Goal: Transaction & Acquisition: Book appointment/travel/reservation

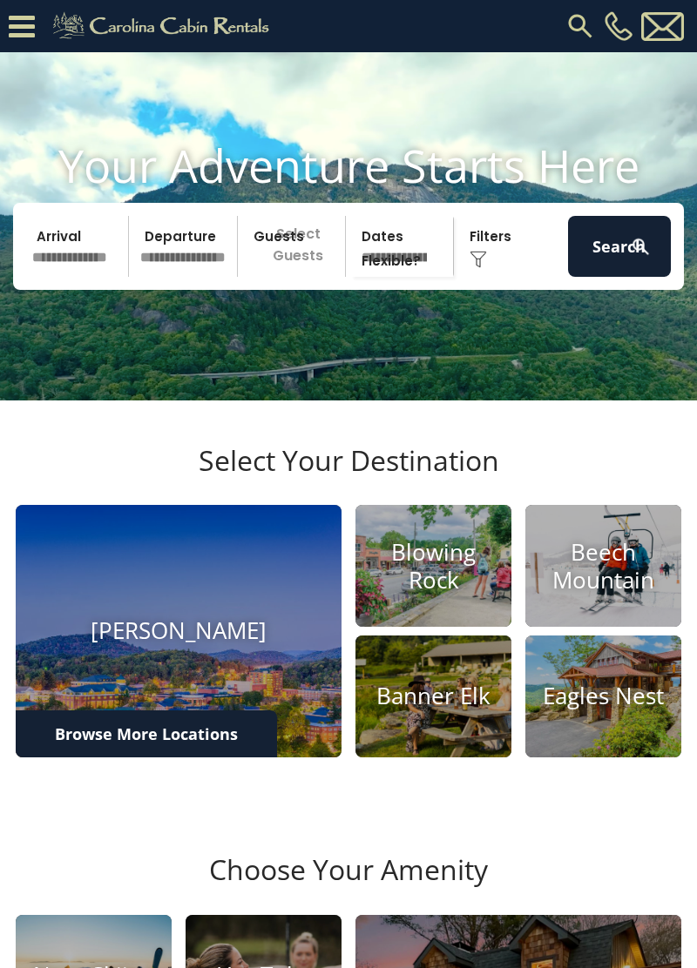
click at [78, 277] on input "text" at bounding box center [77, 246] width 103 height 61
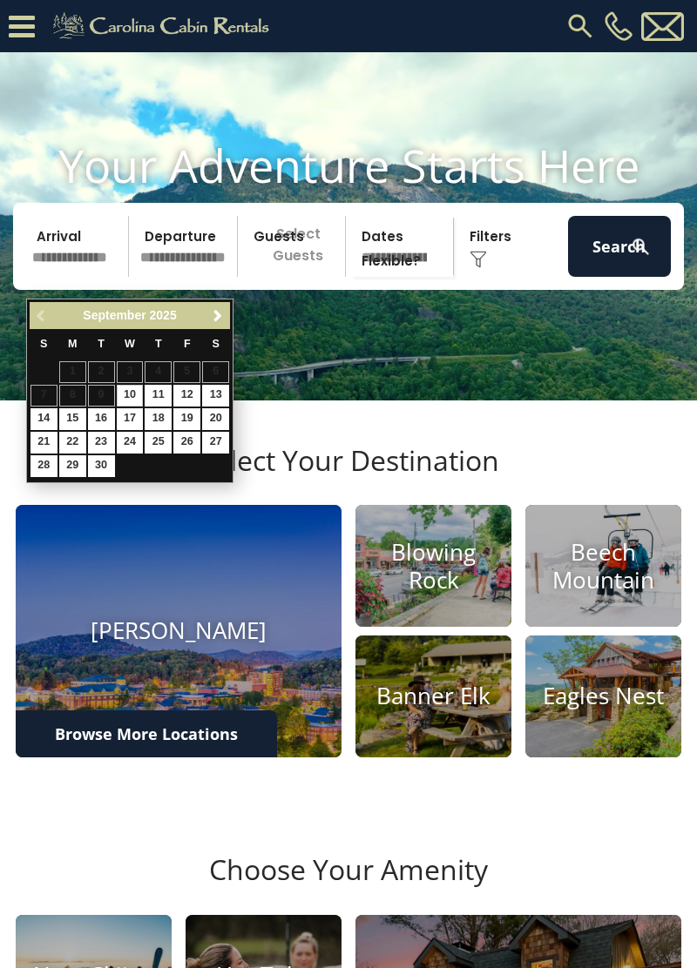
click at [214, 315] on span "Next" at bounding box center [218, 316] width 14 height 14
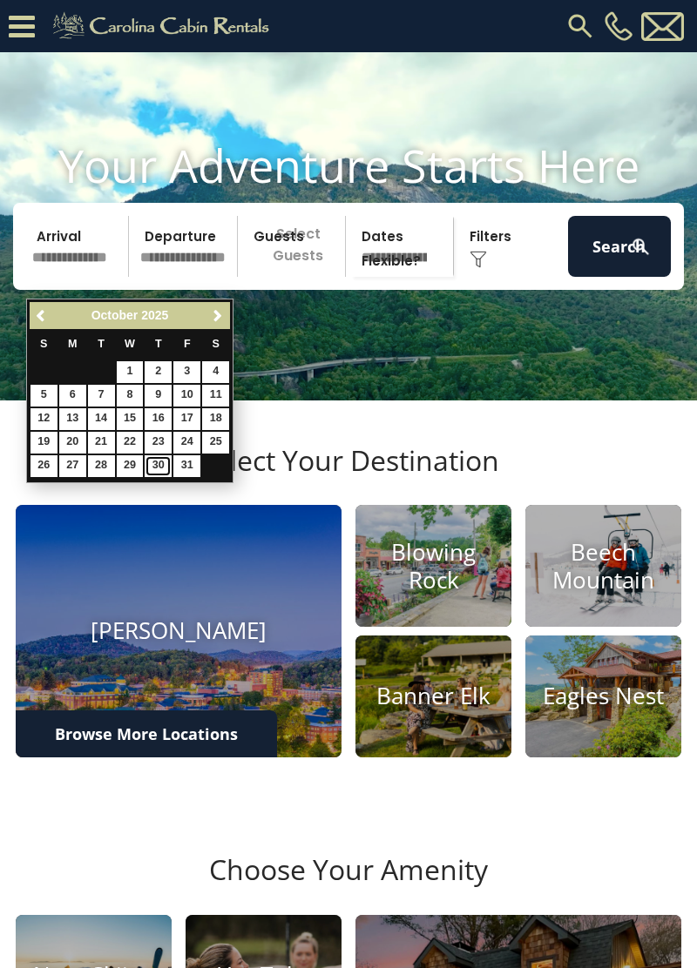
click at [156, 469] on link "30" at bounding box center [158, 466] width 27 height 22
type input "********"
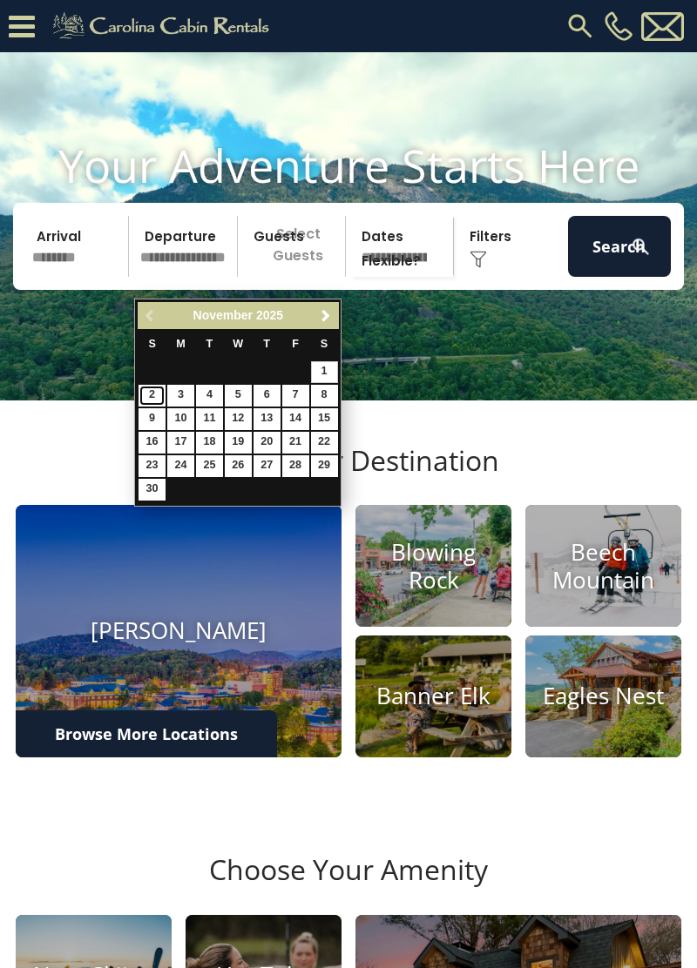
click at [143, 388] on link "2" at bounding box center [151, 396] width 27 height 22
type input "*******"
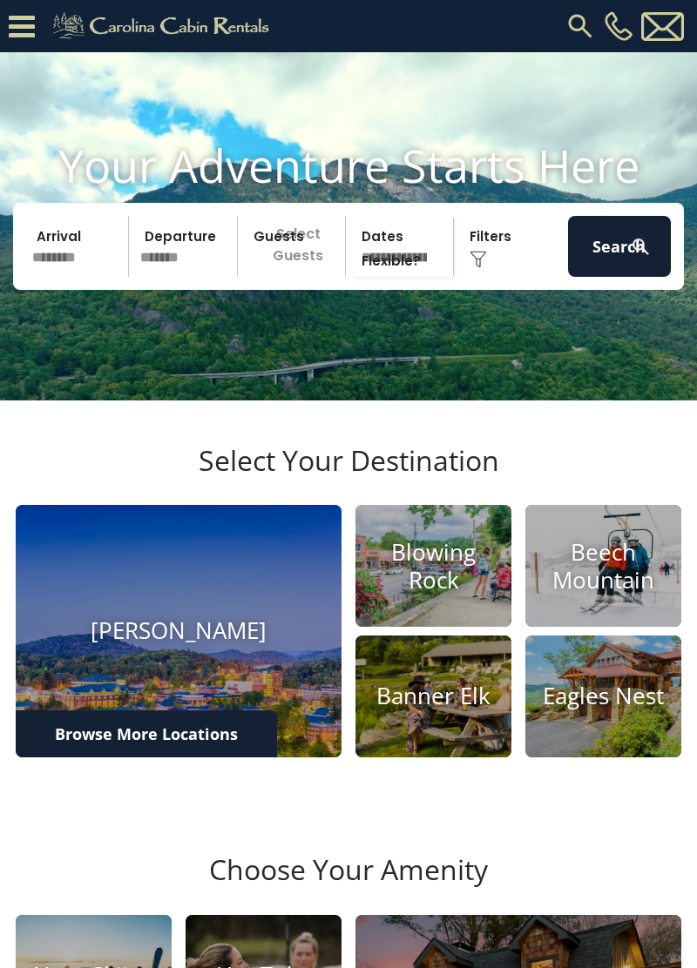
click at [304, 277] on p "Select Guests" at bounding box center [294, 246] width 102 height 61
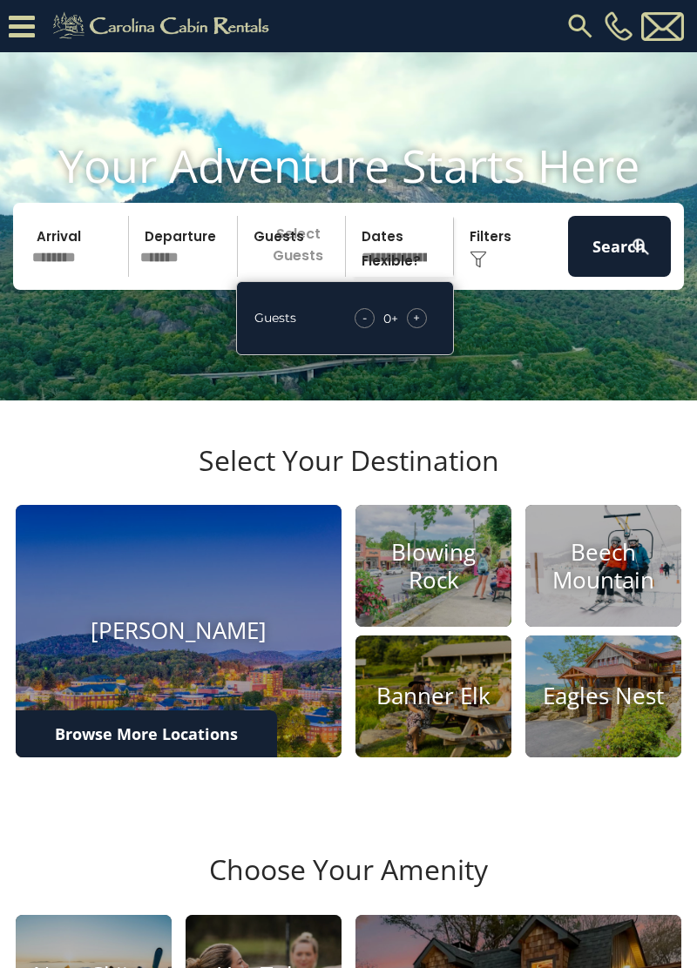
click at [416, 327] on span "+" at bounding box center [416, 317] width 7 height 17
click at [422, 328] on div "+" at bounding box center [417, 318] width 20 height 20
click at [416, 327] on span "+" at bounding box center [416, 317] width 7 height 17
click at [623, 273] on button "Search" at bounding box center [619, 246] width 103 height 61
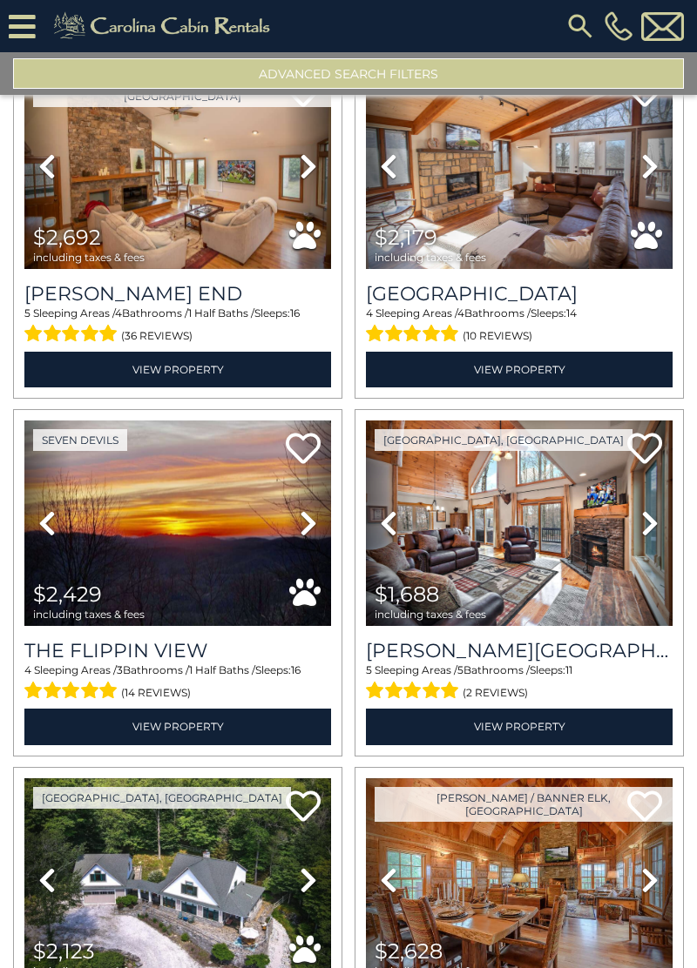
scroll to position [4544, 0]
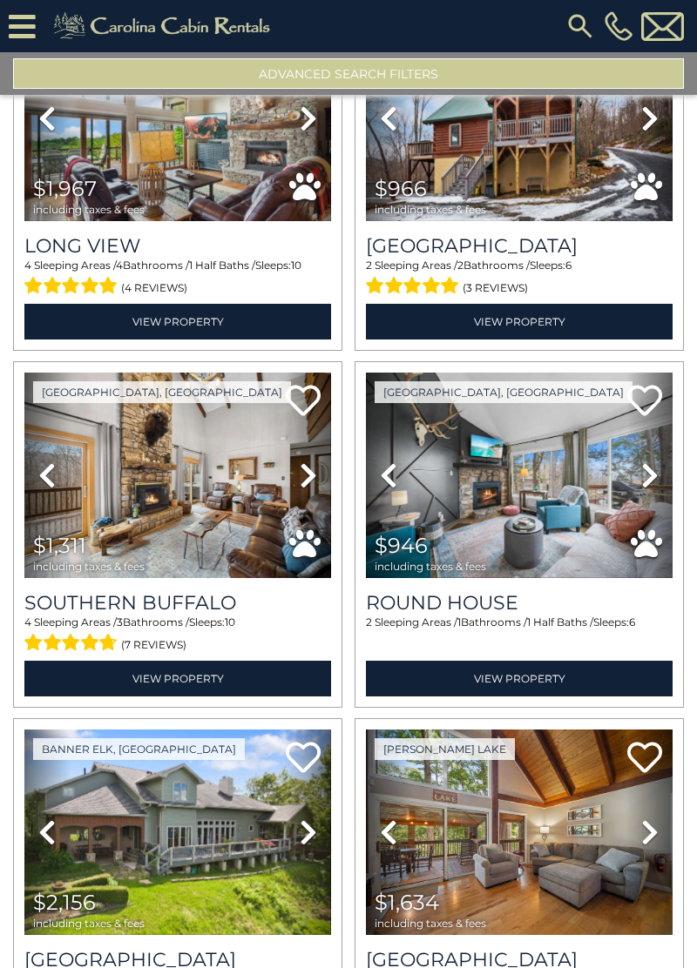
scroll to position [9895, 0]
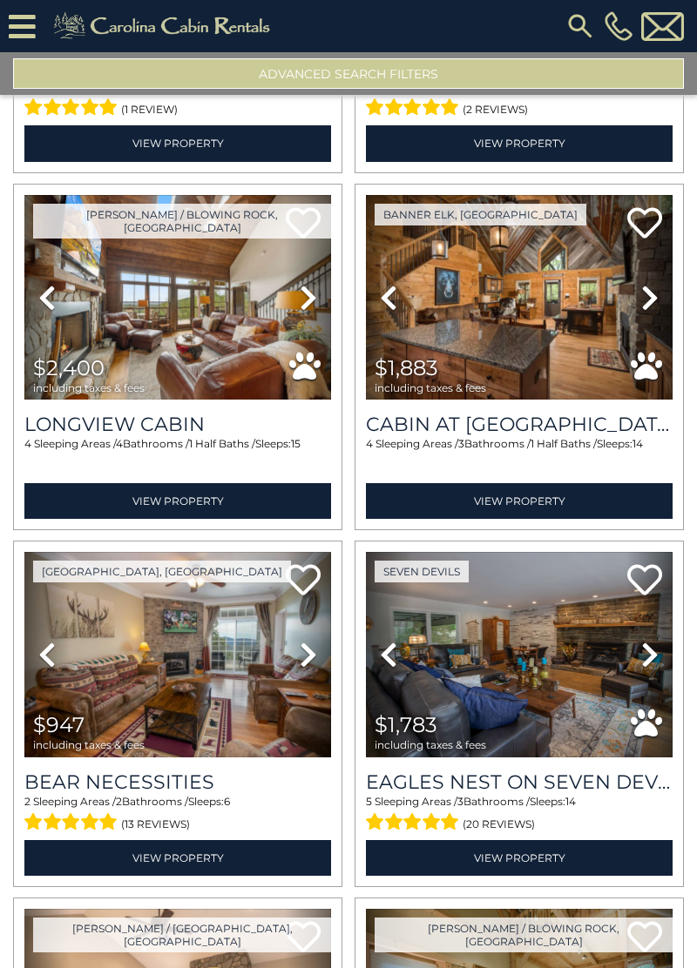
scroll to position [15245, 0]
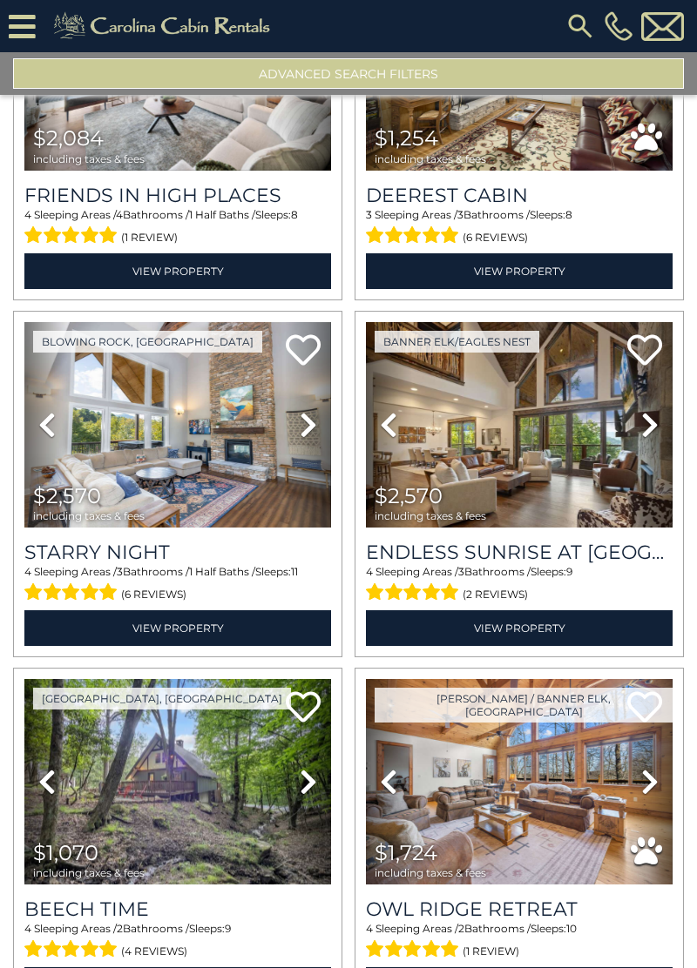
scroll to position [20595, 0]
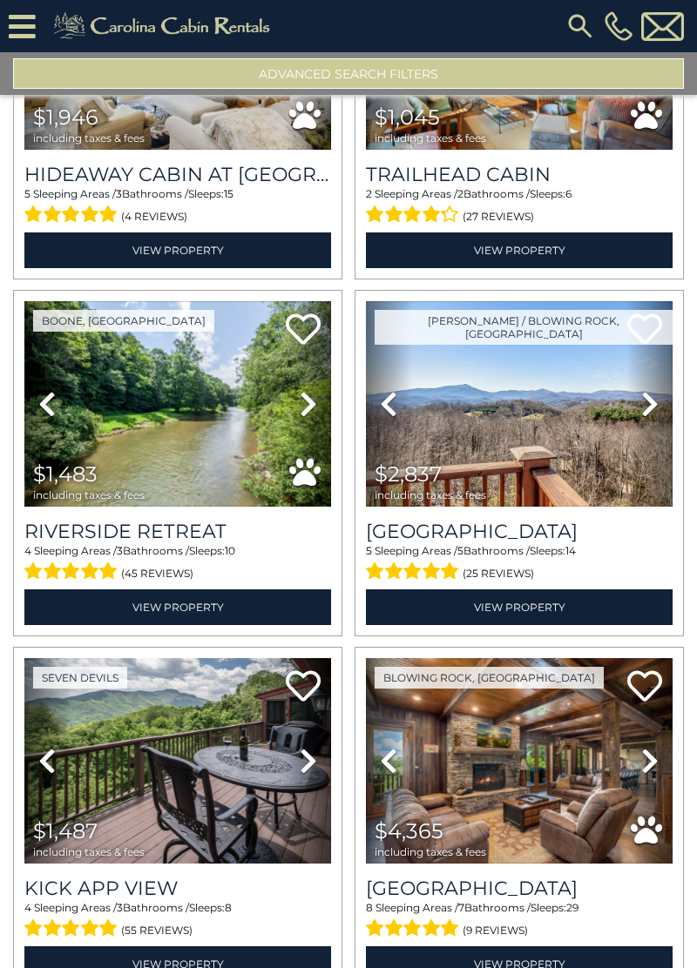
scroll to position [25946, 0]
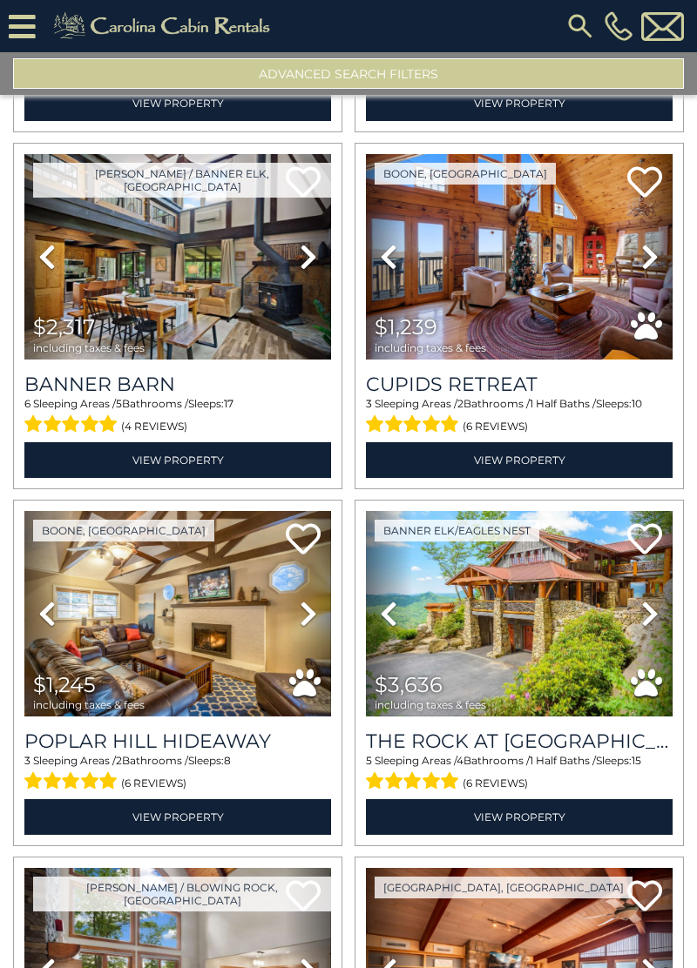
scroll to position [26798, 0]
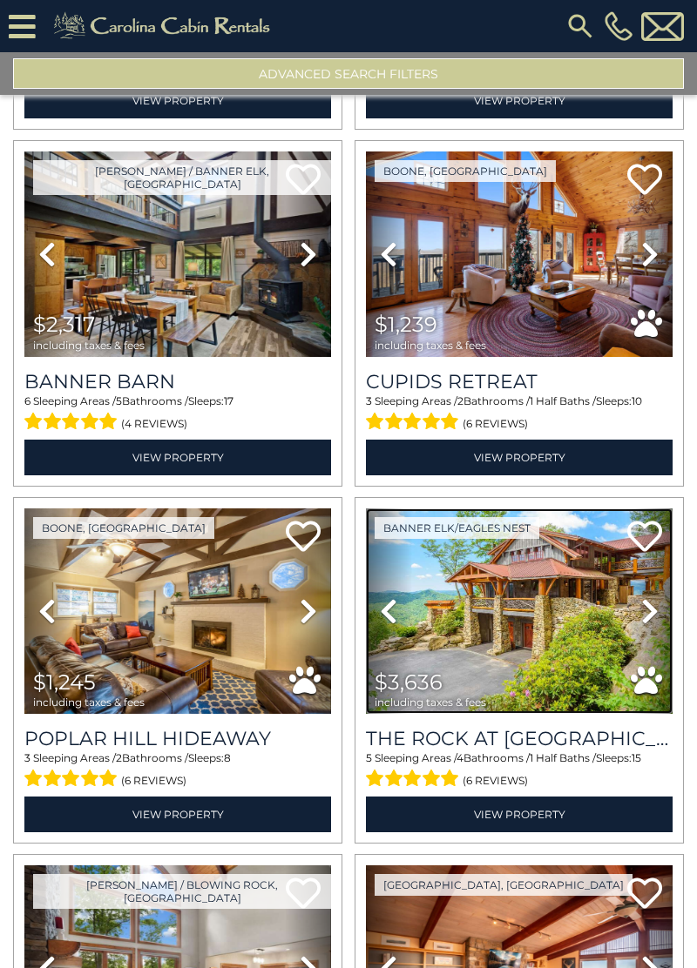
click at [521, 601] on img at bounding box center [519, 612] width 307 height 206
click at [0, 0] on div "**********" at bounding box center [0, 0] width 0 height 0
click at [340, 14] on div "[PHONE_NUMBER]" at bounding box center [488, 26] width 399 height 52
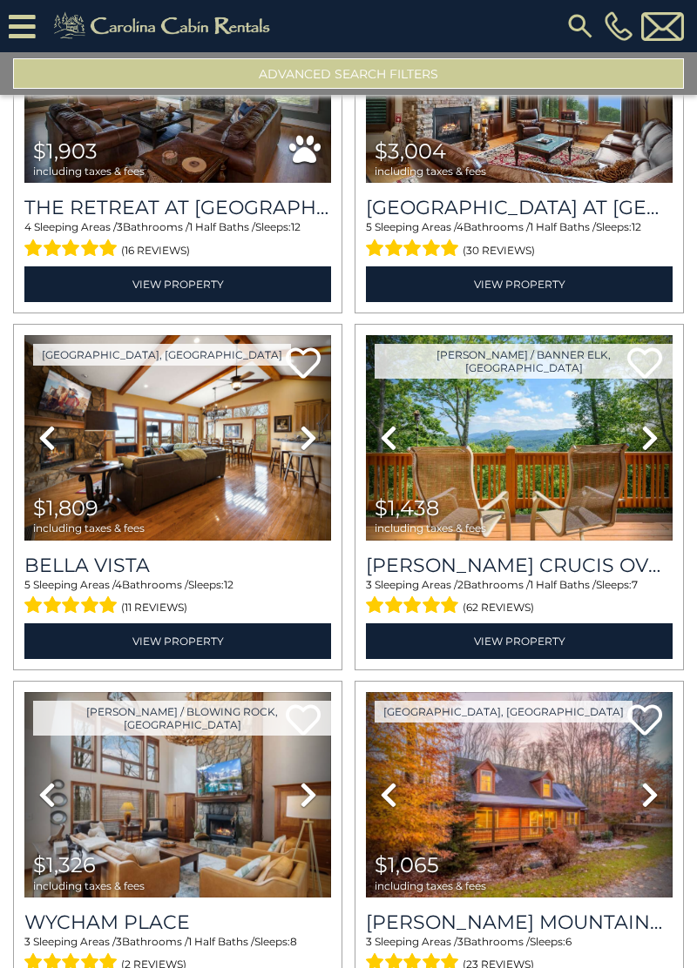
scroll to position [0, 0]
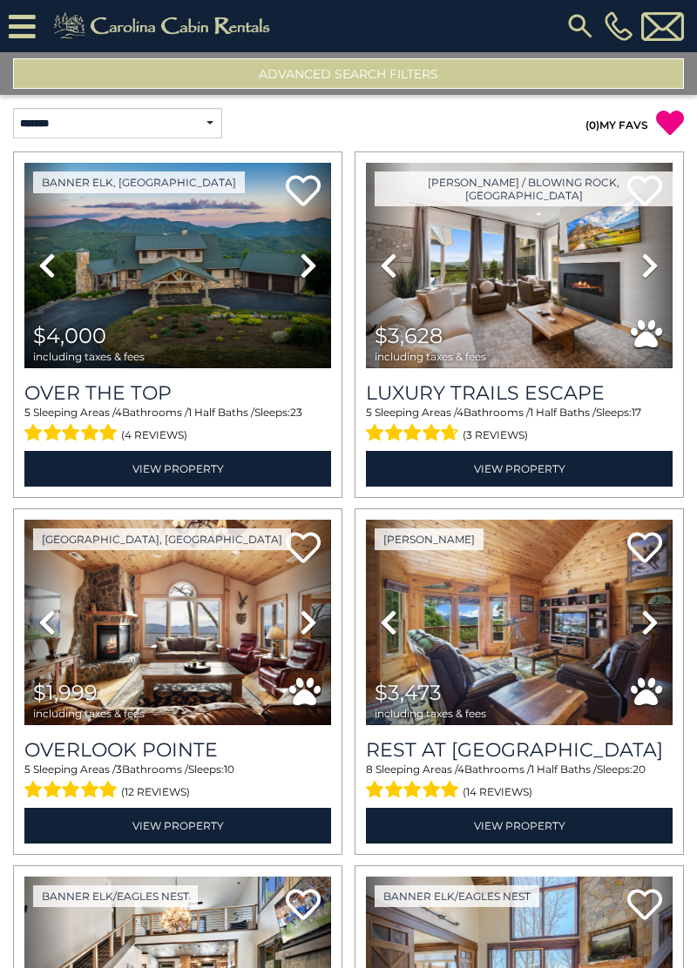
click at [444, 80] on button "Advanced Search Filters" at bounding box center [348, 73] width 671 height 30
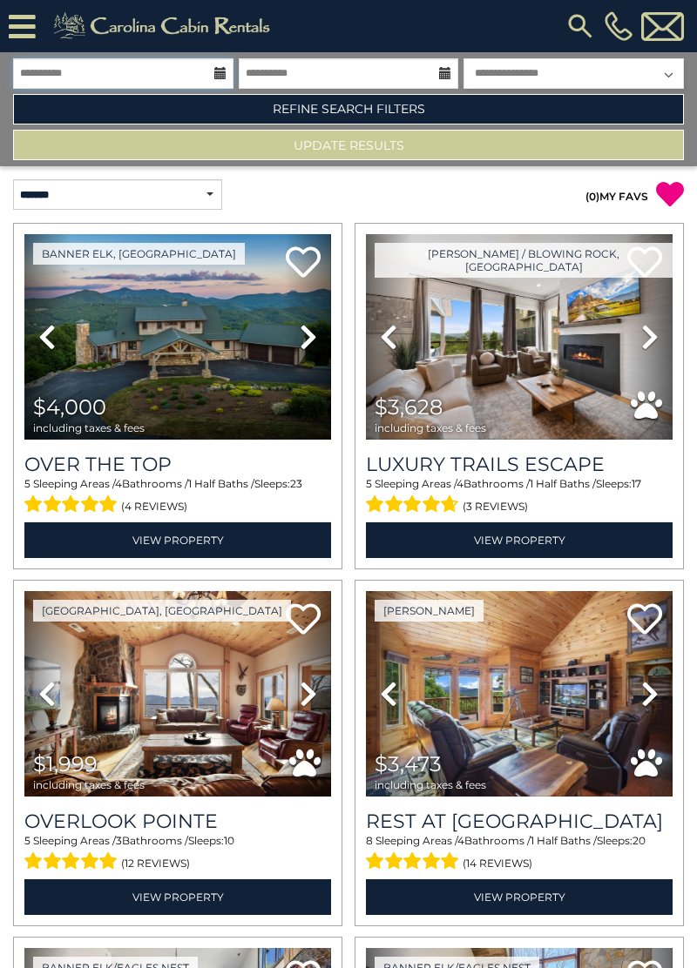
click at [177, 67] on input "**********" at bounding box center [123, 73] width 220 height 30
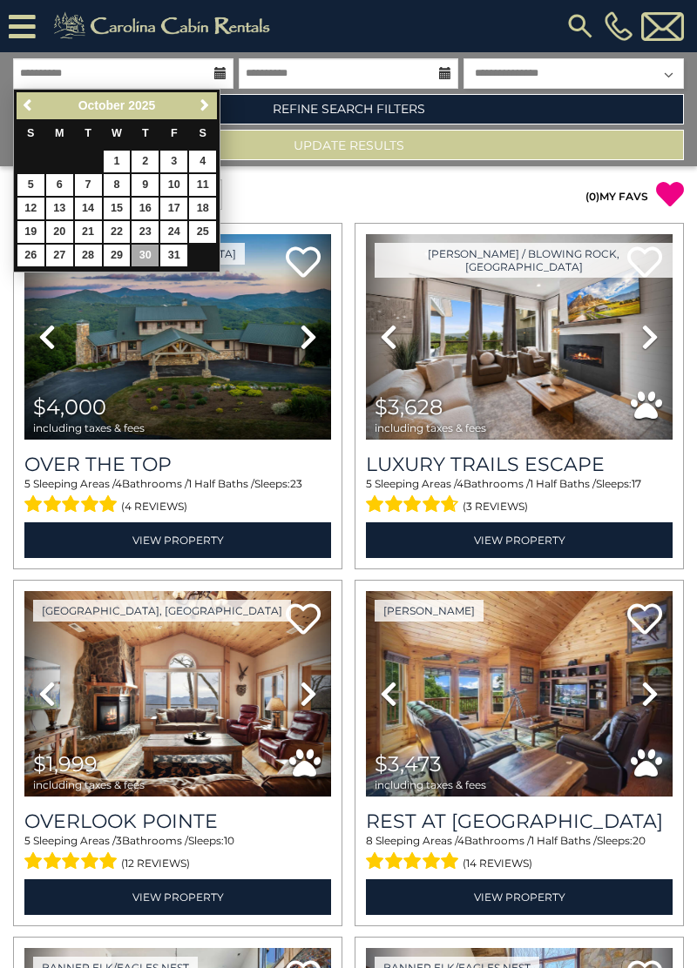
click at [211, 97] on link "Next" at bounding box center [204, 106] width 22 height 22
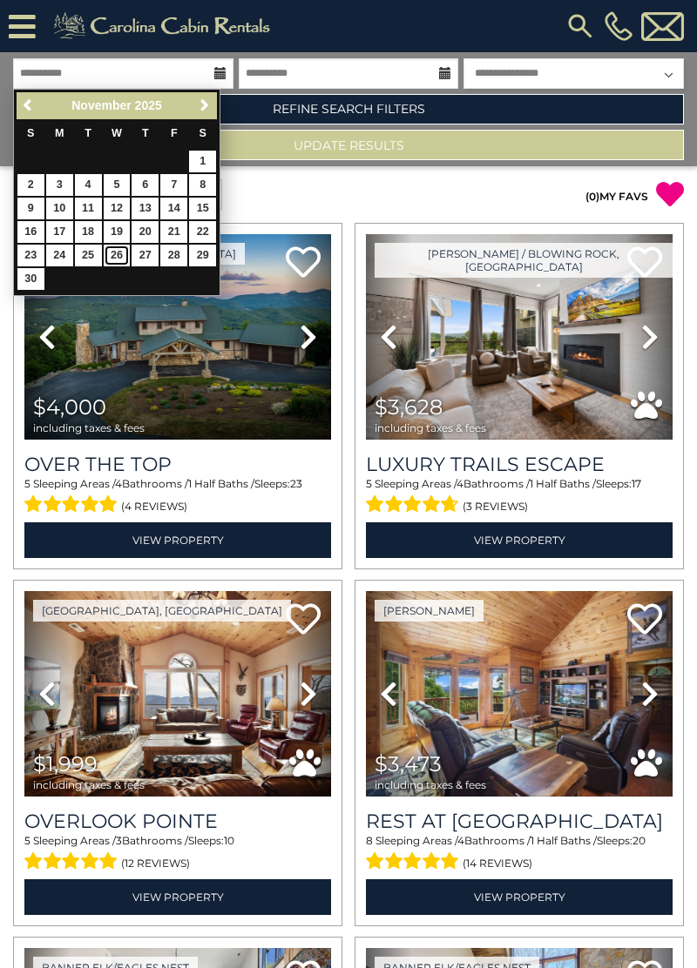
click at [116, 256] on link "26" at bounding box center [117, 256] width 27 height 22
type input "********"
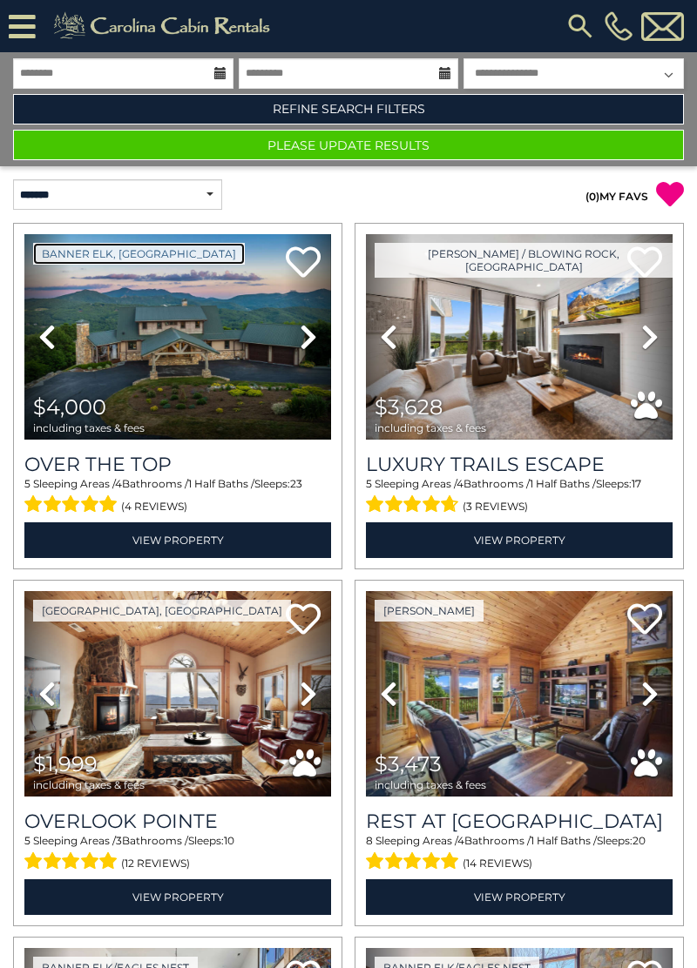
click at [118, 256] on link "Banner Elk, NC" at bounding box center [139, 254] width 212 height 22
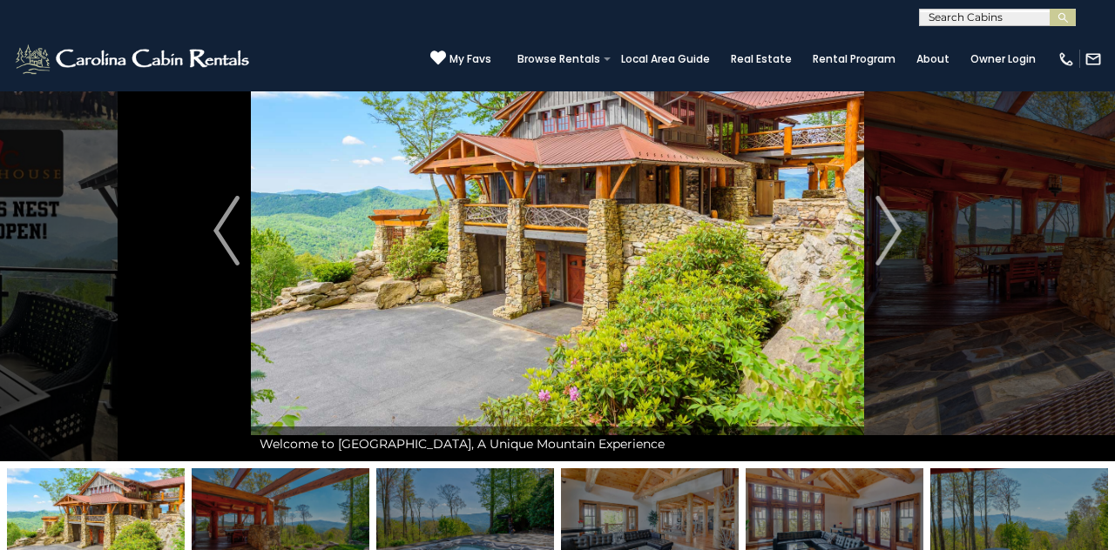
click at [696, 234] on img "Next" at bounding box center [888, 231] width 26 height 70
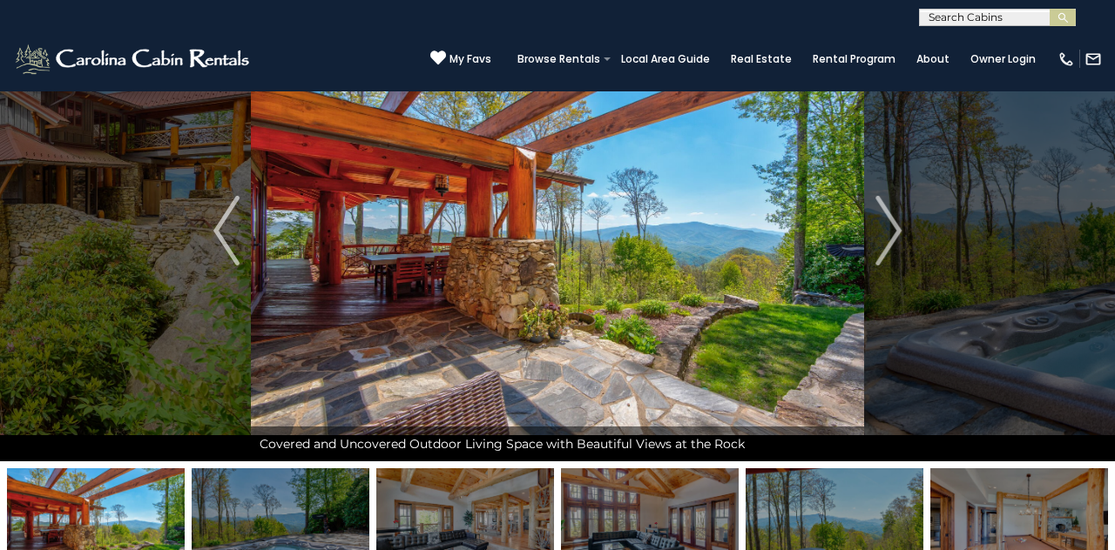
click at [696, 239] on button "Next" at bounding box center [888, 231] width 49 height 462
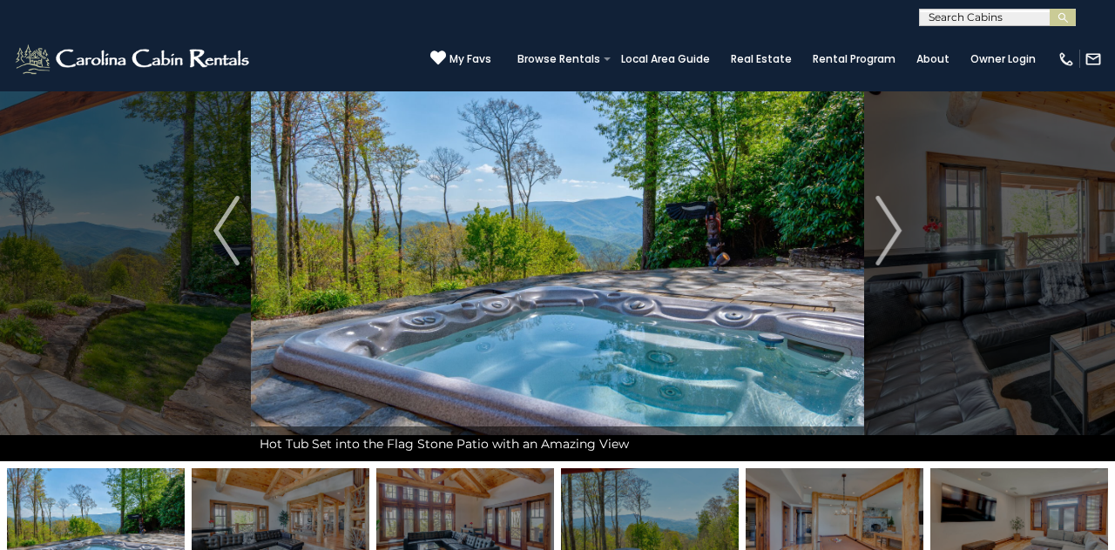
click at [696, 219] on img "Next" at bounding box center [888, 231] width 26 height 70
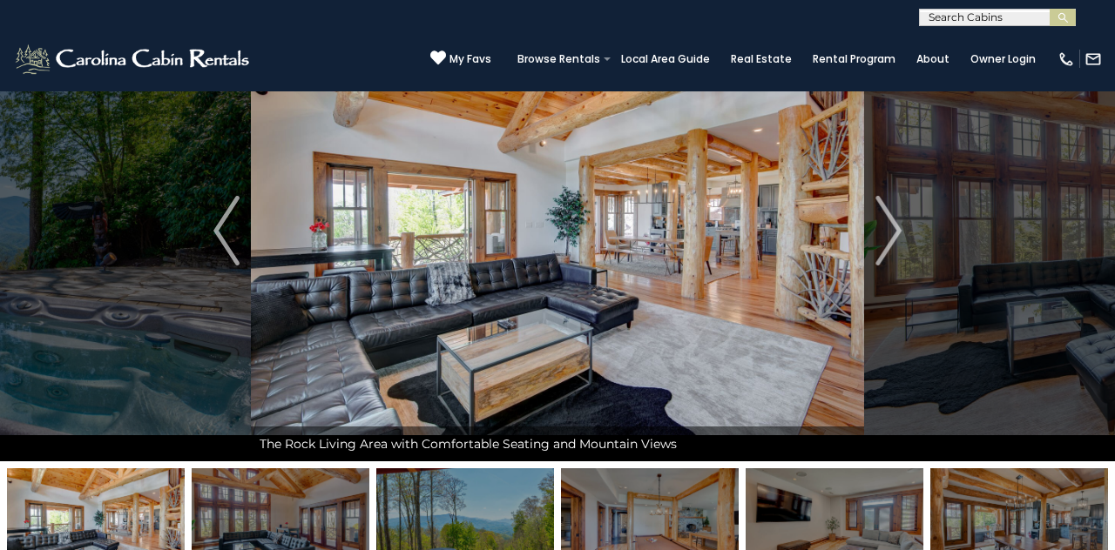
click at [696, 254] on img "Next" at bounding box center [888, 231] width 26 height 70
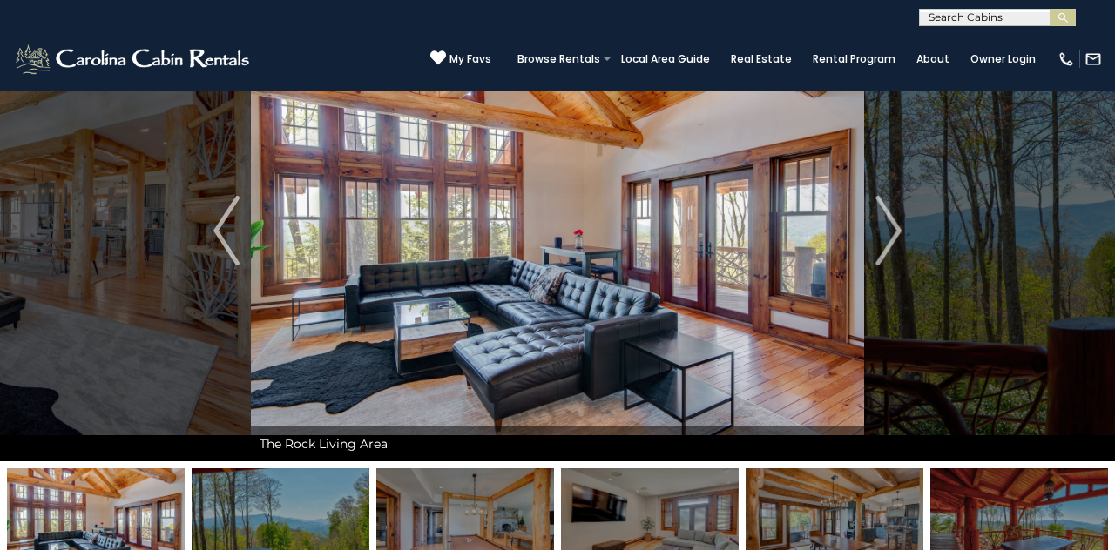
click at [696, 241] on button "Next" at bounding box center [888, 231] width 49 height 462
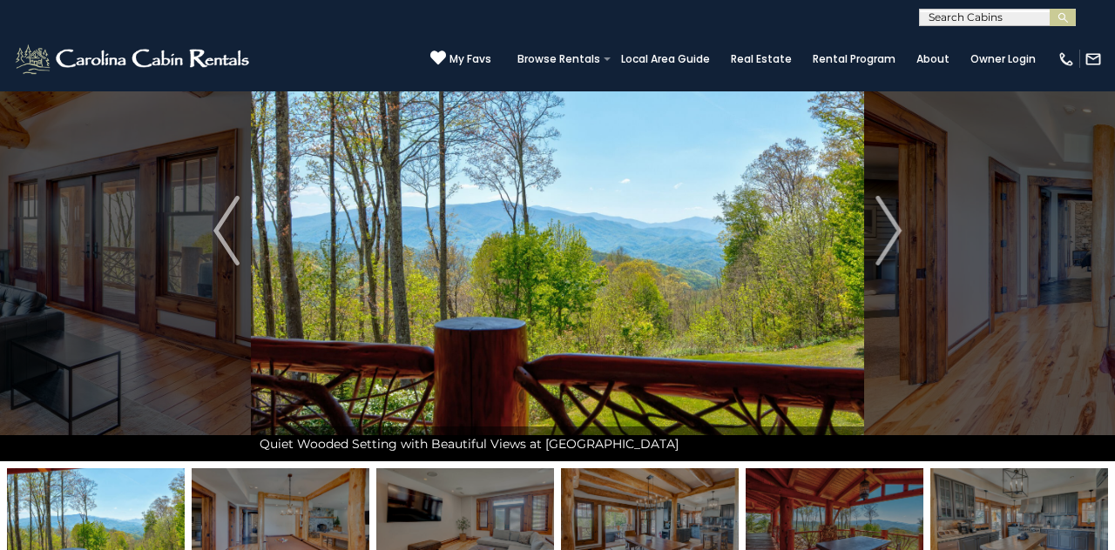
click at [696, 240] on button "Next" at bounding box center [888, 231] width 49 height 462
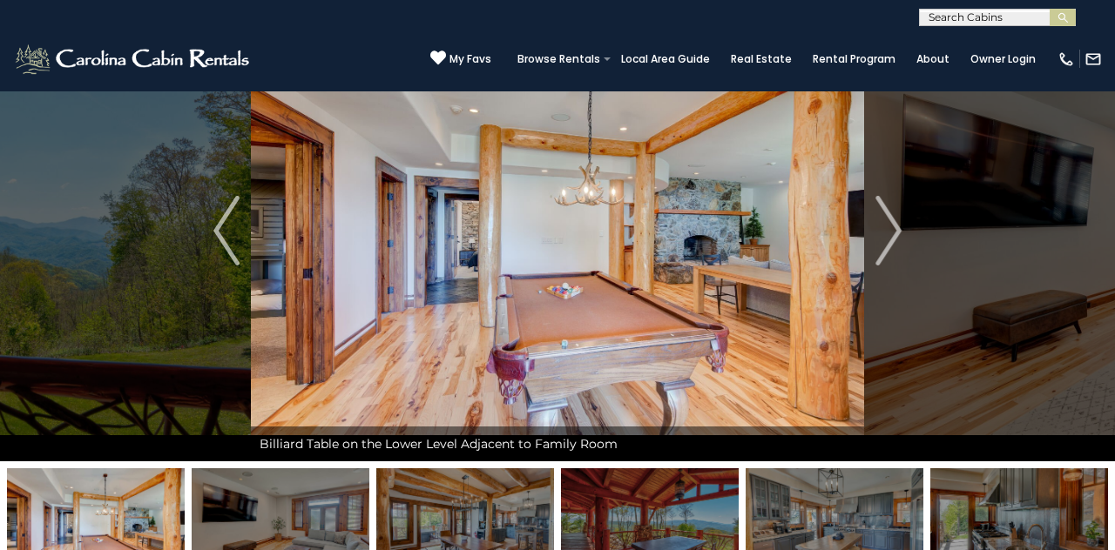
click at [696, 244] on button "Next" at bounding box center [888, 231] width 49 height 462
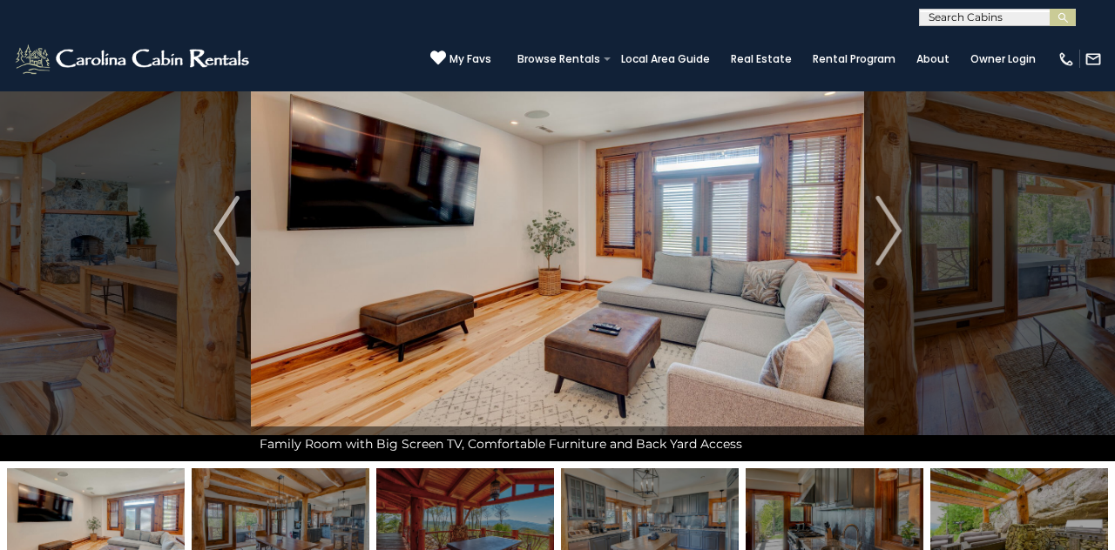
click at [696, 240] on button "Next" at bounding box center [888, 231] width 49 height 462
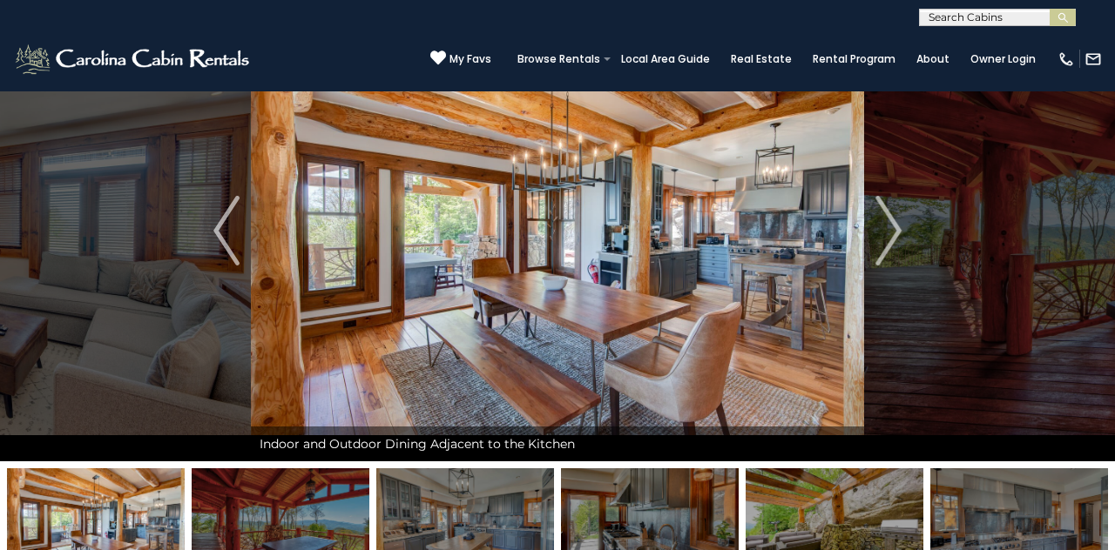
click at [696, 232] on button "Next" at bounding box center [888, 231] width 49 height 462
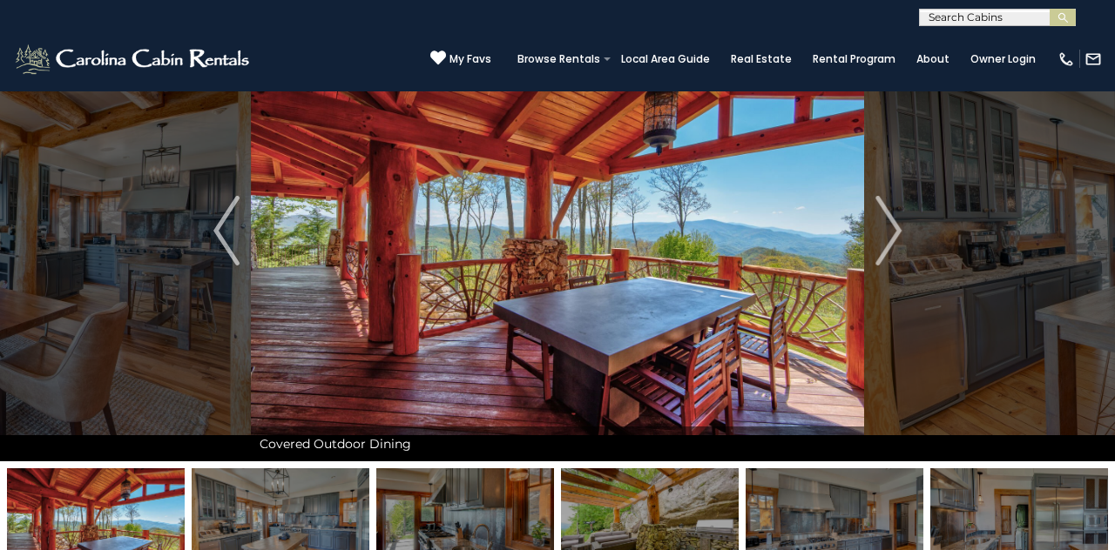
click at [696, 246] on img "Next" at bounding box center [888, 231] width 26 height 70
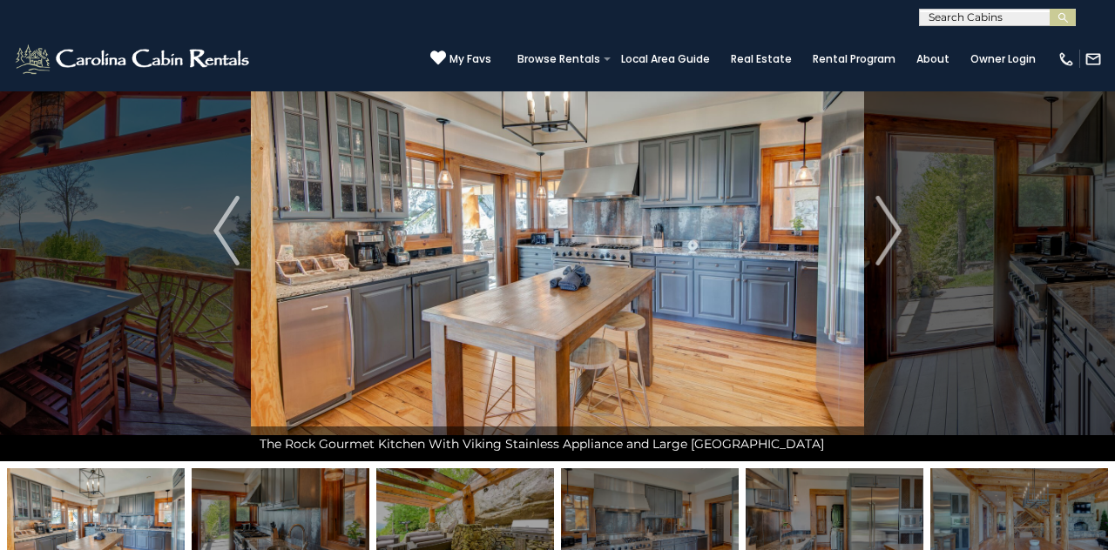
click at [696, 246] on img "Next" at bounding box center [888, 231] width 26 height 70
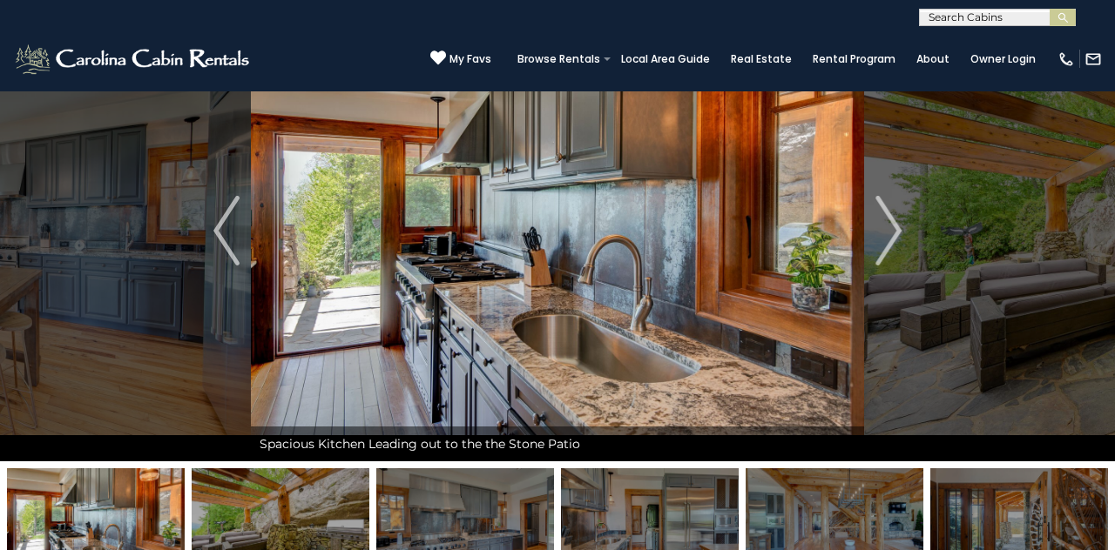
click at [696, 238] on img "Next" at bounding box center [888, 231] width 26 height 70
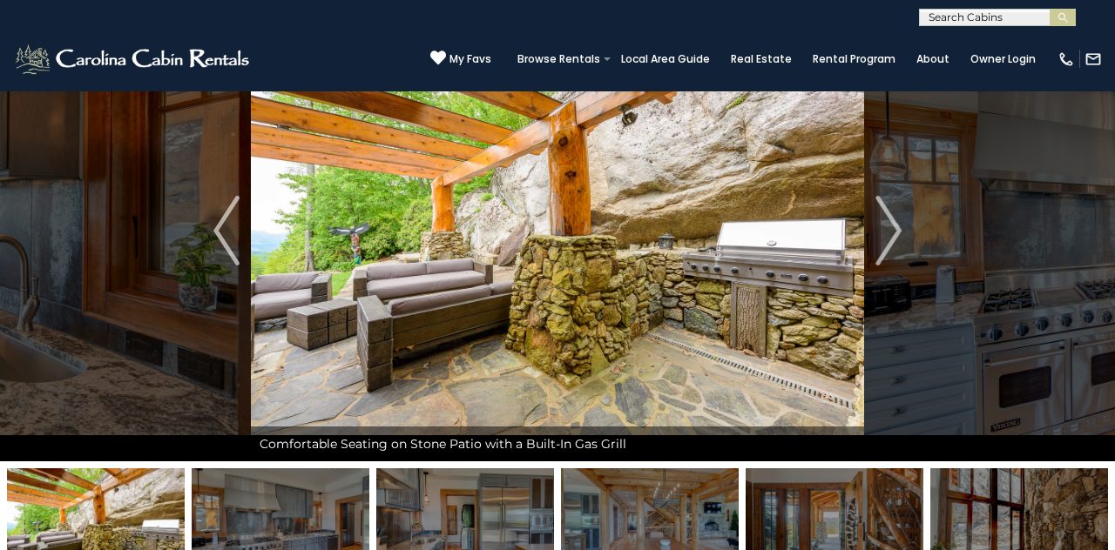
click at [696, 246] on img "Next" at bounding box center [888, 231] width 26 height 70
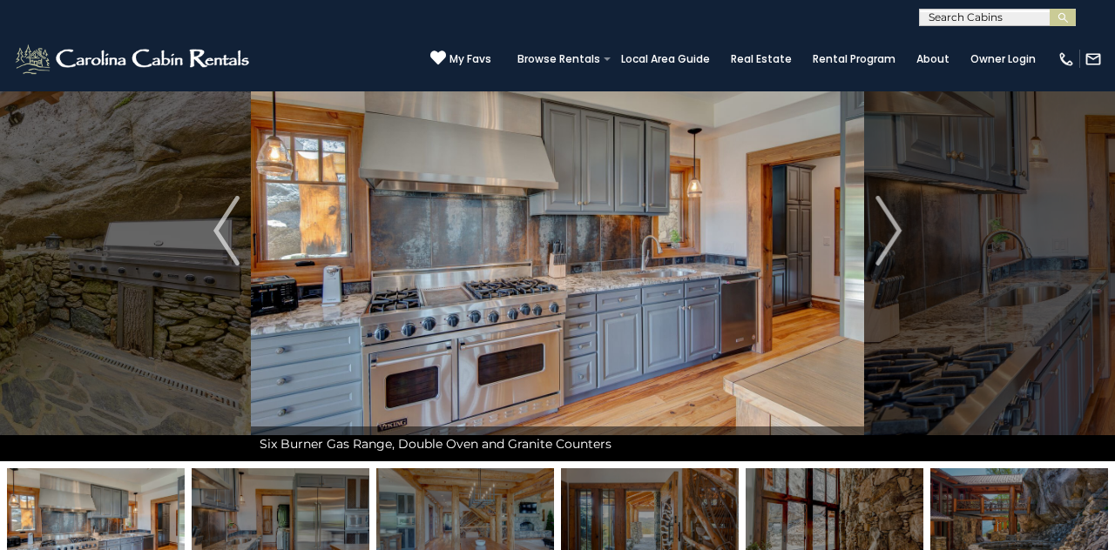
click at [696, 235] on button "Next" at bounding box center [888, 231] width 49 height 462
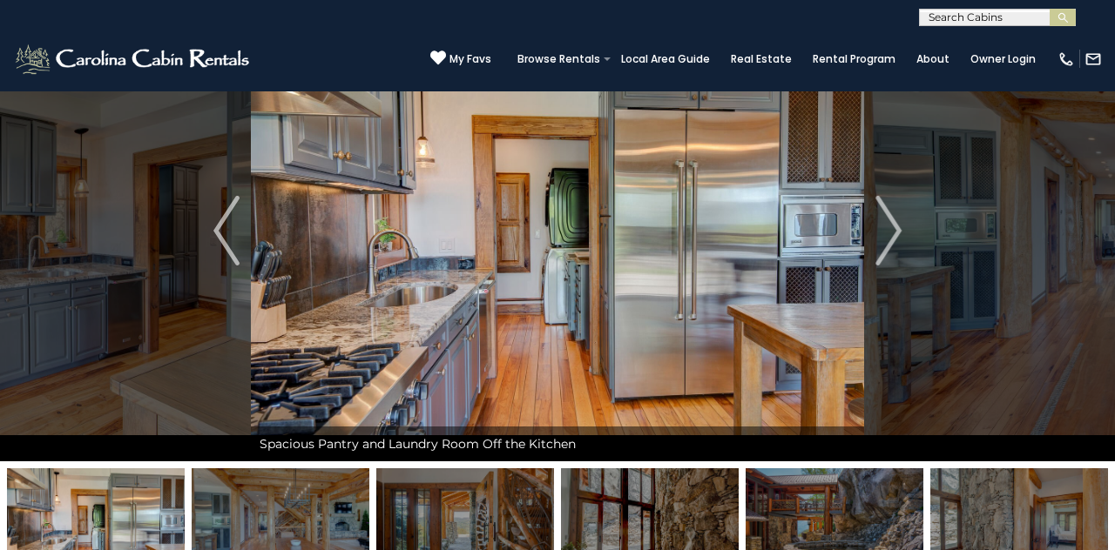
click at [696, 241] on img "Next" at bounding box center [888, 231] width 26 height 70
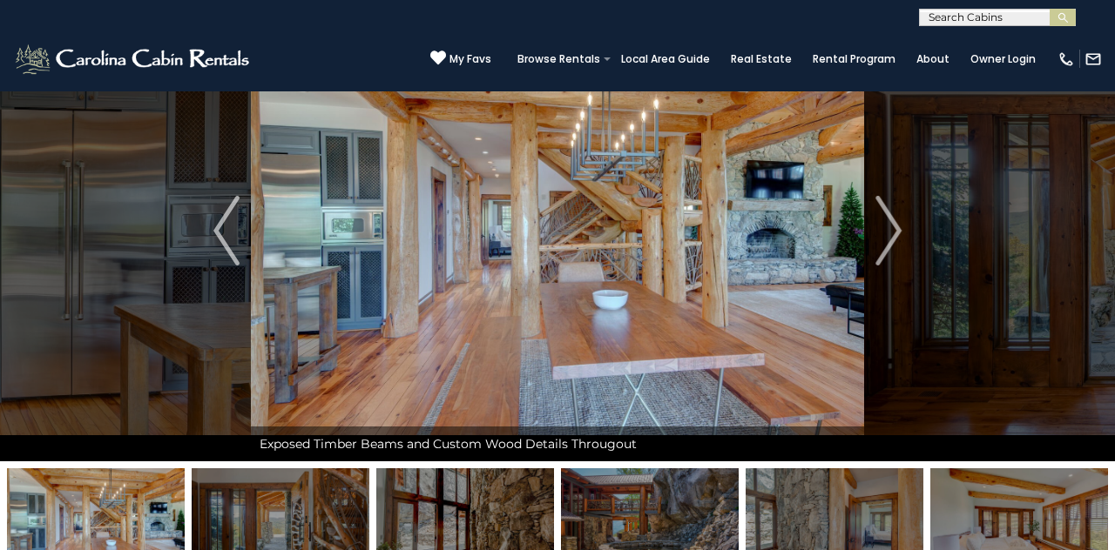
click at [696, 242] on button "Next" at bounding box center [888, 231] width 49 height 462
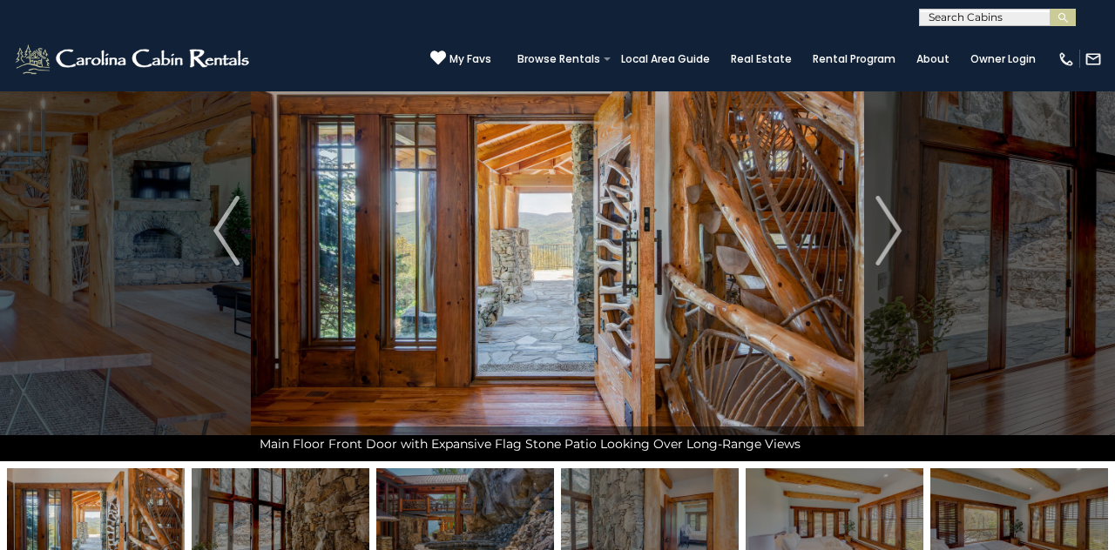
click at [696, 243] on img "Next" at bounding box center [888, 231] width 26 height 70
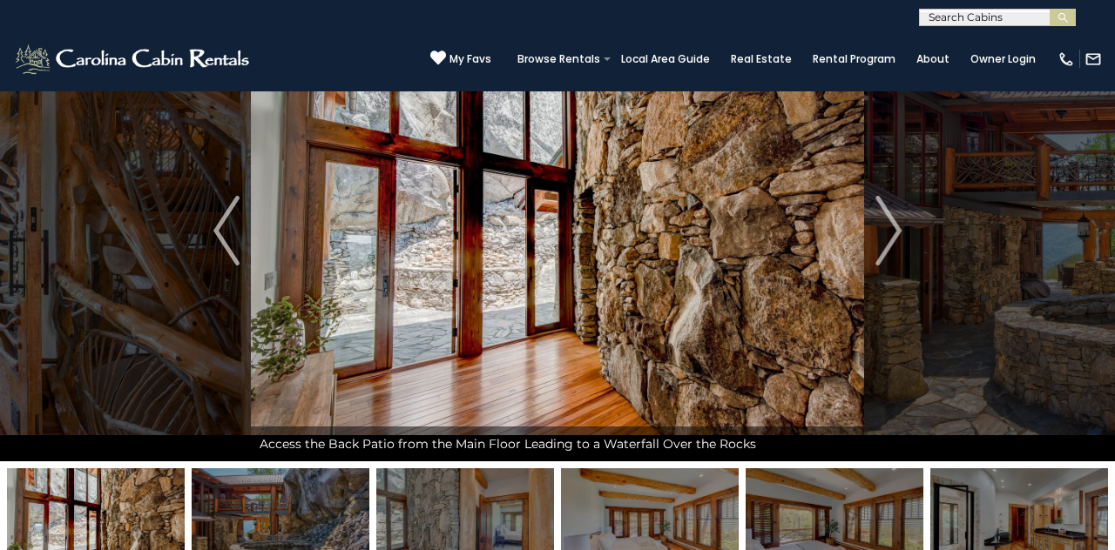
click at [696, 239] on img "Next" at bounding box center [888, 231] width 26 height 70
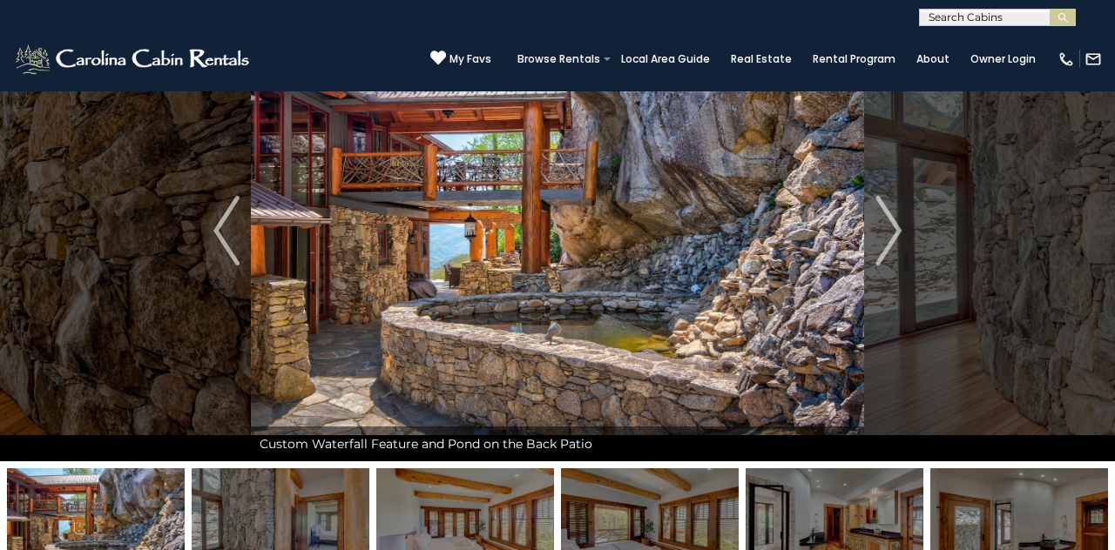
click at [696, 241] on img "Next" at bounding box center [888, 231] width 26 height 70
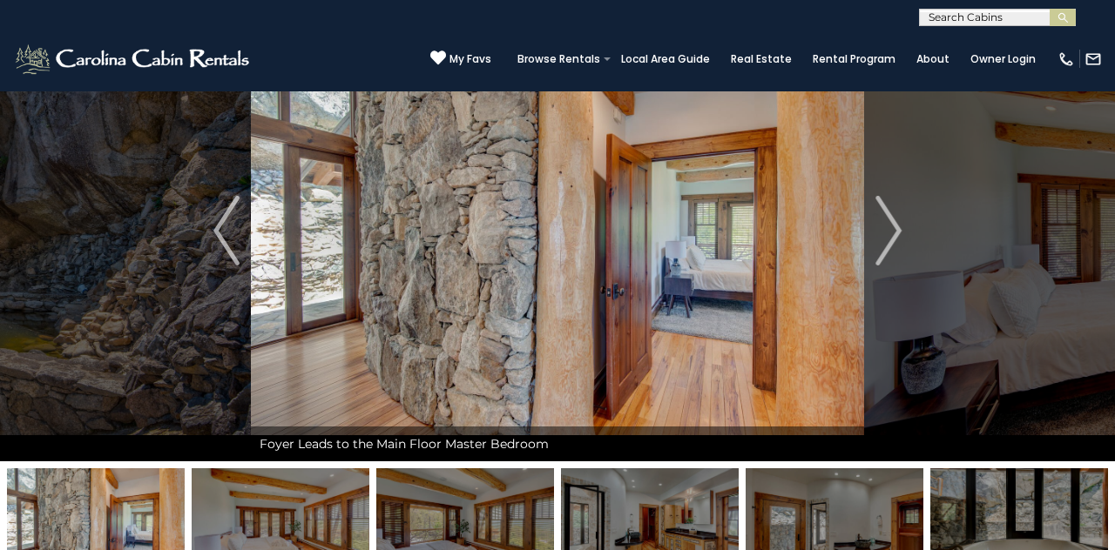
click at [696, 232] on img "Next" at bounding box center [888, 231] width 26 height 70
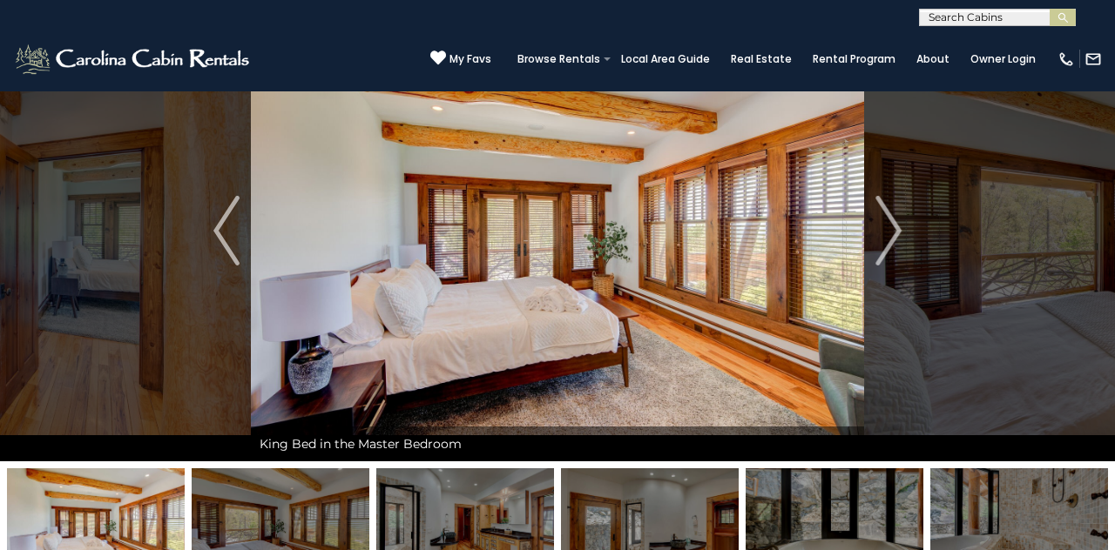
click at [696, 242] on img "Next" at bounding box center [888, 231] width 26 height 70
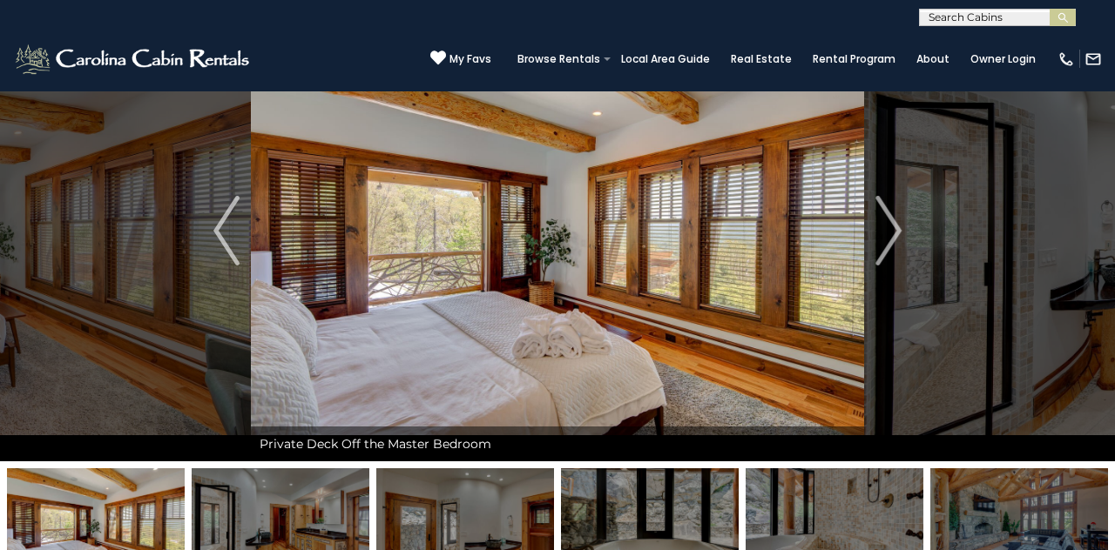
click at [696, 240] on img "Next" at bounding box center [888, 231] width 26 height 70
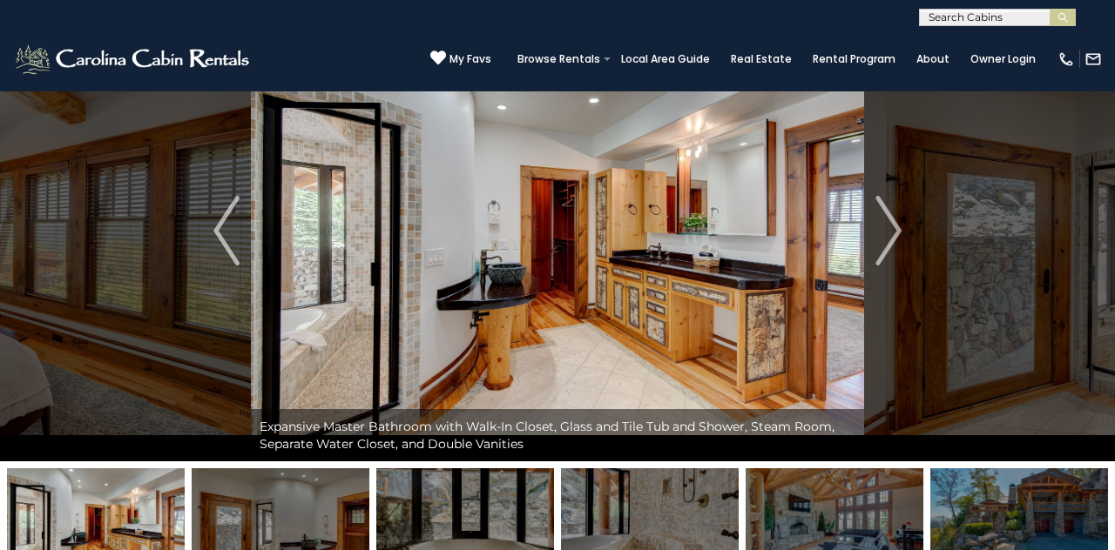
click at [696, 236] on button "Next" at bounding box center [888, 231] width 49 height 462
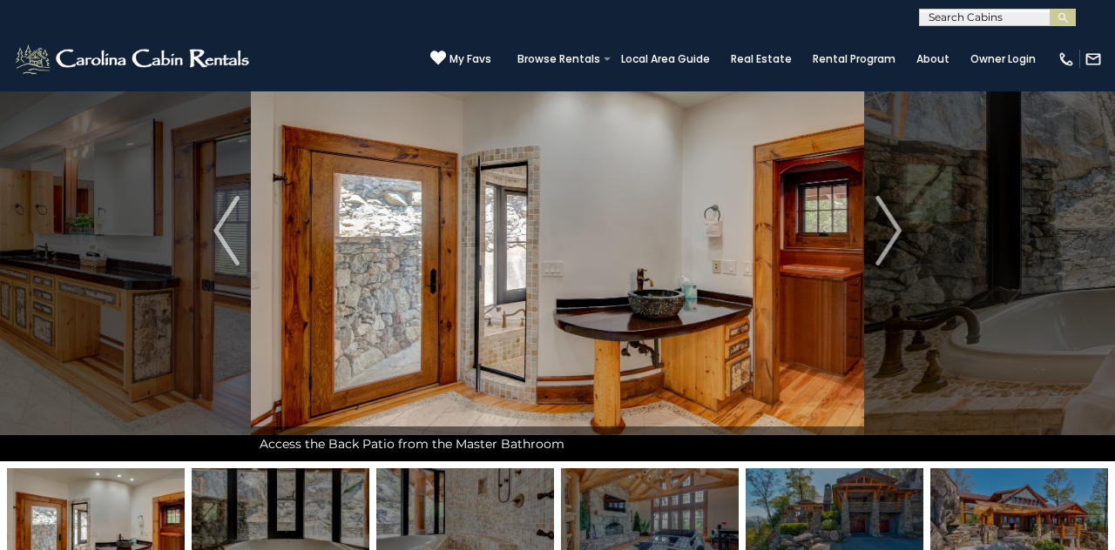
click at [696, 245] on img "Next" at bounding box center [888, 231] width 26 height 70
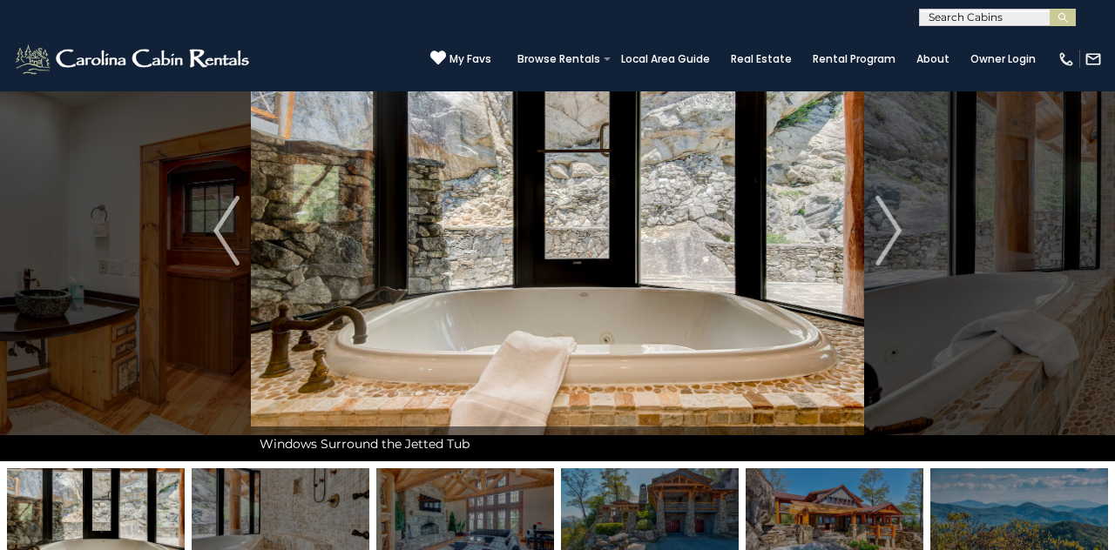
click at [696, 242] on img "Next" at bounding box center [888, 231] width 26 height 70
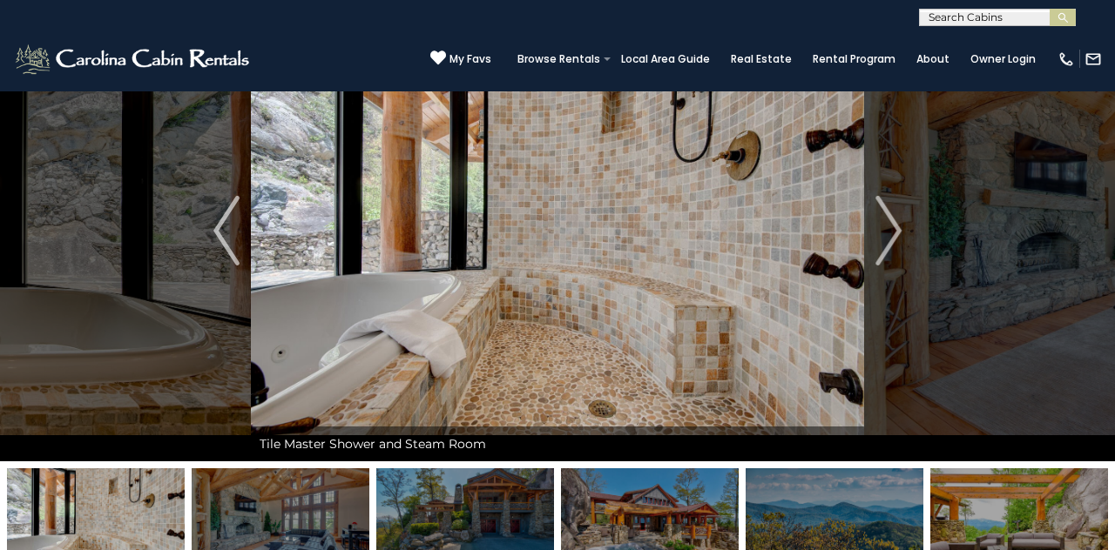
click at [696, 237] on img "Next" at bounding box center [888, 231] width 26 height 70
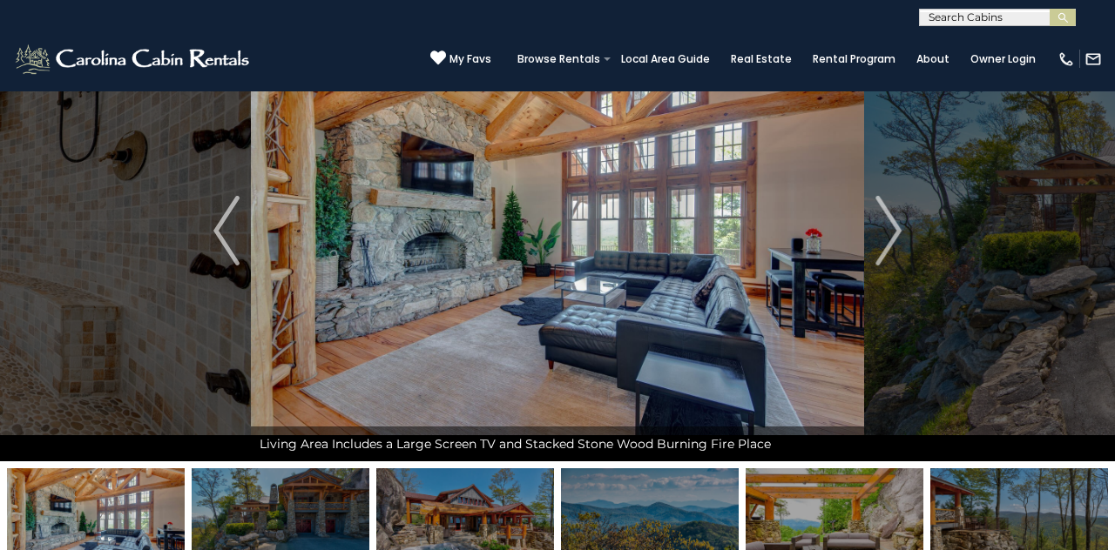
click at [696, 239] on img "Next" at bounding box center [888, 231] width 26 height 70
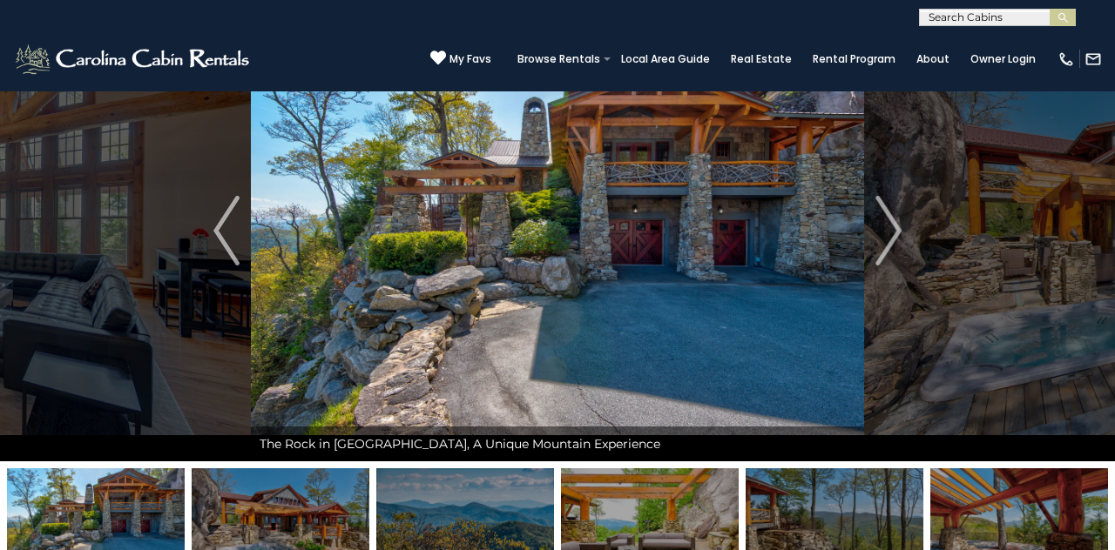
click at [696, 237] on img "Next" at bounding box center [888, 231] width 26 height 70
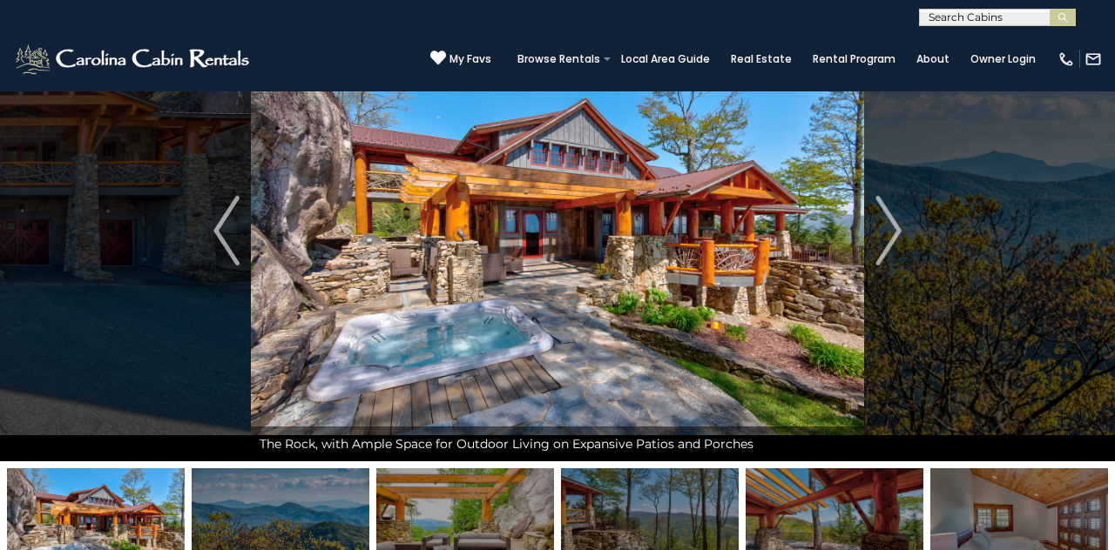
click at [696, 238] on img "Next" at bounding box center [888, 231] width 26 height 70
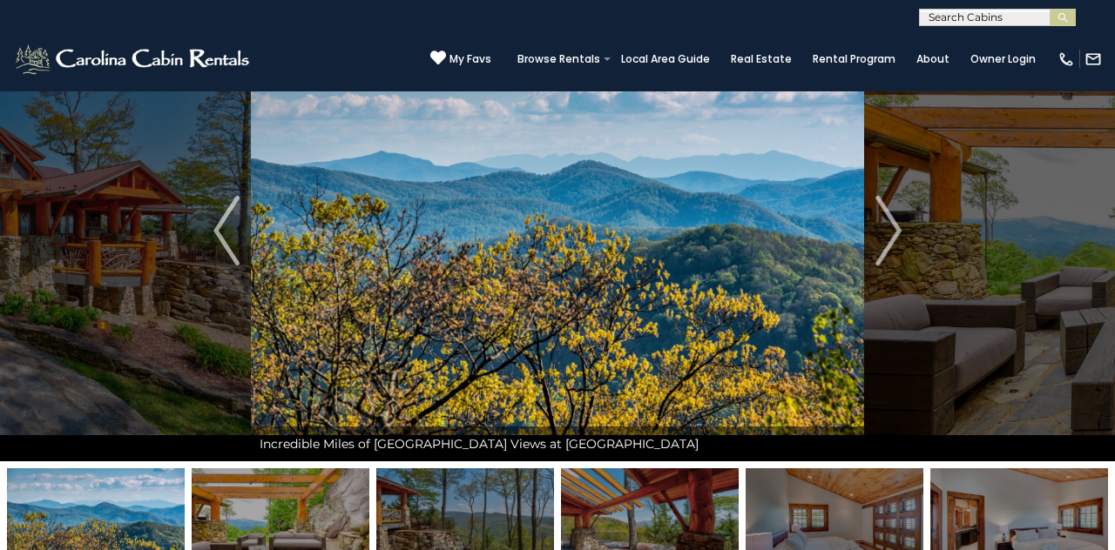
click at [696, 235] on img "Next" at bounding box center [888, 231] width 26 height 70
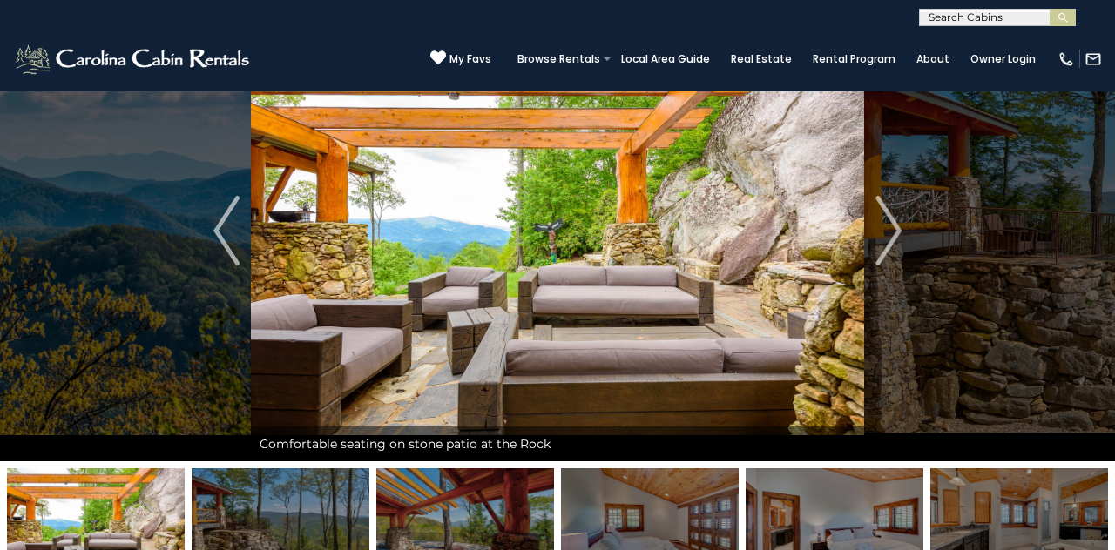
click at [696, 236] on button "Next" at bounding box center [888, 231] width 49 height 462
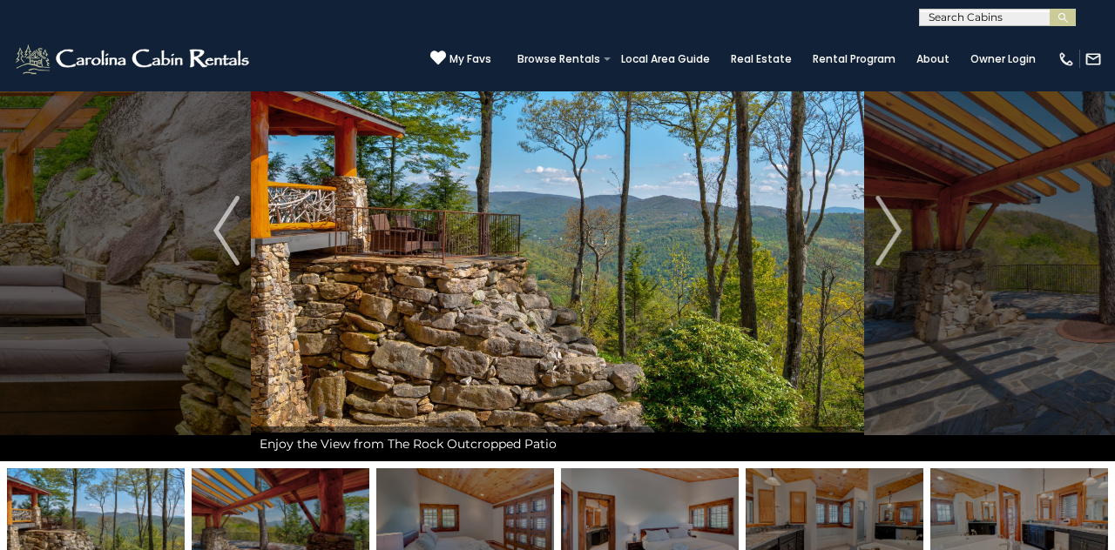
click at [696, 240] on img "Next" at bounding box center [888, 231] width 26 height 70
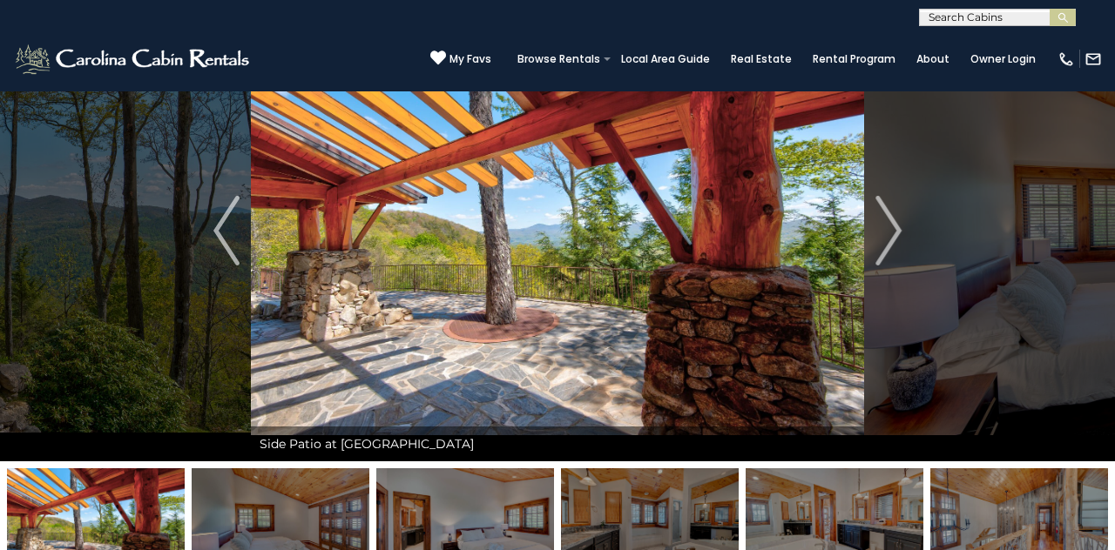
click at [696, 234] on img "Next" at bounding box center [888, 231] width 26 height 70
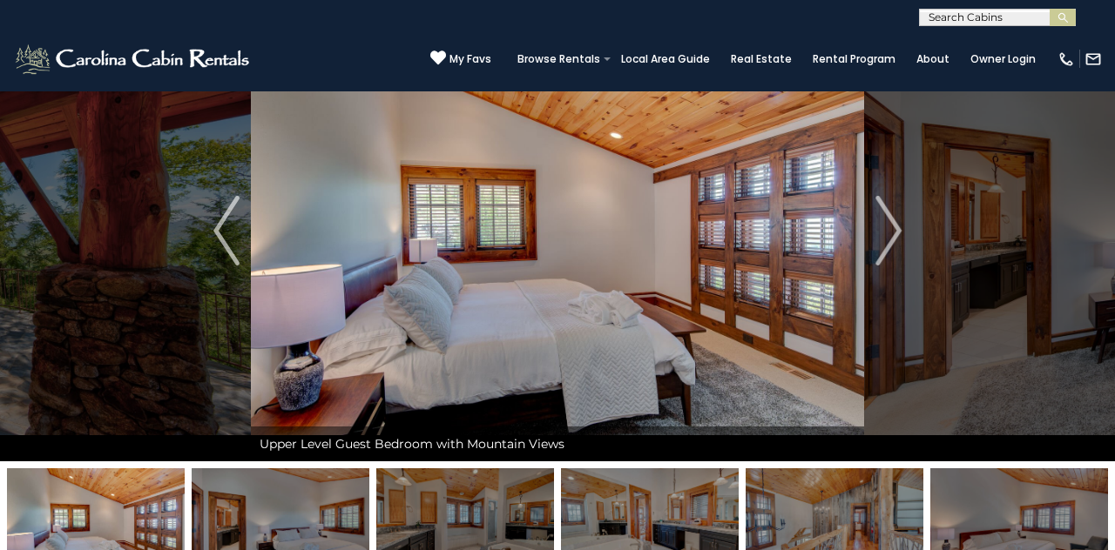
click at [696, 239] on img "Next" at bounding box center [888, 231] width 26 height 70
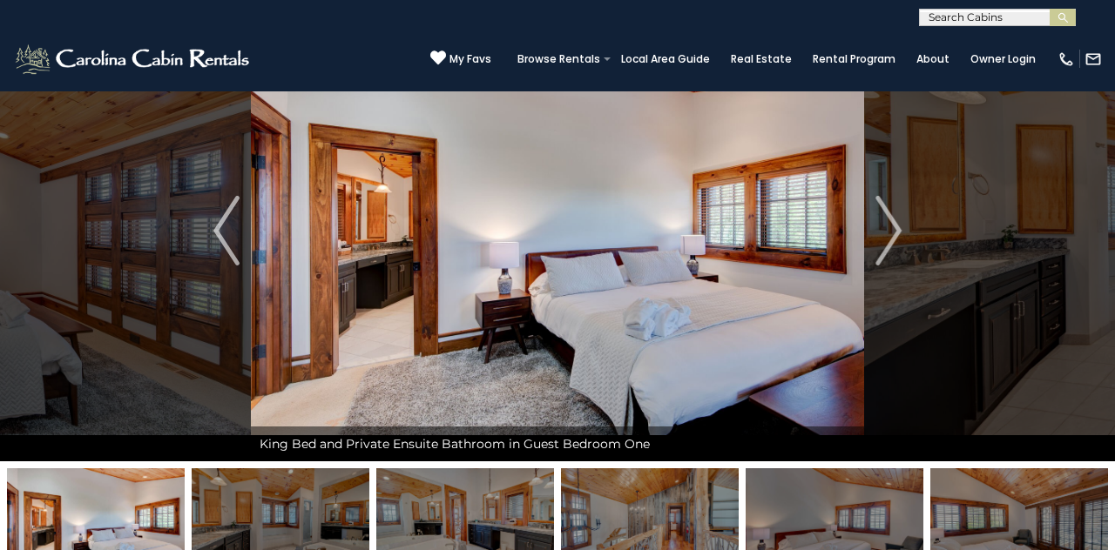
click at [696, 239] on img "Next" at bounding box center [888, 231] width 26 height 70
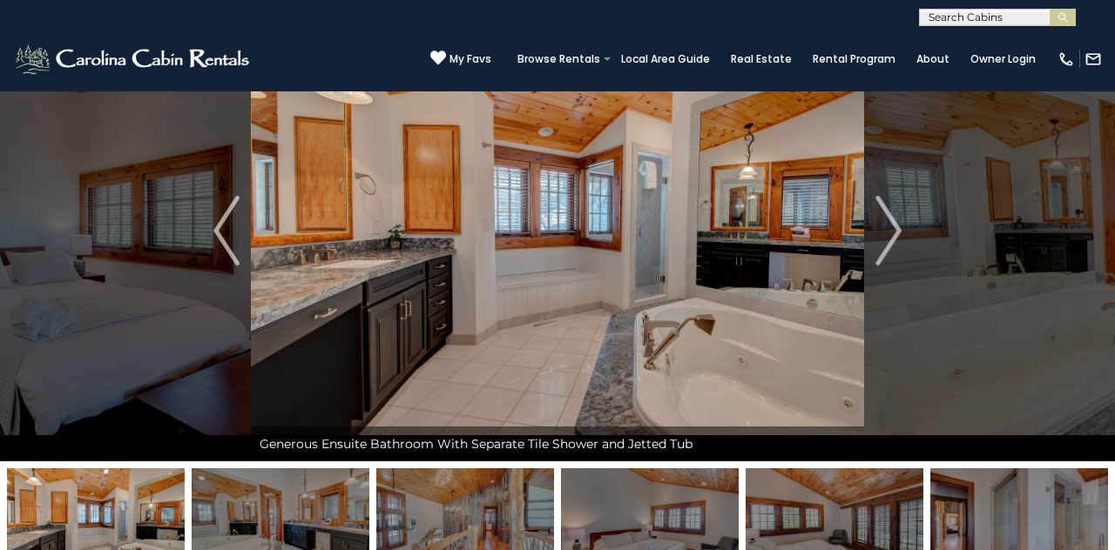
click at [696, 243] on img "Next" at bounding box center [888, 231] width 26 height 70
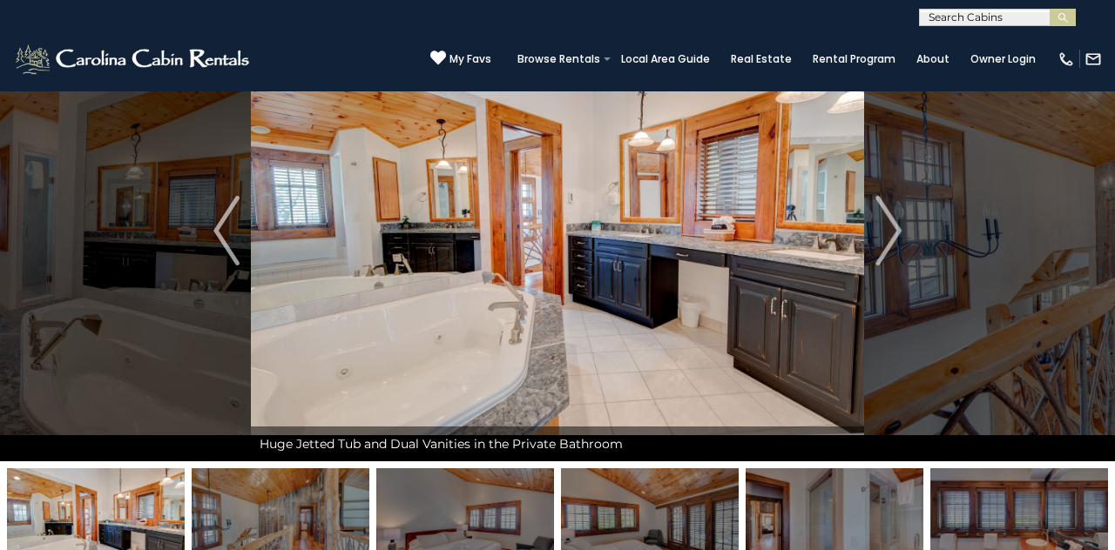
click at [696, 242] on img "Next" at bounding box center [888, 231] width 26 height 70
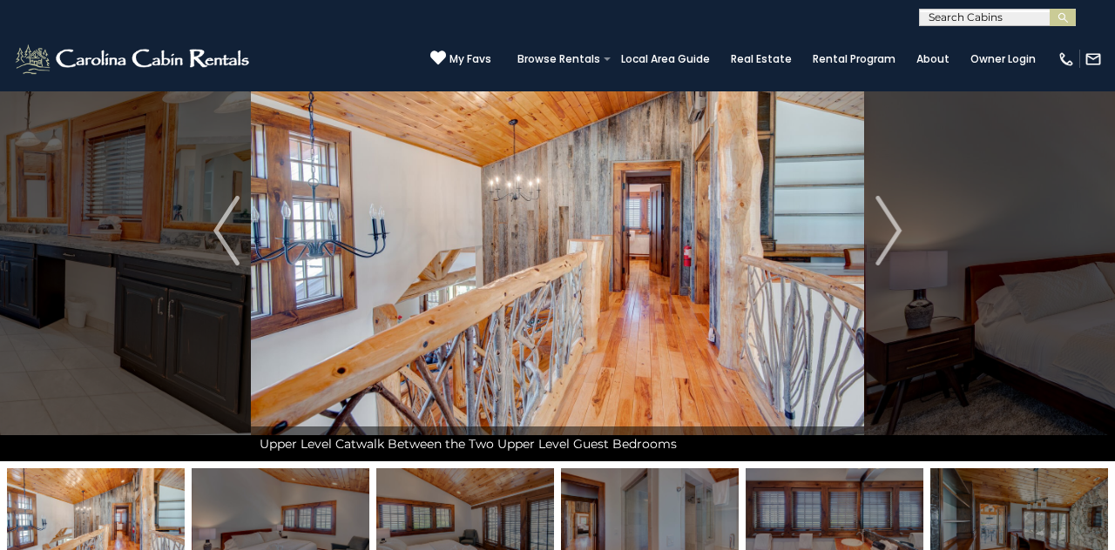
click at [696, 235] on img "Next" at bounding box center [888, 231] width 26 height 70
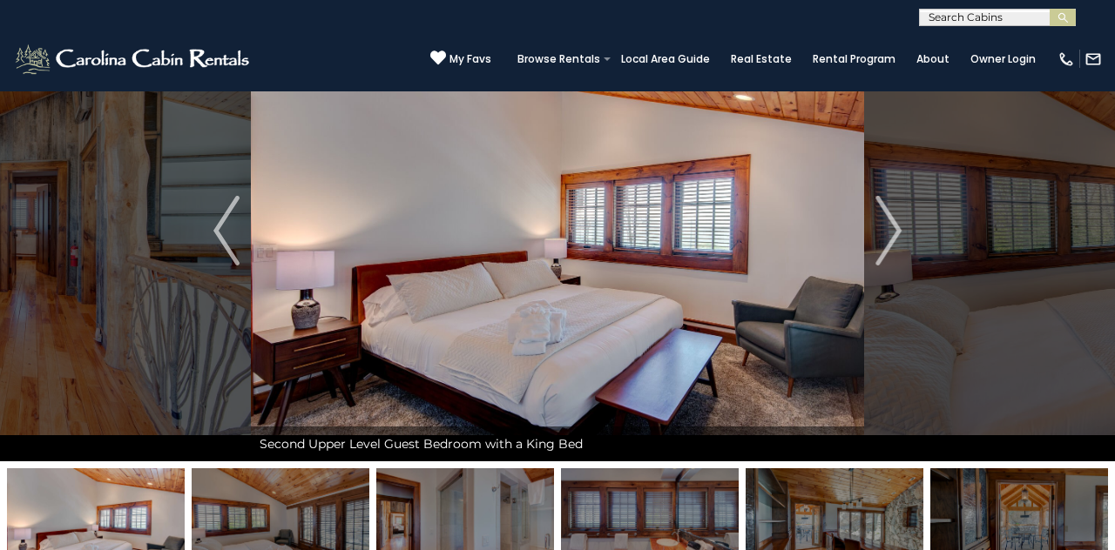
click at [696, 234] on img "Next" at bounding box center [888, 231] width 26 height 70
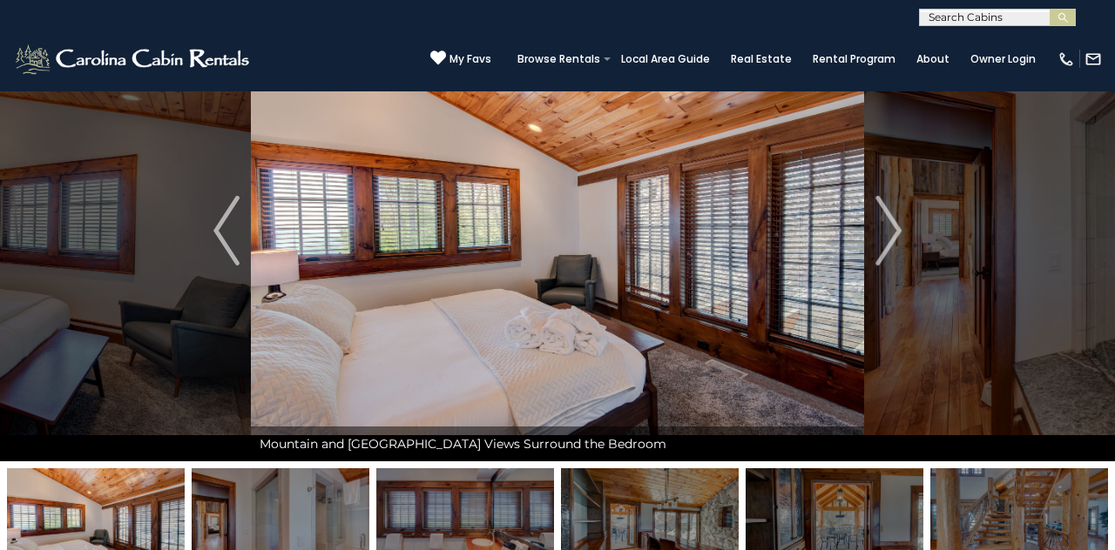
click at [696, 239] on img "Next" at bounding box center [888, 231] width 26 height 70
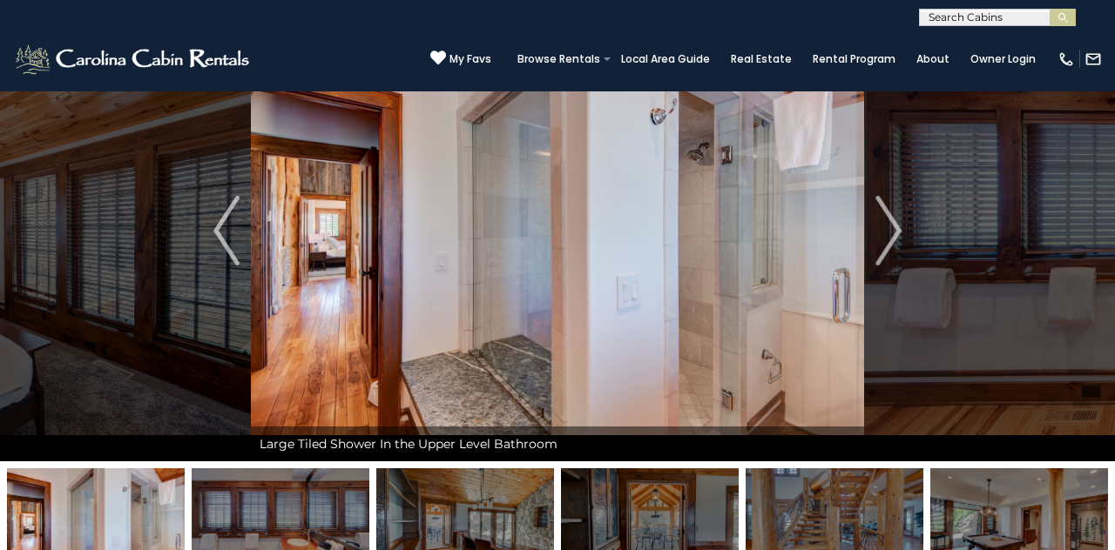
click at [696, 235] on img "Next" at bounding box center [888, 231] width 26 height 70
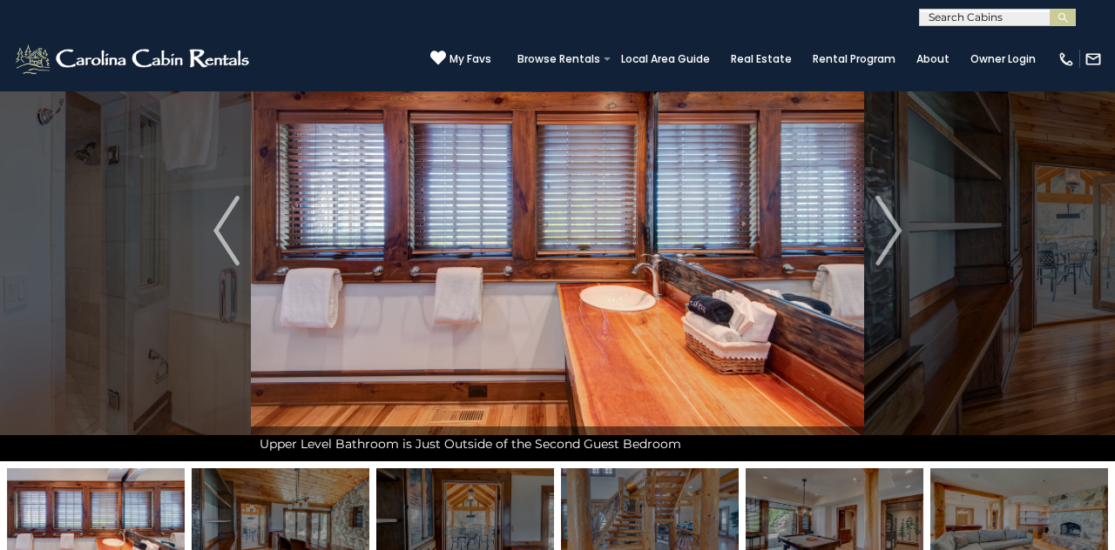
click at [696, 240] on img "Next" at bounding box center [888, 231] width 26 height 70
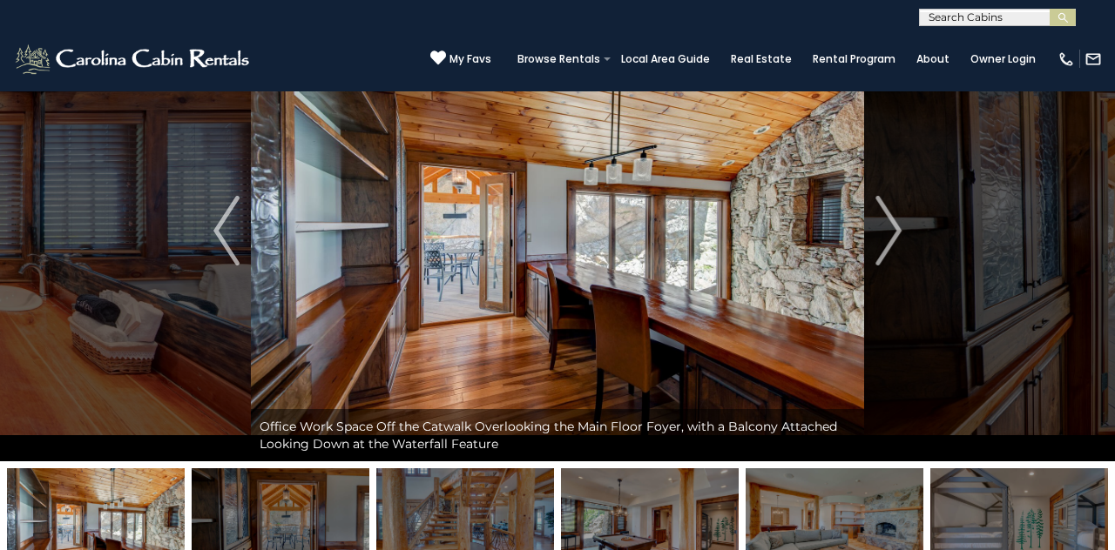
click at [696, 239] on img "Next" at bounding box center [888, 231] width 26 height 70
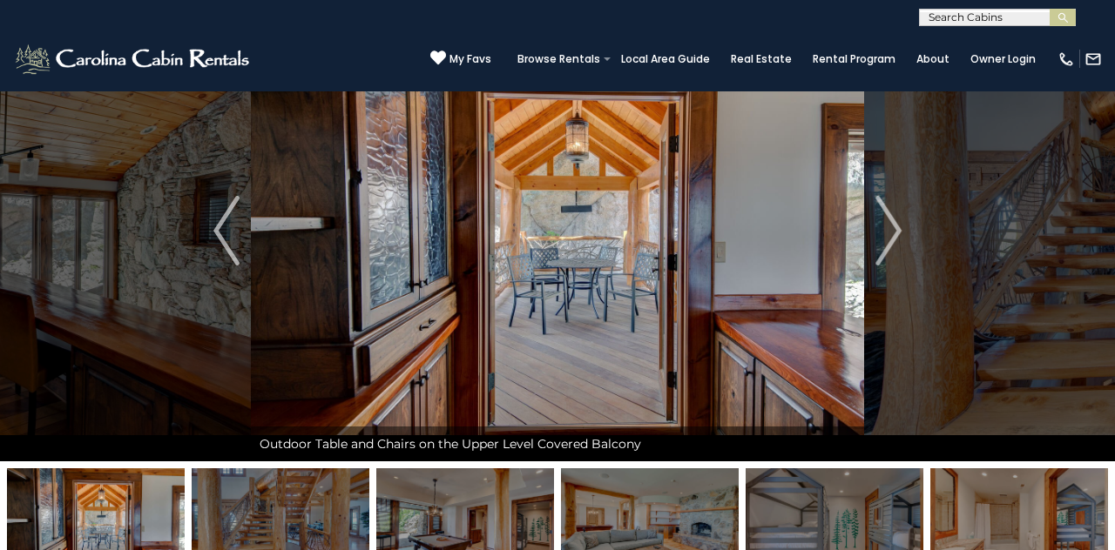
click at [696, 239] on button "Next" at bounding box center [888, 231] width 49 height 462
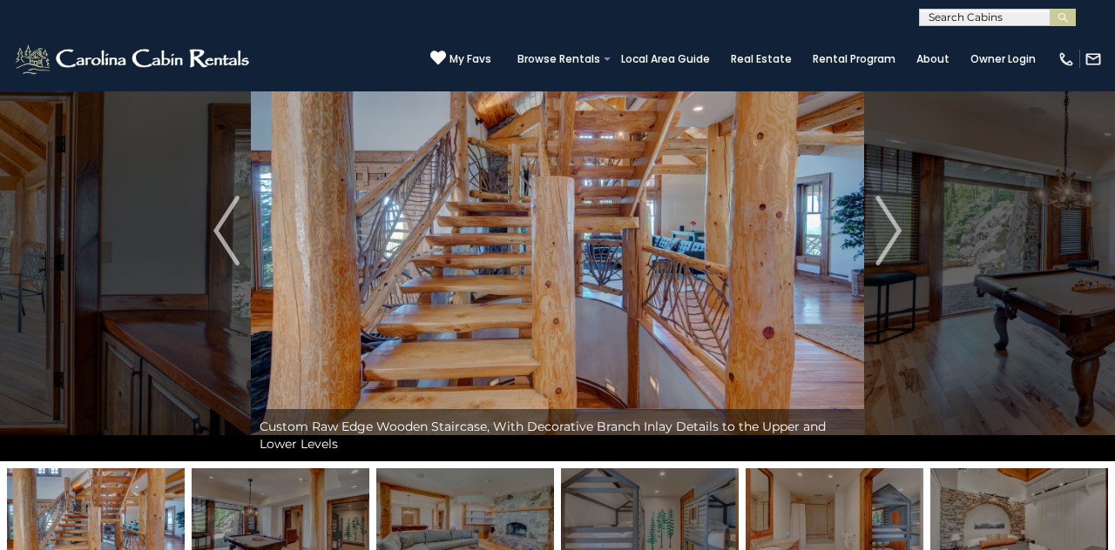
click at [696, 233] on img "Next" at bounding box center [888, 231] width 26 height 70
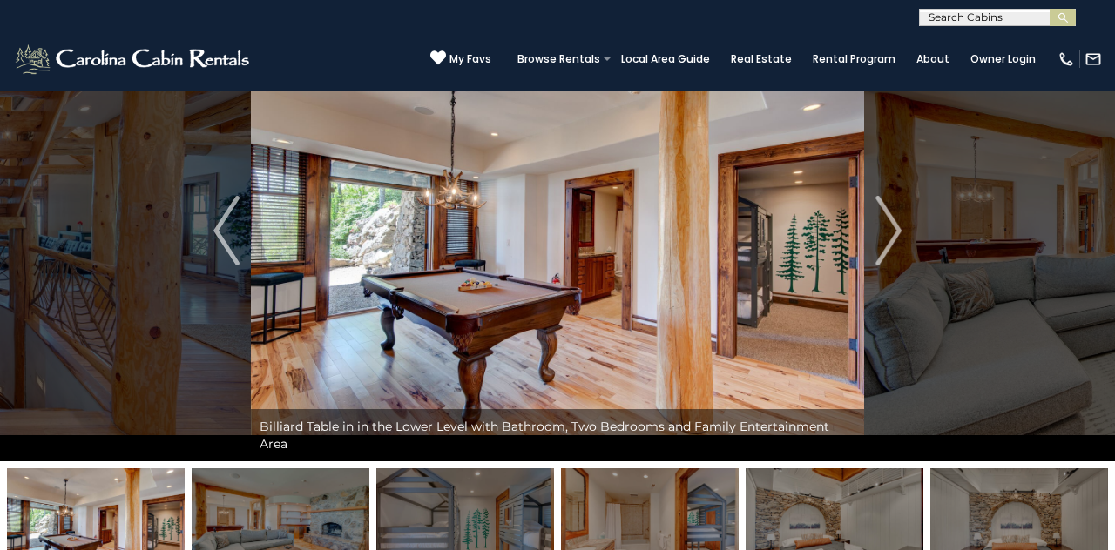
click at [696, 230] on img "Next" at bounding box center [888, 231] width 26 height 70
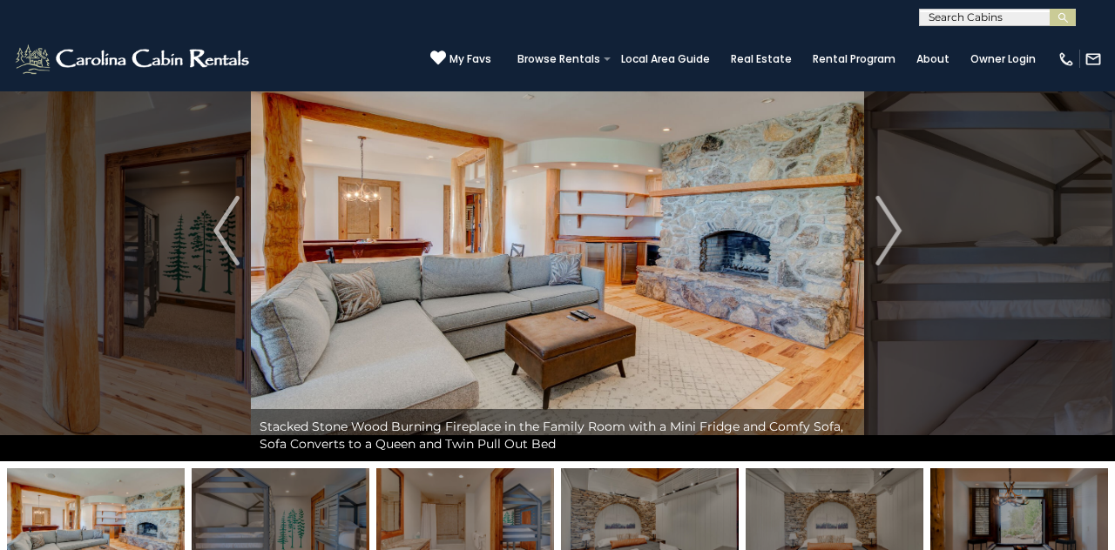
click at [696, 234] on img "Next" at bounding box center [888, 231] width 26 height 70
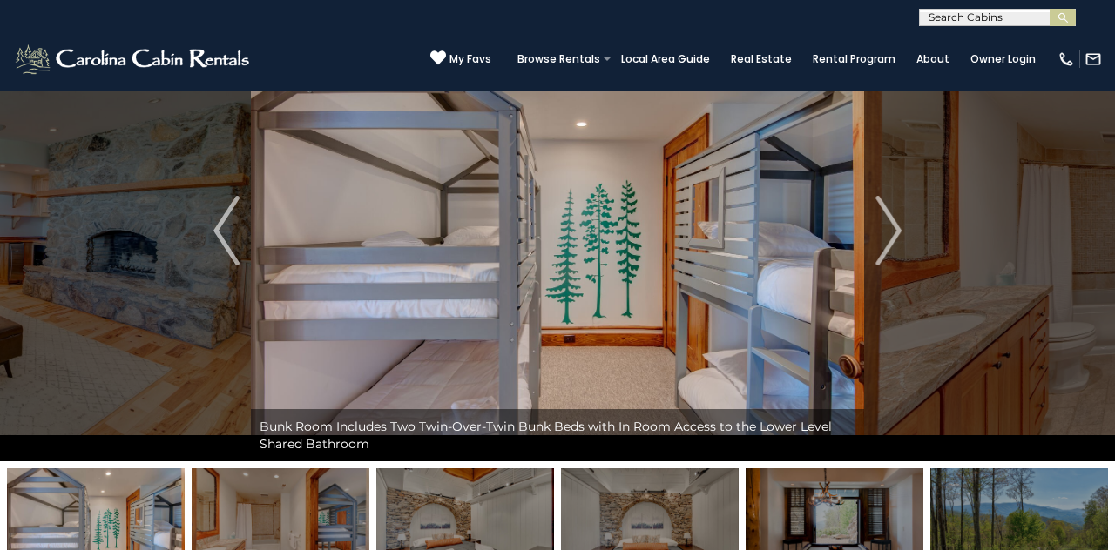
click at [696, 235] on img "Next" at bounding box center [888, 231] width 26 height 70
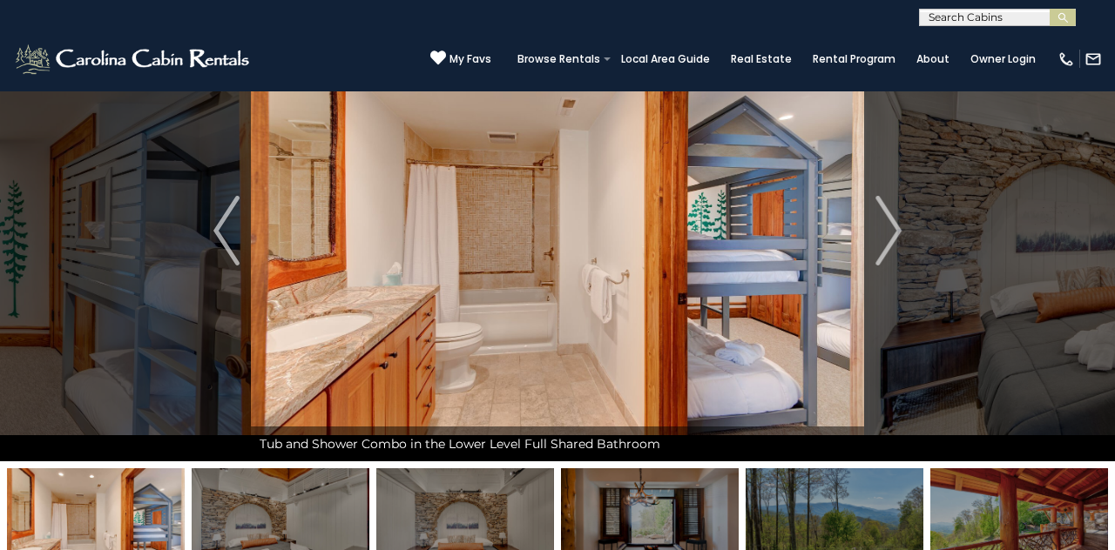
click at [696, 232] on img "Next" at bounding box center [888, 231] width 26 height 70
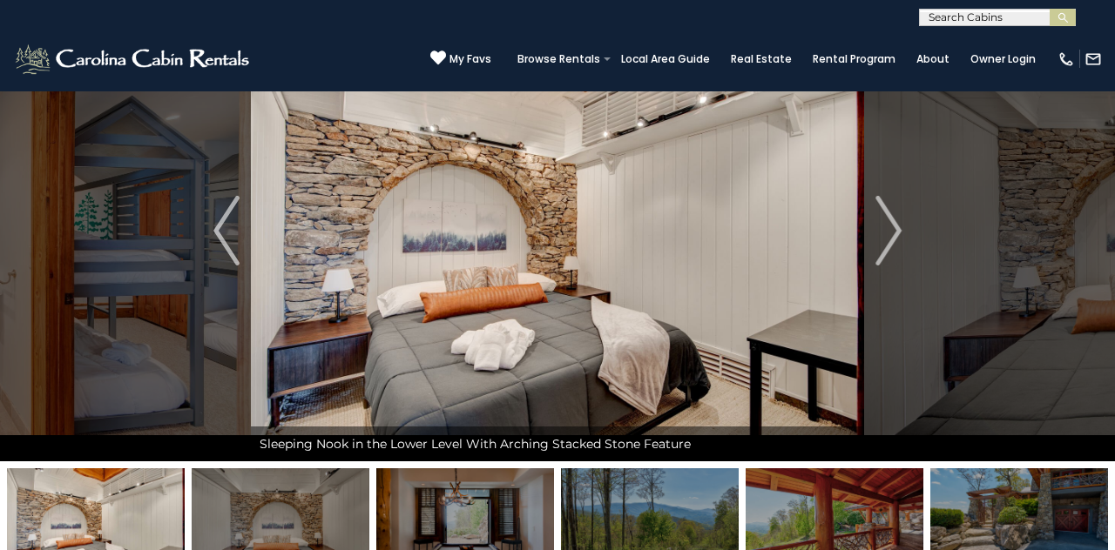
click at [696, 234] on button "Next" at bounding box center [888, 231] width 49 height 462
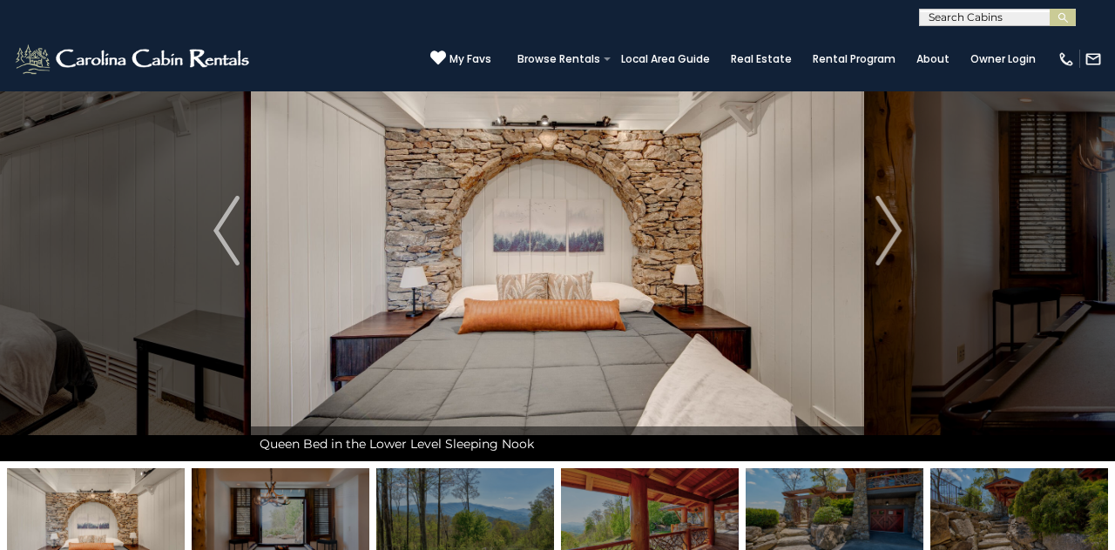
click at [696, 235] on button "Next" at bounding box center [888, 231] width 49 height 462
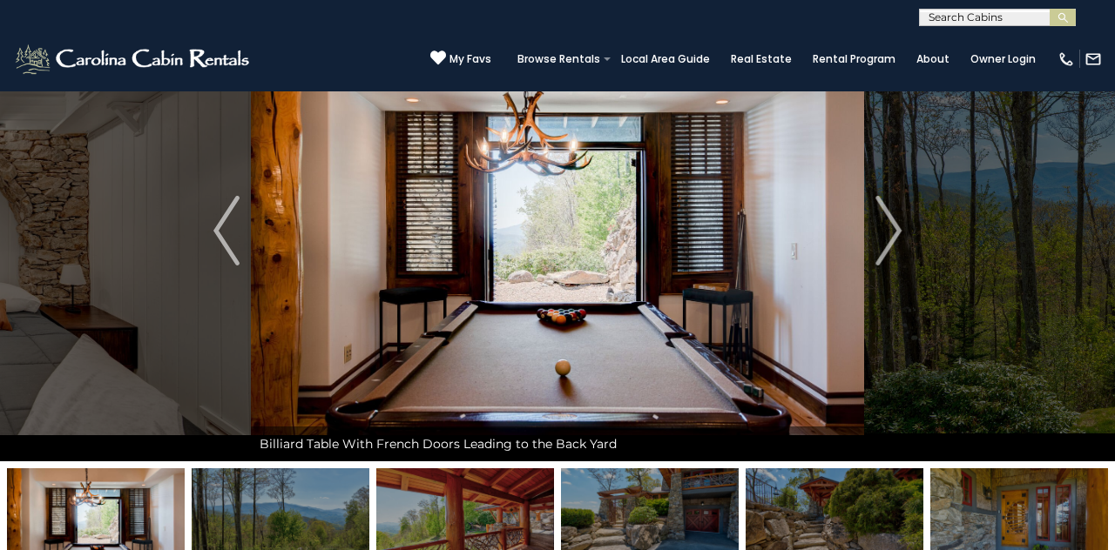
click at [696, 240] on button "Next" at bounding box center [888, 231] width 49 height 462
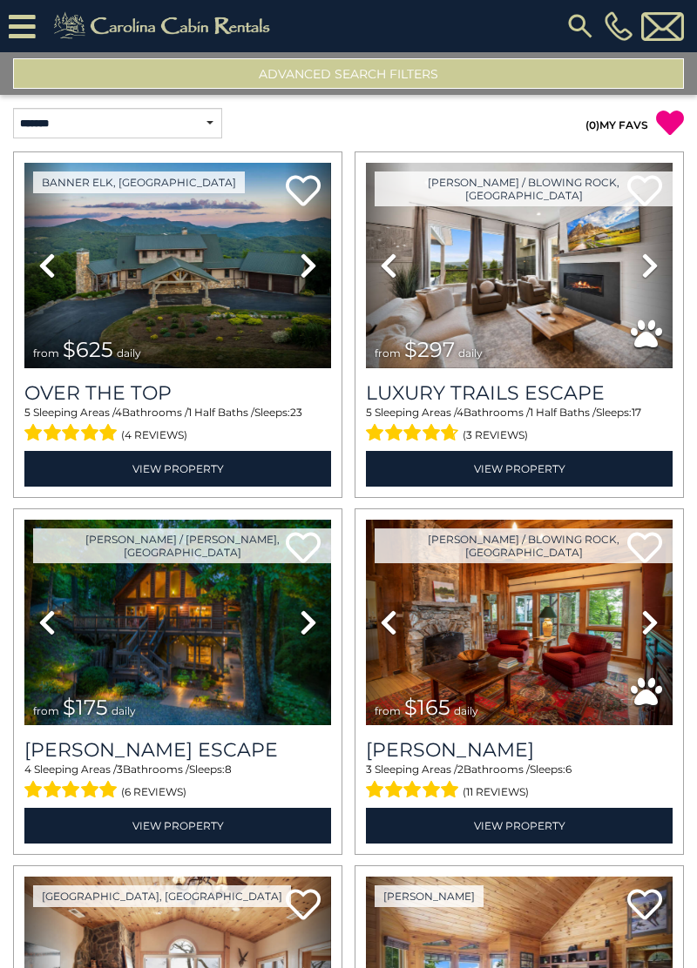
click at [481, 82] on button "Advanced Search Filters" at bounding box center [348, 73] width 671 height 30
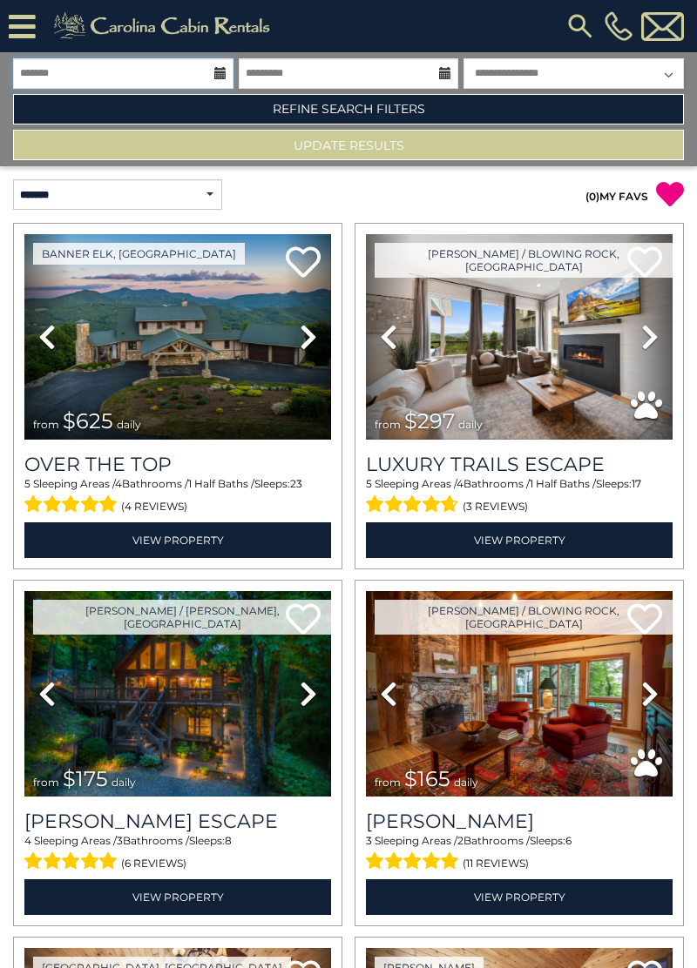
click at [98, 68] on input "text" at bounding box center [123, 73] width 220 height 30
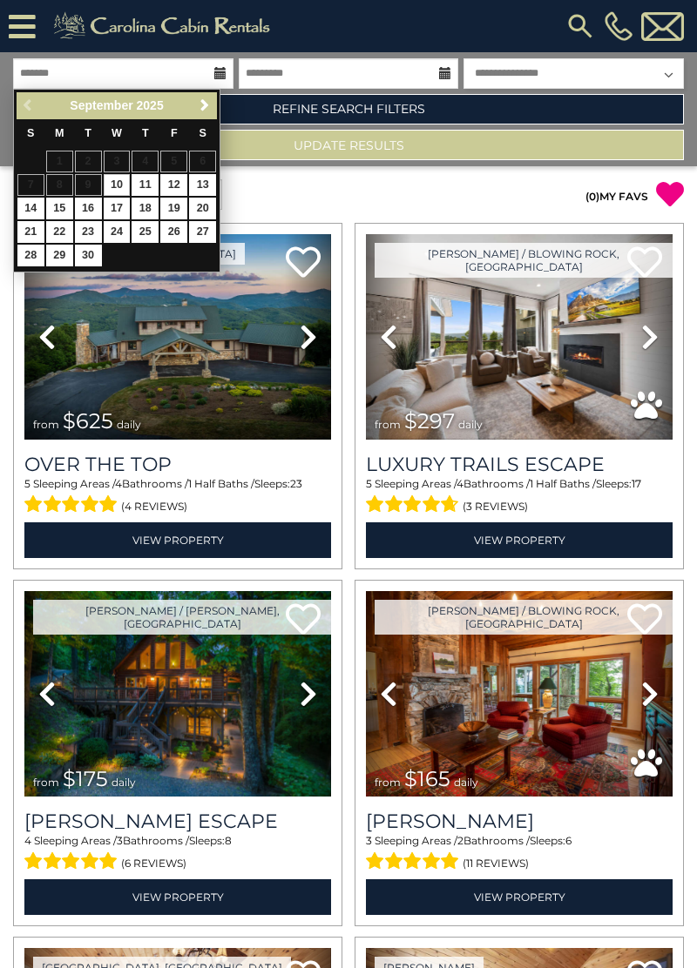
click at [198, 101] on span "Next" at bounding box center [205, 105] width 14 height 14
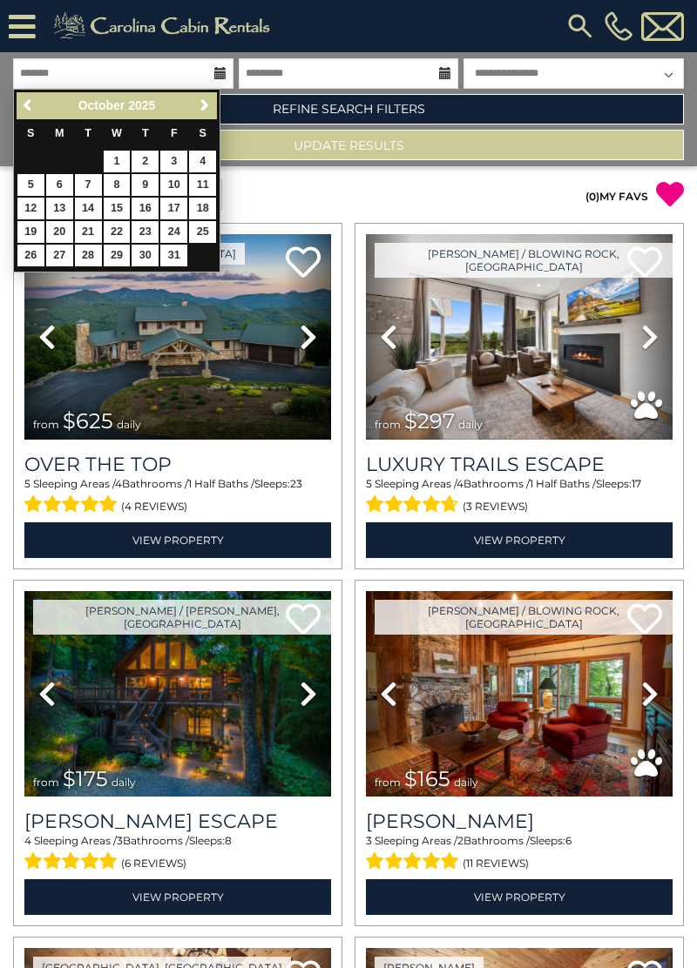
click at [200, 106] on span "Next" at bounding box center [205, 105] width 14 height 14
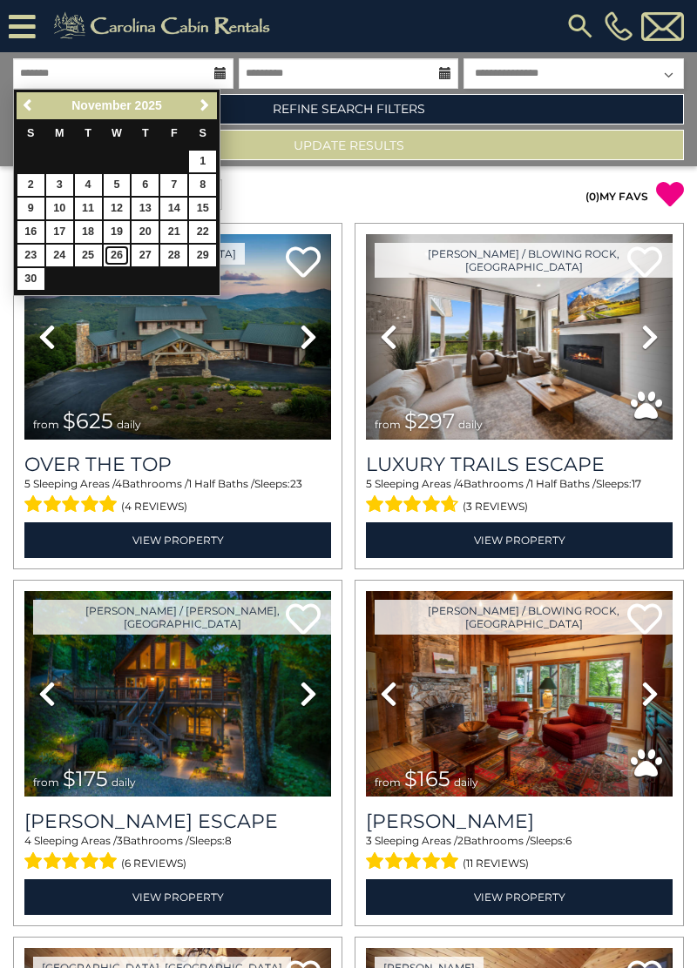
click at [109, 254] on link "26" at bounding box center [117, 256] width 27 height 22
type input "********"
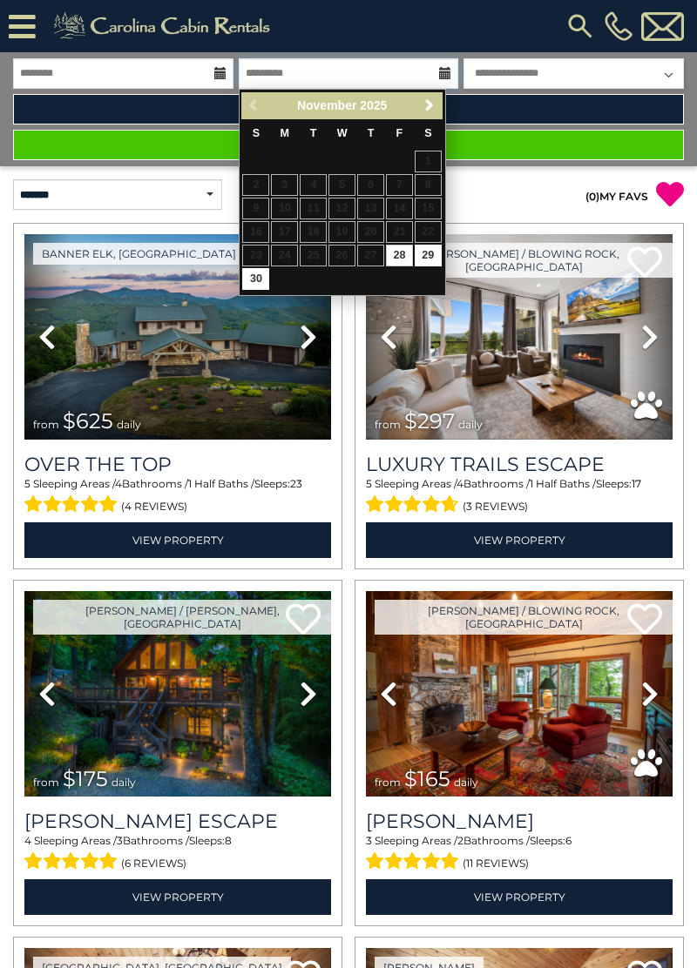
click at [368, 72] on input "text" at bounding box center [349, 73] width 220 height 30
click at [258, 278] on link "30" at bounding box center [255, 279] width 27 height 22
type input "********"
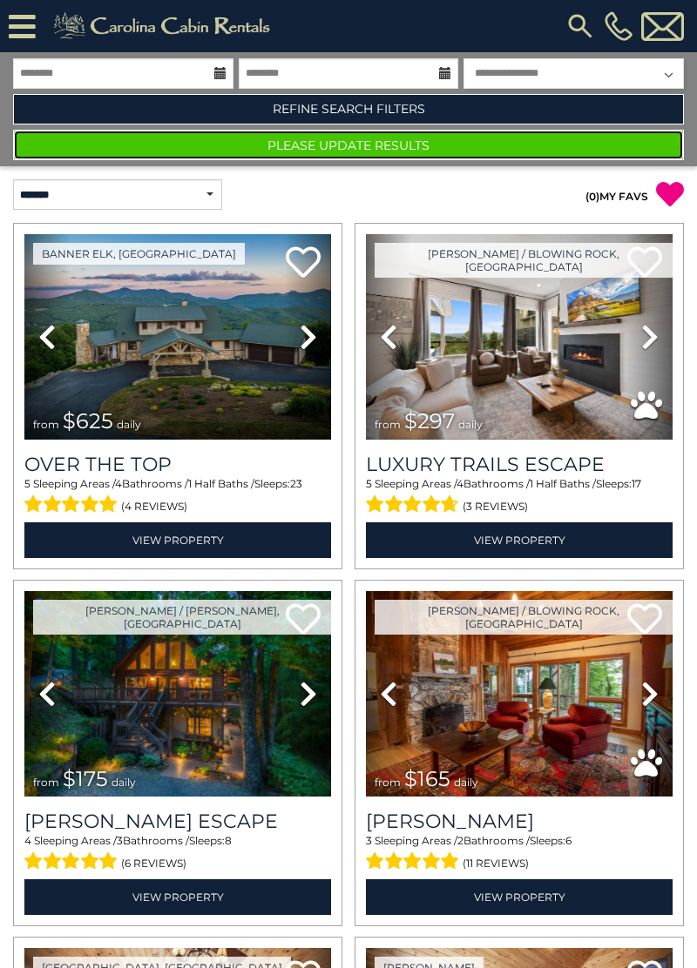
click at [499, 150] on button "Please Update Results" at bounding box center [348, 145] width 671 height 30
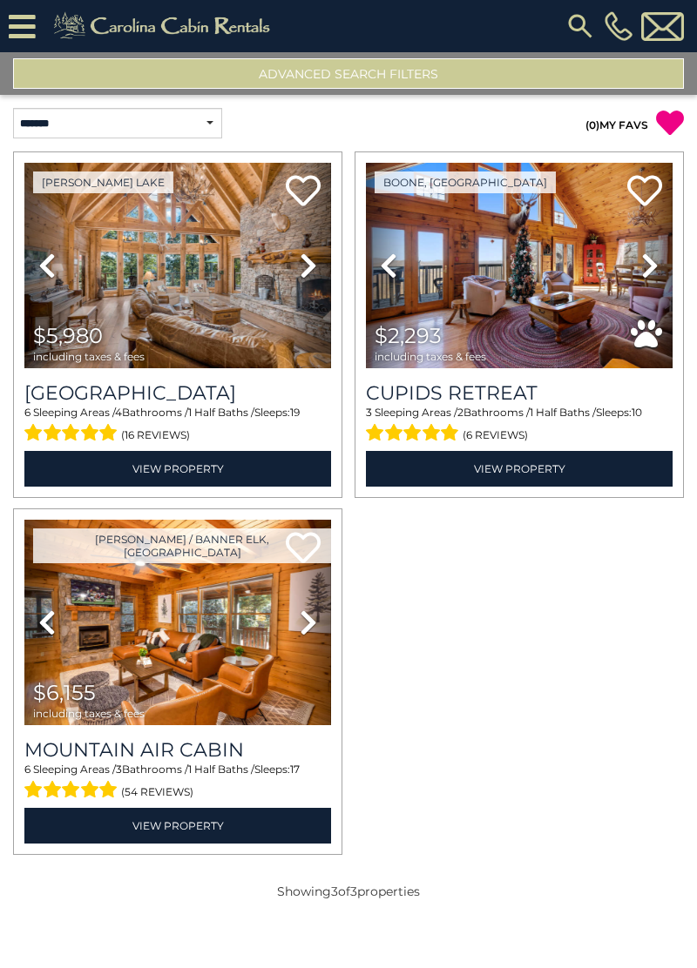
click at [91, 64] on button "Advanced Search Filters" at bounding box center [348, 73] width 671 height 30
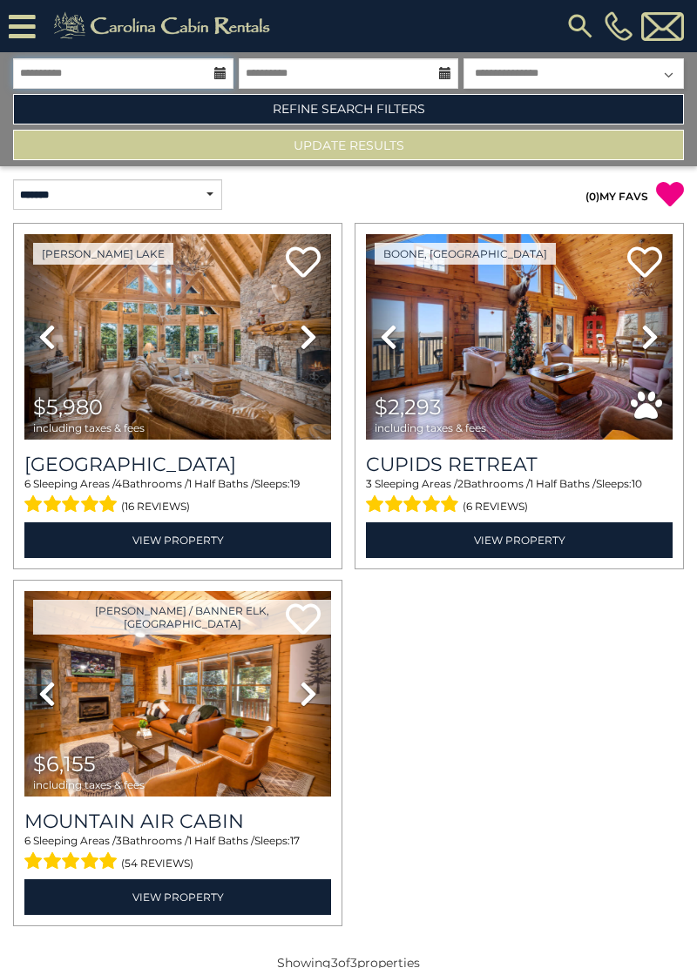
click at [50, 71] on input "**********" at bounding box center [123, 73] width 220 height 30
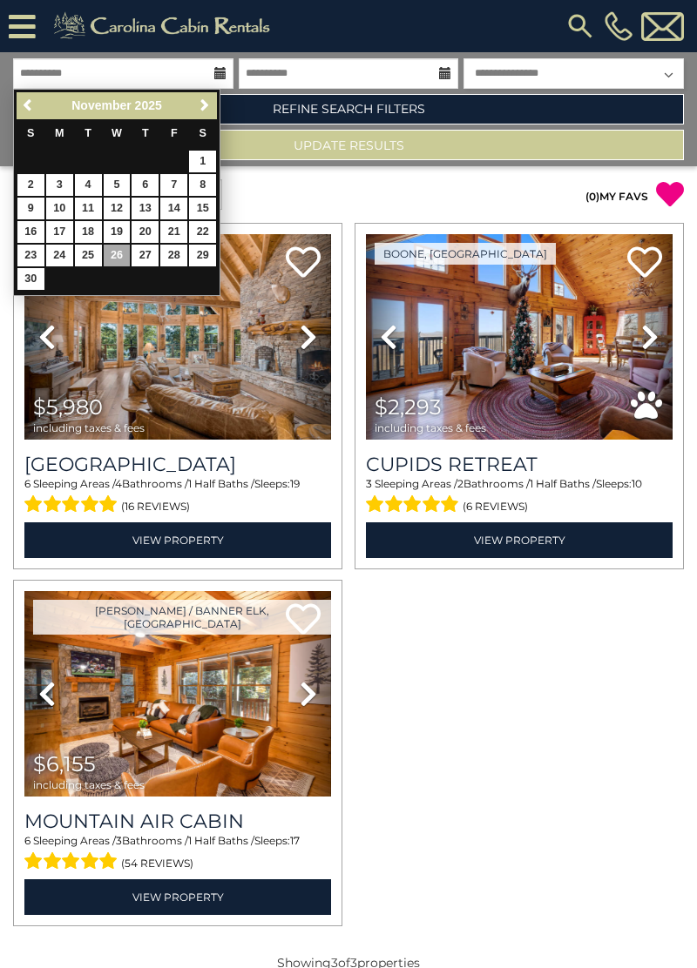
click at [15, 103] on div "Previous Next [DATE] S M T W T F S 1 2 3 4 5 6 7 8 9 10 11 12 13 14 15 16 17 18…" at bounding box center [116, 192] width 207 height 207
click at [24, 98] on link "Previous" at bounding box center [29, 106] width 22 height 22
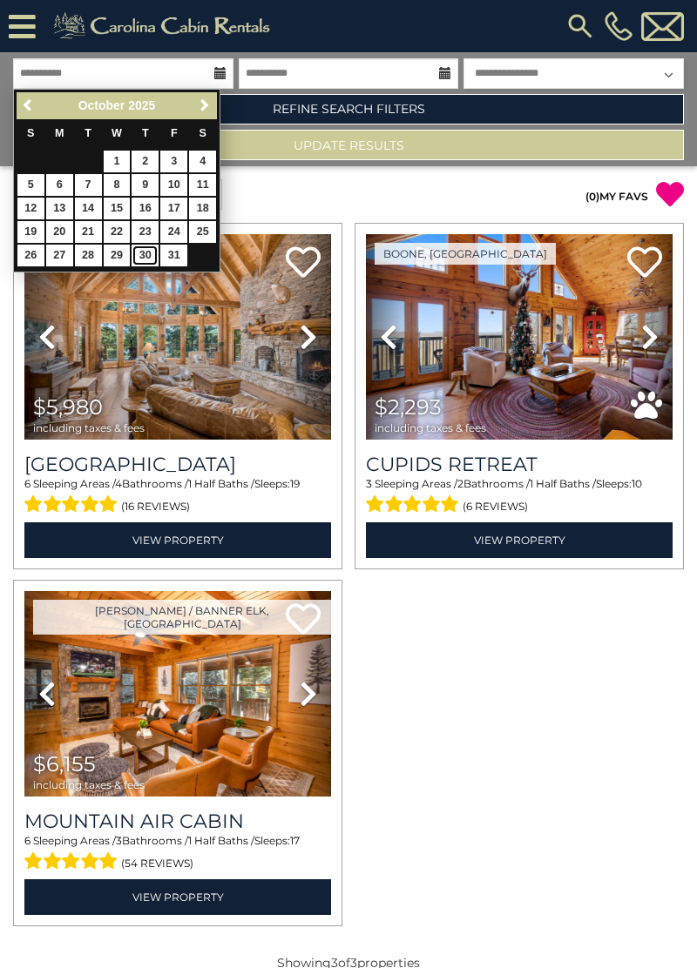
click at [136, 256] on link "30" at bounding box center [145, 256] width 27 height 22
type input "********"
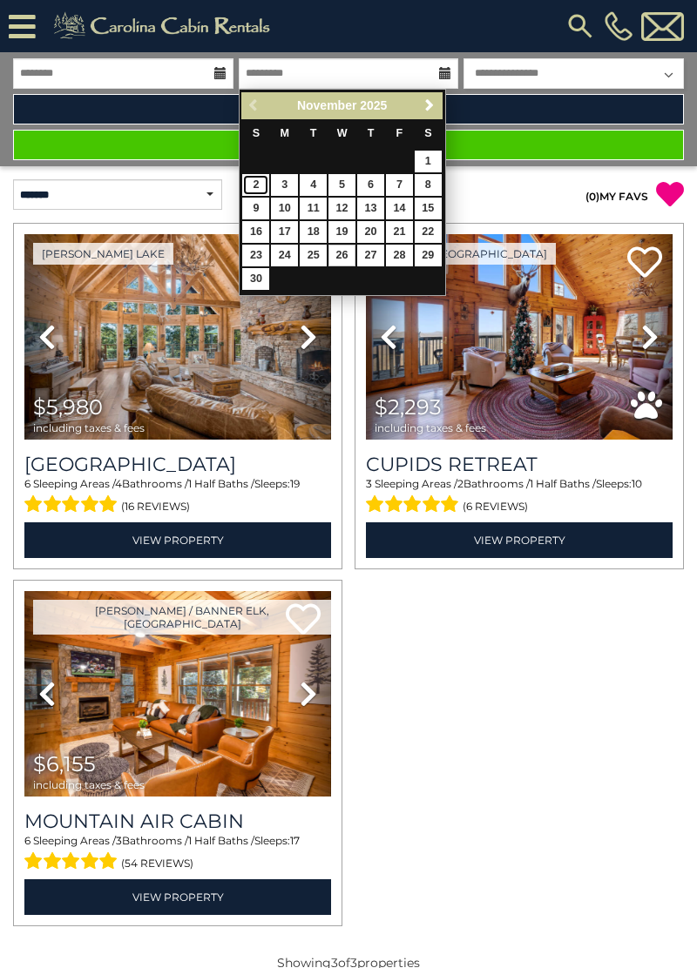
click at [249, 185] on link "2" at bounding box center [255, 185] width 27 height 22
type input "*******"
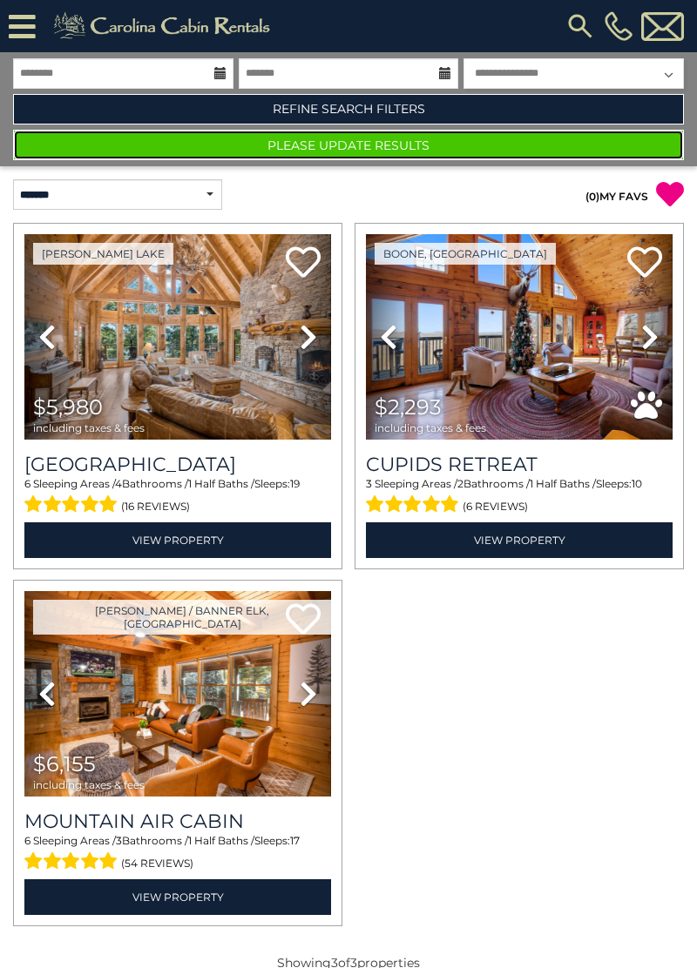
click at [129, 155] on button "Please Update Results" at bounding box center [348, 145] width 671 height 30
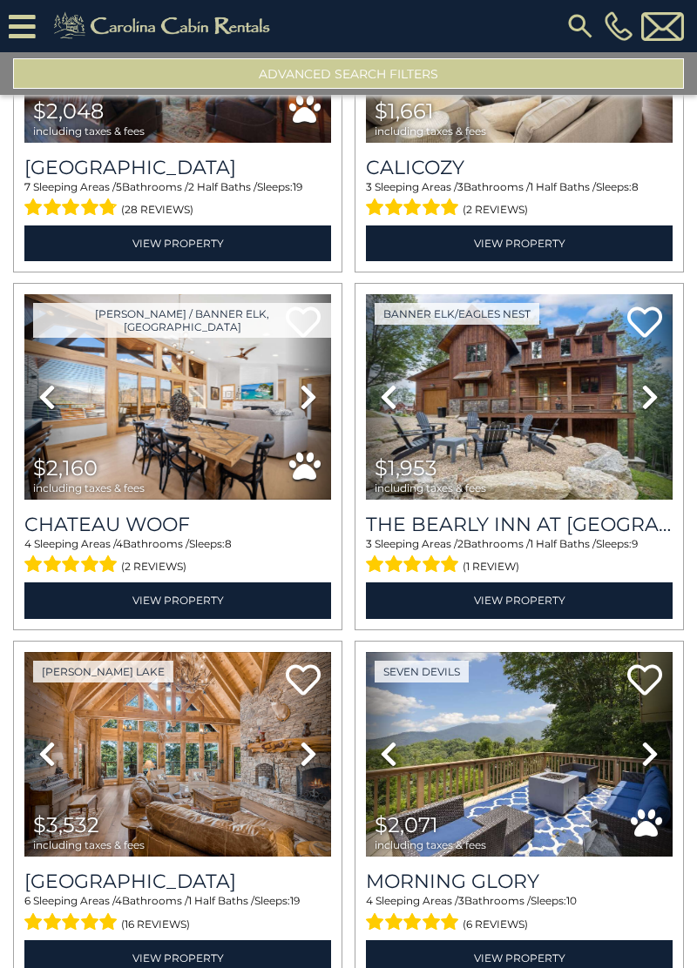
scroll to position [1301, 0]
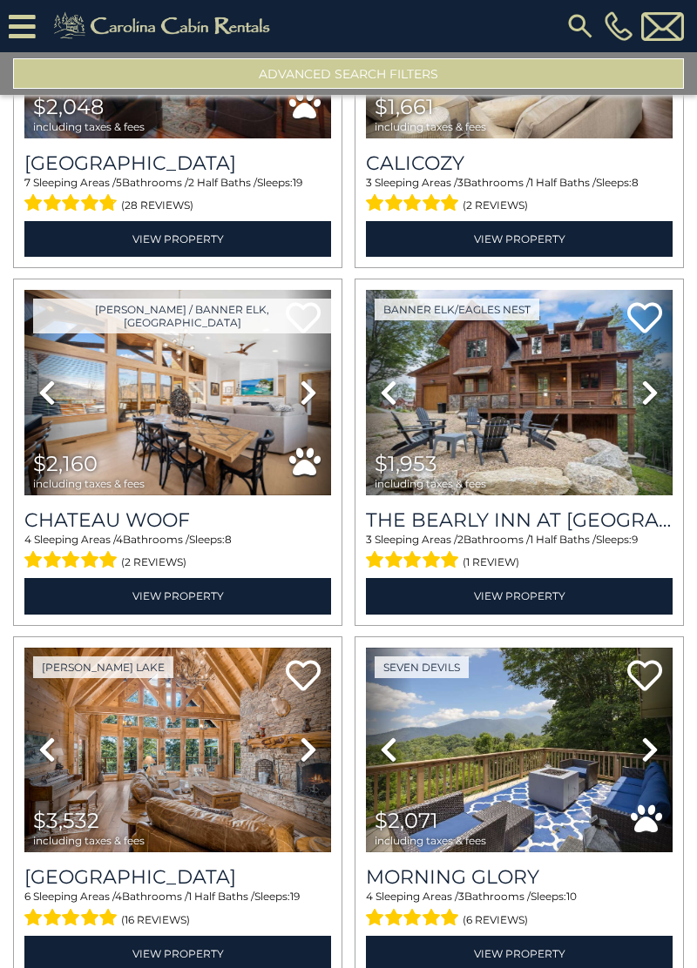
click at [644, 394] on icon at bounding box center [649, 393] width 17 height 28
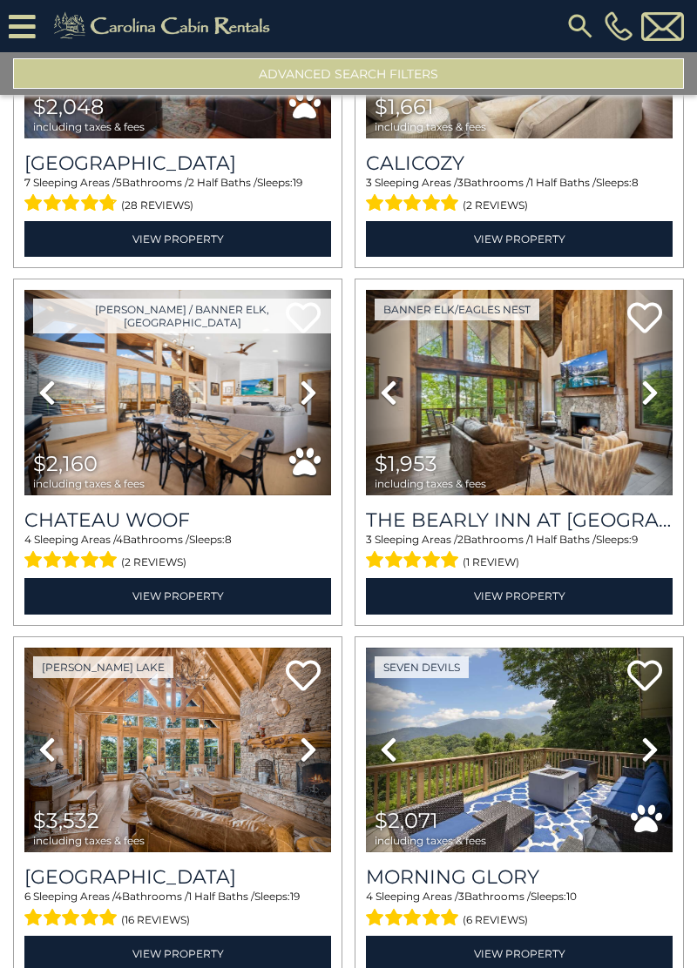
click at [649, 393] on icon at bounding box center [649, 393] width 17 height 28
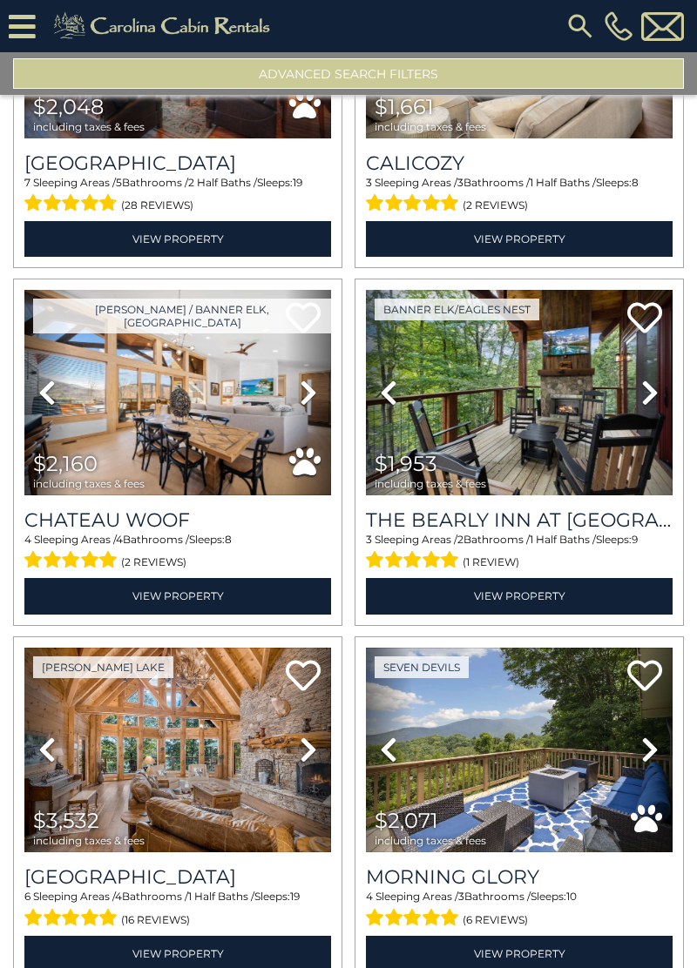
click at [650, 390] on icon at bounding box center [649, 393] width 17 height 28
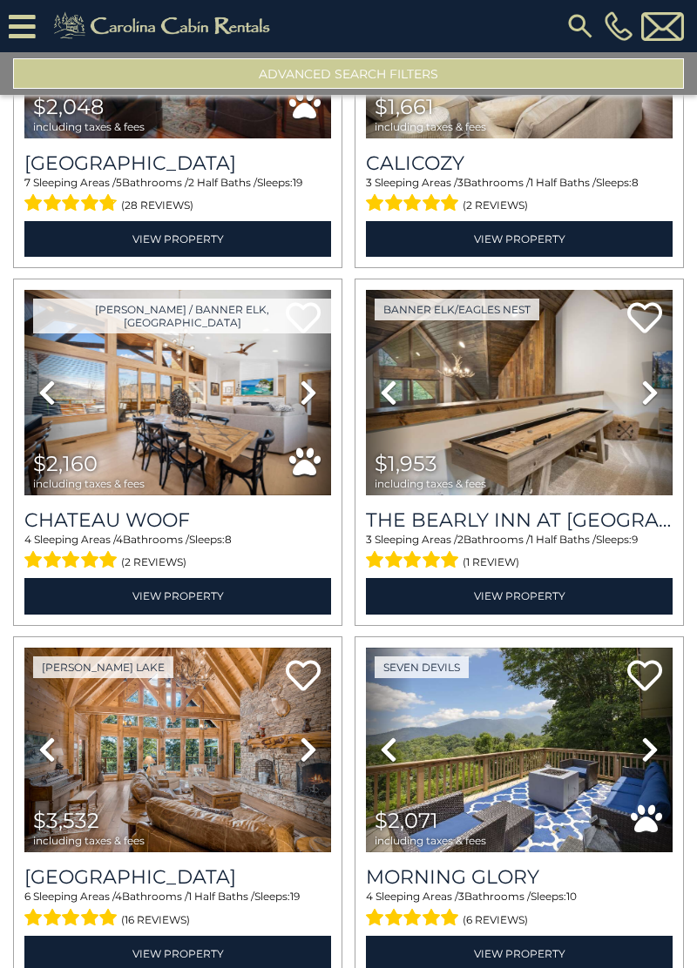
click at [646, 387] on icon at bounding box center [649, 393] width 17 height 28
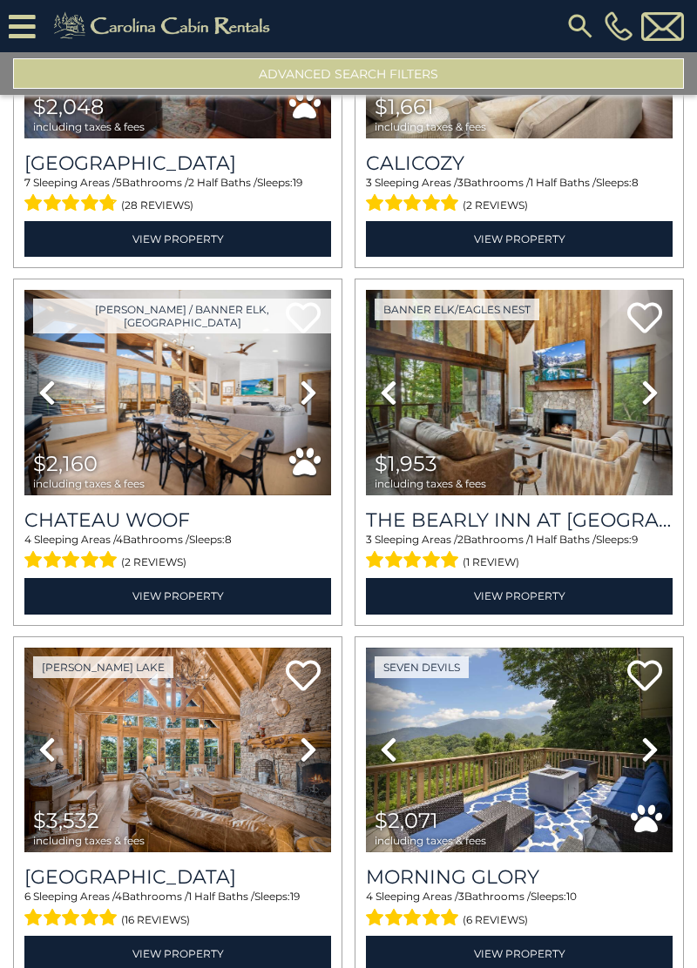
click at [651, 395] on icon at bounding box center [649, 393] width 17 height 28
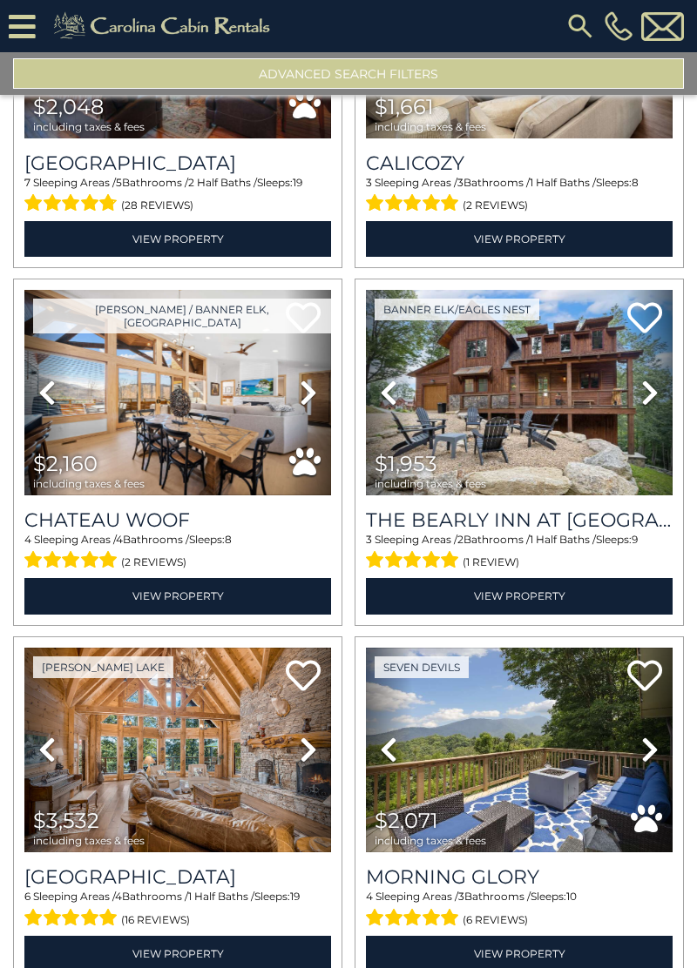
click at [653, 396] on icon at bounding box center [649, 393] width 17 height 28
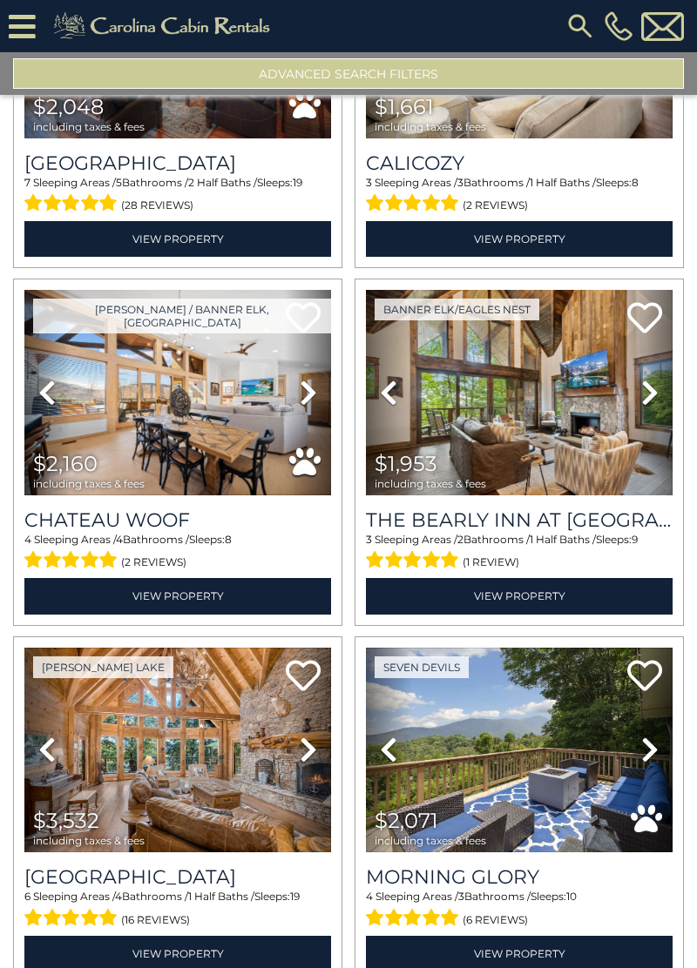
scroll to position [1298, 0]
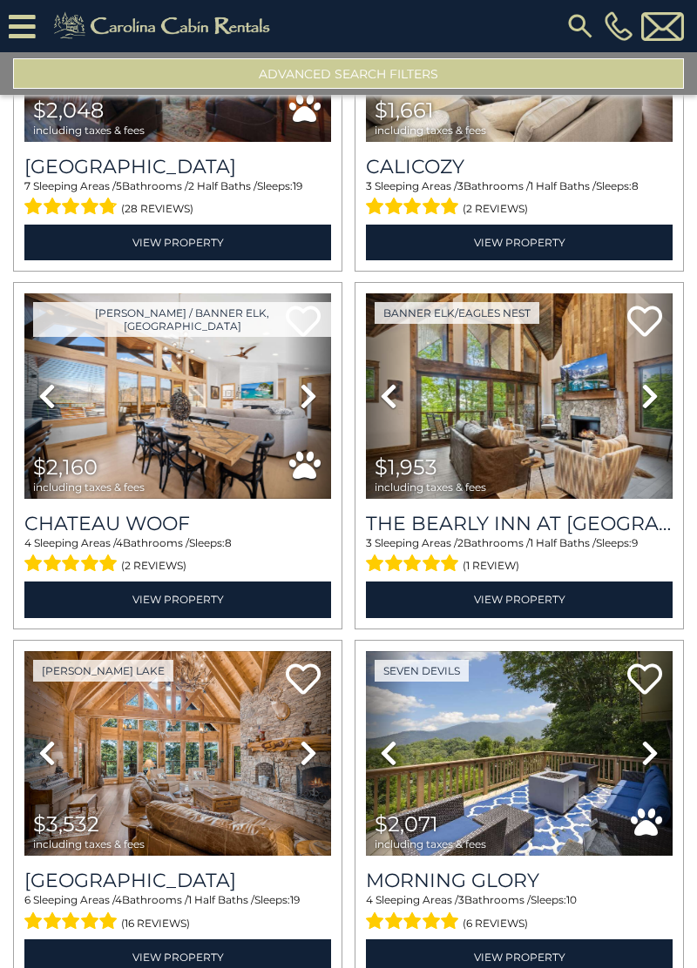
click at [642, 391] on icon at bounding box center [649, 396] width 17 height 28
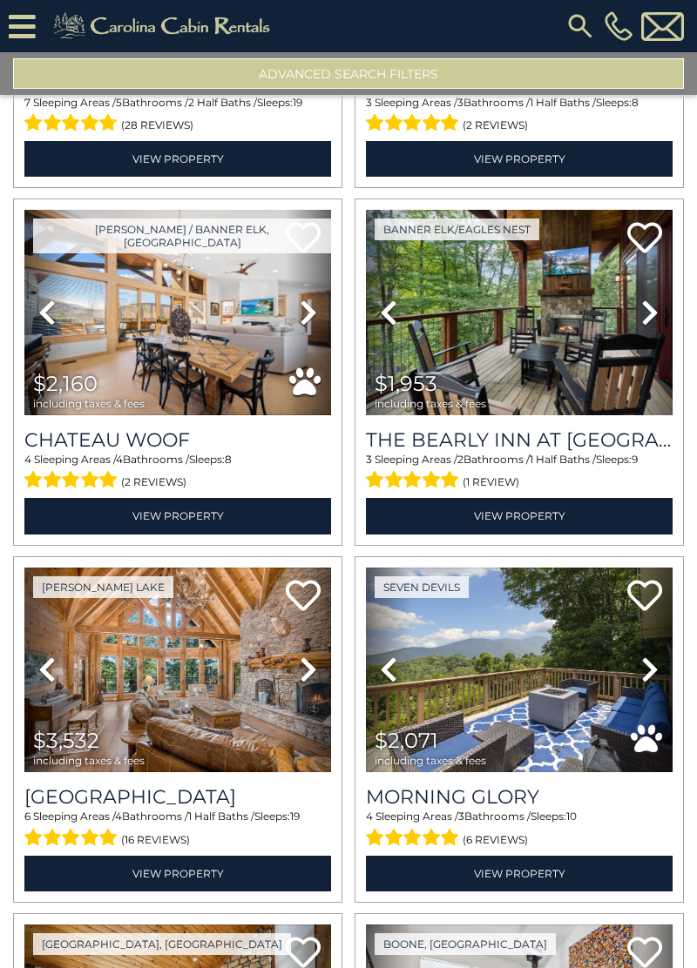
scroll to position [1339, 0]
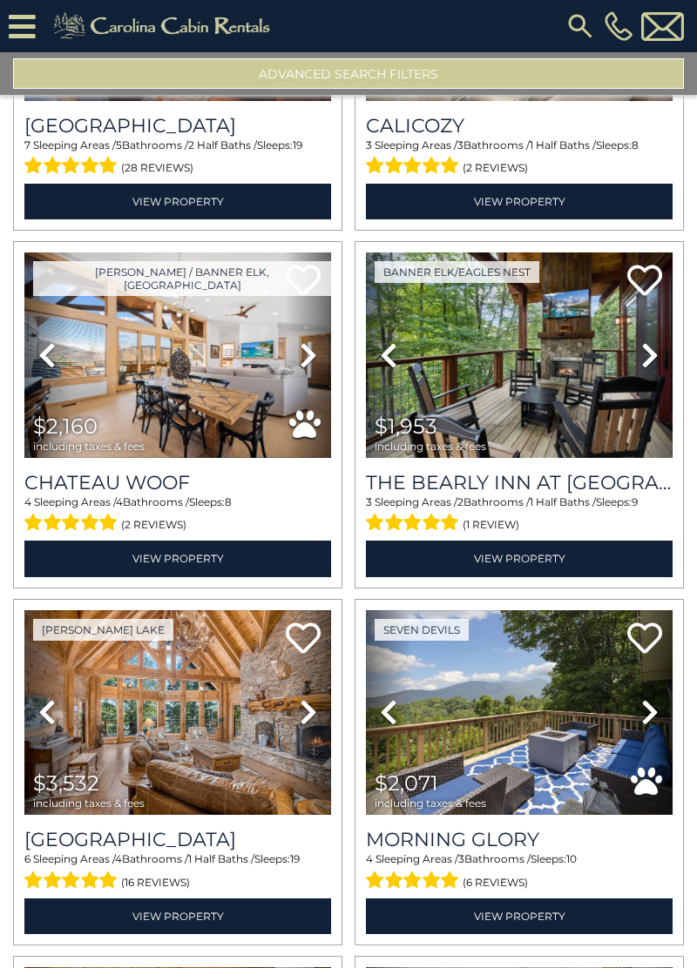
click at [44, 362] on icon at bounding box center [46, 355] width 17 height 28
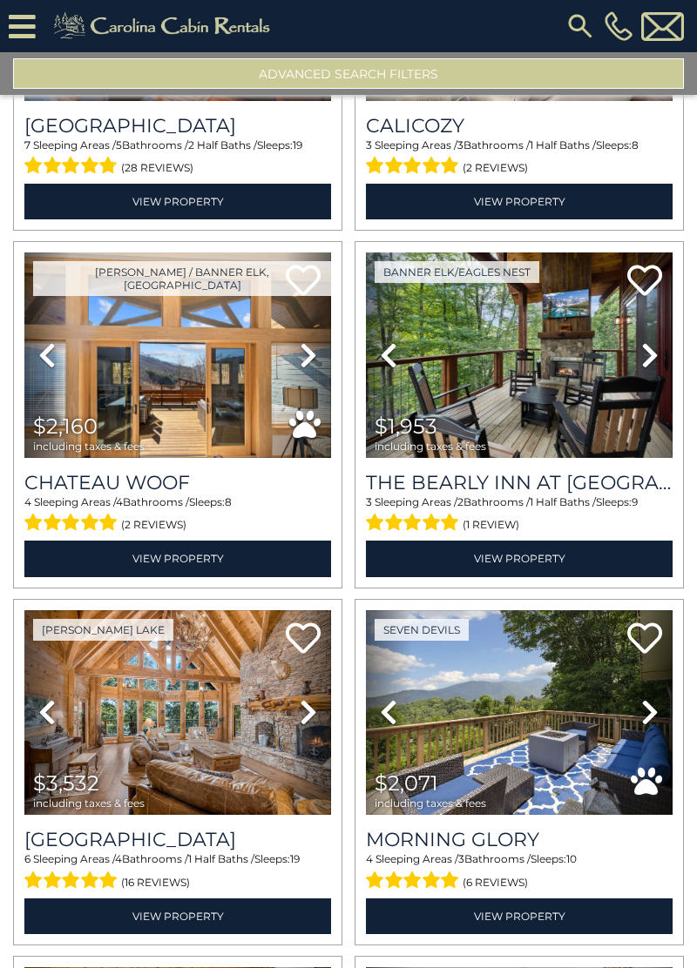
click at [36, 363] on link "Previous" at bounding box center [47, 356] width 46 height 206
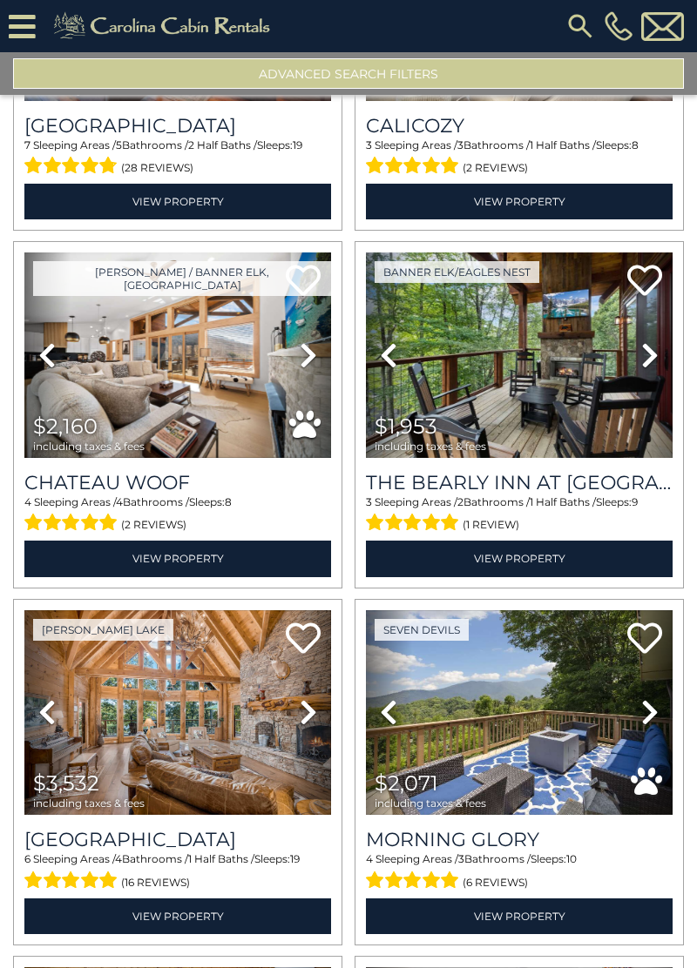
click at [44, 361] on icon at bounding box center [46, 355] width 17 height 28
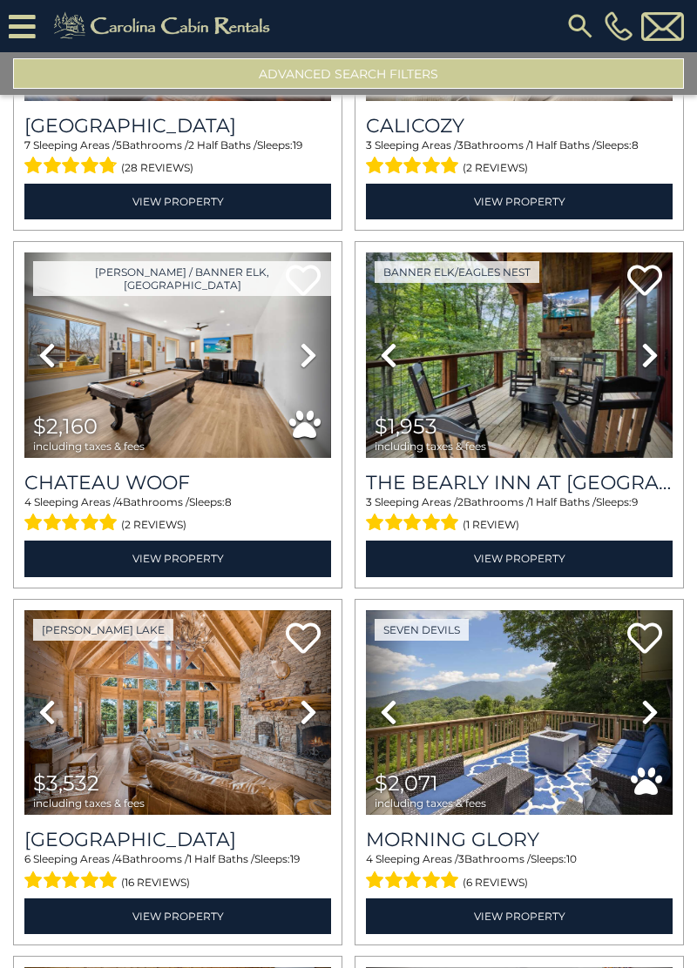
click at [33, 362] on link "Previous" at bounding box center [47, 356] width 46 height 206
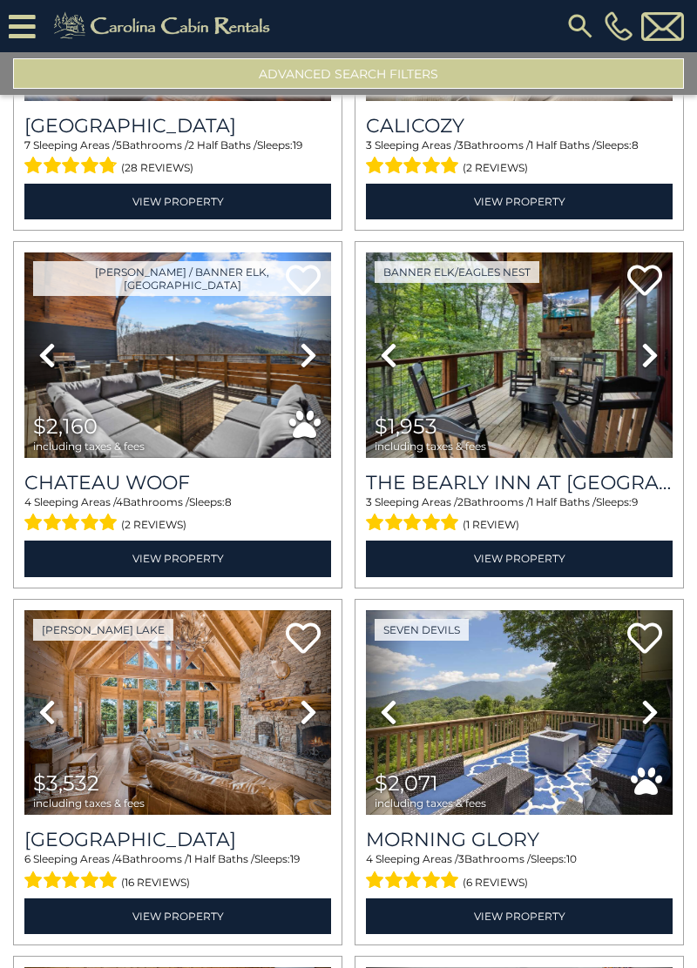
click at [37, 357] on link "Previous" at bounding box center [47, 356] width 46 height 206
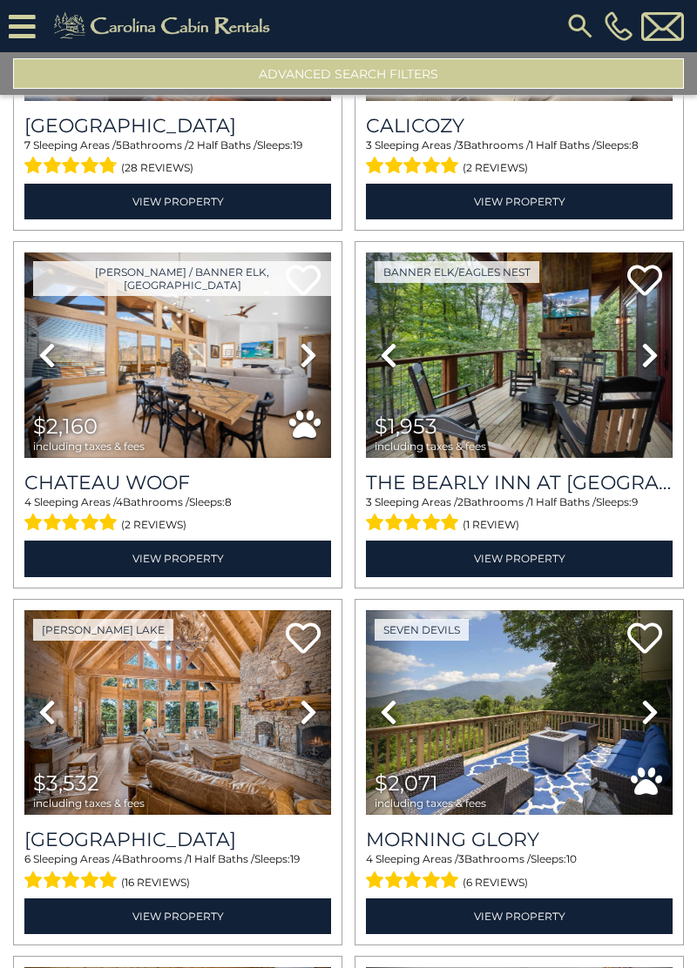
click at [45, 362] on icon at bounding box center [46, 355] width 17 height 28
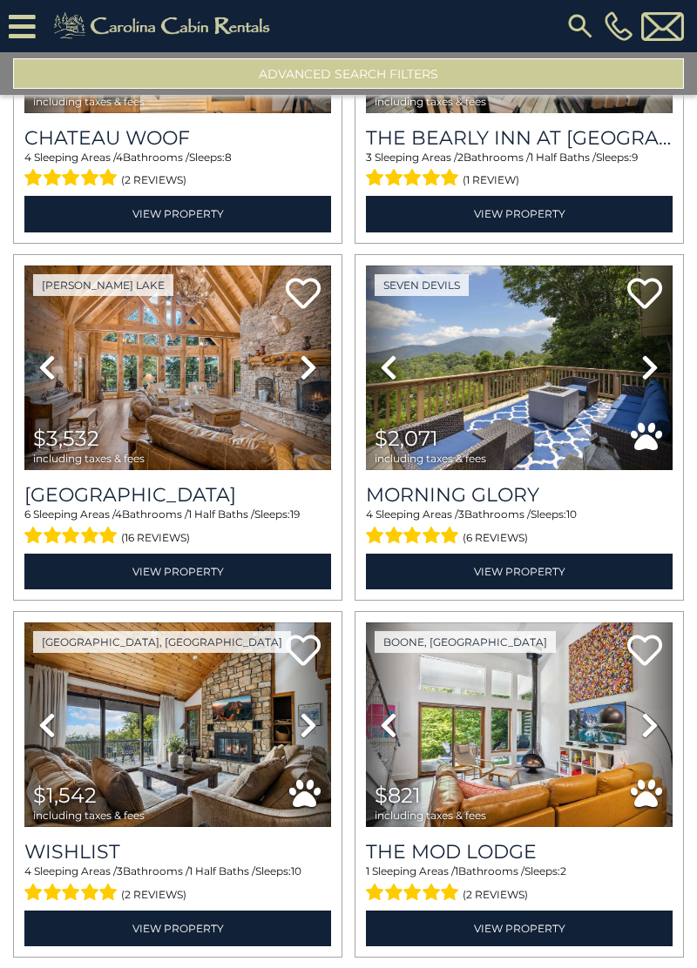
scroll to position [1678, 0]
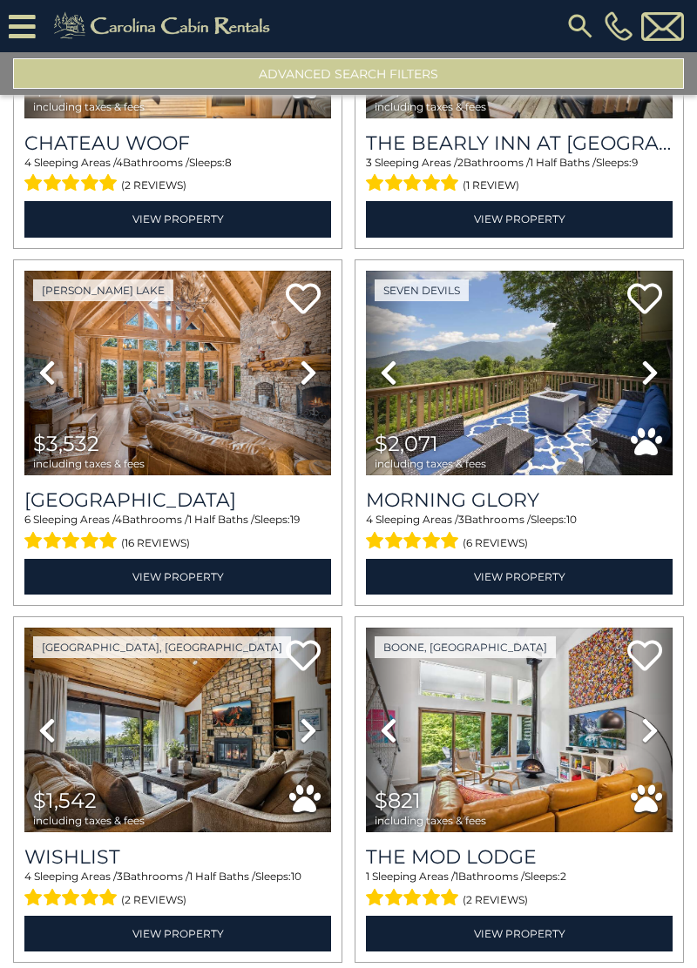
click at [46, 375] on icon at bounding box center [46, 373] width 17 height 28
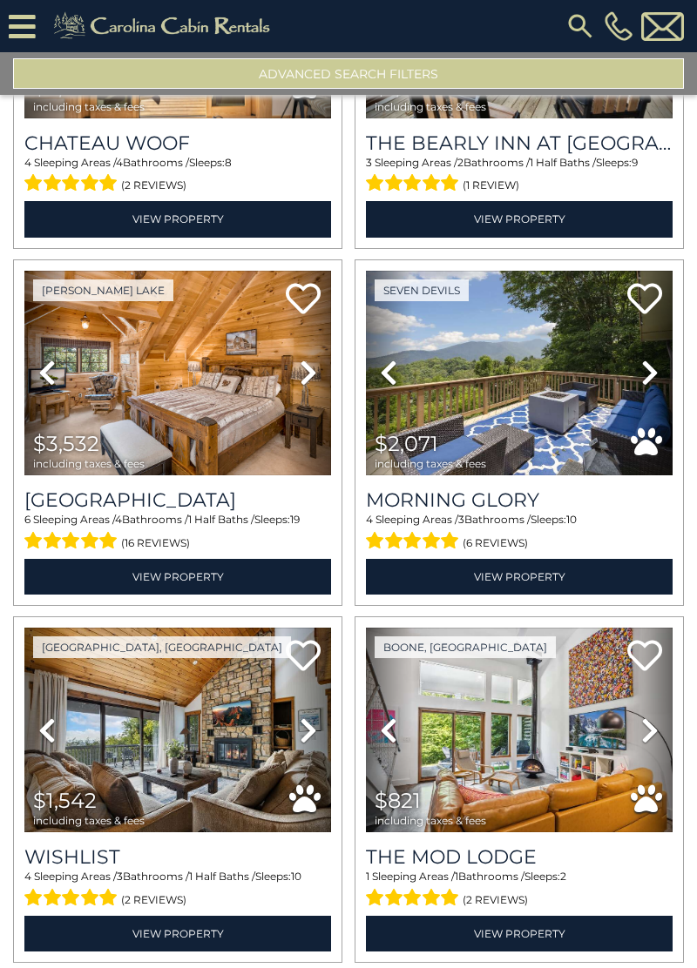
click at [43, 385] on link "Previous" at bounding box center [47, 374] width 46 height 206
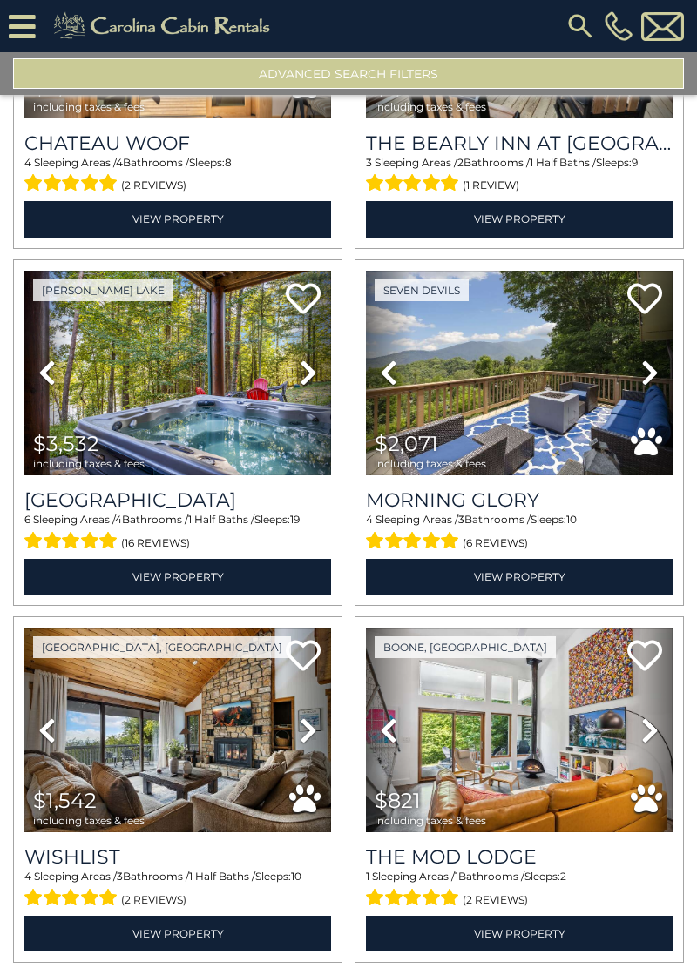
click at [47, 376] on icon at bounding box center [46, 373] width 17 height 28
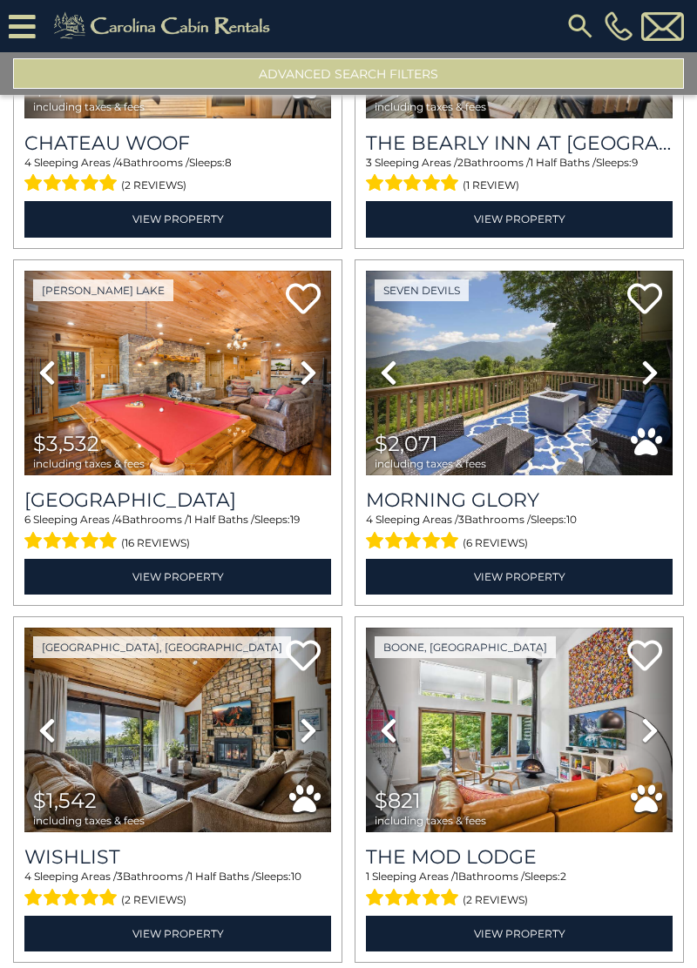
click at [52, 378] on icon at bounding box center [46, 373] width 17 height 28
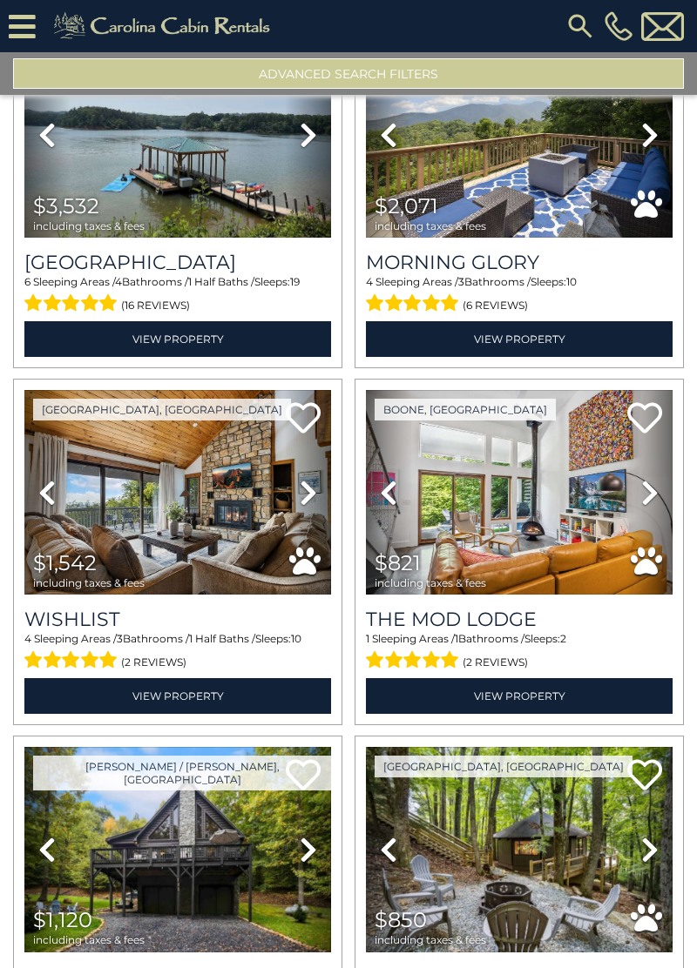
scroll to position [1925, 0]
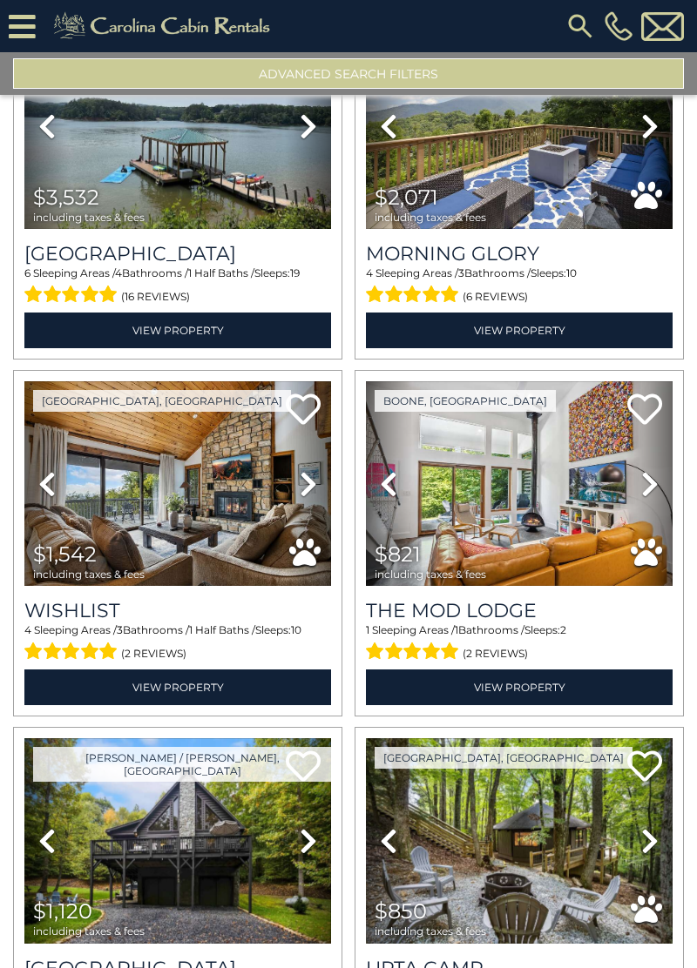
click at [638, 484] on link "Next" at bounding box center [649, 484] width 46 height 206
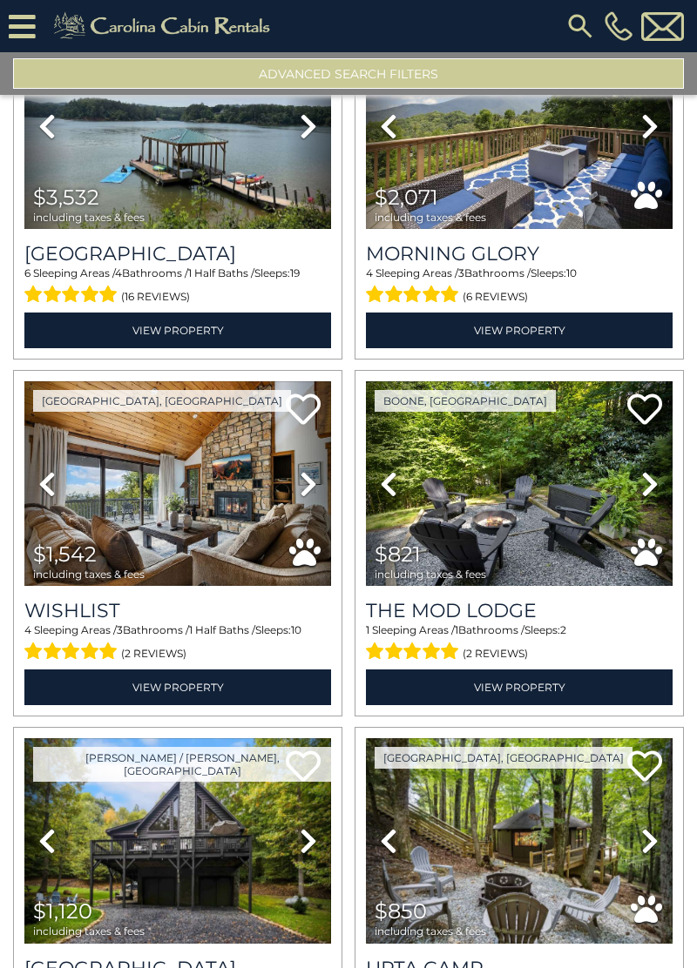
click at [645, 482] on icon at bounding box center [649, 484] width 17 height 28
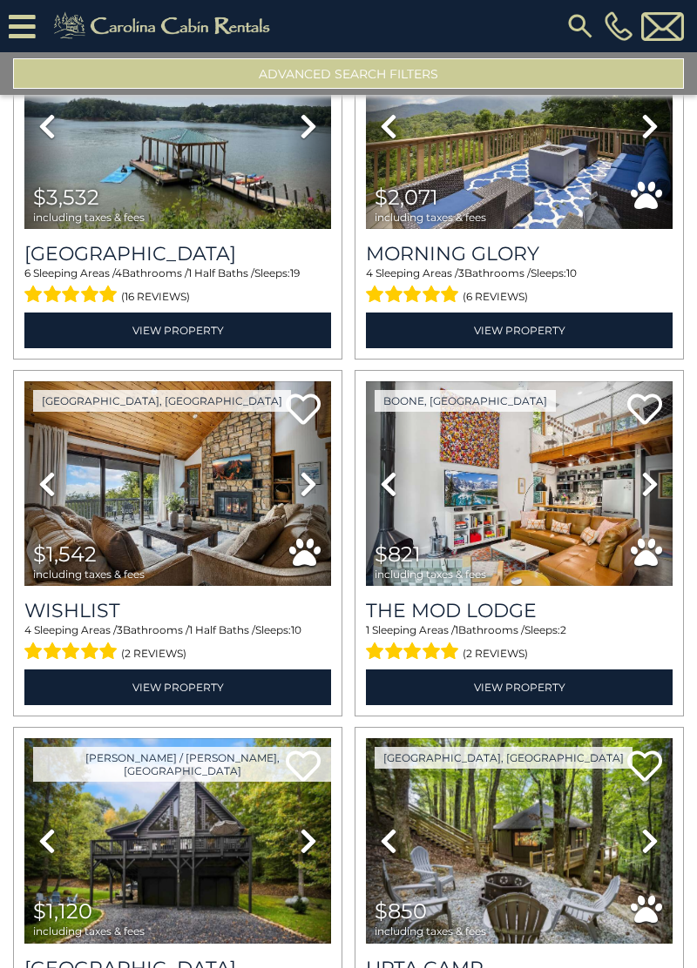
click at [648, 476] on icon at bounding box center [649, 484] width 17 height 28
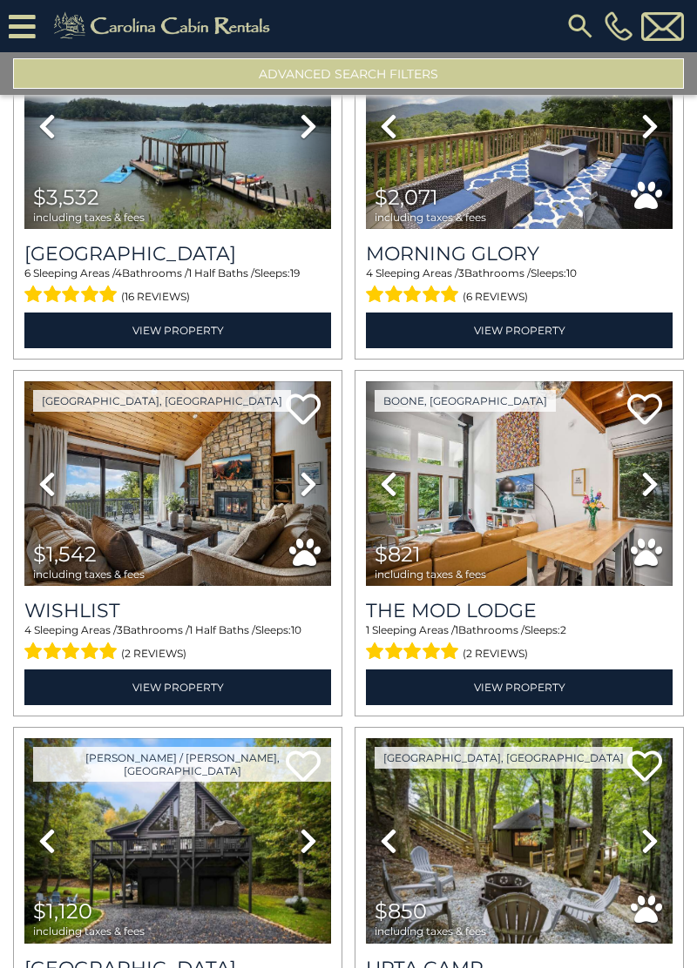
click at [638, 489] on link "Next" at bounding box center [649, 484] width 46 height 206
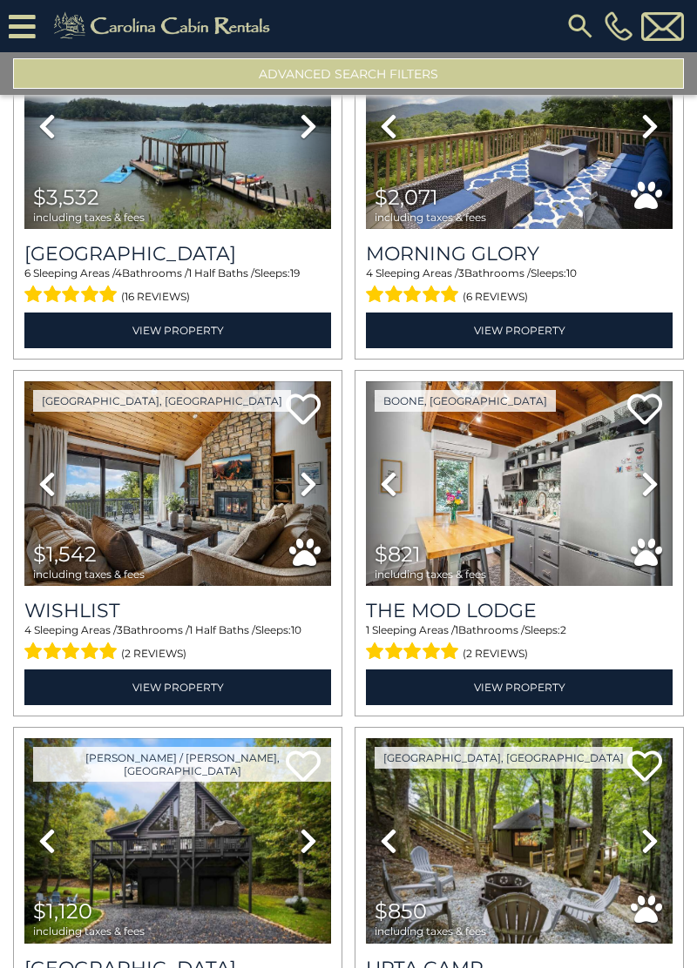
click at [646, 478] on icon at bounding box center [649, 484] width 17 height 28
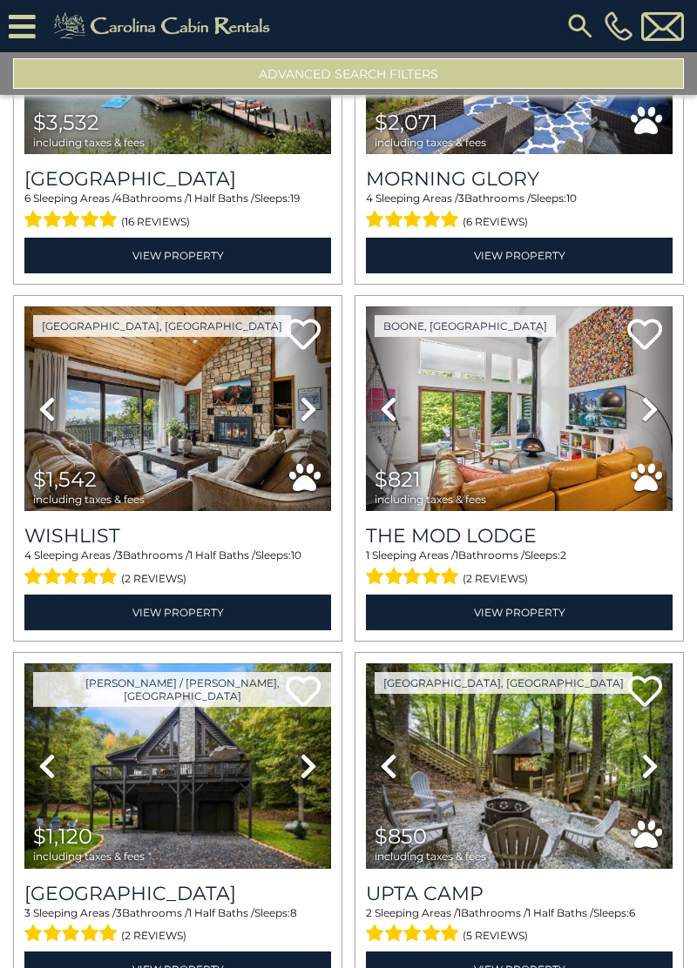
scroll to position [2005, 0]
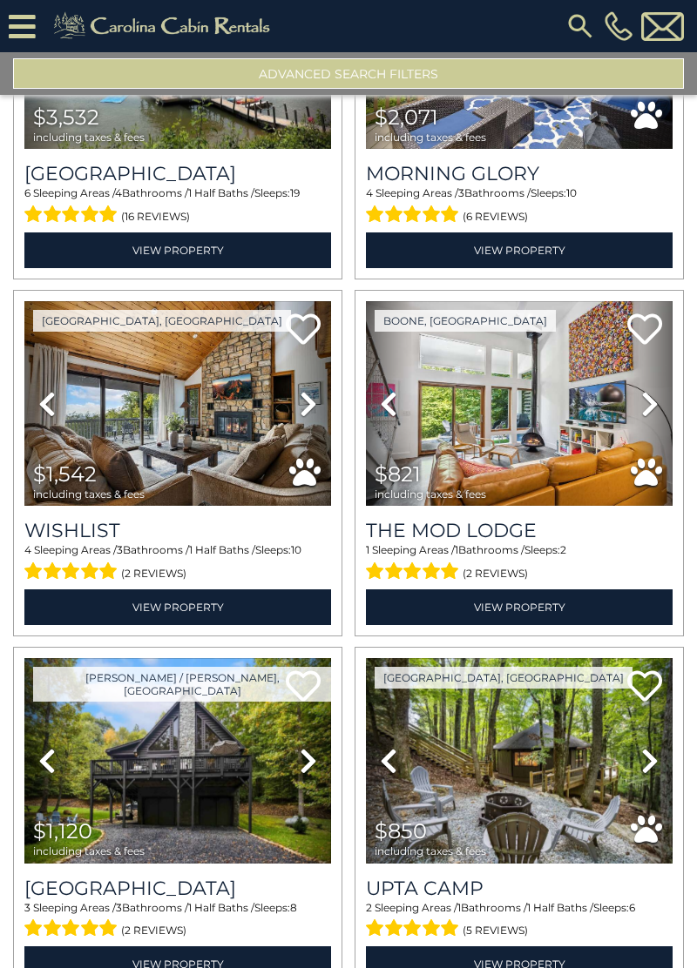
click at [41, 395] on icon at bounding box center [46, 404] width 17 height 28
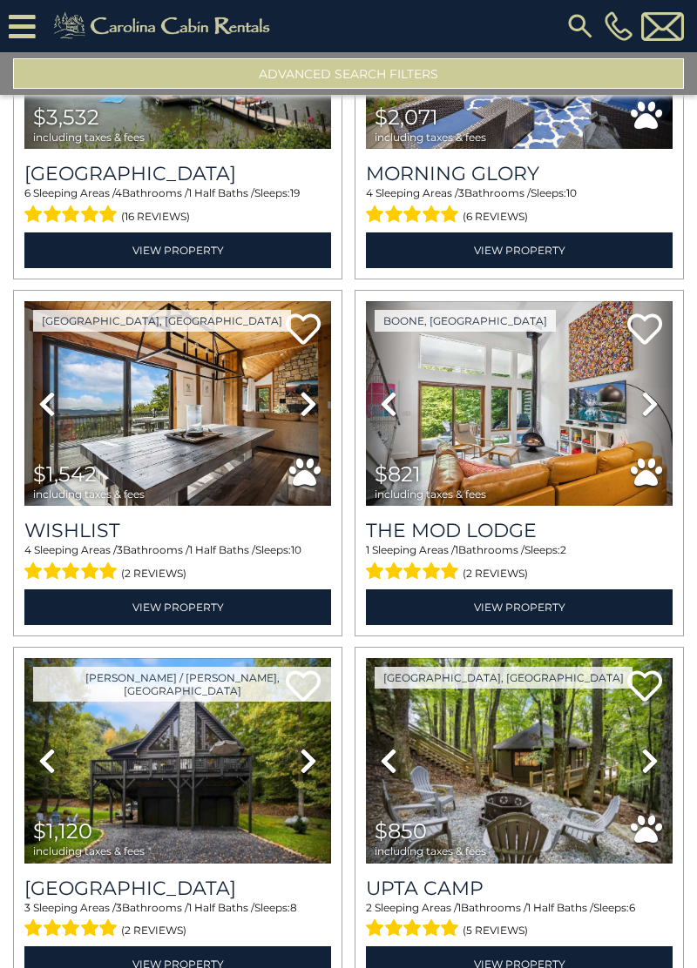
click at [47, 408] on icon at bounding box center [46, 404] width 17 height 28
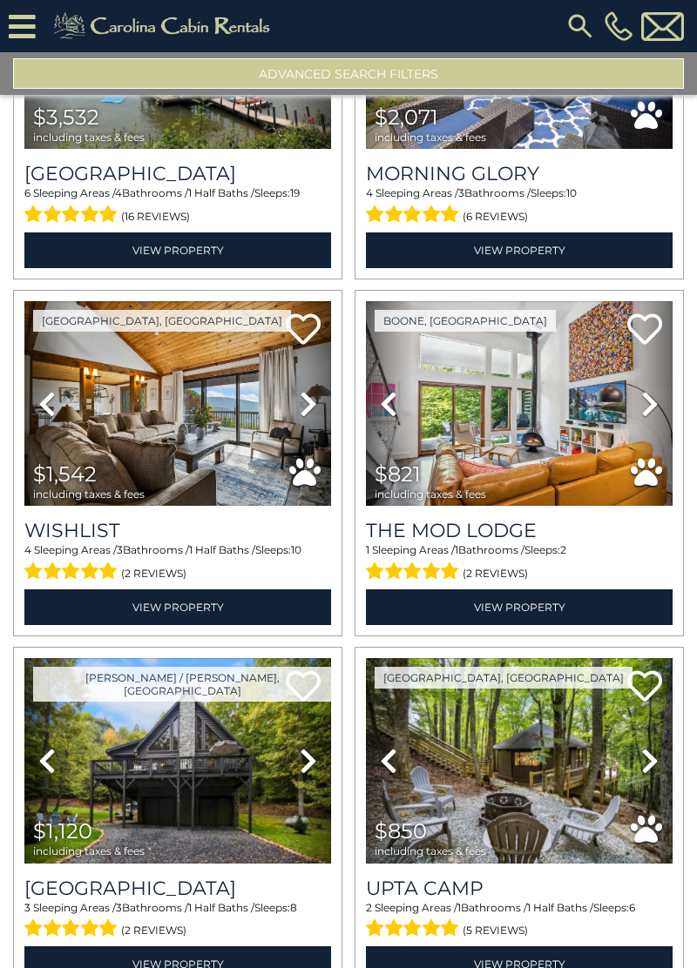
click at [43, 401] on icon at bounding box center [46, 404] width 17 height 28
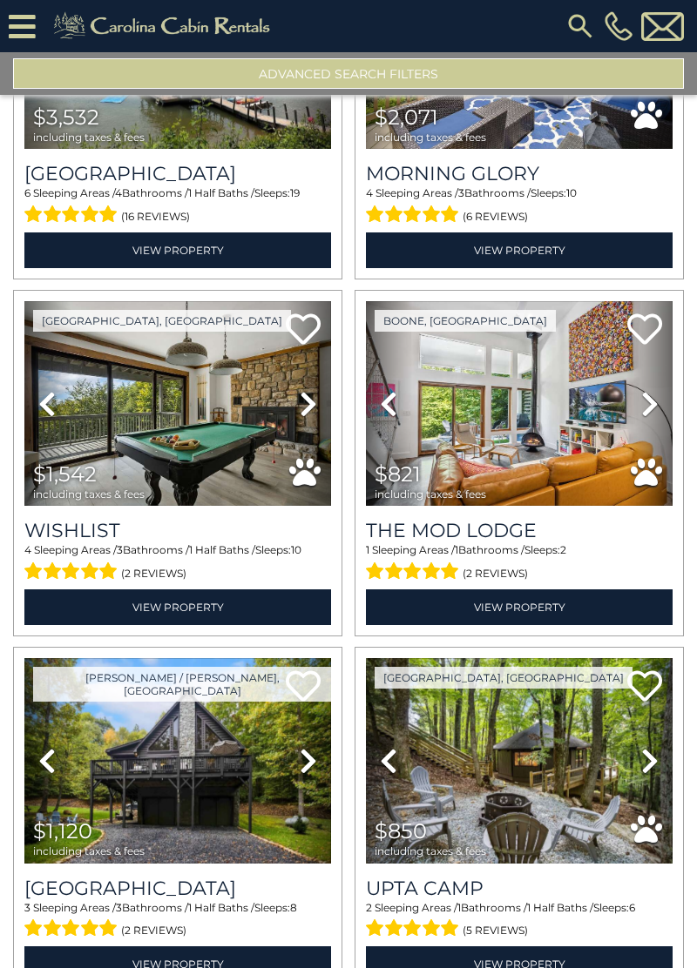
click at [40, 402] on icon at bounding box center [46, 404] width 17 height 28
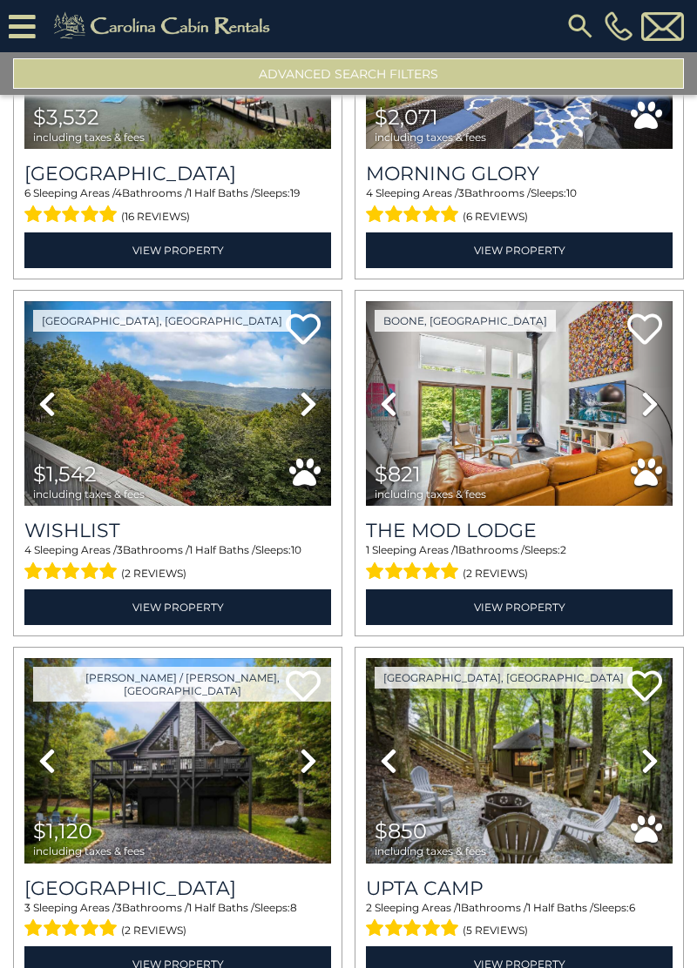
click at [42, 406] on icon at bounding box center [46, 404] width 17 height 28
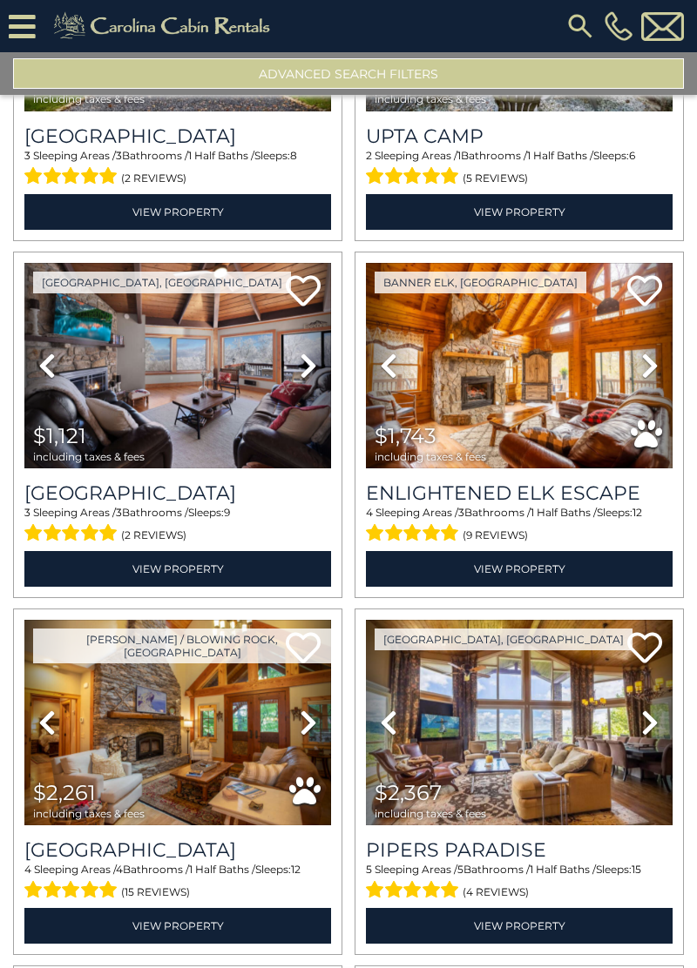
scroll to position [2764, 0]
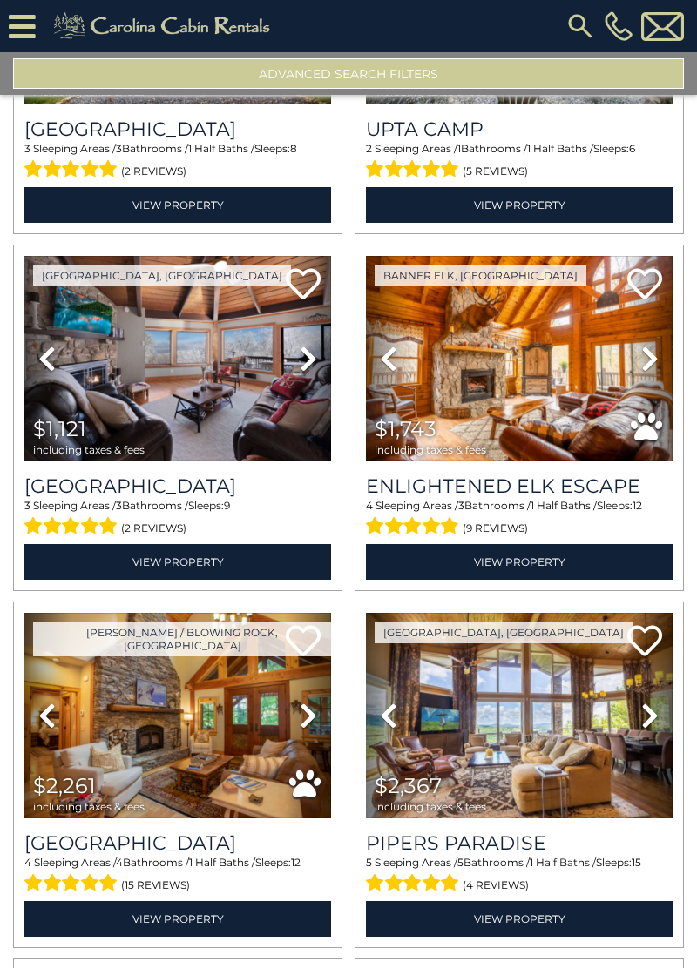
click at [44, 349] on icon at bounding box center [46, 359] width 17 height 28
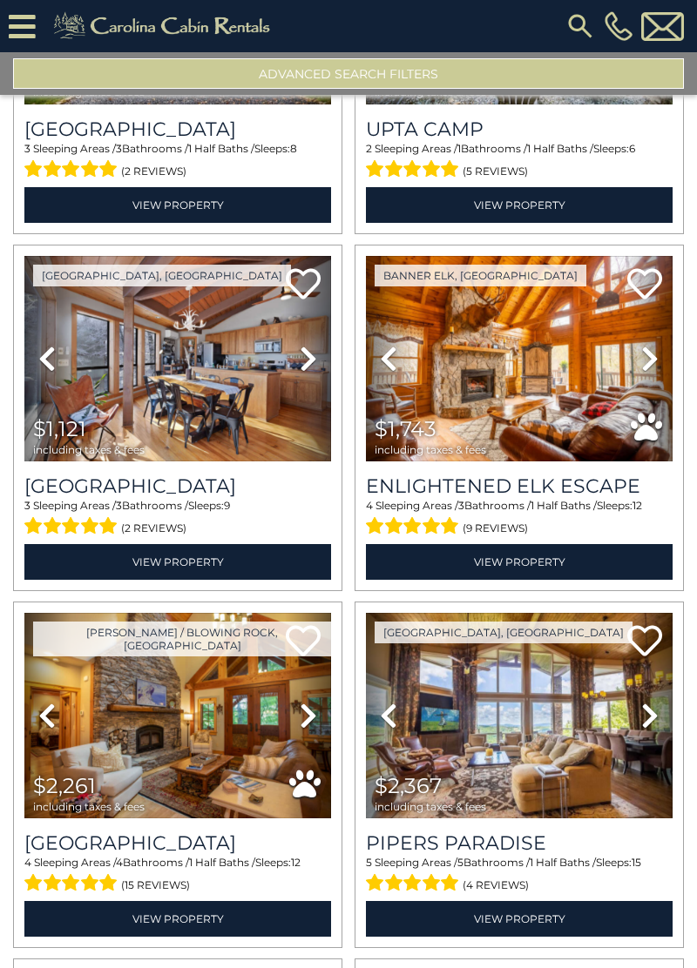
click at [50, 362] on icon at bounding box center [46, 359] width 17 height 28
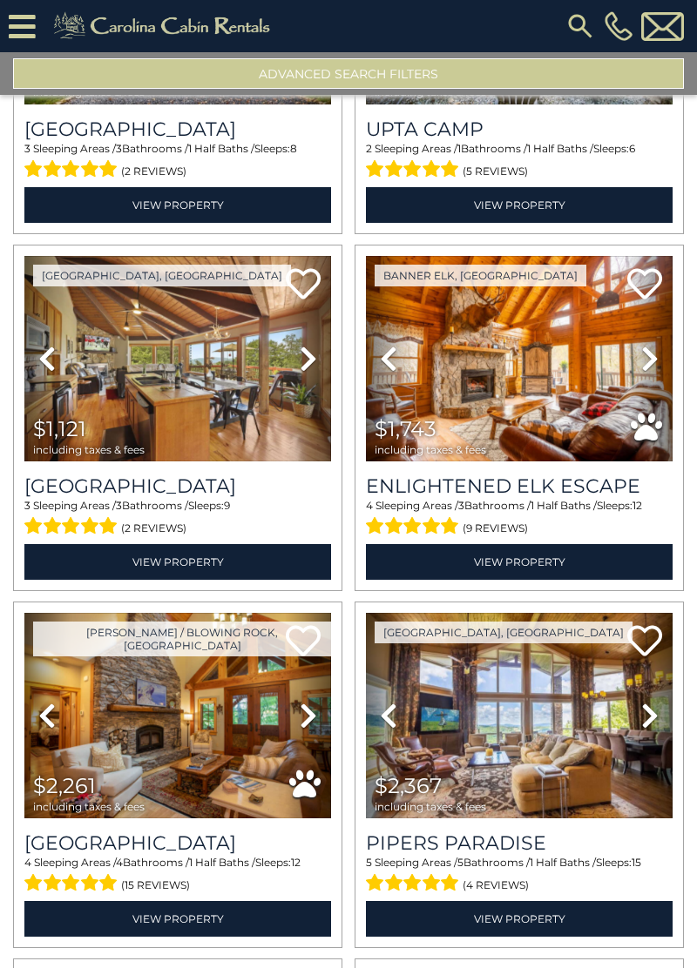
click at [44, 368] on icon at bounding box center [46, 359] width 17 height 28
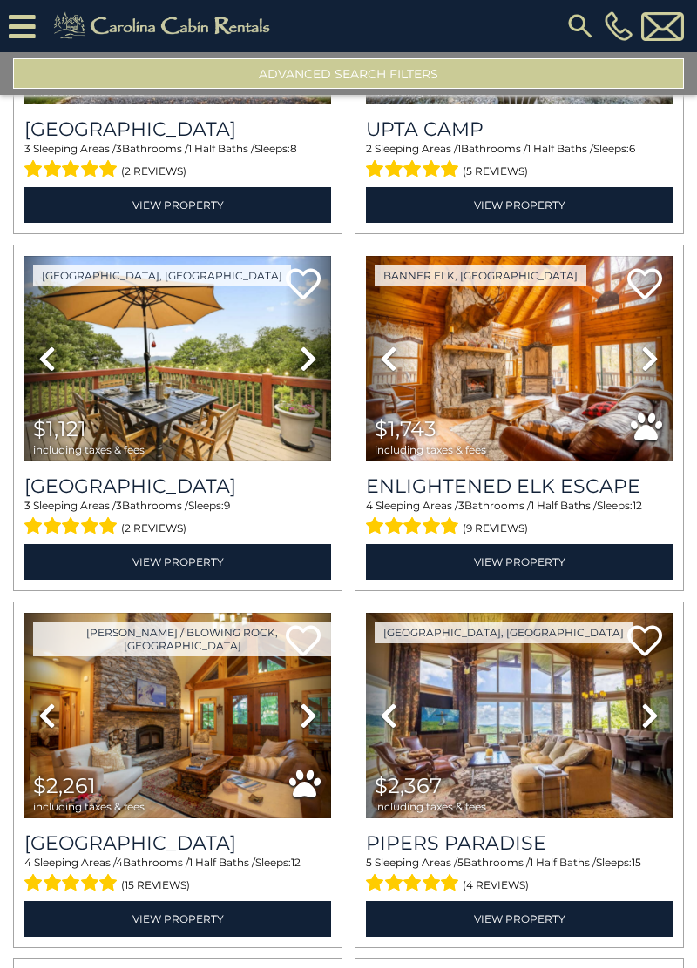
click at [47, 371] on link "Previous" at bounding box center [47, 359] width 46 height 206
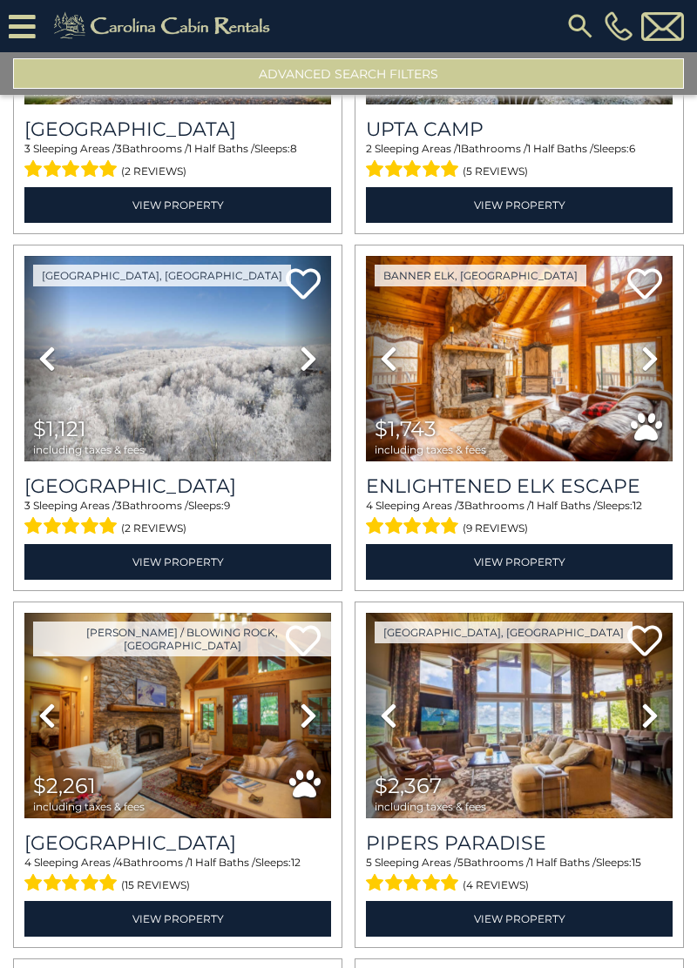
click at [44, 369] on link "Previous" at bounding box center [47, 359] width 46 height 206
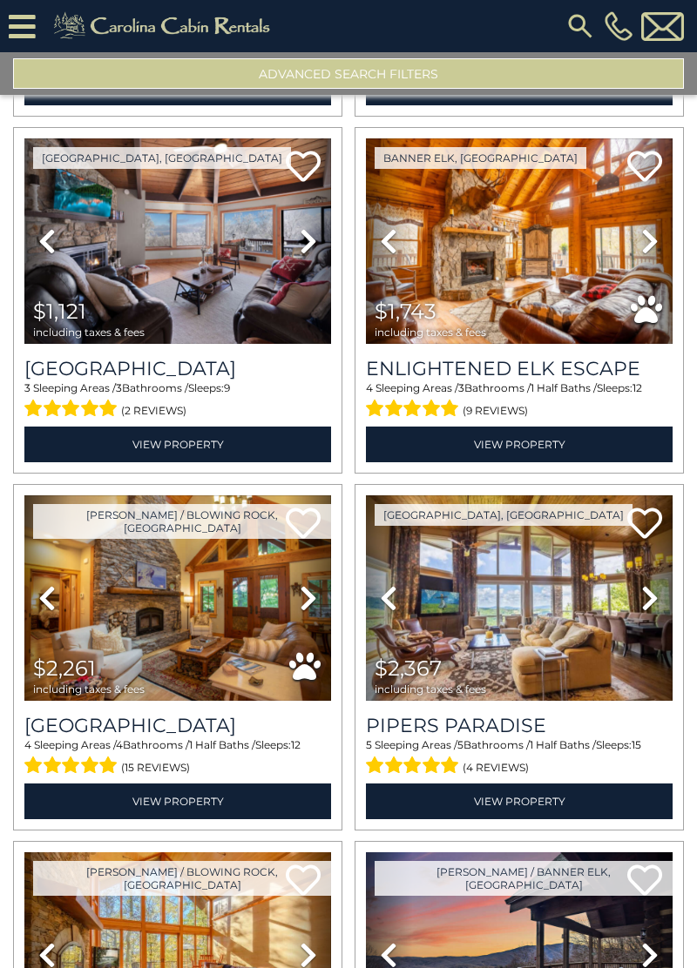
scroll to position [2877, 0]
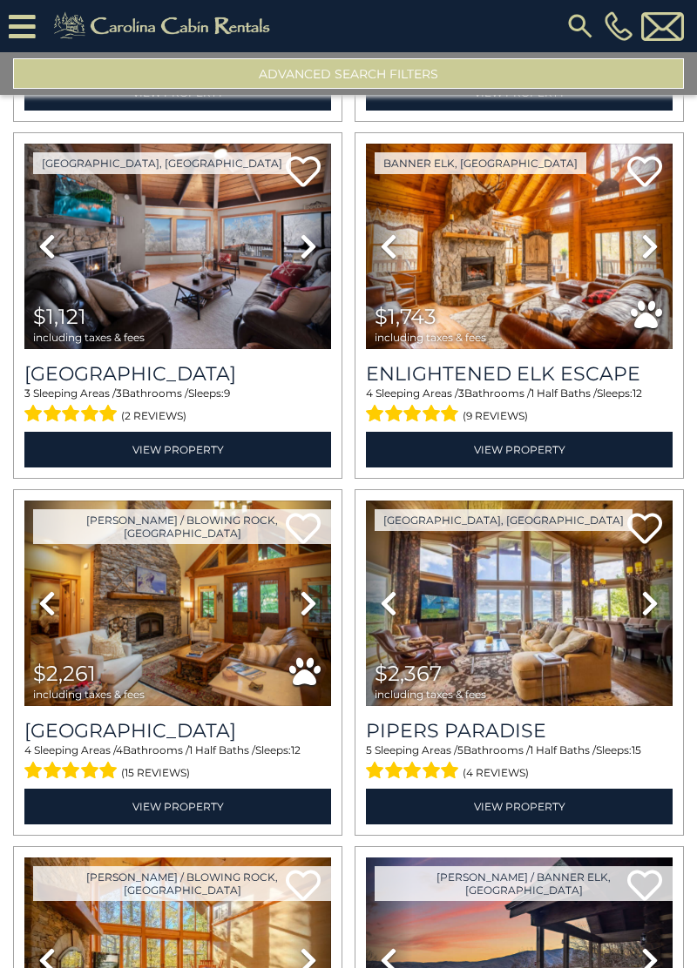
click at [648, 243] on icon at bounding box center [649, 247] width 17 height 28
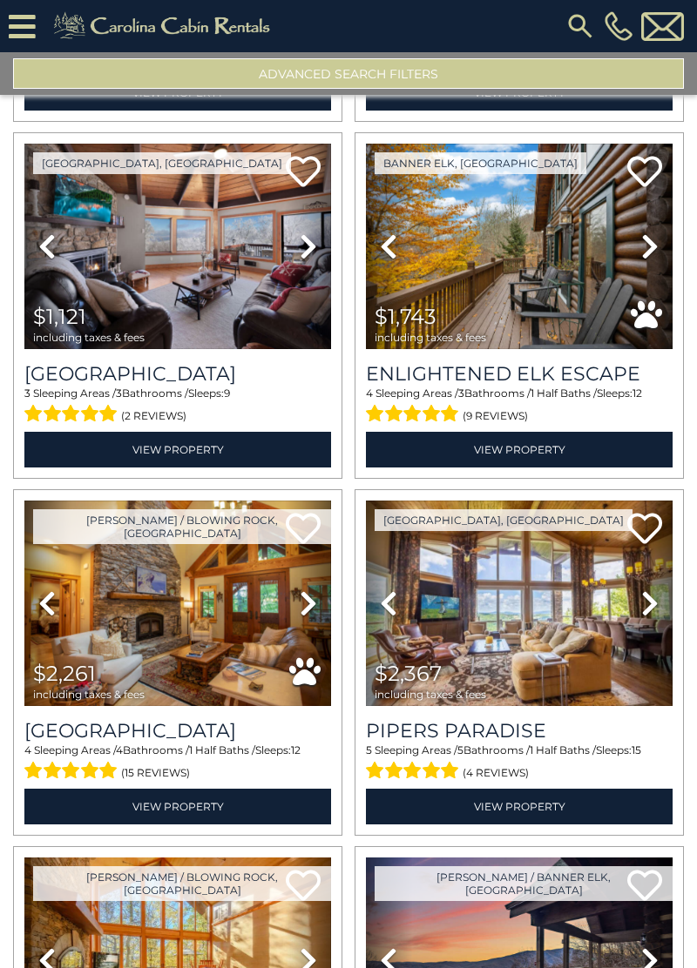
click at [662, 246] on link "Next" at bounding box center [649, 247] width 46 height 206
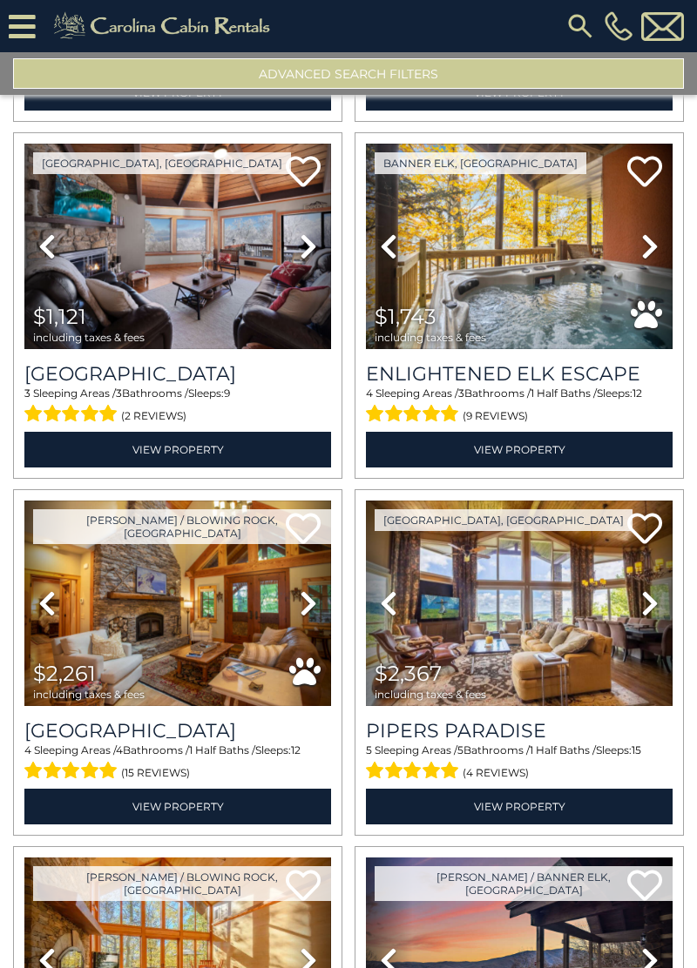
click at [646, 256] on link "Next" at bounding box center [649, 247] width 46 height 206
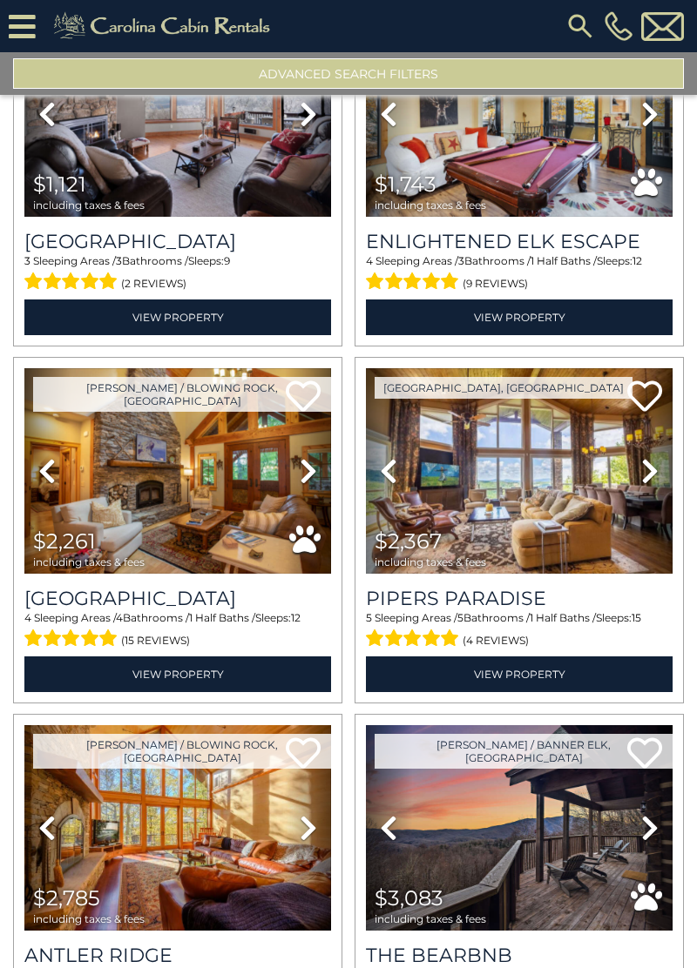
scroll to position [3012, 0]
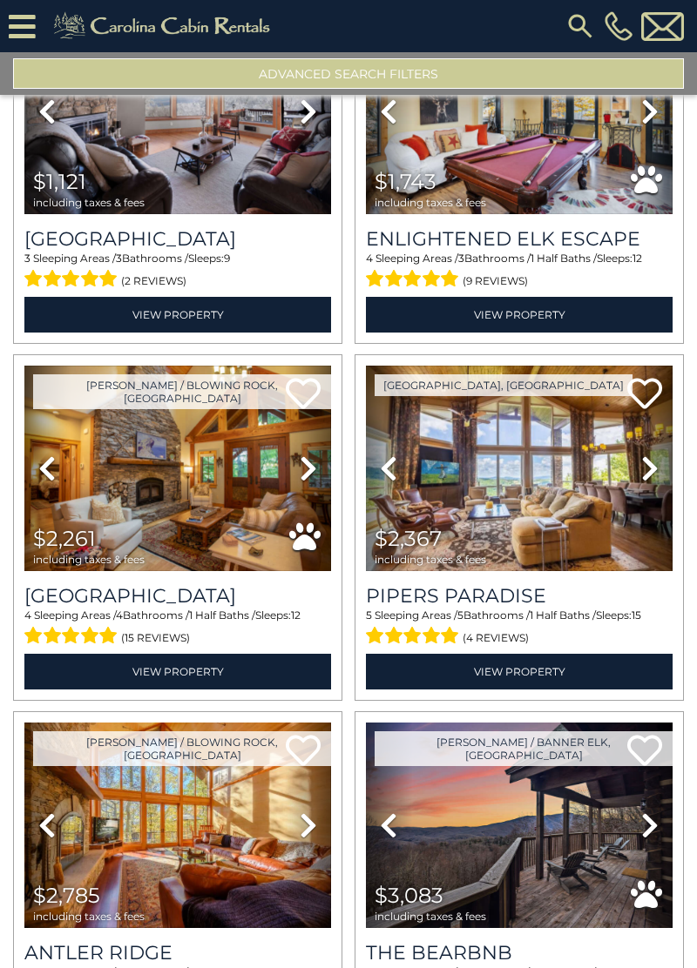
click at [656, 822] on icon at bounding box center [649, 826] width 17 height 28
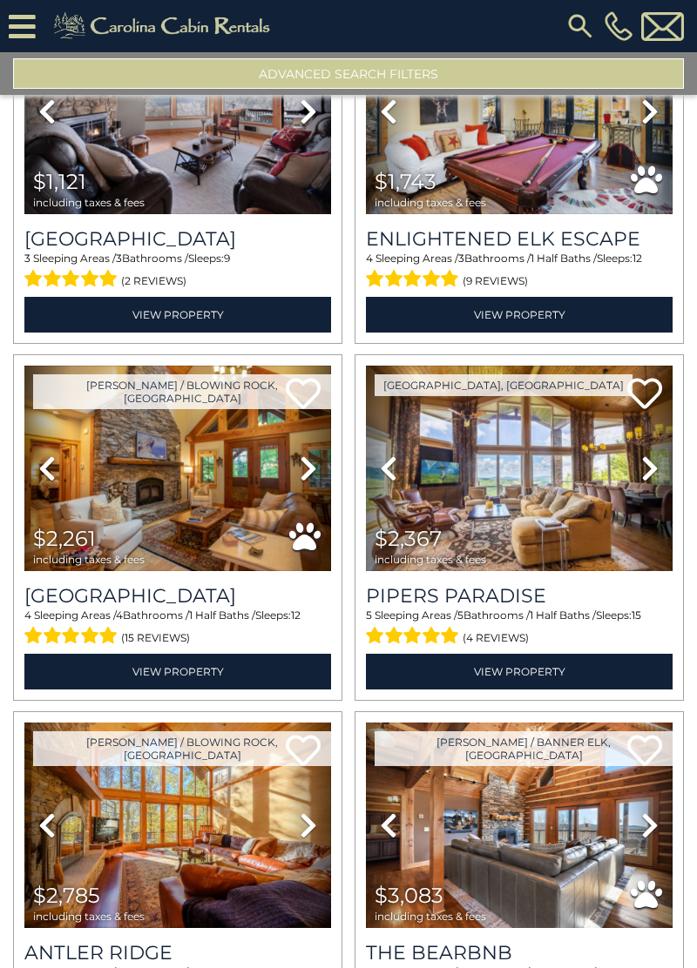
click at [646, 836] on link "Next" at bounding box center [649, 826] width 46 height 206
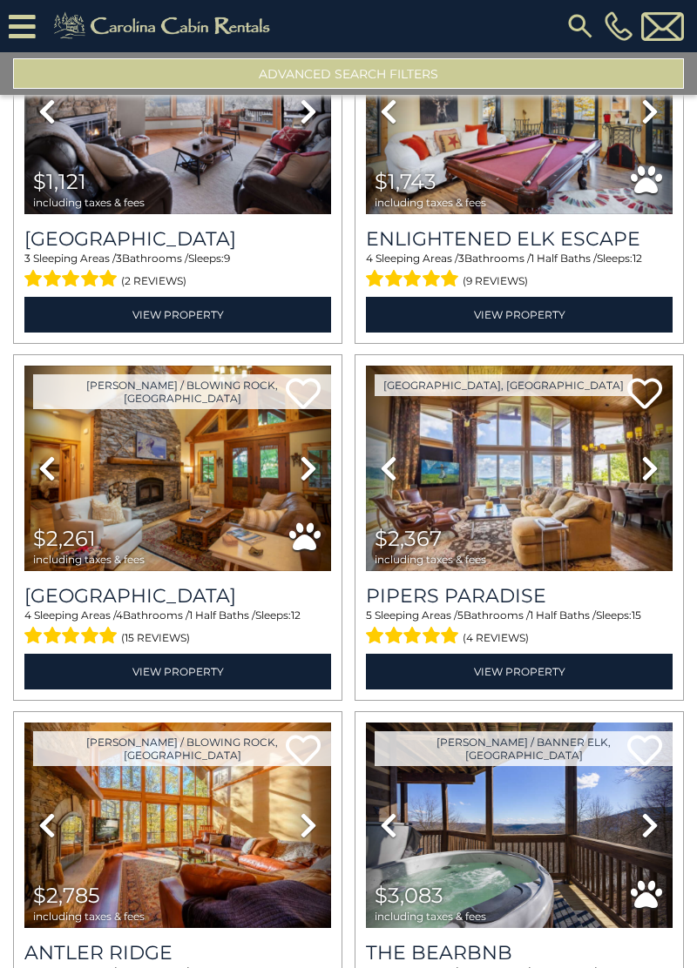
click at [651, 833] on icon at bounding box center [649, 826] width 17 height 28
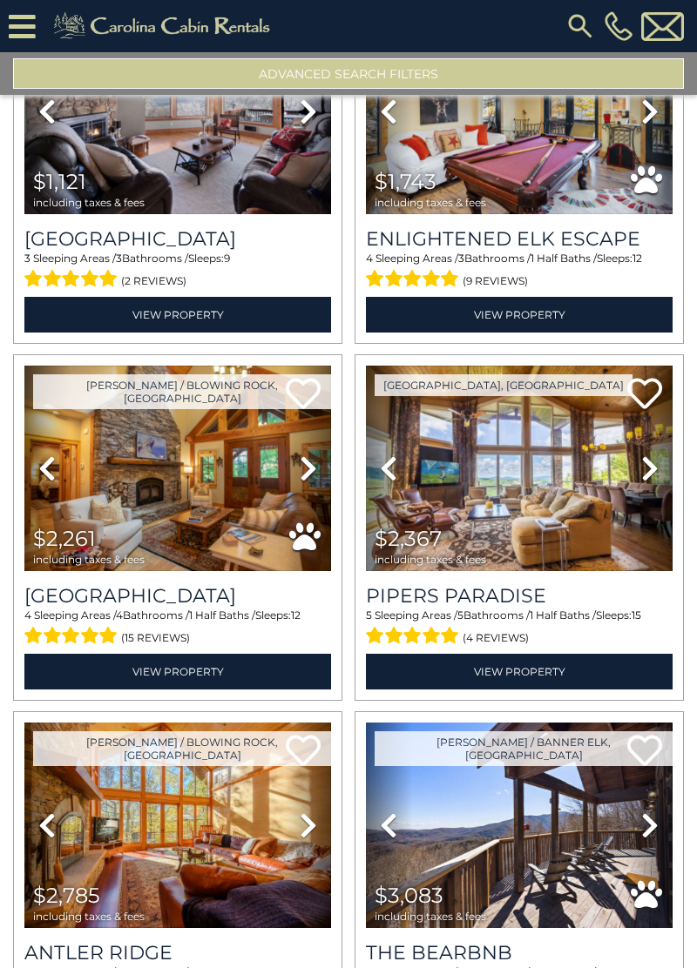
click at [649, 824] on icon at bounding box center [649, 826] width 17 height 28
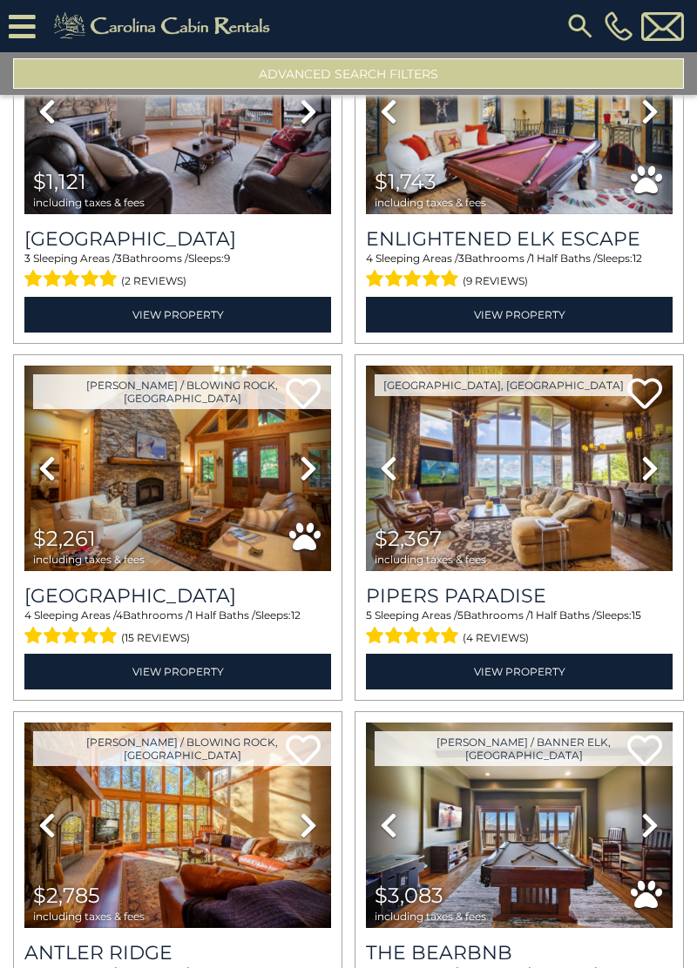
click at [646, 826] on icon at bounding box center [649, 826] width 17 height 28
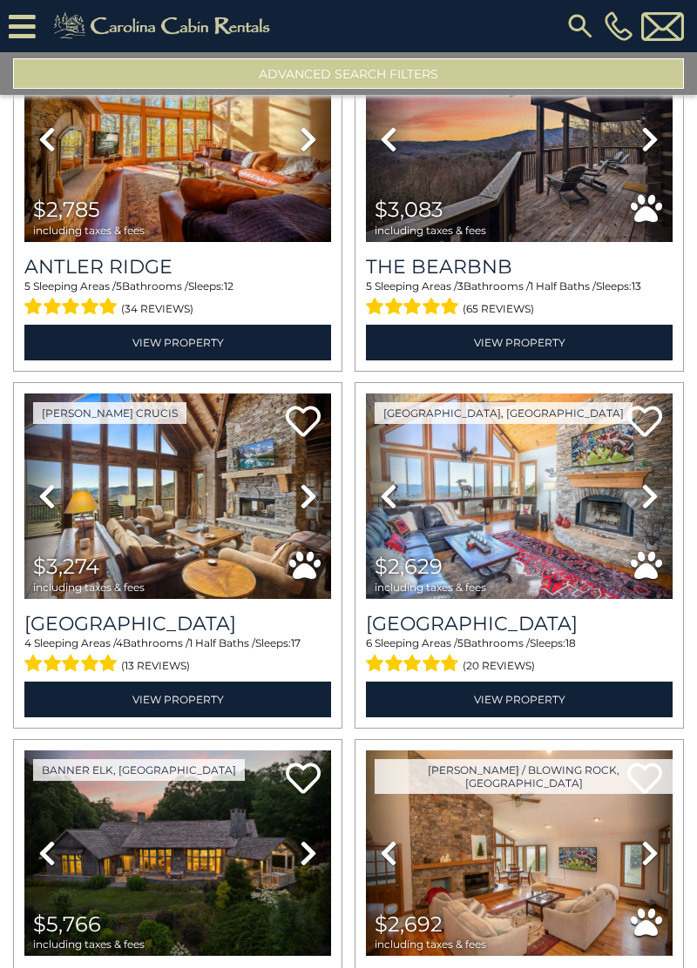
scroll to position [3699, 0]
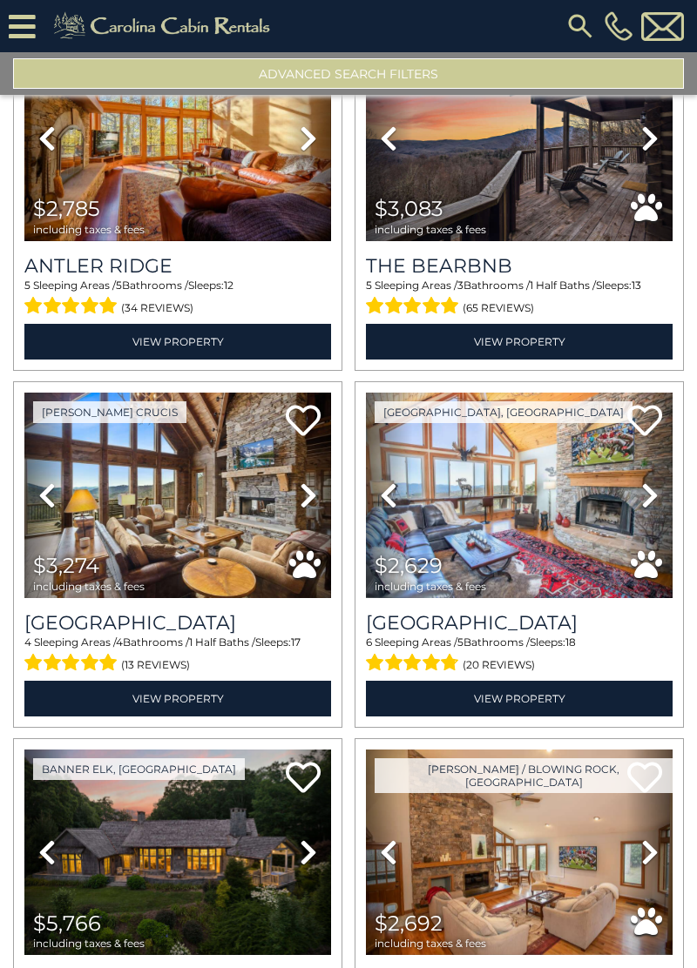
click at [43, 498] on icon at bounding box center [46, 496] width 17 height 28
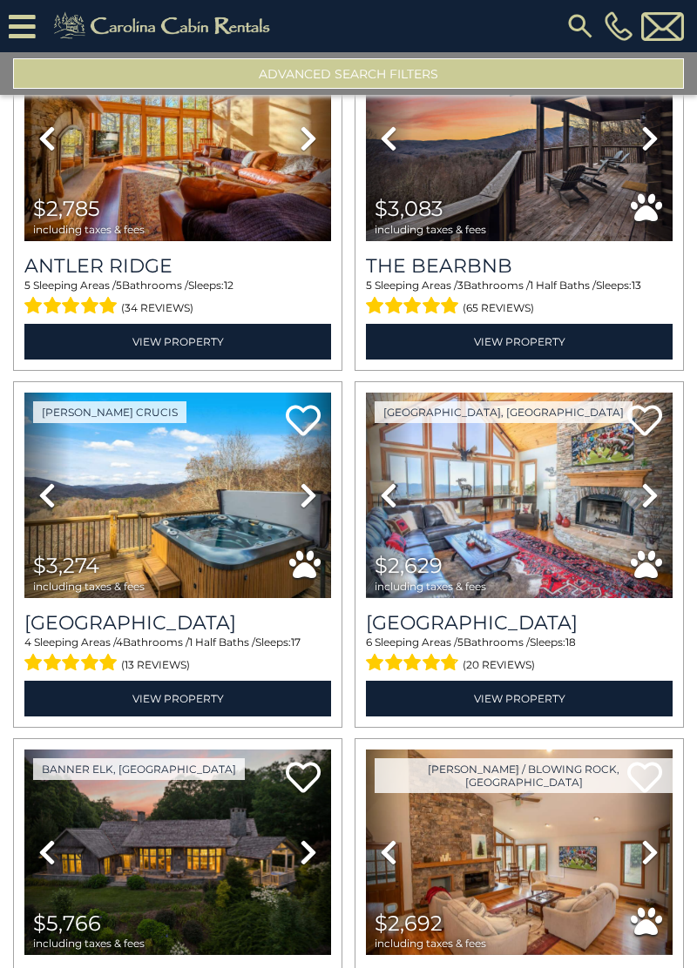
click at [45, 489] on icon at bounding box center [46, 496] width 17 height 28
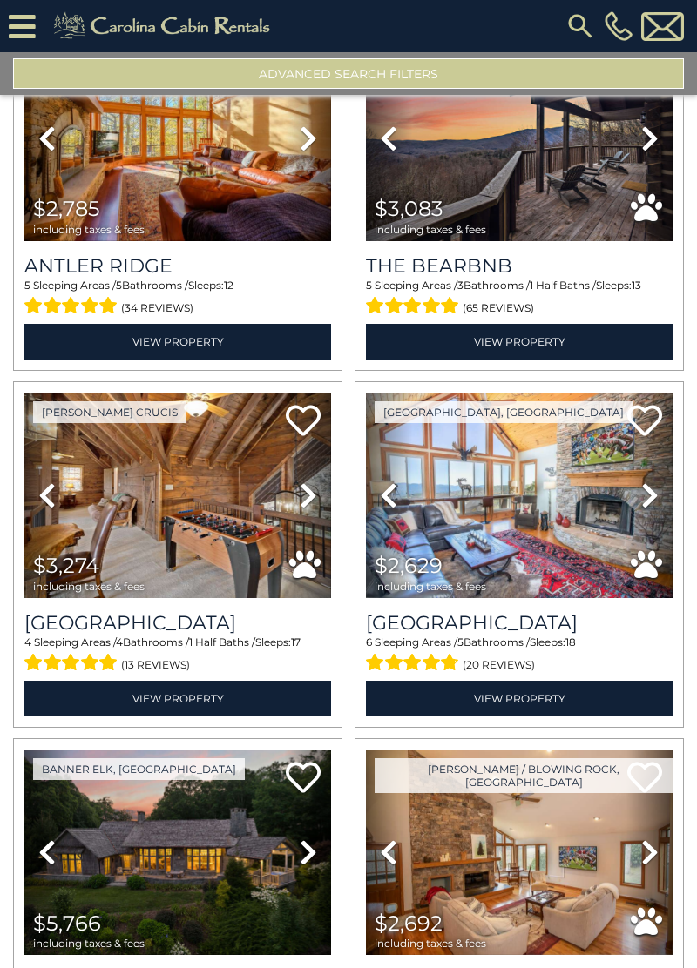
click at [57, 507] on link "Previous" at bounding box center [47, 496] width 46 height 206
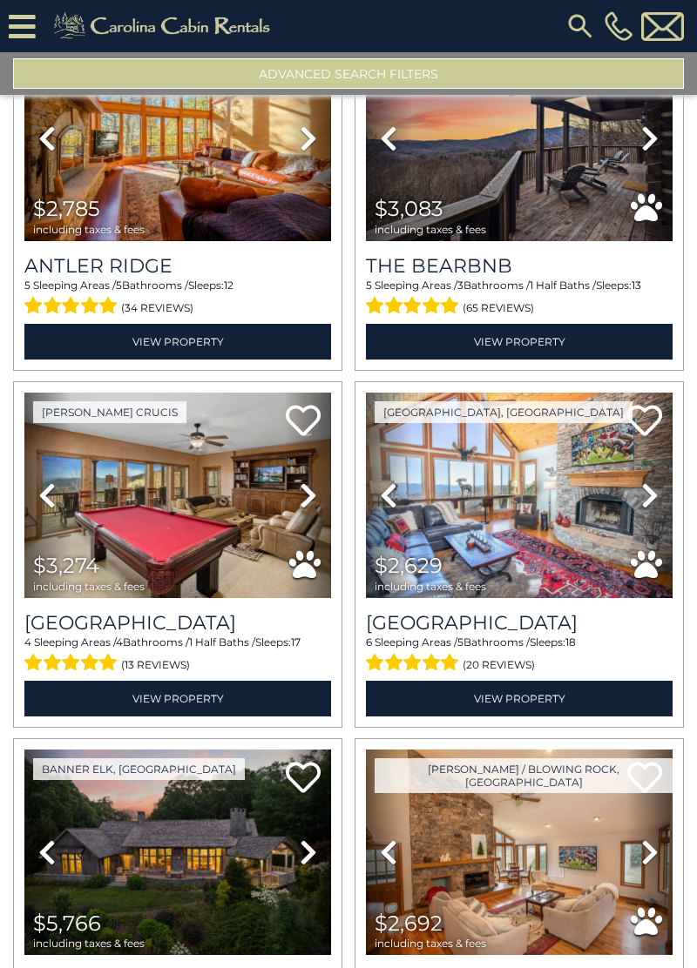
click at [47, 490] on icon at bounding box center [46, 496] width 17 height 28
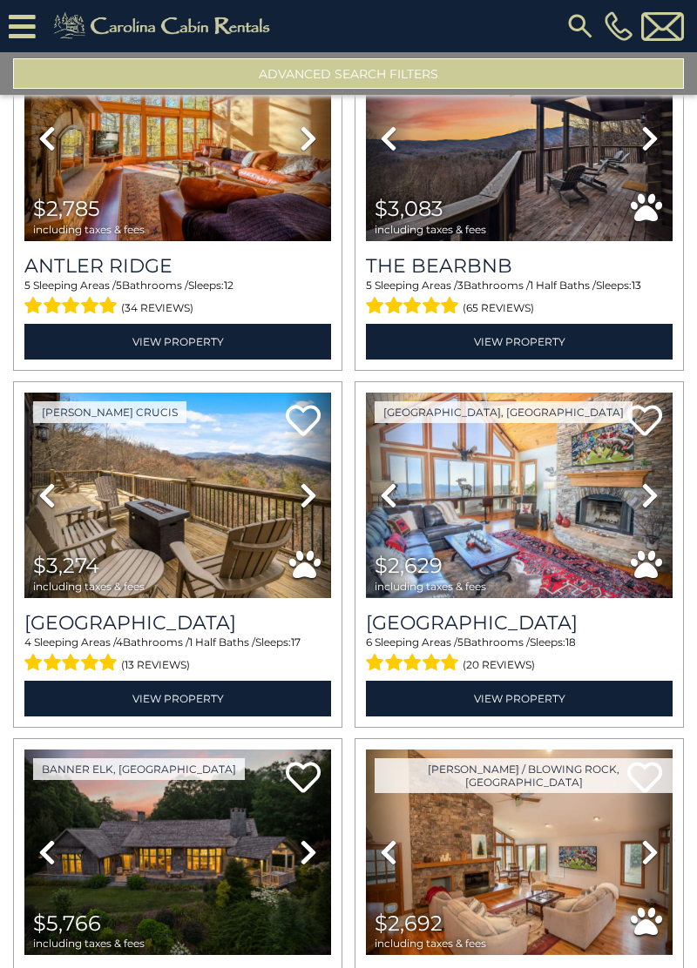
click at [47, 496] on icon at bounding box center [46, 496] width 17 height 28
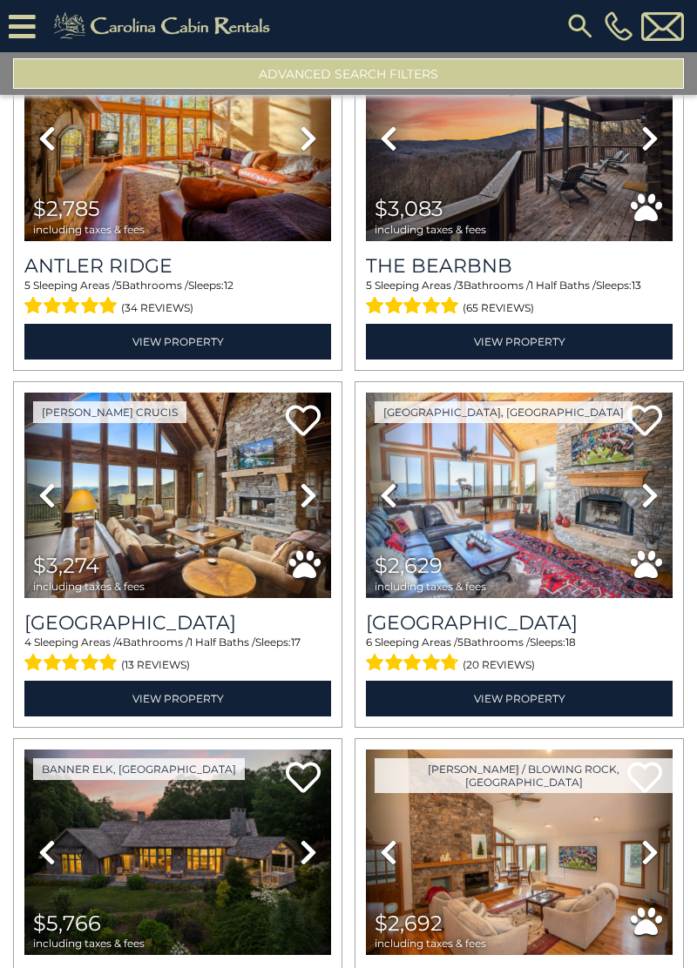
click at [47, 498] on icon at bounding box center [46, 496] width 17 height 28
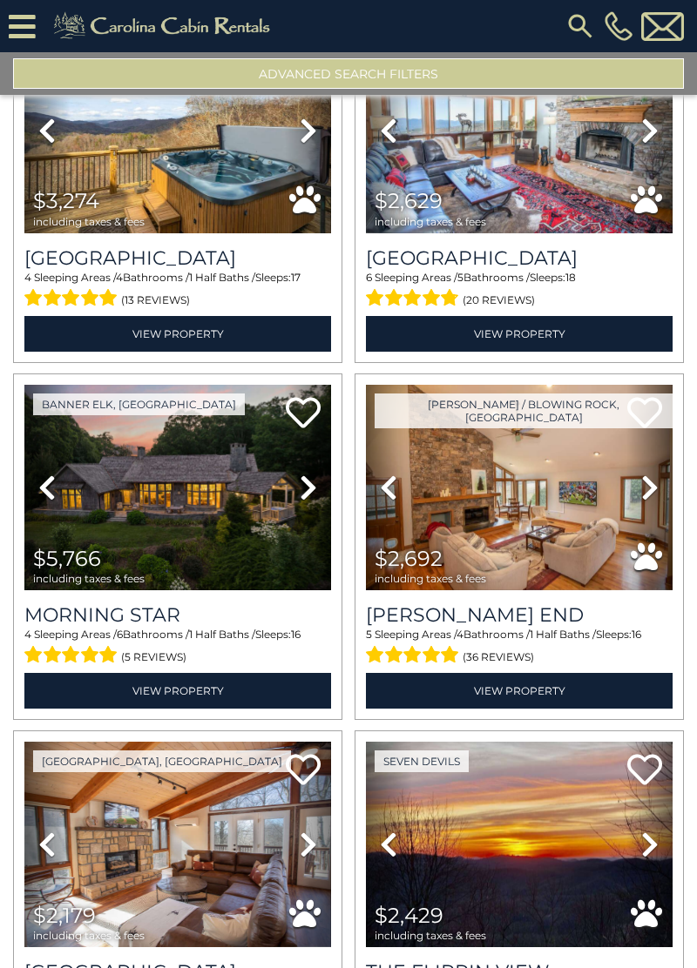
scroll to position [4064, 0]
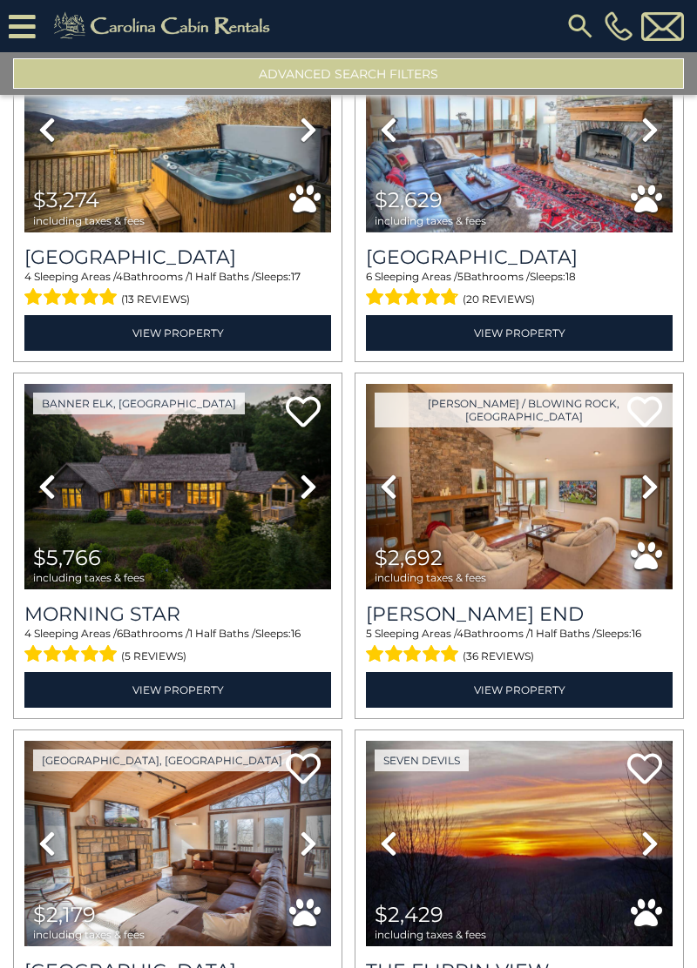
click at [41, 481] on icon at bounding box center [46, 487] width 17 height 28
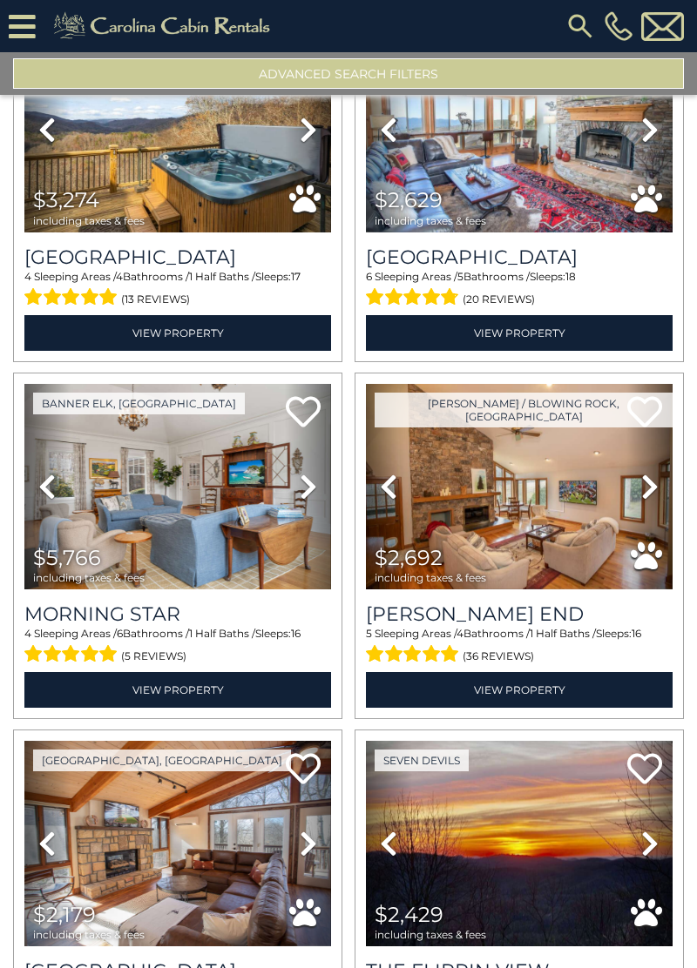
click at [53, 491] on icon at bounding box center [46, 487] width 17 height 28
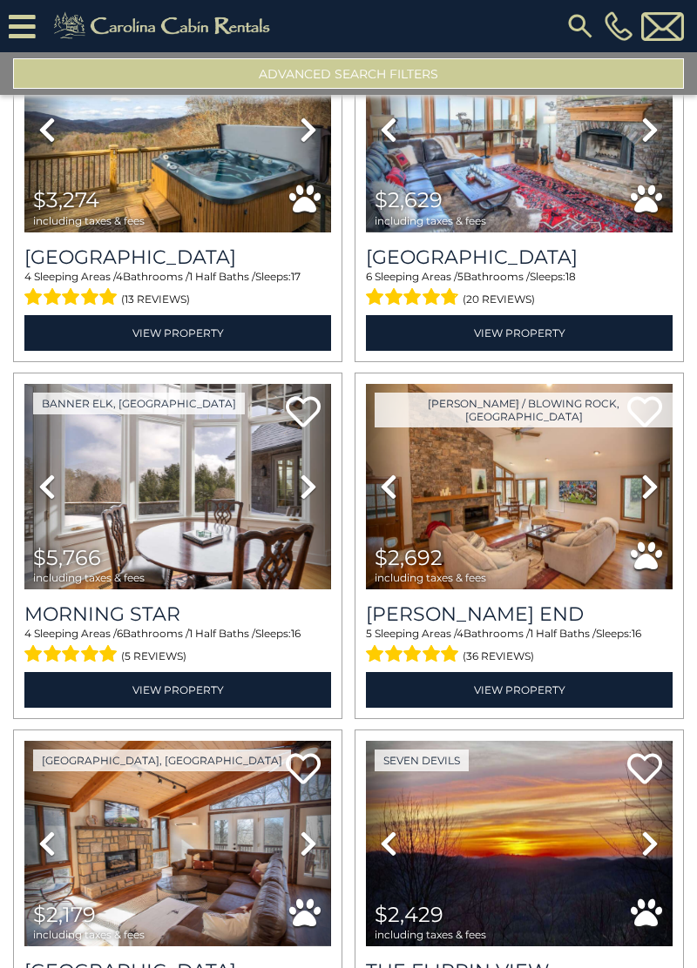
click at [44, 477] on icon at bounding box center [46, 487] width 17 height 28
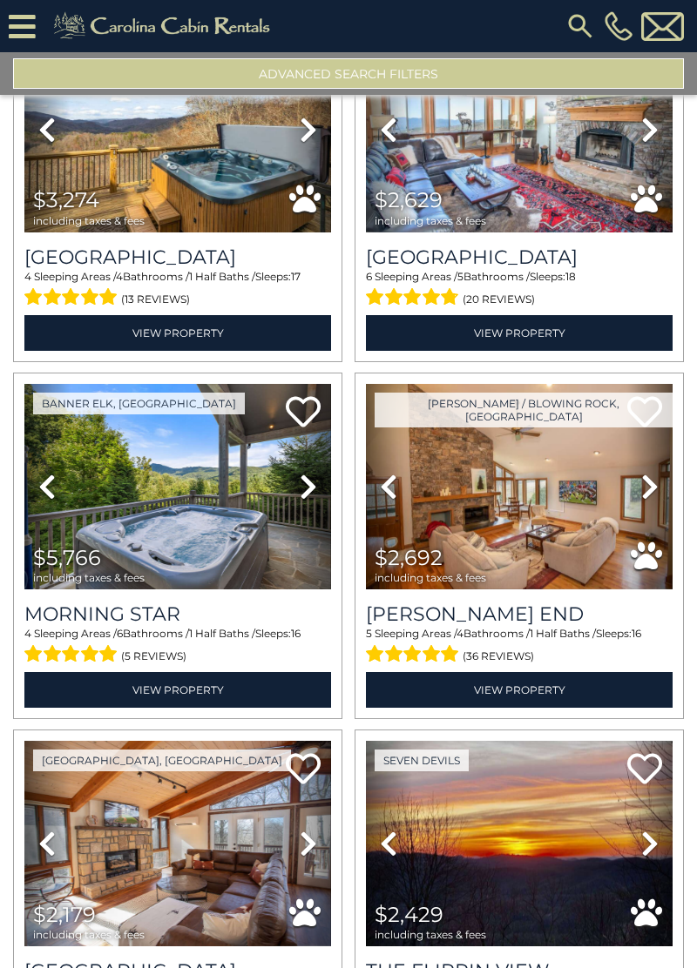
click at [44, 476] on icon at bounding box center [46, 487] width 17 height 28
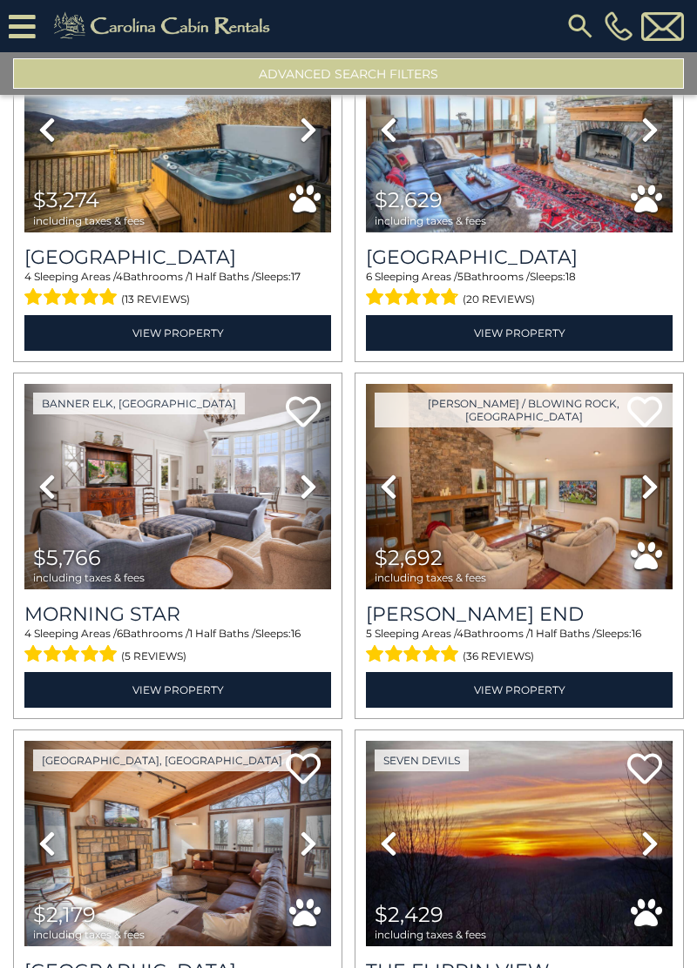
click at [43, 490] on icon at bounding box center [46, 487] width 17 height 28
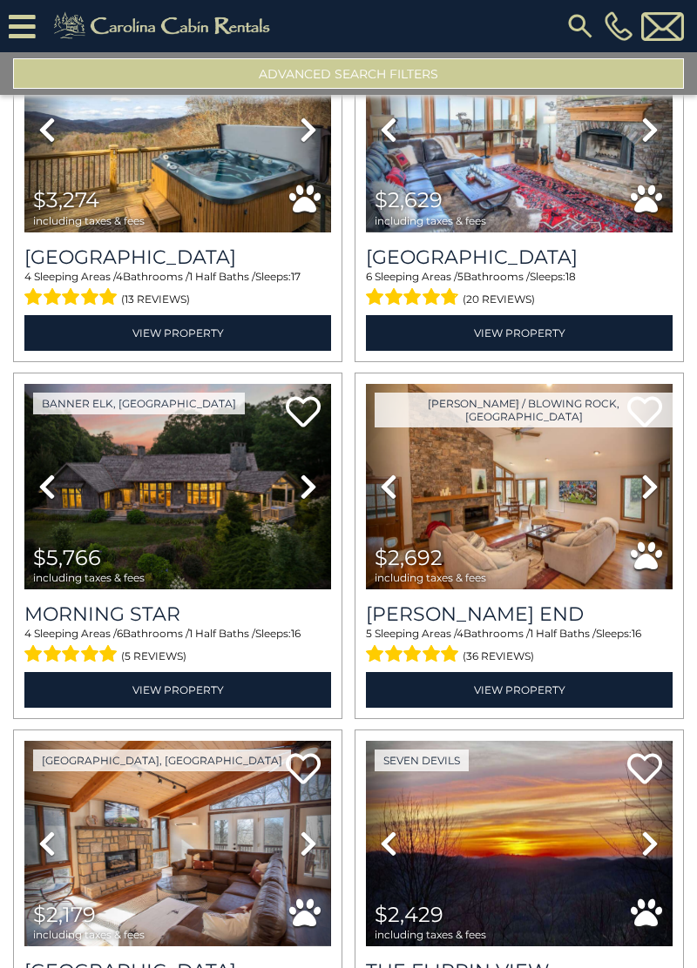
click at [37, 495] on link "Previous" at bounding box center [47, 487] width 46 height 206
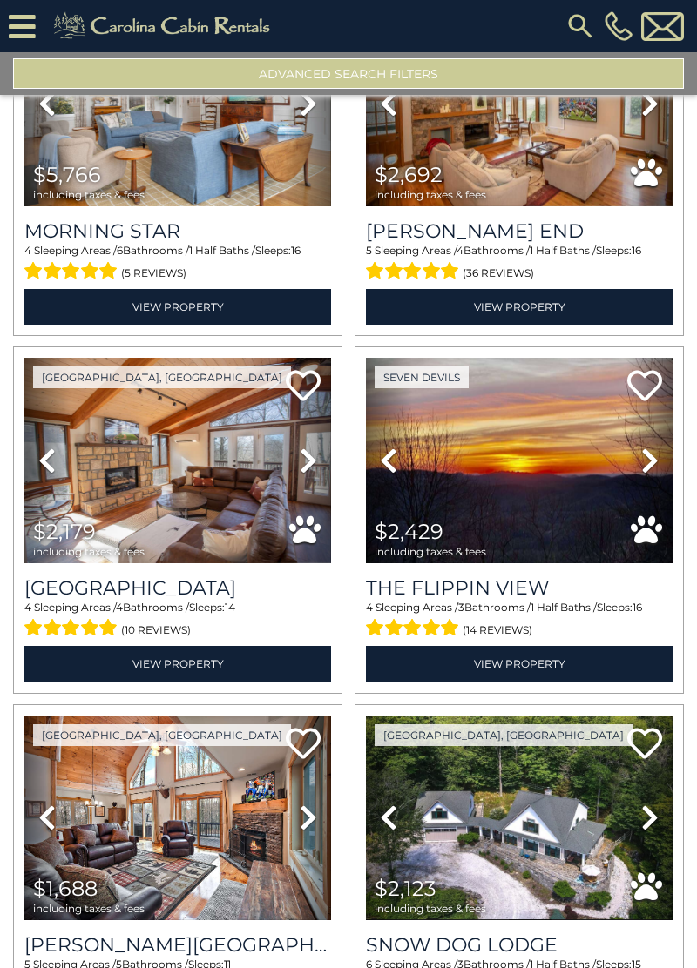
scroll to position [4480, 0]
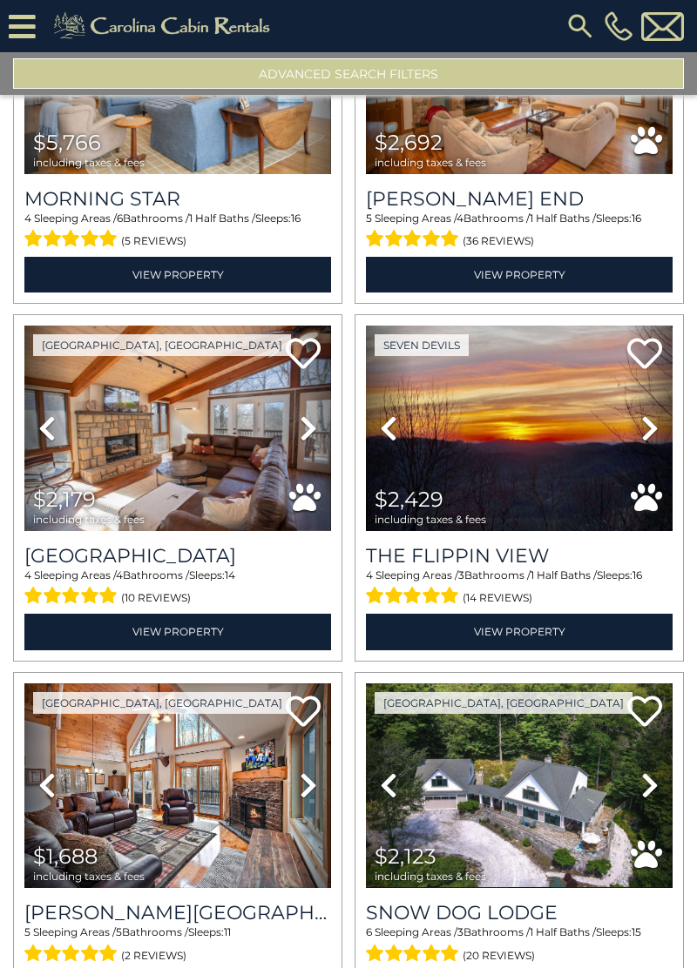
click at [651, 779] on icon at bounding box center [649, 786] width 17 height 28
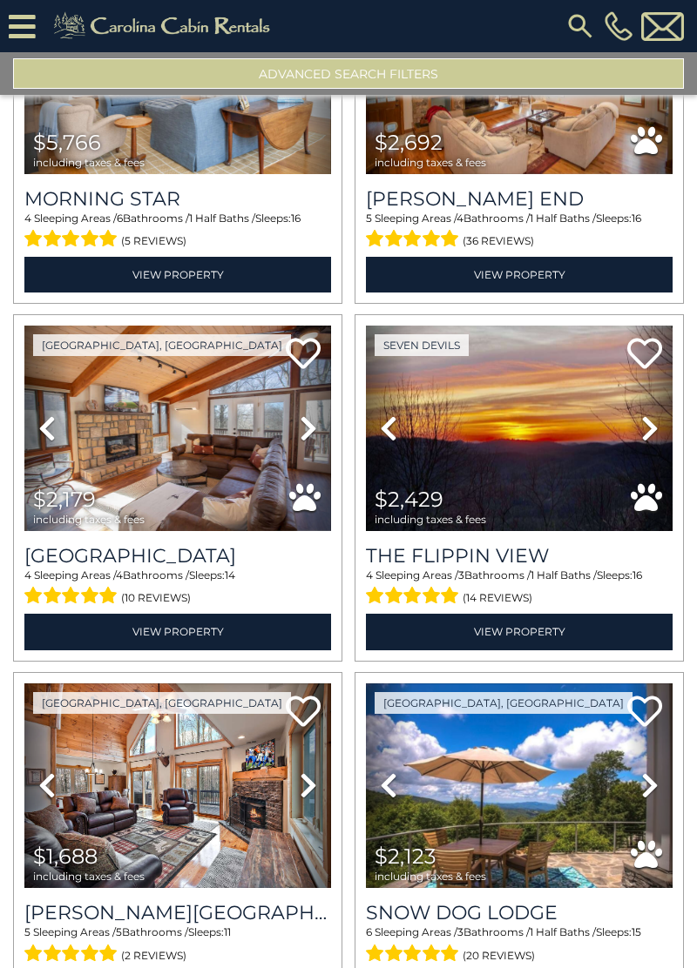
click at [654, 783] on icon at bounding box center [649, 786] width 17 height 28
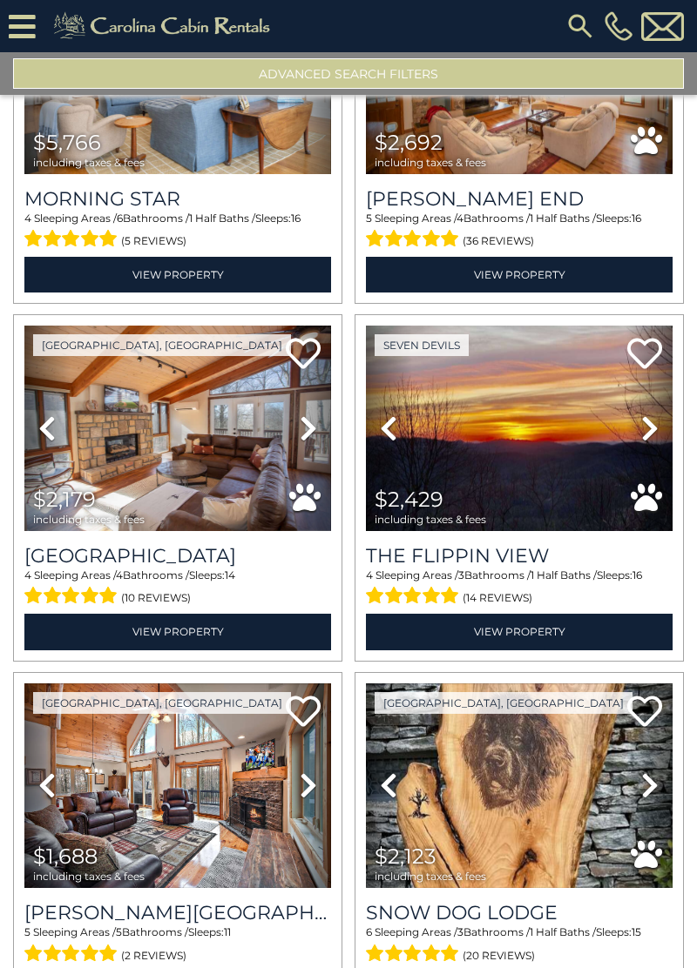
click at [654, 777] on icon at bounding box center [649, 786] width 17 height 28
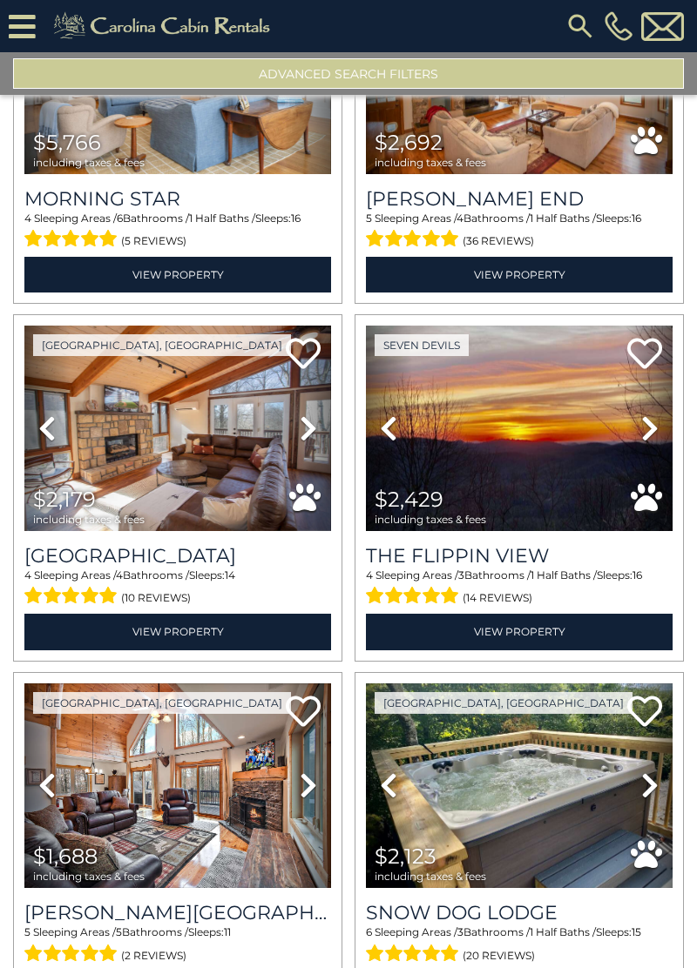
click at [646, 781] on icon at bounding box center [649, 786] width 17 height 28
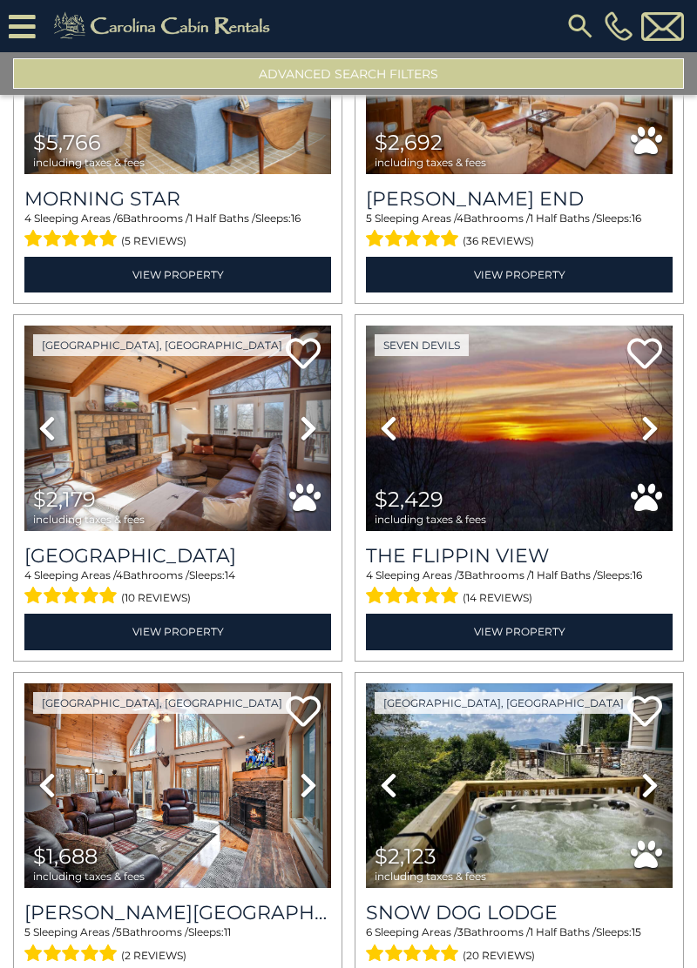
click at [650, 777] on icon at bounding box center [649, 786] width 17 height 28
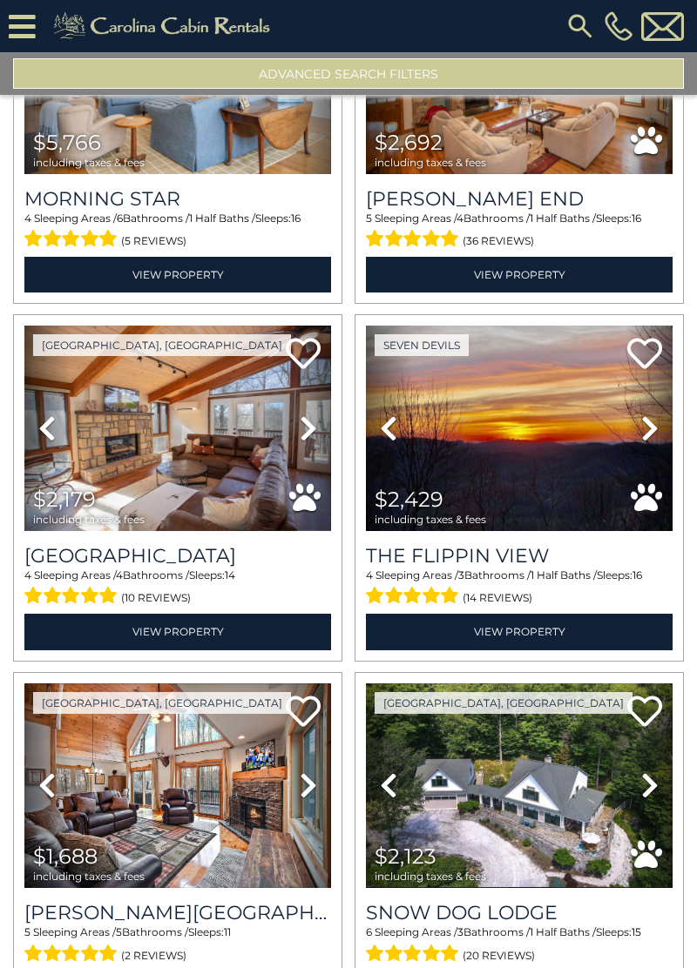
click at [648, 782] on icon at bounding box center [649, 786] width 17 height 28
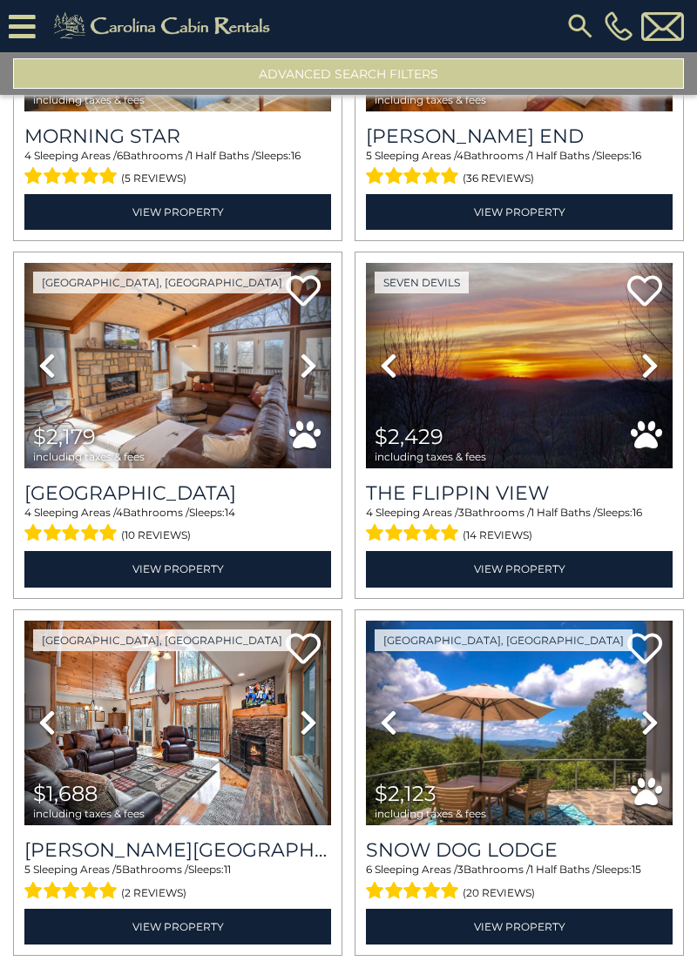
scroll to position [4537, 0]
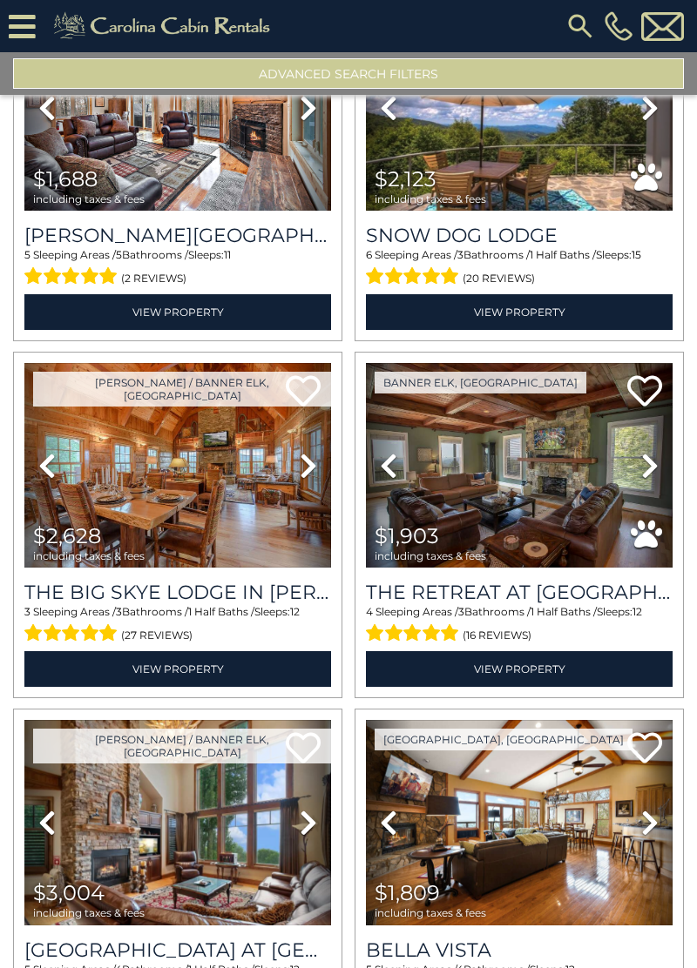
scroll to position [5158, 0]
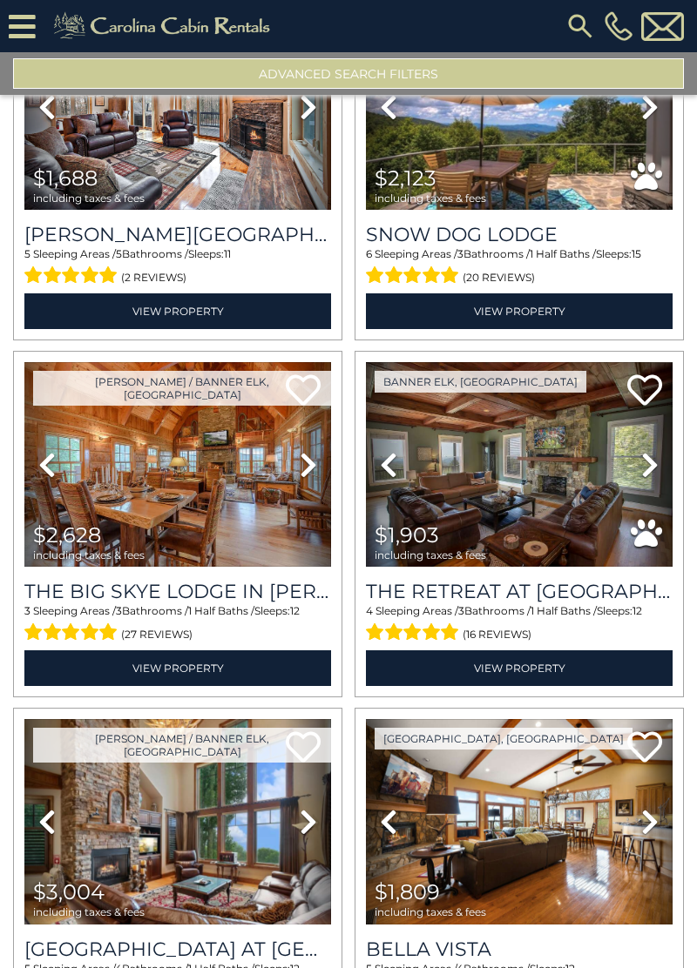
click at [293, 469] on link "Next" at bounding box center [308, 465] width 46 height 206
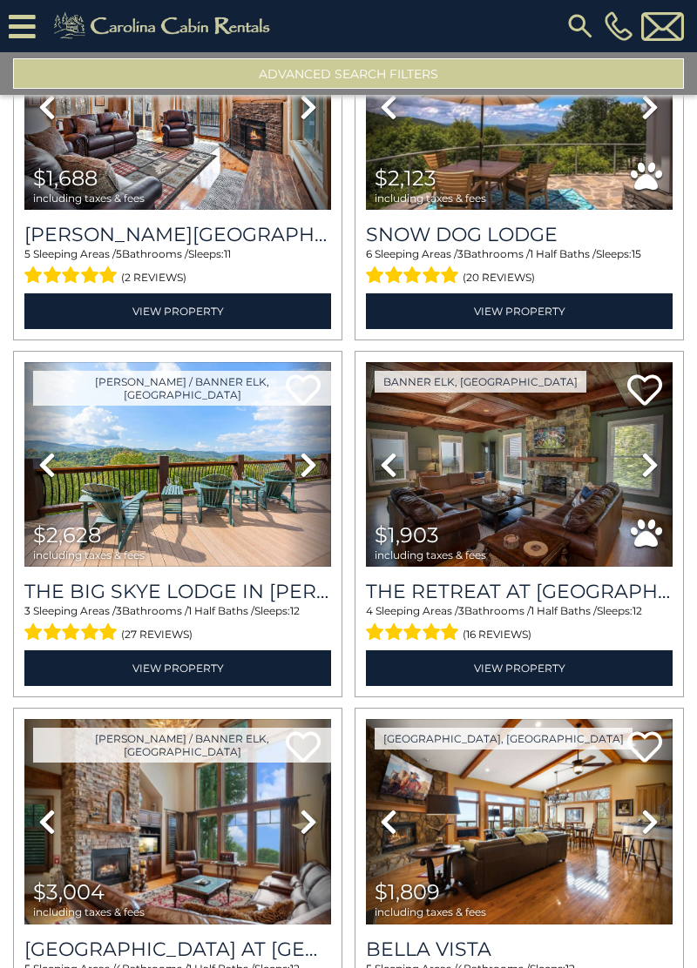
click at [79, 550] on span "including taxes & fees" at bounding box center [88, 555] width 111 height 11
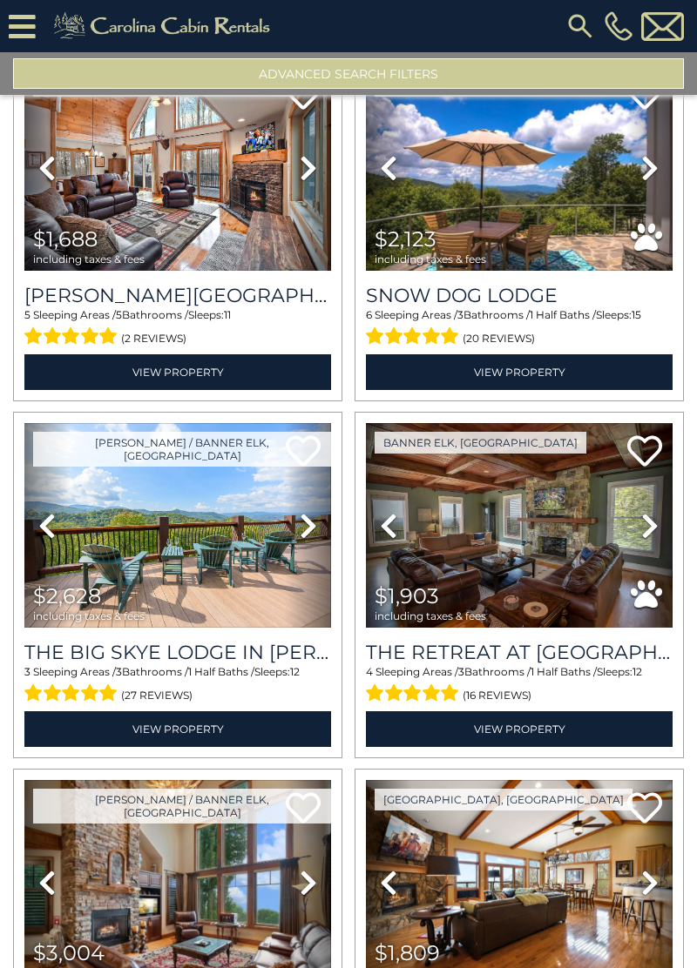
scroll to position [5074, 0]
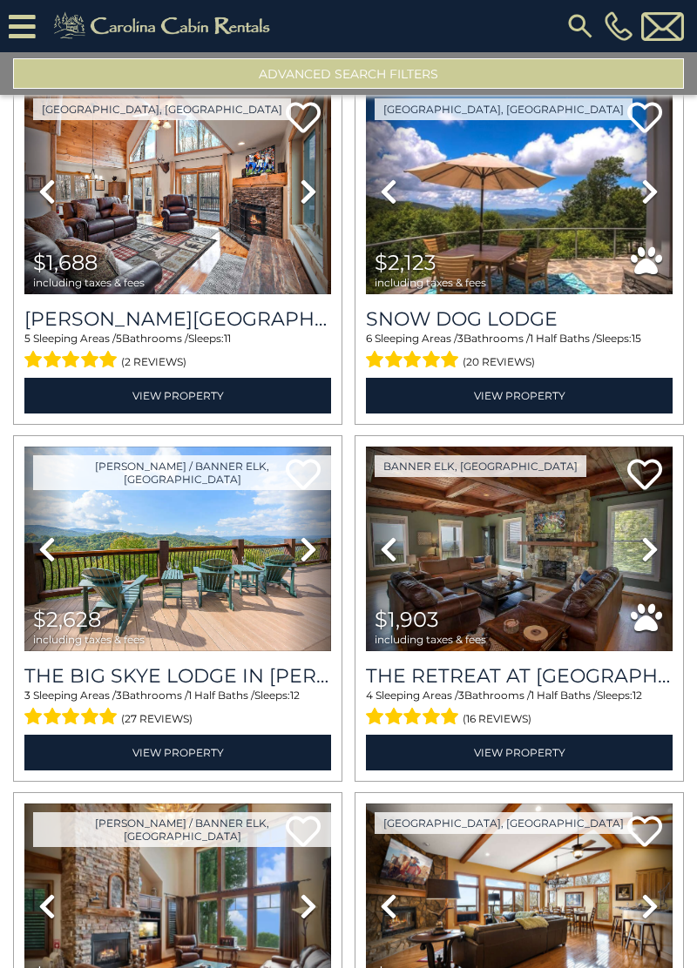
click at [320, 541] on link "Next" at bounding box center [308, 550] width 46 height 206
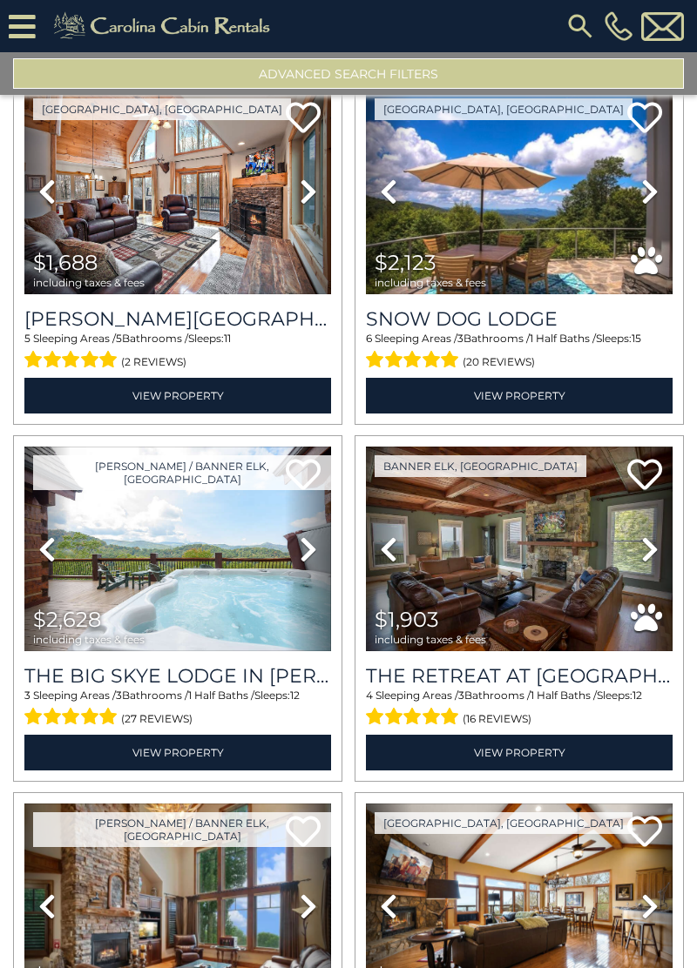
click at [307, 542] on icon at bounding box center [308, 550] width 17 height 28
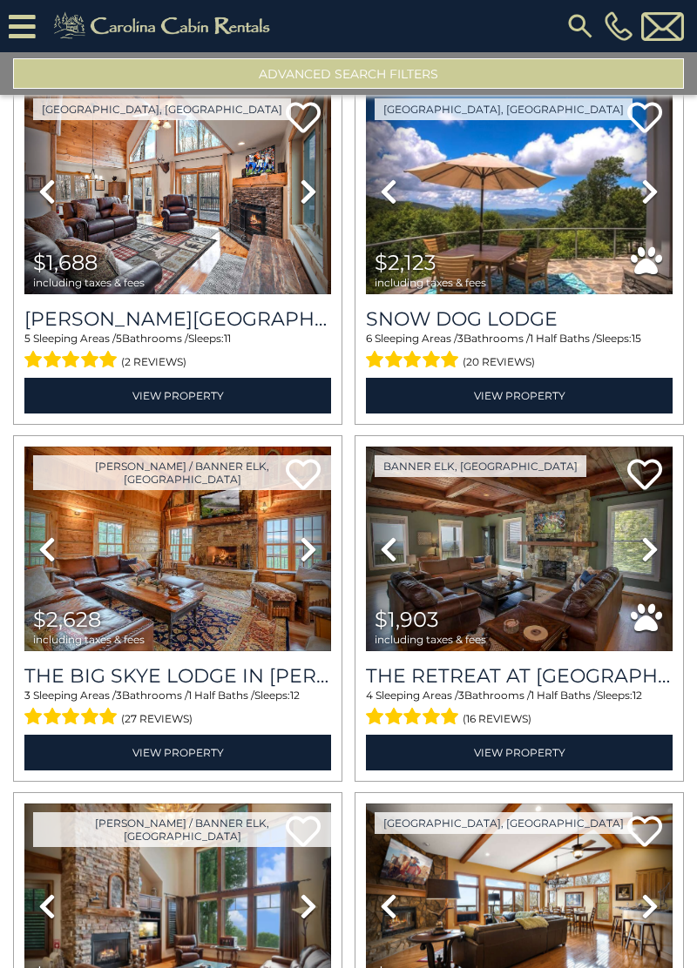
click at [305, 538] on icon at bounding box center [308, 550] width 17 height 28
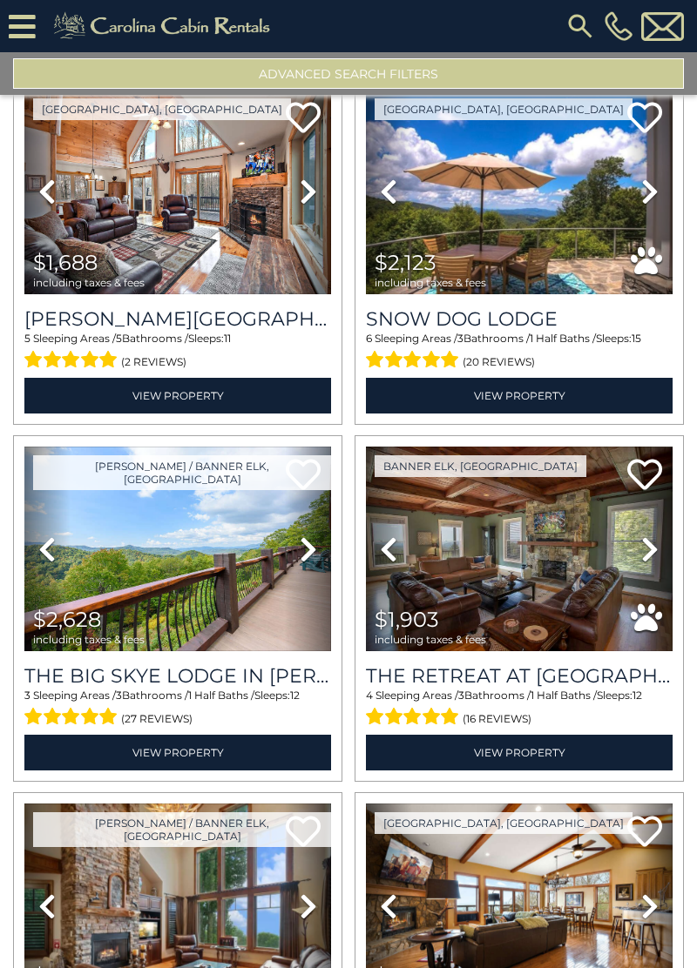
click at [305, 543] on icon at bounding box center [308, 550] width 17 height 28
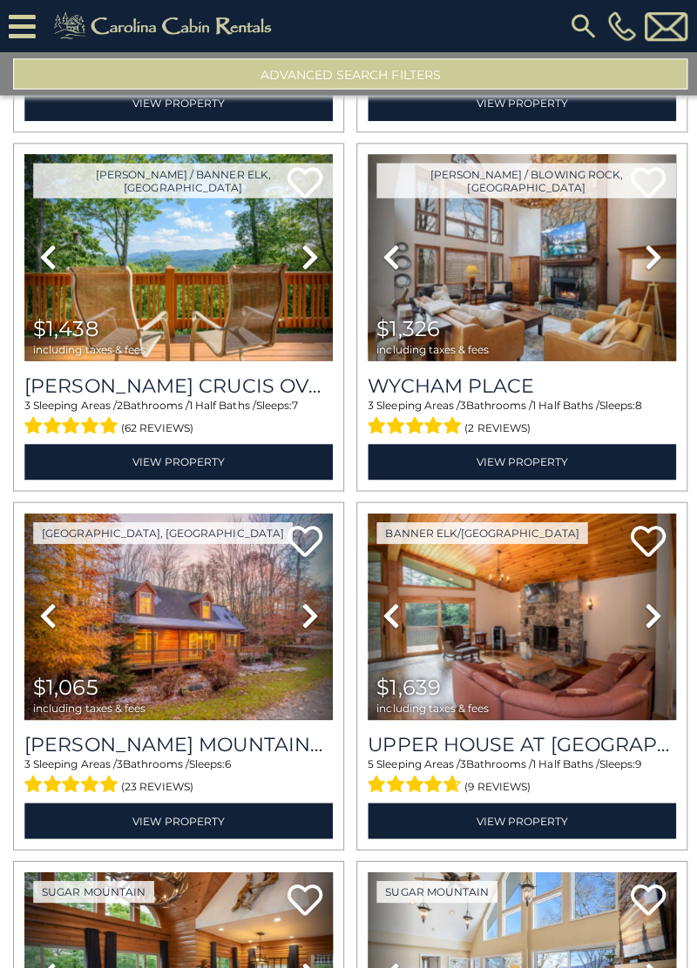
scroll to position [6082, 0]
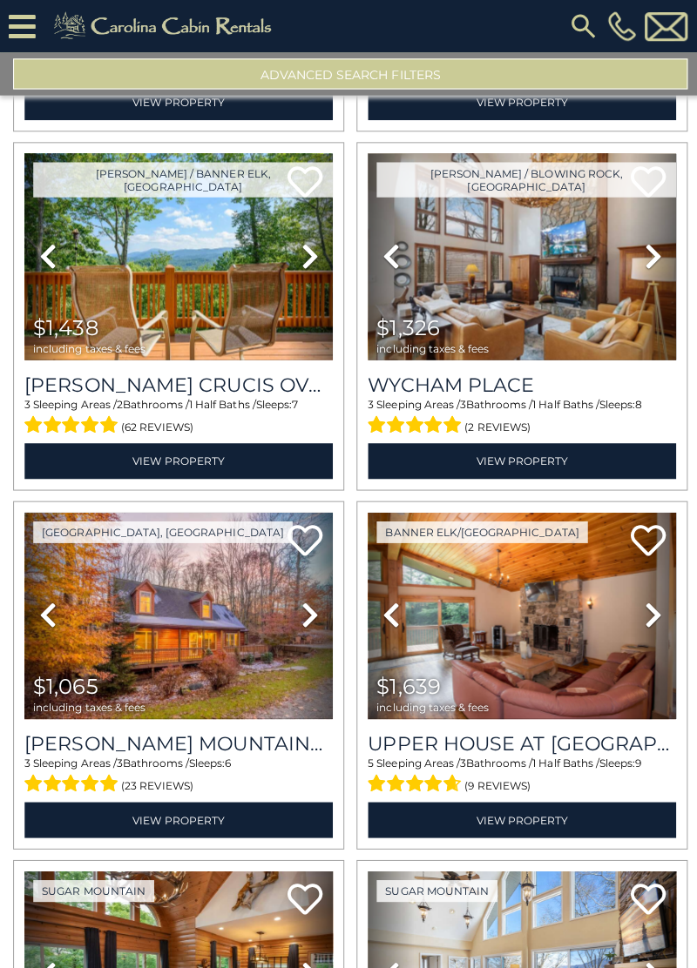
click at [43, 604] on icon at bounding box center [46, 612] width 17 height 28
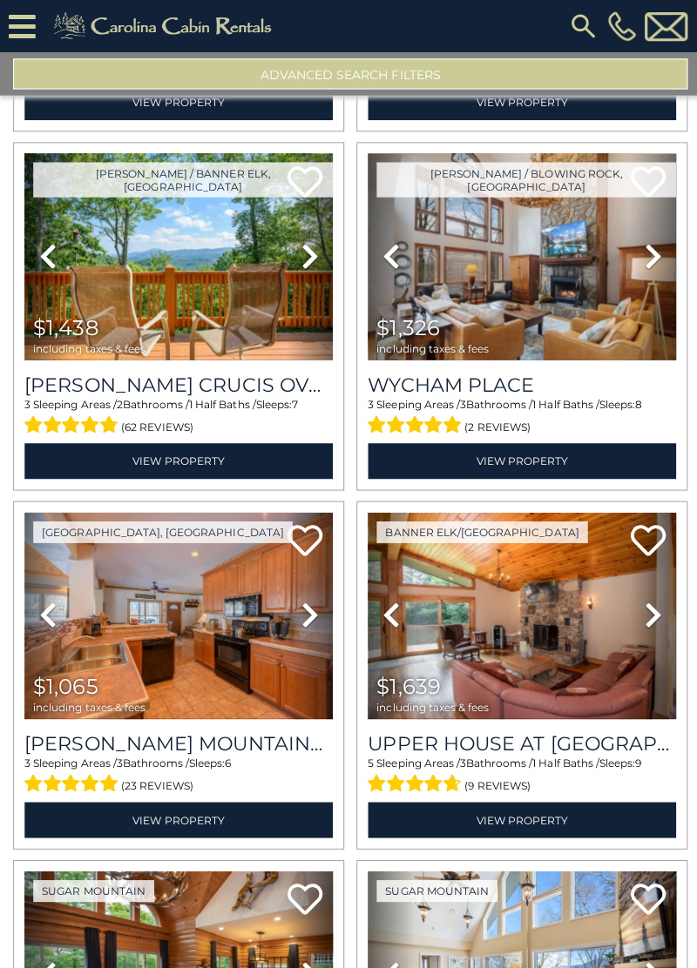
click at [49, 608] on icon at bounding box center [46, 612] width 17 height 28
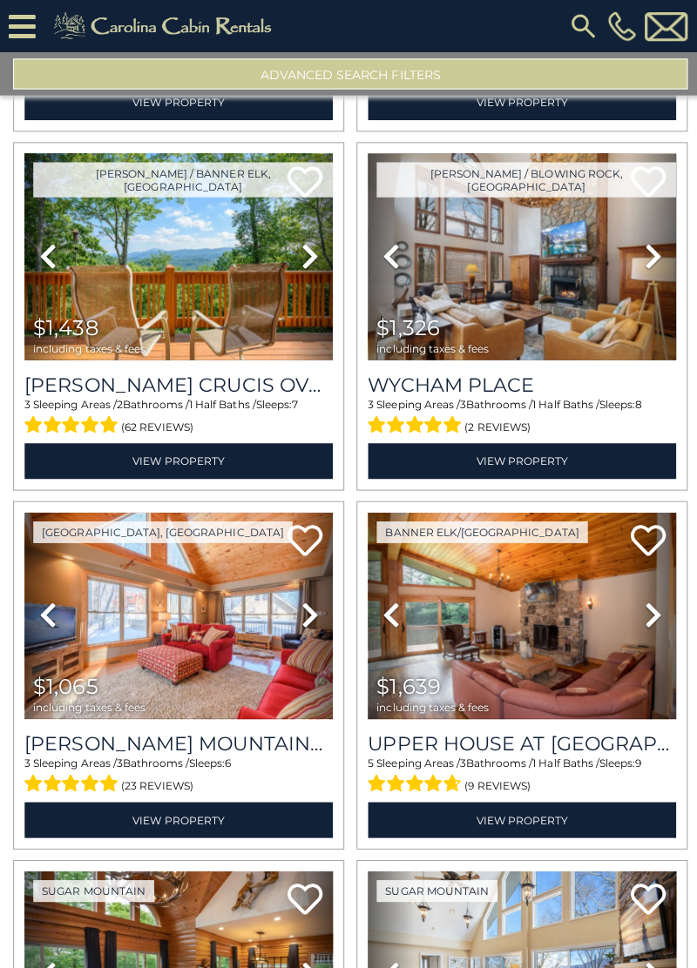
click at [39, 615] on icon at bounding box center [46, 612] width 17 height 28
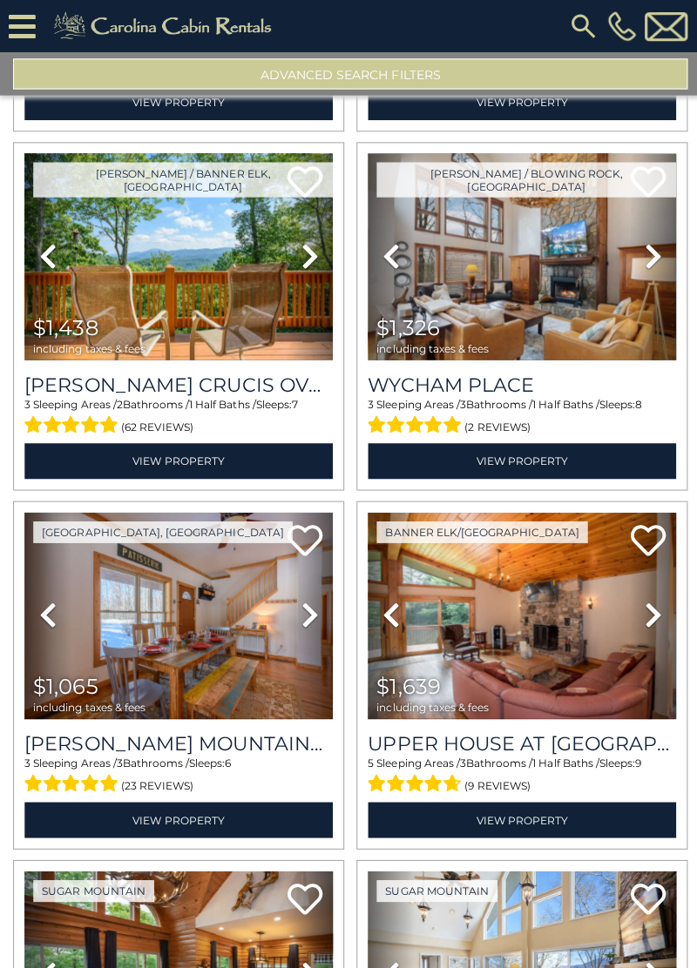
click at [44, 617] on link "Previous" at bounding box center [47, 612] width 46 height 206
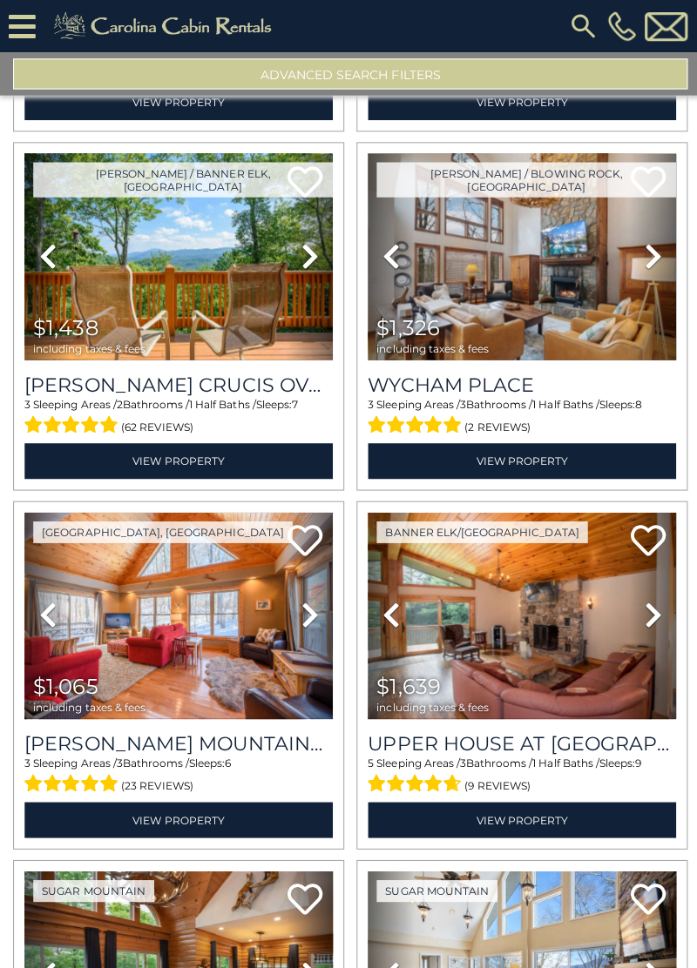
click at [46, 620] on link "Previous" at bounding box center [47, 612] width 46 height 206
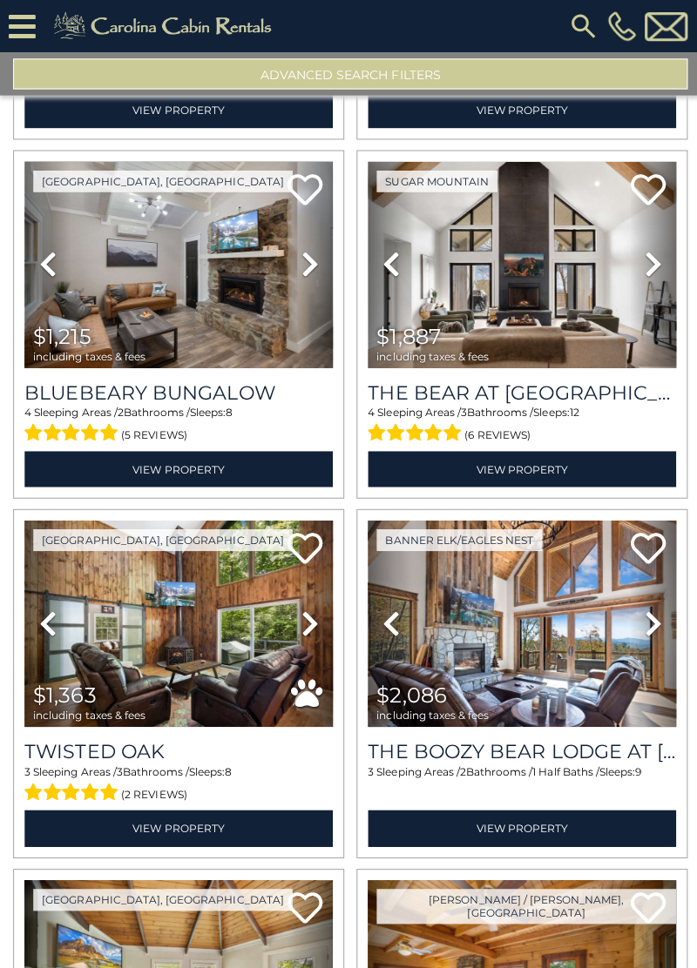
scroll to position [7502, 0]
click at [42, 260] on icon at bounding box center [46, 264] width 17 height 28
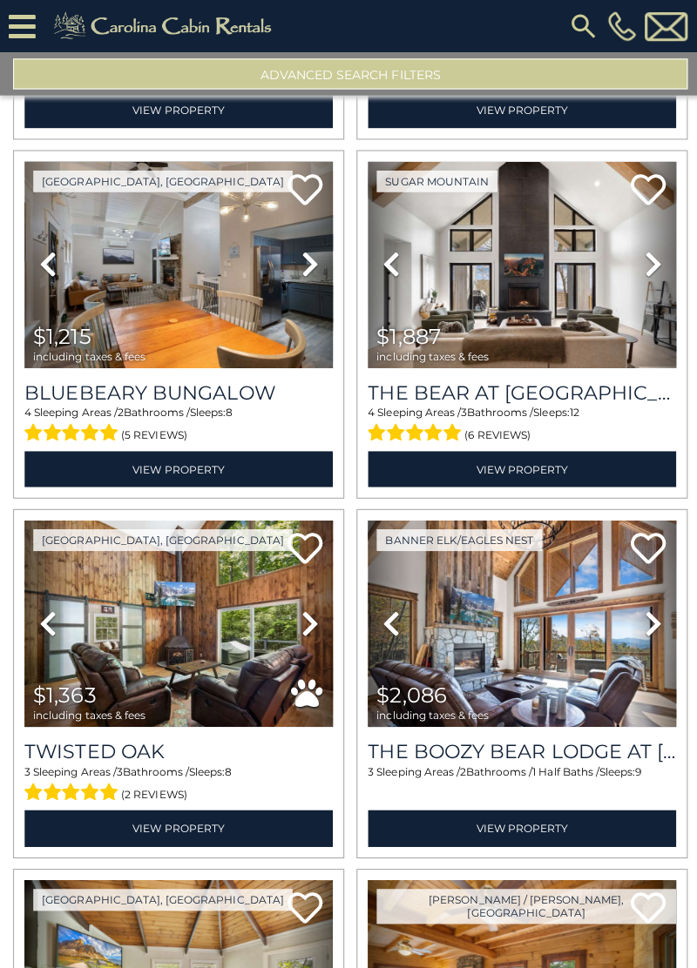
click at [42, 261] on icon at bounding box center [46, 264] width 17 height 28
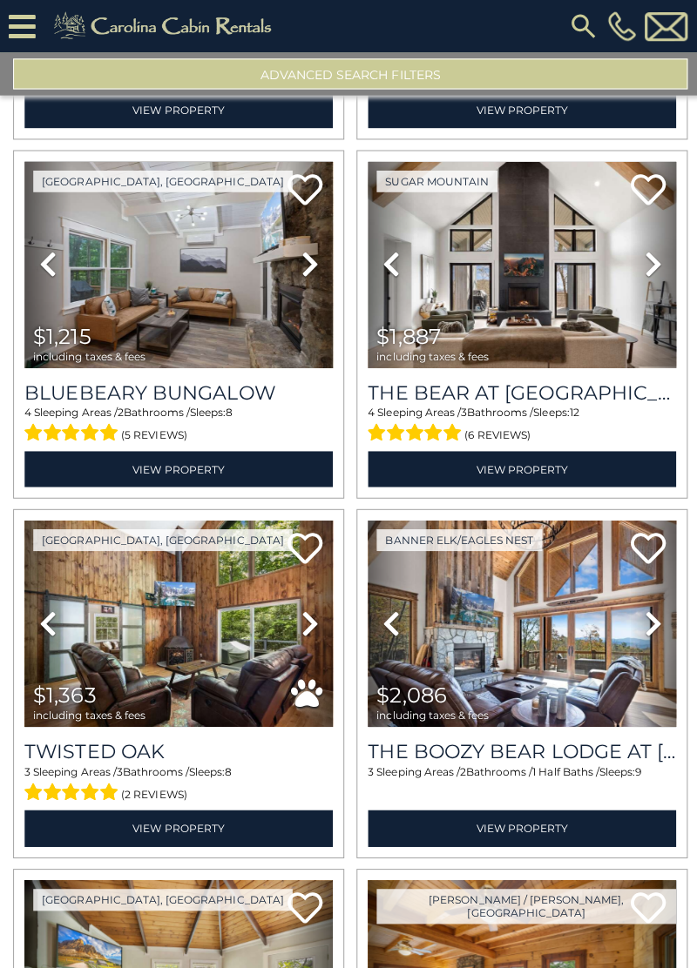
click at [47, 265] on icon at bounding box center [46, 264] width 17 height 28
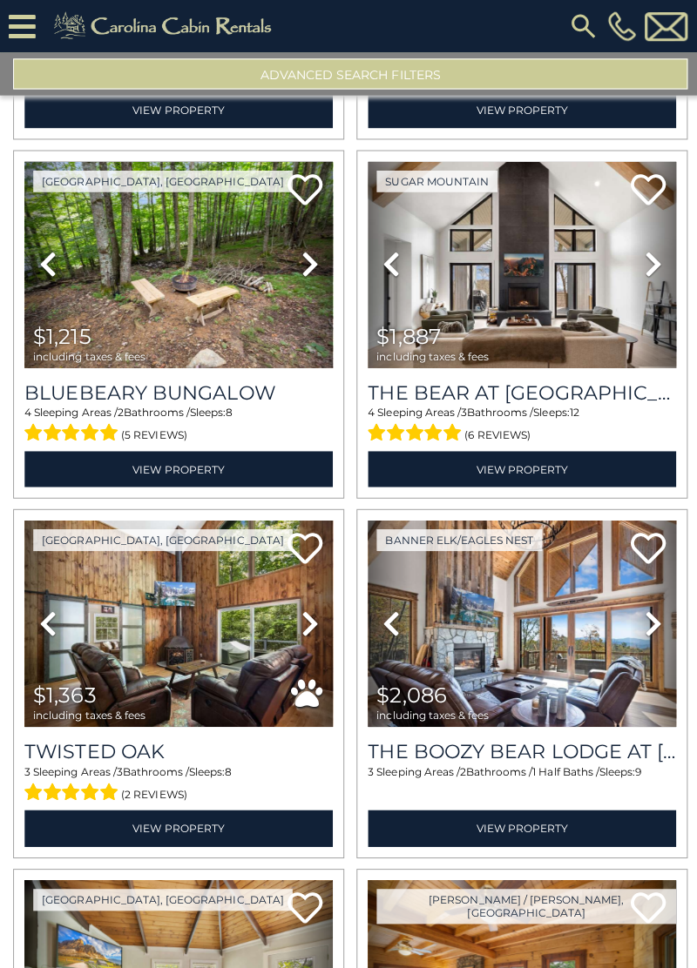
click at [42, 267] on link "Previous" at bounding box center [47, 264] width 46 height 206
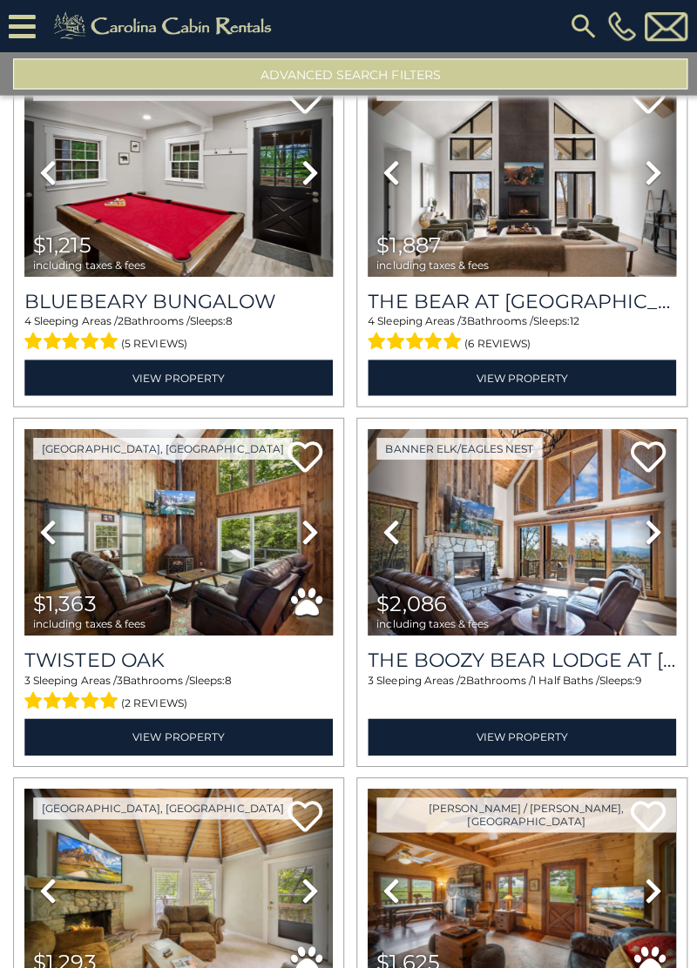
scroll to position [7591, 0]
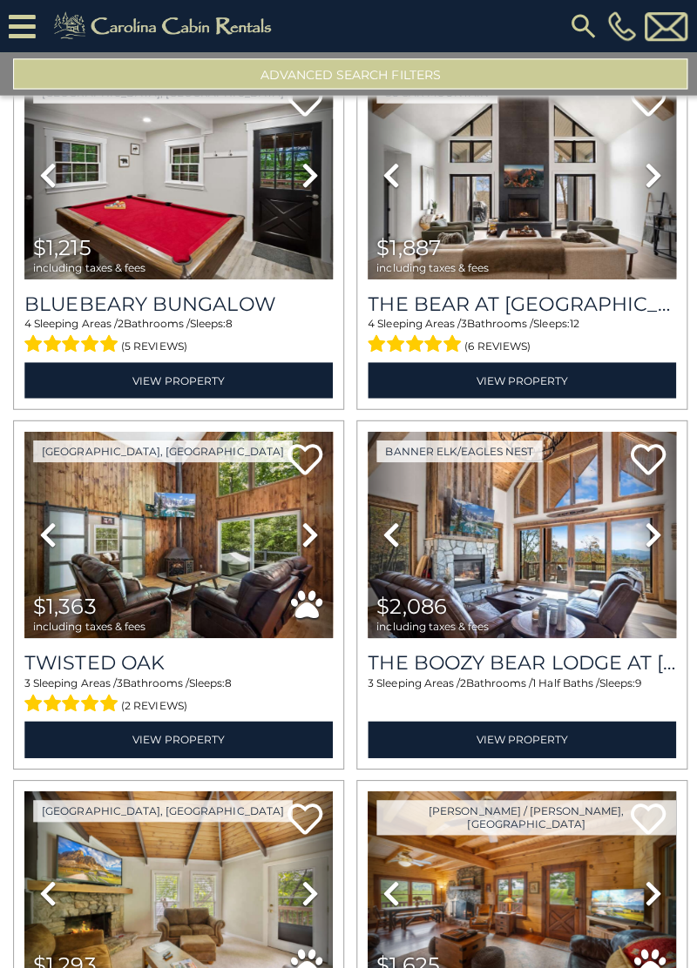
click at [644, 518] on icon at bounding box center [649, 532] width 17 height 28
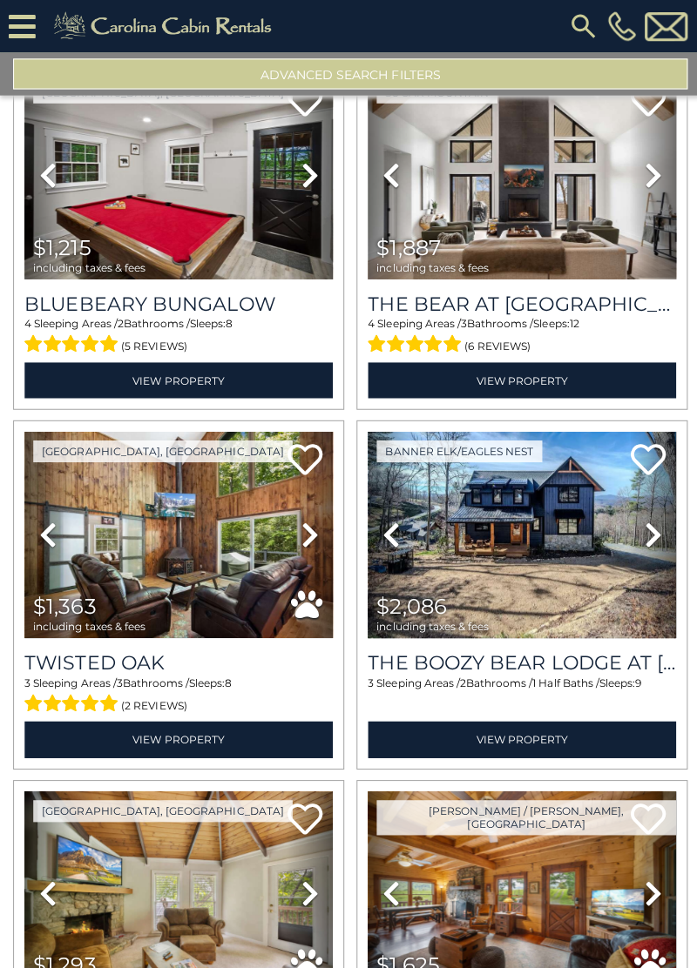
click at [643, 518] on icon at bounding box center [649, 532] width 17 height 28
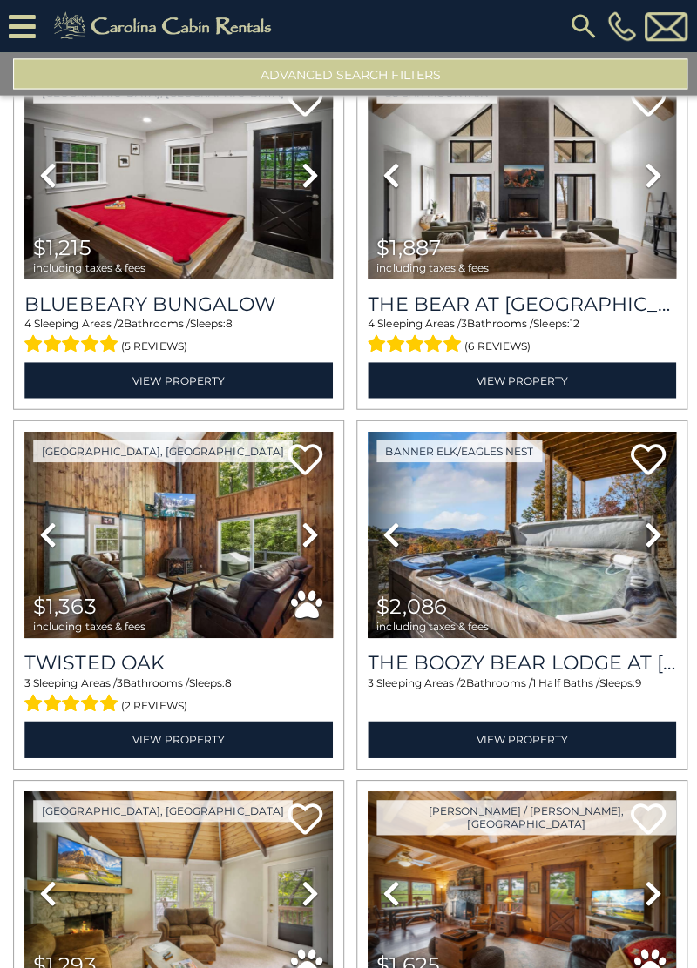
click at [648, 518] on icon at bounding box center [649, 532] width 17 height 28
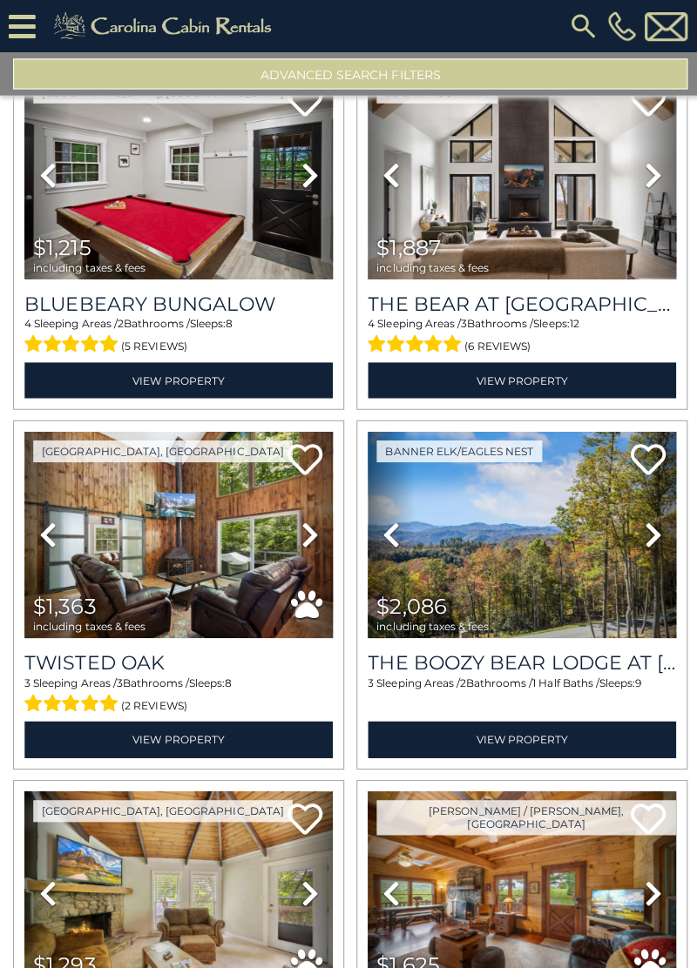
click at [646, 525] on icon at bounding box center [649, 532] width 17 height 28
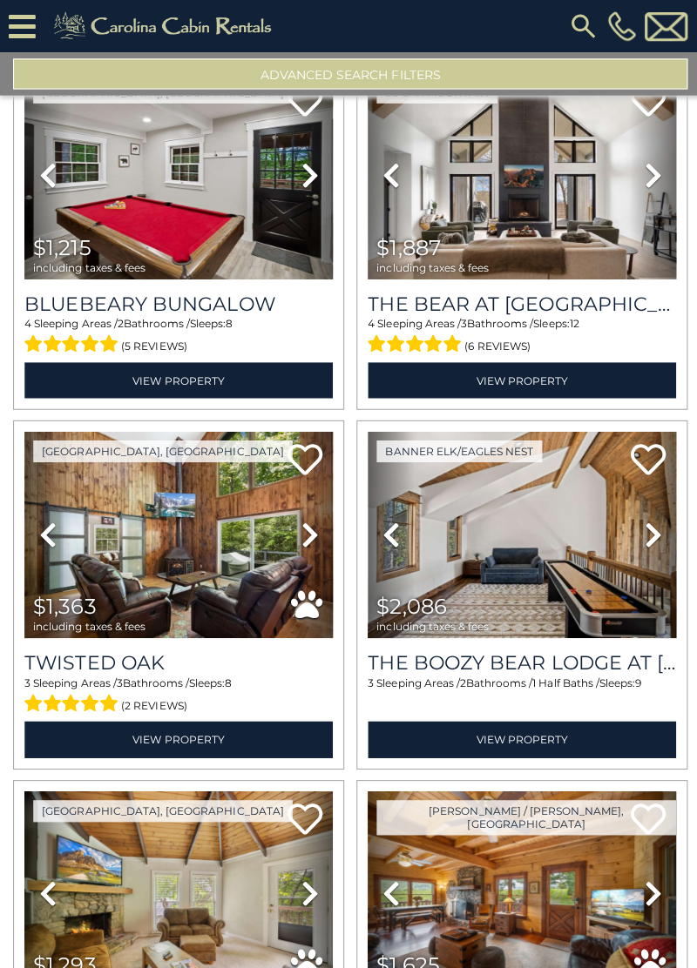
click at [644, 518] on icon at bounding box center [649, 532] width 17 height 28
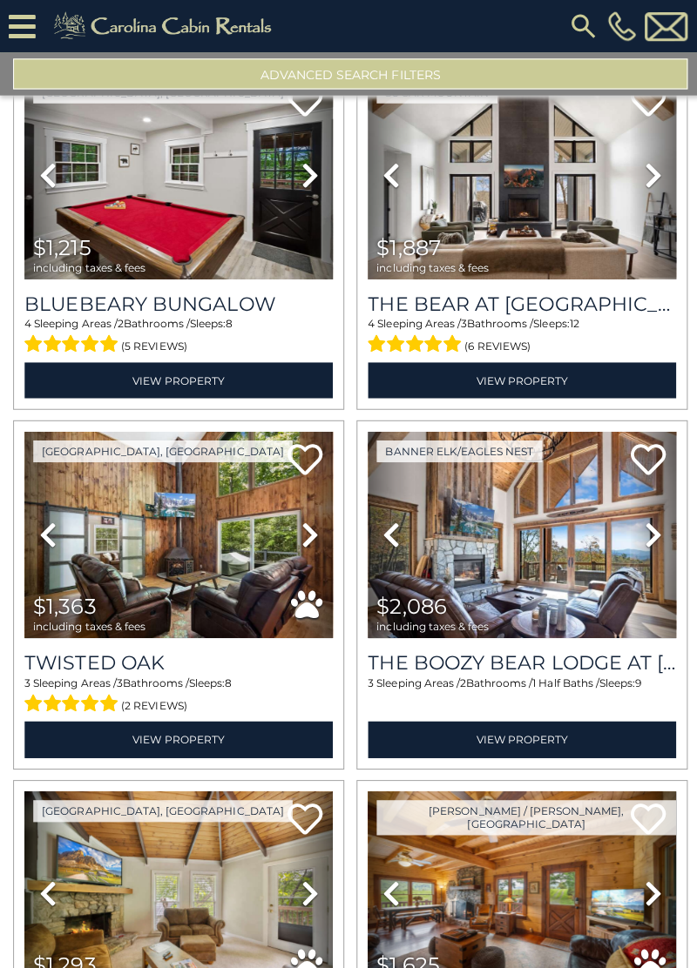
click at [644, 525] on icon at bounding box center [649, 532] width 17 height 28
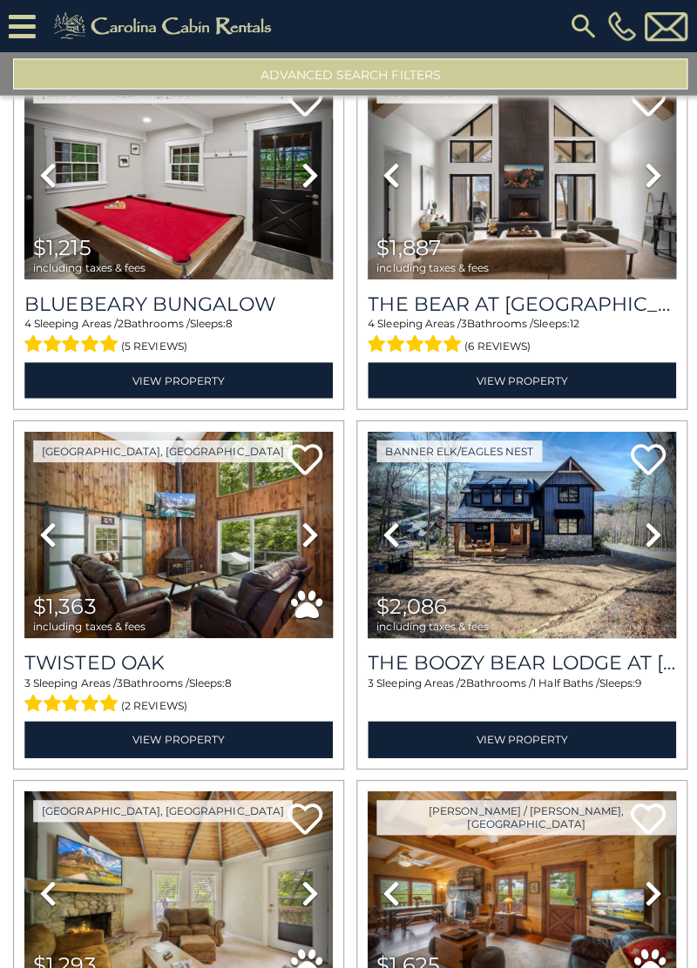
click at [643, 523] on icon at bounding box center [649, 532] width 17 height 28
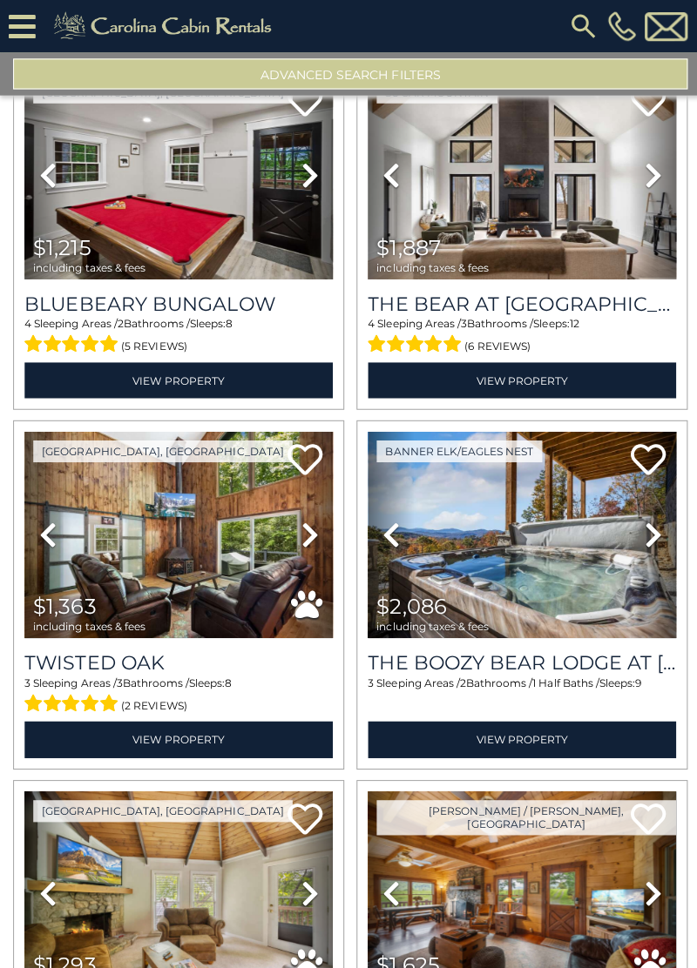
click at [644, 523] on icon at bounding box center [649, 532] width 17 height 28
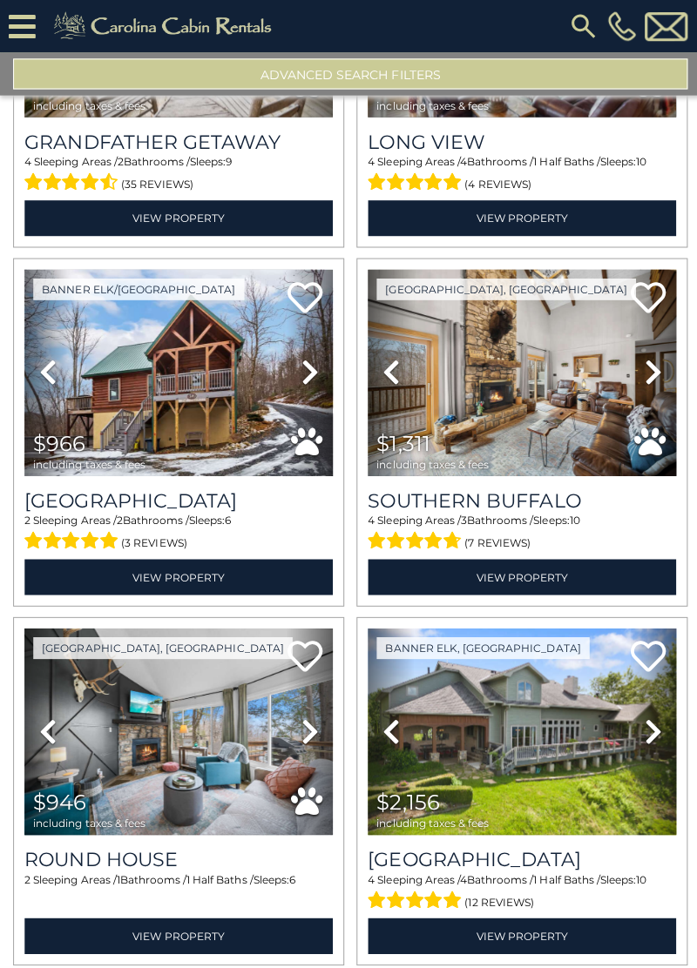
scroll to position [0, 0]
click at [651, 714] on icon at bounding box center [649, 728] width 17 height 28
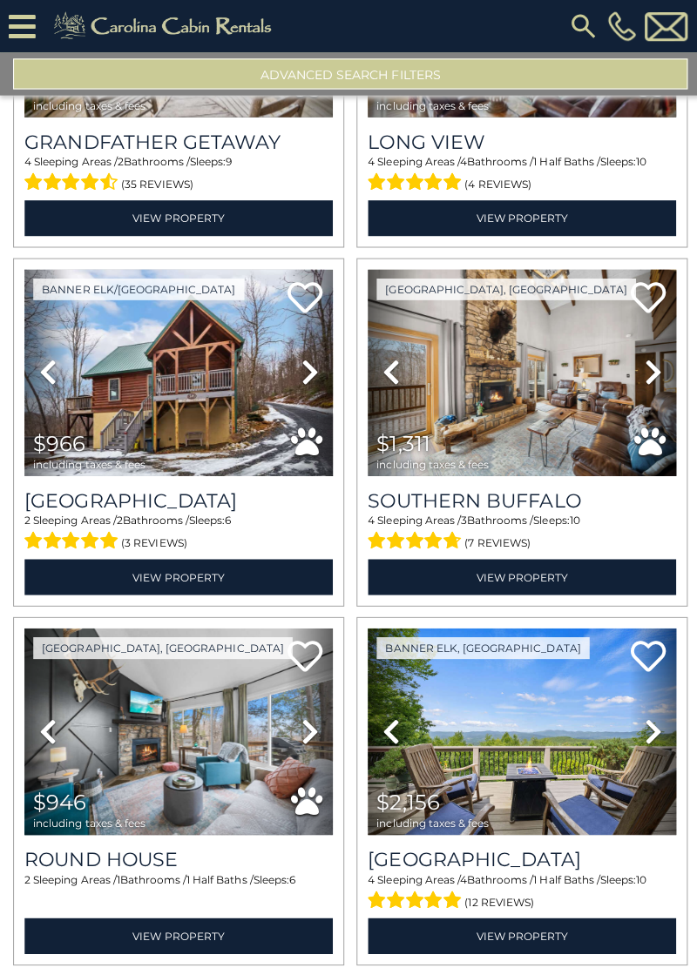
click at [644, 714] on icon at bounding box center [649, 728] width 17 height 28
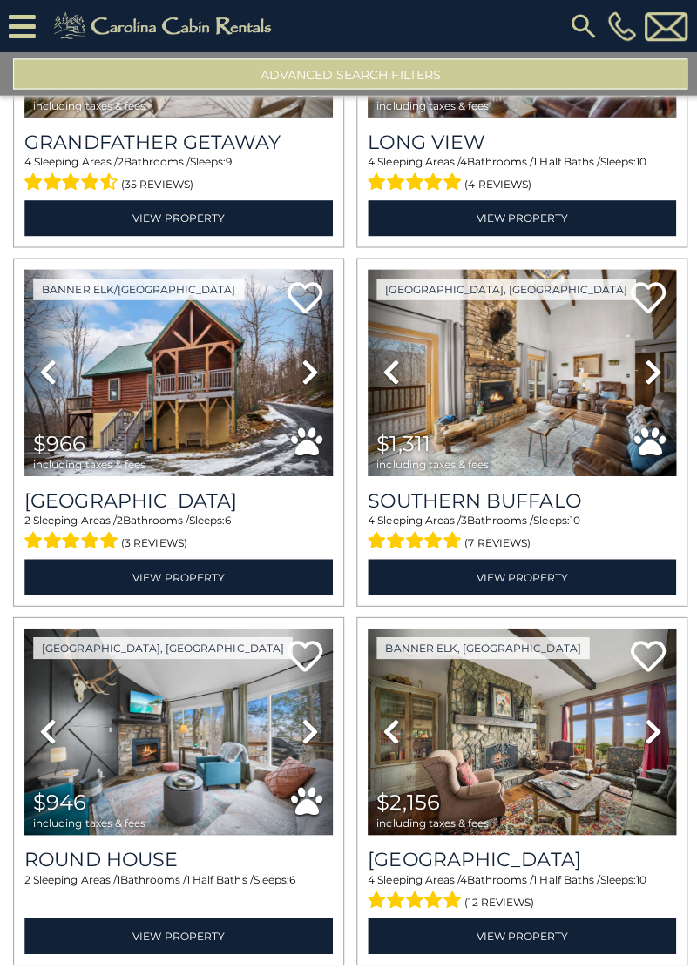
click at [643, 714] on icon at bounding box center [649, 728] width 17 height 28
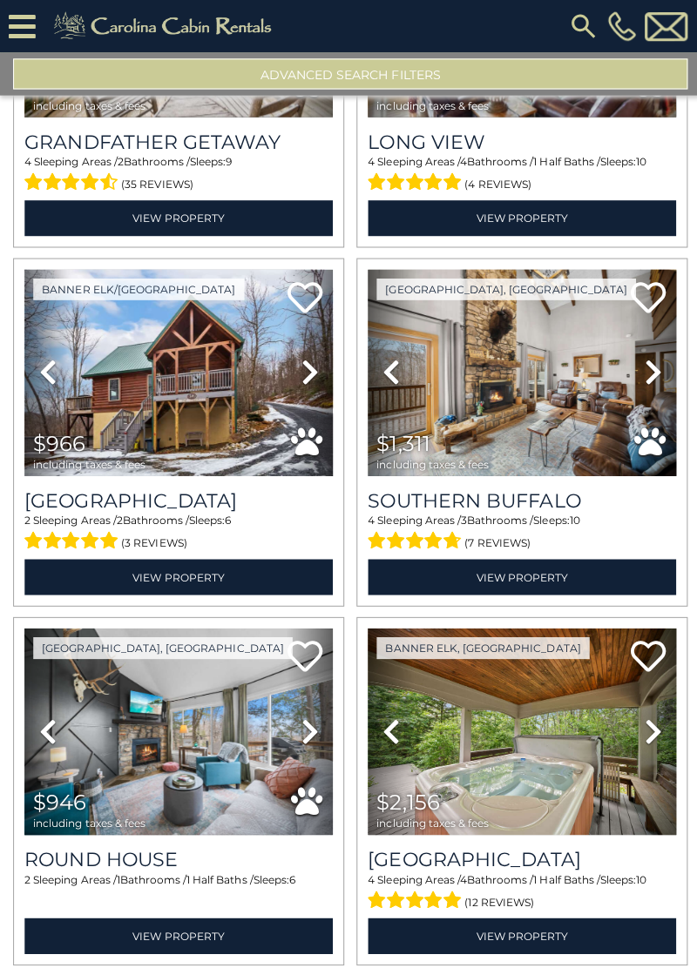
click at [648, 714] on icon at bounding box center [649, 728] width 17 height 28
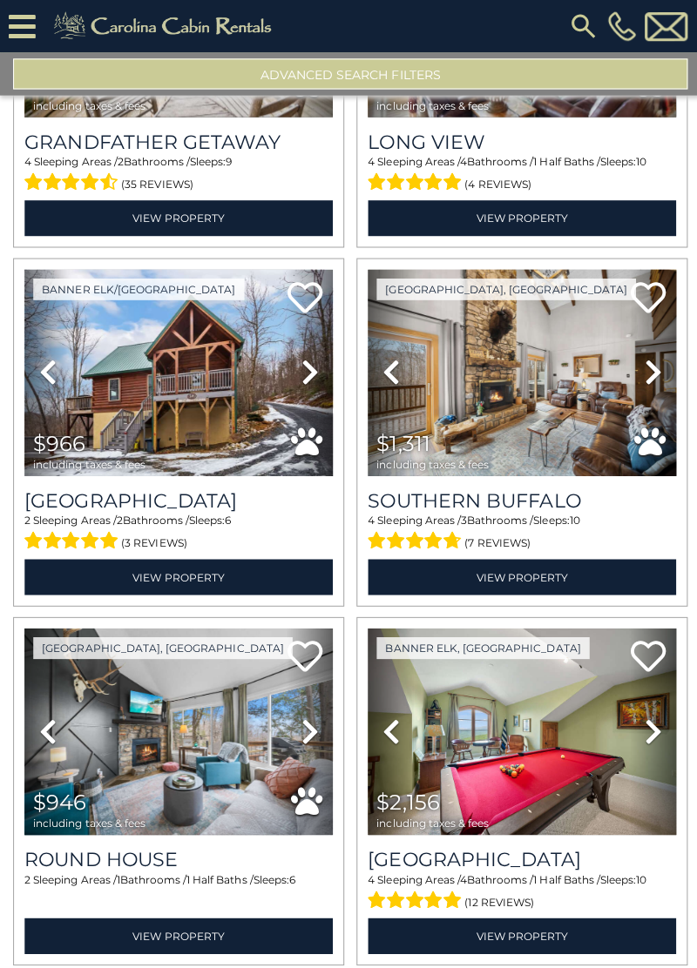
click at [650, 719] on icon at bounding box center [649, 728] width 17 height 28
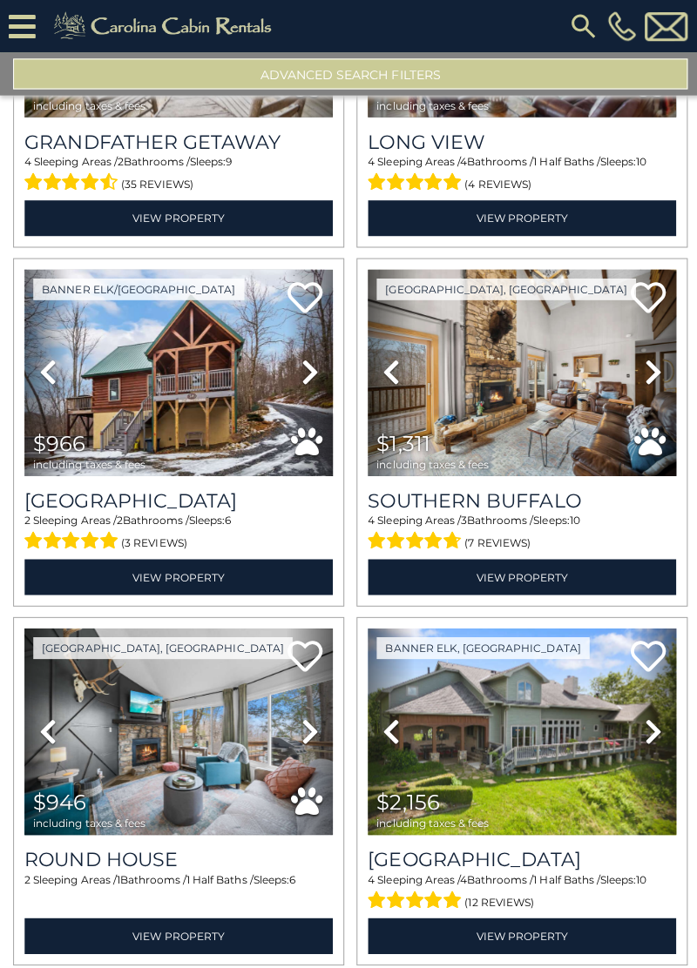
click at [651, 714] on icon at bounding box center [649, 728] width 17 height 28
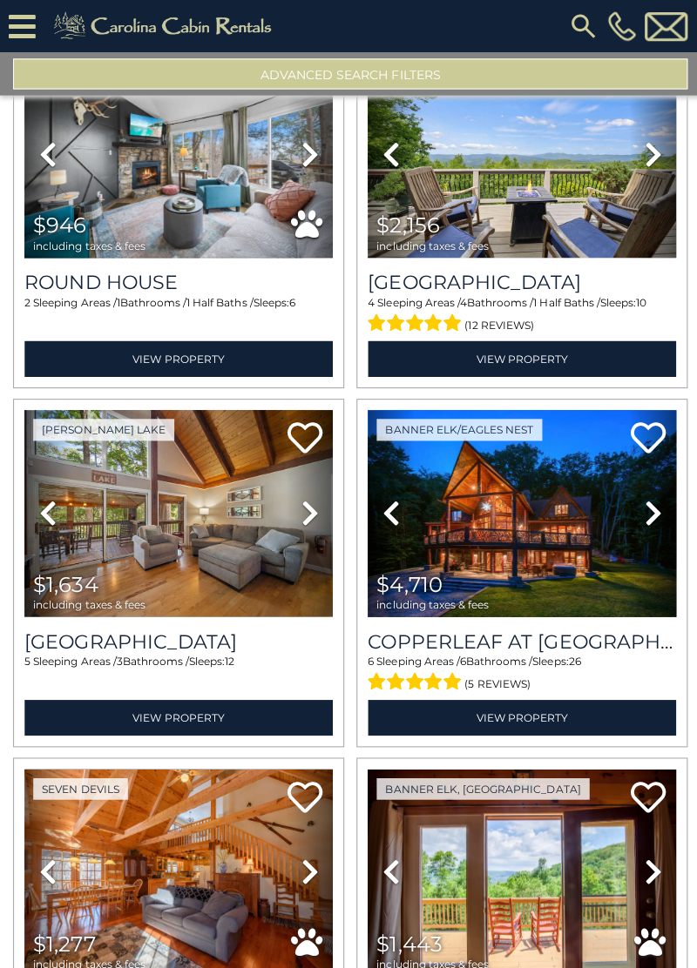
scroll to position [10470, 0]
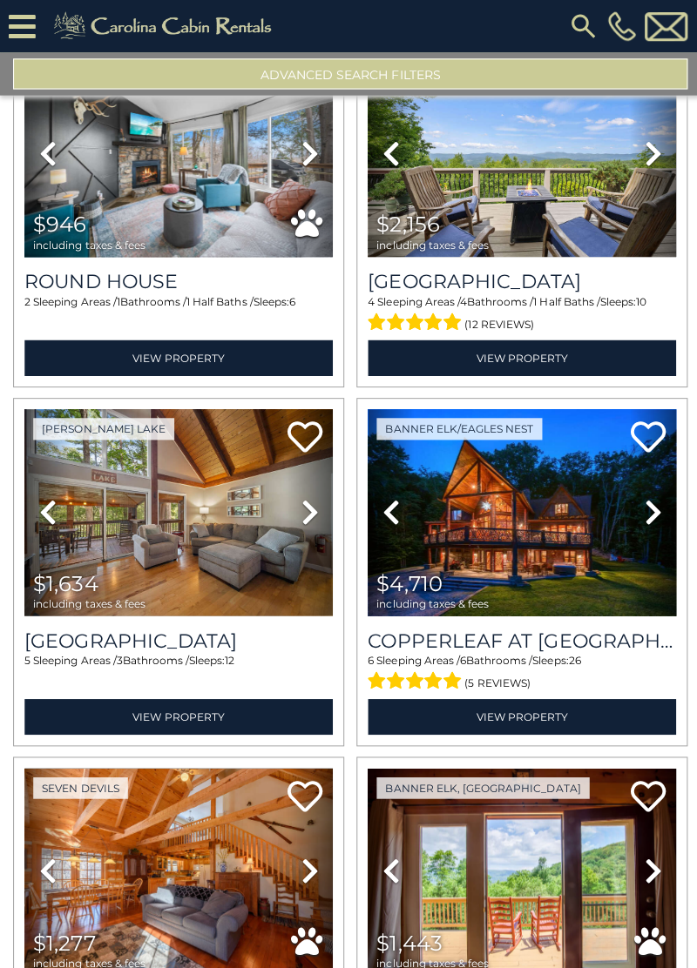
click at [646, 497] on icon at bounding box center [649, 510] width 17 height 28
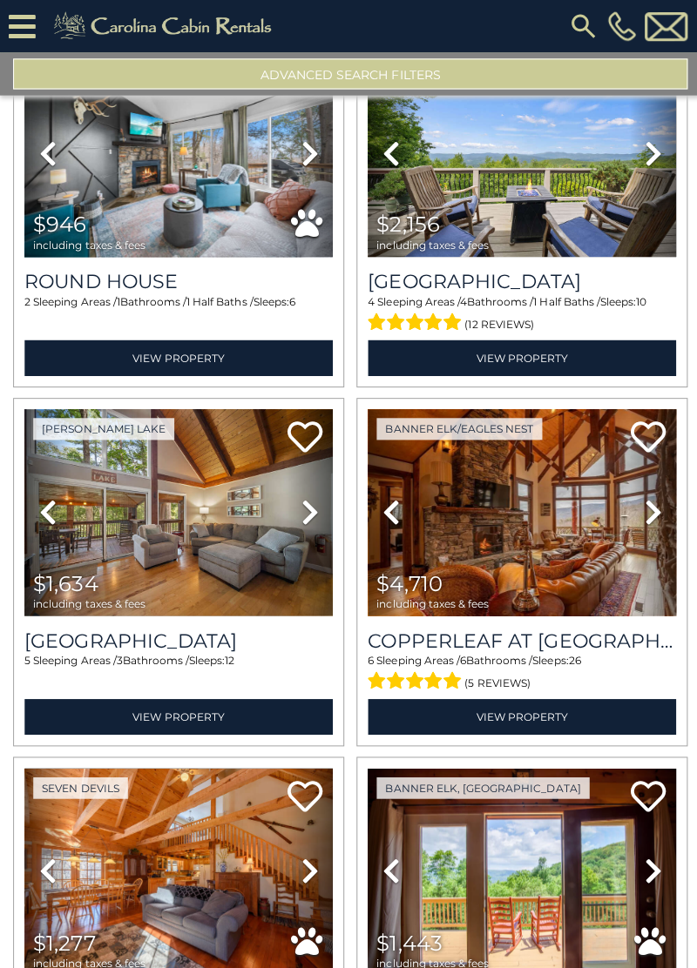
click at [644, 496] on icon at bounding box center [649, 510] width 17 height 28
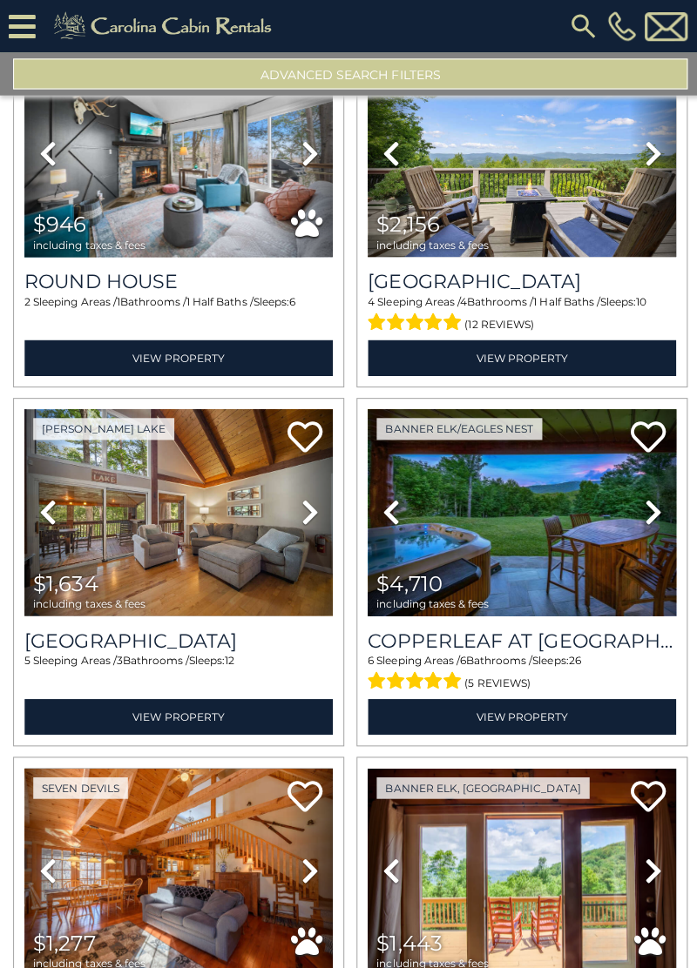
click at [650, 507] on icon at bounding box center [649, 510] width 17 height 28
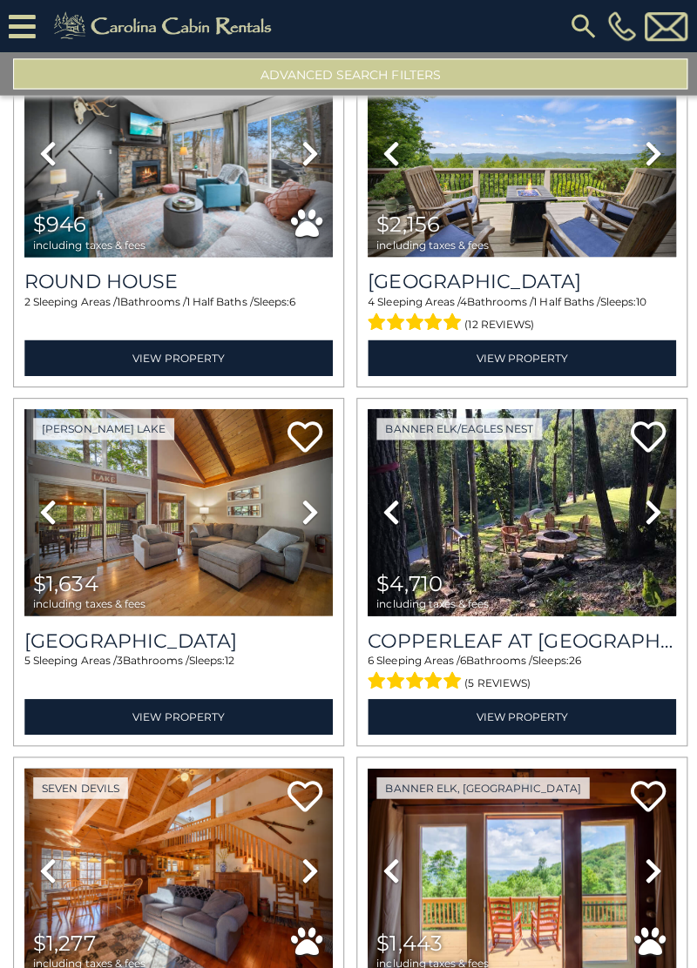
click at [656, 504] on icon at bounding box center [649, 510] width 17 height 28
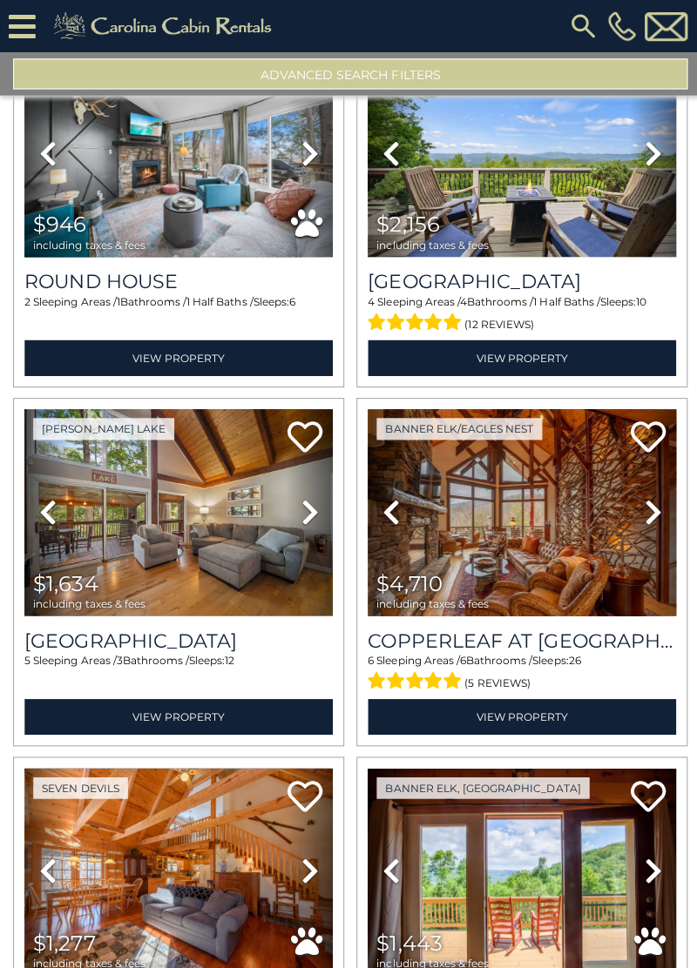
click at [658, 505] on icon at bounding box center [649, 510] width 17 height 28
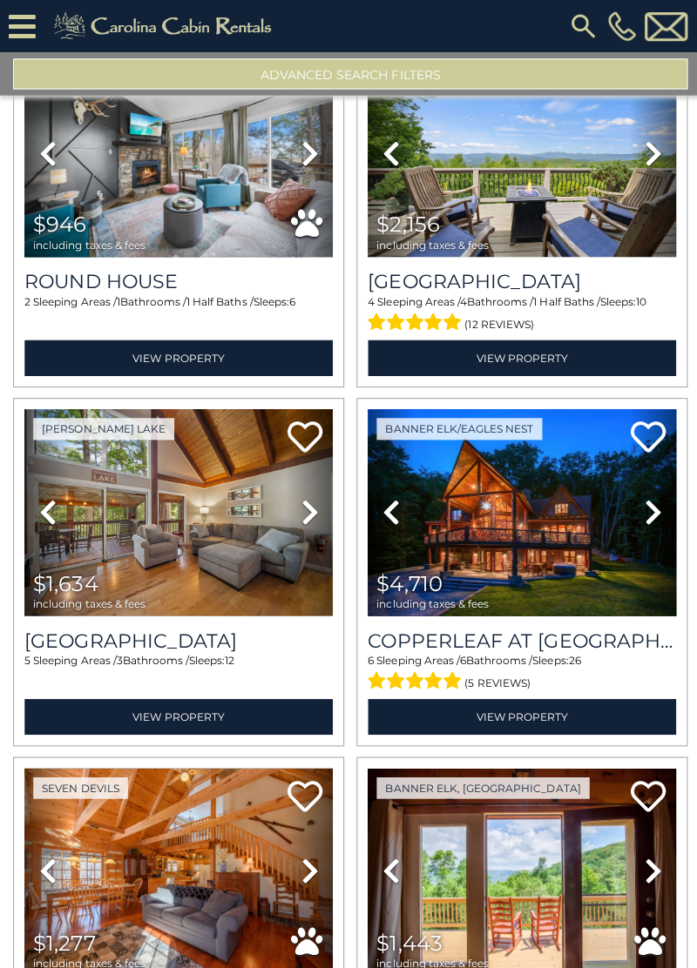
click at [394, 503] on icon at bounding box center [388, 510] width 17 height 28
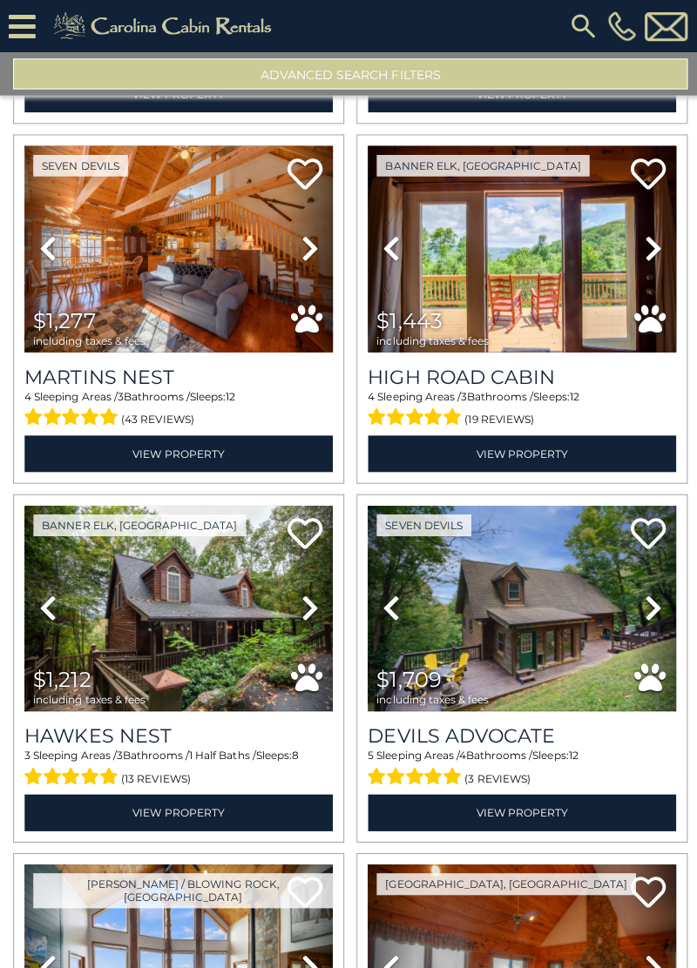
scroll to position [11097, 0]
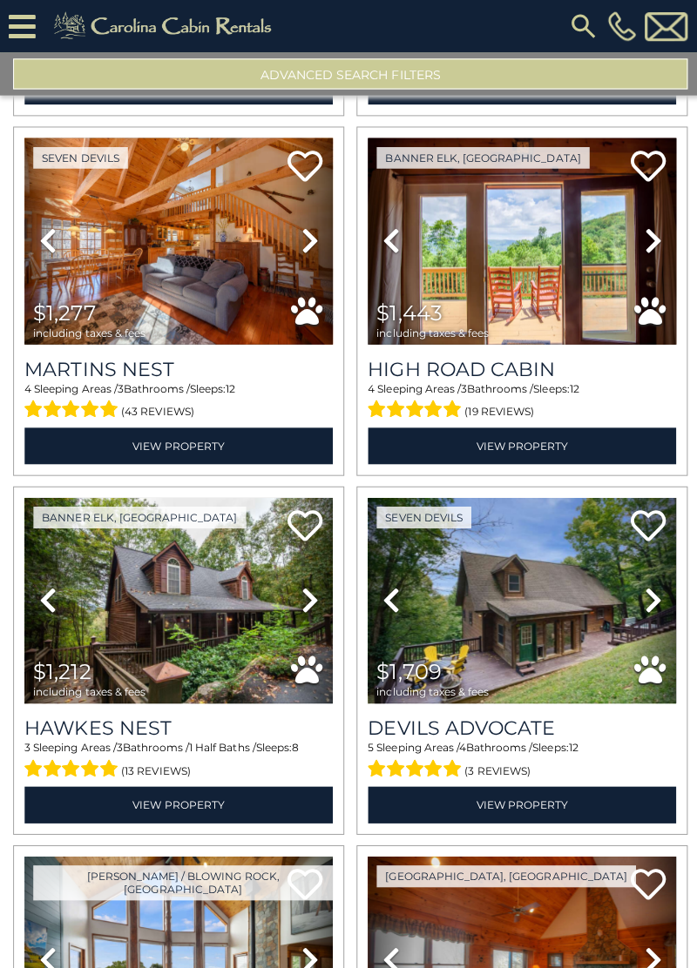
click at [47, 598] on link "Previous" at bounding box center [47, 599] width 46 height 206
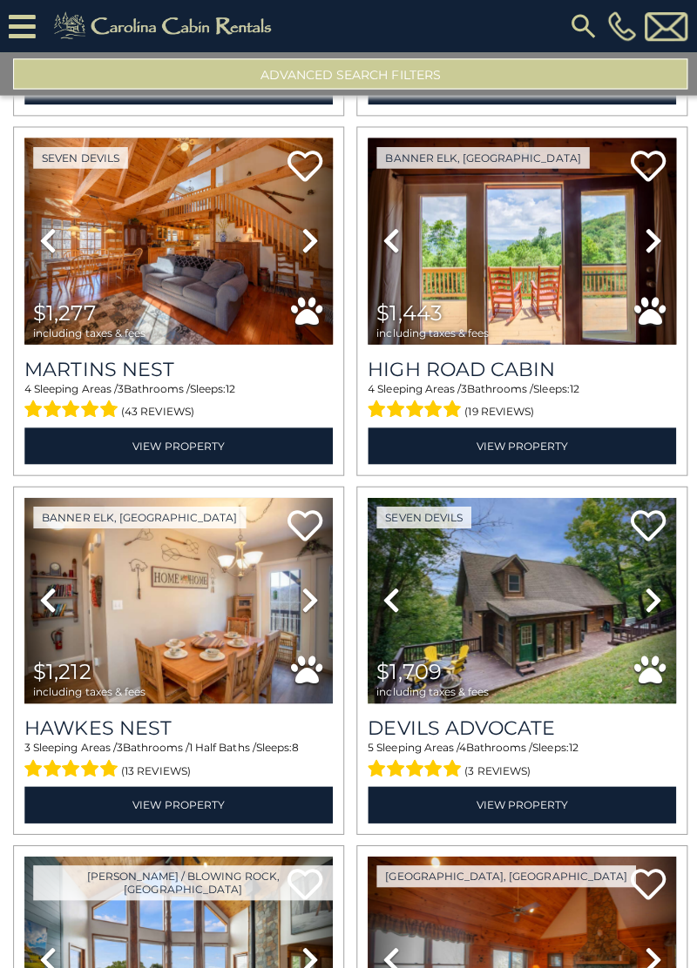
click at [36, 589] on link "Previous" at bounding box center [47, 599] width 46 height 206
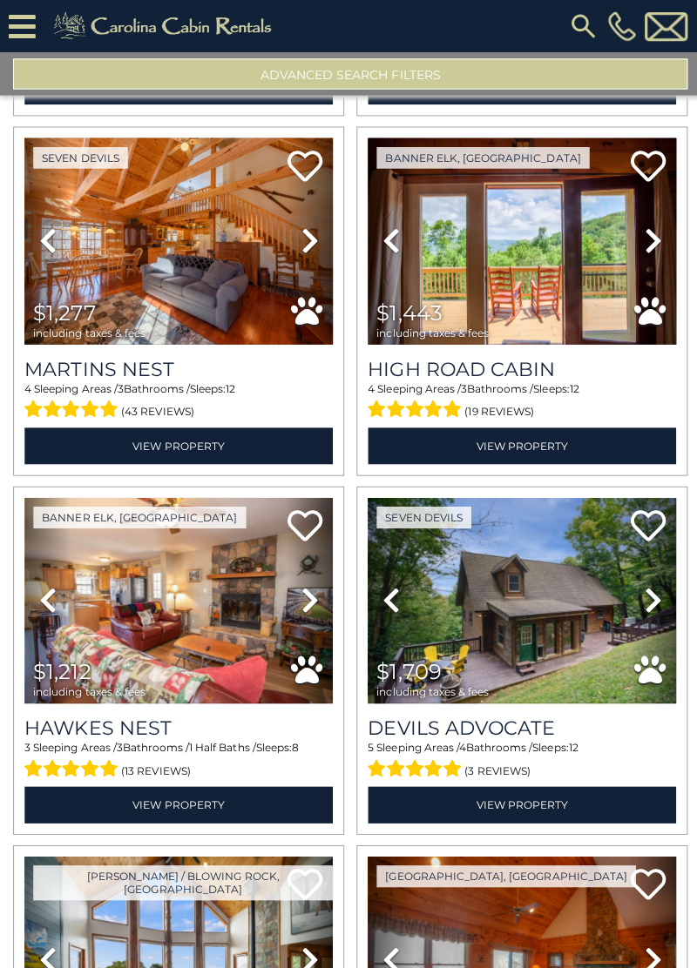
click at [36, 590] on link "Previous" at bounding box center [47, 599] width 46 height 206
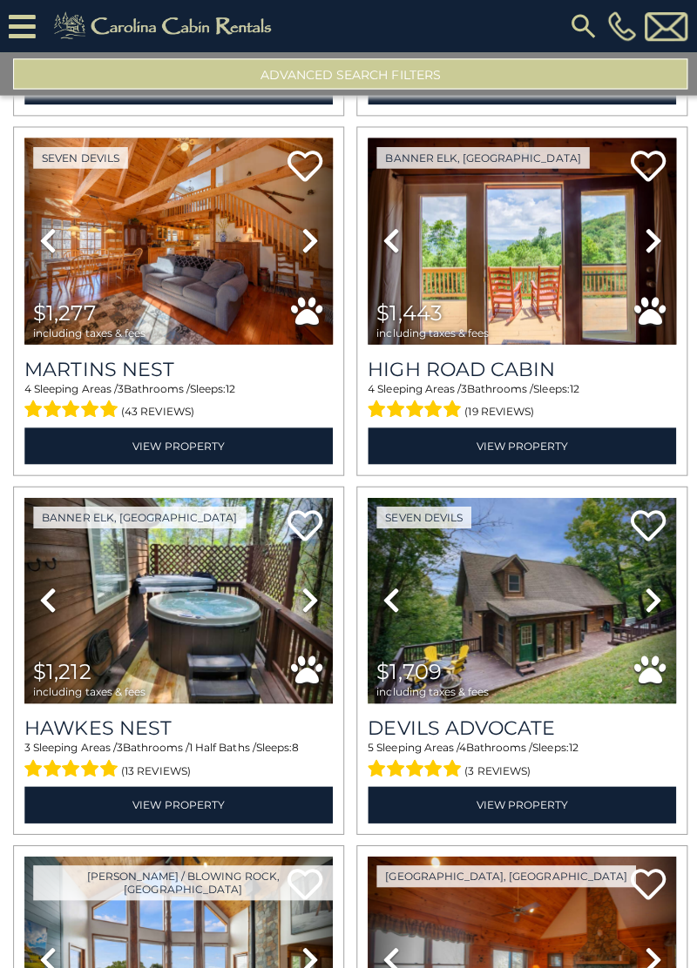
click at [48, 592] on icon at bounding box center [46, 597] width 17 height 28
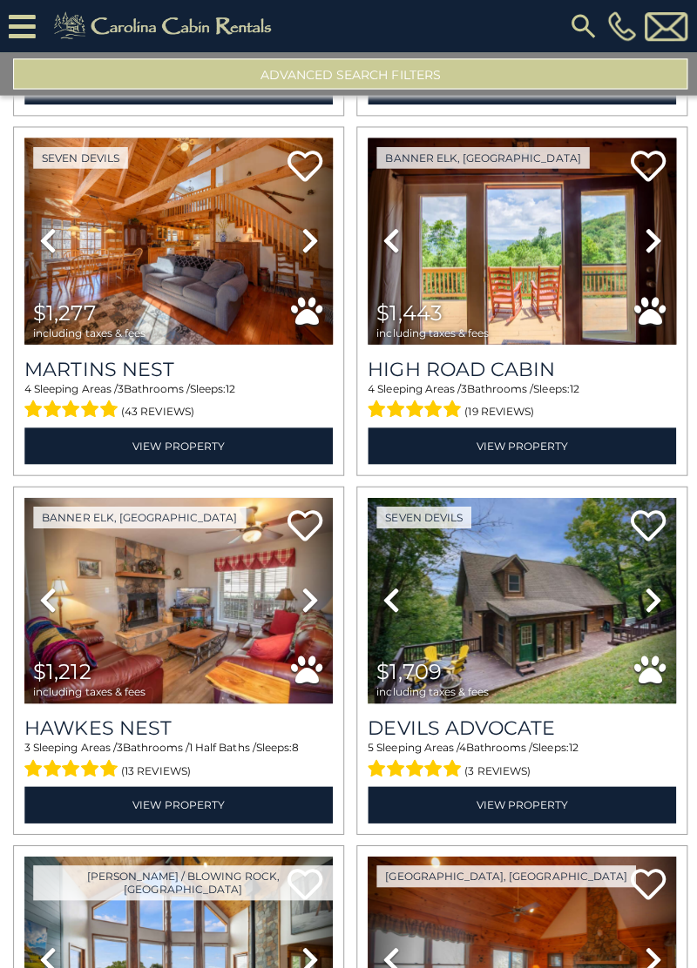
click at [49, 594] on icon at bounding box center [46, 597] width 17 height 28
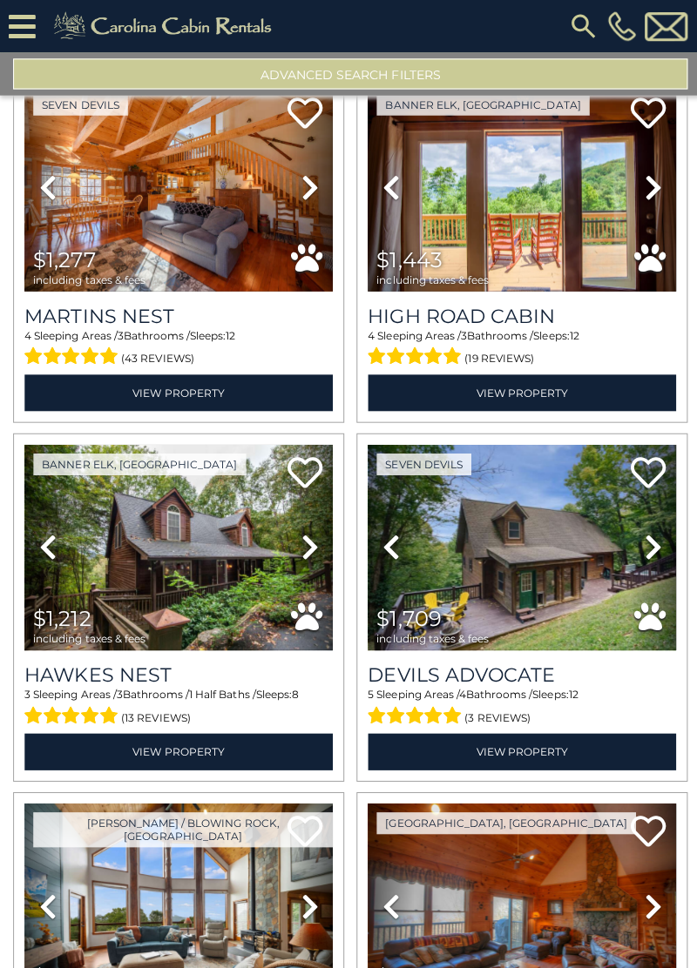
scroll to position [11151, 0]
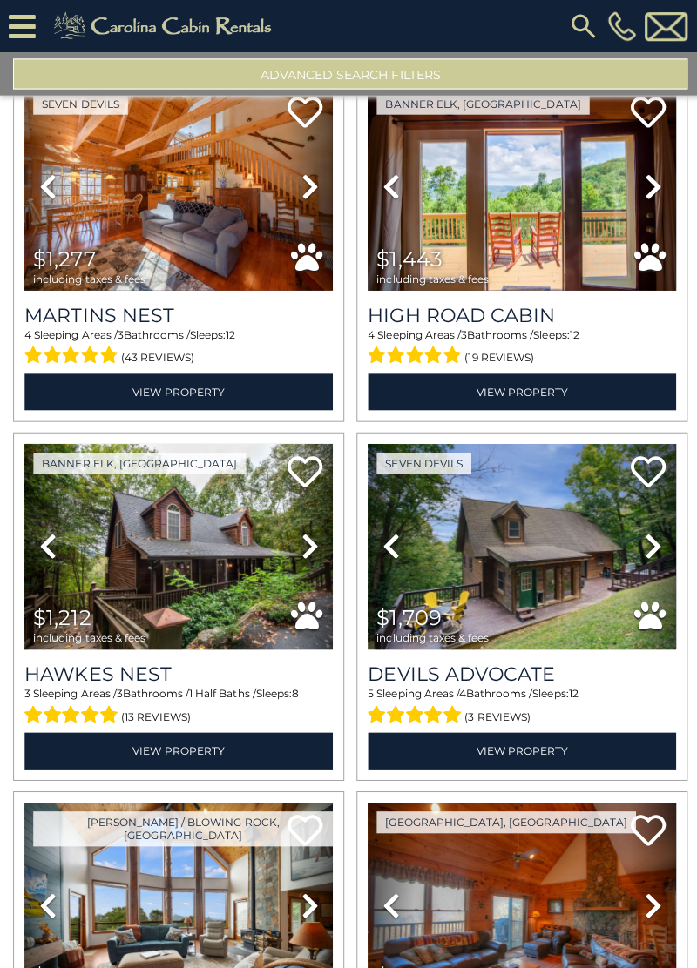
click at [644, 532] on icon at bounding box center [649, 544] width 17 height 28
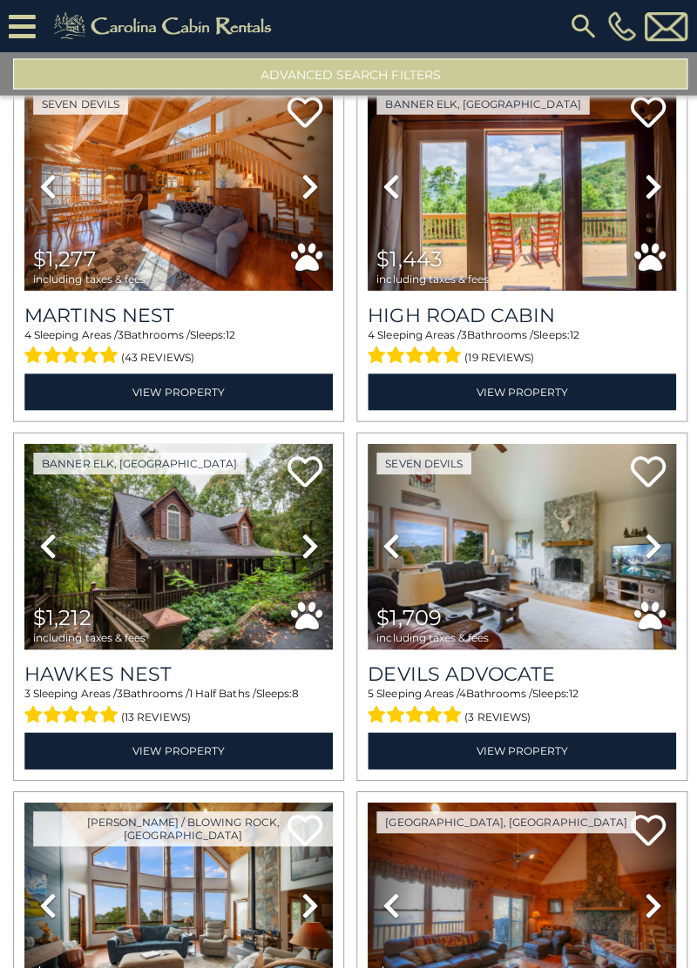
click at [650, 536] on icon at bounding box center [649, 544] width 17 height 28
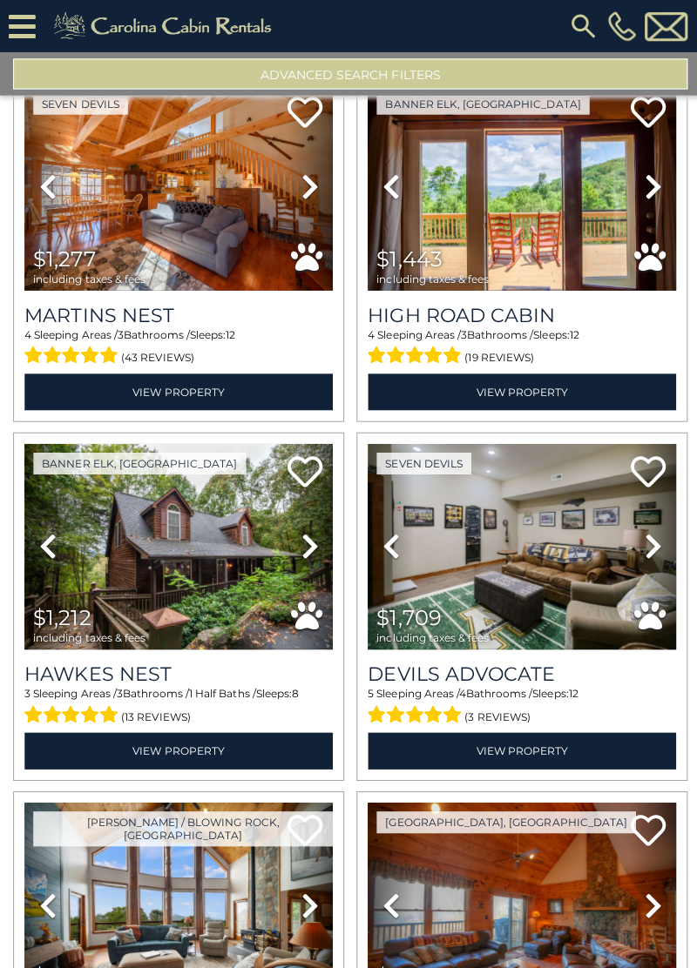
click at [653, 538] on icon at bounding box center [649, 544] width 17 height 28
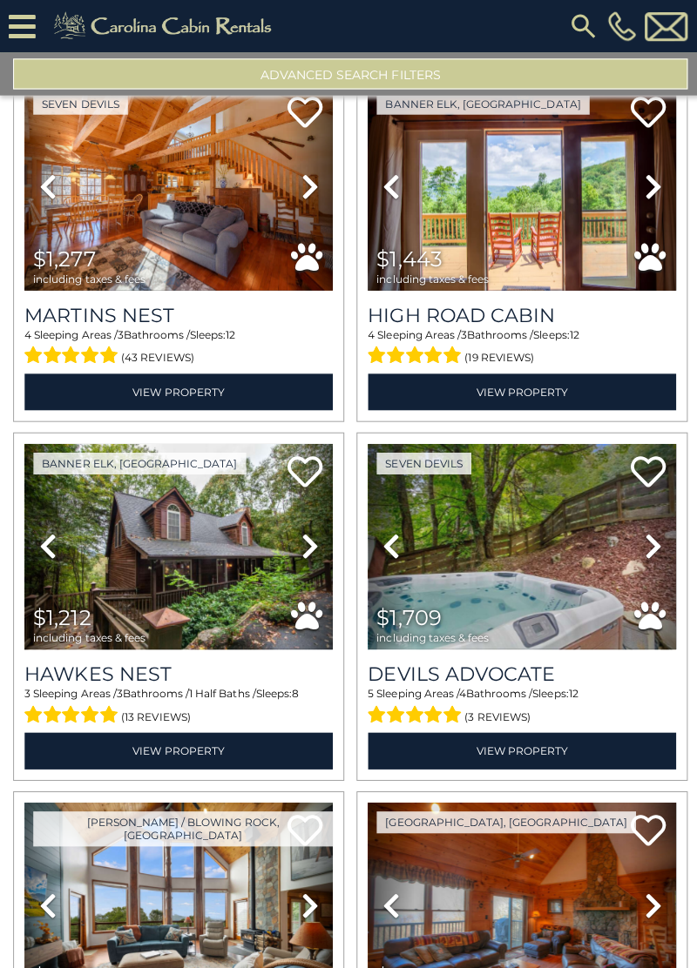
click at [653, 543] on link "Next" at bounding box center [649, 545] width 46 height 206
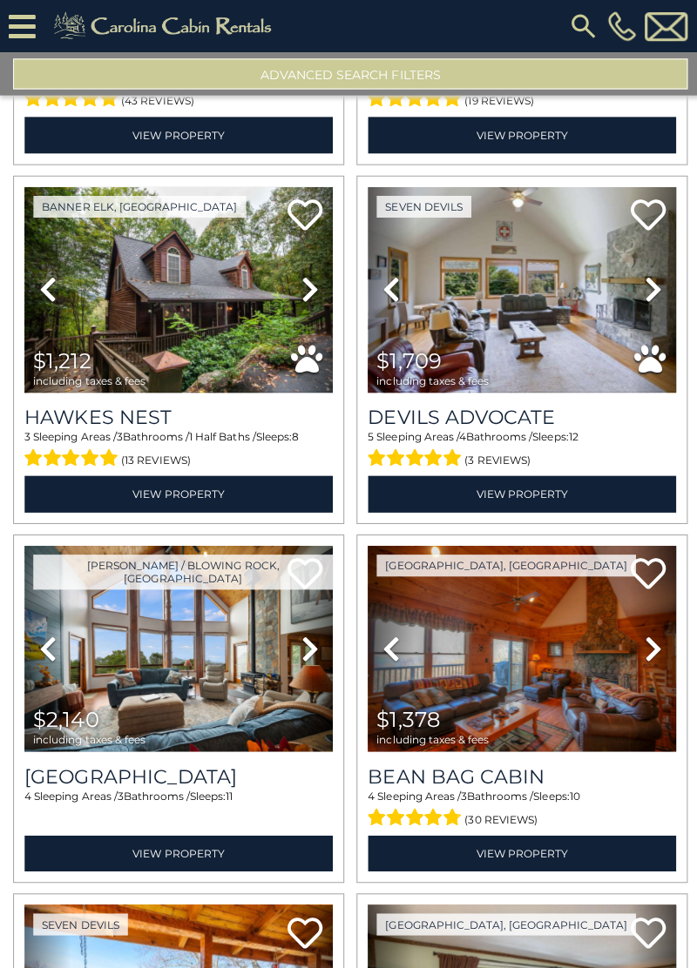
scroll to position [11414, 0]
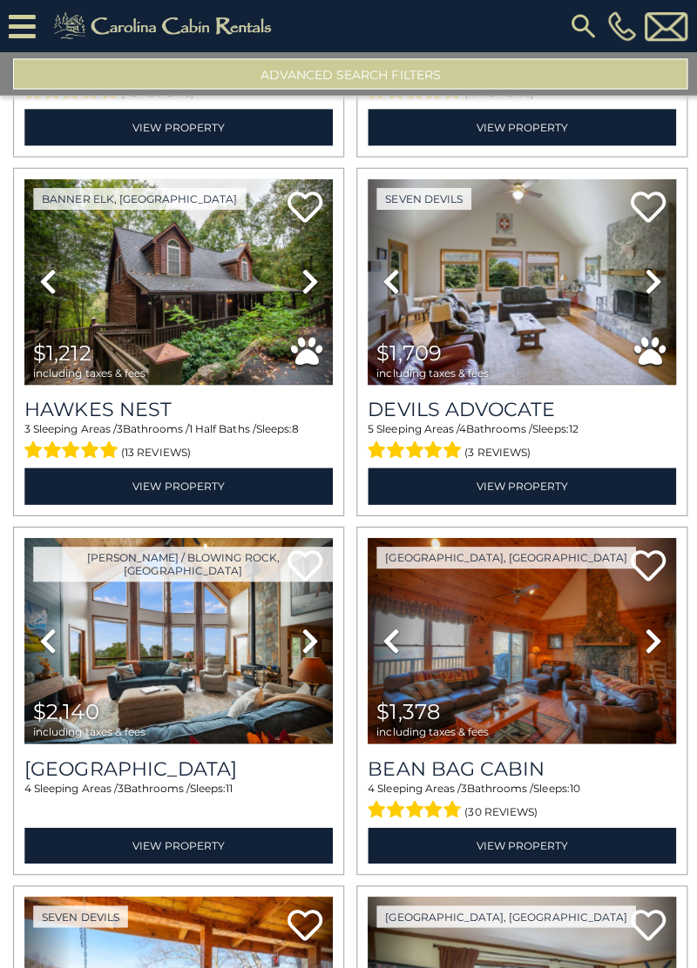
click at [44, 624] on icon at bounding box center [46, 638] width 17 height 28
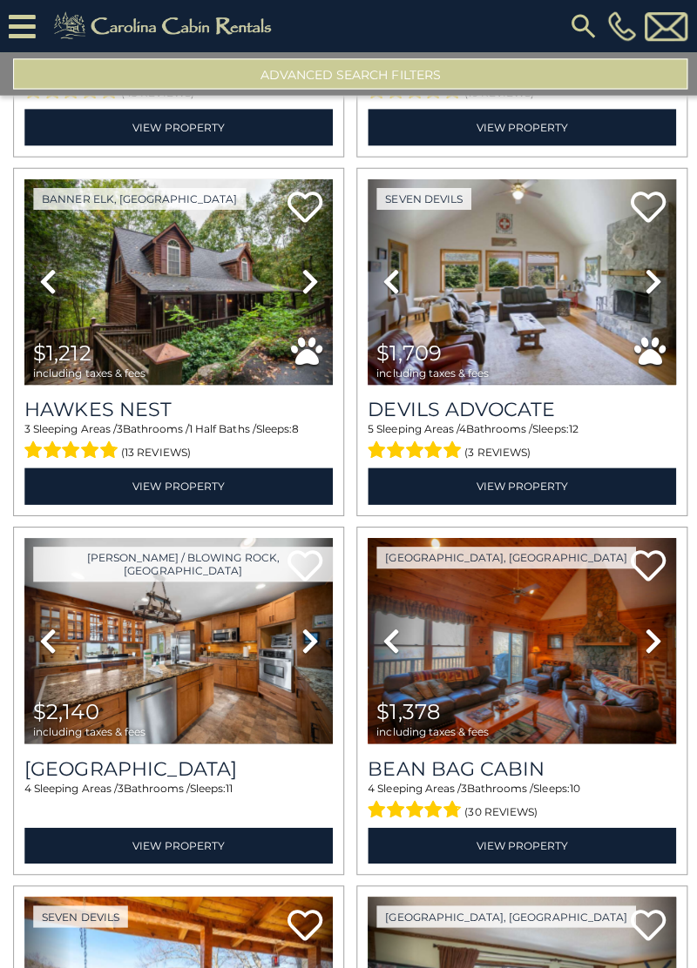
click at [37, 621] on link "Previous" at bounding box center [47, 639] width 46 height 206
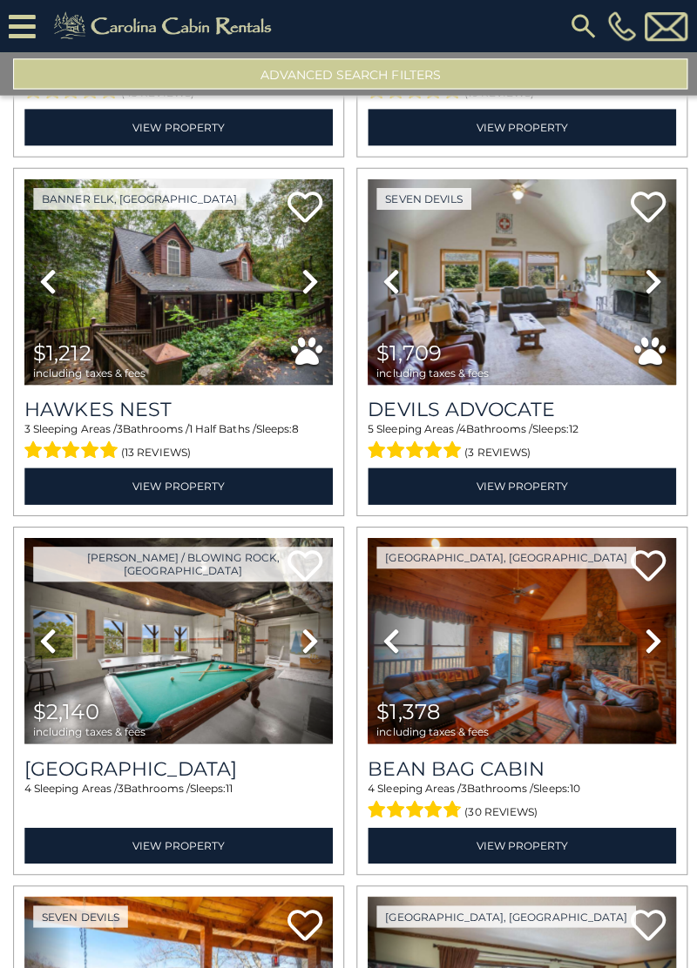
click at [38, 628] on icon at bounding box center [46, 638] width 17 height 28
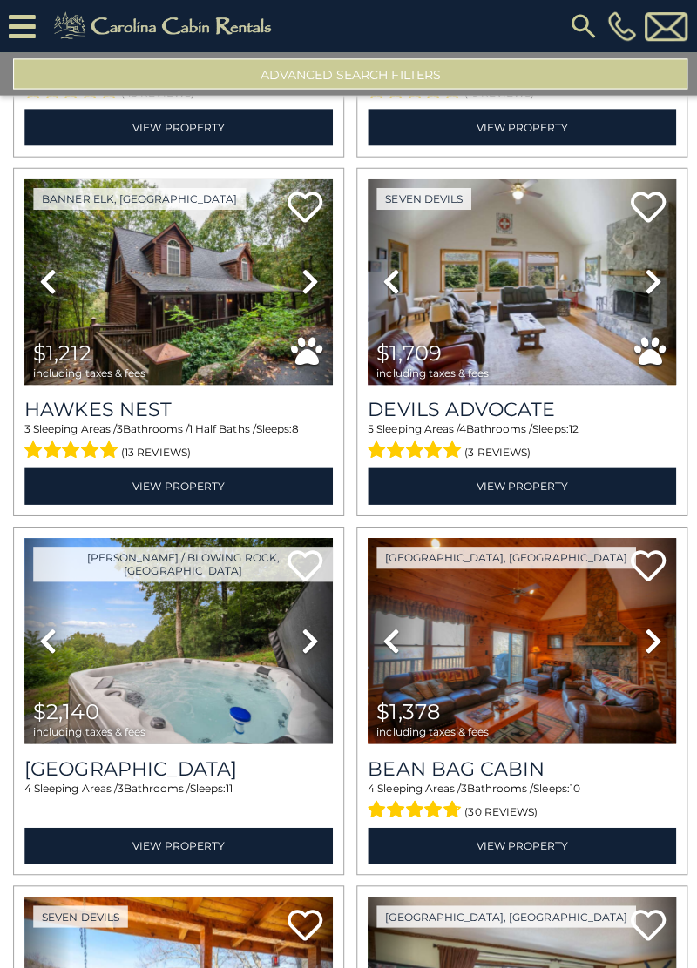
click at [44, 636] on link "Previous" at bounding box center [47, 639] width 46 height 206
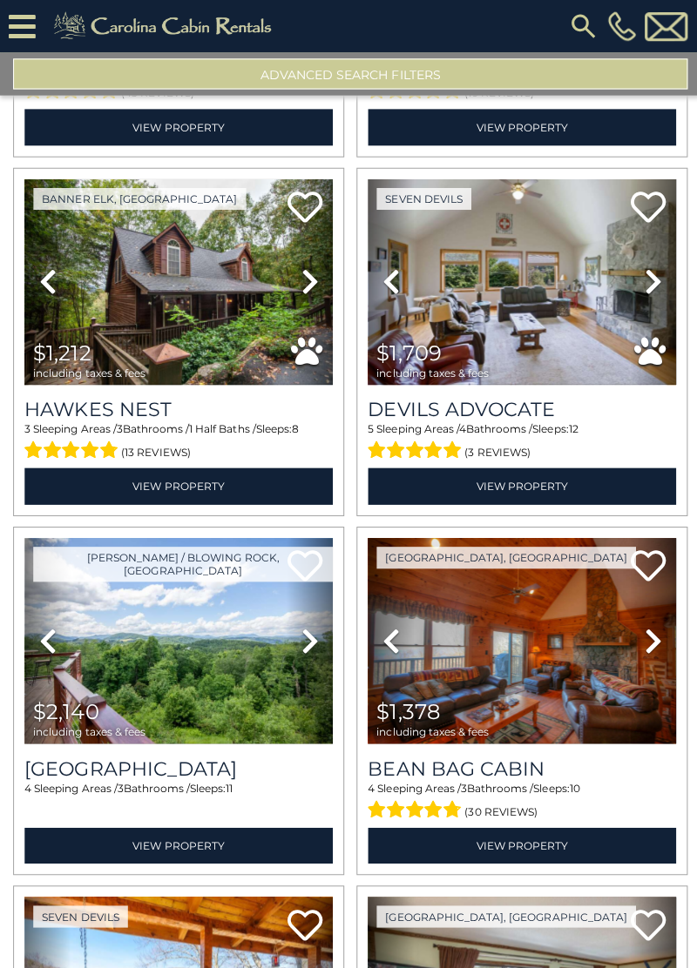
click at [40, 624] on icon at bounding box center [46, 638] width 17 height 28
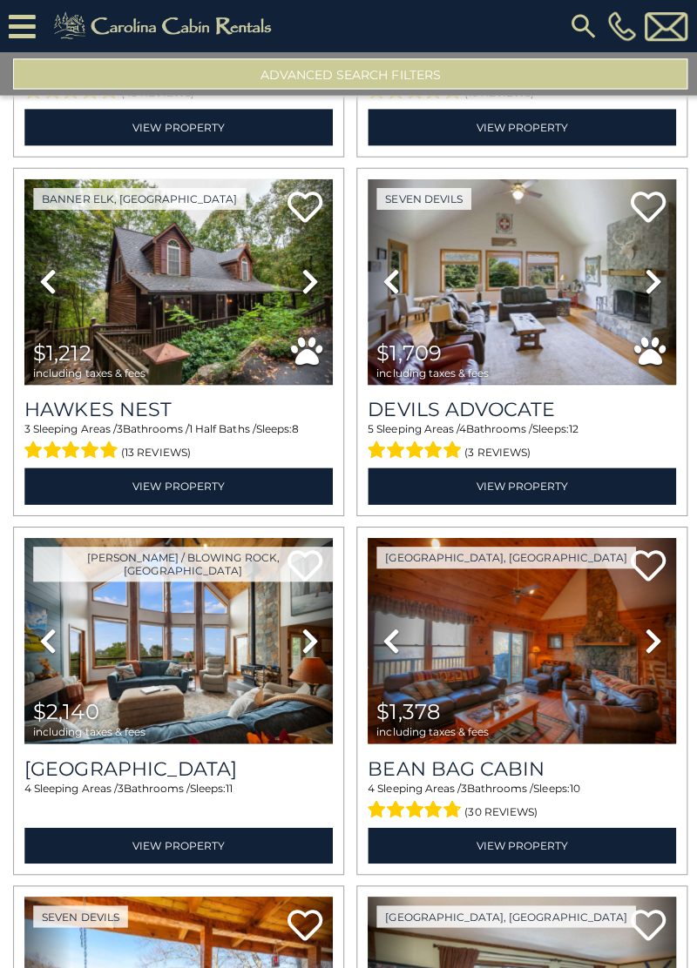
click at [45, 636] on link "Previous" at bounding box center [47, 639] width 46 height 206
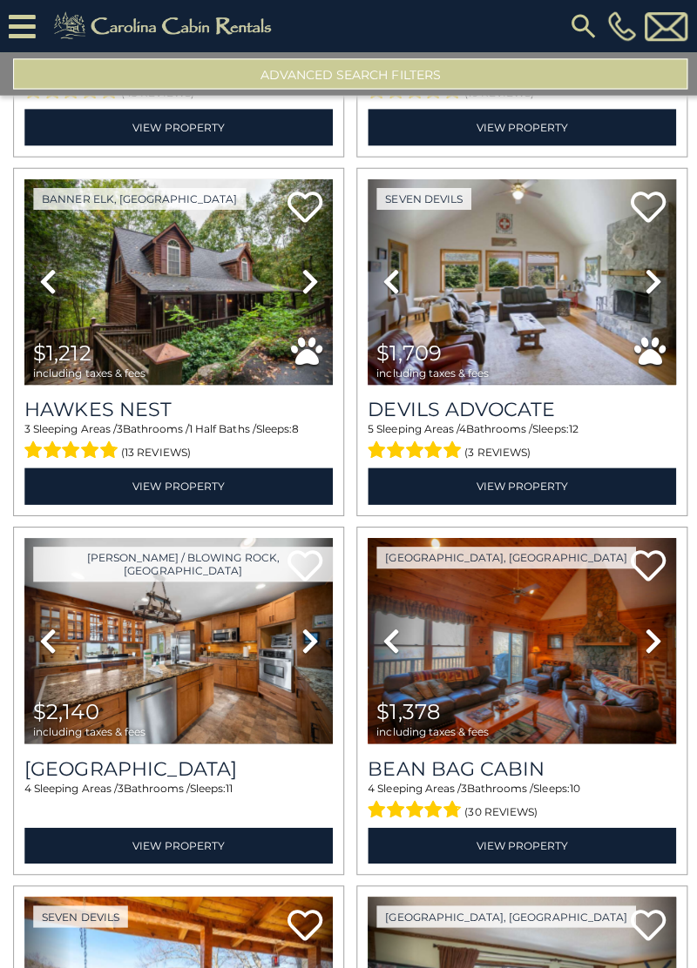
click at [52, 634] on icon at bounding box center [46, 638] width 17 height 28
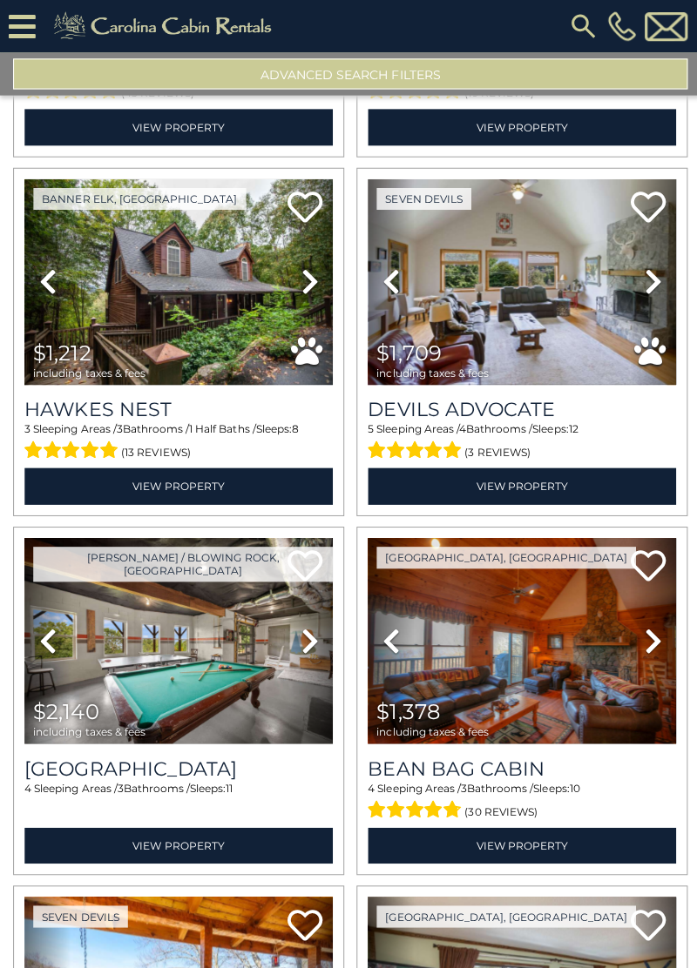
click at [38, 624] on icon at bounding box center [46, 638] width 17 height 28
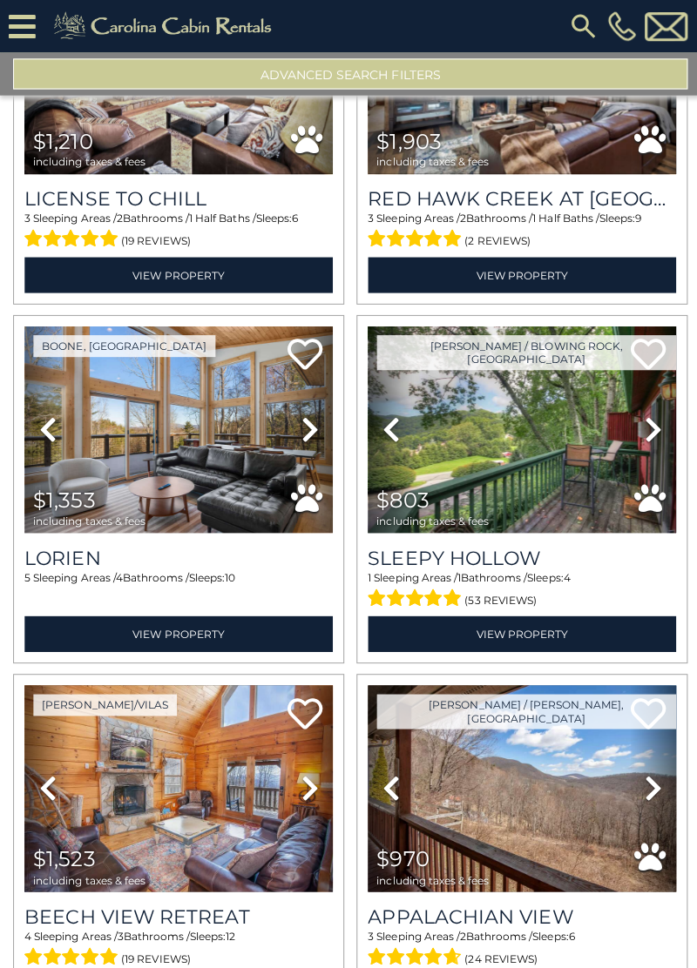
scroll to position [12694, 0]
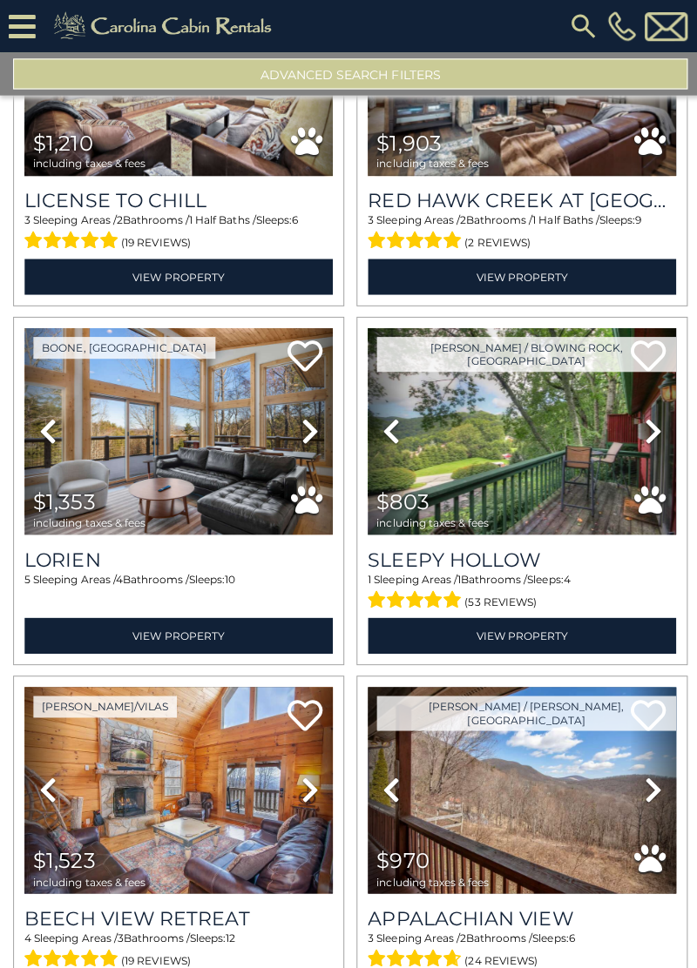
click at [655, 415] on icon at bounding box center [649, 429] width 17 height 28
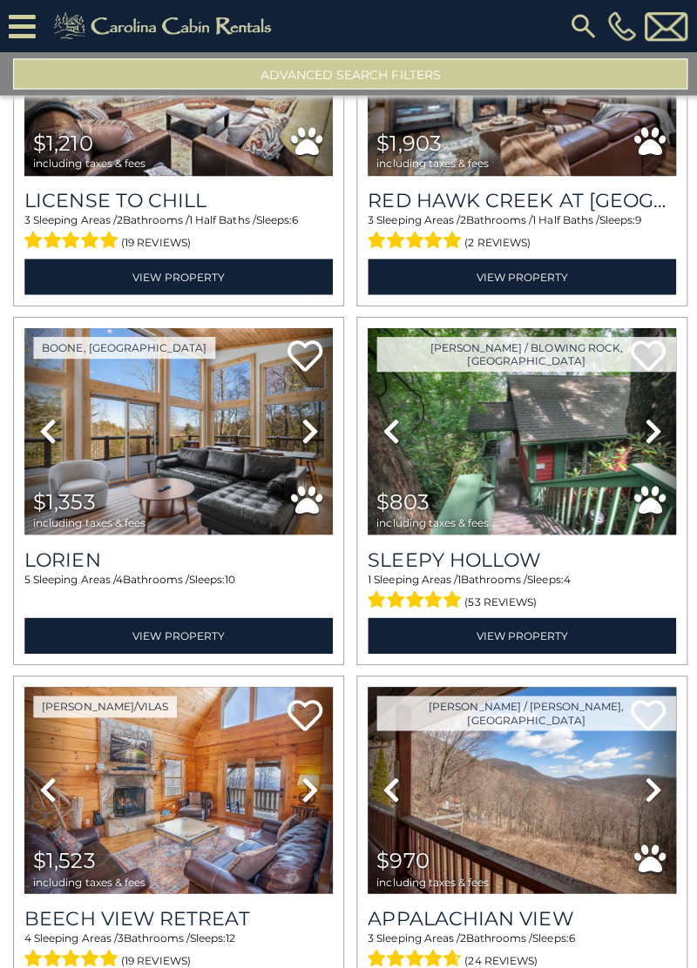
click at [649, 418] on icon at bounding box center [649, 429] width 17 height 28
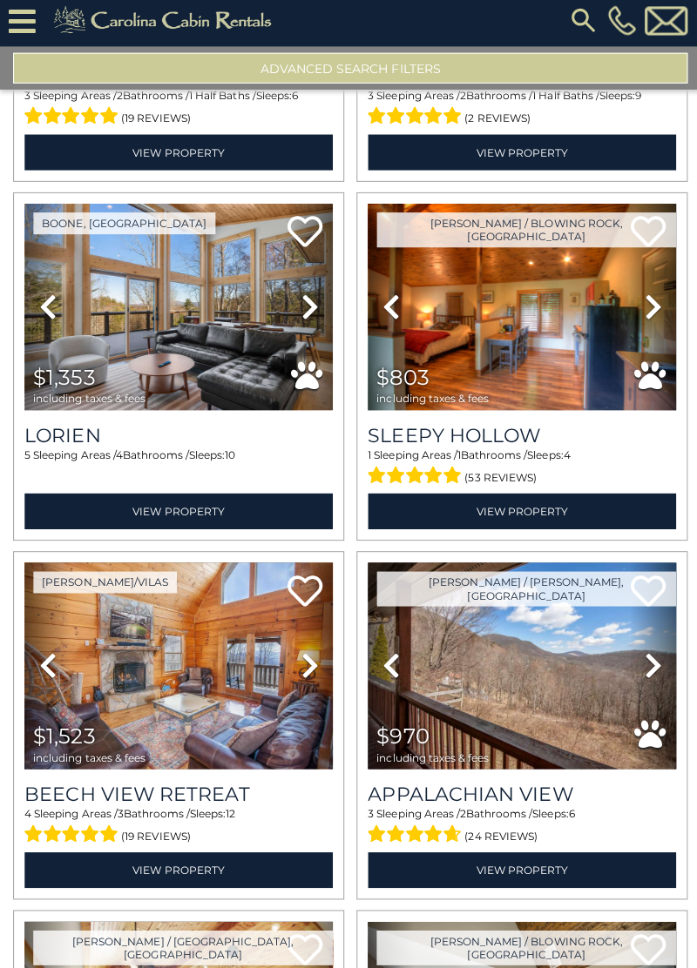
scroll to position [12814, 0]
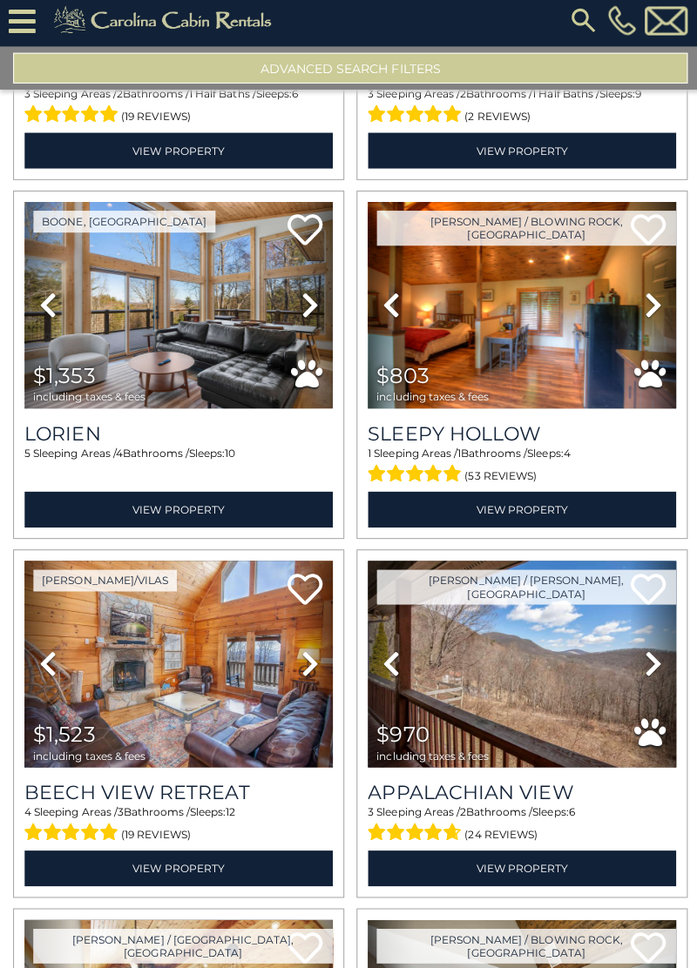
click at [650, 652] on icon at bounding box center [649, 666] width 17 height 28
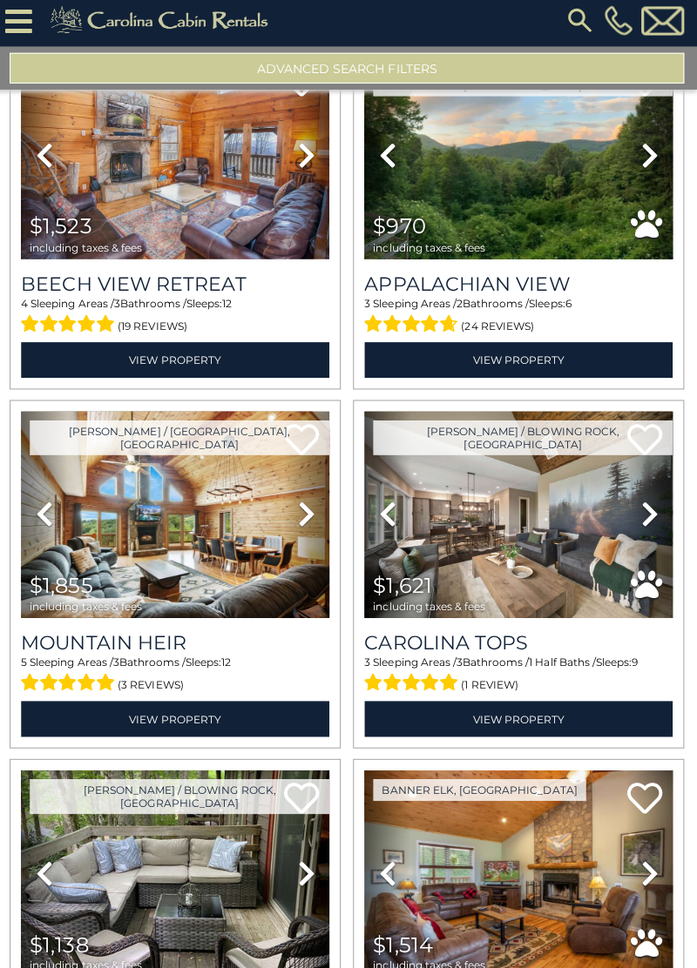
scroll to position [13320, 0]
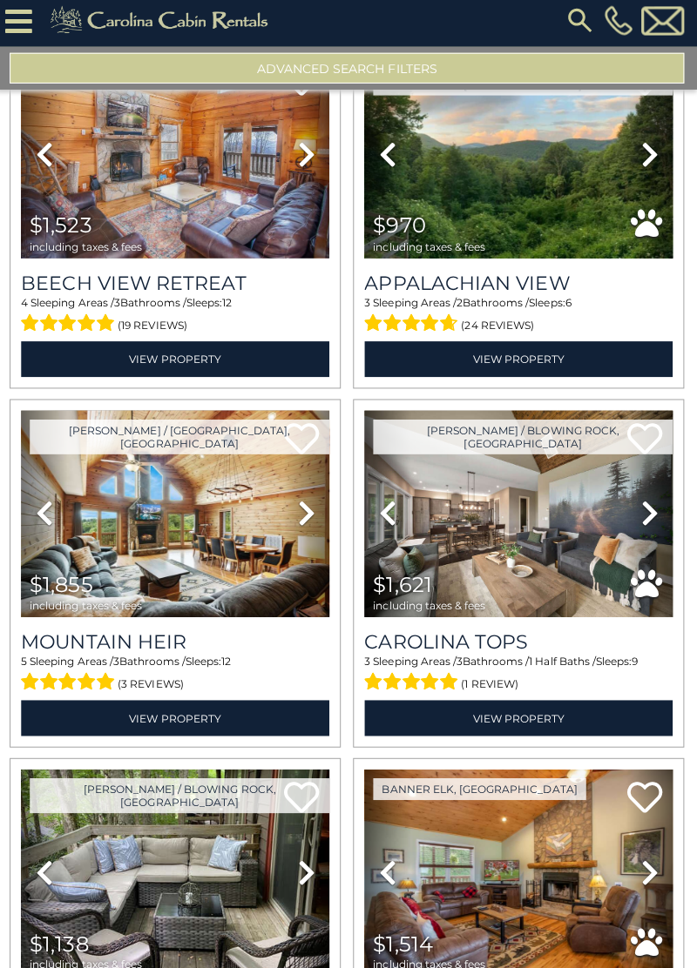
click at [637, 504] on link "Next" at bounding box center [649, 518] width 46 height 206
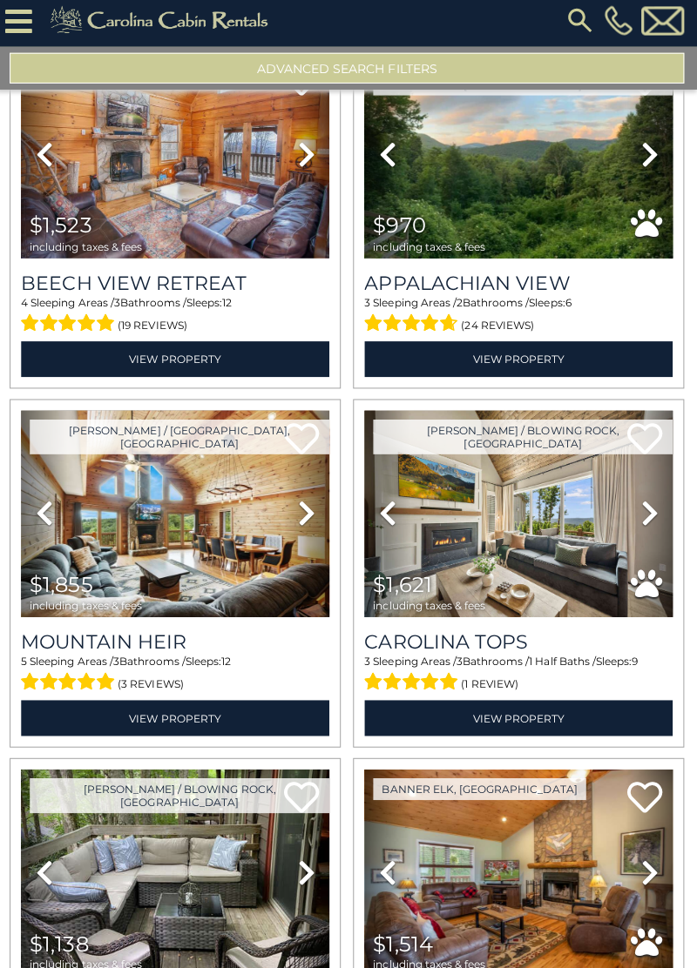
click at [644, 505] on icon at bounding box center [649, 517] width 17 height 28
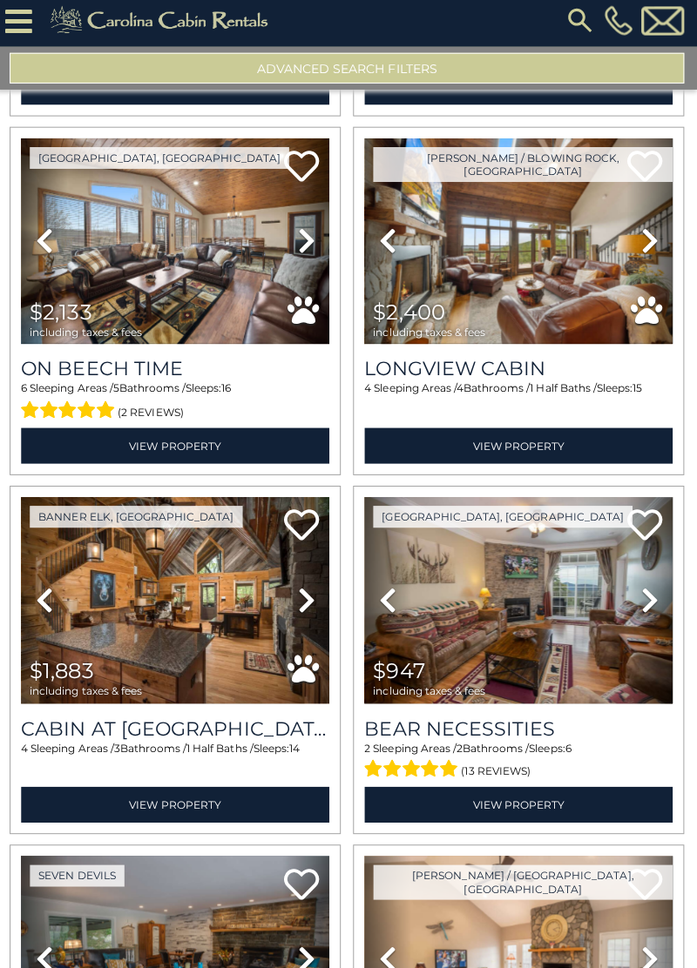
scroll to position [15021, 0]
click at [40, 589] on icon at bounding box center [46, 603] width 17 height 28
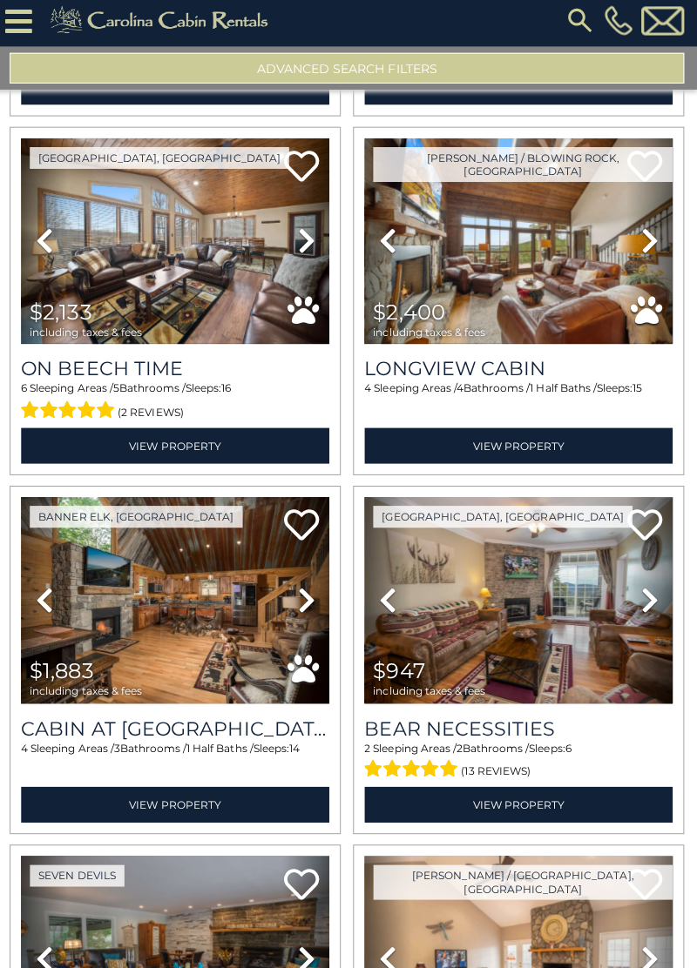
click at [45, 589] on icon at bounding box center [46, 603] width 17 height 28
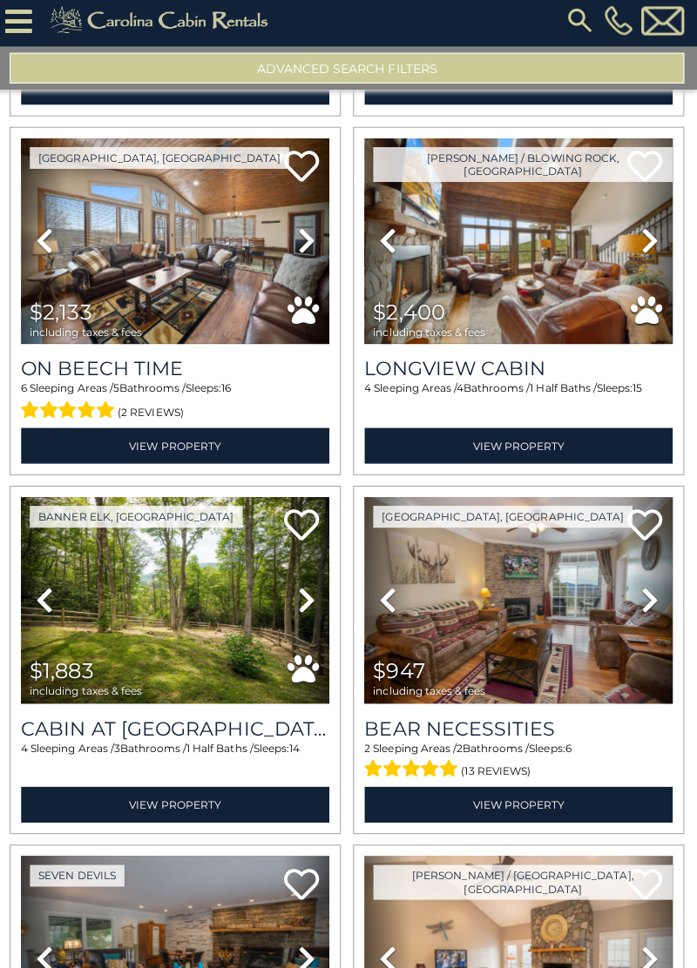
click at [45, 594] on icon at bounding box center [46, 603] width 17 height 28
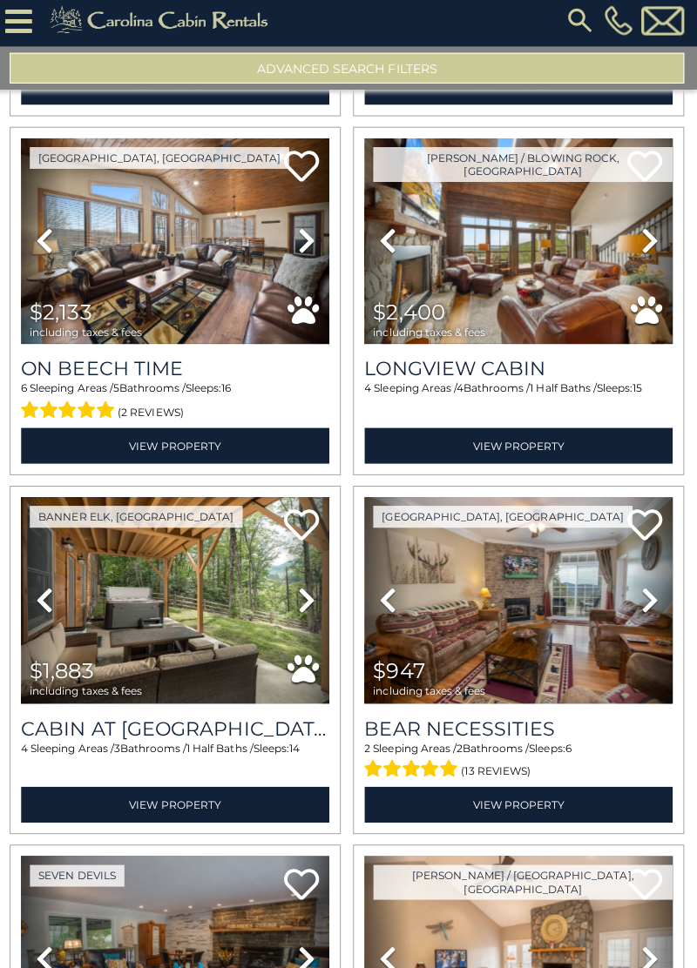
click at [43, 589] on icon at bounding box center [46, 603] width 17 height 28
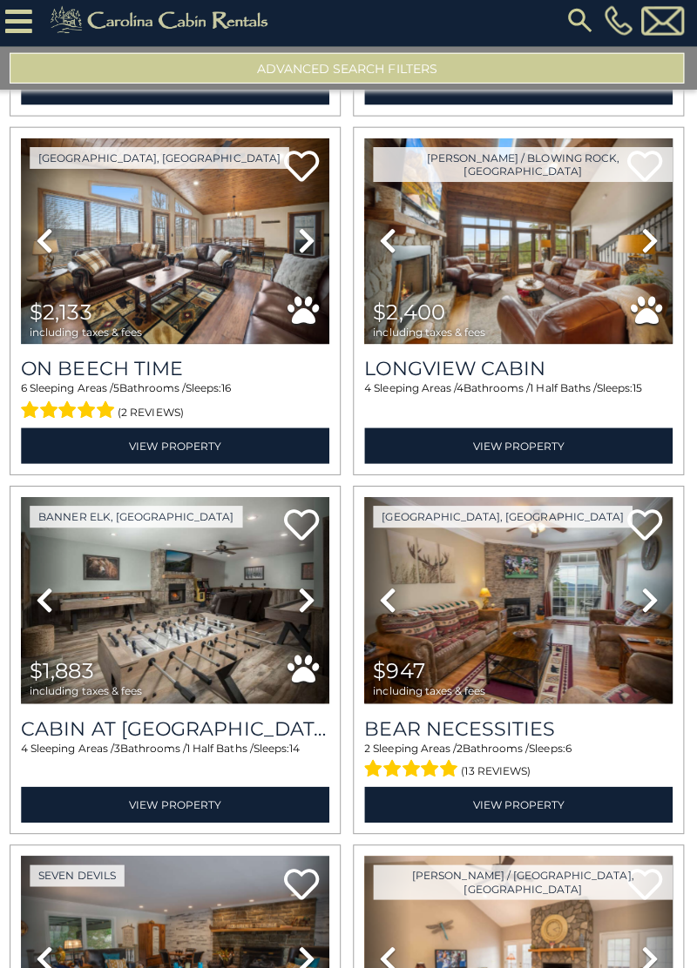
click at [51, 594] on icon at bounding box center [46, 603] width 17 height 28
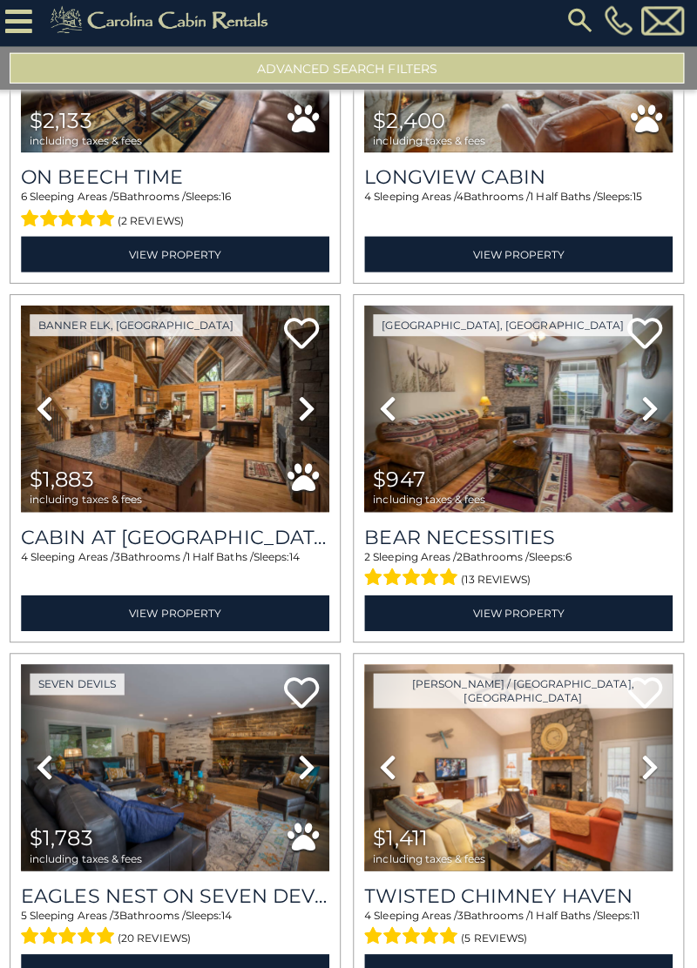
scroll to position [15245, 0]
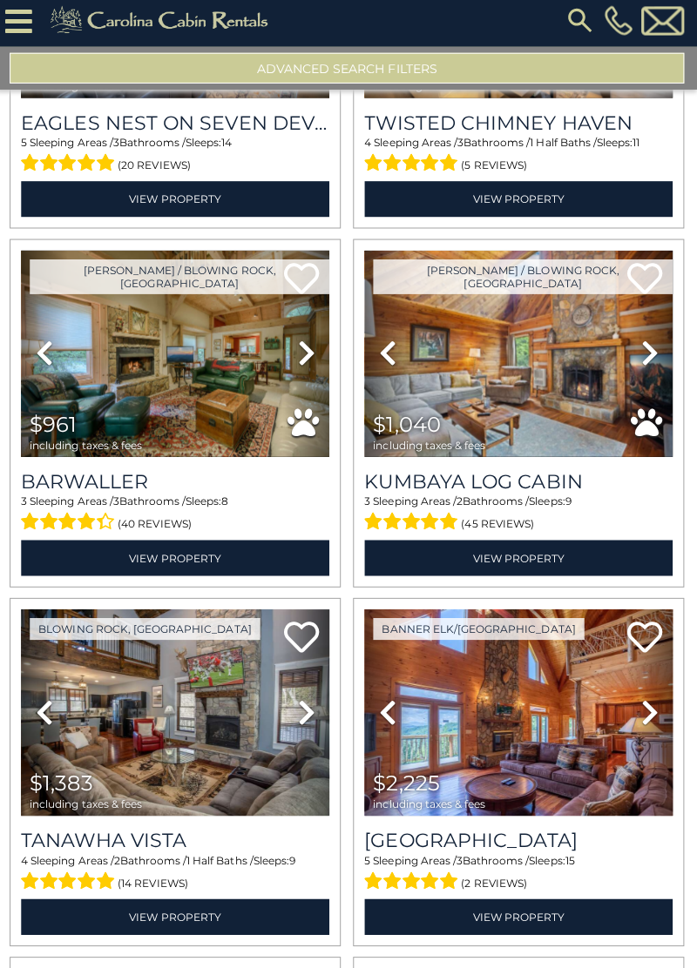
scroll to position [15976, 0]
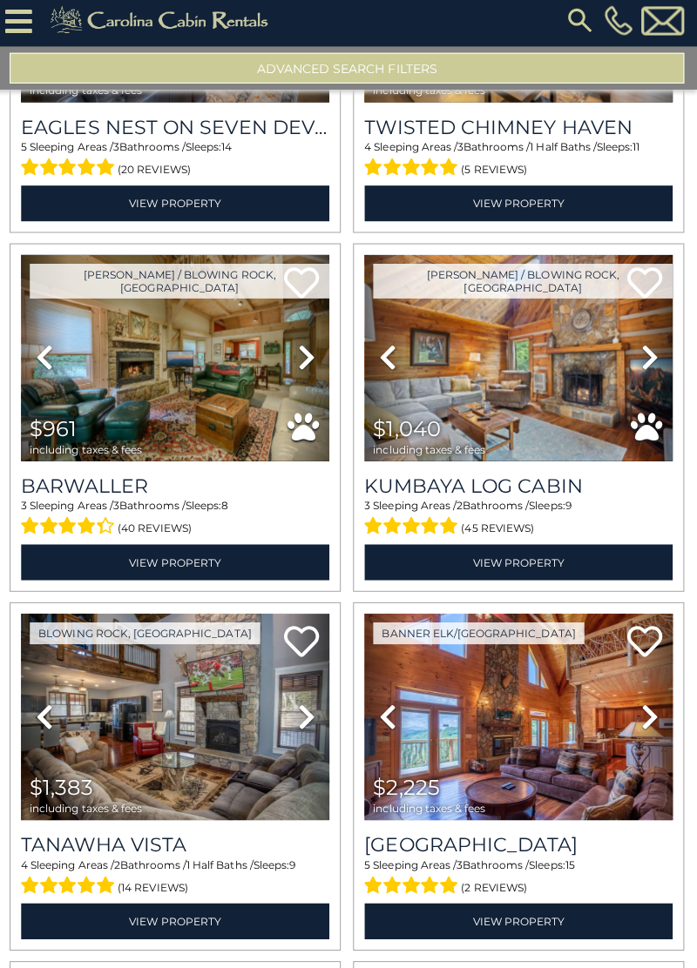
click at [649, 705] on icon at bounding box center [649, 719] width 17 height 28
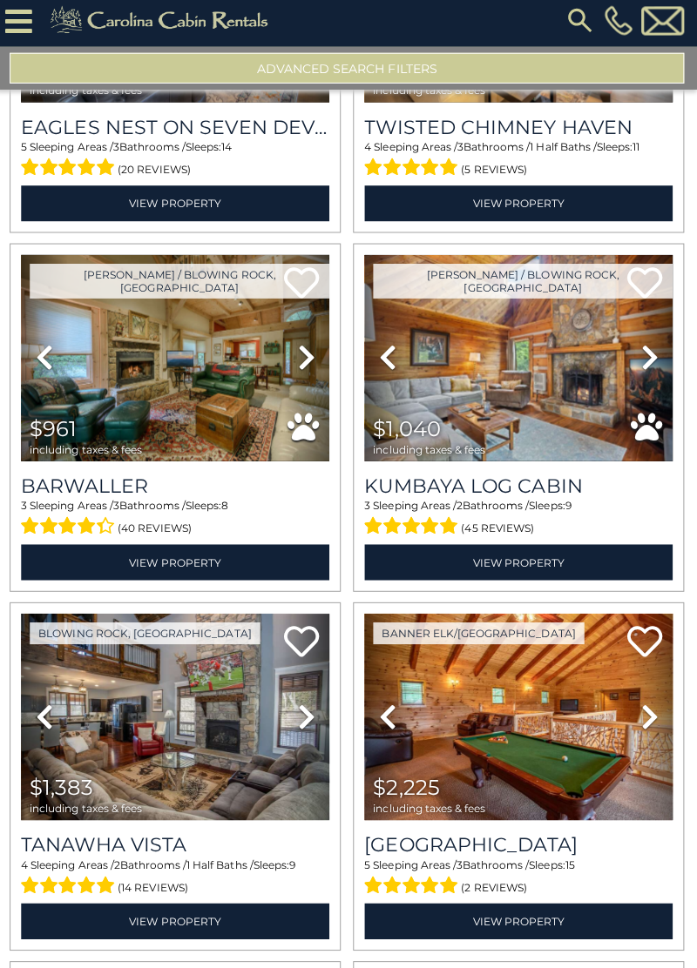
click at [646, 707] on icon at bounding box center [649, 719] width 17 height 28
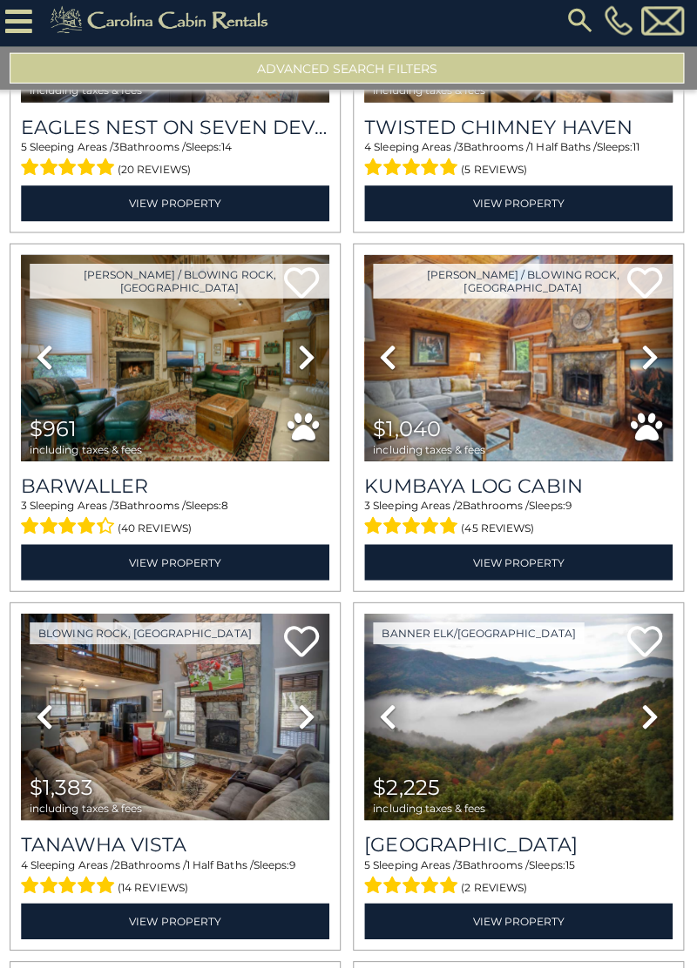
click at [645, 711] on link "Next" at bounding box center [649, 720] width 46 height 206
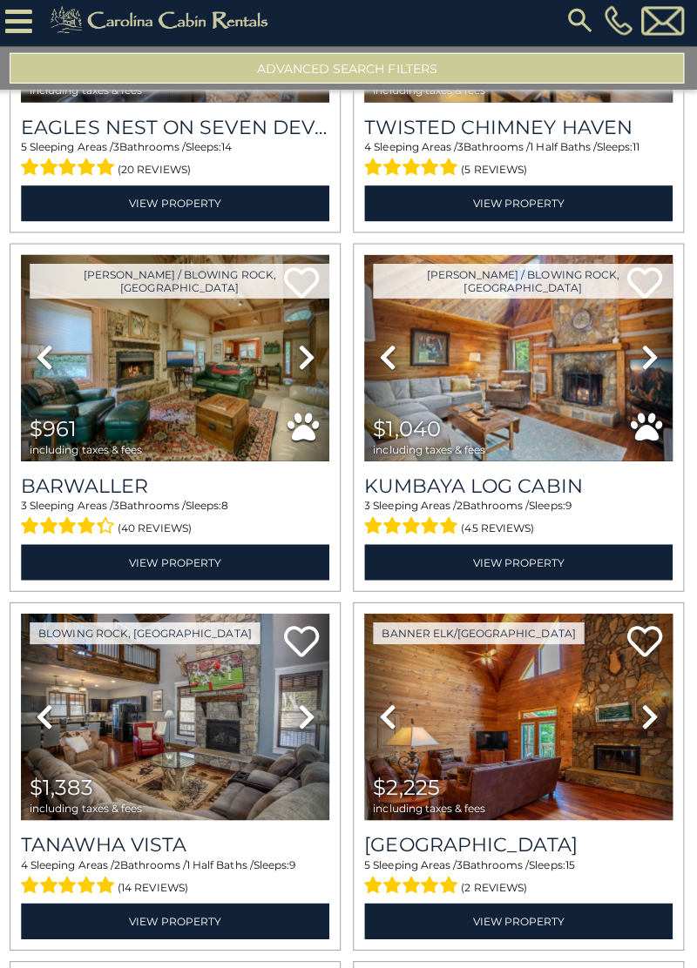
click at [647, 705] on icon at bounding box center [649, 719] width 17 height 28
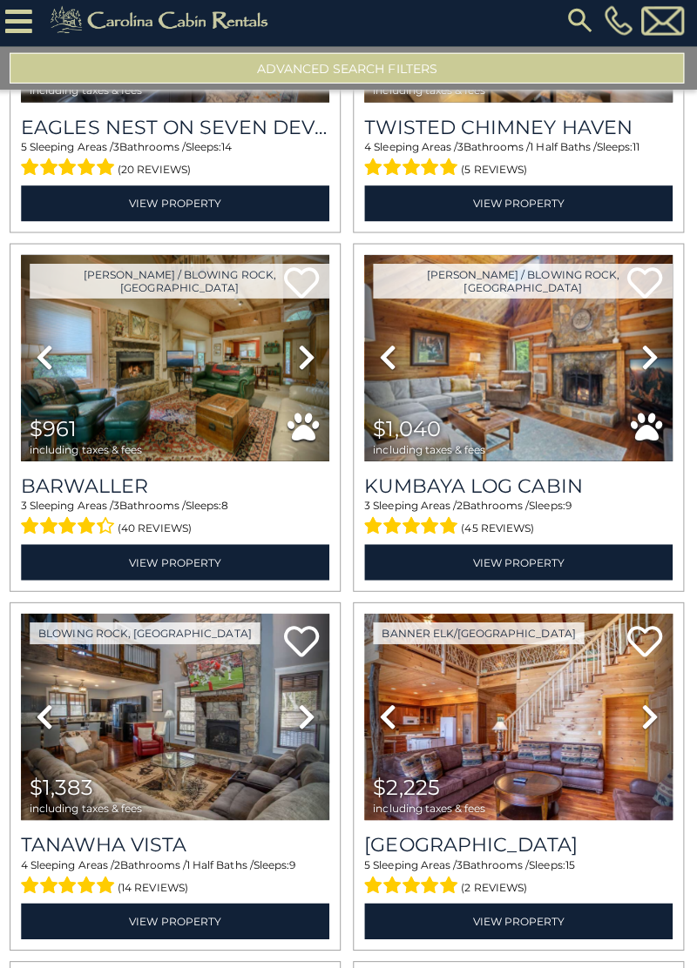
click at [647, 705] on icon at bounding box center [649, 719] width 17 height 28
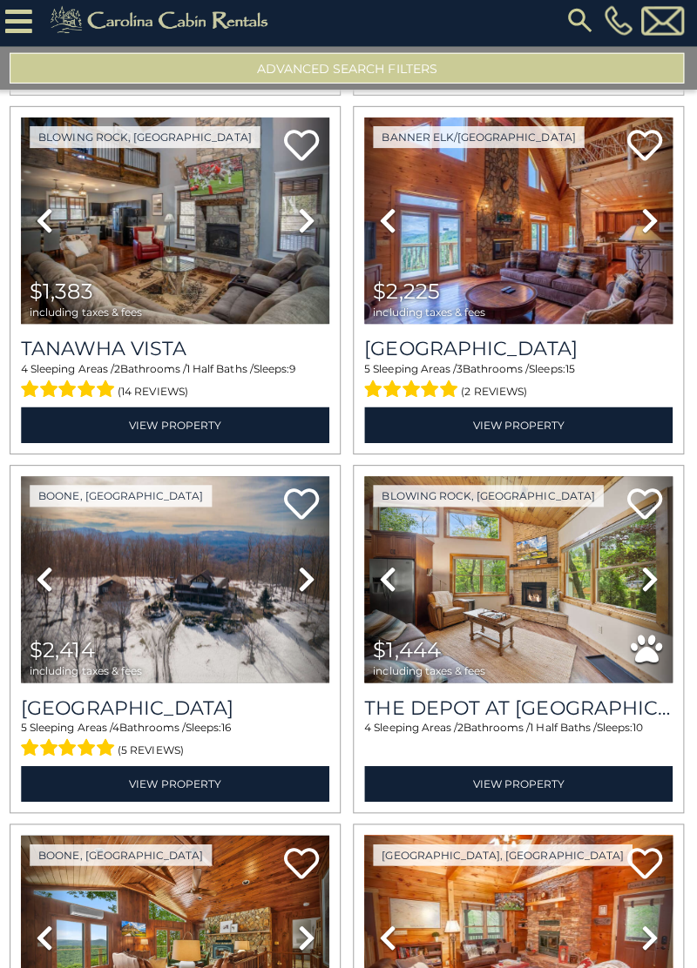
scroll to position [16470, 0]
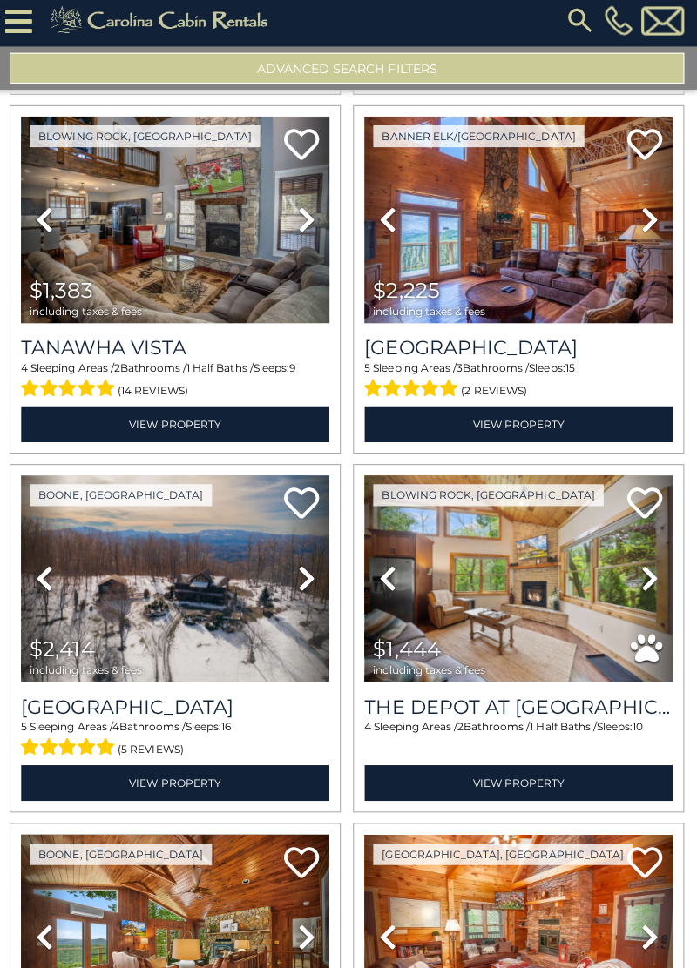
click at [48, 570] on icon at bounding box center [46, 582] width 17 height 28
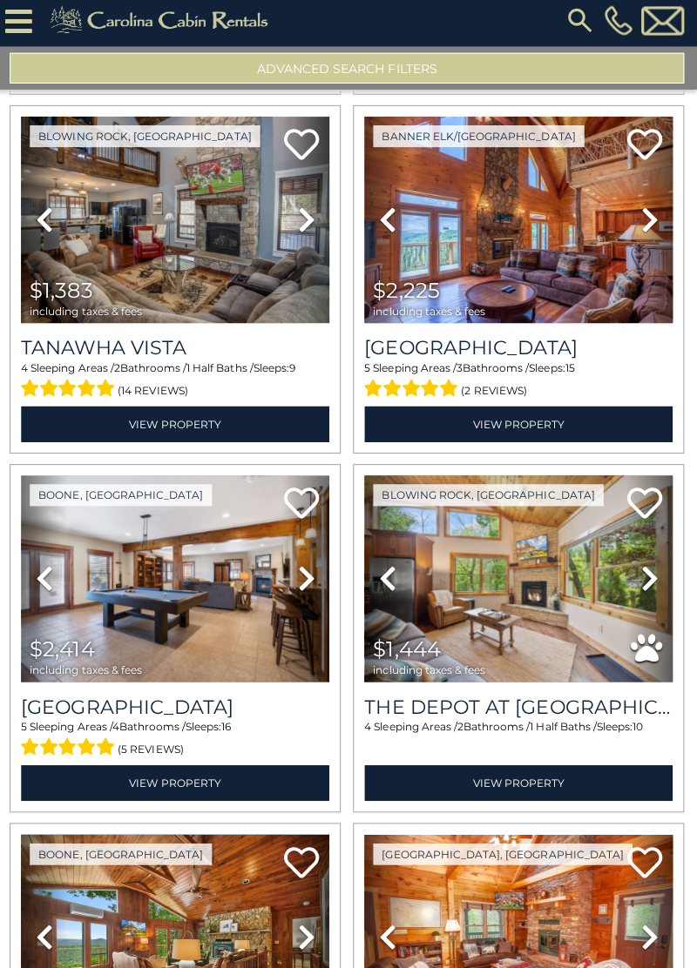
click at [46, 568] on icon at bounding box center [46, 582] width 17 height 28
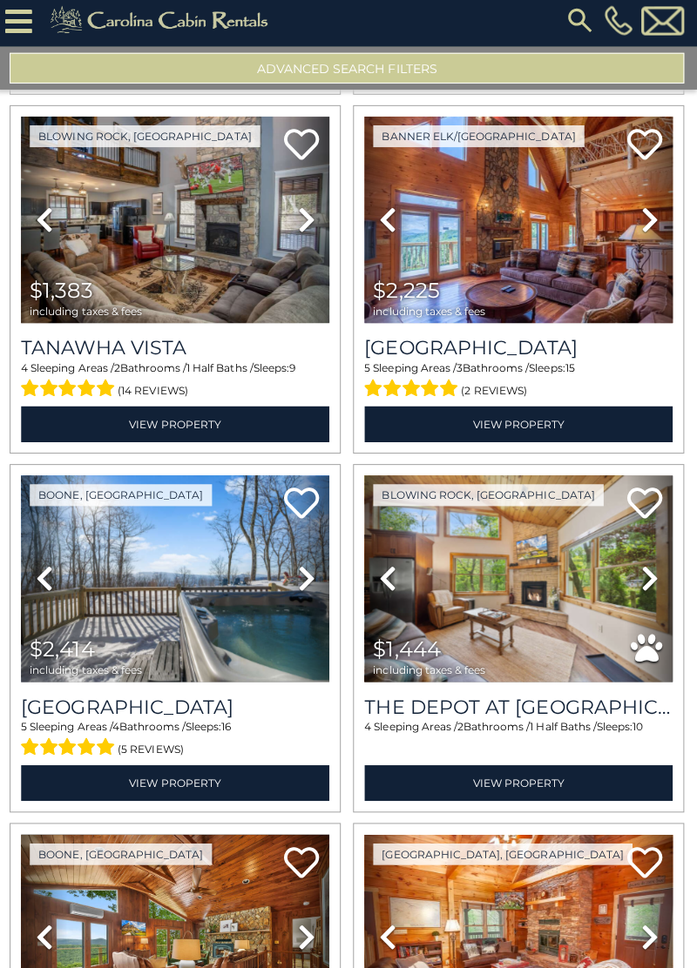
click at [51, 575] on link "Previous" at bounding box center [47, 582] width 46 height 206
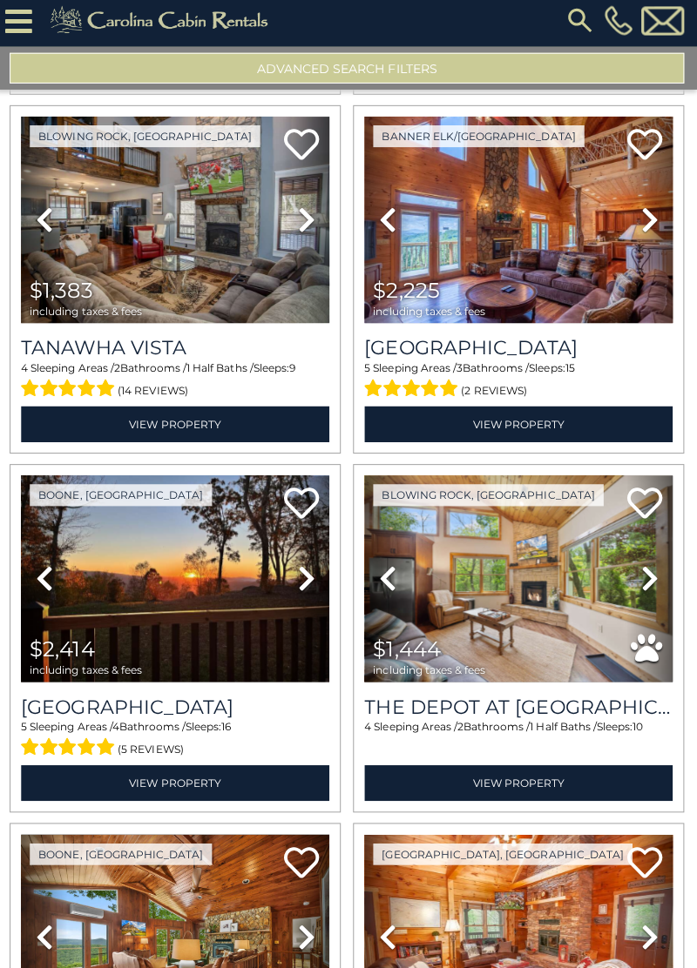
click at [42, 568] on icon at bounding box center [46, 582] width 17 height 28
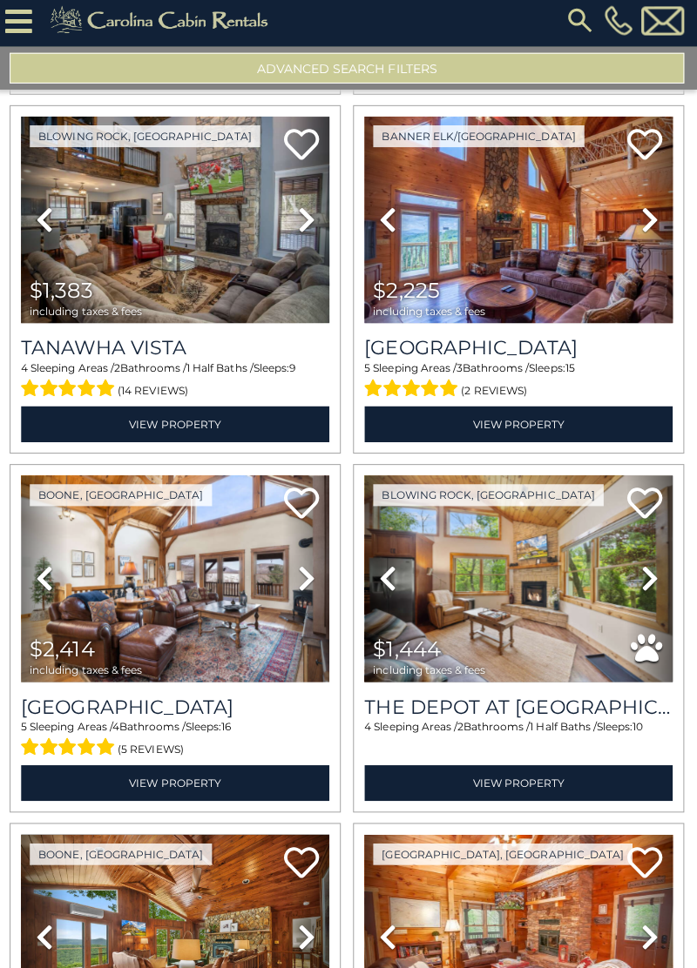
click at [47, 568] on icon at bounding box center [46, 582] width 17 height 28
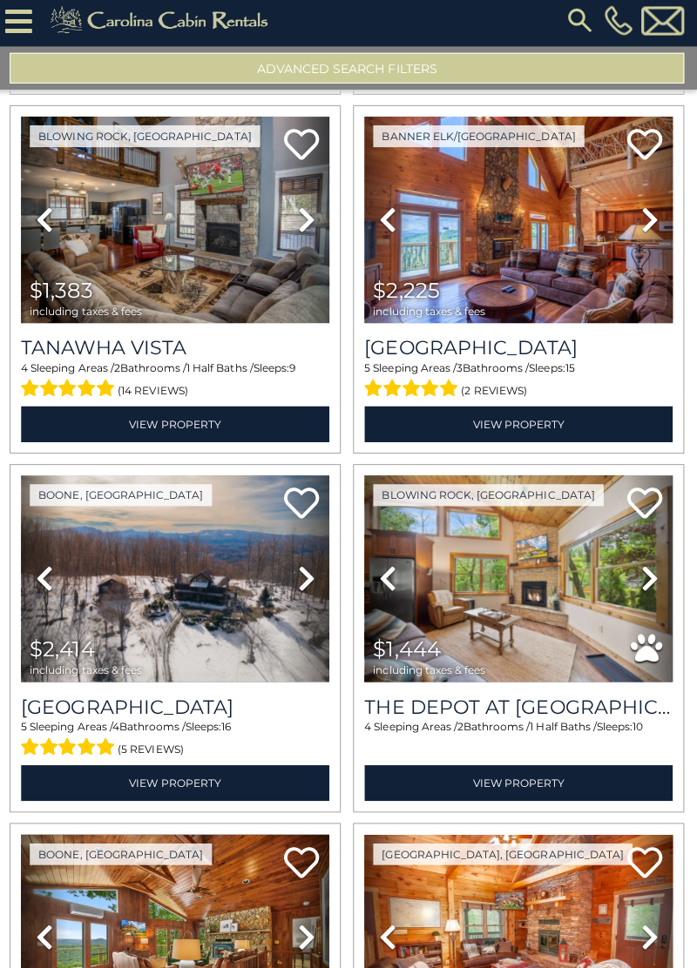
click at [39, 568] on icon at bounding box center [46, 582] width 17 height 28
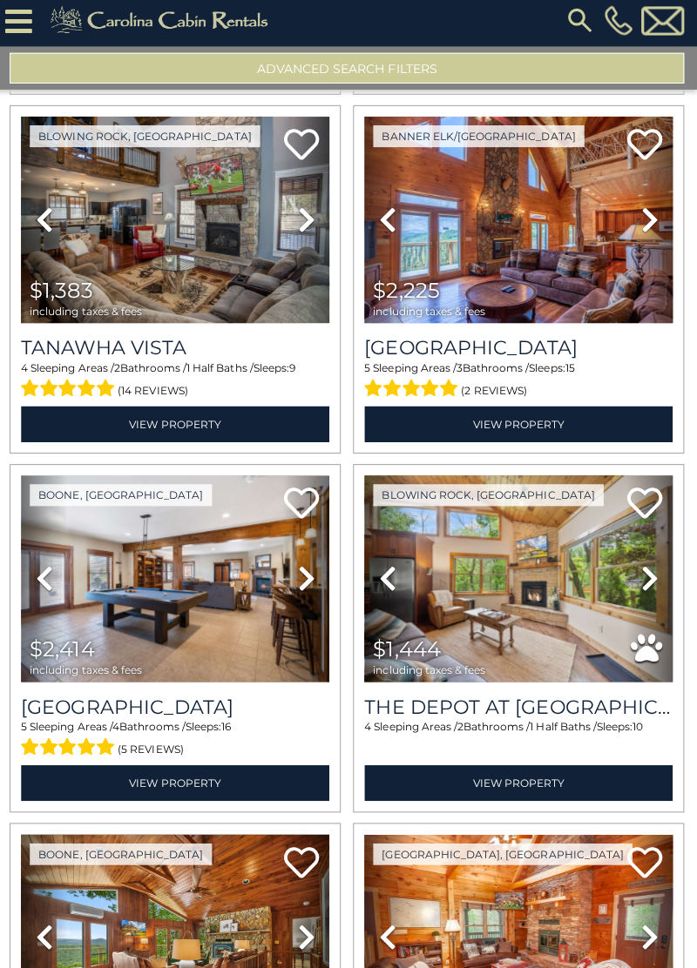
click at [37, 564] on link "Previous" at bounding box center [47, 582] width 46 height 206
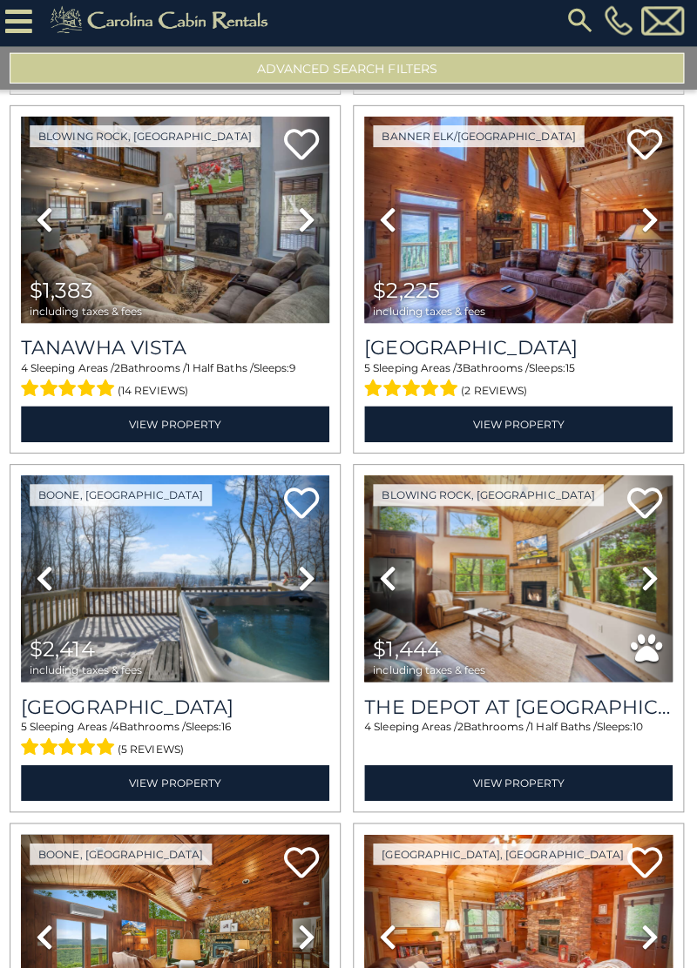
click at [44, 568] on icon at bounding box center [46, 582] width 17 height 28
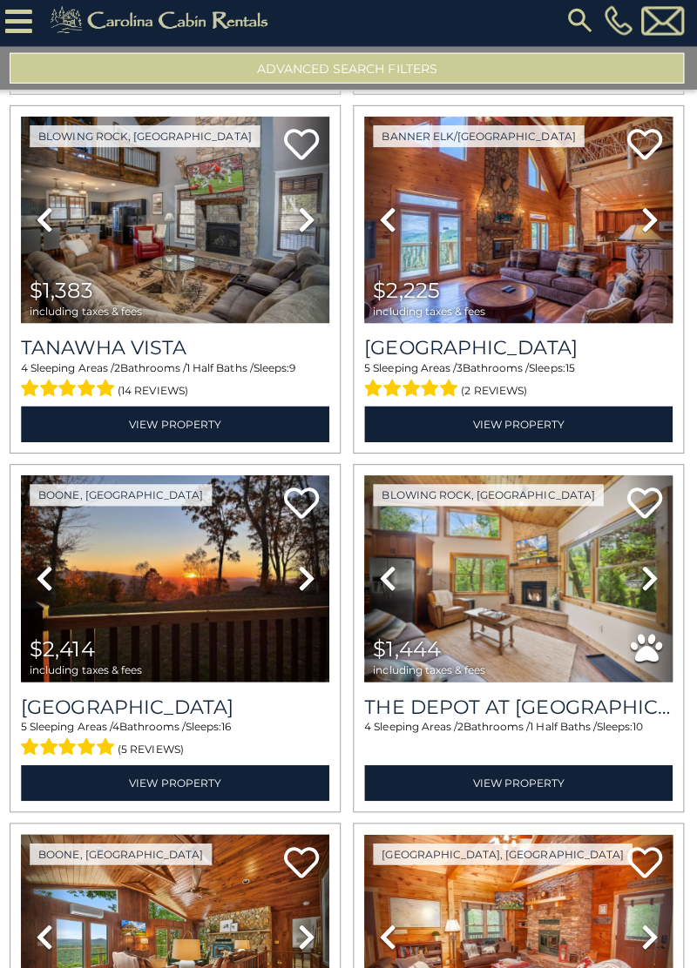
click at [44, 568] on icon at bounding box center [46, 582] width 17 height 28
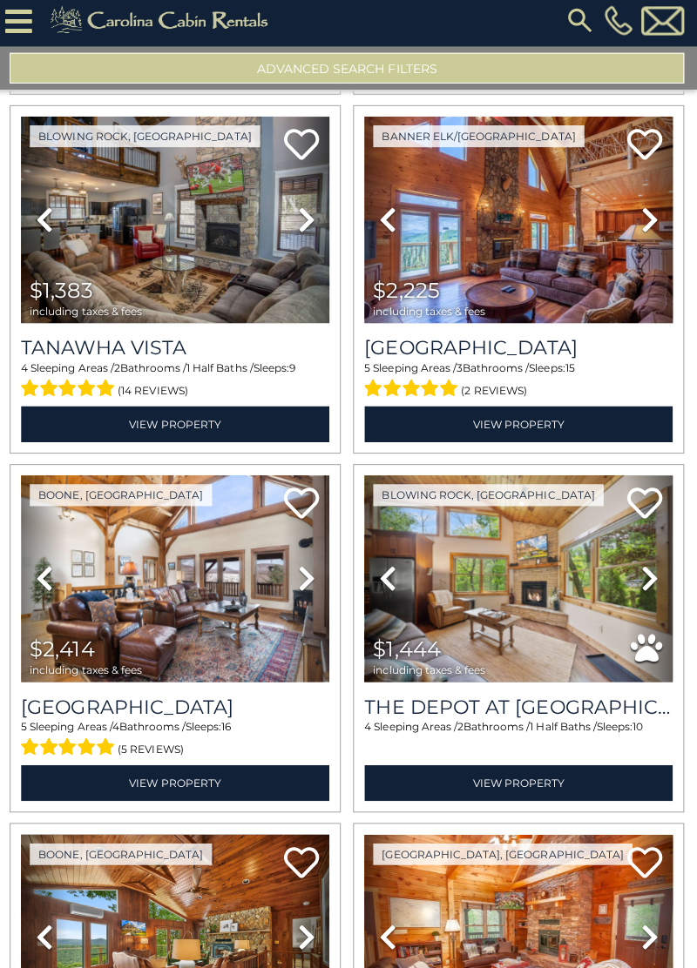
click at [33, 568] on link "Previous" at bounding box center [47, 582] width 46 height 206
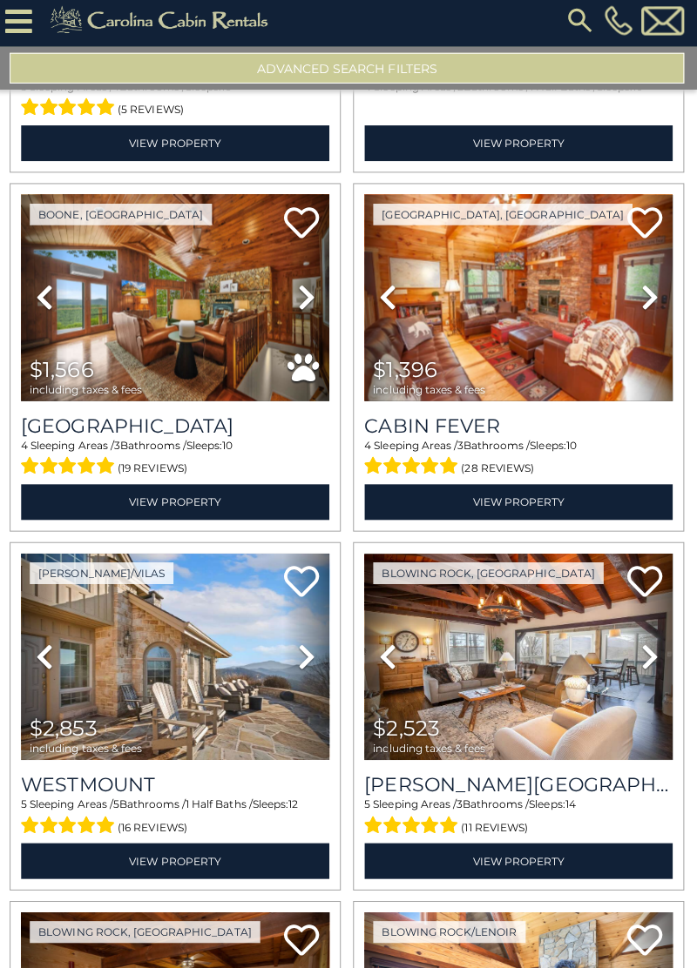
scroll to position [17108, 0]
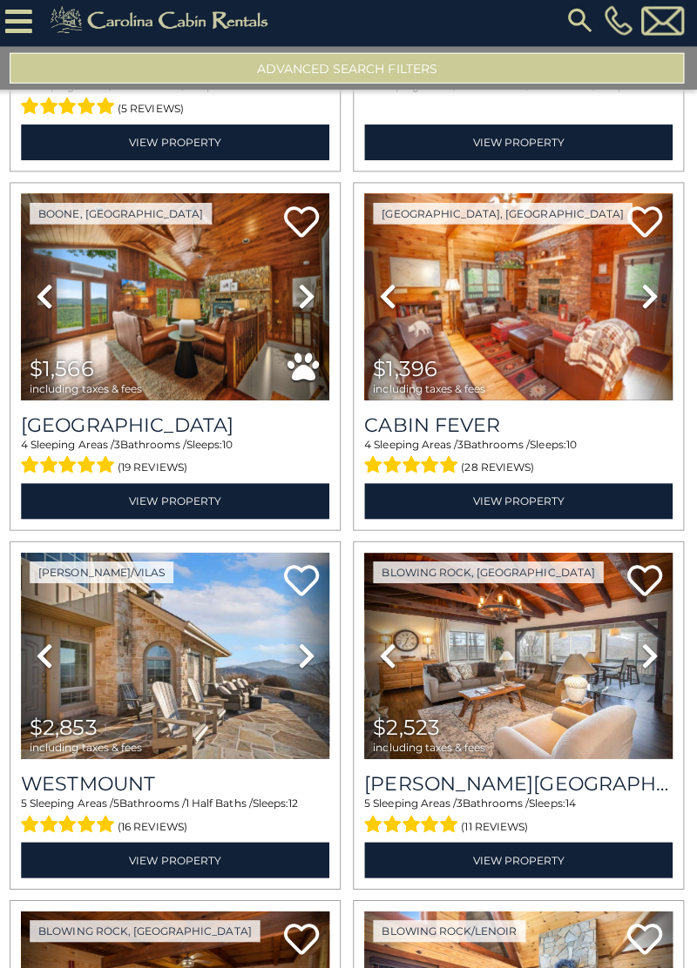
click at [53, 644] on icon at bounding box center [46, 658] width 17 height 28
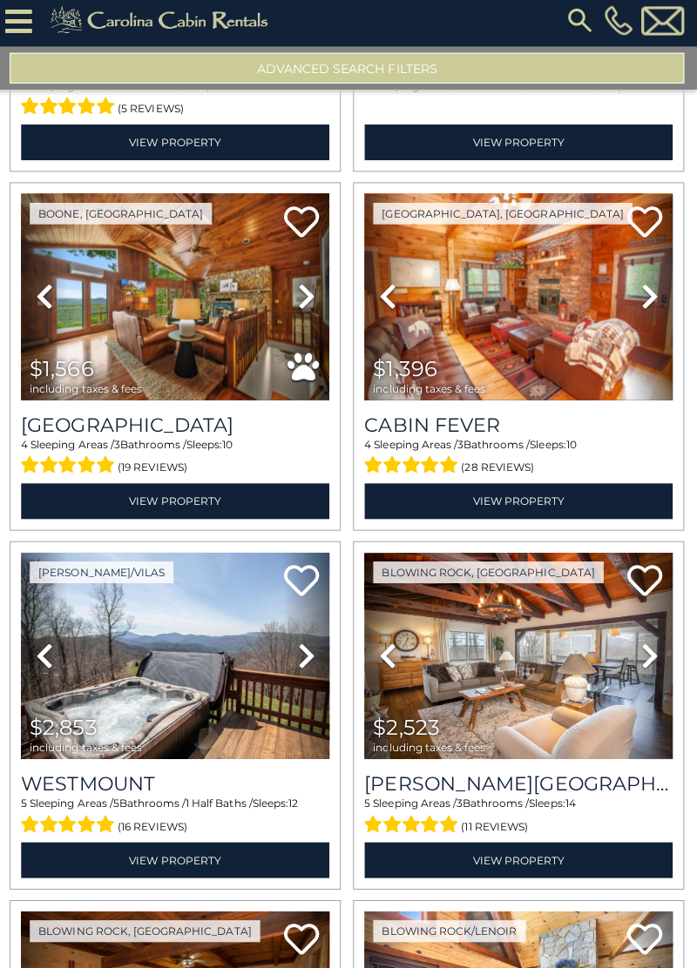
click at [47, 646] on icon at bounding box center [46, 658] width 17 height 28
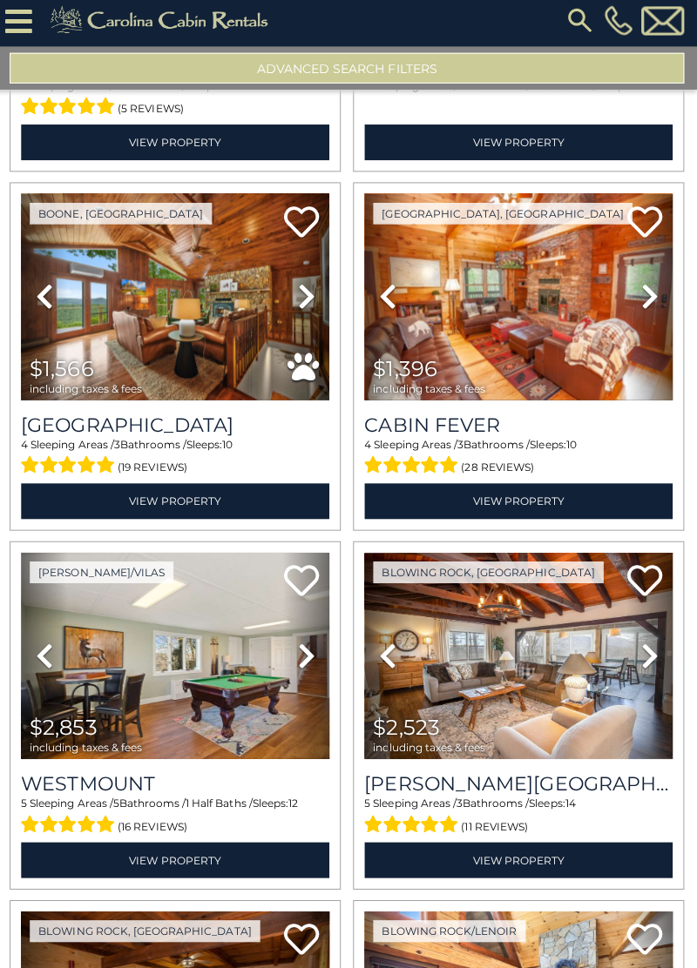
click at [47, 644] on icon at bounding box center [46, 658] width 17 height 28
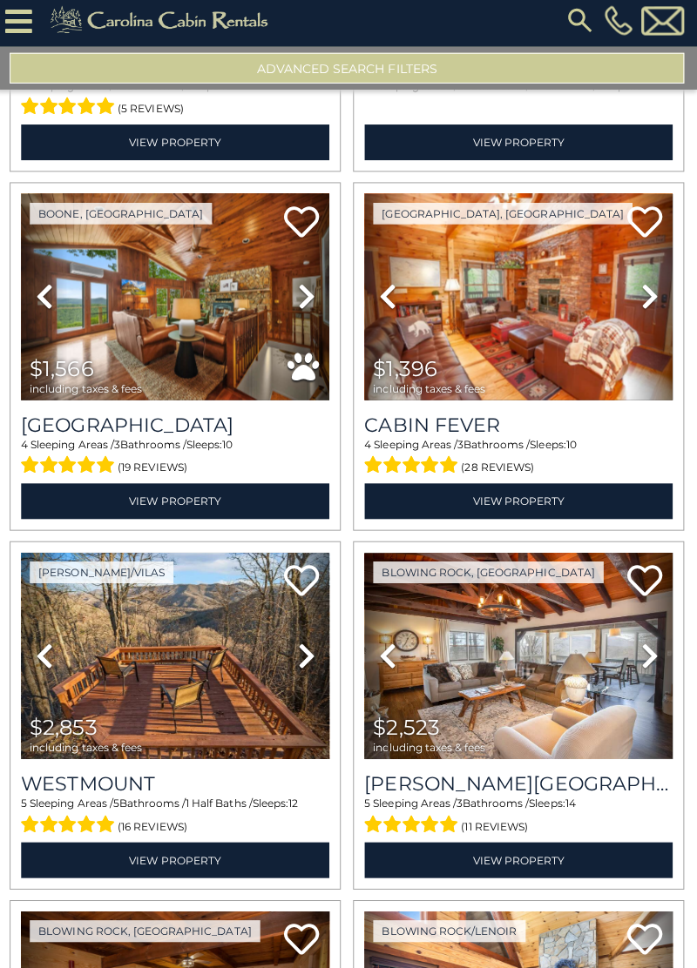
click at [51, 645] on icon at bounding box center [46, 658] width 17 height 28
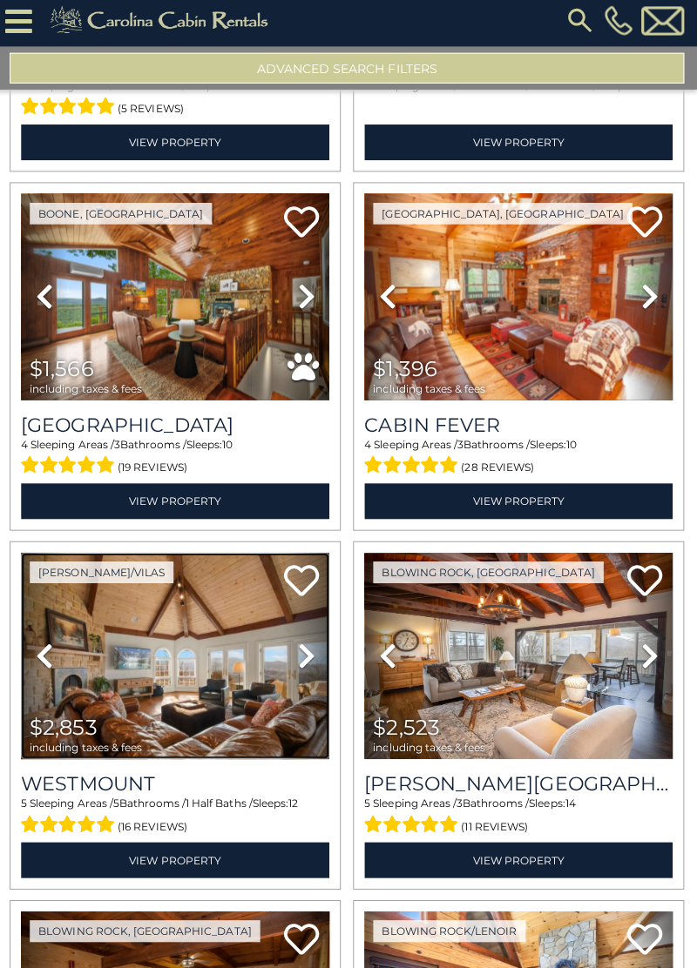
click at [145, 672] on img at bounding box center [177, 659] width 307 height 206
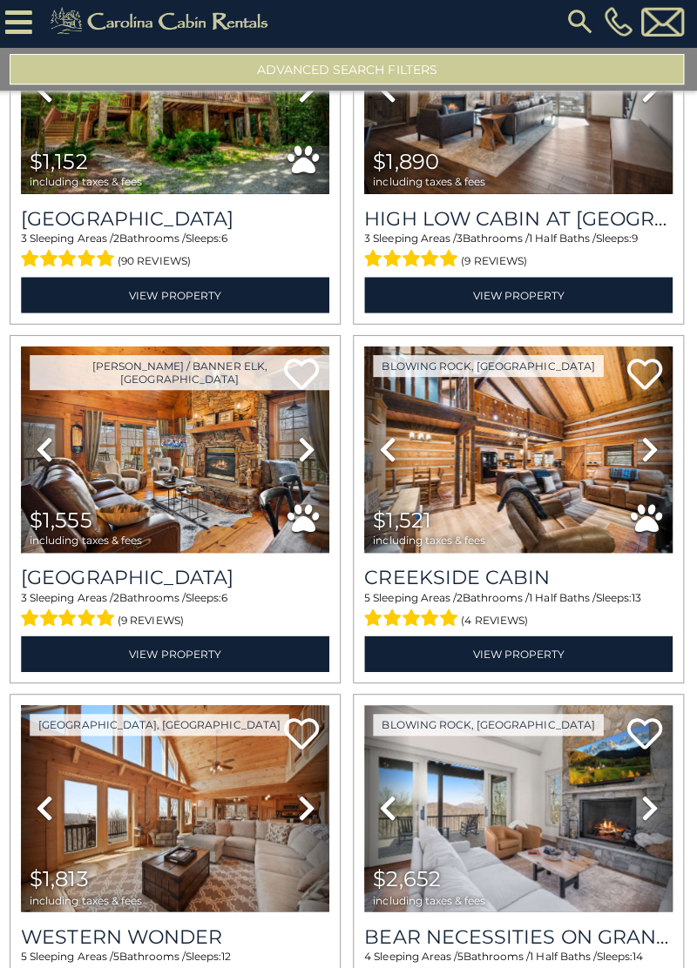
scroll to position [18745, 0]
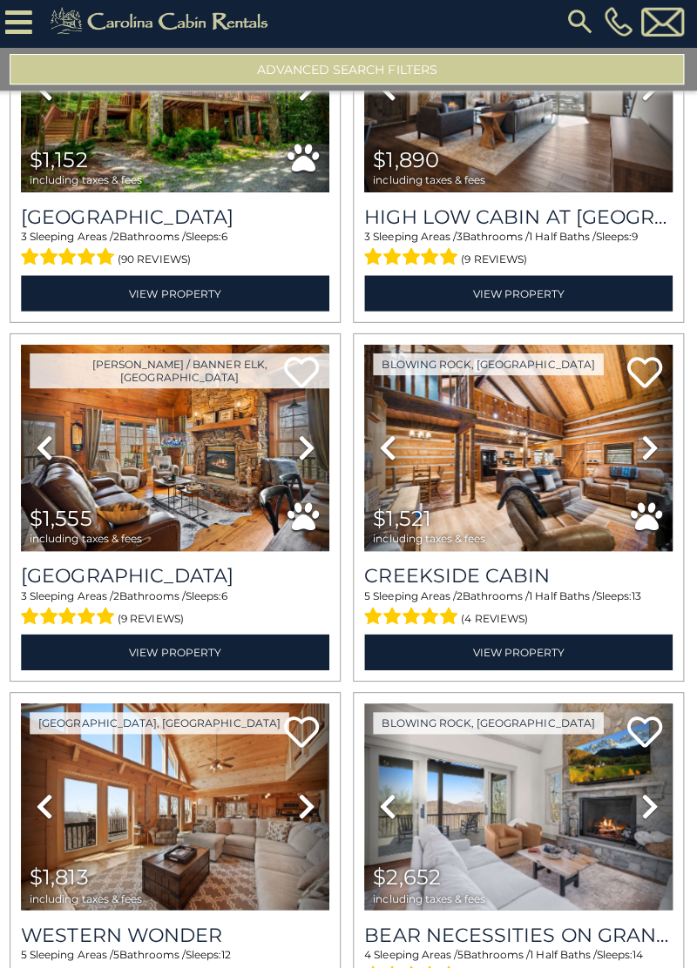
click at [643, 436] on icon at bounding box center [649, 450] width 17 height 28
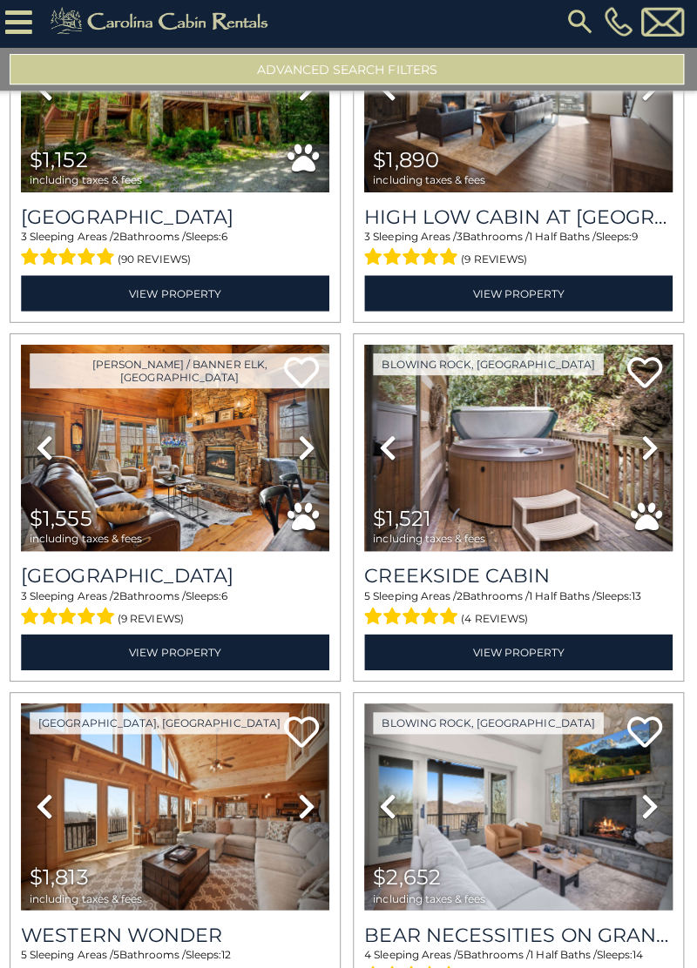
click at [646, 436] on icon at bounding box center [649, 450] width 17 height 28
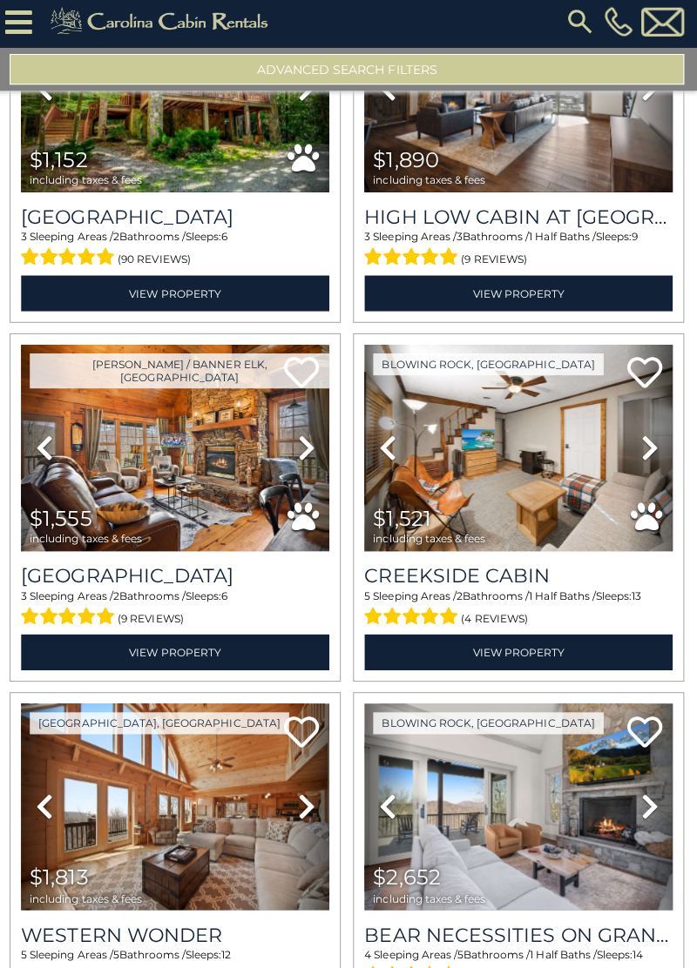
click at [644, 436] on icon at bounding box center [649, 450] width 17 height 28
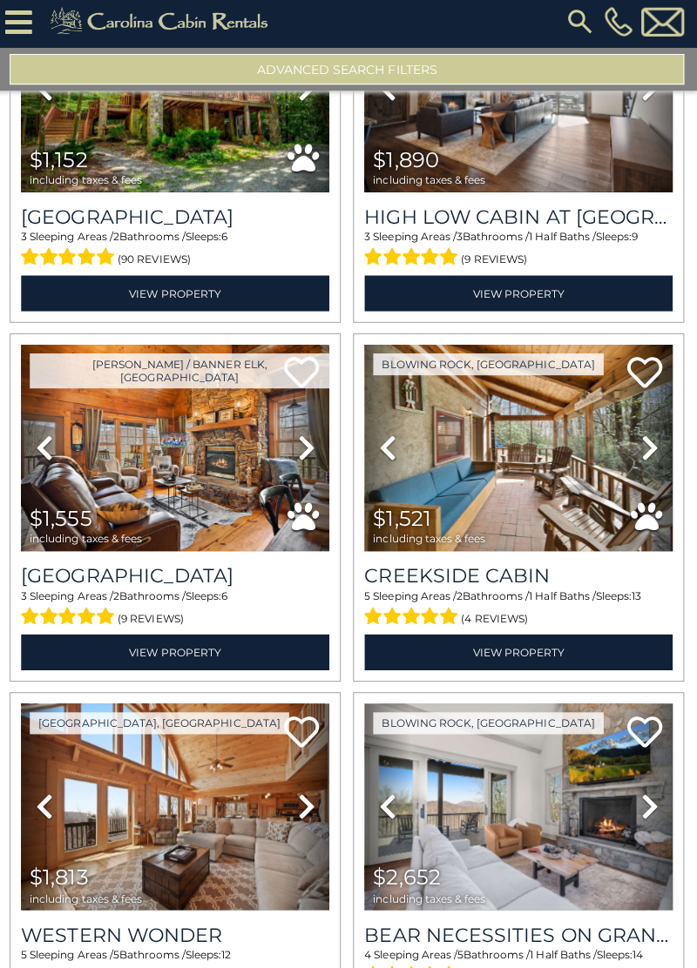
click at [650, 436] on icon at bounding box center [649, 450] width 17 height 28
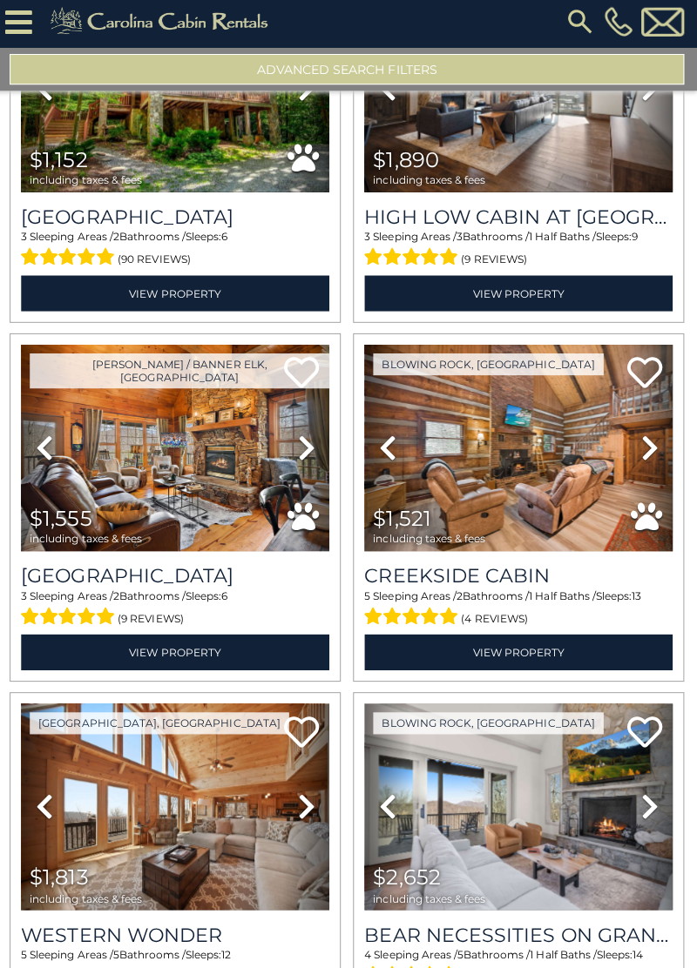
click at [653, 436] on icon at bounding box center [649, 450] width 17 height 28
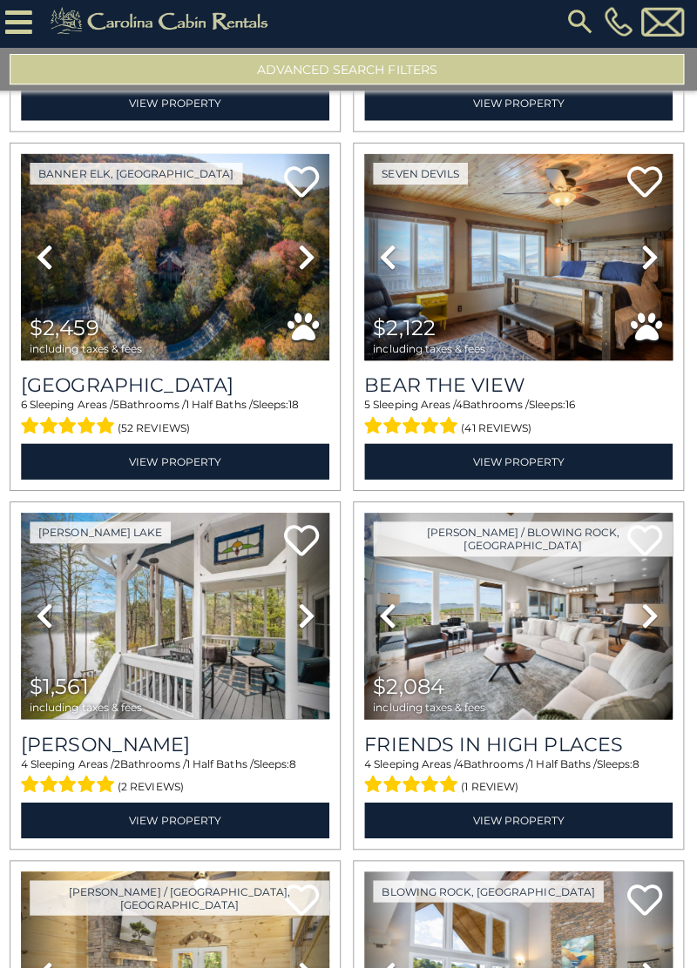
scroll to position [20010, 0]
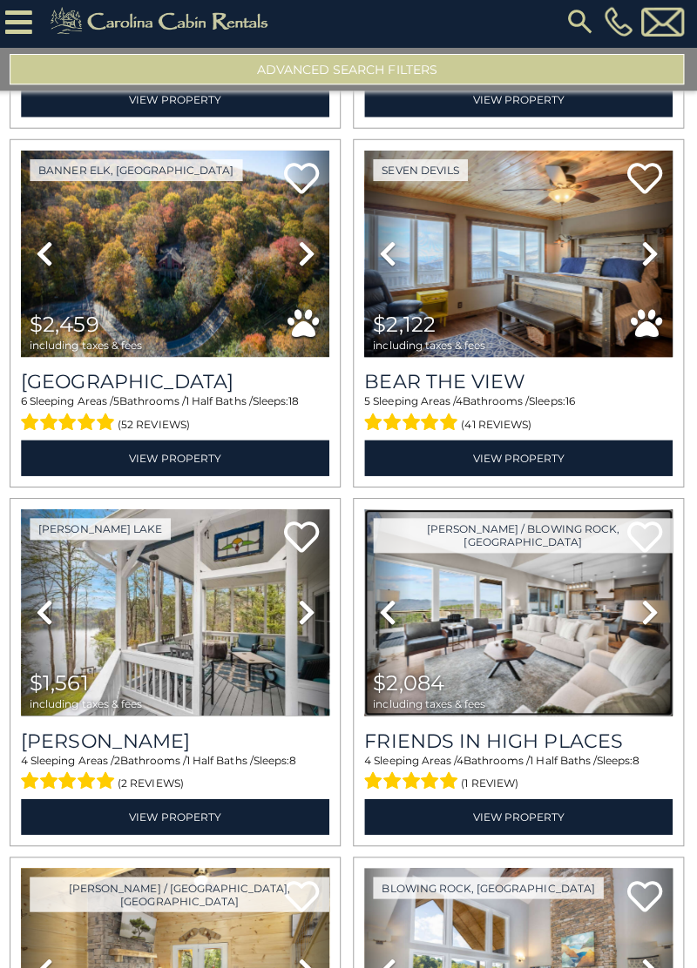
click at [589, 651] on img at bounding box center [519, 614] width 307 height 206
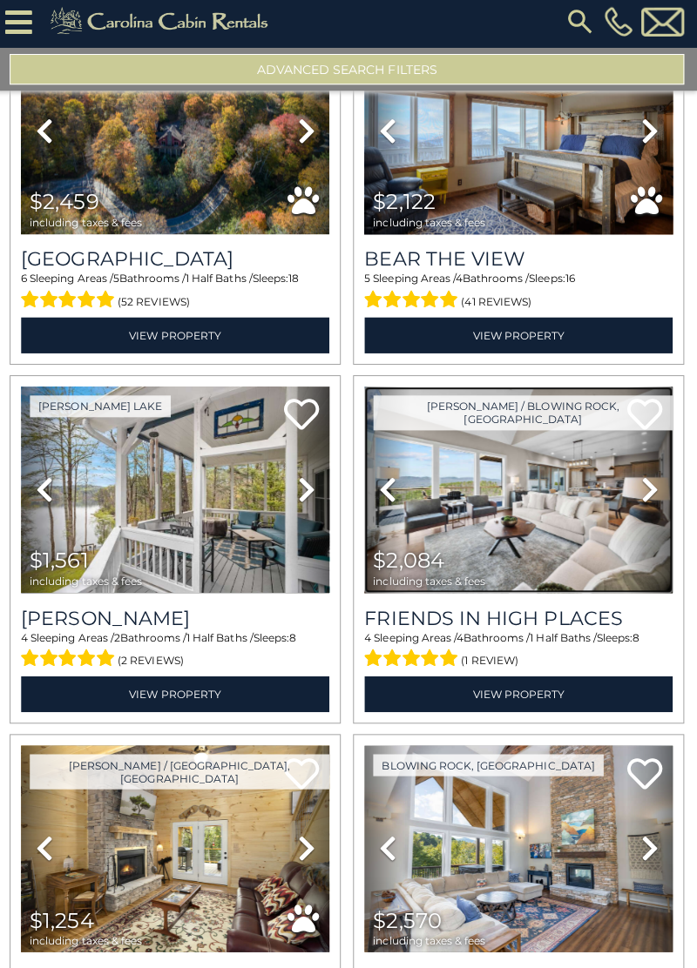
scroll to position [20131, 0]
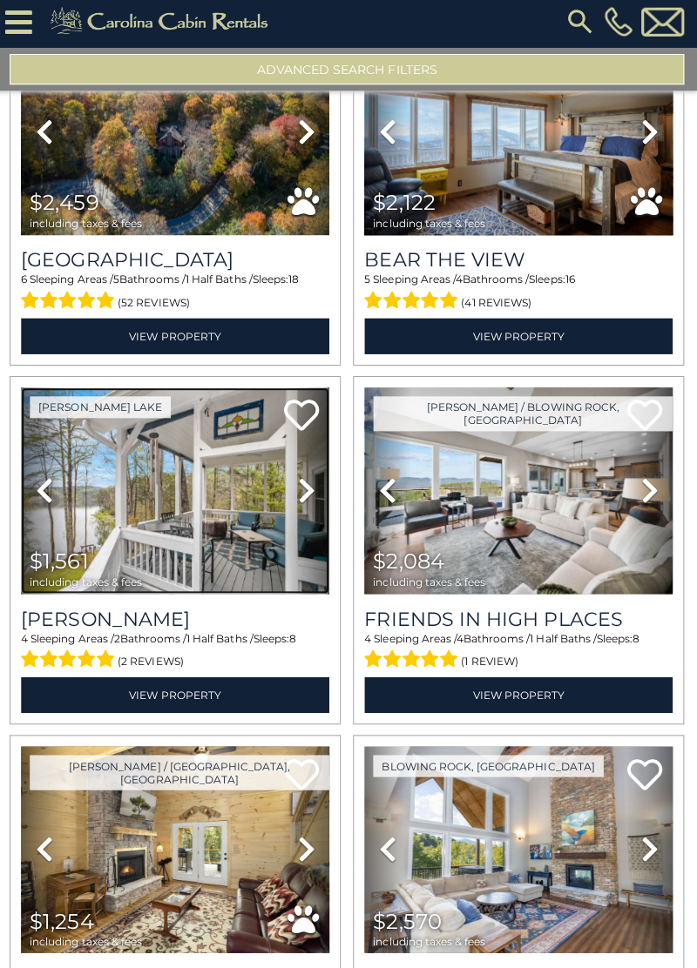
click at [157, 481] on img at bounding box center [177, 493] width 307 height 206
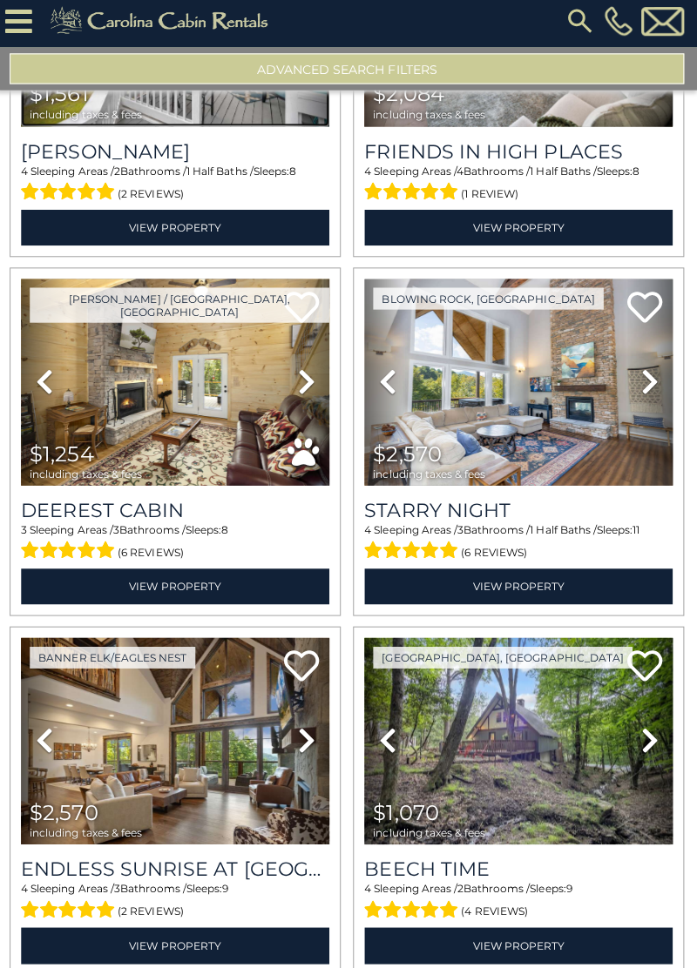
scroll to position [0, 0]
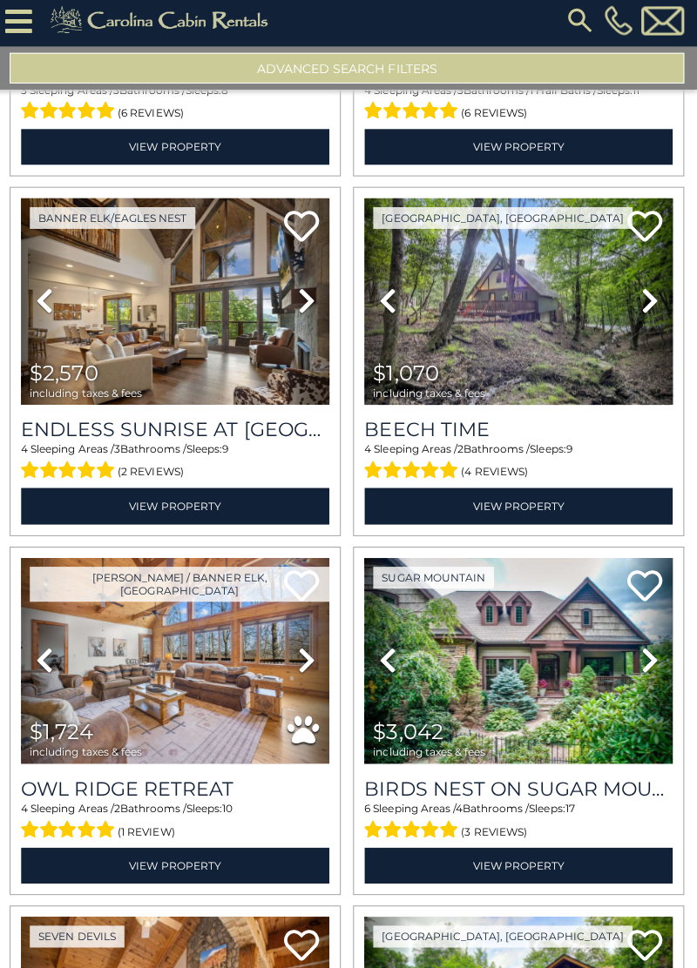
scroll to position [21039, 0]
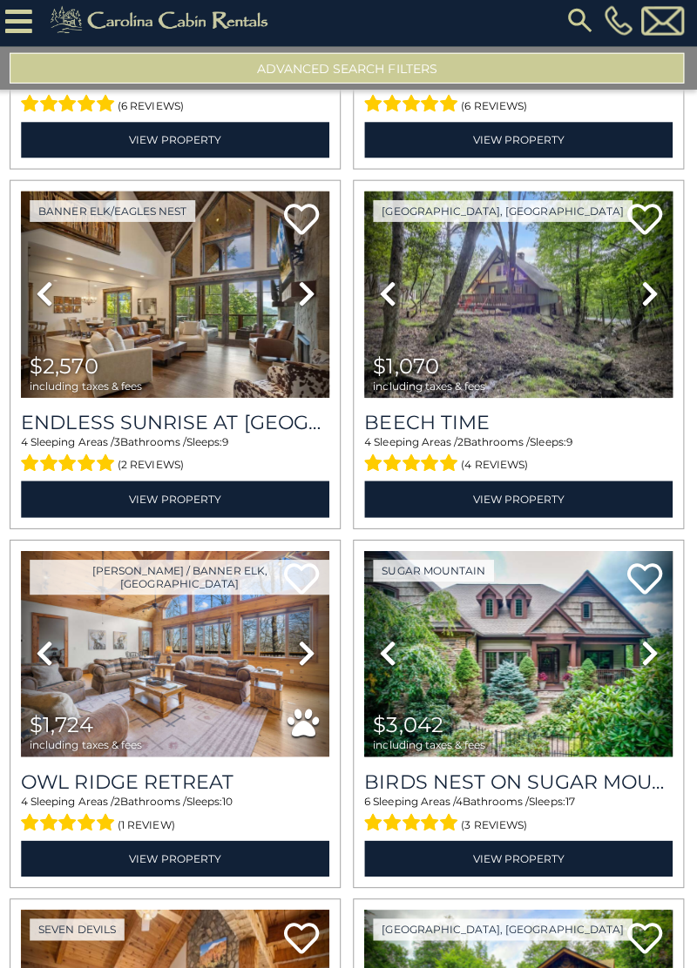
click at [647, 642] on icon at bounding box center [649, 656] width 17 height 28
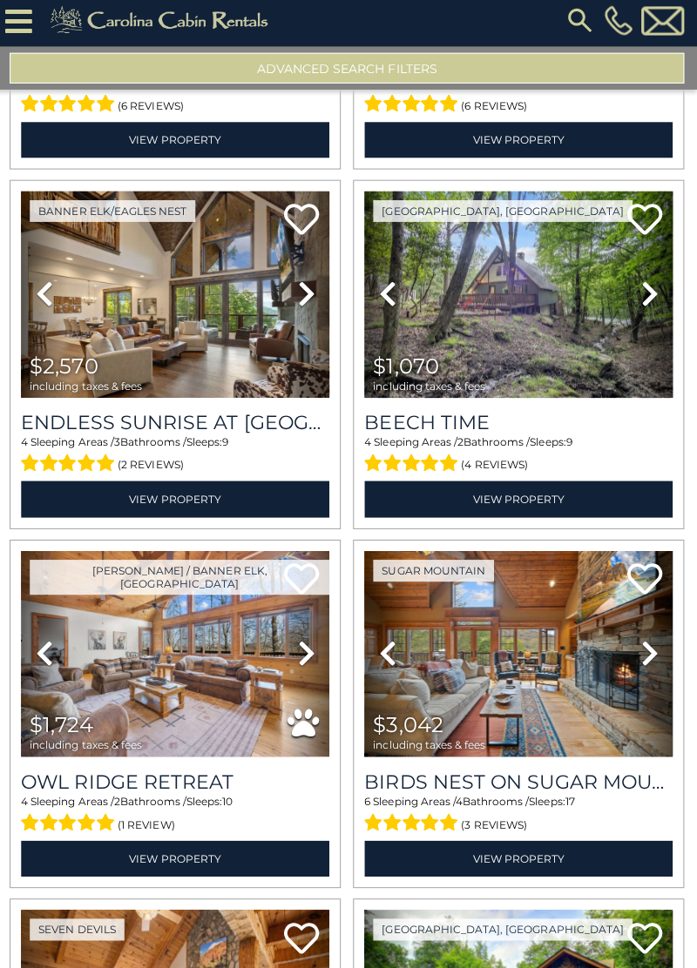
click at [641, 642] on icon at bounding box center [649, 656] width 17 height 28
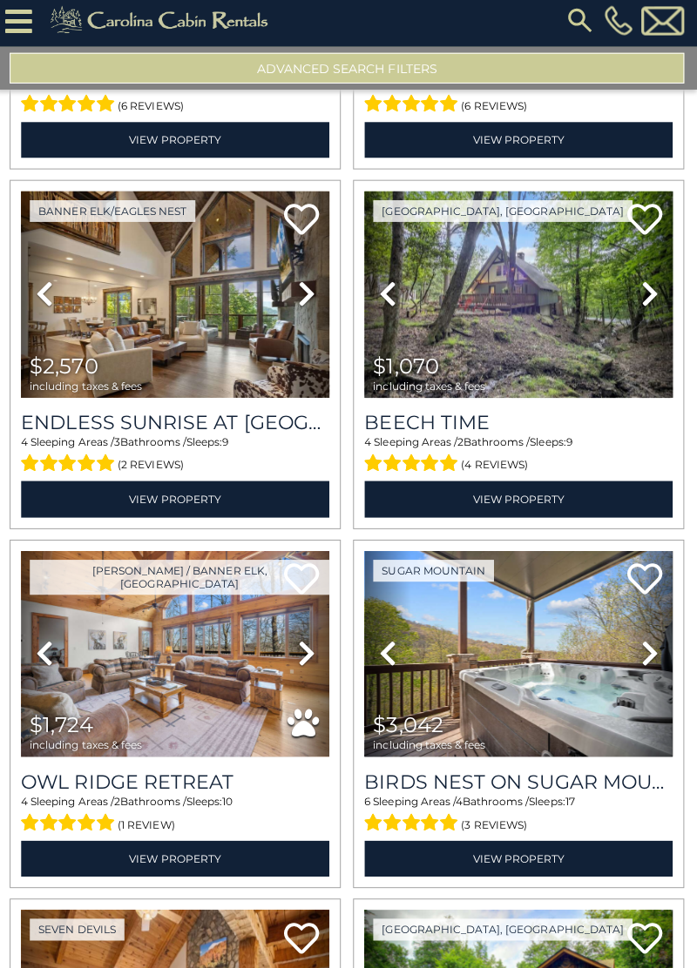
click at [641, 642] on icon at bounding box center [649, 656] width 17 height 28
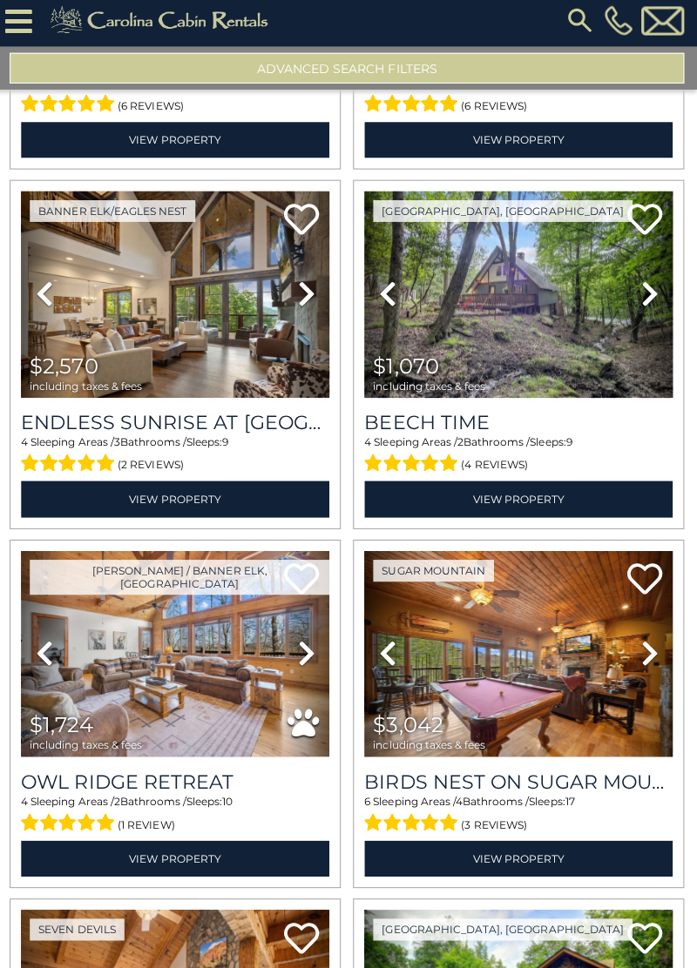
click at [639, 631] on link "Next" at bounding box center [649, 657] width 46 height 206
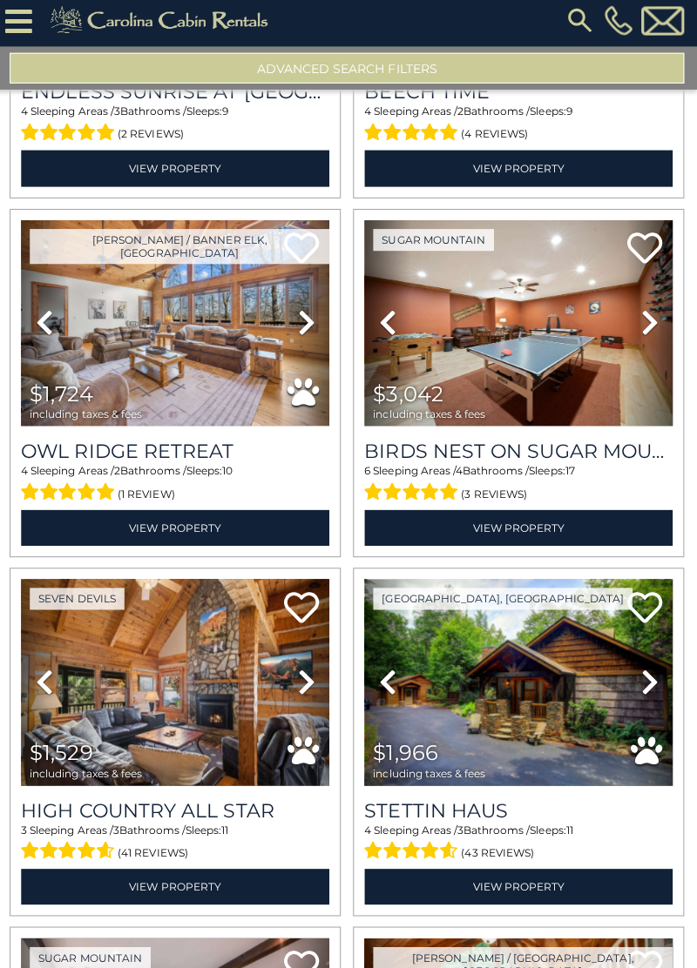
scroll to position [21372, 0]
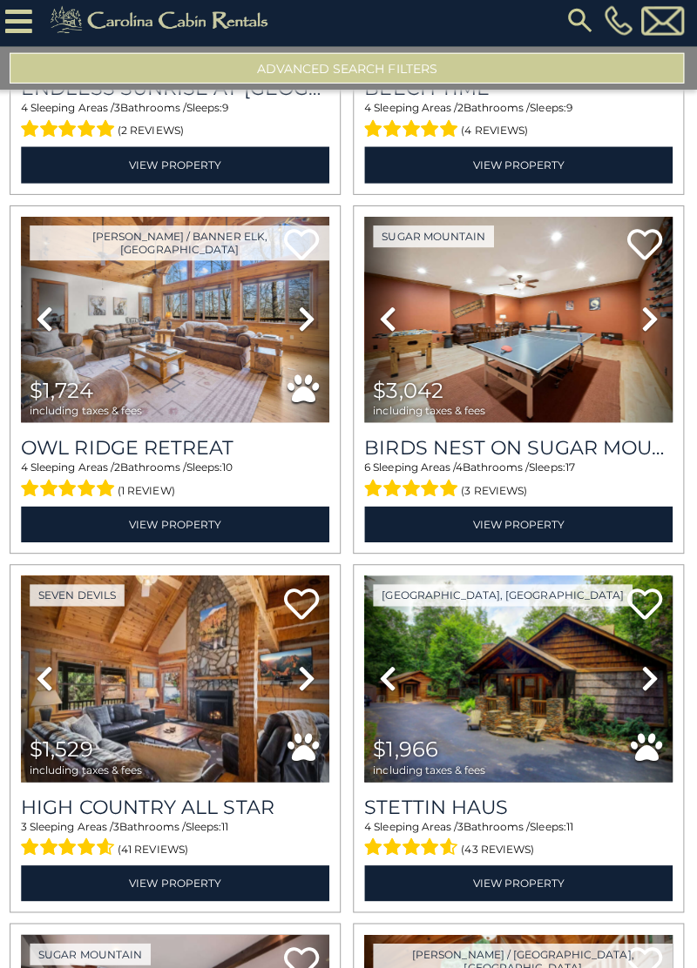
click at [646, 667] on icon at bounding box center [649, 681] width 17 height 28
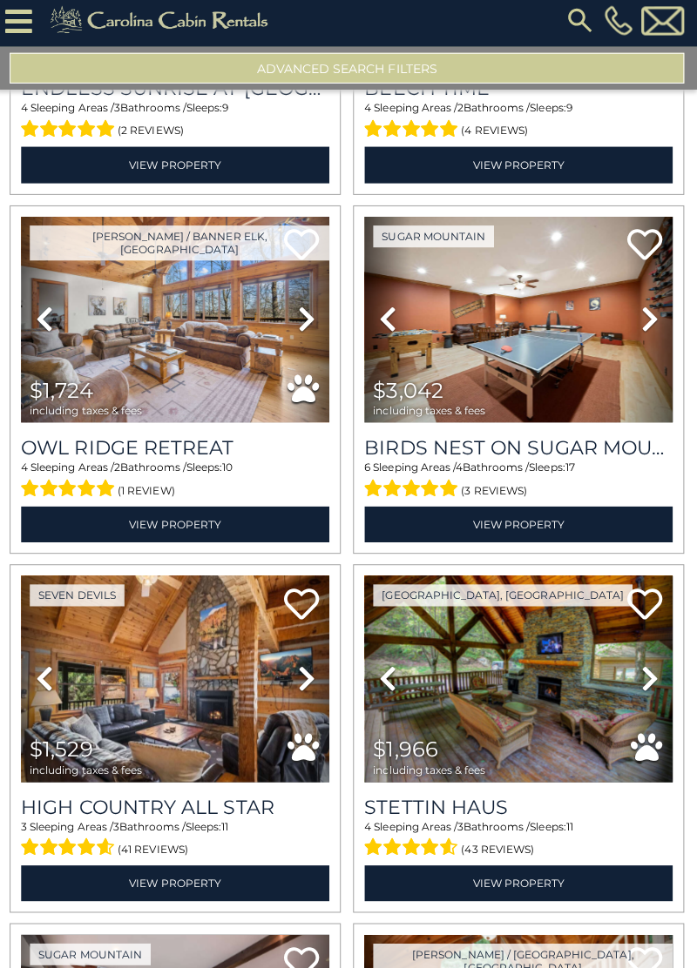
click at [646, 667] on icon at bounding box center [649, 681] width 17 height 28
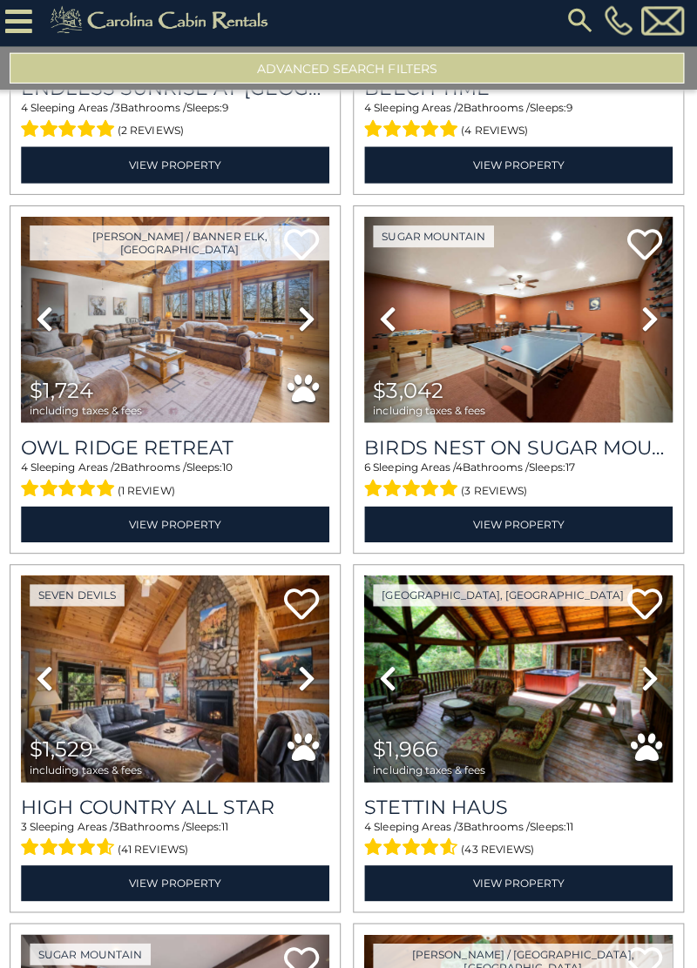
click at [648, 667] on icon at bounding box center [649, 681] width 17 height 28
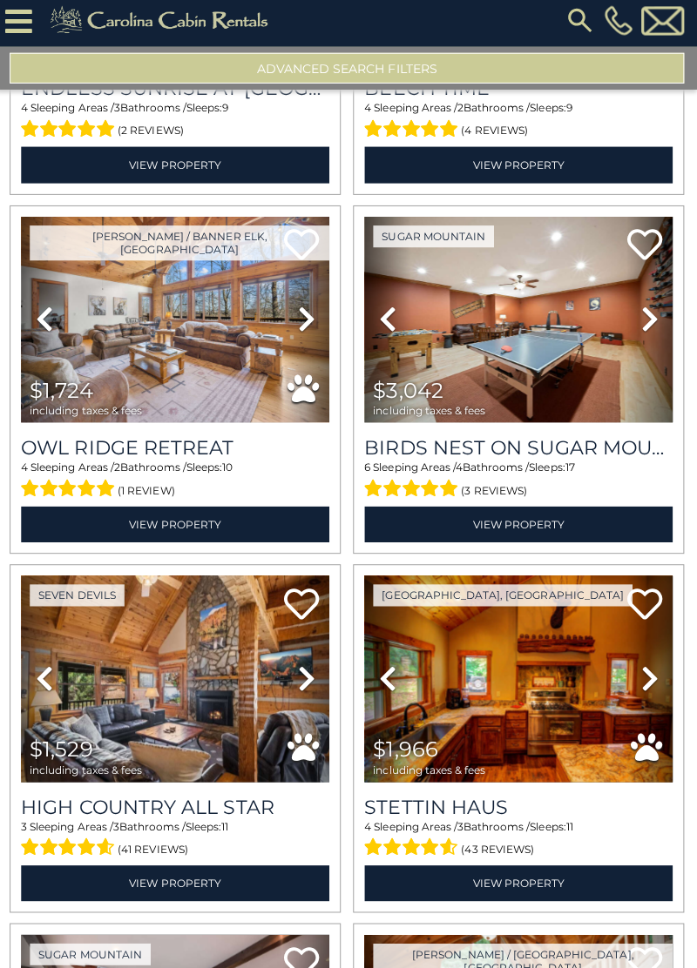
click at [646, 667] on icon at bounding box center [649, 681] width 17 height 28
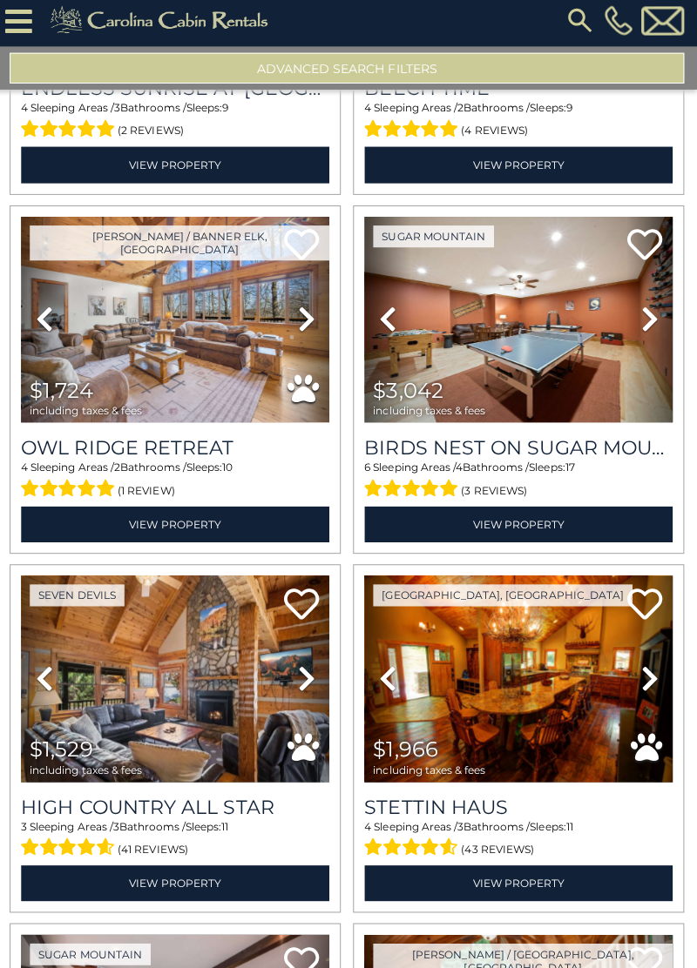
click at [648, 667] on icon at bounding box center [649, 681] width 17 height 28
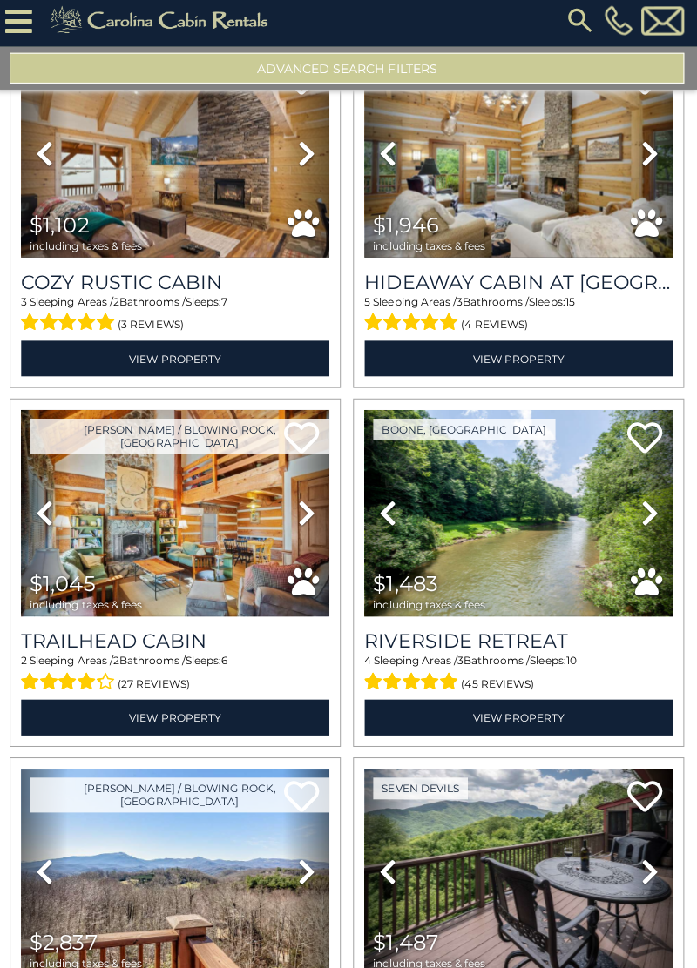
scroll to position [25822, 0]
click at [648, 503] on icon at bounding box center [649, 517] width 17 height 28
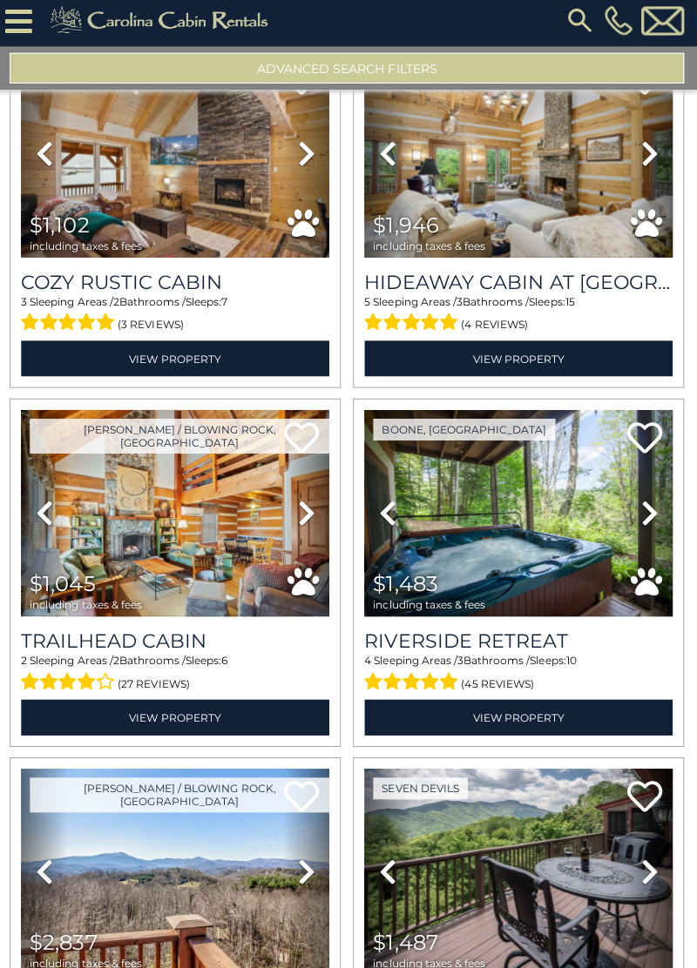
click at [642, 503] on icon at bounding box center [649, 517] width 17 height 28
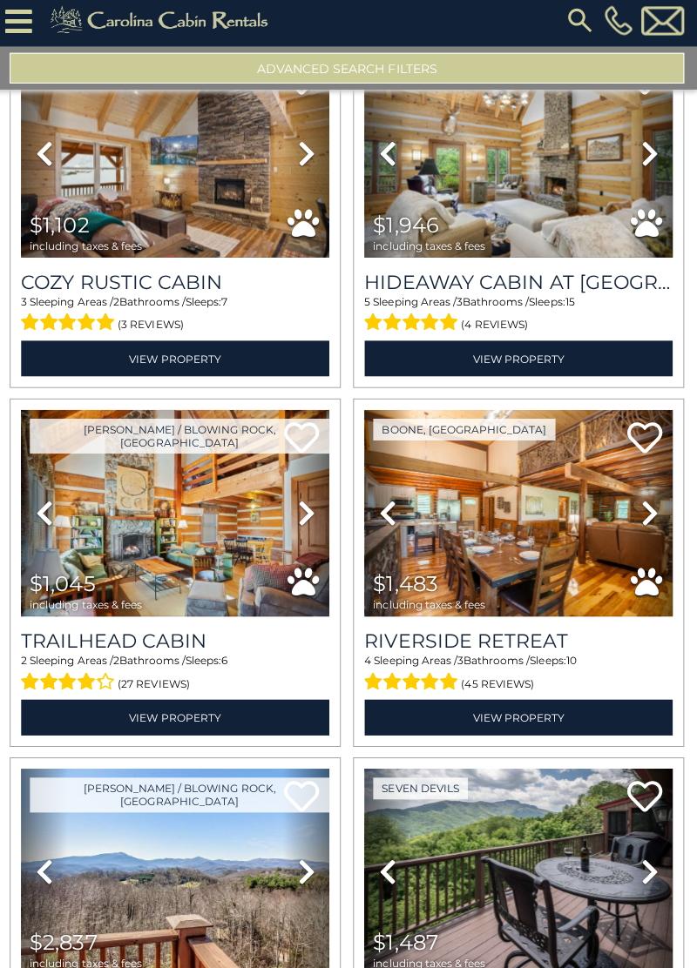
click at [651, 503] on icon at bounding box center [649, 517] width 17 height 28
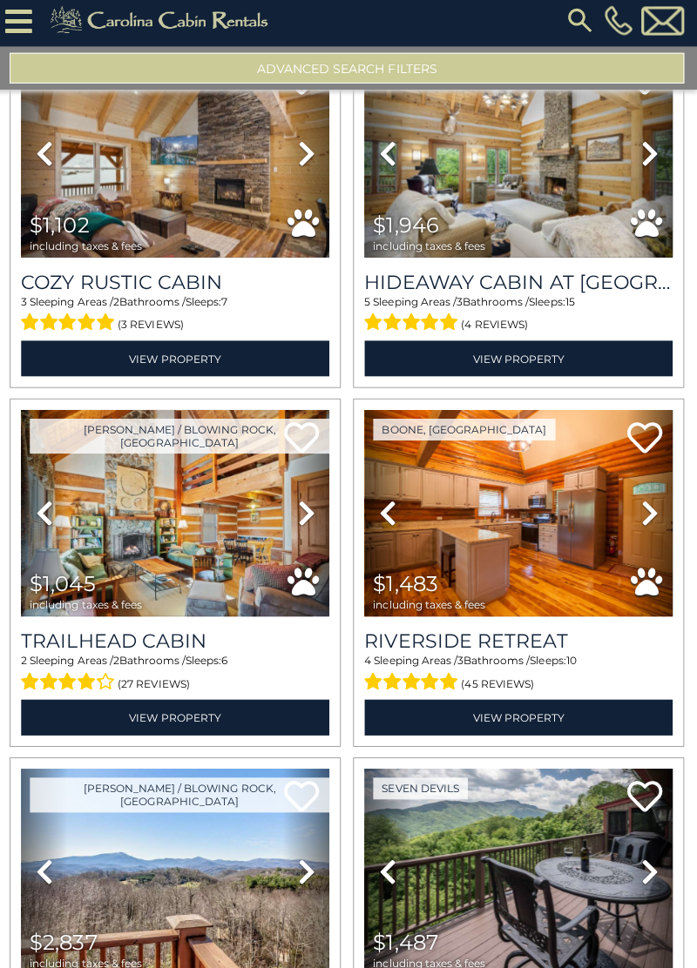
click at [644, 503] on icon at bounding box center [649, 517] width 17 height 28
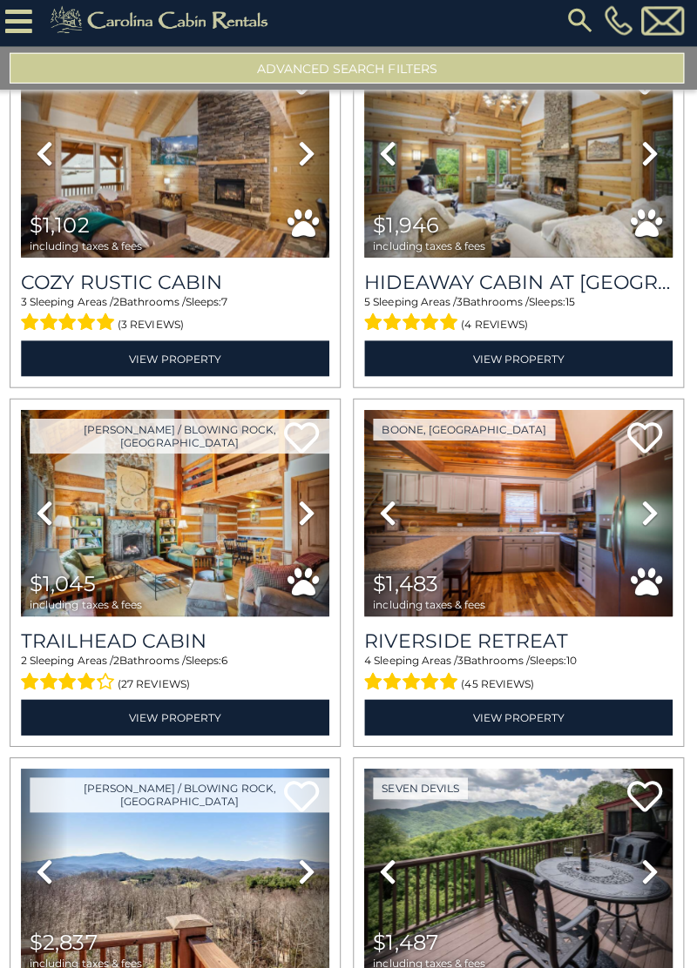
click at [641, 503] on icon at bounding box center [649, 517] width 17 height 28
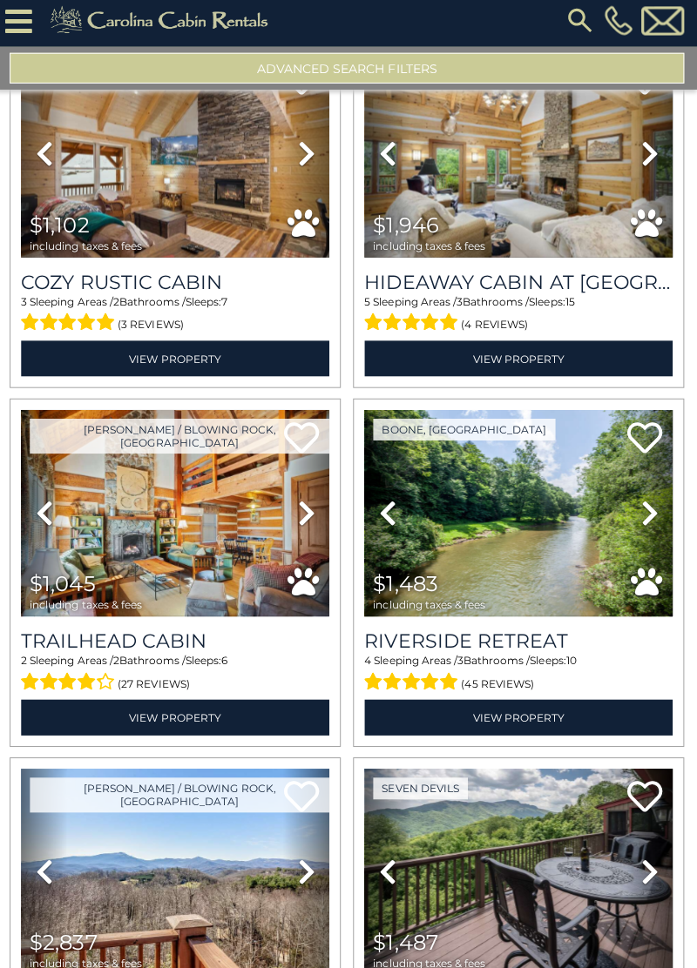
click at [647, 503] on icon at bounding box center [649, 517] width 17 height 28
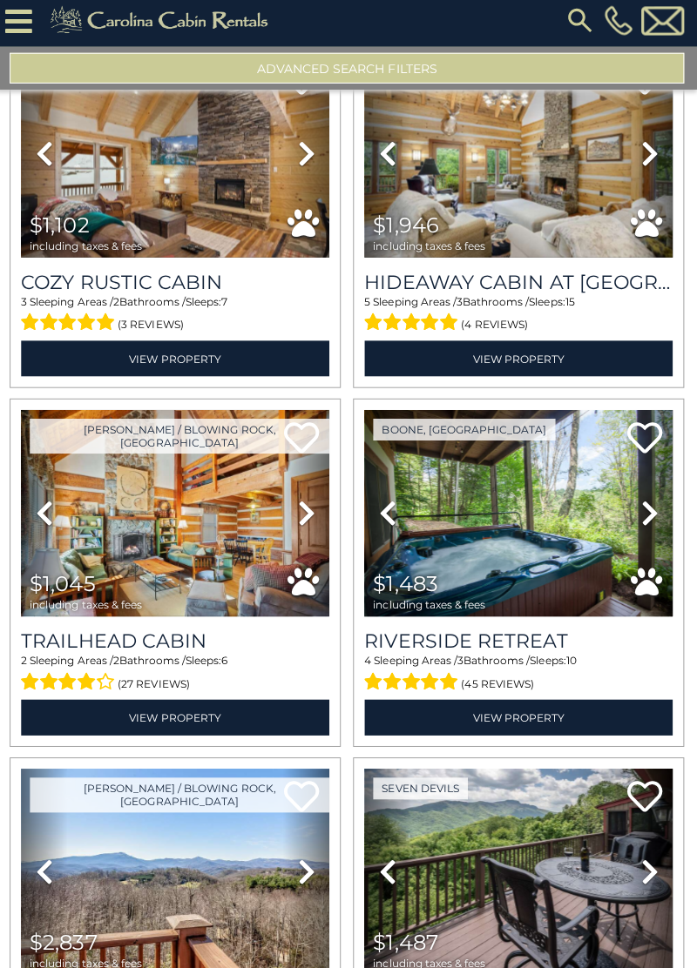
click at [645, 503] on icon at bounding box center [649, 517] width 17 height 28
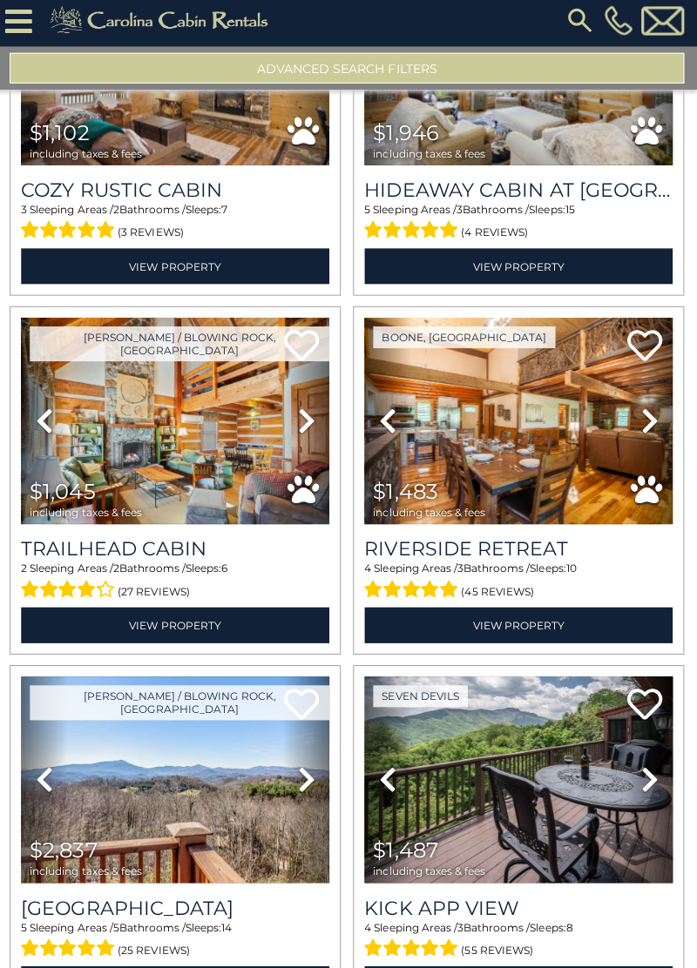
scroll to position [25946, 0]
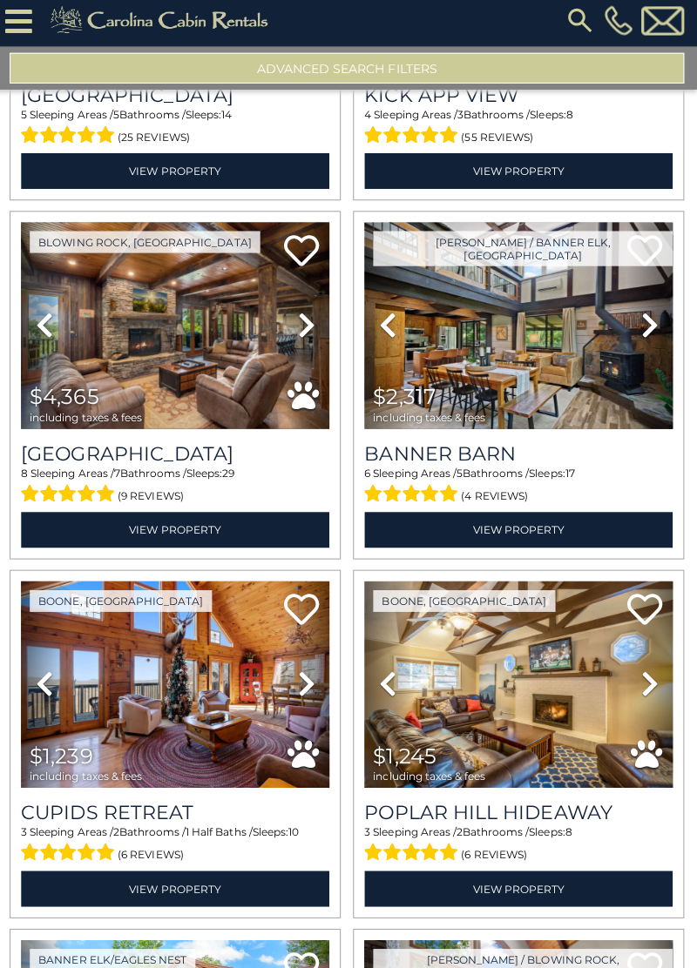
scroll to position [26723, 0]
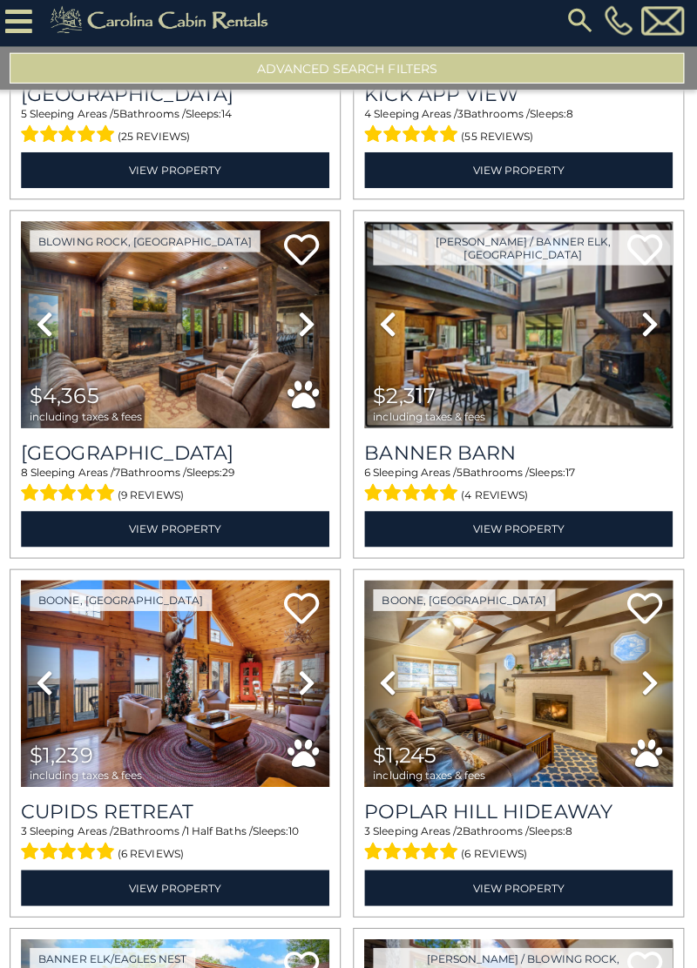
click at [541, 334] on img at bounding box center [519, 329] width 307 height 206
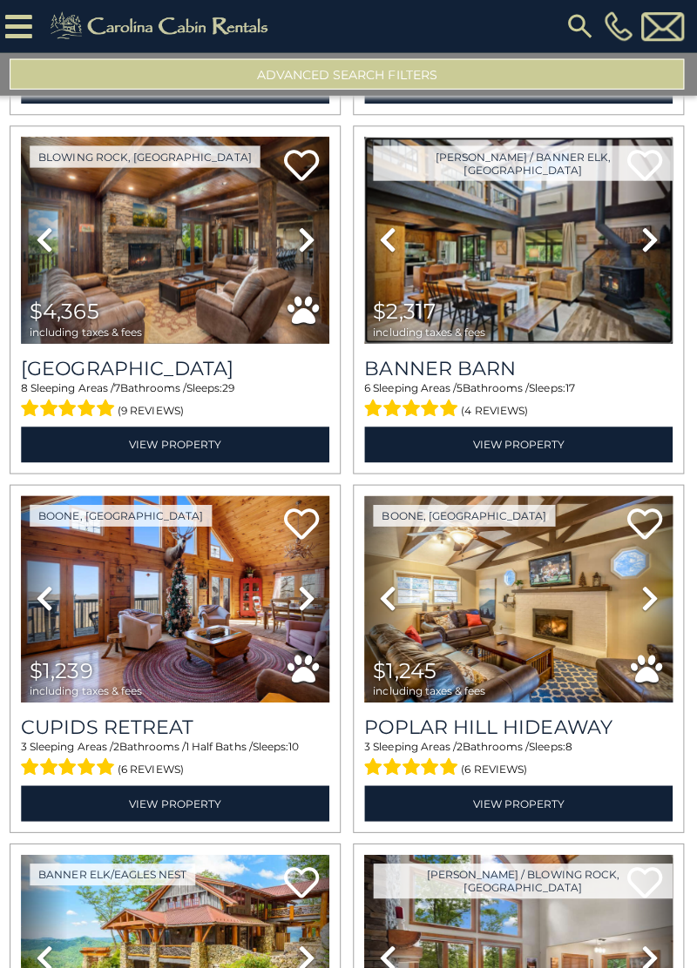
scroll to position [26817, 0]
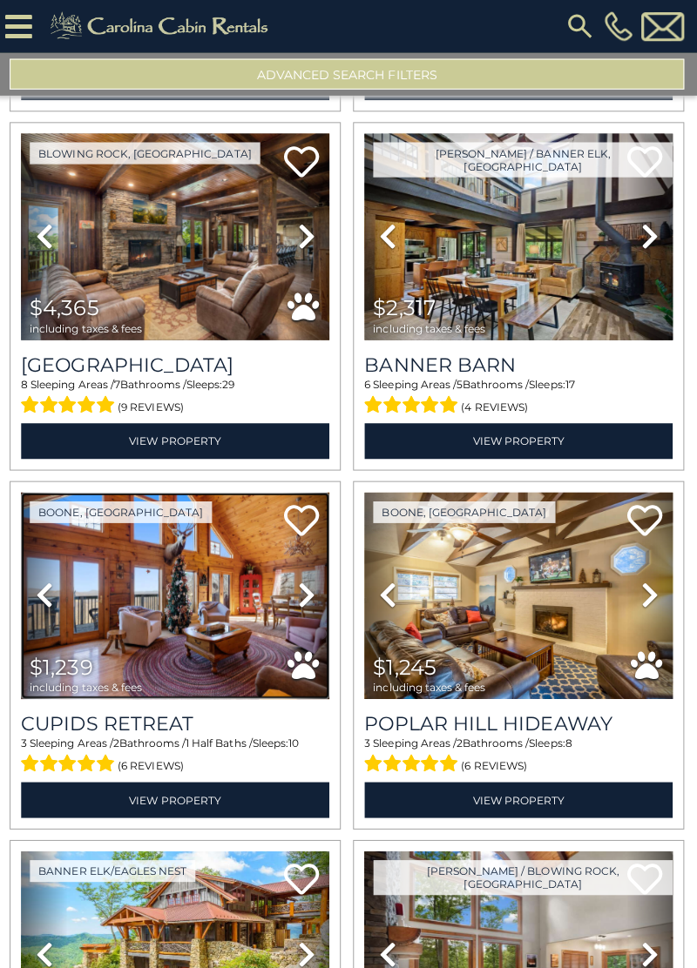
click at [171, 554] on img at bounding box center [177, 592] width 307 height 206
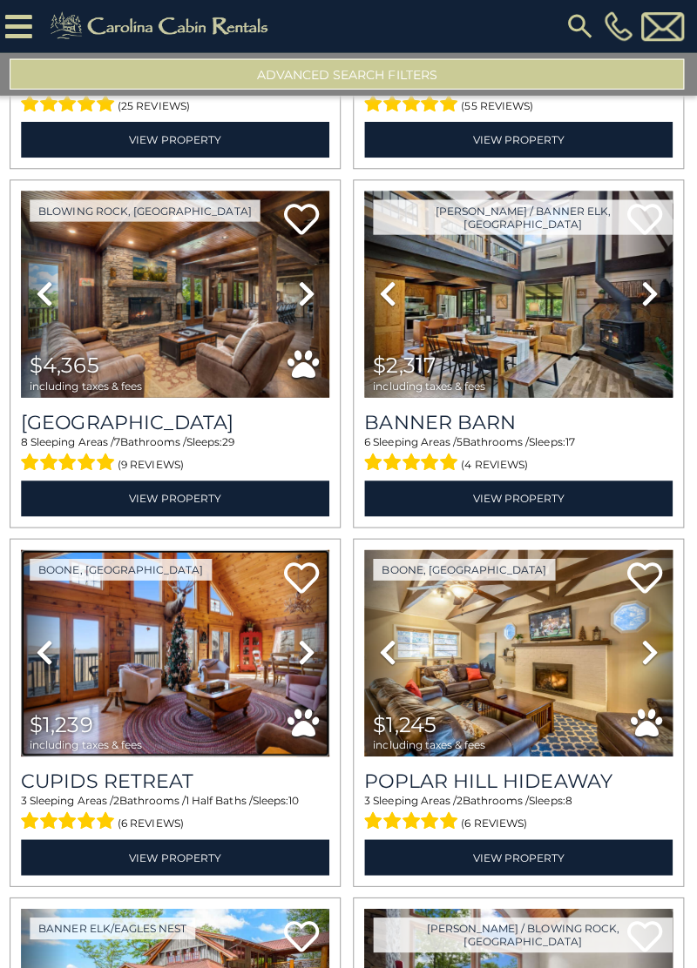
scroll to position [26763, 0]
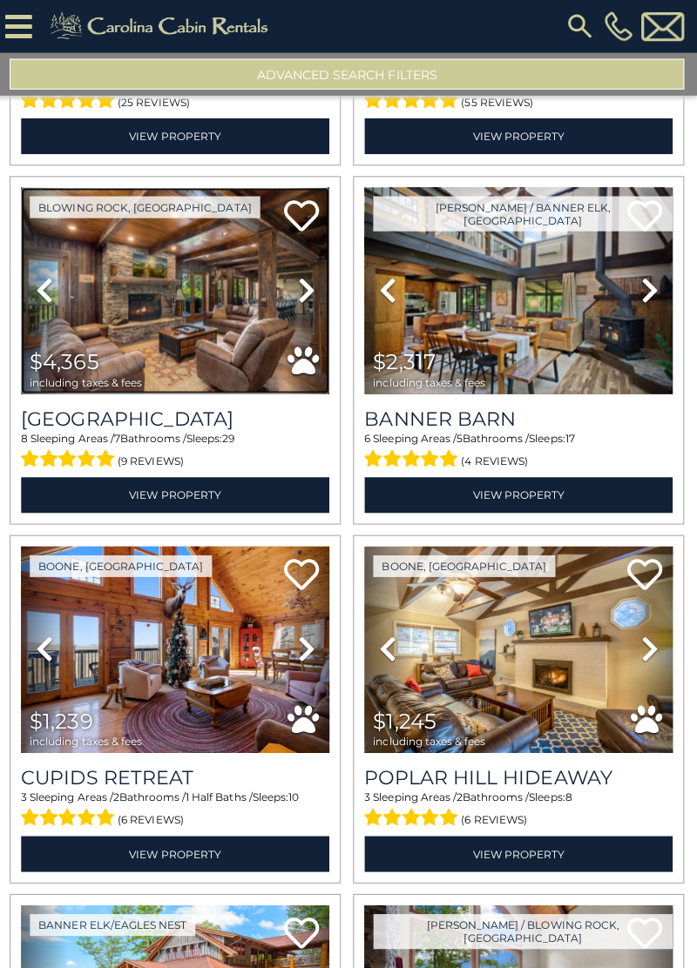
click at [189, 234] on img at bounding box center [177, 289] width 307 height 206
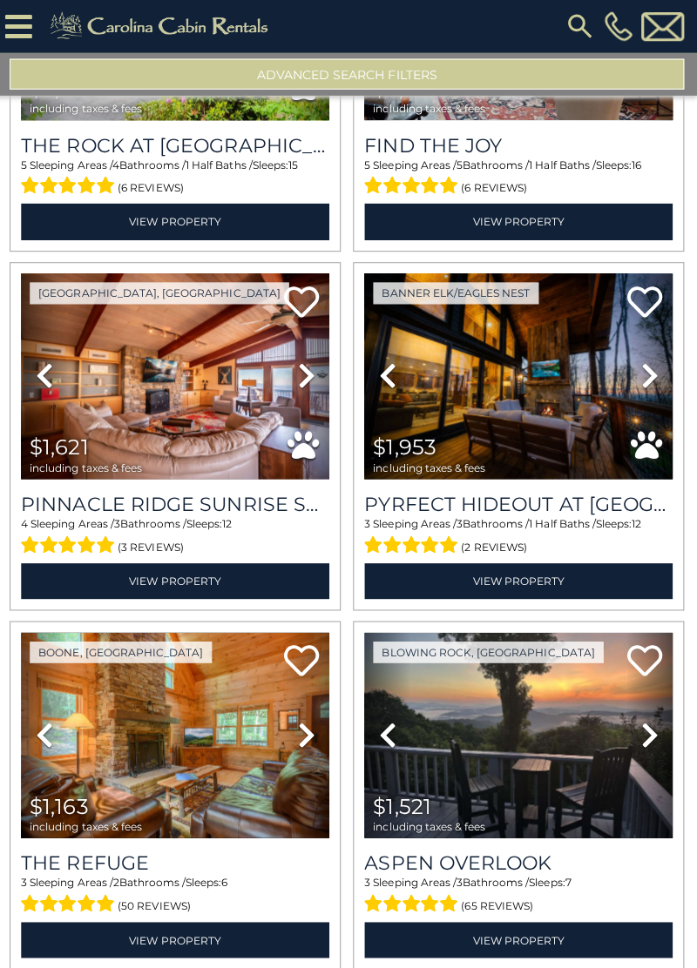
scroll to position [27754, 0]
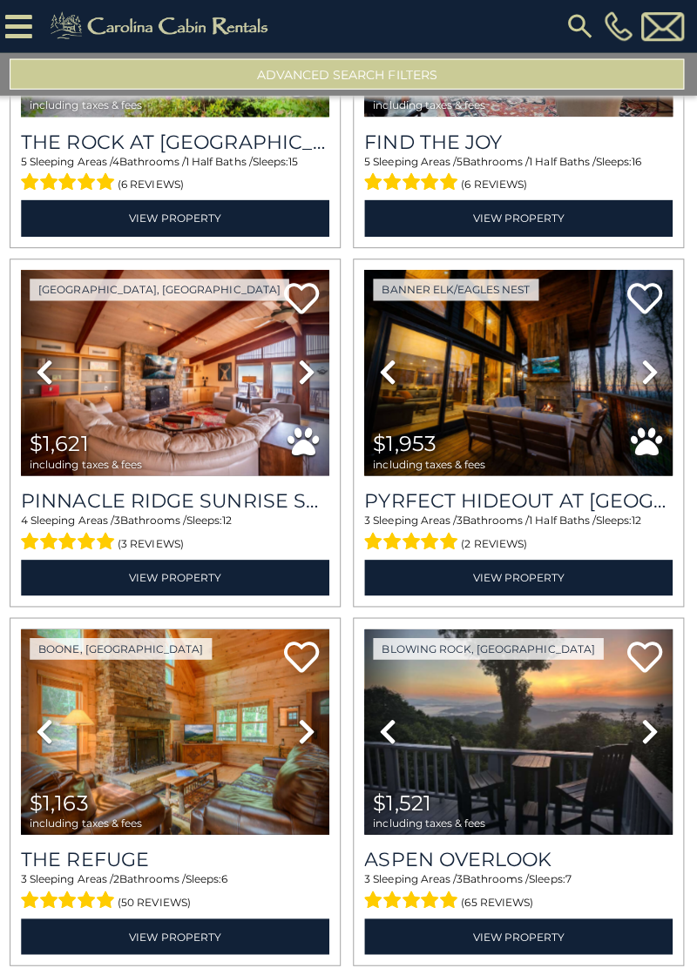
click at [644, 356] on icon at bounding box center [649, 370] width 17 height 28
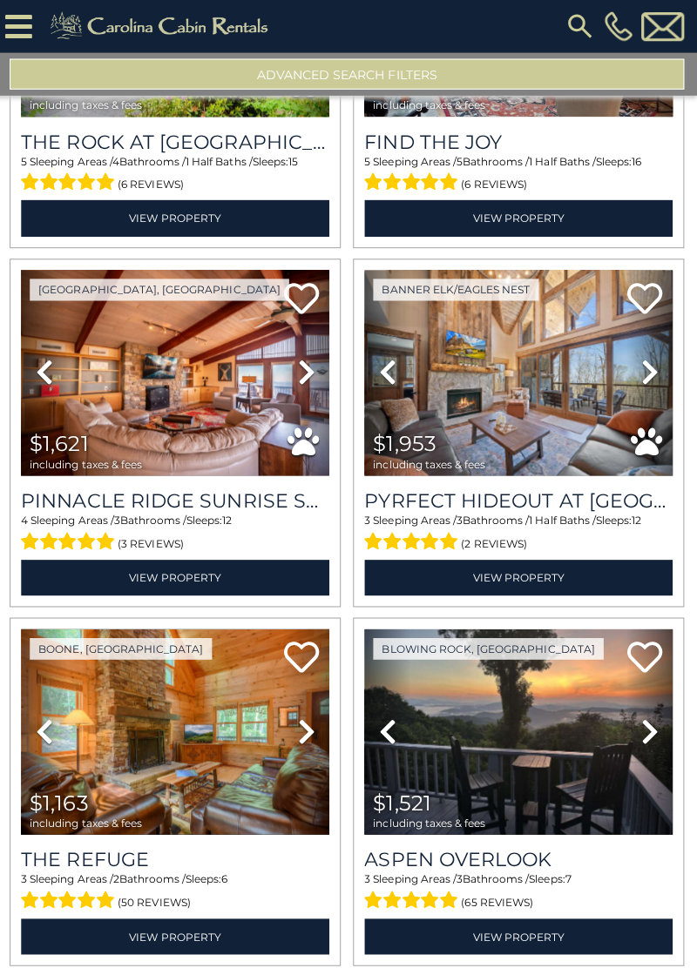
click at [651, 356] on icon at bounding box center [649, 370] width 17 height 28
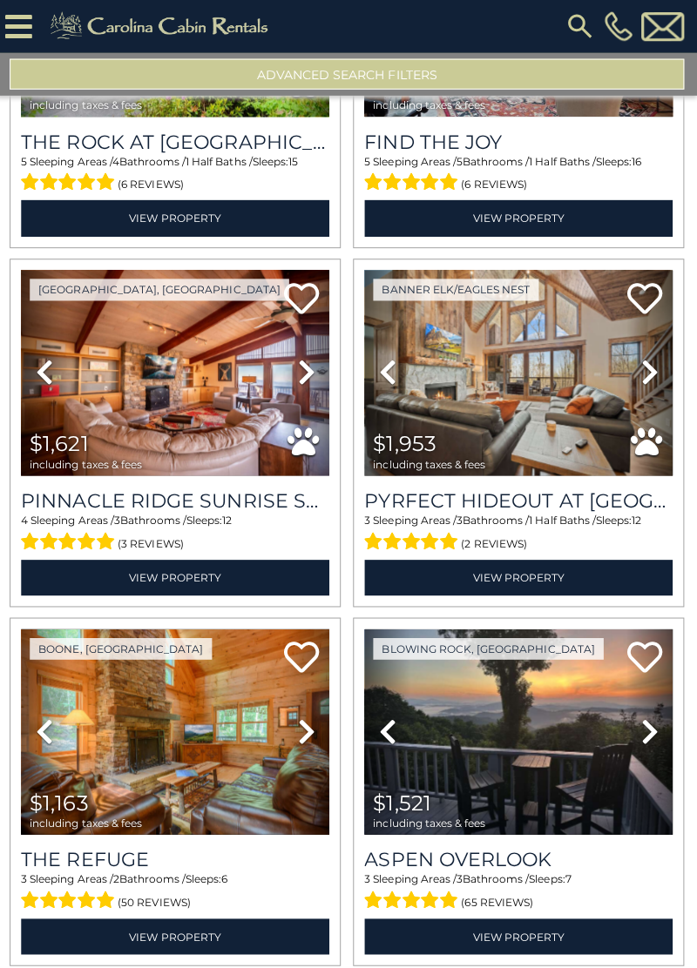
click at [651, 356] on icon at bounding box center [649, 370] width 17 height 28
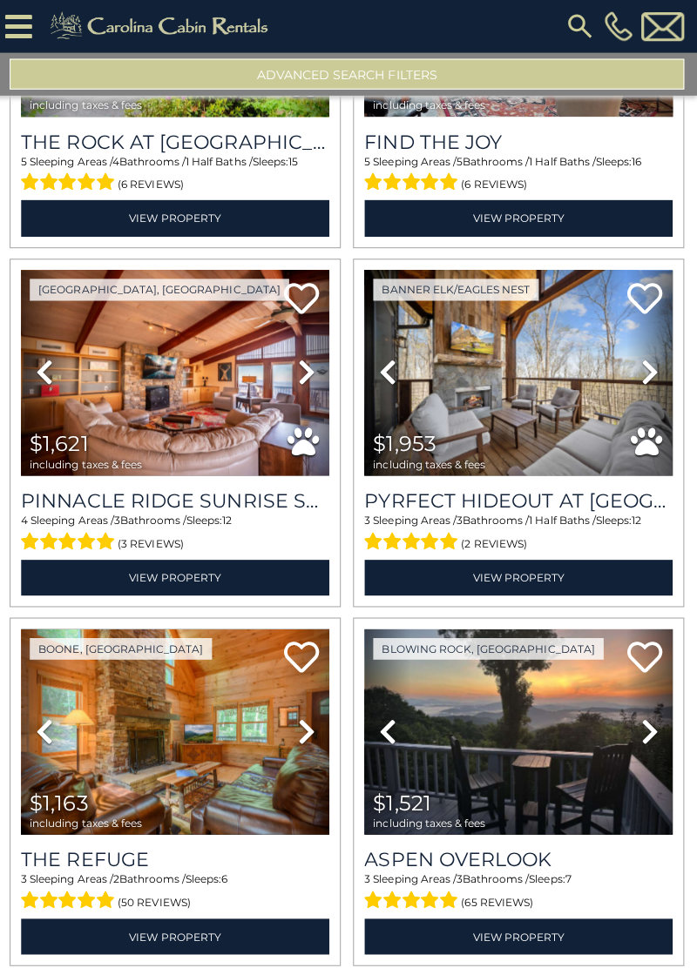
click at [653, 356] on icon at bounding box center [649, 370] width 17 height 28
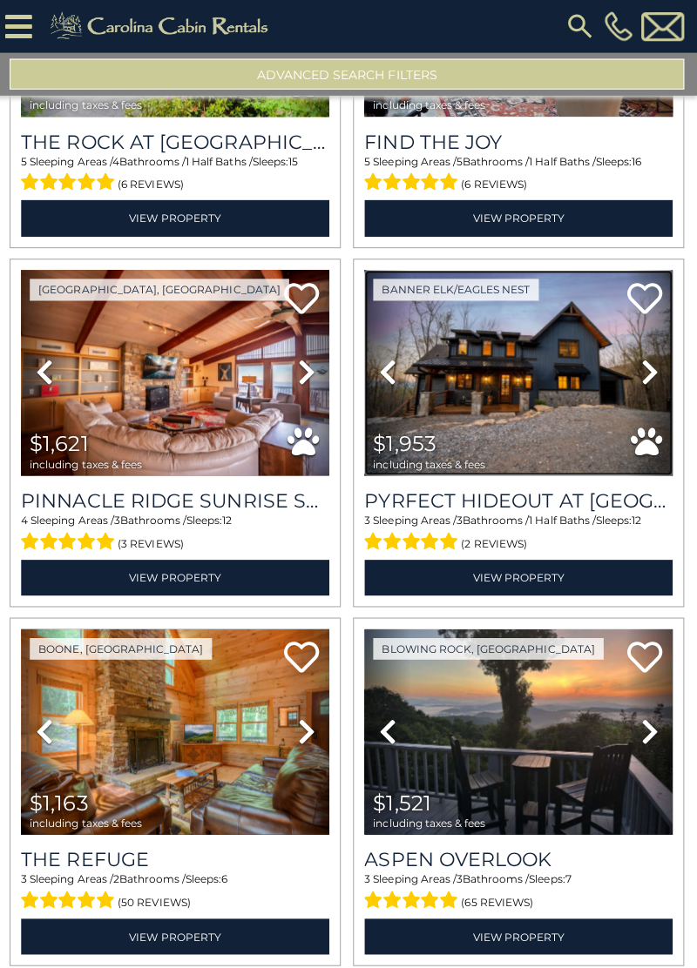
click at [571, 338] on img at bounding box center [519, 371] width 307 height 206
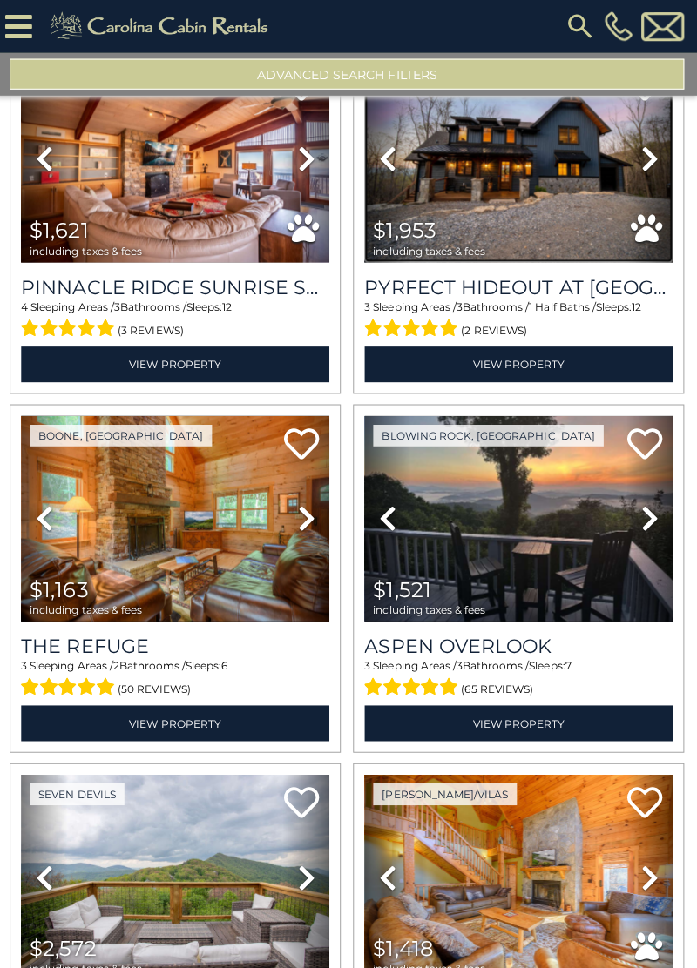
scroll to position [27970, 0]
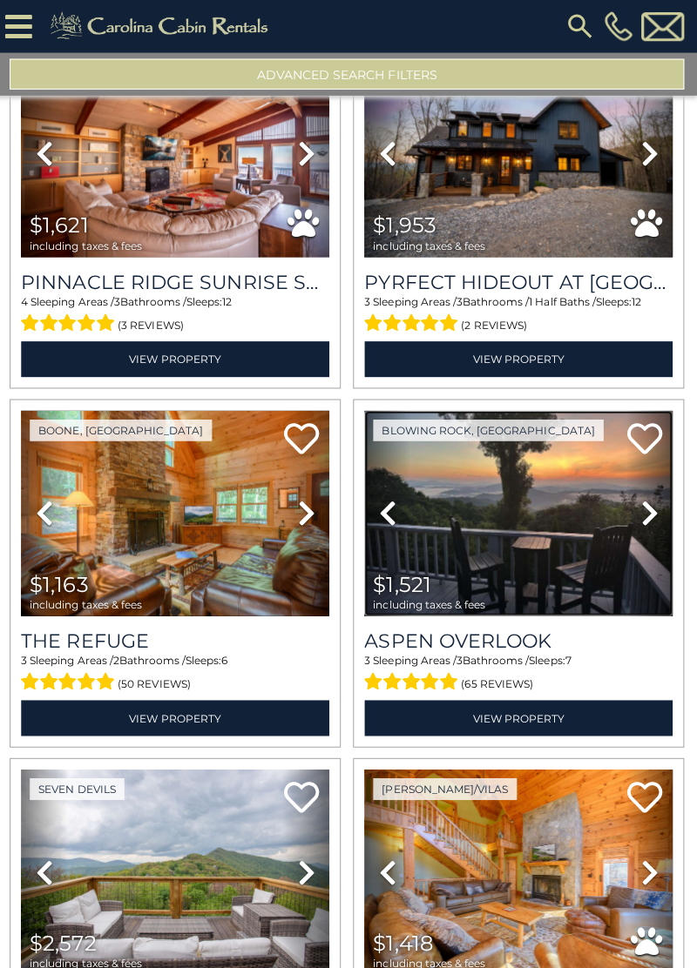
click at [543, 452] on img at bounding box center [519, 511] width 307 height 206
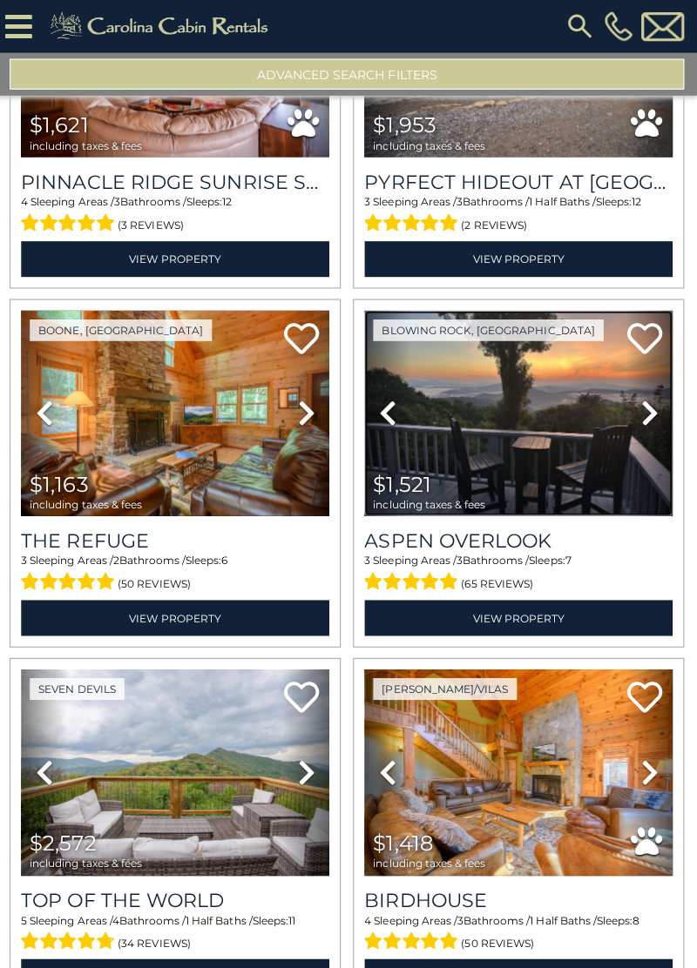
scroll to position [28090, 0]
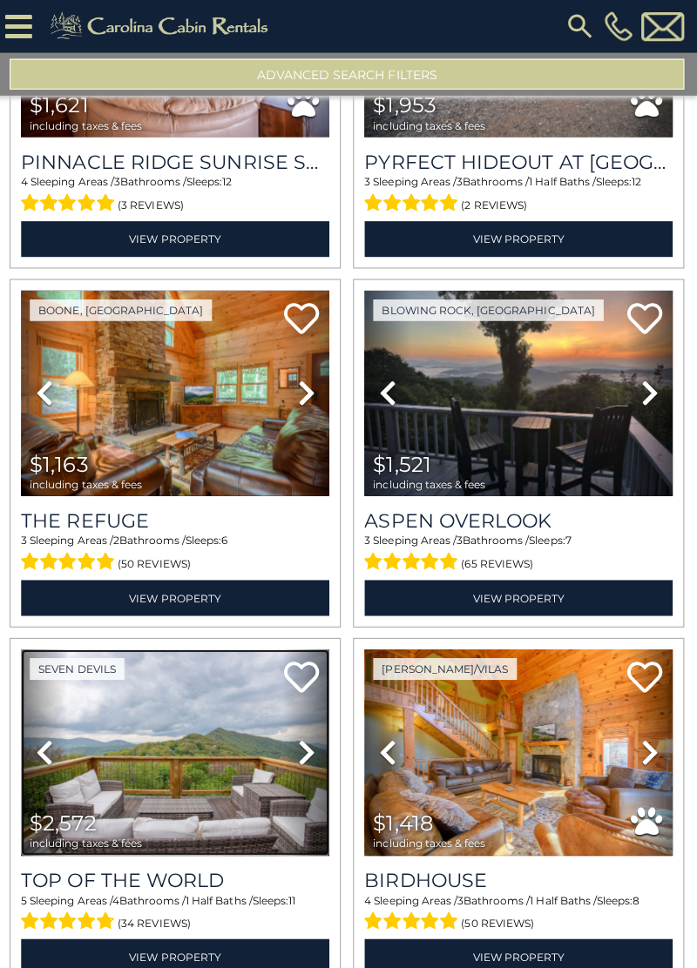
click at [158, 678] on img at bounding box center [177, 749] width 307 height 206
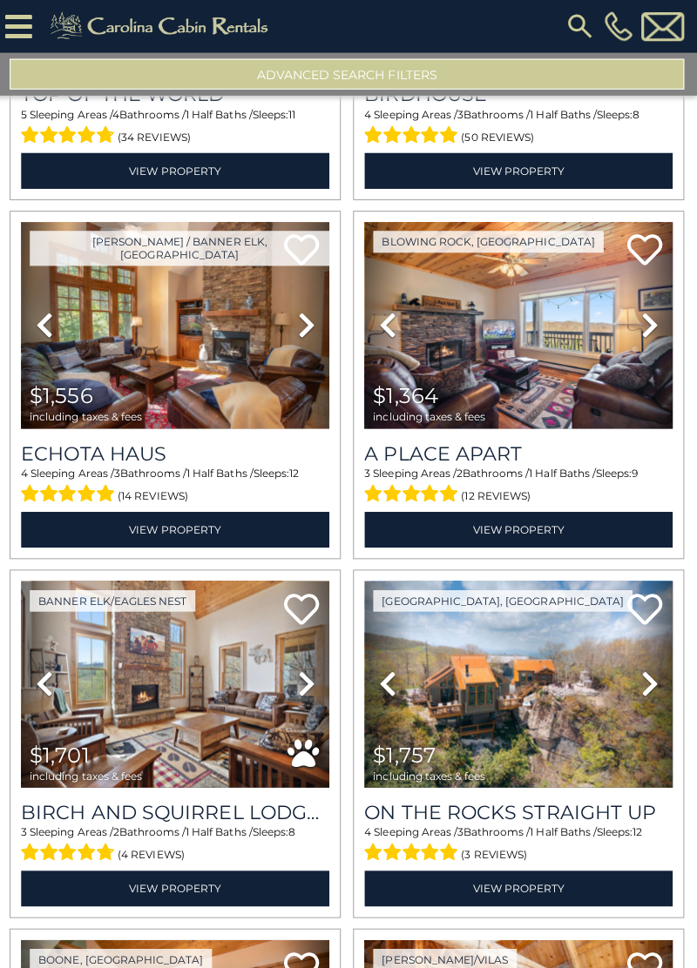
scroll to position [28880, 0]
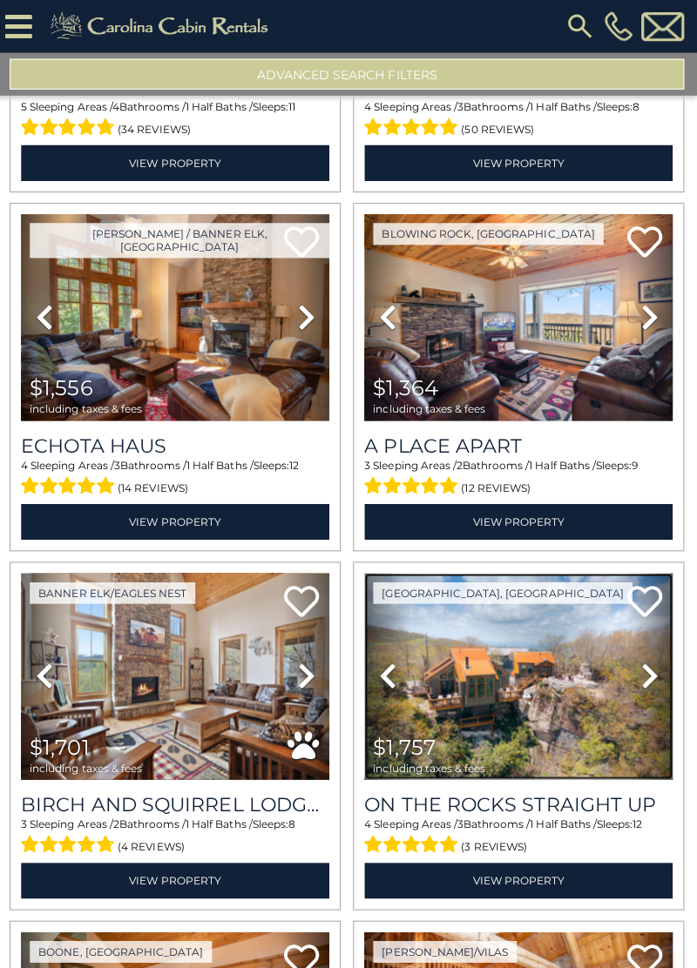
click at [564, 646] on img at bounding box center [519, 673] width 307 height 206
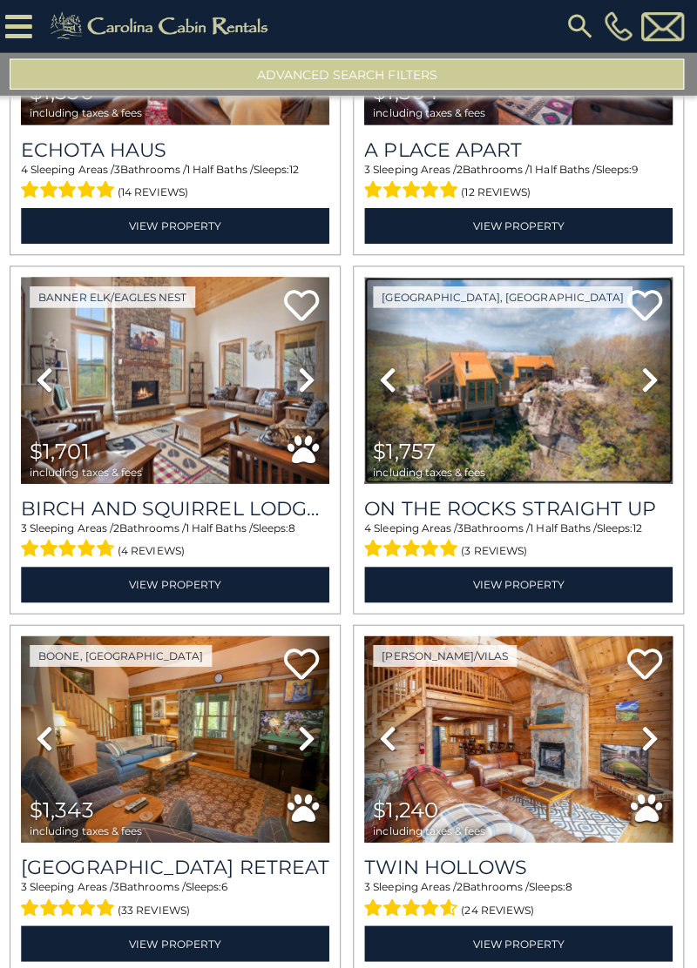
scroll to position [29170, 0]
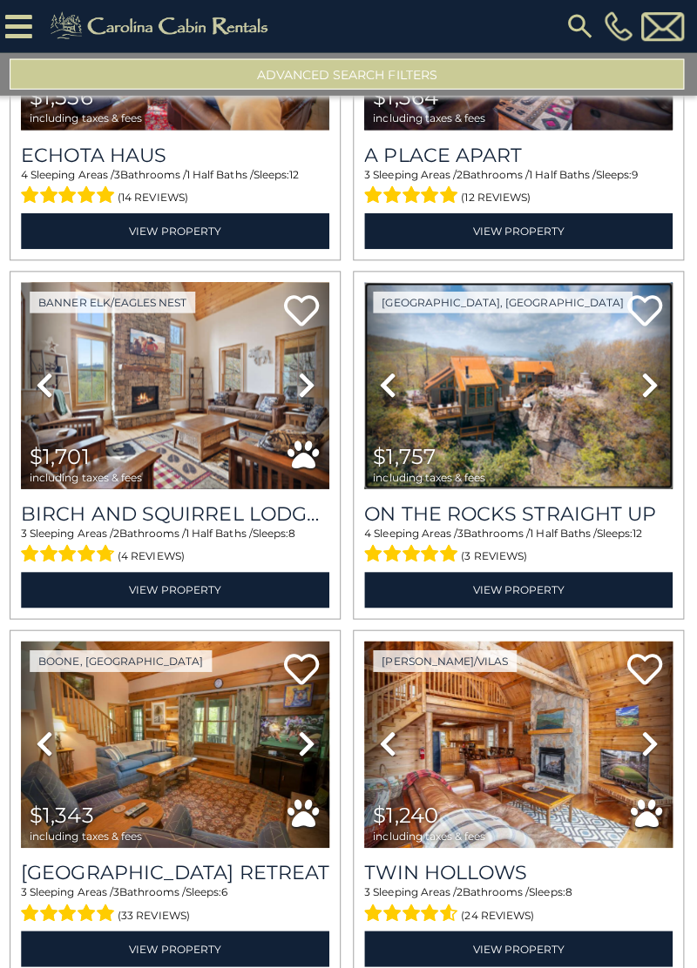
click at [536, 300] on img at bounding box center [519, 383] width 307 height 206
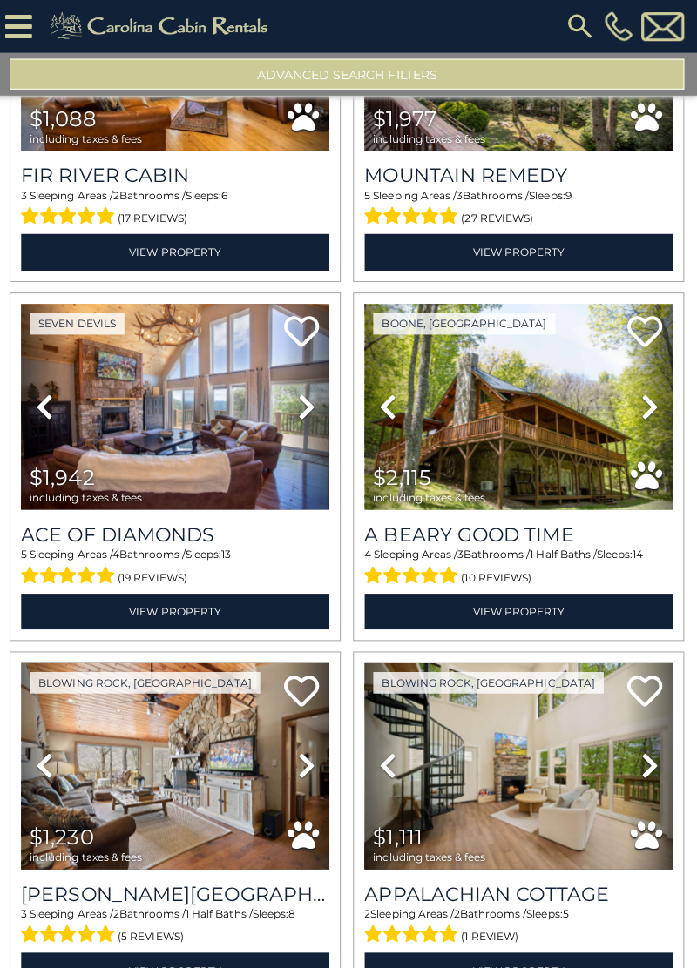
scroll to position [31295, 0]
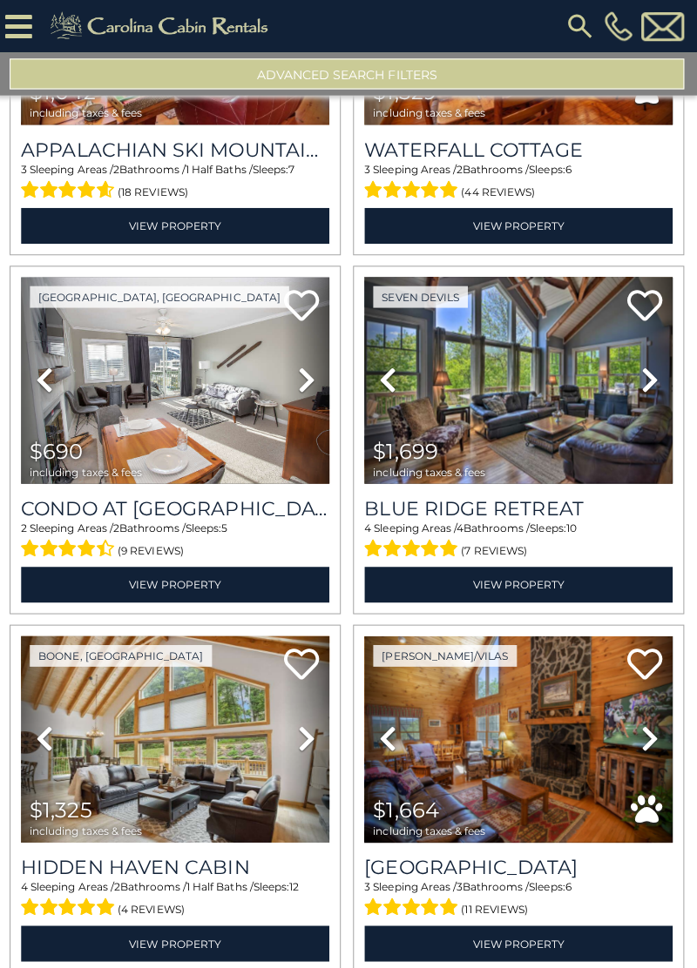
scroll to position [32746, 0]
click at [550, 564] on link "View Property" at bounding box center [519, 582] width 307 height 36
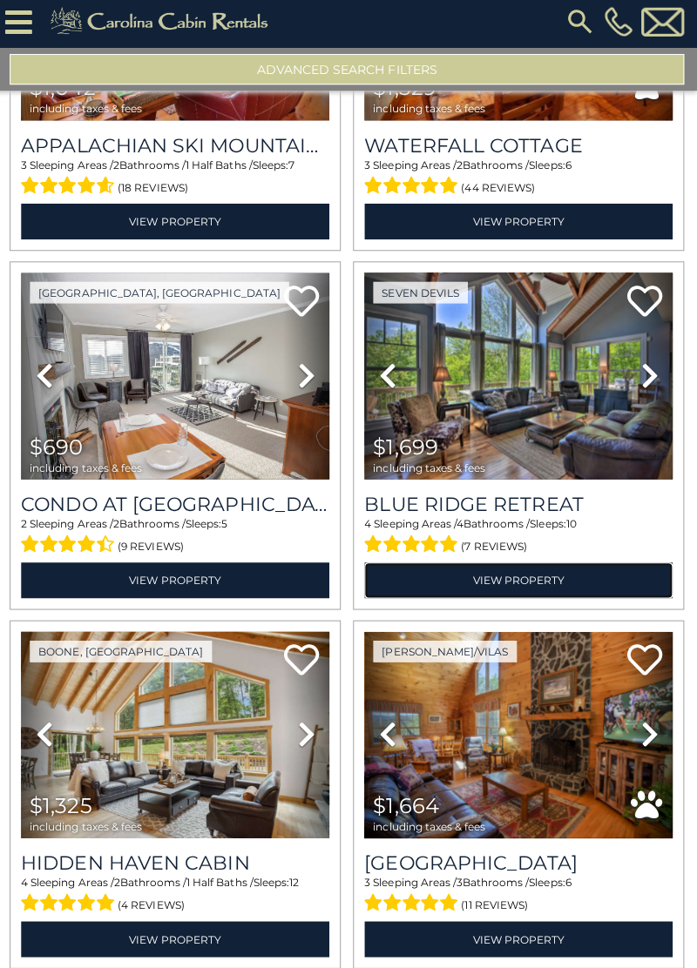
scroll to position [68, 0]
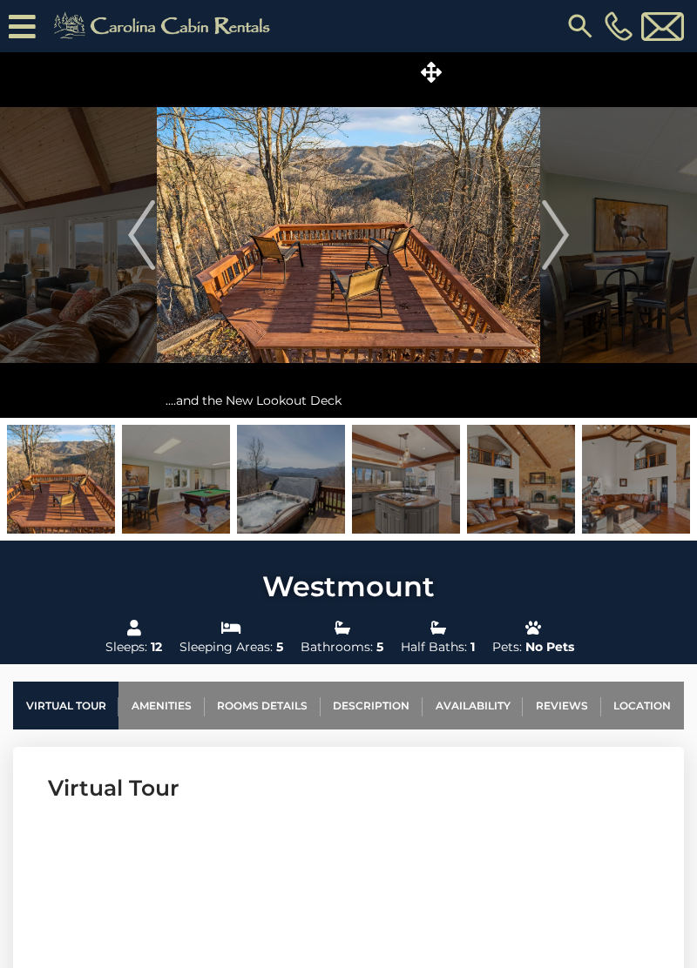
click at [314, 251] on img at bounding box center [348, 235] width 383 height 366
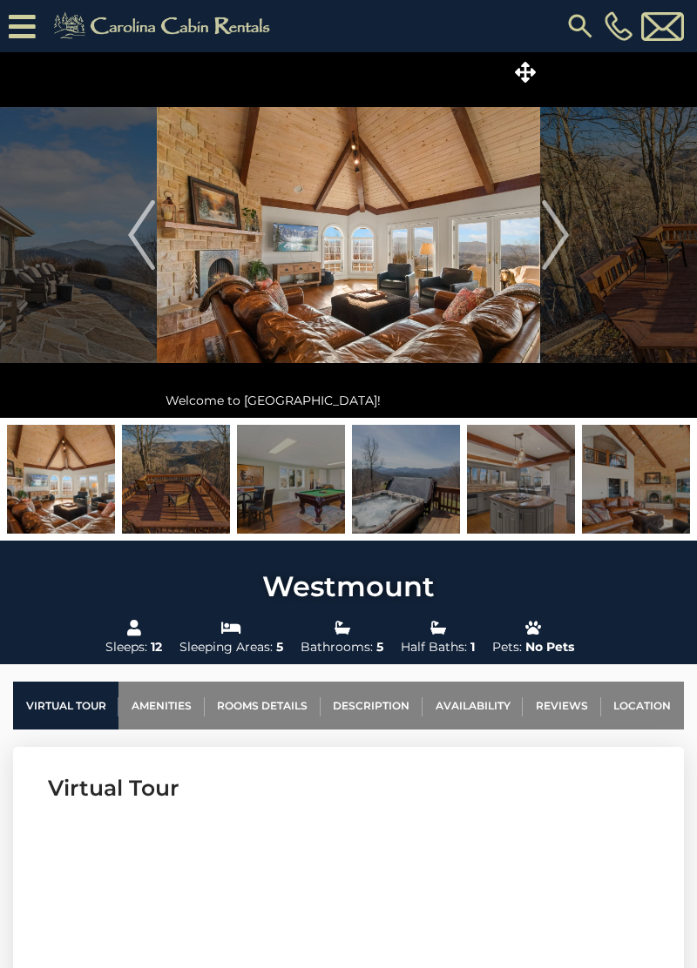
click at [441, 287] on img at bounding box center [348, 235] width 383 height 366
click at [462, 293] on img at bounding box center [348, 235] width 383 height 366
click at [467, 298] on img at bounding box center [348, 235] width 383 height 366
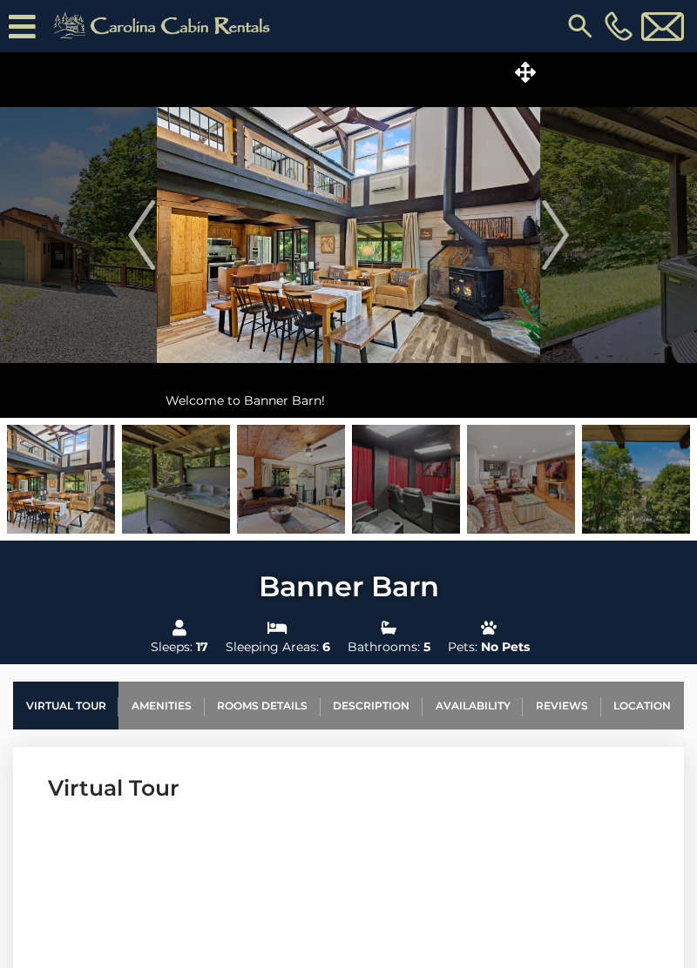
click at [556, 237] on img "Next" at bounding box center [555, 235] width 26 height 70
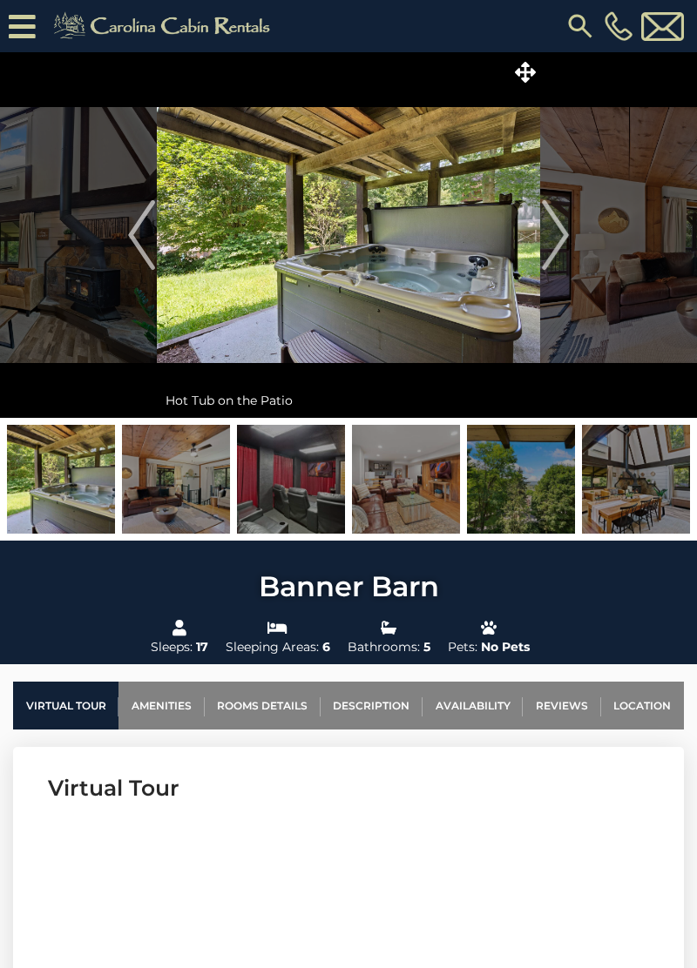
click at [556, 243] on img "Next" at bounding box center [555, 235] width 26 height 70
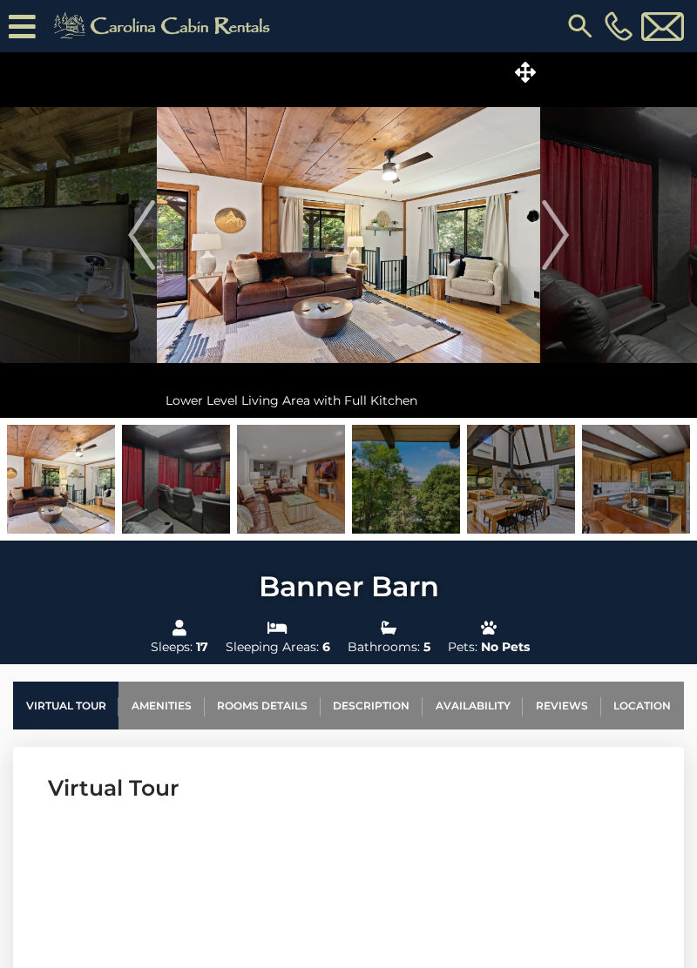
click at [556, 239] on img "Next" at bounding box center [555, 235] width 26 height 70
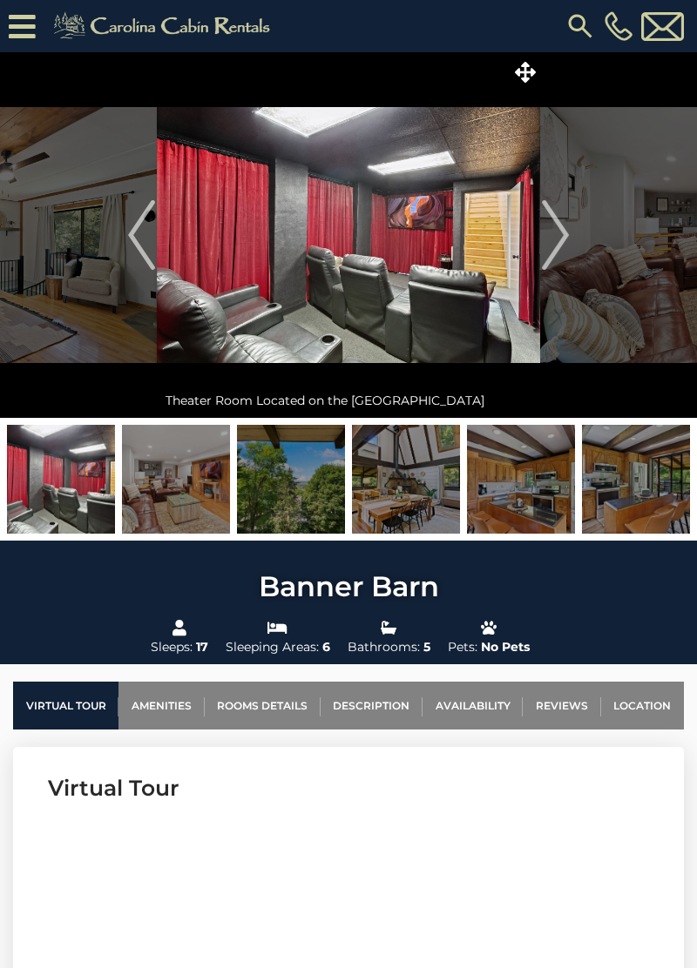
click at [556, 243] on img "Next" at bounding box center [555, 235] width 26 height 70
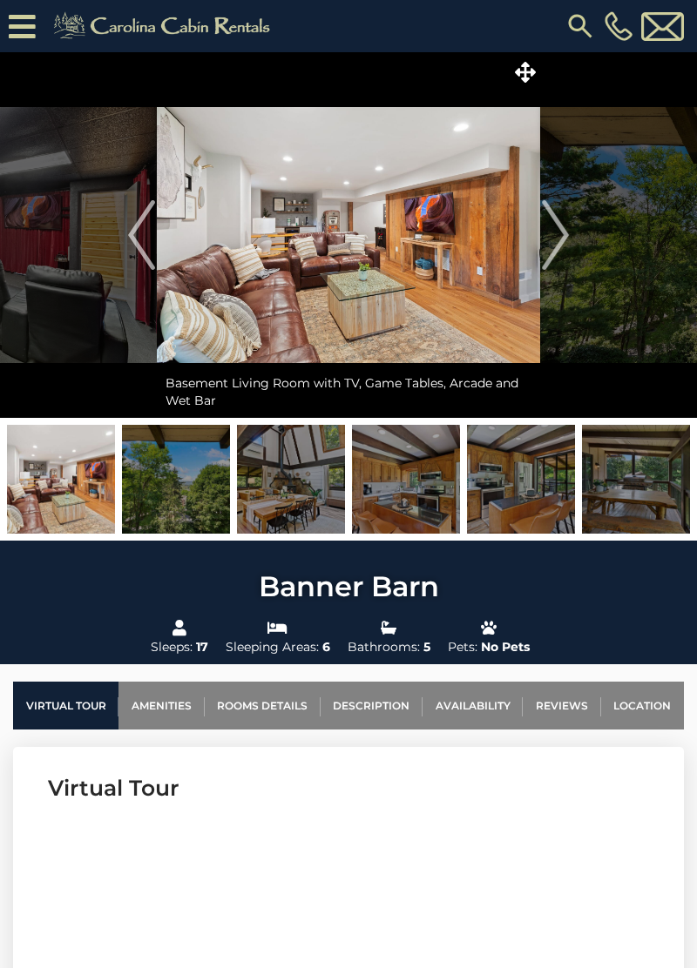
click at [555, 244] on img "Next" at bounding box center [555, 235] width 26 height 70
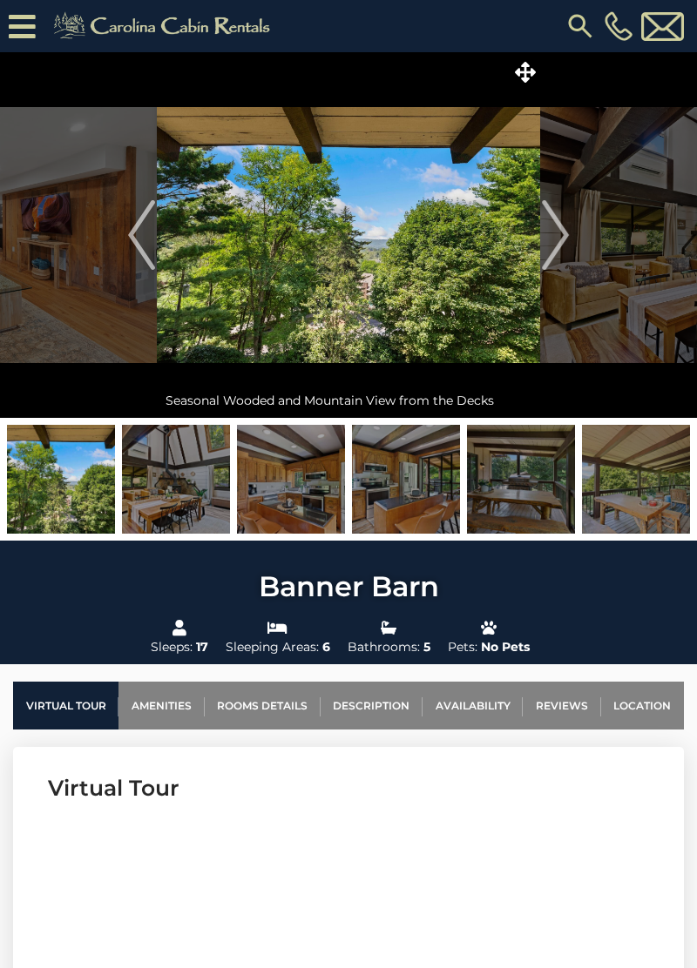
click at [557, 240] on img "Next" at bounding box center [555, 235] width 26 height 70
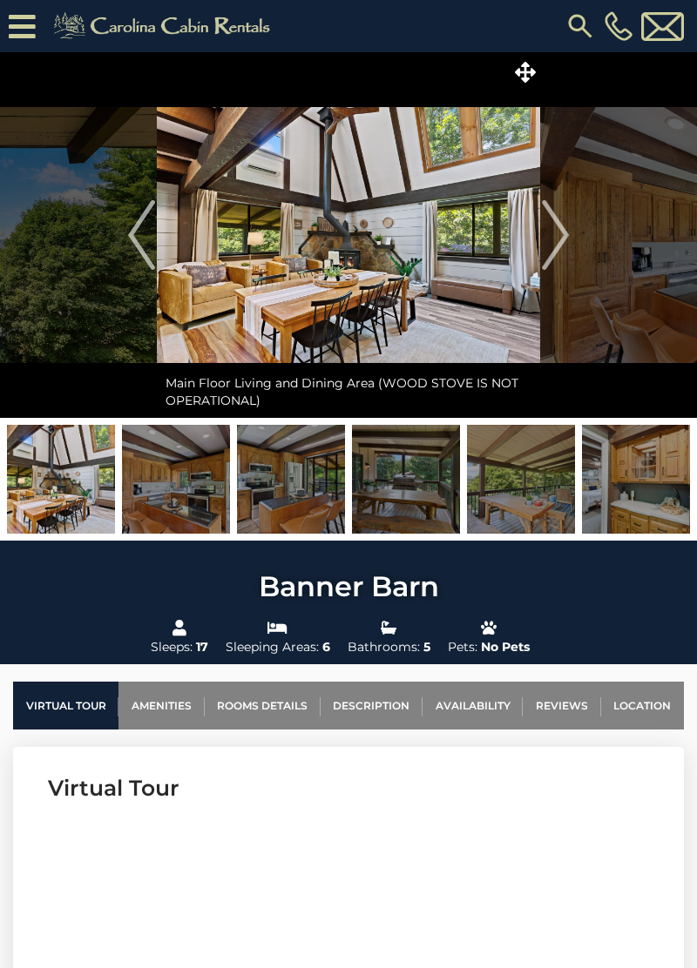
click at [559, 236] on img "Next" at bounding box center [555, 235] width 26 height 70
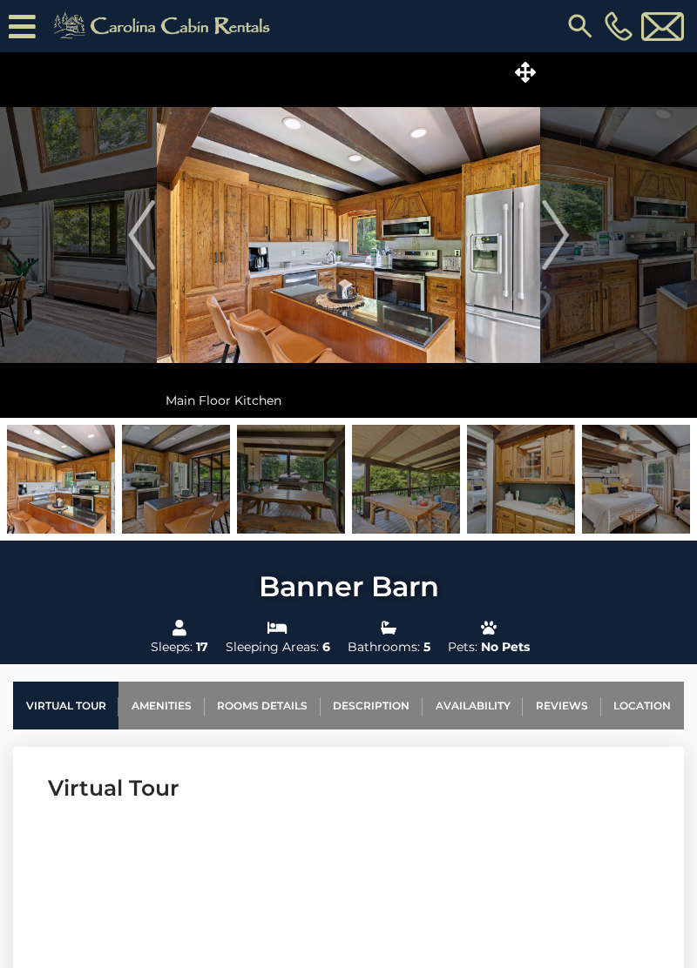
click at [559, 239] on img "Next" at bounding box center [555, 235] width 26 height 70
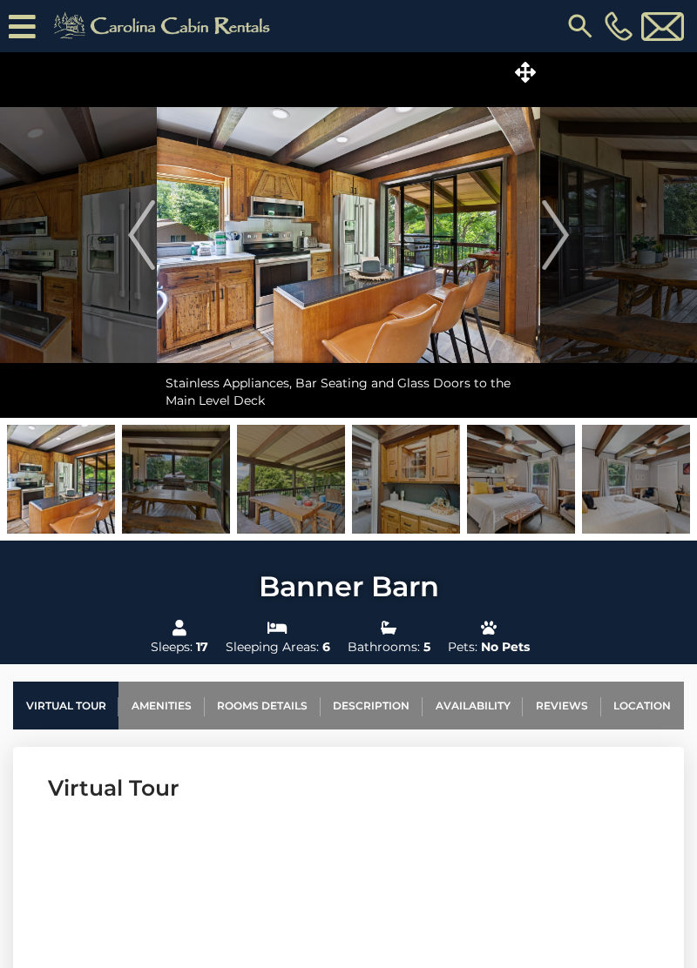
click at [556, 239] on img "Next" at bounding box center [555, 235] width 26 height 70
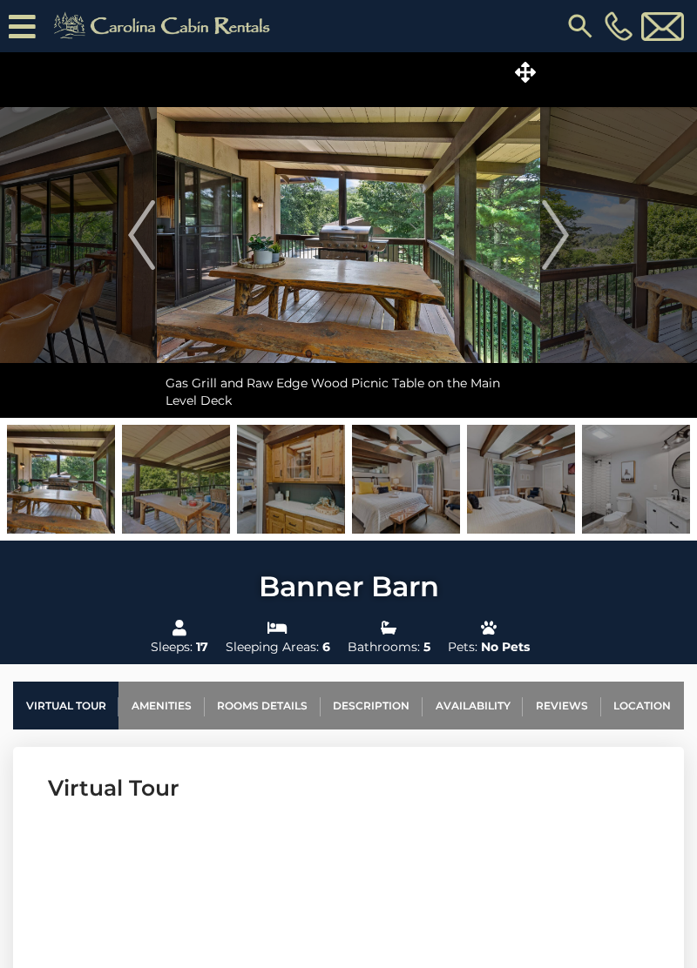
click at [559, 240] on img "Next" at bounding box center [555, 235] width 26 height 70
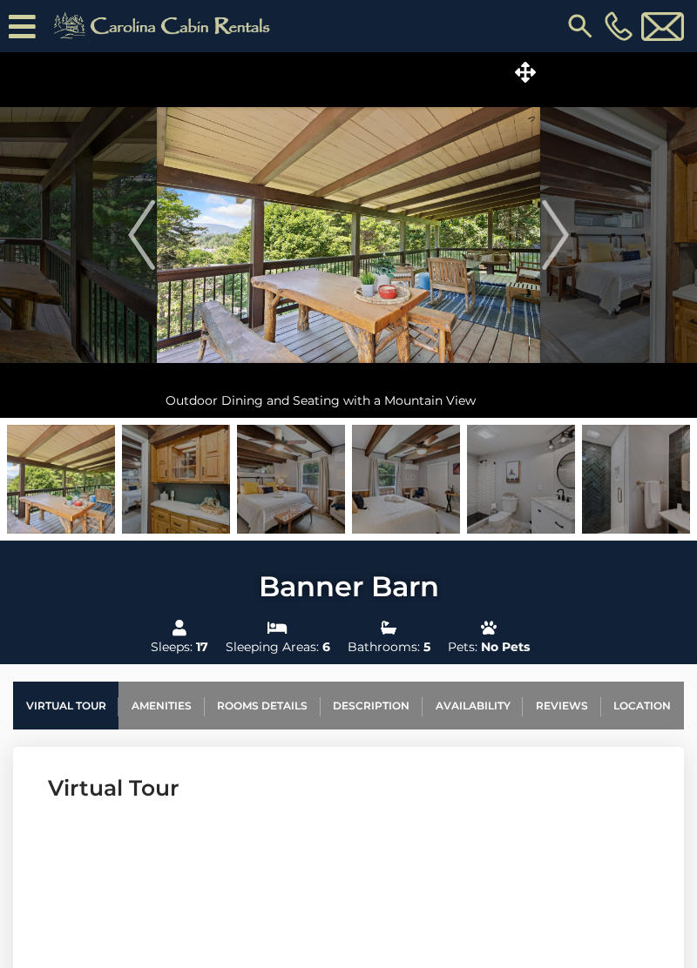
click at [557, 242] on img "Next" at bounding box center [555, 235] width 26 height 70
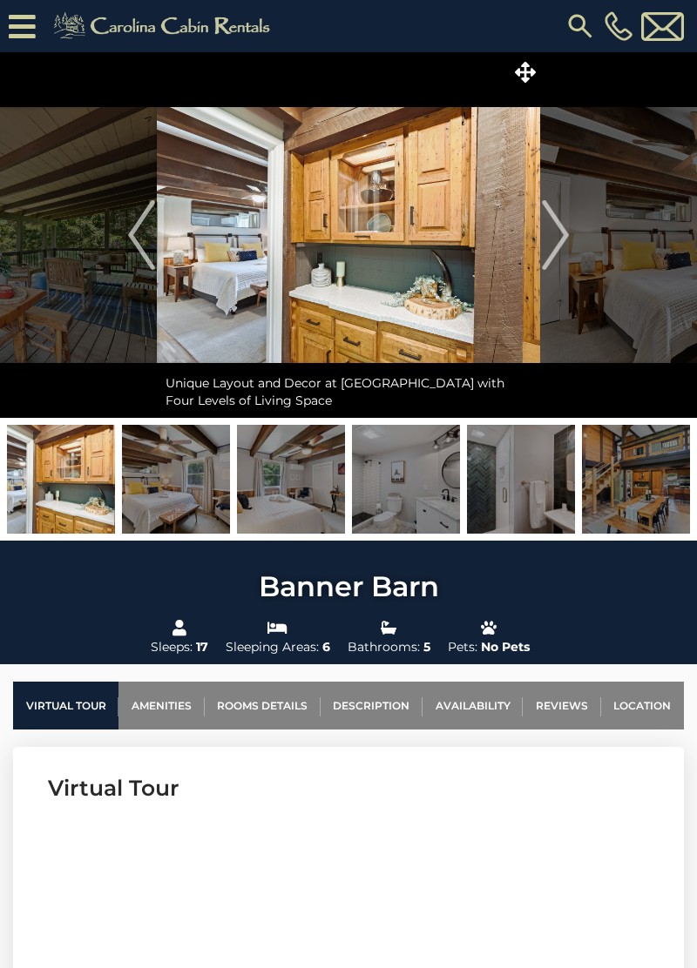
click at [560, 243] on img "Next" at bounding box center [555, 235] width 26 height 70
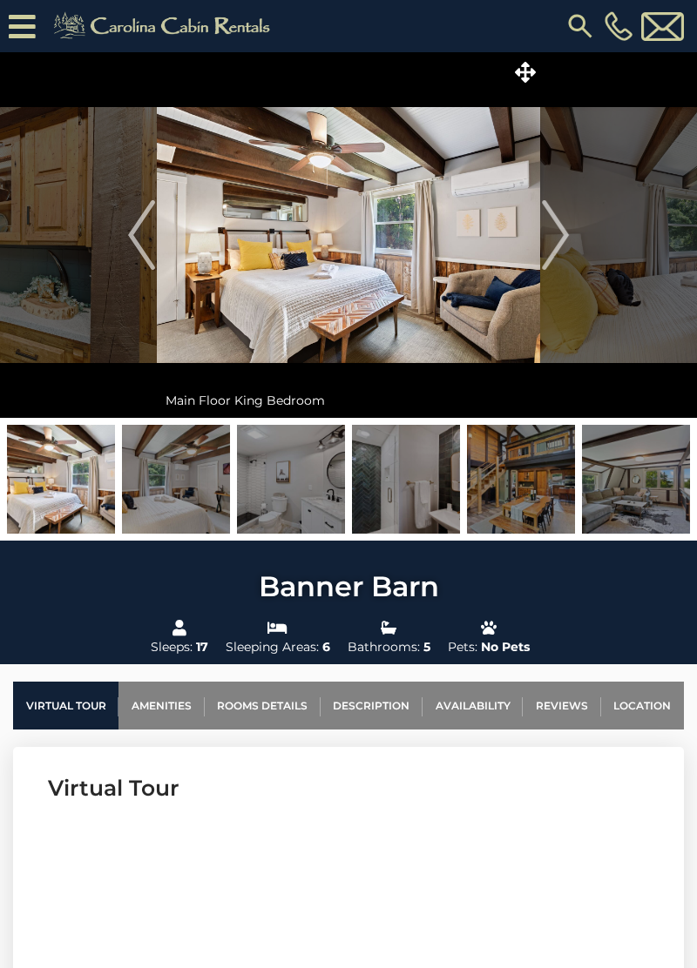
click at [559, 242] on img "Next" at bounding box center [555, 235] width 26 height 70
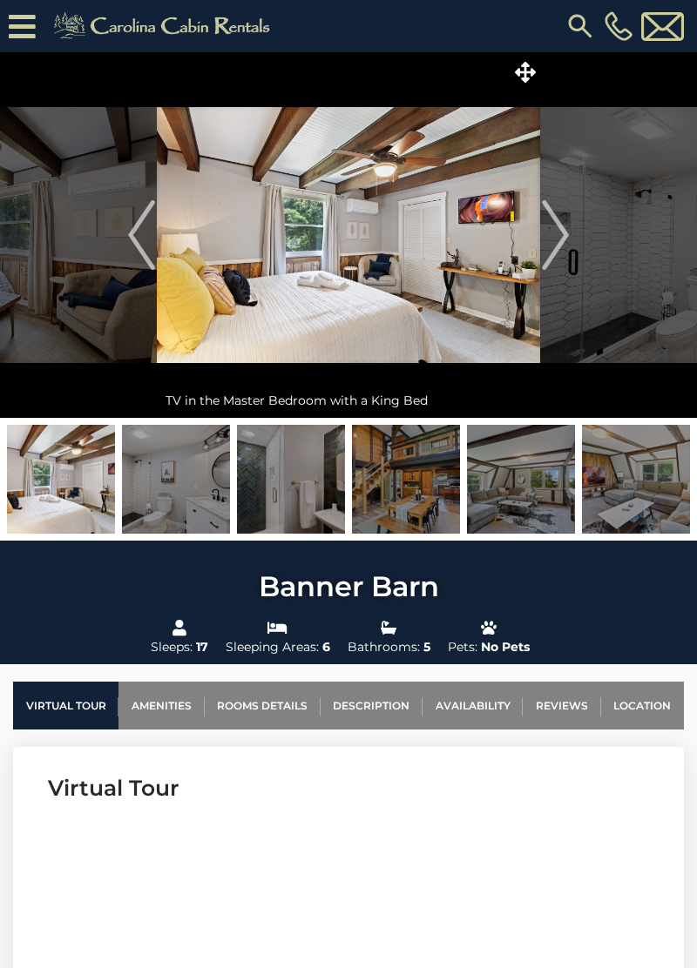
click at [557, 239] on img "Next" at bounding box center [555, 235] width 26 height 70
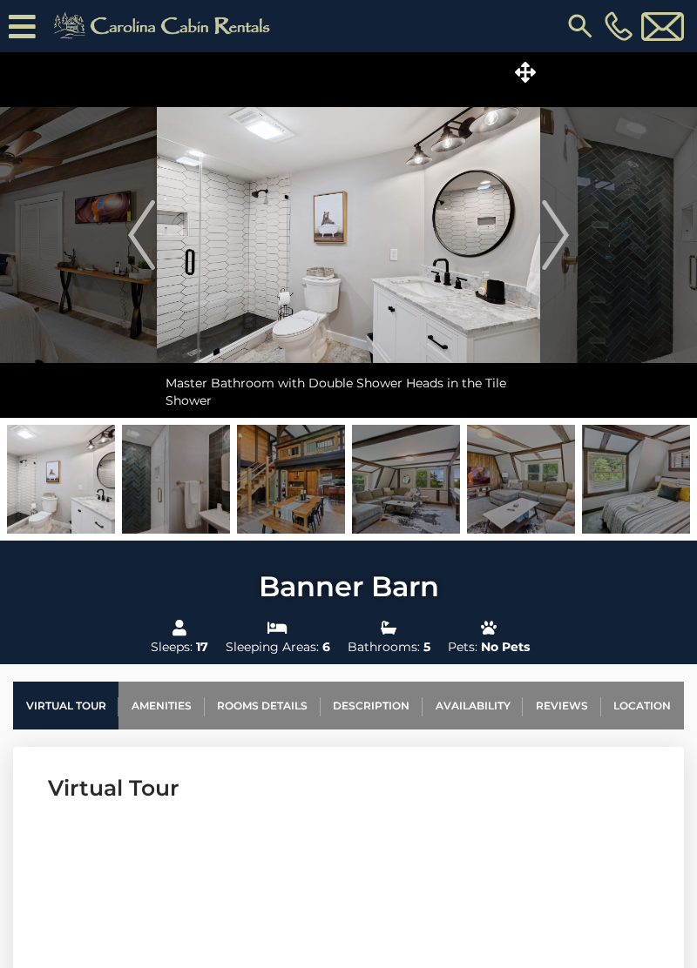
click at [562, 240] on img "Next" at bounding box center [555, 235] width 26 height 70
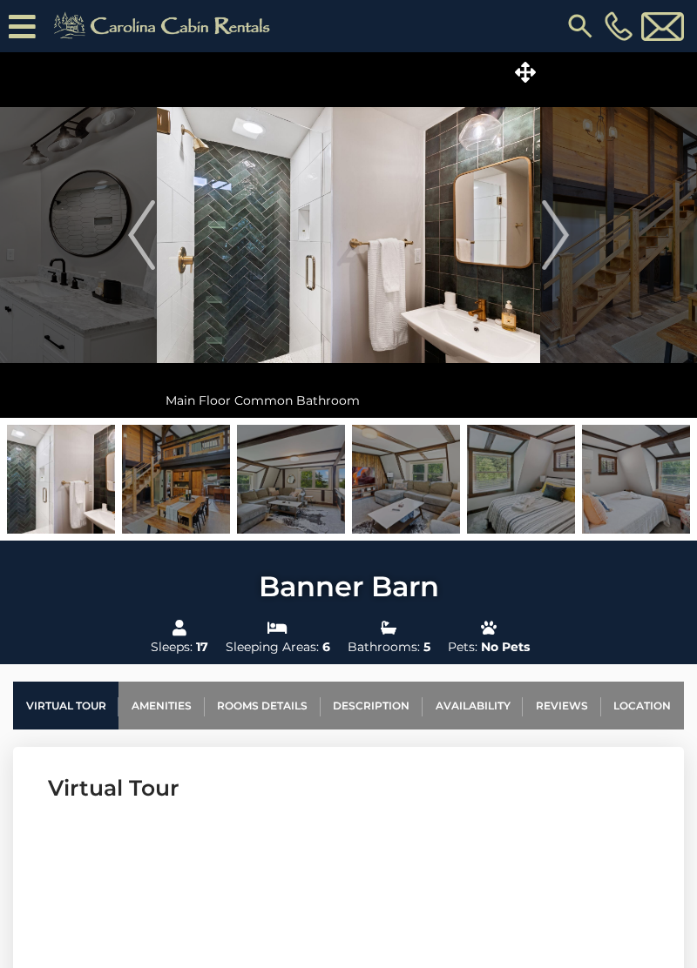
click at [560, 235] on img "Next" at bounding box center [555, 235] width 26 height 70
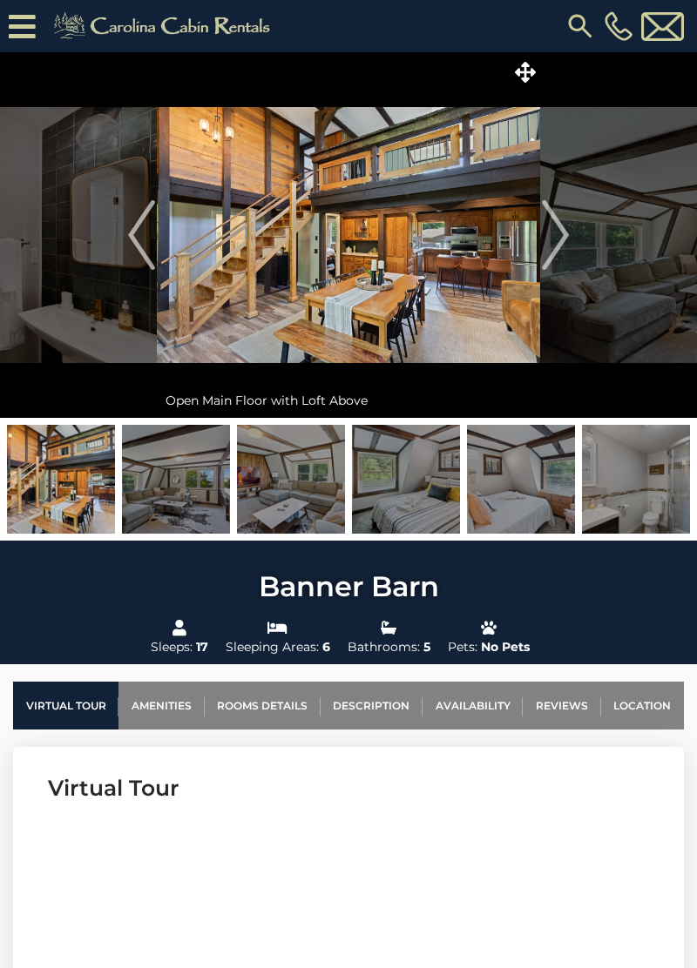
click at [561, 235] on img "Next" at bounding box center [555, 235] width 26 height 70
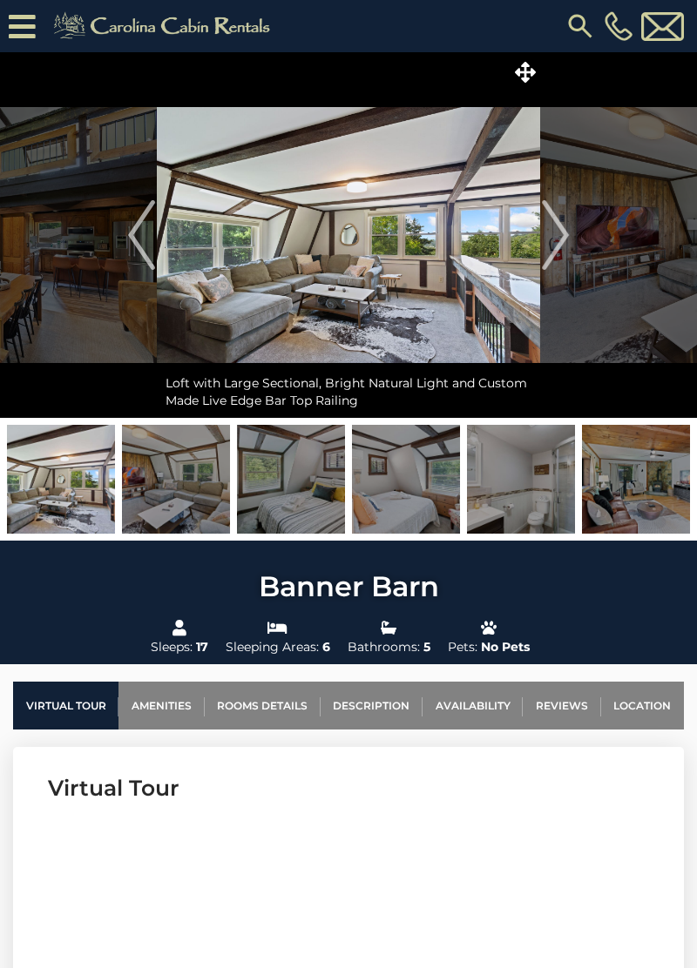
click at [560, 239] on img "Next" at bounding box center [555, 235] width 26 height 70
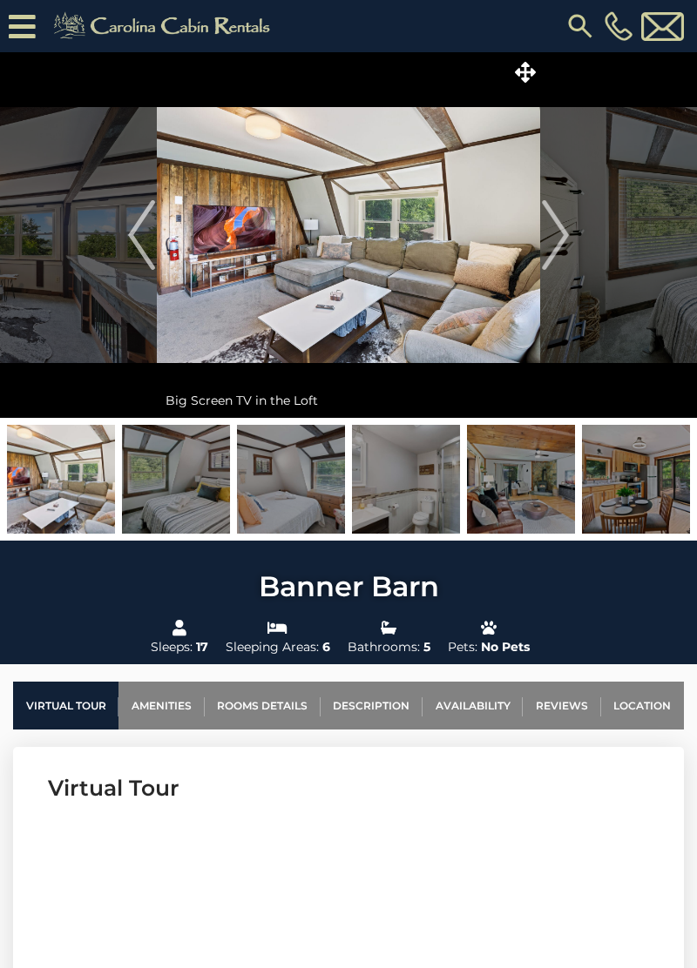
click at [557, 238] on img "Next" at bounding box center [555, 235] width 26 height 70
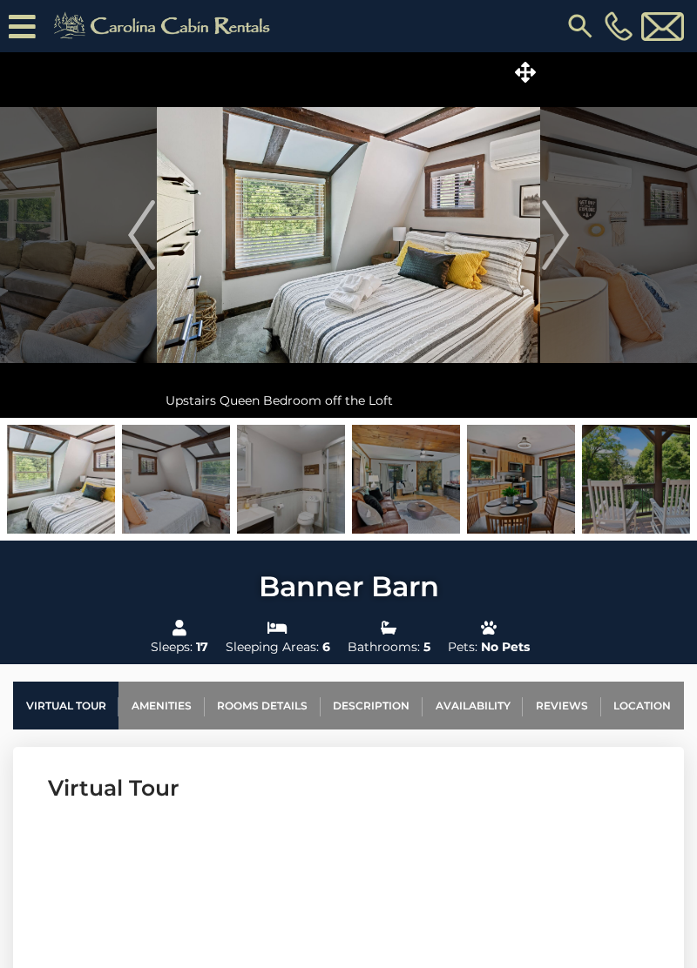
click at [556, 236] on img "Next" at bounding box center [555, 235] width 26 height 70
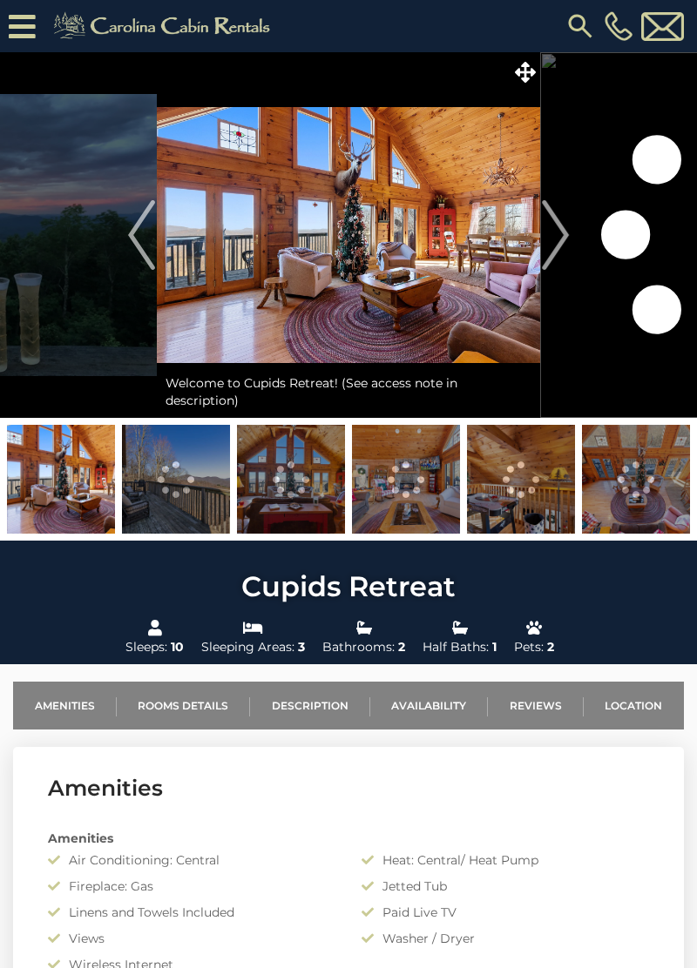
click at [563, 242] on img "Next" at bounding box center [555, 235] width 26 height 70
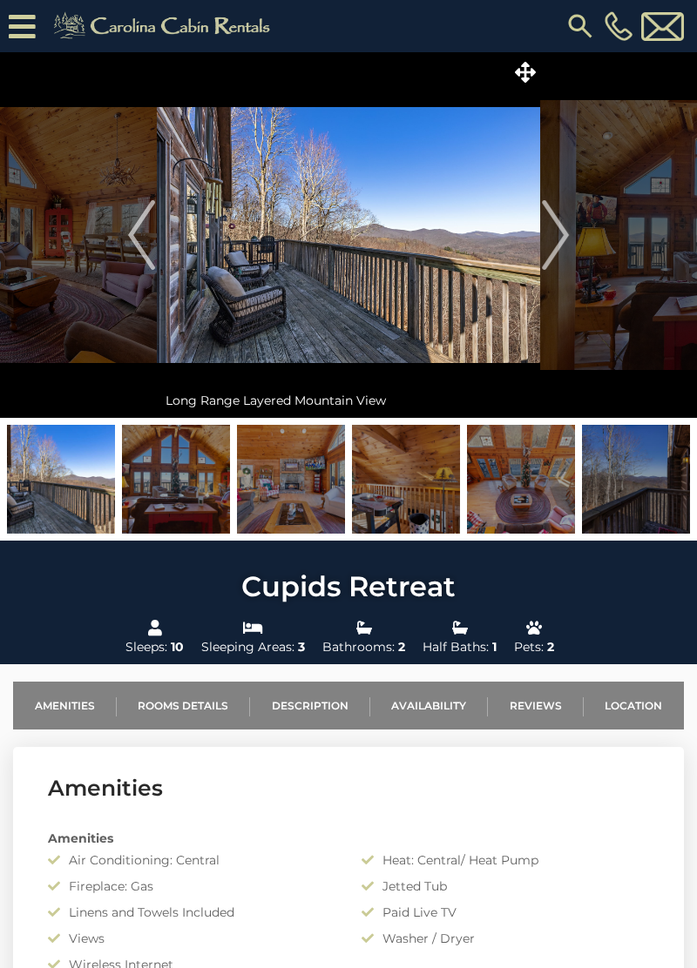
click at [550, 237] on img "Next" at bounding box center [555, 235] width 26 height 70
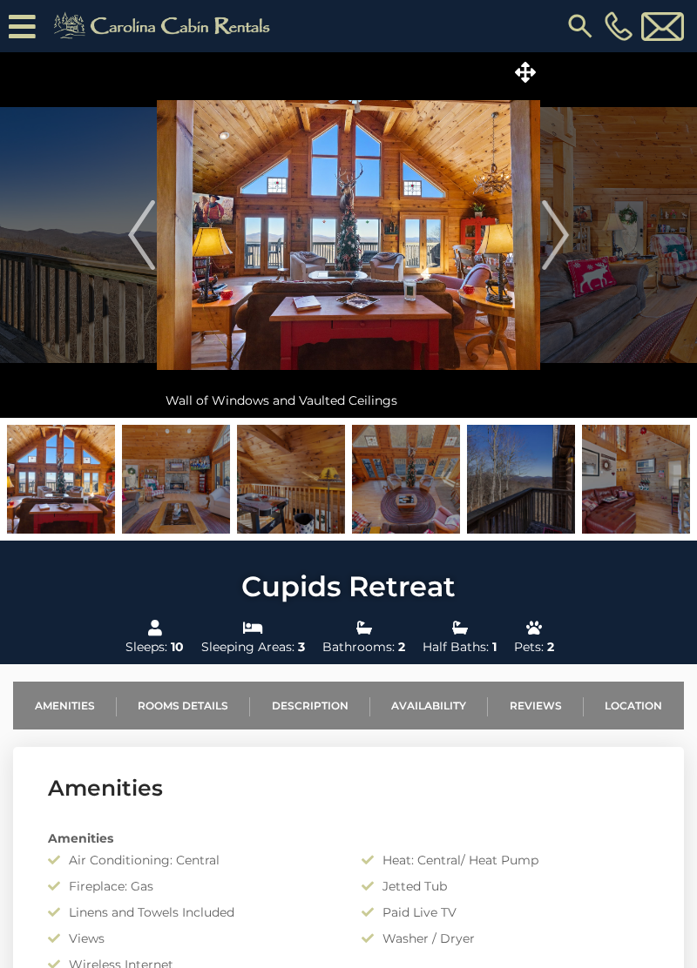
click at [549, 237] on img "Next" at bounding box center [555, 235] width 26 height 70
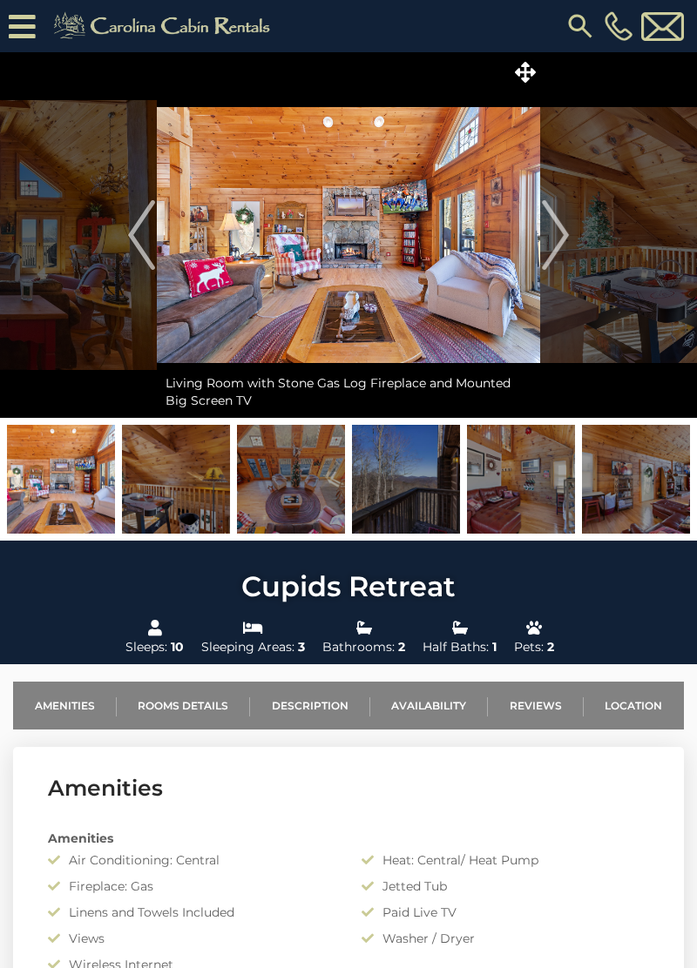
click at [555, 235] on img "Next" at bounding box center [555, 235] width 26 height 70
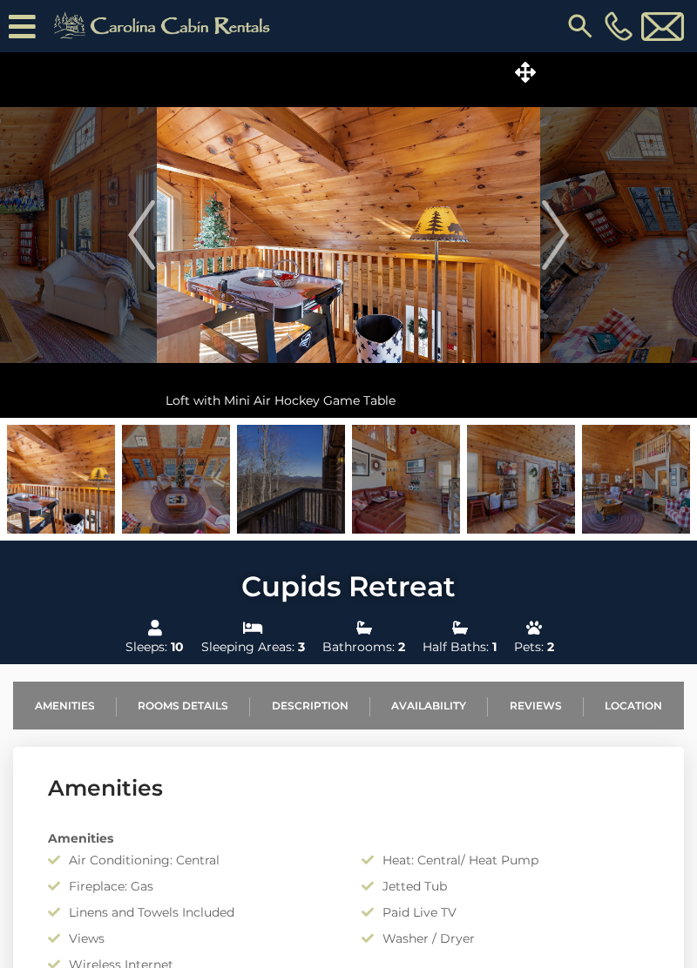
click at [556, 233] on img "Next" at bounding box center [555, 235] width 26 height 70
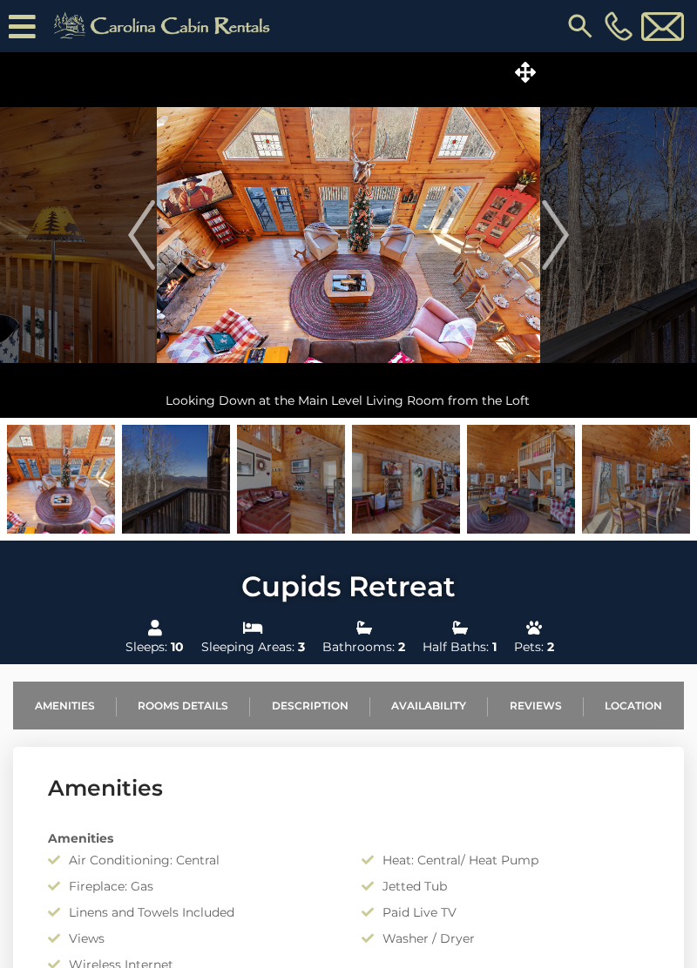
click at [555, 237] on img "Next" at bounding box center [555, 235] width 26 height 70
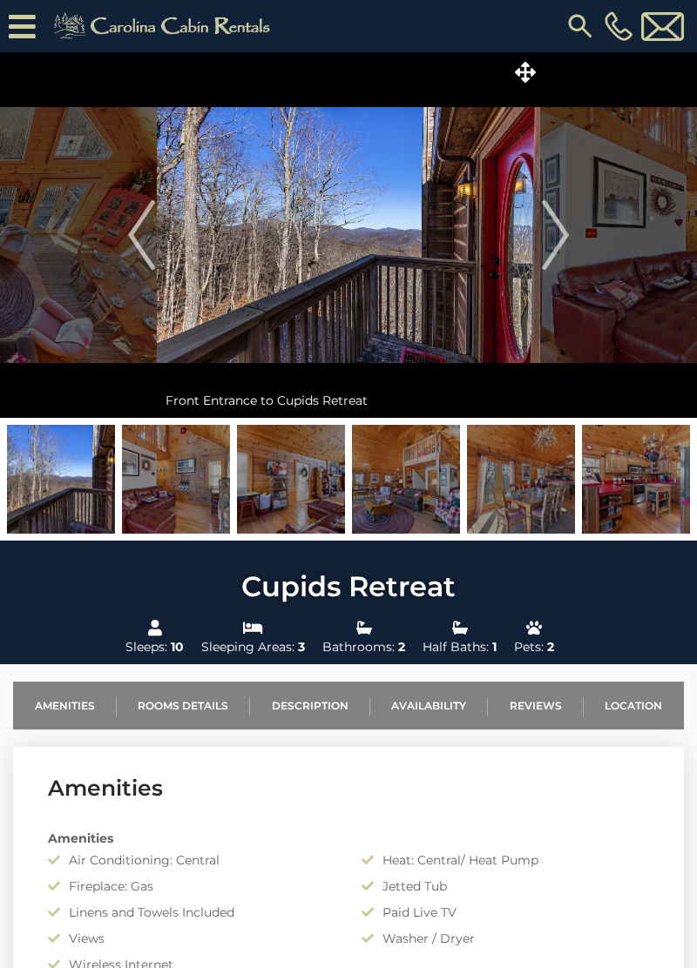
click at [556, 235] on img "Next" at bounding box center [555, 235] width 26 height 70
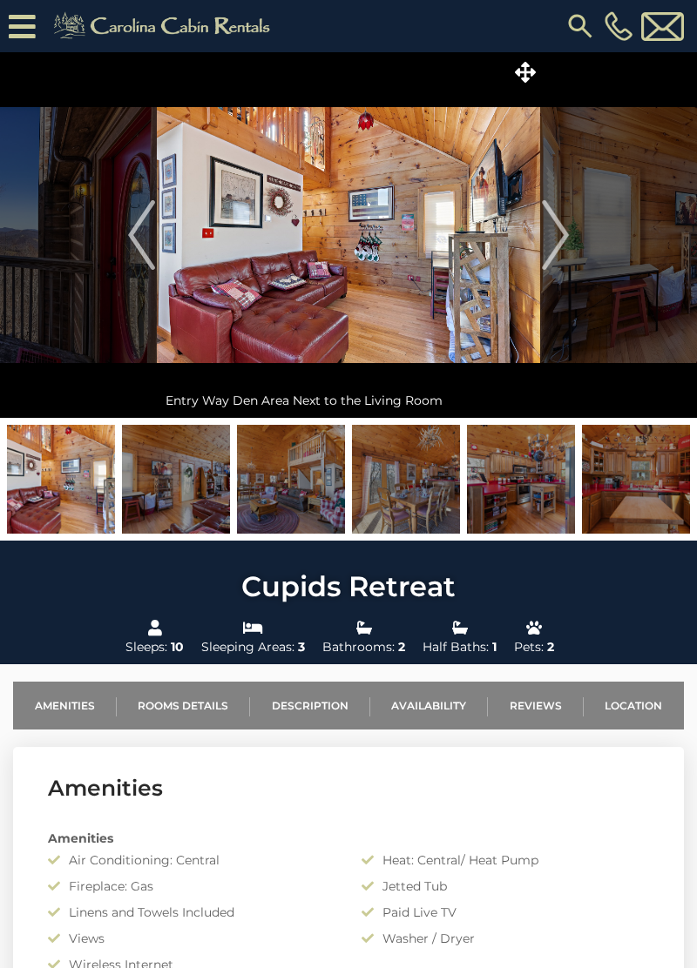
click at [549, 237] on img "Next" at bounding box center [555, 235] width 26 height 70
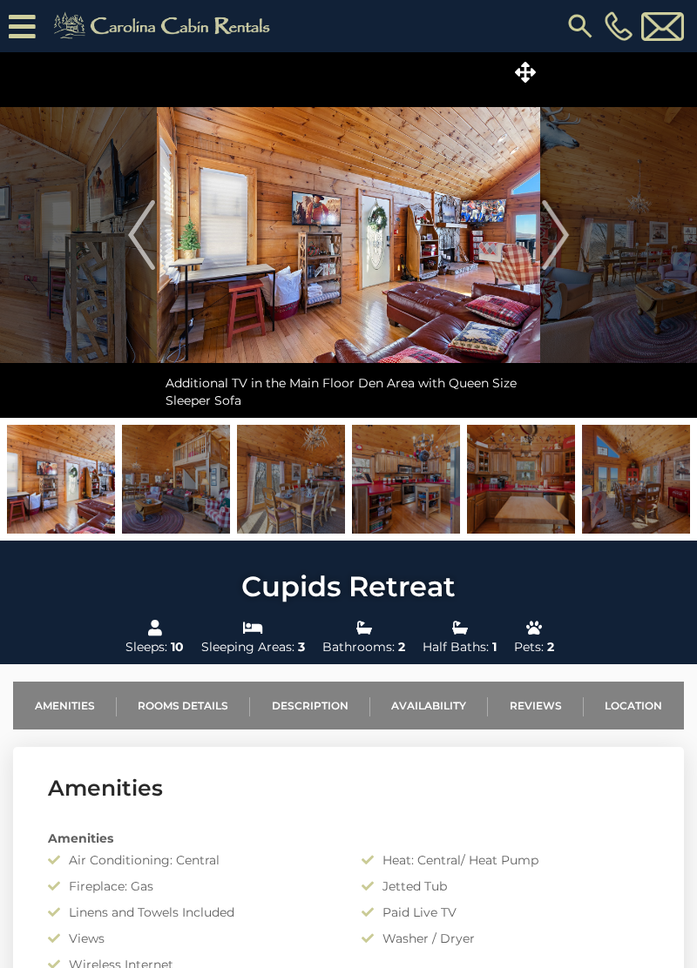
click at [550, 236] on img "Next" at bounding box center [555, 235] width 26 height 70
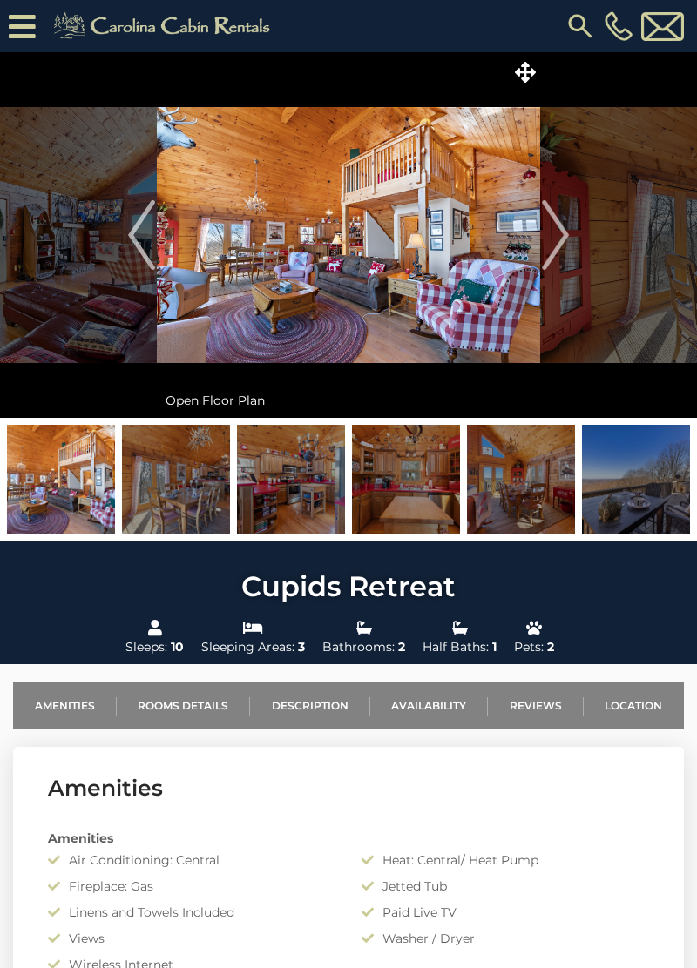
click at [551, 236] on img "Next" at bounding box center [555, 235] width 26 height 70
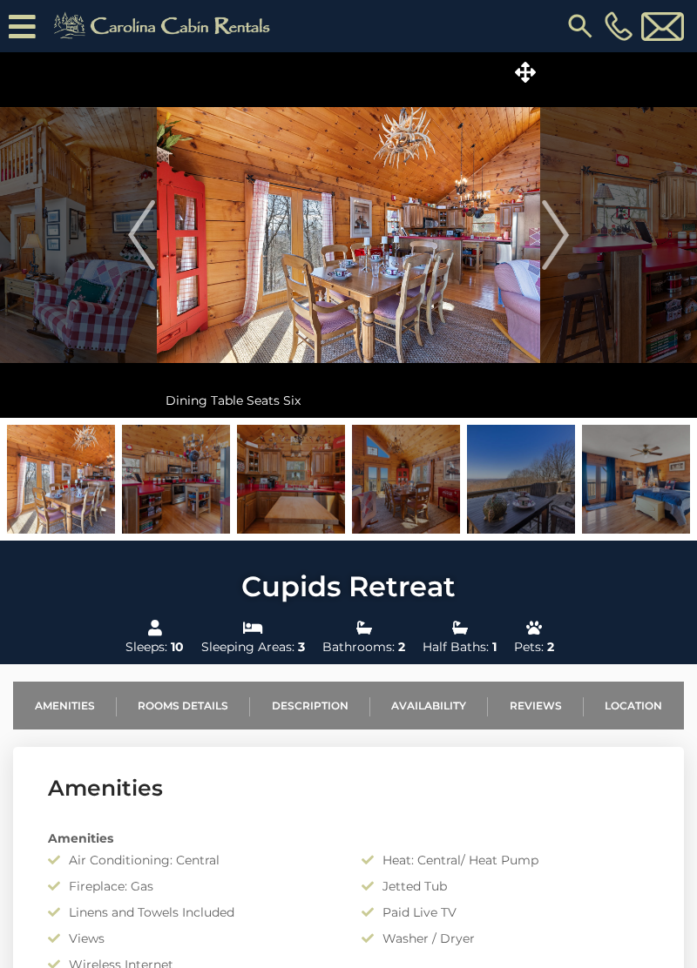
click at [550, 231] on img "Next" at bounding box center [555, 235] width 26 height 70
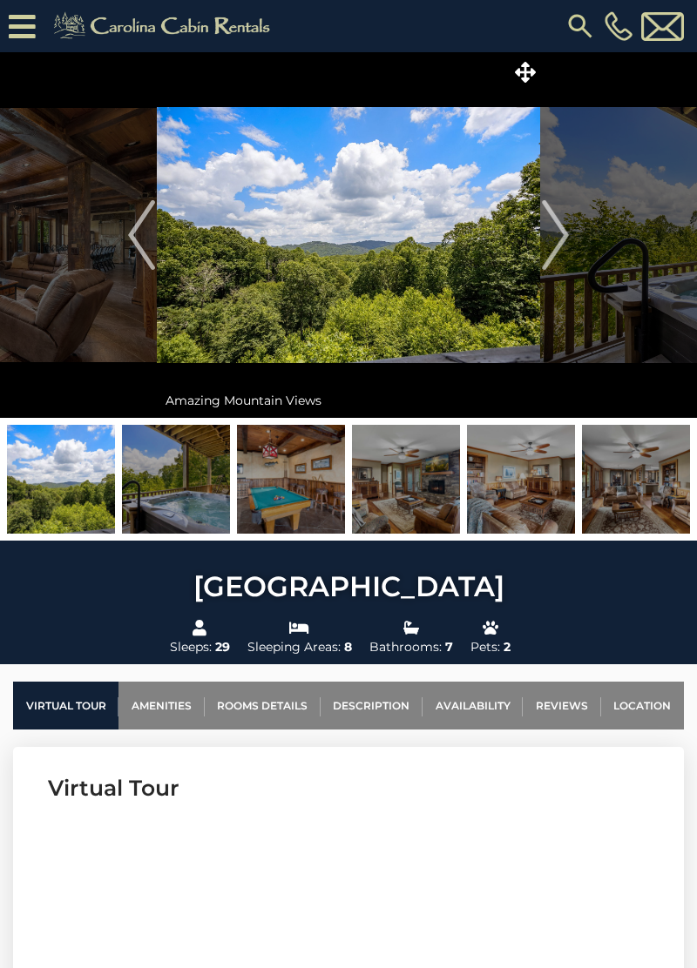
click at [563, 236] on img "Next" at bounding box center [555, 235] width 26 height 70
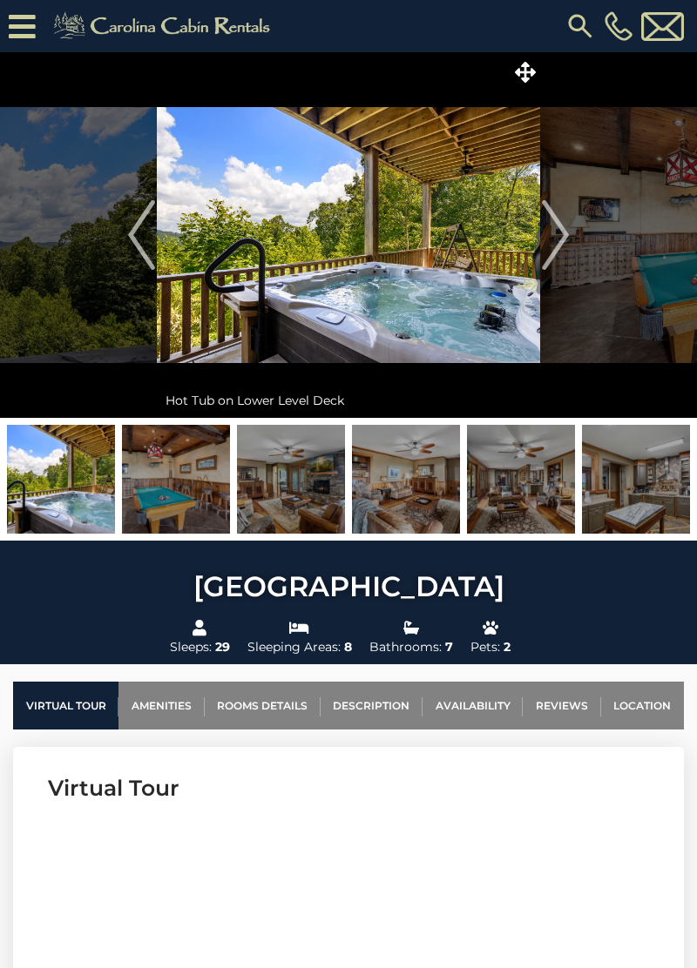
click at [558, 239] on img "Next" at bounding box center [555, 235] width 26 height 70
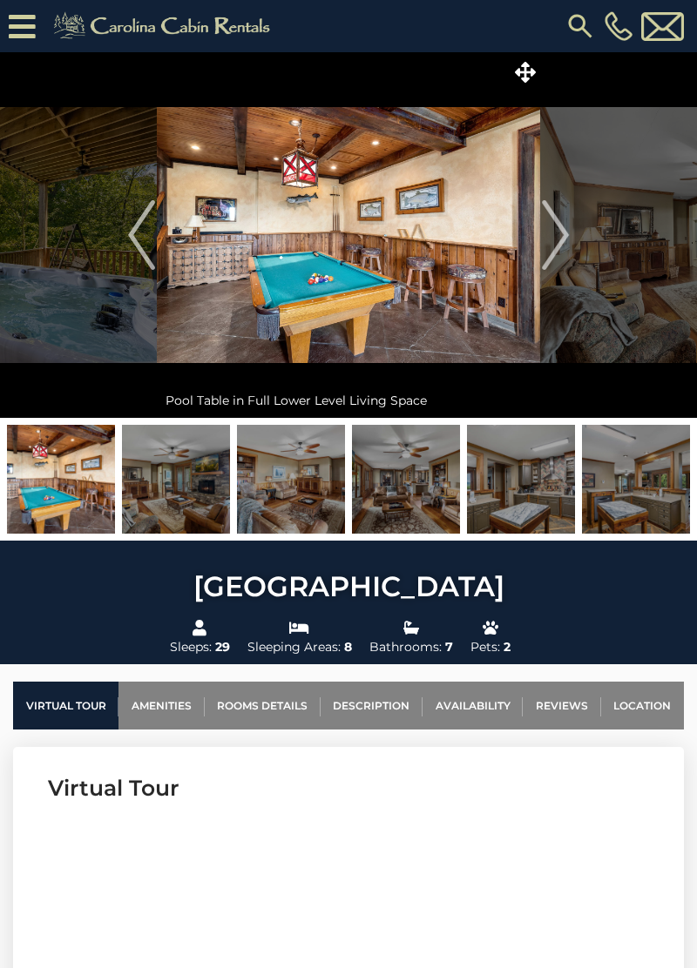
click img "Next"
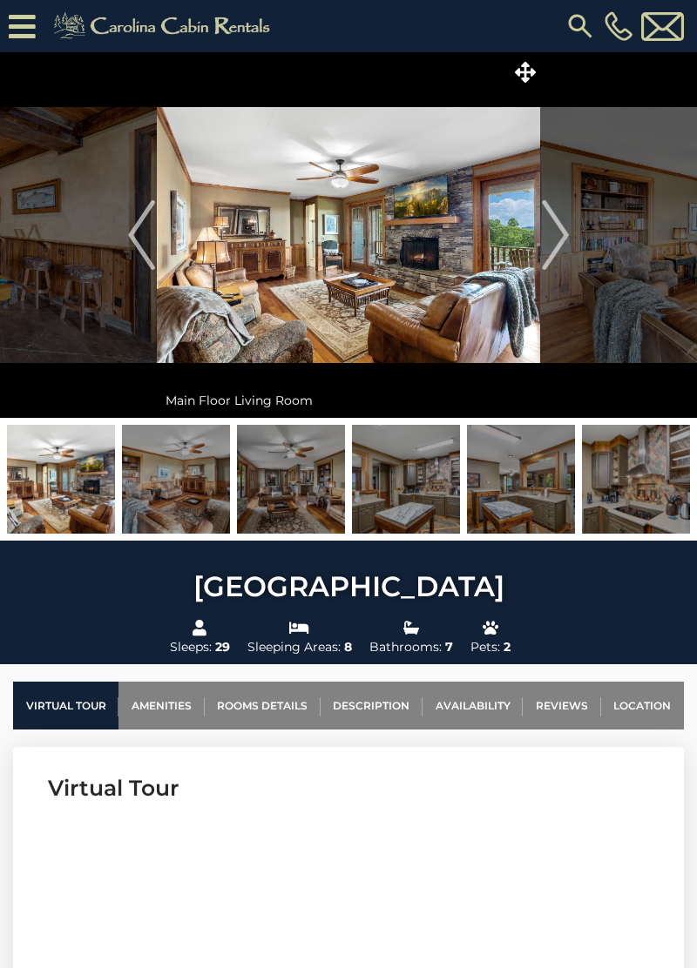
click img "Next"
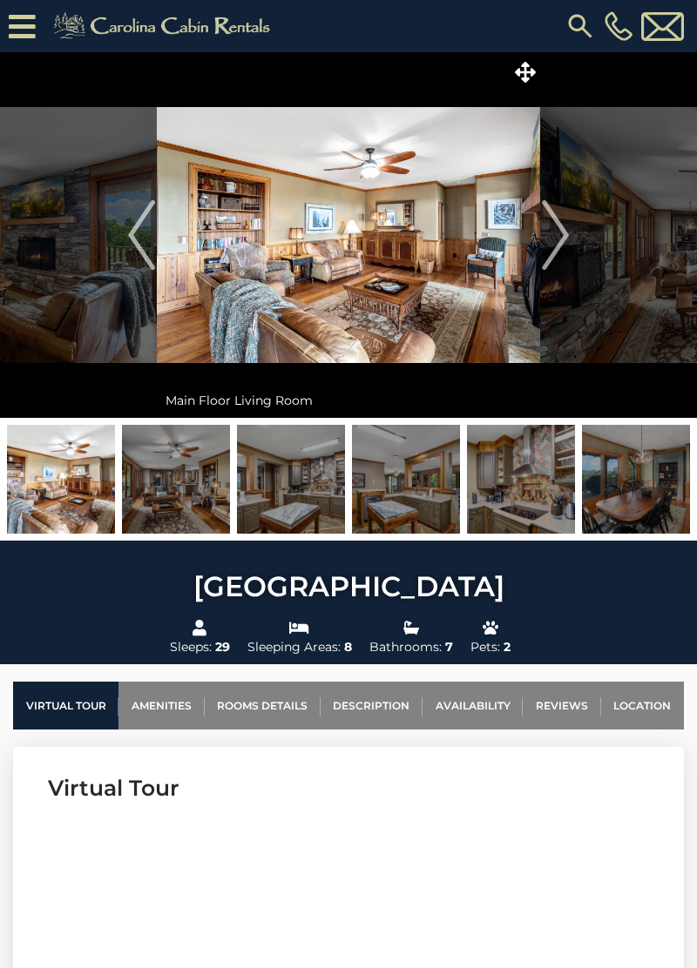
click img "Next"
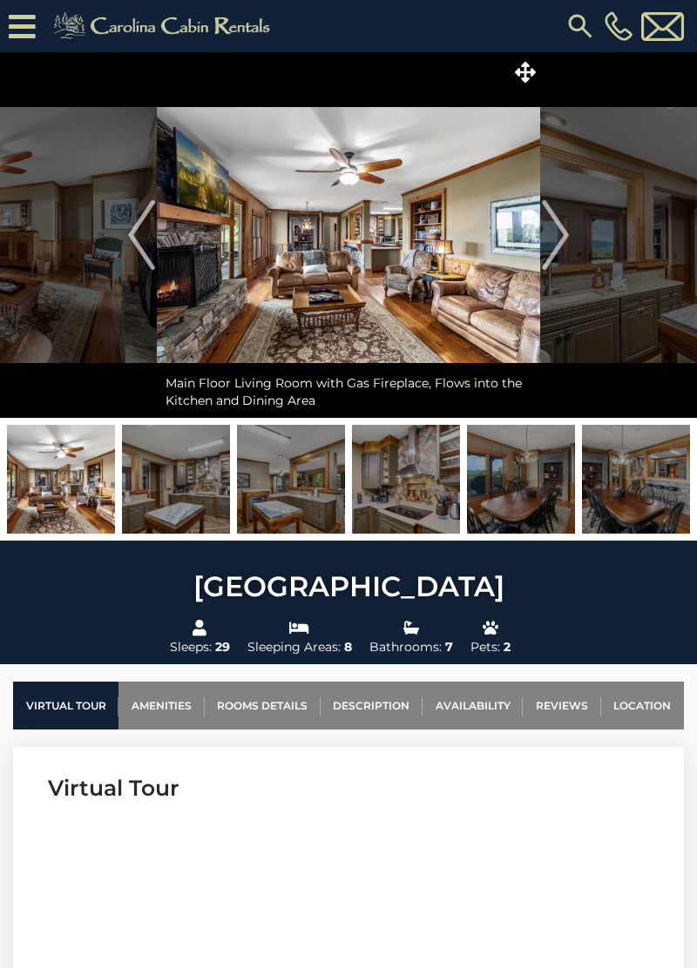
click img "Next"
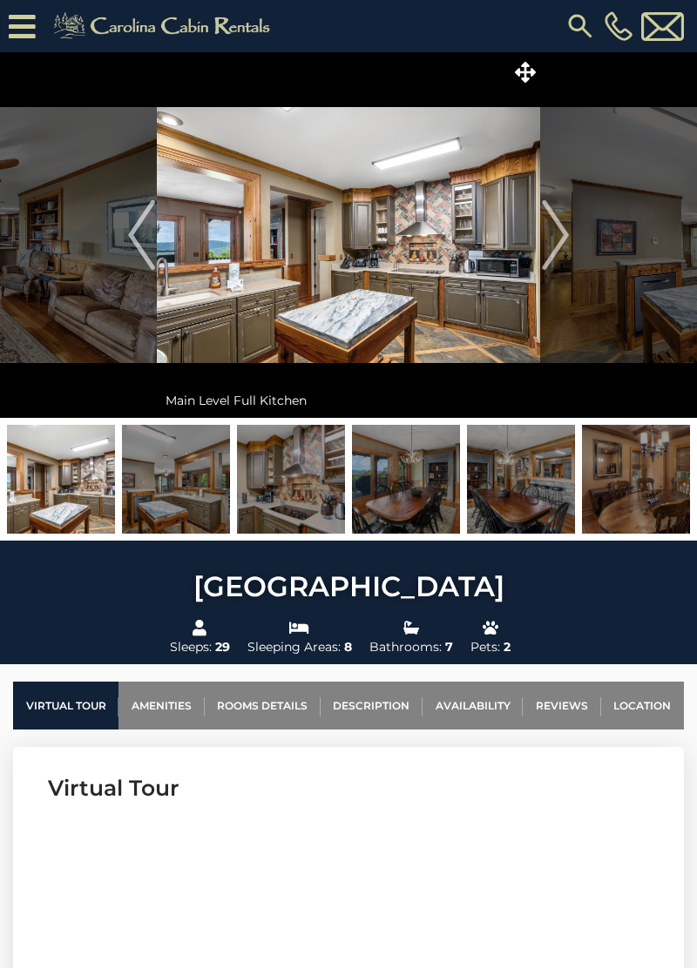
click img "Next"
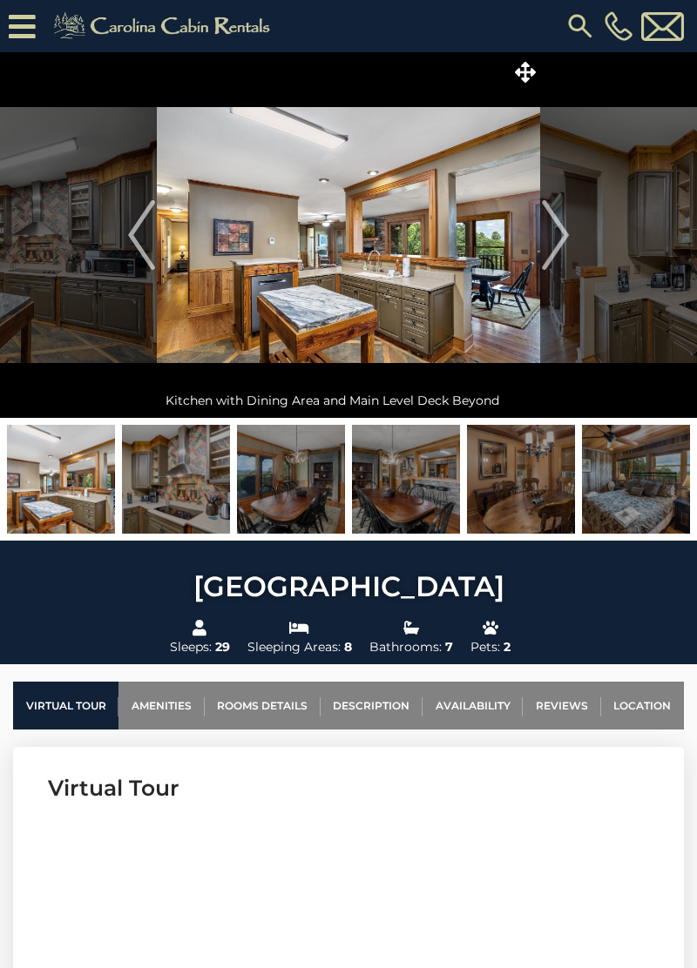
click img "Next"
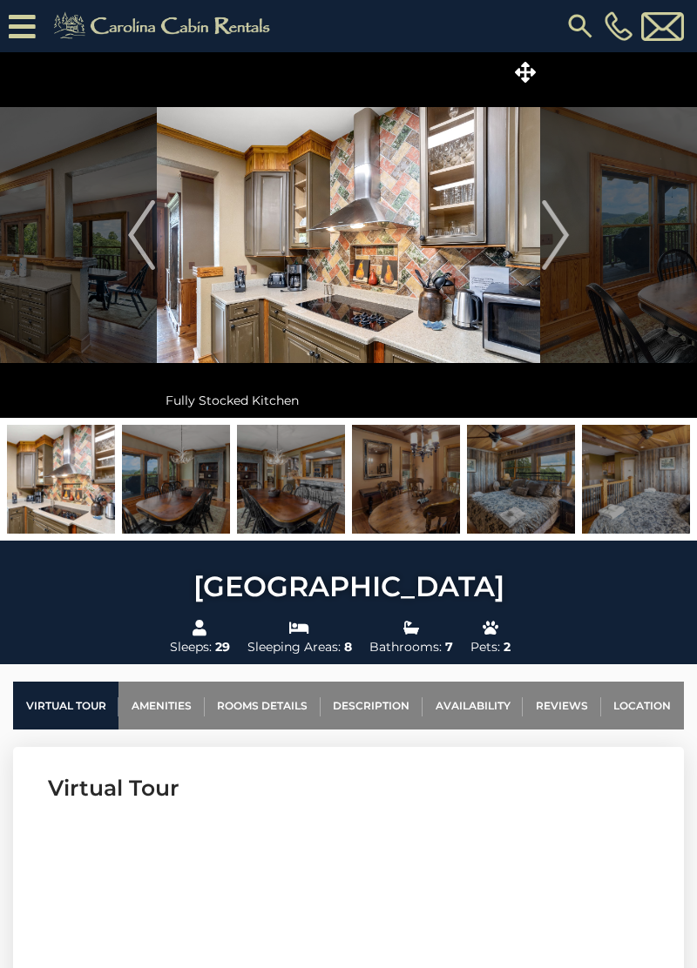
click img "Next"
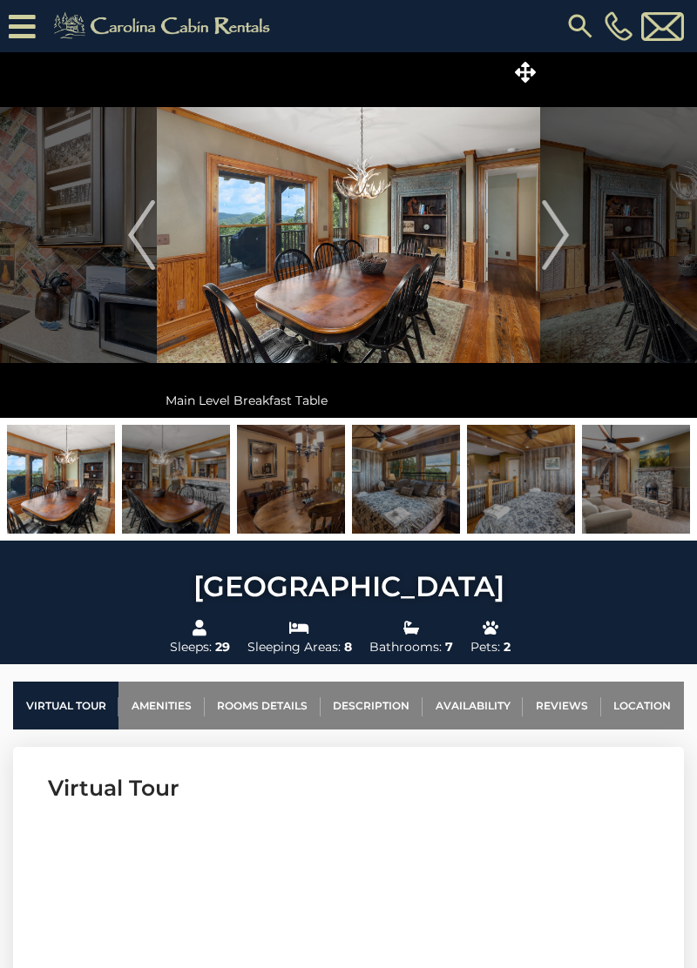
click img "Next"
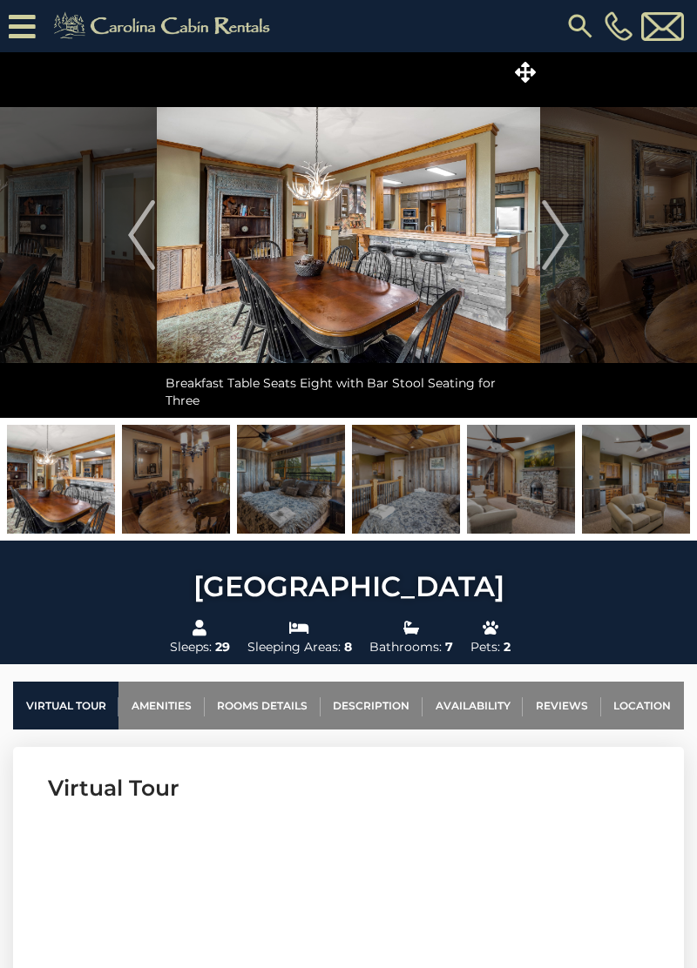
click img "Next"
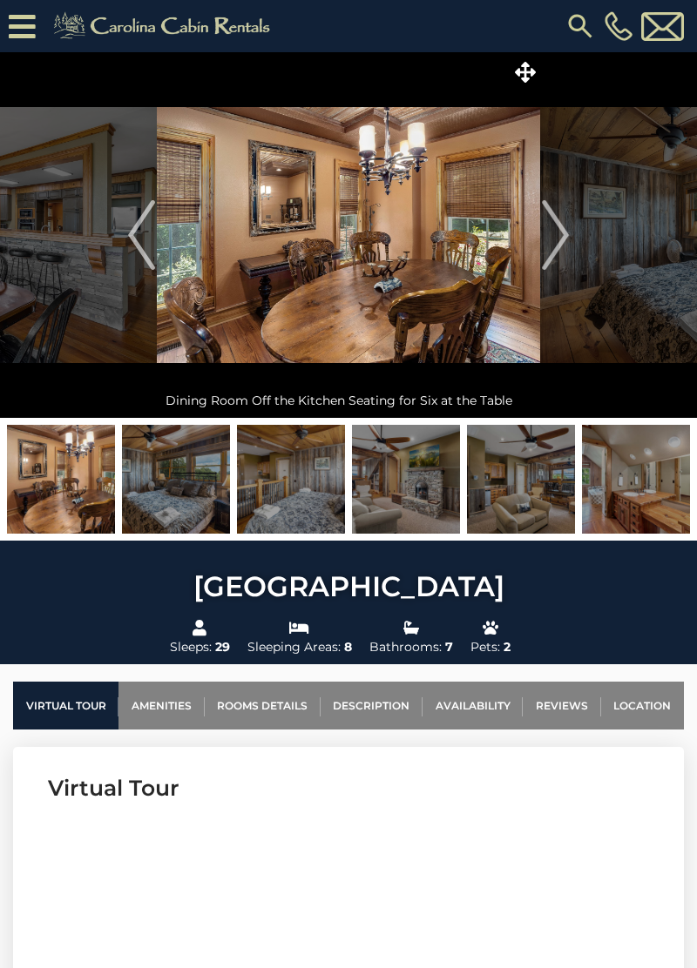
click img "Next"
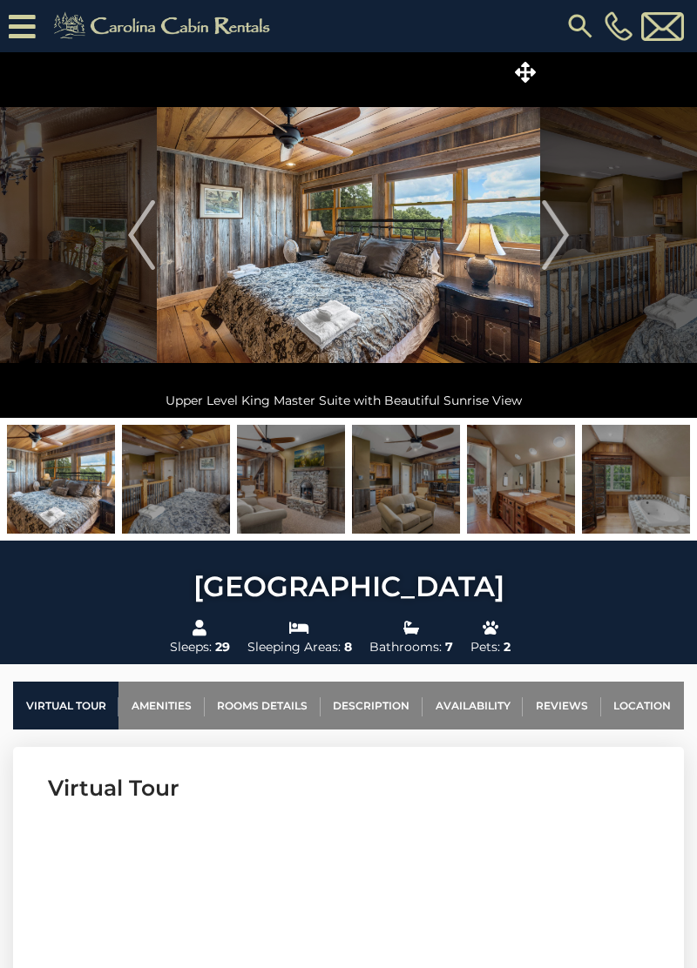
click img "Next"
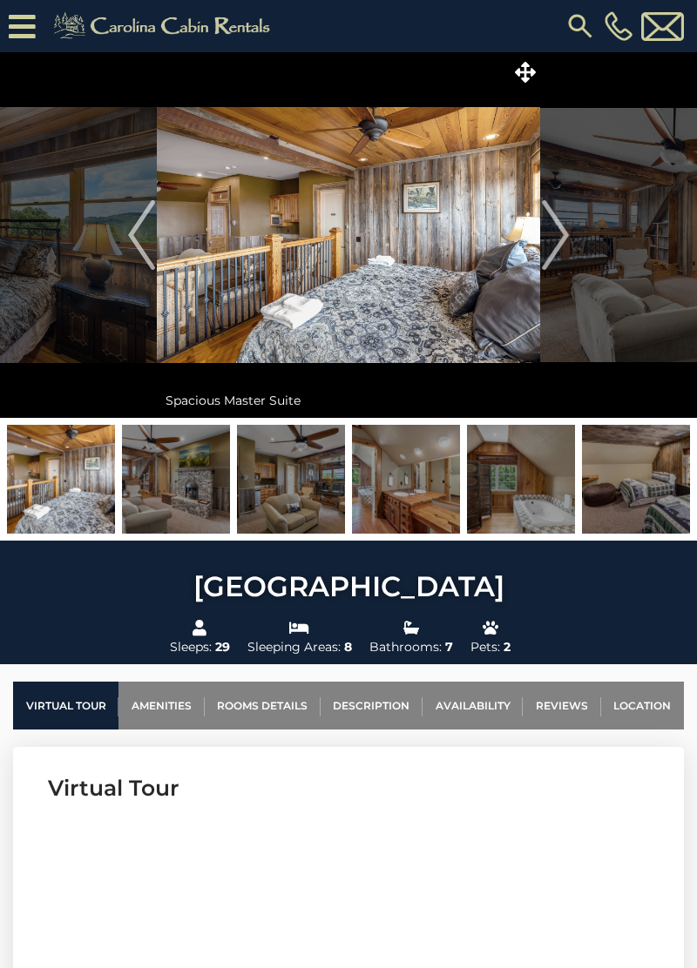
click img "Next"
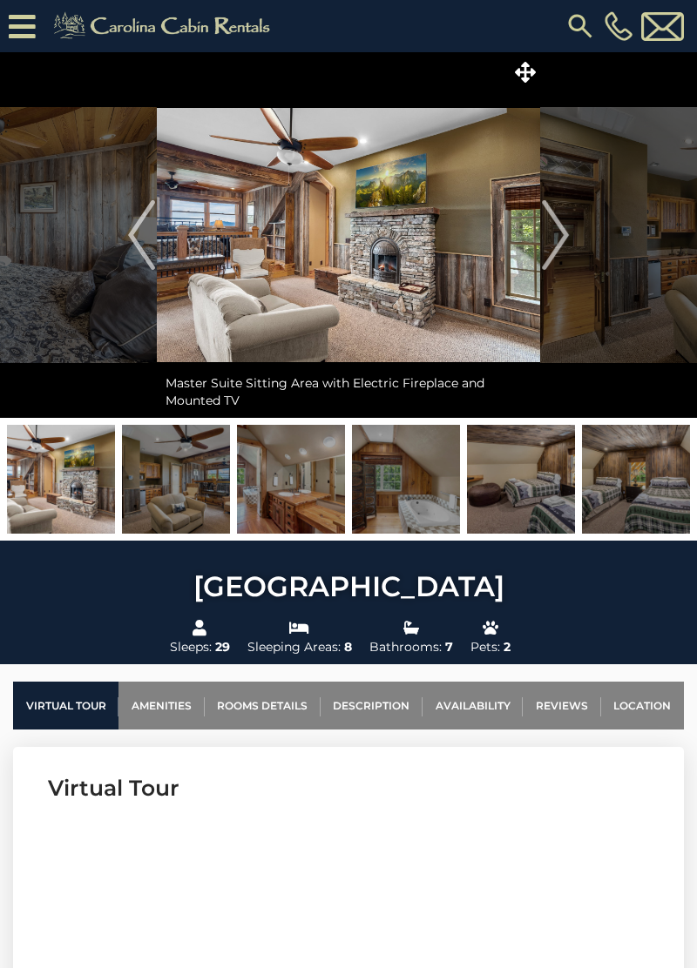
click img "Next"
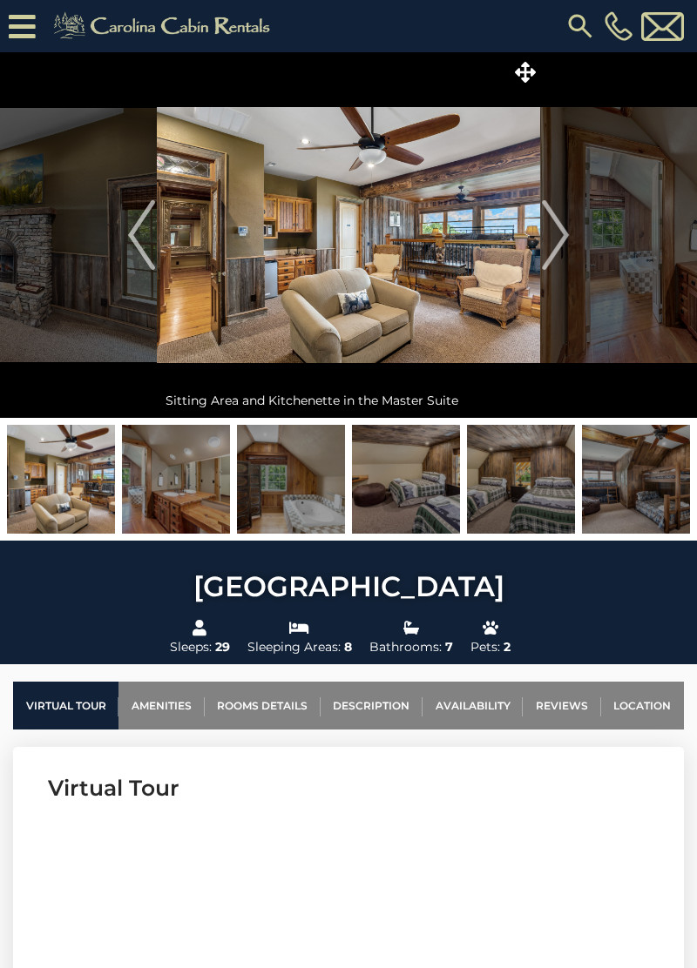
click img "Next"
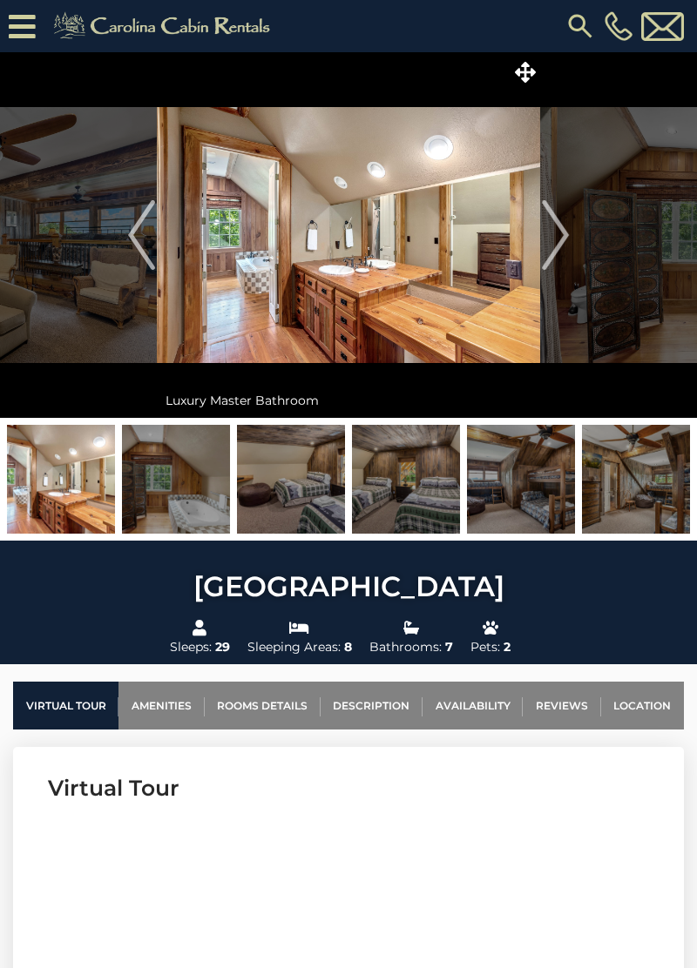
click img "Next"
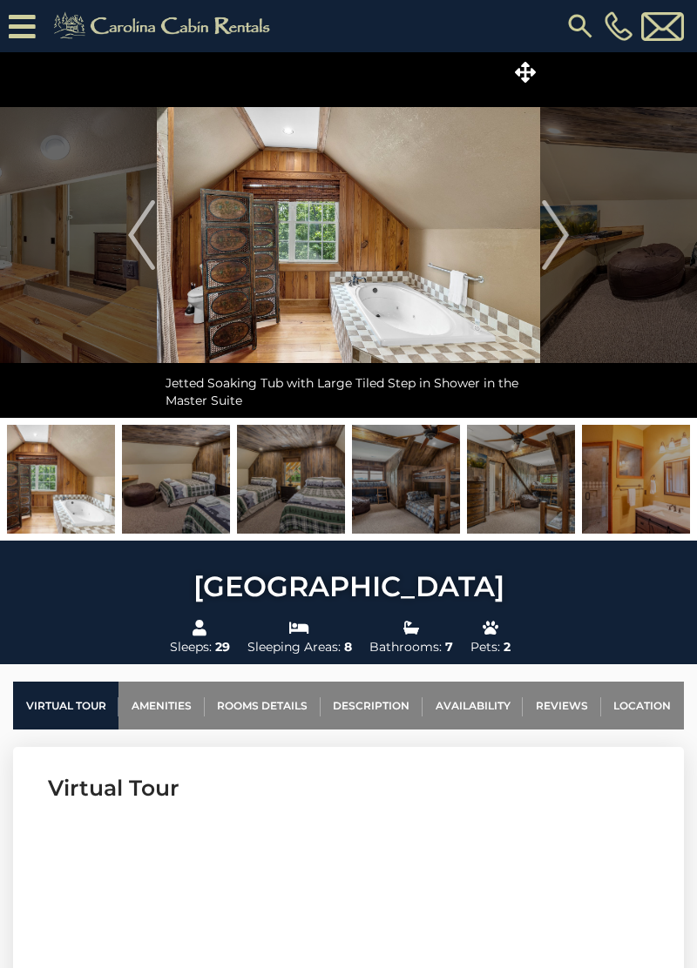
click img "Next"
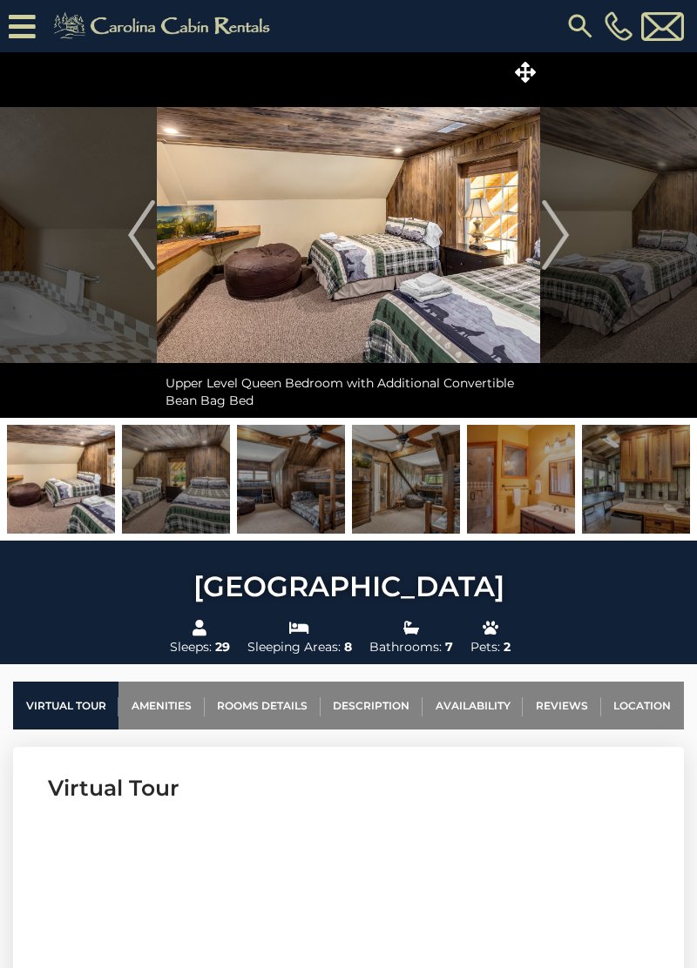
click img "Next"
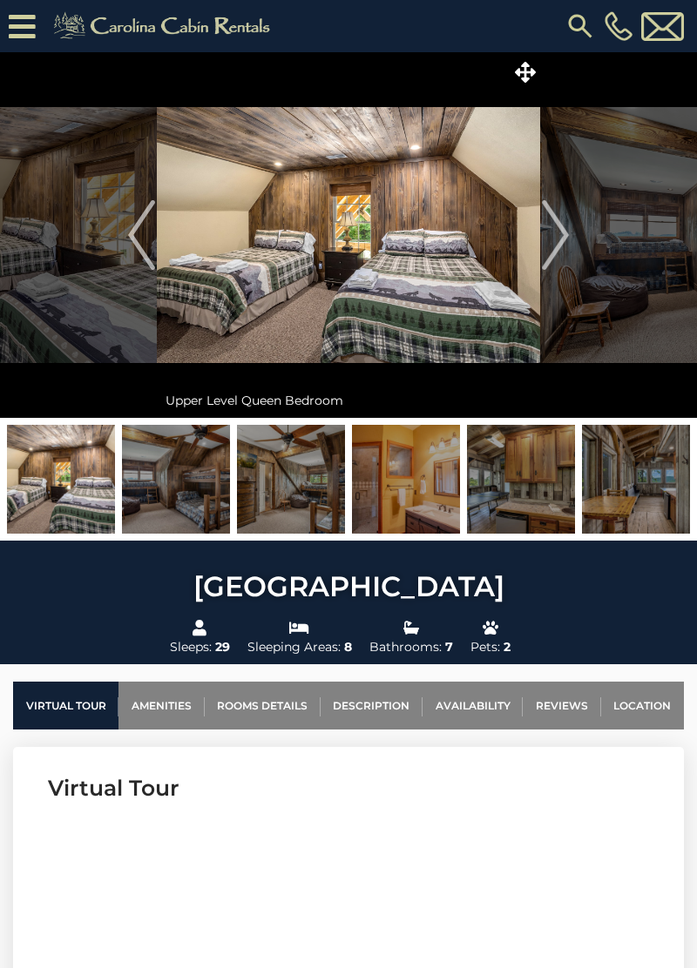
click img "Next"
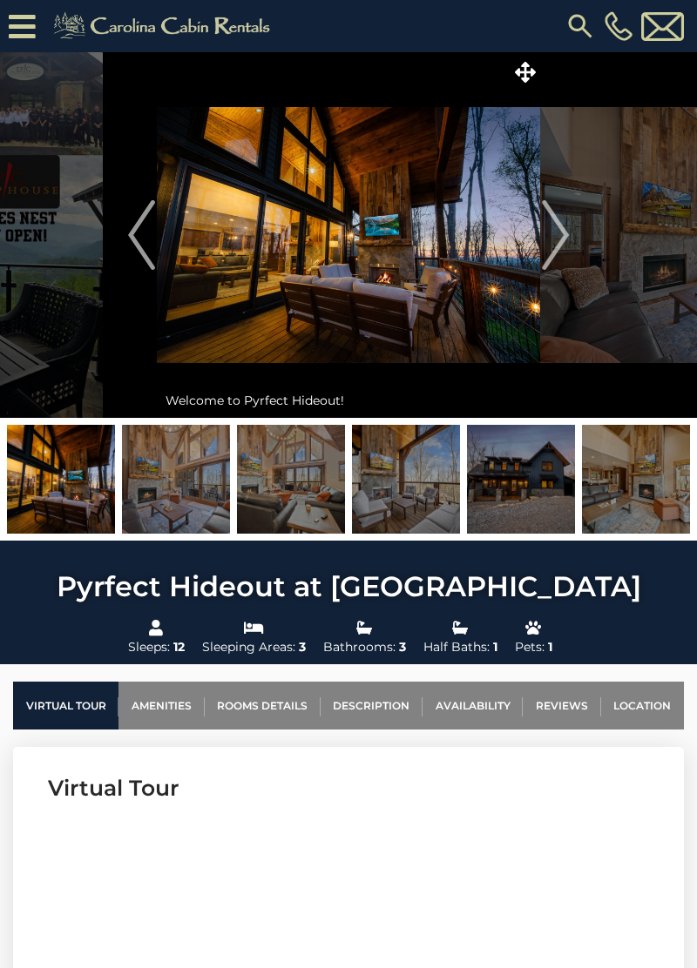
click at [561, 235] on img "Next" at bounding box center [555, 235] width 26 height 70
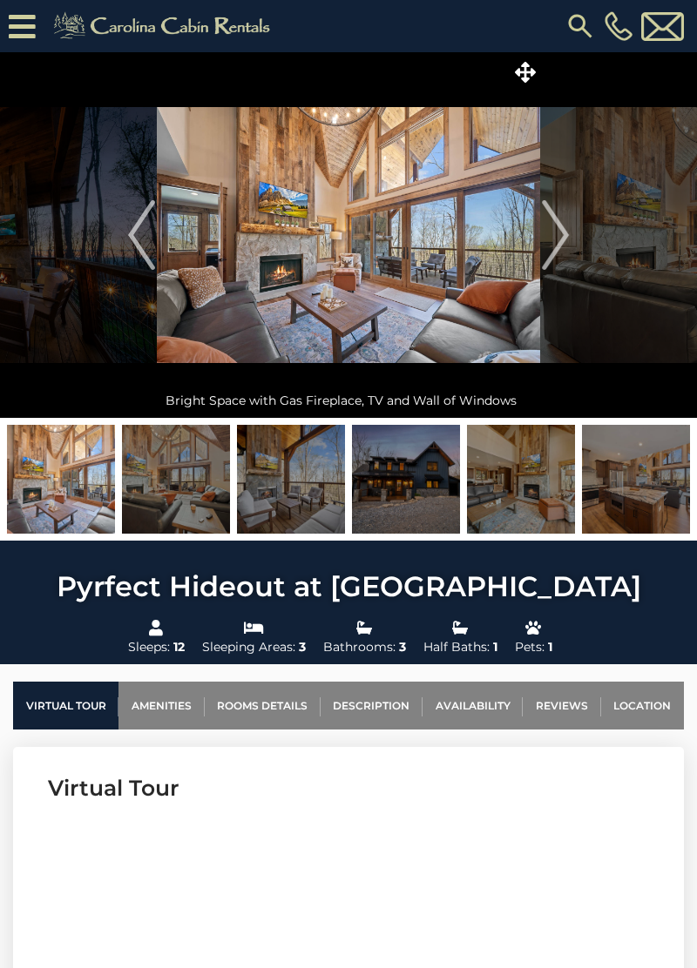
click at [551, 242] on img "Next" at bounding box center [555, 235] width 26 height 70
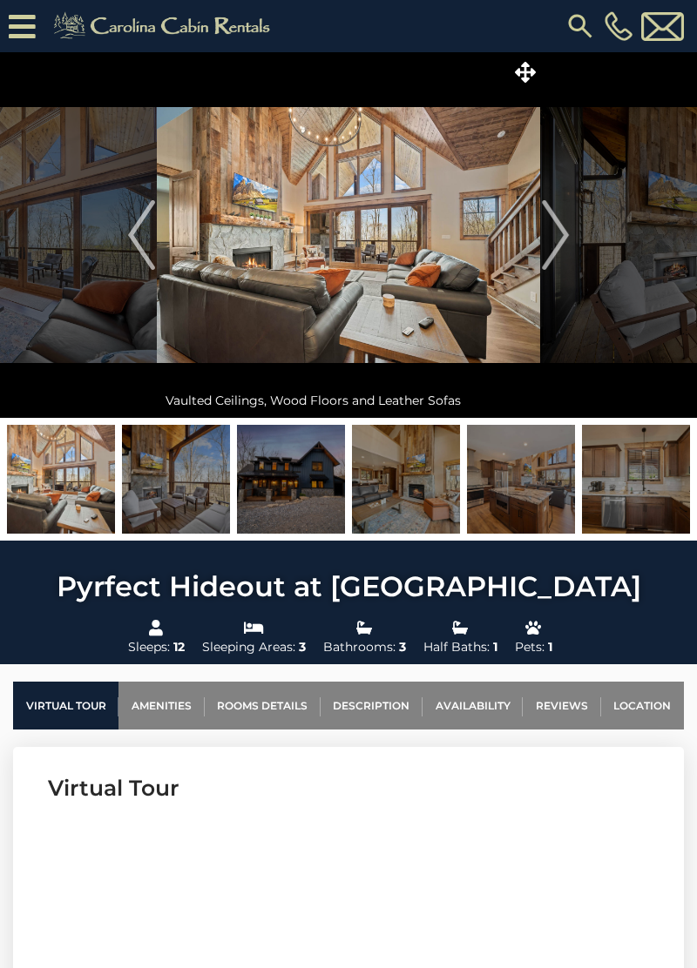
click at [559, 231] on img "Next" at bounding box center [555, 235] width 26 height 70
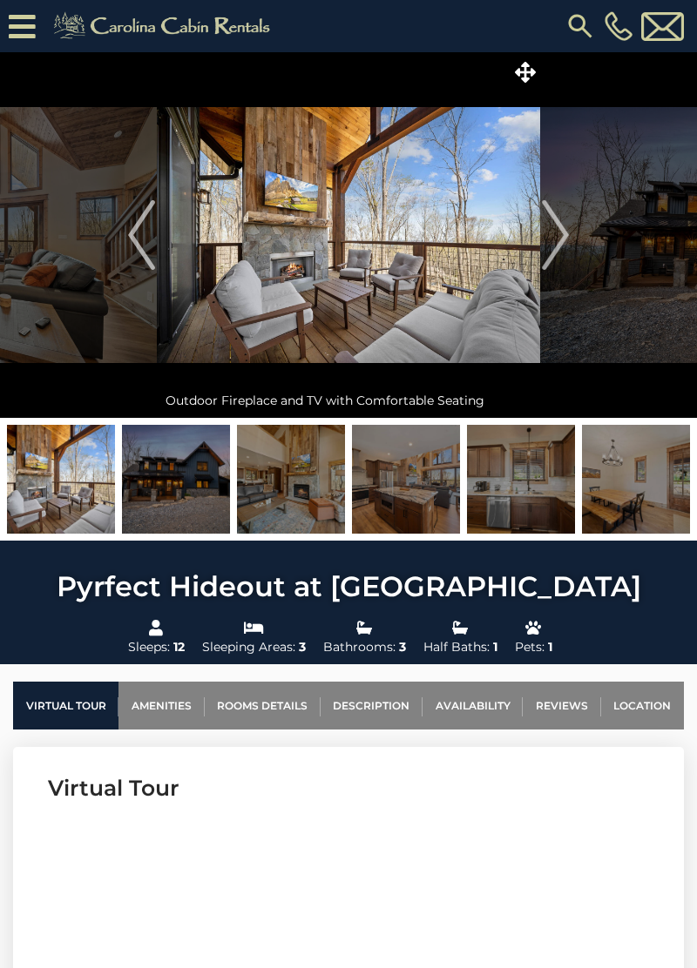
click at [566, 235] on img "Next" at bounding box center [555, 235] width 26 height 70
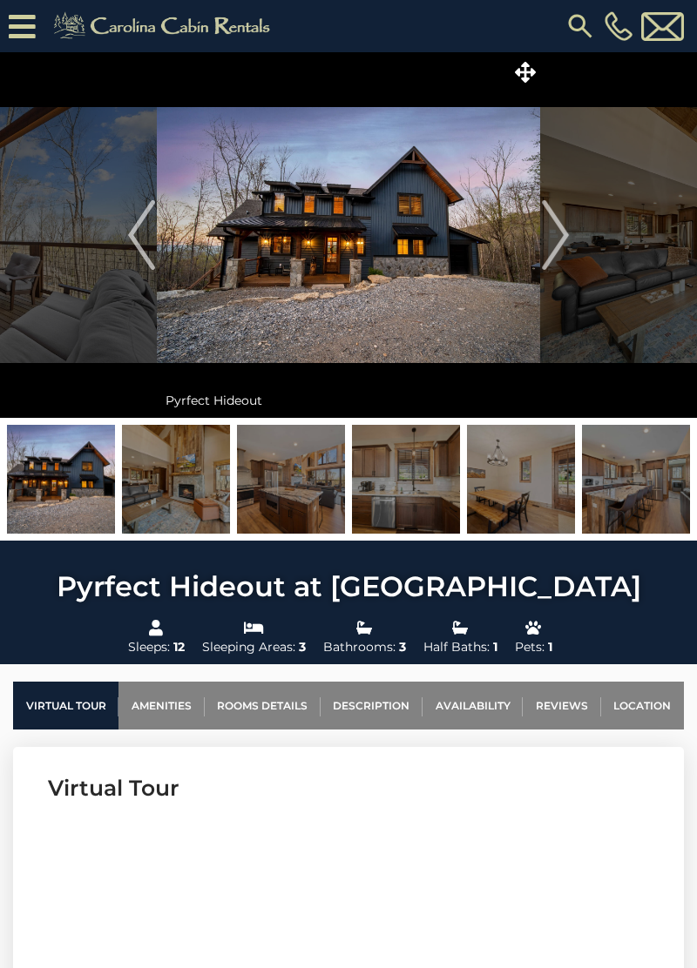
click at [136, 240] on img "Previous" at bounding box center [141, 235] width 26 height 70
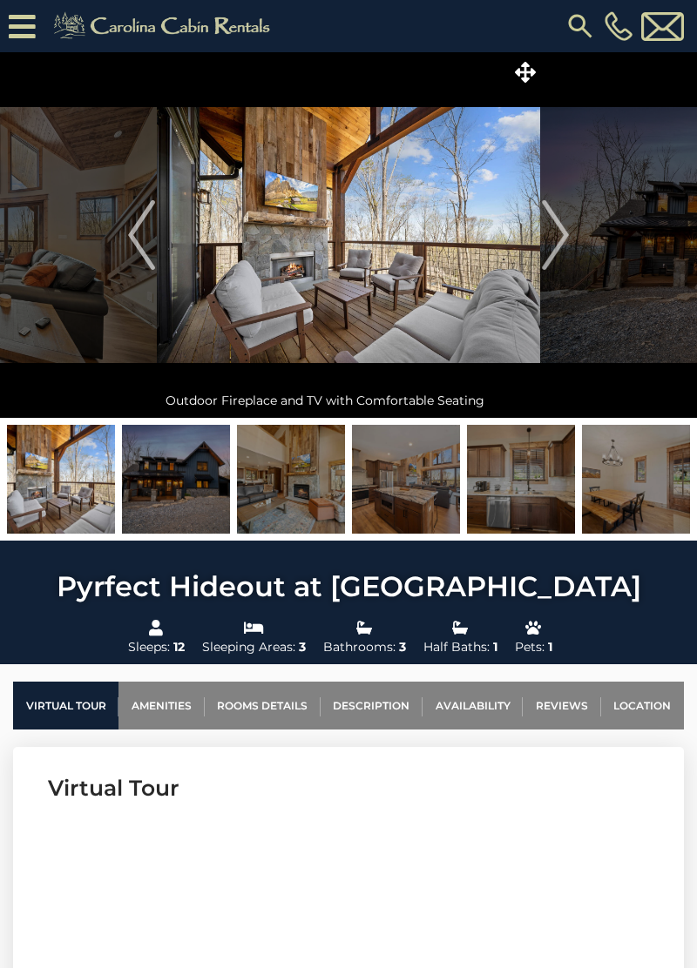
click at [139, 239] on img "Previous" at bounding box center [141, 235] width 26 height 70
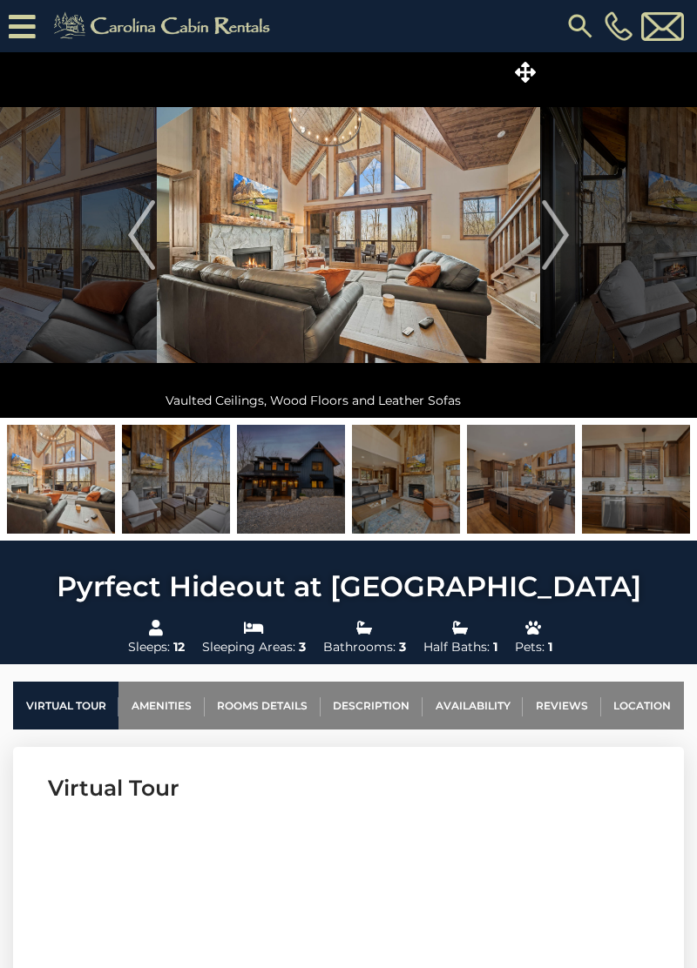
click at [135, 239] on img "Previous" at bounding box center [141, 235] width 26 height 70
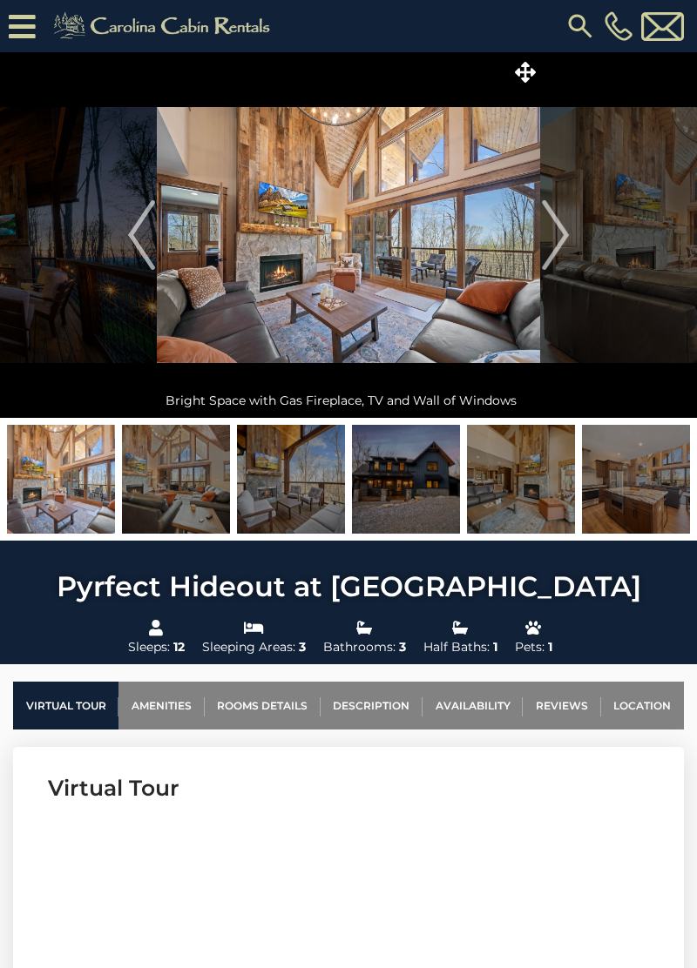
click at [136, 244] on img "Previous" at bounding box center [141, 235] width 26 height 70
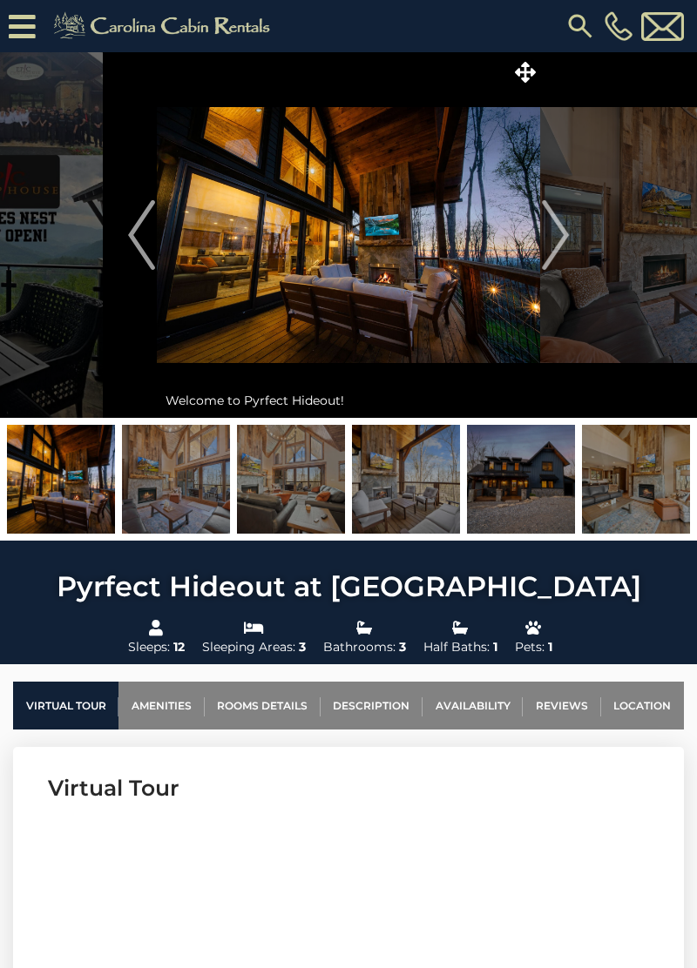
click at [557, 244] on img "Next" at bounding box center [555, 235] width 26 height 70
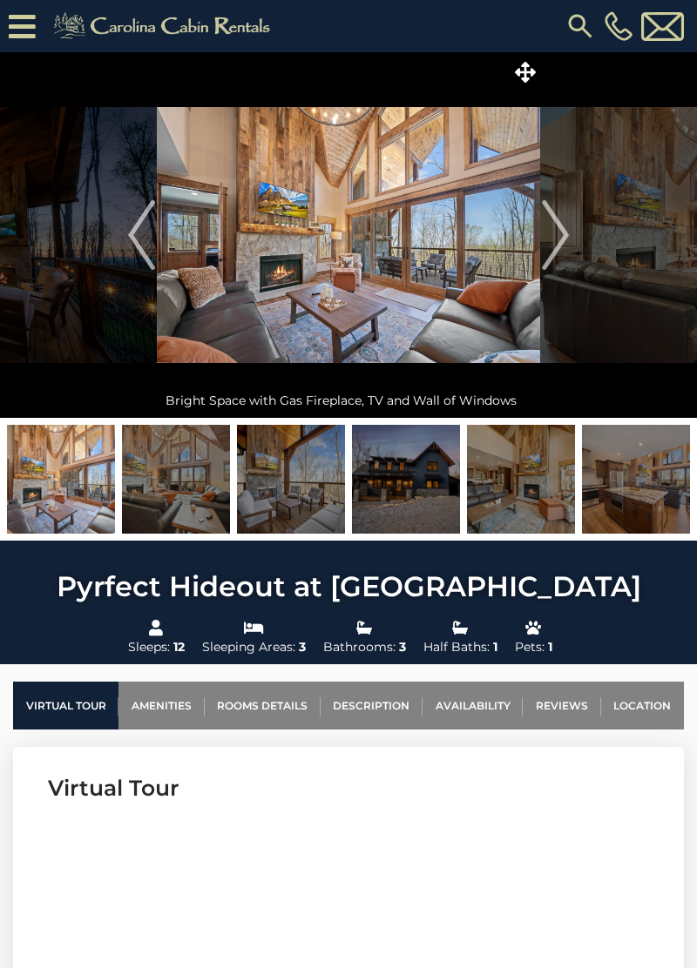
click at [563, 237] on img "Next" at bounding box center [555, 235] width 26 height 70
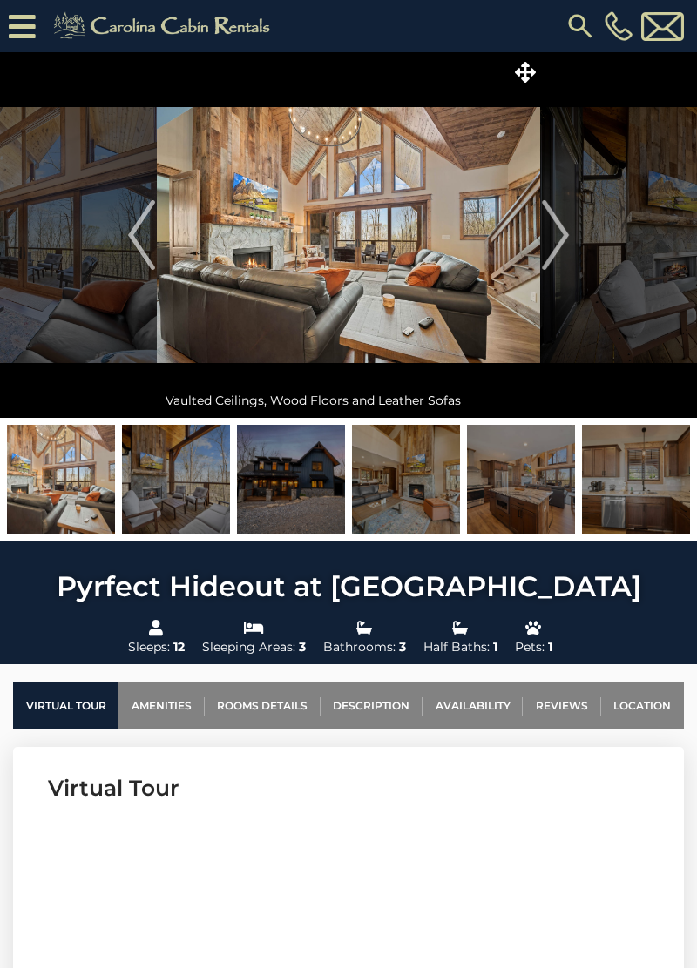
click at [557, 233] on img "Next" at bounding box center [555, 235] width 26 height 70
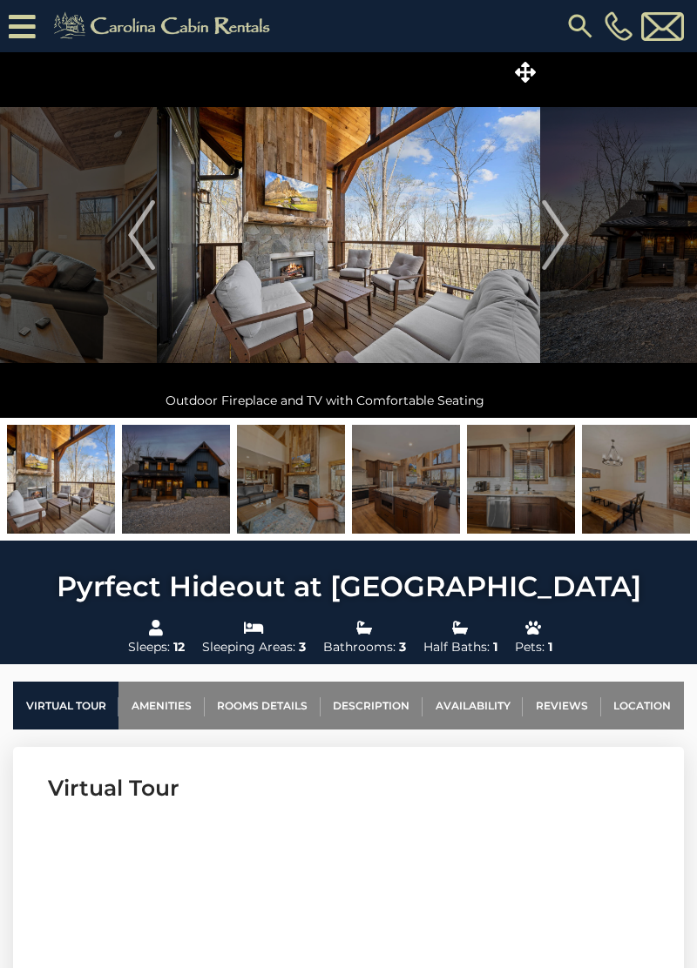
click at [556, 239] on img "Next" at bounding box center [555, 235] width 26 height 70
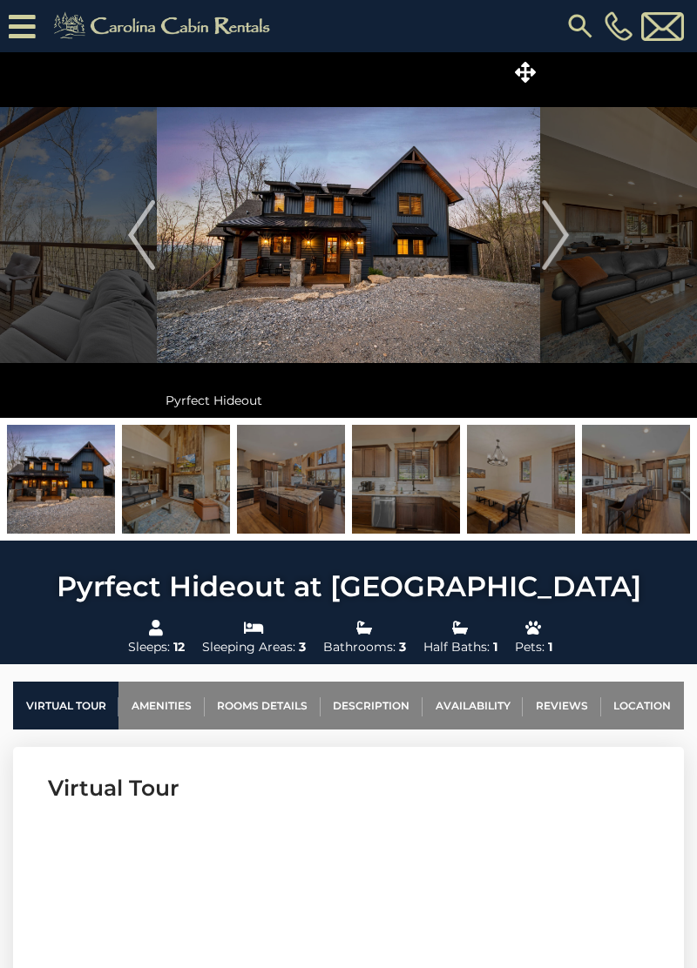
click at [556, 227] on img "Next" at bounding box center [555, 235] width 26 height 70
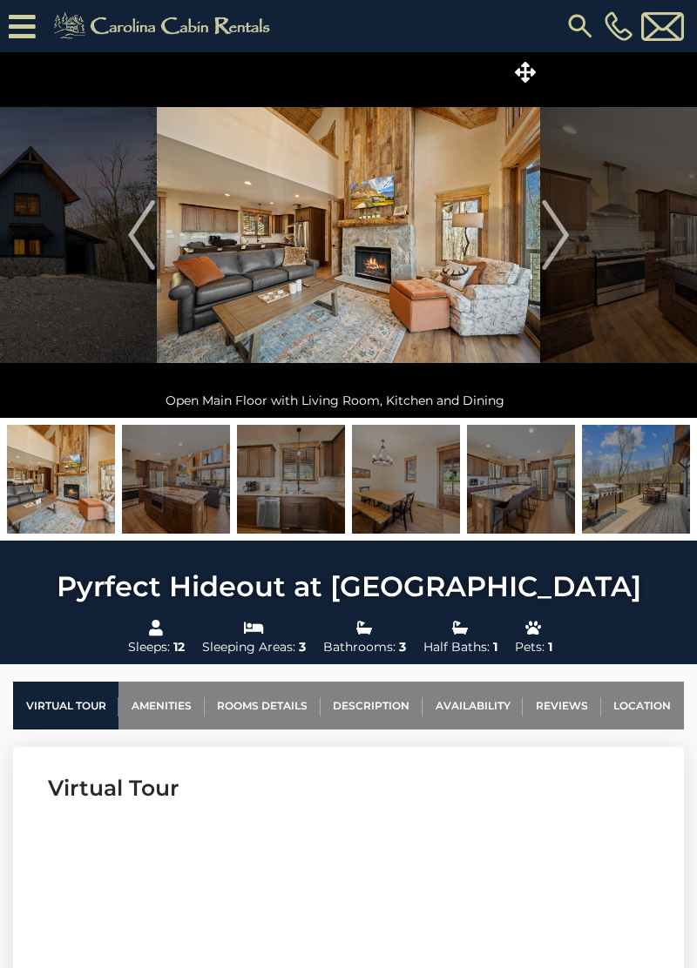
click at [559, 234] on img "Next" at bounding box center [555, 235] width 26 height 70
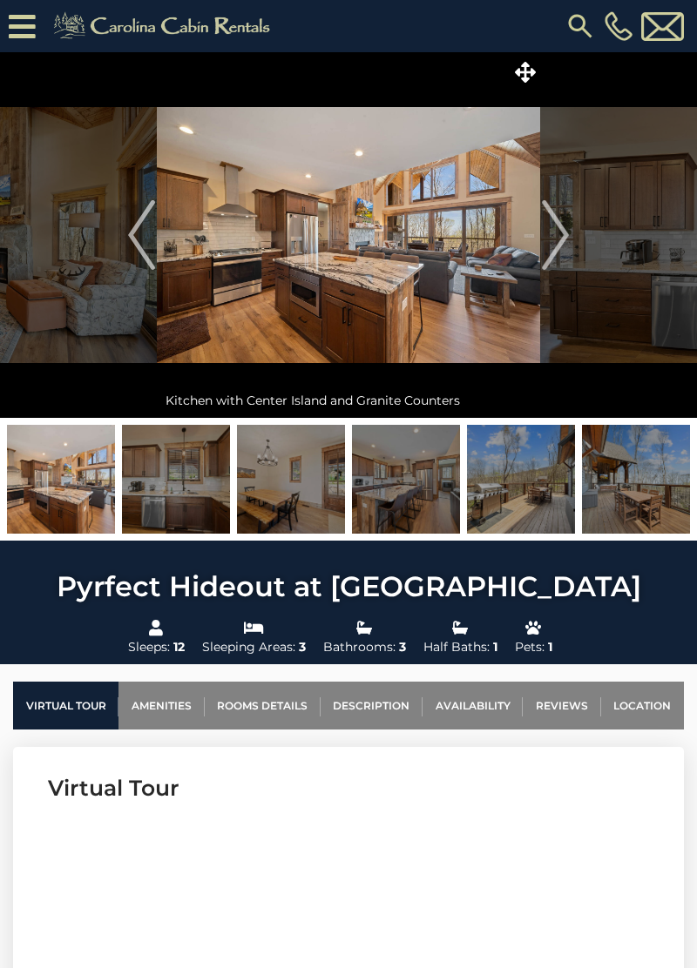
click at [563, 245] on img "Next" at bounding box center [555, 235] width 26 height 70
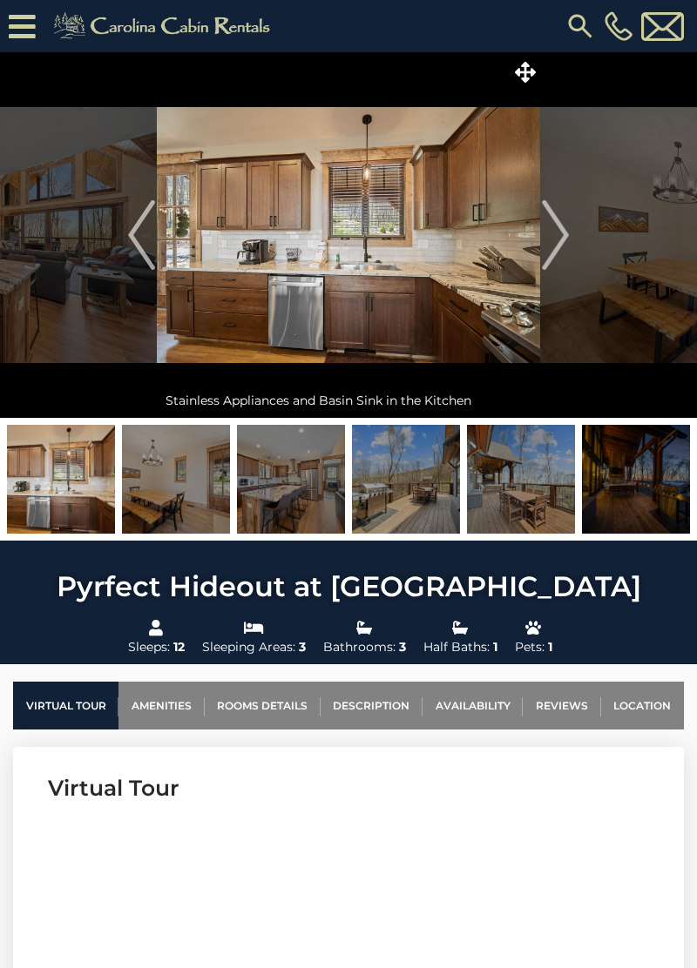
click at [562, 233] on img "Next" at bounding box center [555, 235] width 26 height 70
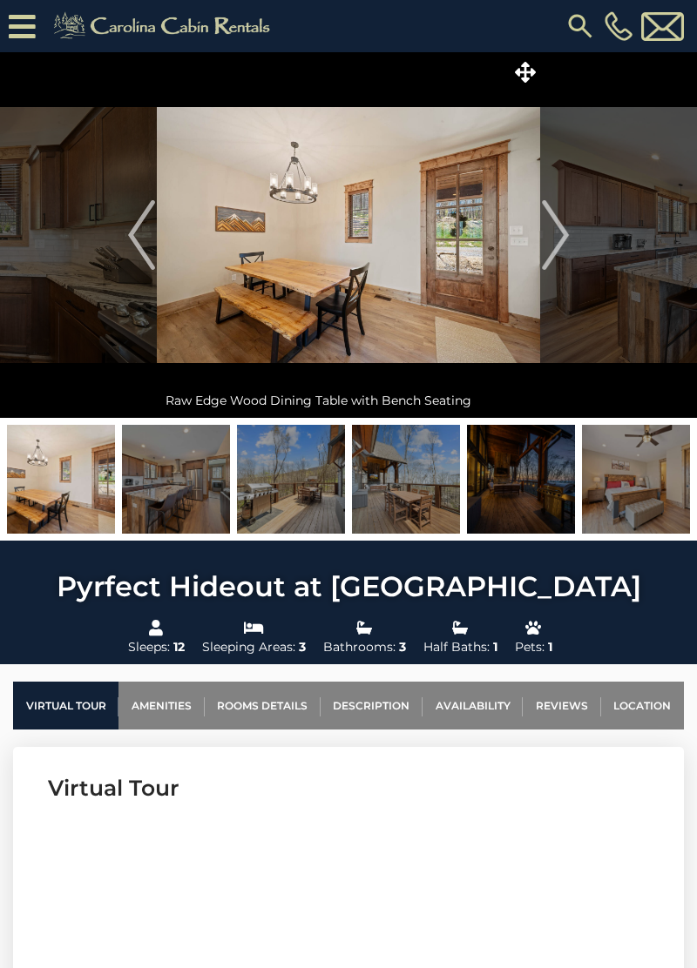
click at [557, 232] on img "Next" at bounding box center [555, 235] width 26 height 70
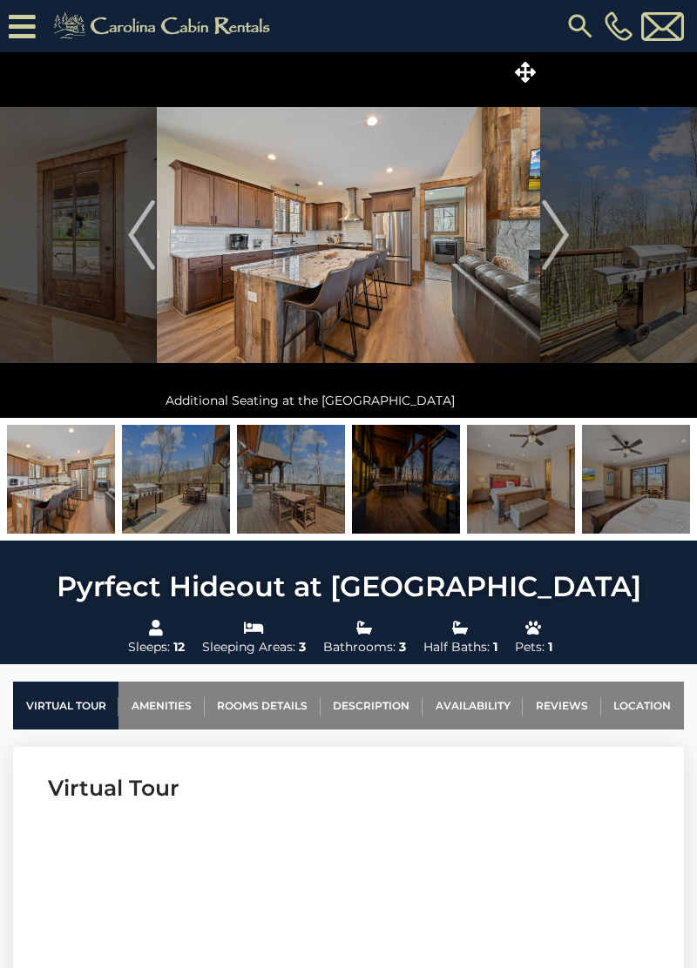
click at [557, 234] on img "Next" at bounding box center [555, 235] width 26 height 70
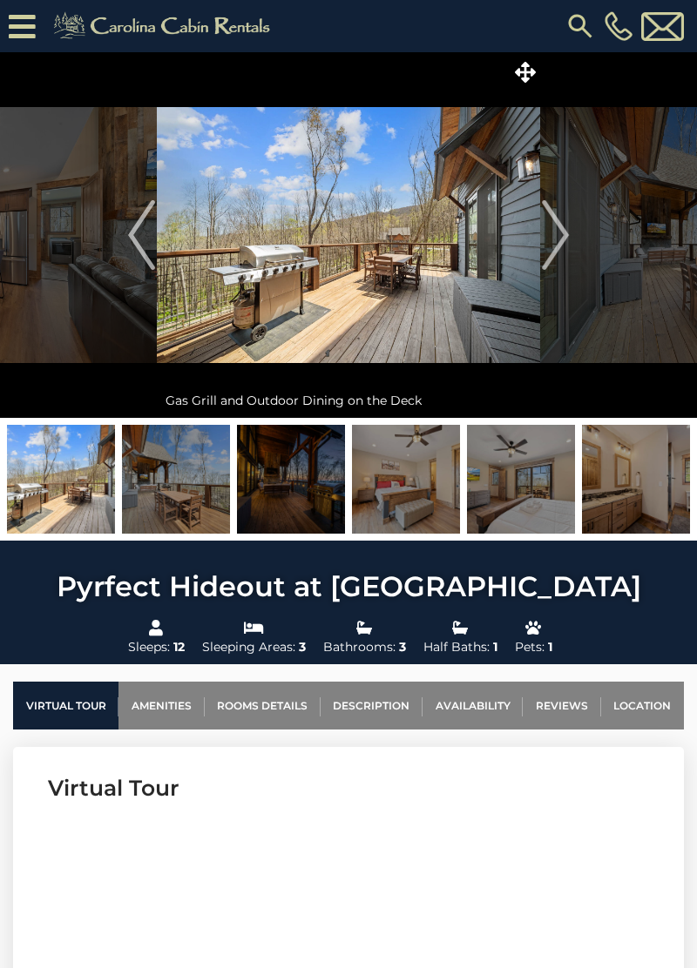
click at [556, 240] on img "Next" at bounding box center [555, 235] width 26 height 70
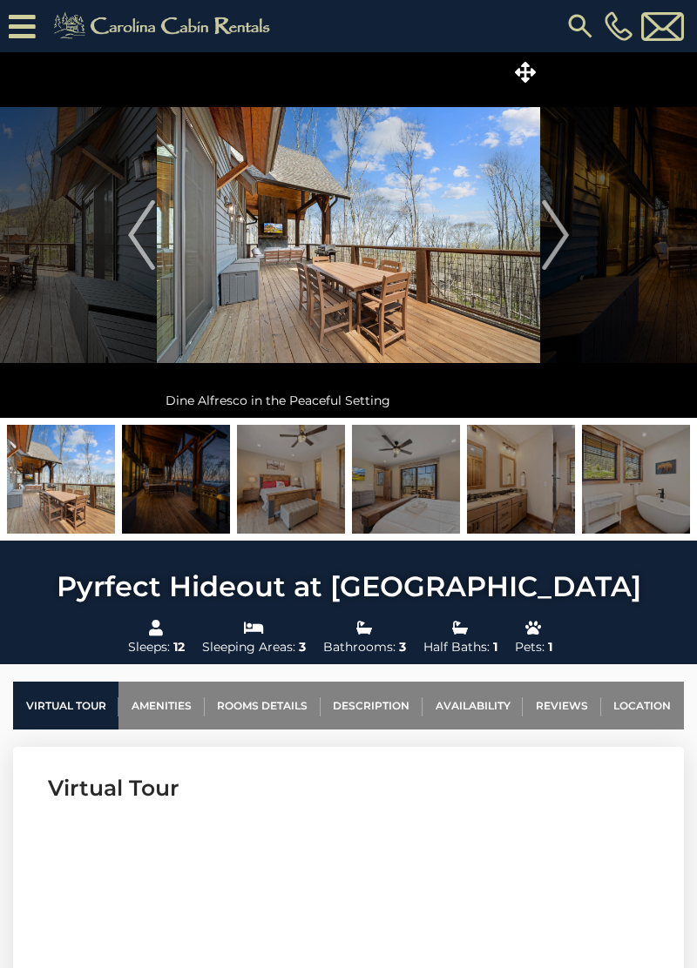
click at [557, 246] on img "Next" at bounding box center [555, 235] width 26 height 70
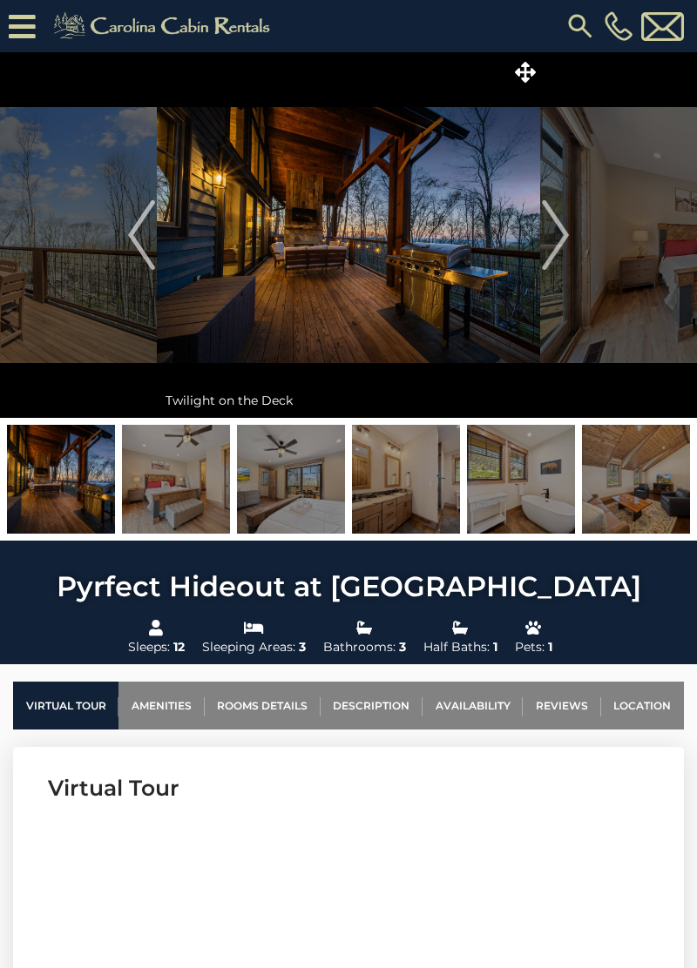
click at [558, 235] on img "Next" at bounding box center [555, 235] width 26 height 70
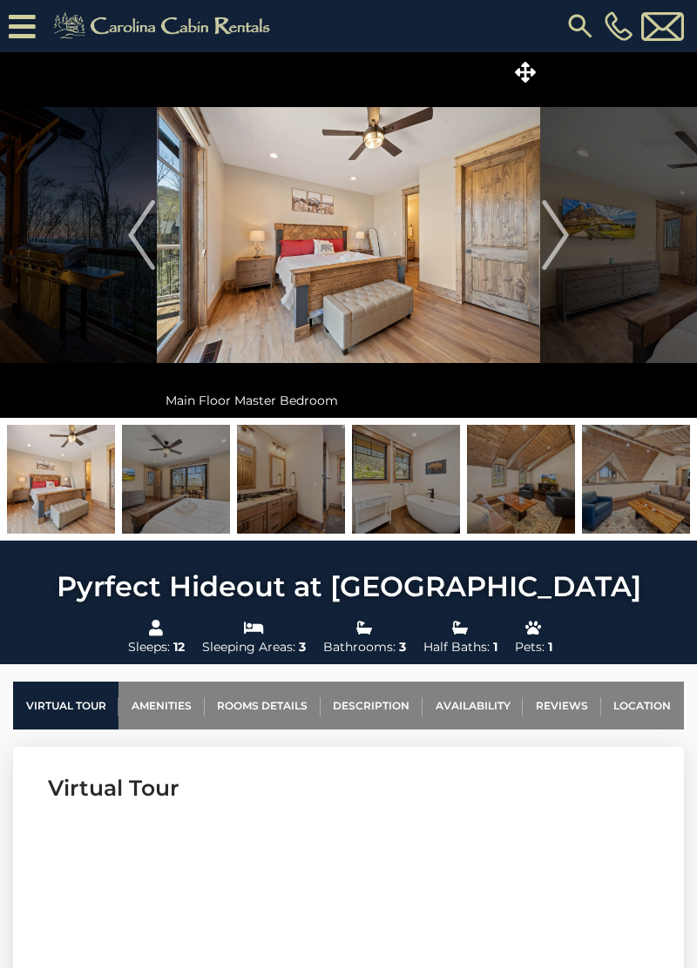
click at [563, 234] on img "Next" at bounding box center [555, 235] width 26 height 70
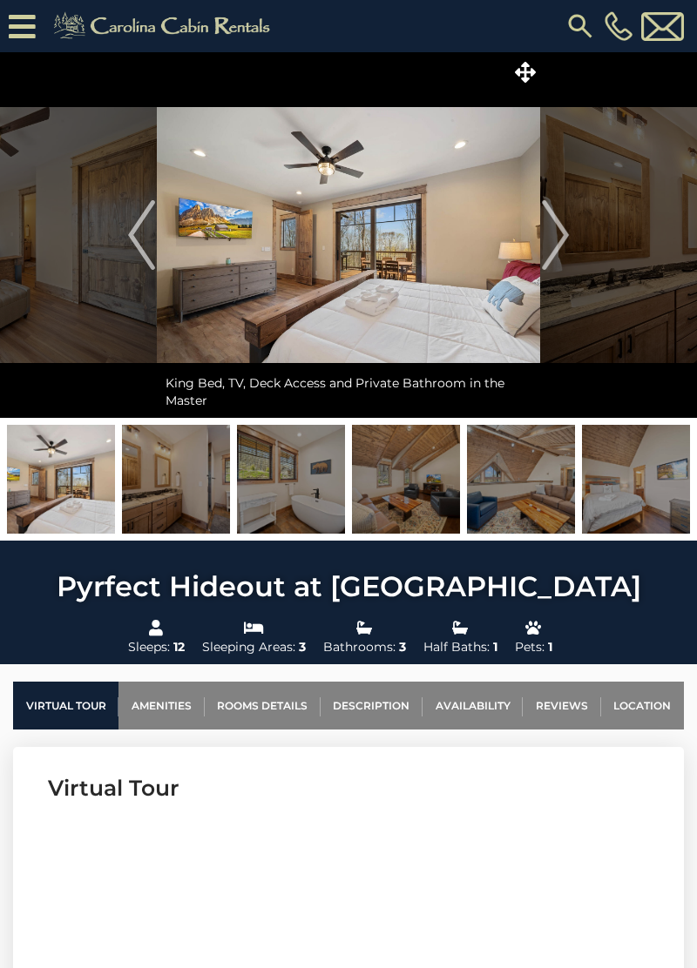
click at [556, 242] on img "Next" at bounding box center [555, 235] width 26 height 70
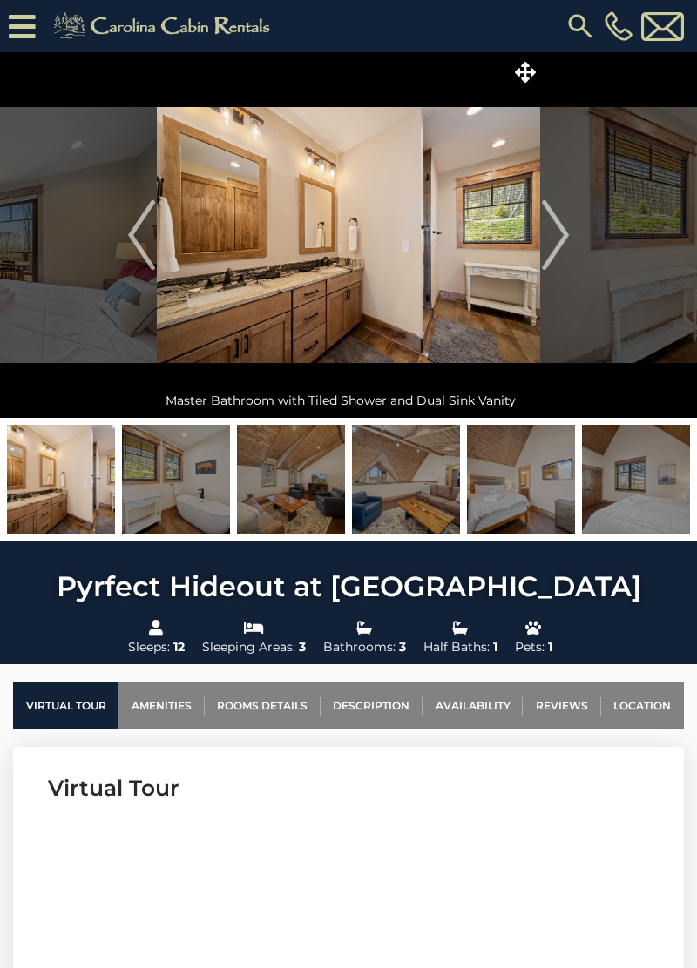
click at [559, 236] on img "Next" at bounding box center [555, 235] width 26 height 70
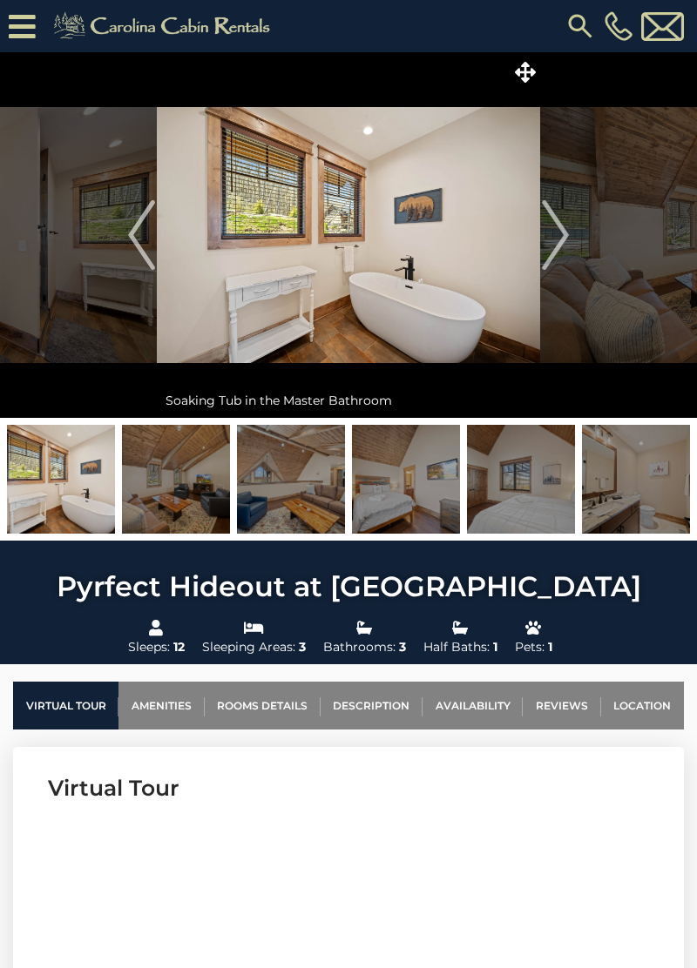
click at [556, 245] on img "Next" at bounding box center [555, 235] width 26 height 70
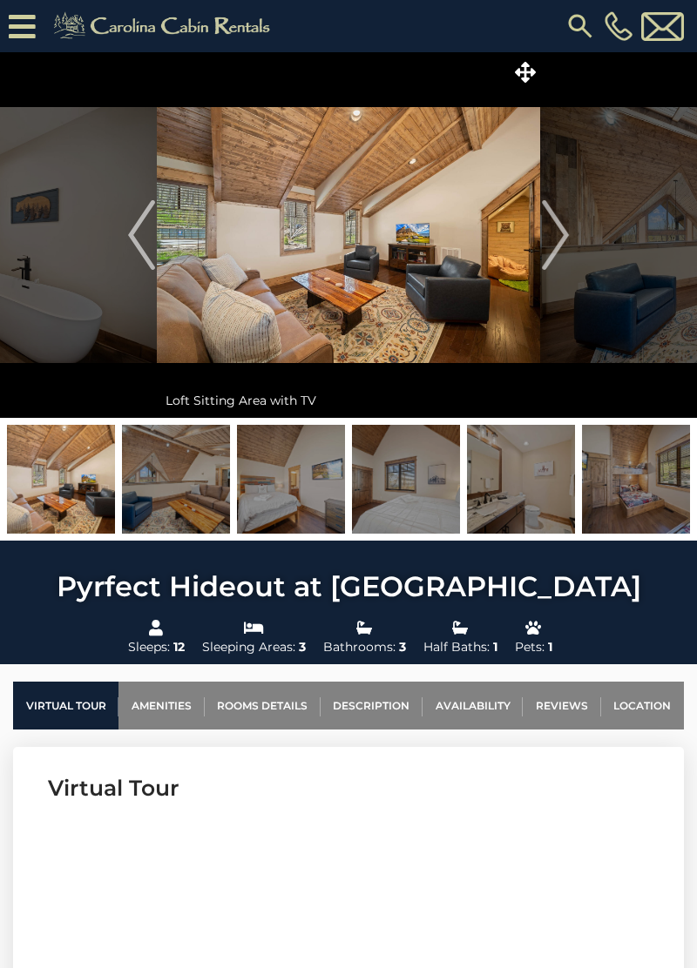
click at [561, 240] on img "Next" at bounding box center [555, 235] width 26 height 70
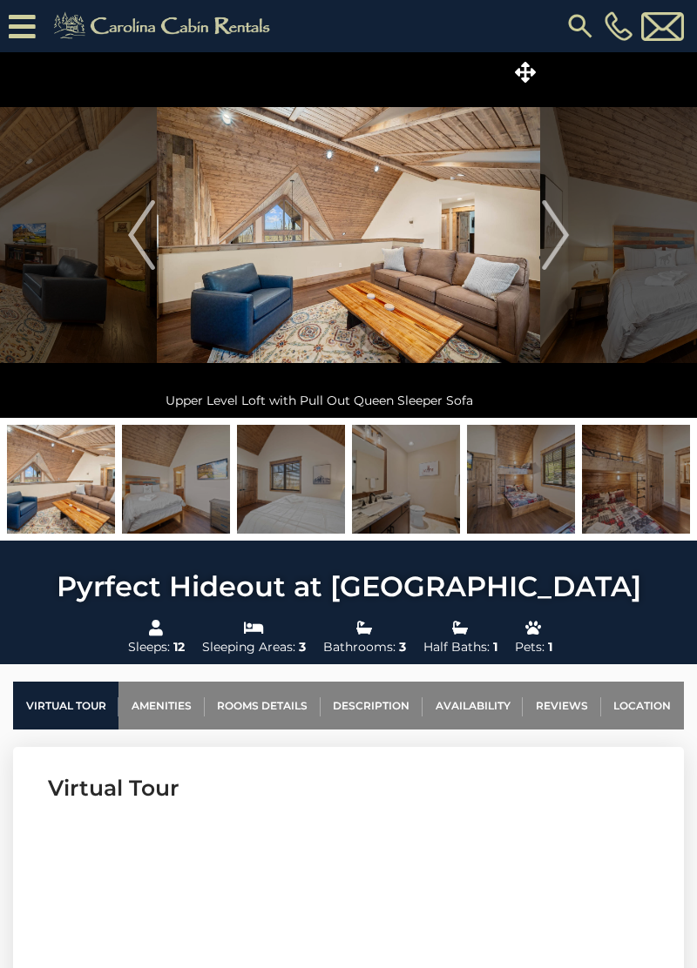
click at [560, 241] on img "Next" at bounding box center [555, 235] width 26 height 70
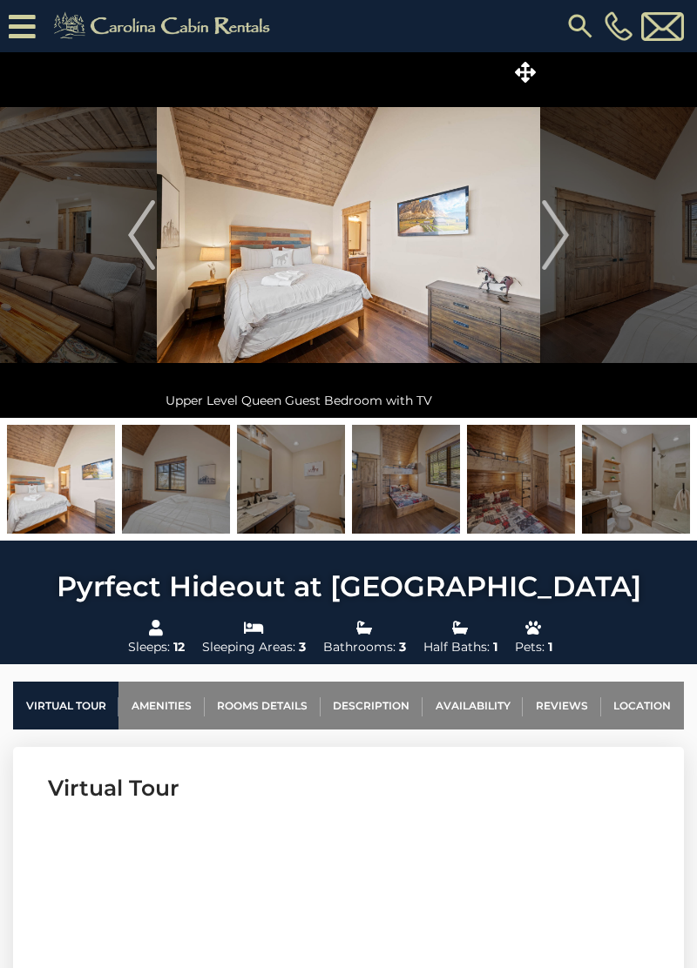
click at [559, 242] on img "Next" at bounding box center [555, 235] width 26 height 70
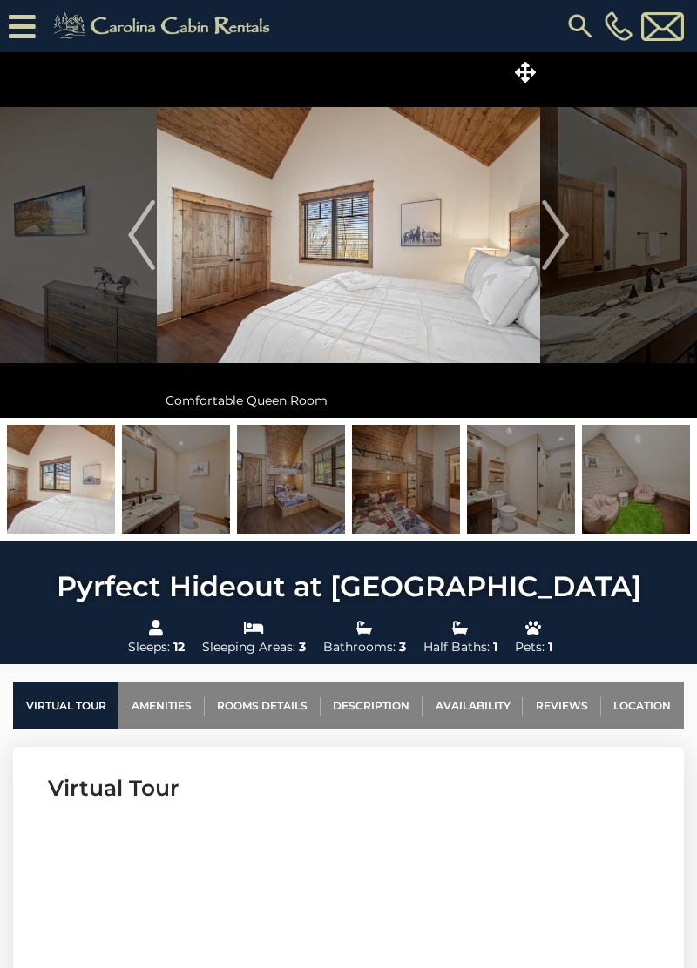
click at [561, 236] on img "Next" at bounding box center [555, 235] width 26 height 70
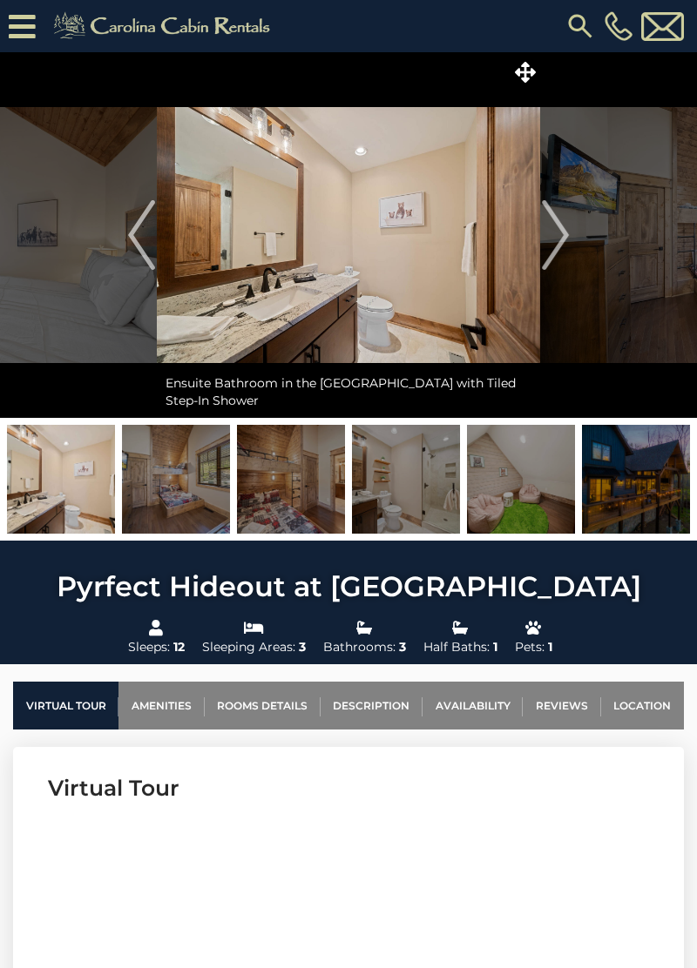
click at [559, 239] on img "Next" at bounding box center [555, 235] width 26 height 70
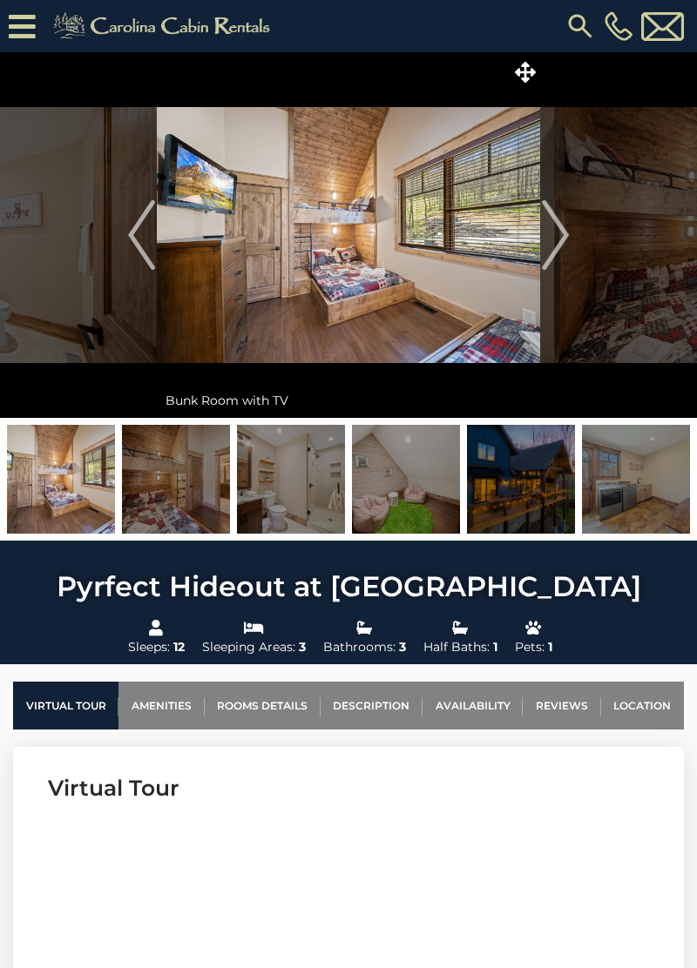
click at [556, 242] on img "Next" at bounding box center [555, 235] width 26 height 70
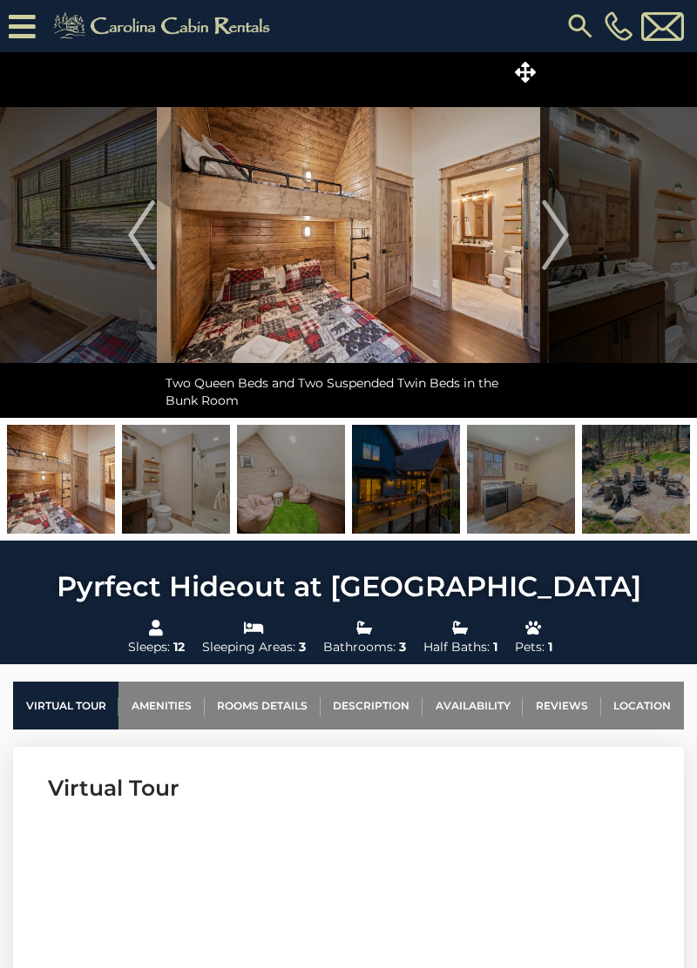
click at [559, 237] on img "Next" at bounding box center [555, 235] width 26 height 70
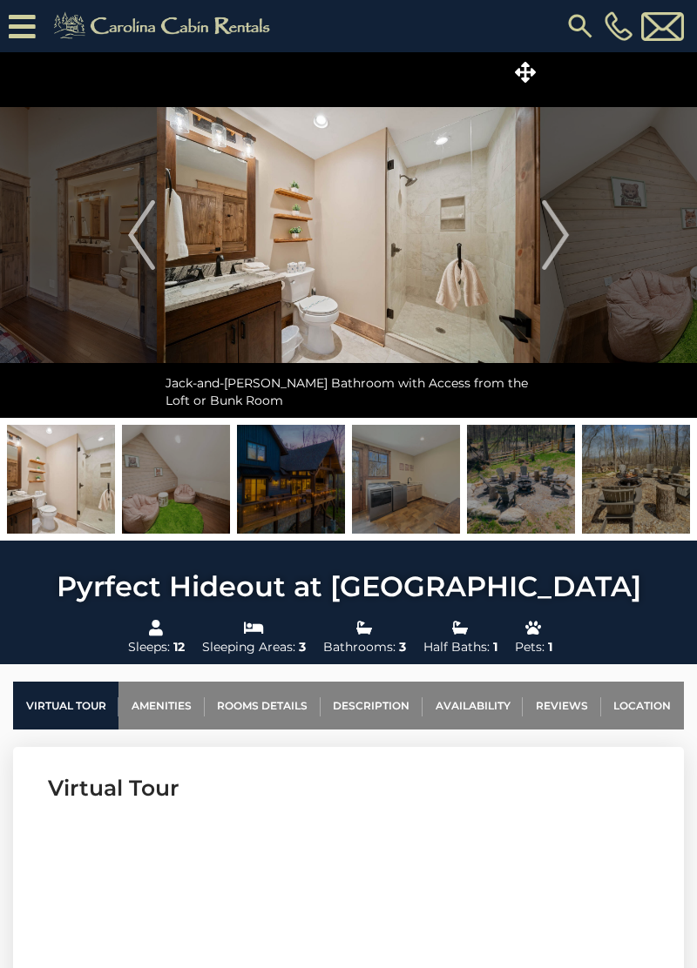
click at [559, 246] on img "Next" at bounding box center [555, 235] width 26 height 70
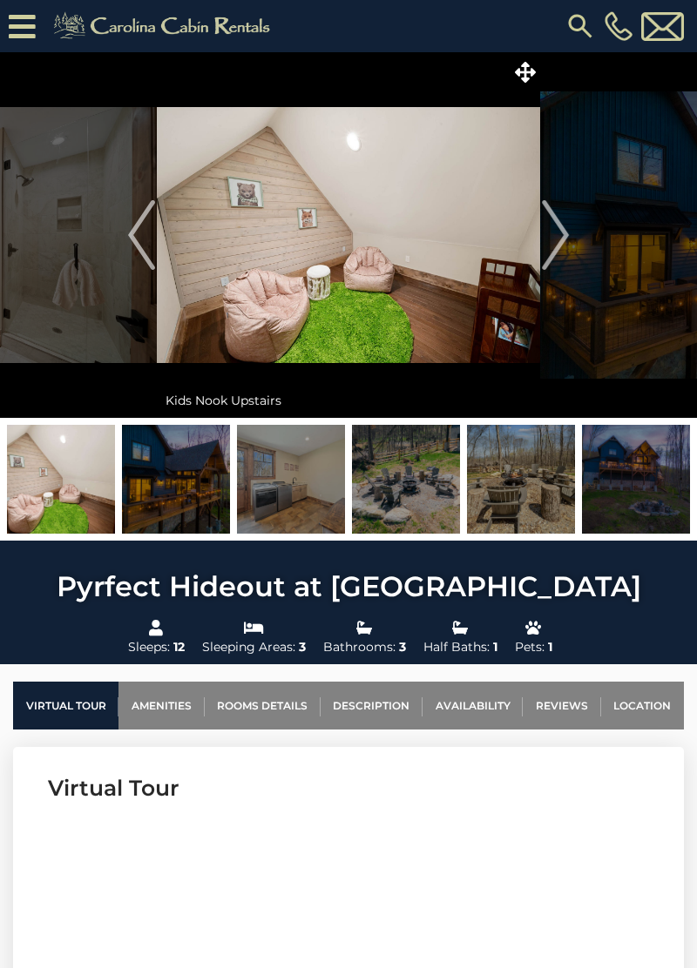
click at [558, 243] on img "Next" at bounding box center [555, 235] width 26 height 70
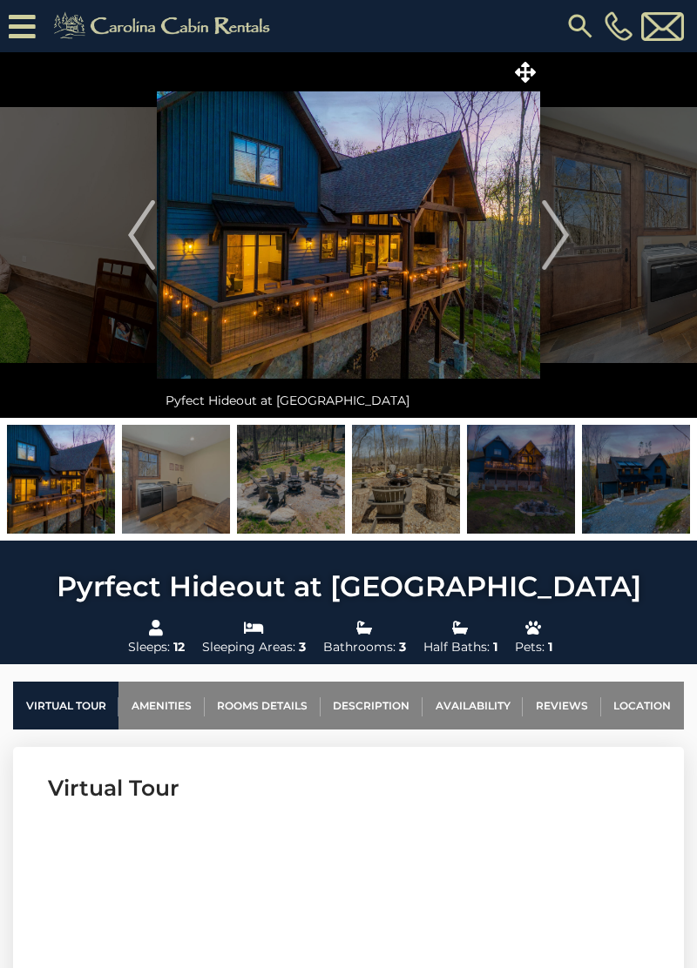
click at [561, 235] on img "Next" at bounding box center [555, 235] width 26 height 70
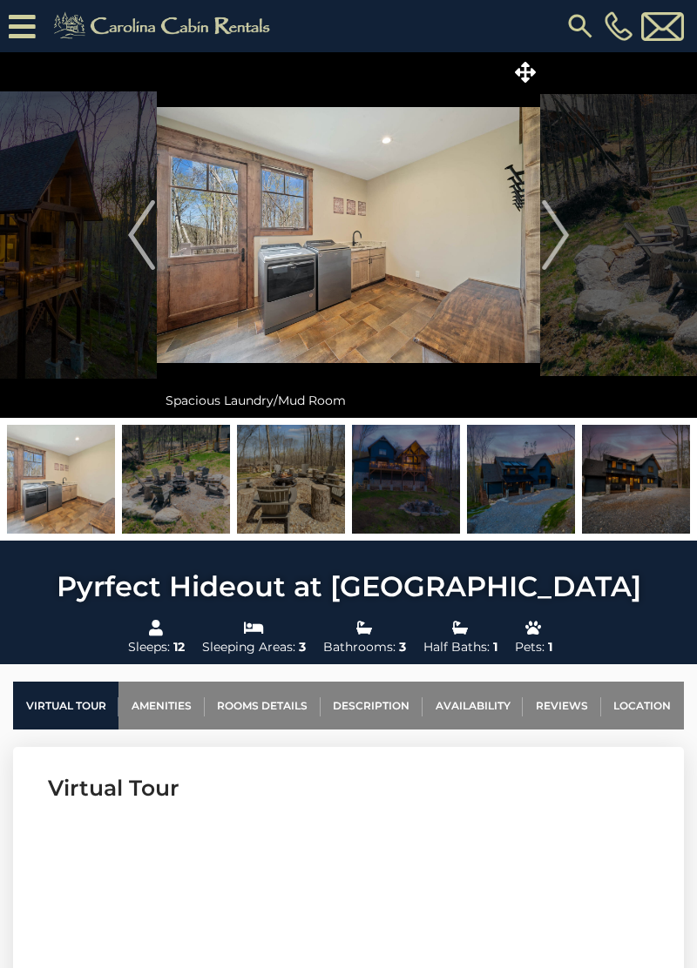
click at [560, 241] on img "Next" at bounding box center [555, 235] width 26 height 70
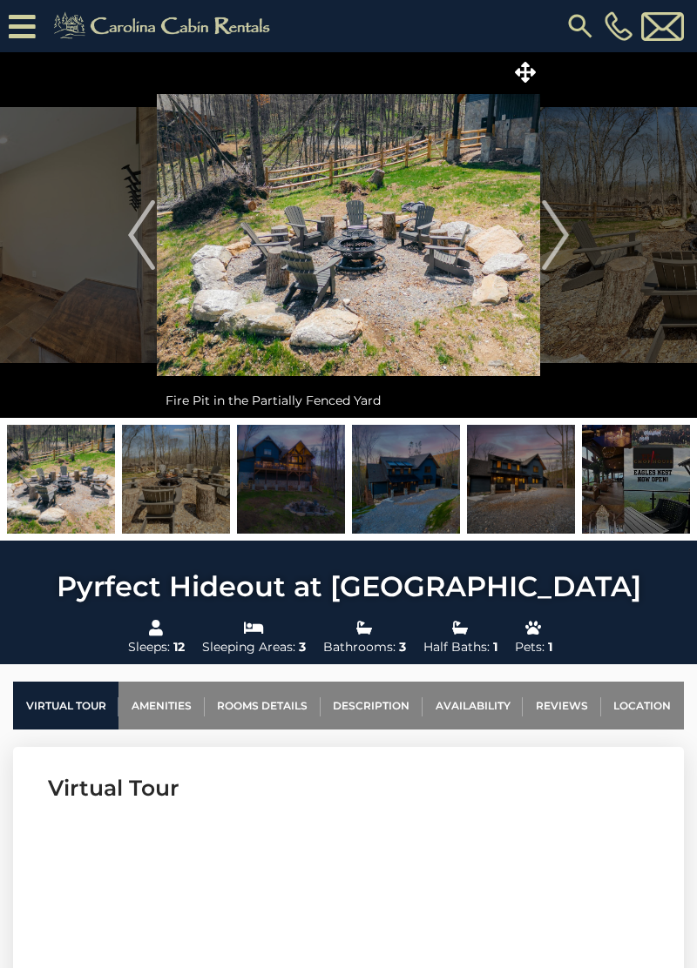
click at [556, 249] on img "Next" at bounding box center [555, 235] width 26 height 70
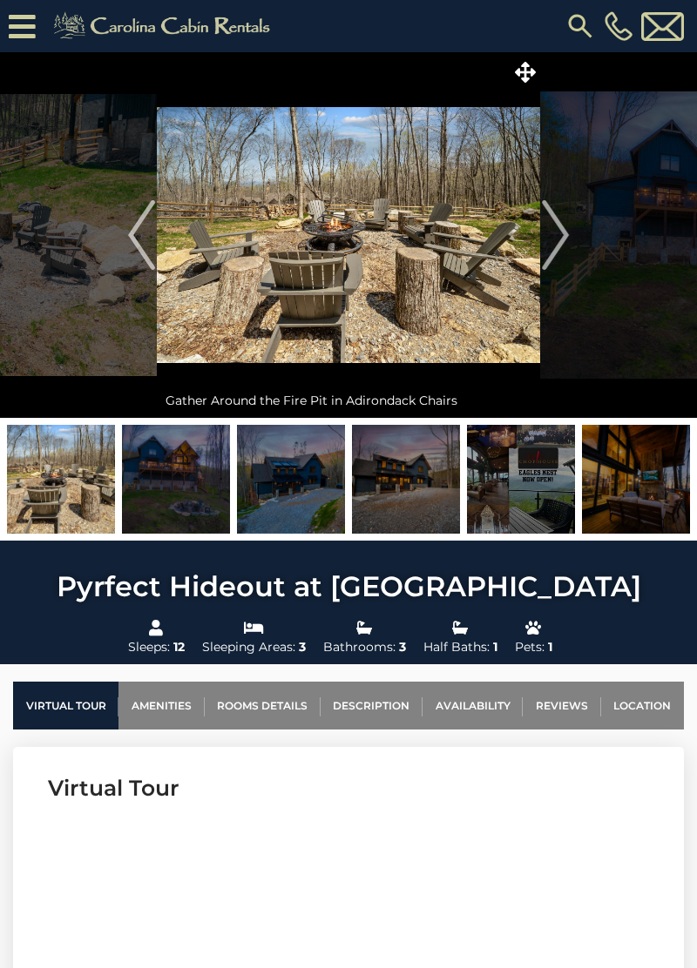
click at [553, 247] on img "Next" at bounding box center [555, 235] width 26 height 70
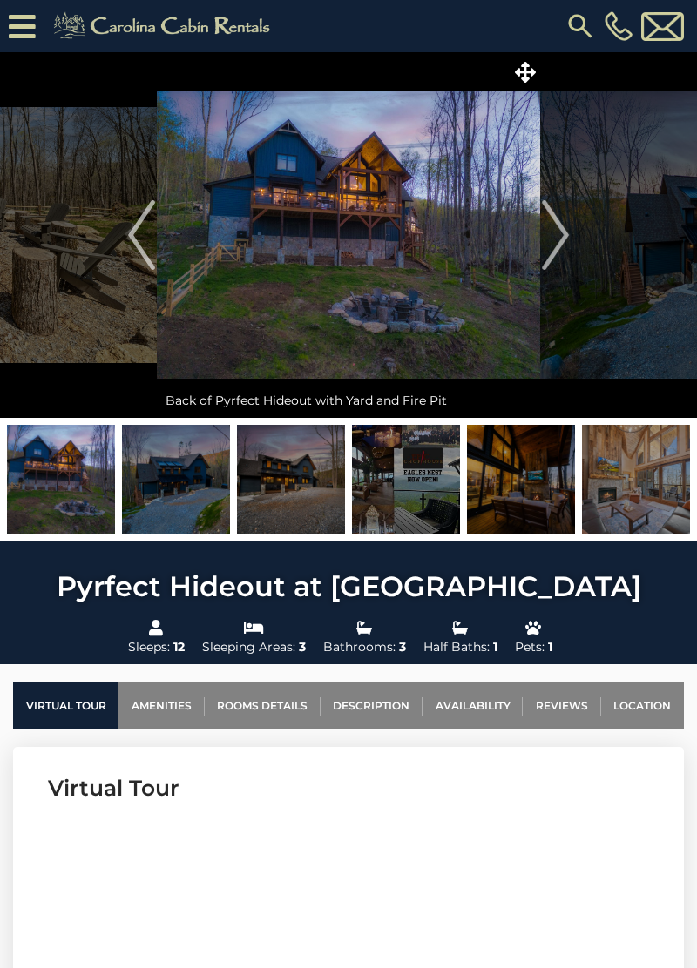
click at [556, 249] on img "Next" at bounding box center [555, 235] width 26 height 70
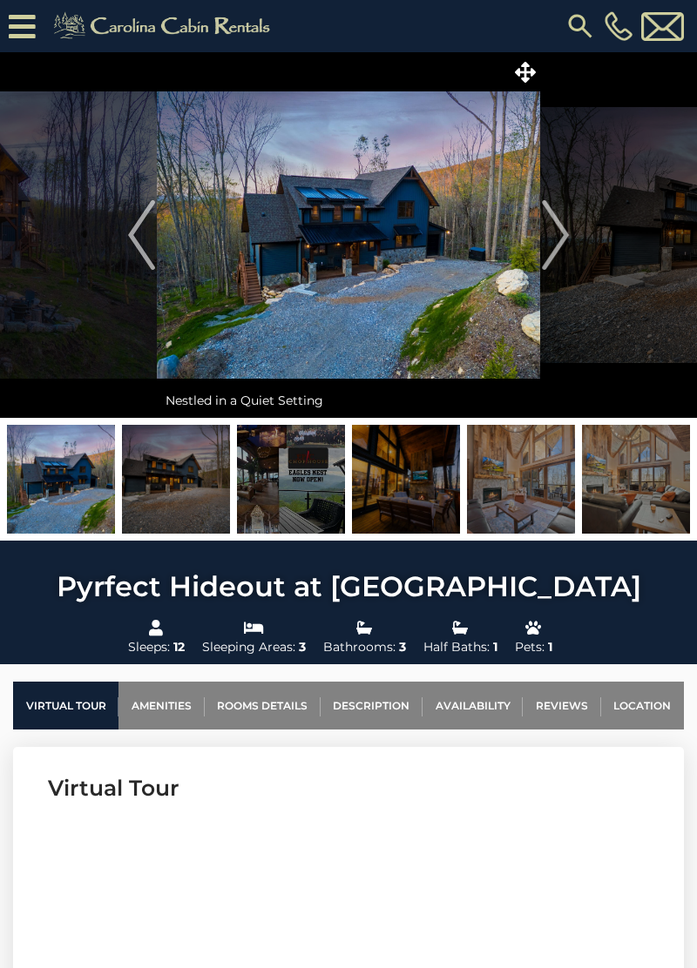
click at [556, 246] on img "Next" at bounding box center [555, 235] width 26 height 70
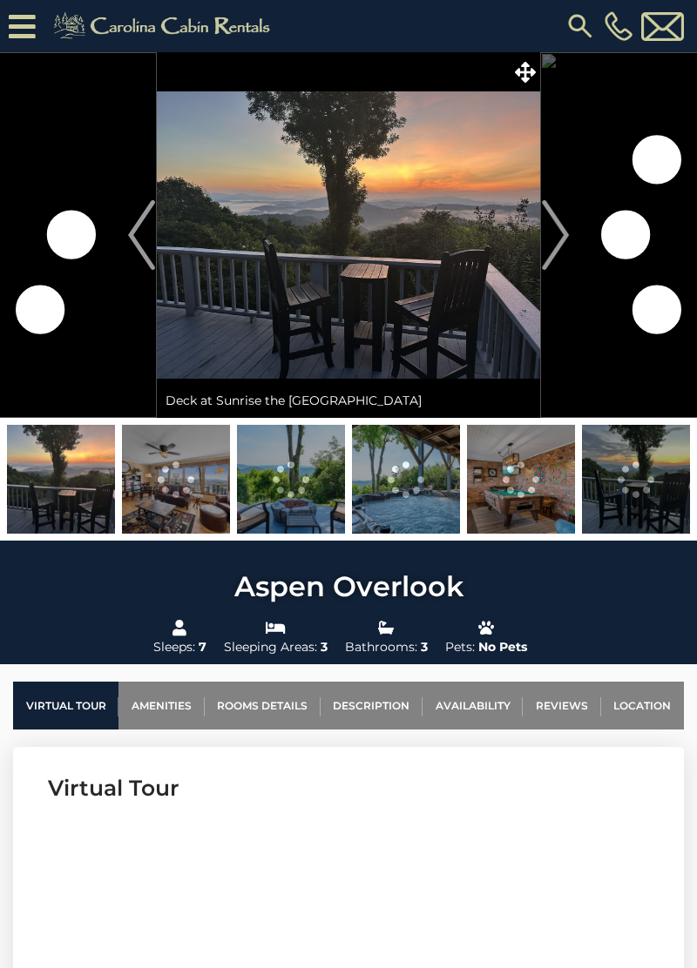
click at [165, 496] on img at bounding box center [176, 479] width 108 height 109
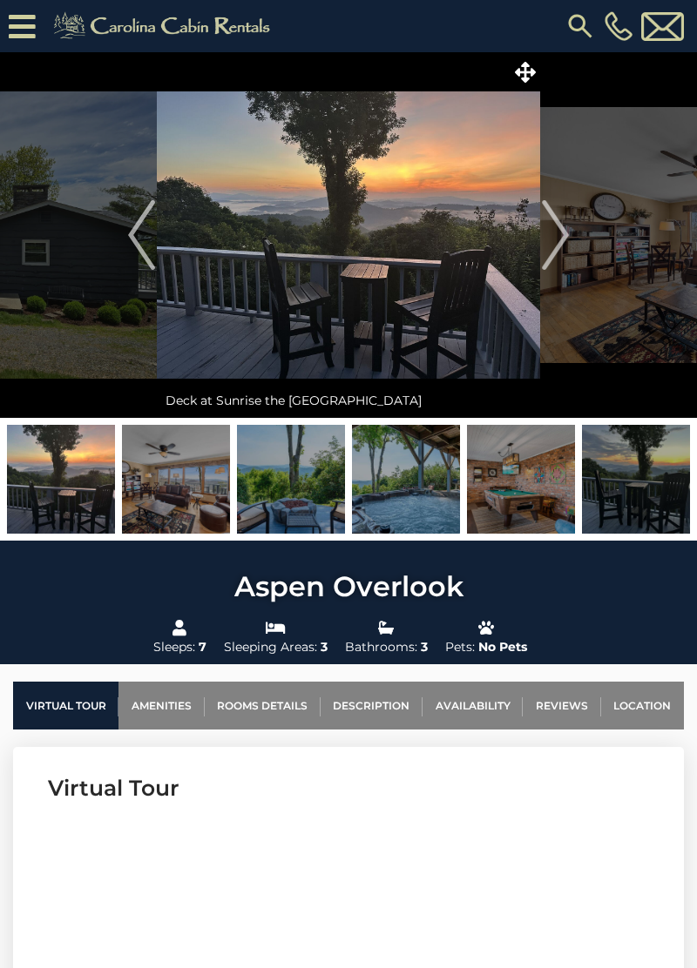
click at [59, 488] on img at bounding box center [61, 479] width 108 height 109
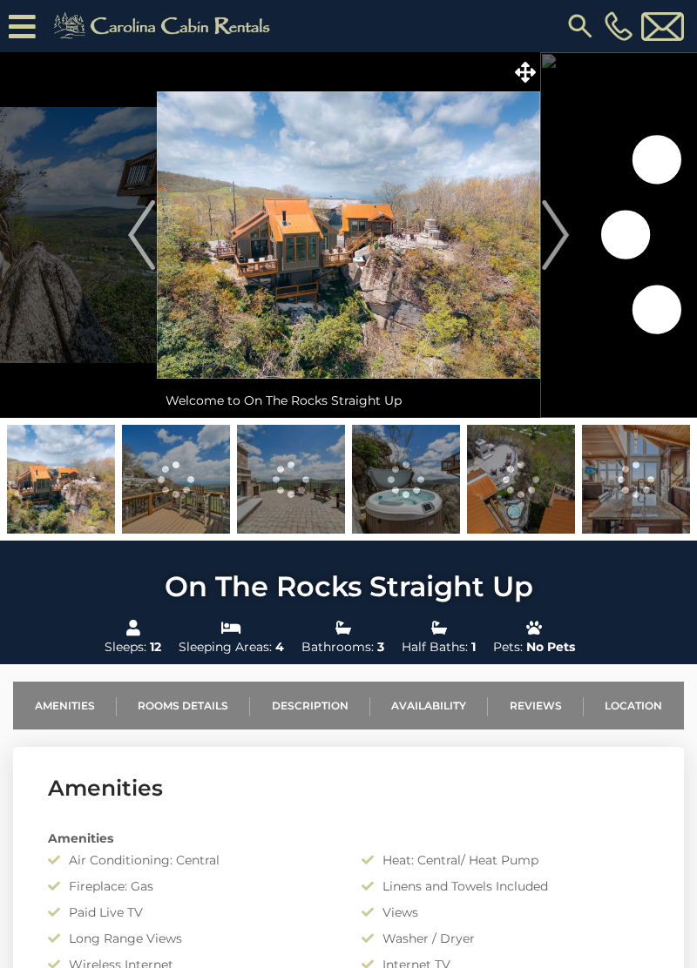
click at [558, 244] on img "Next" at bounding box center [555, 235] width 26 height 70
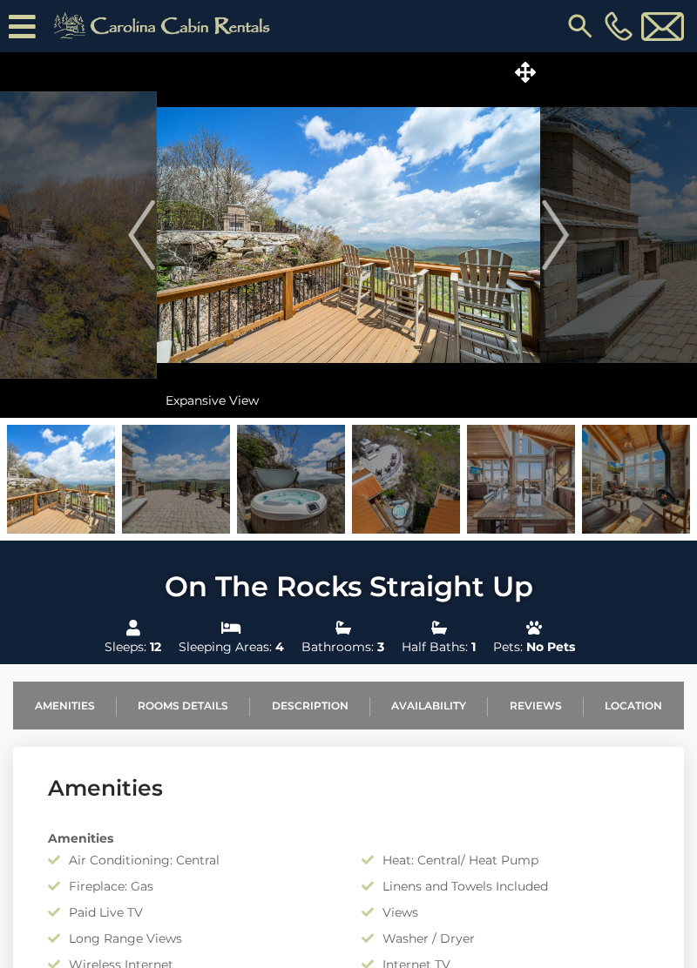
click at [558, 242] on img "Next" at bounding box center [555, 235] width 26 height 70
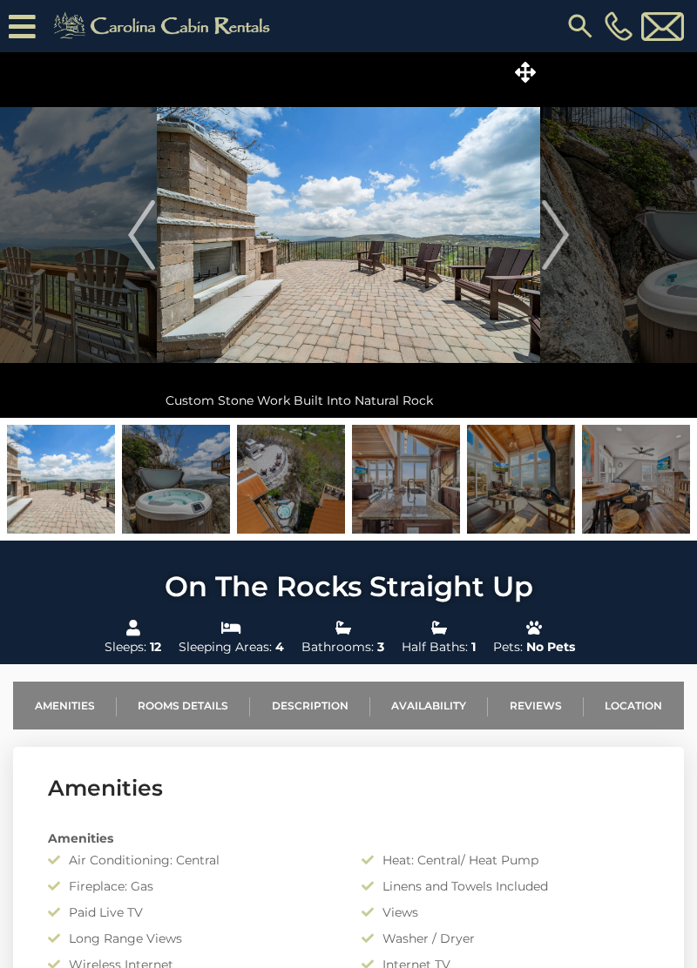
click at [552, 234] on img "Next" at bounding box center [555, 235] width 26 height 70
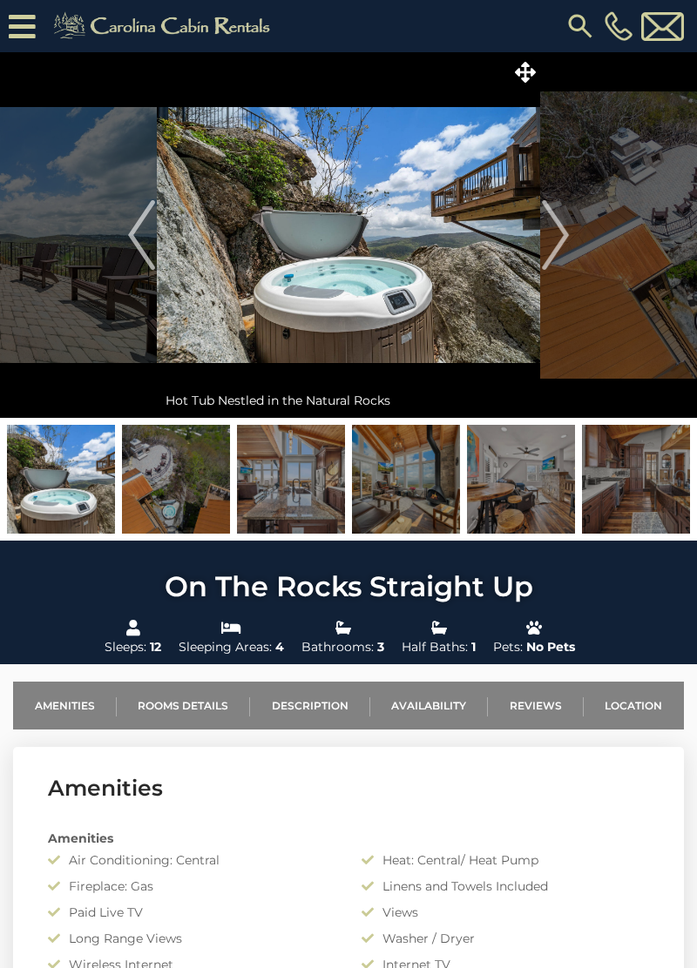
click at [563, 231] on img "Next" at bounding box center [555, 235] width 26 height 70
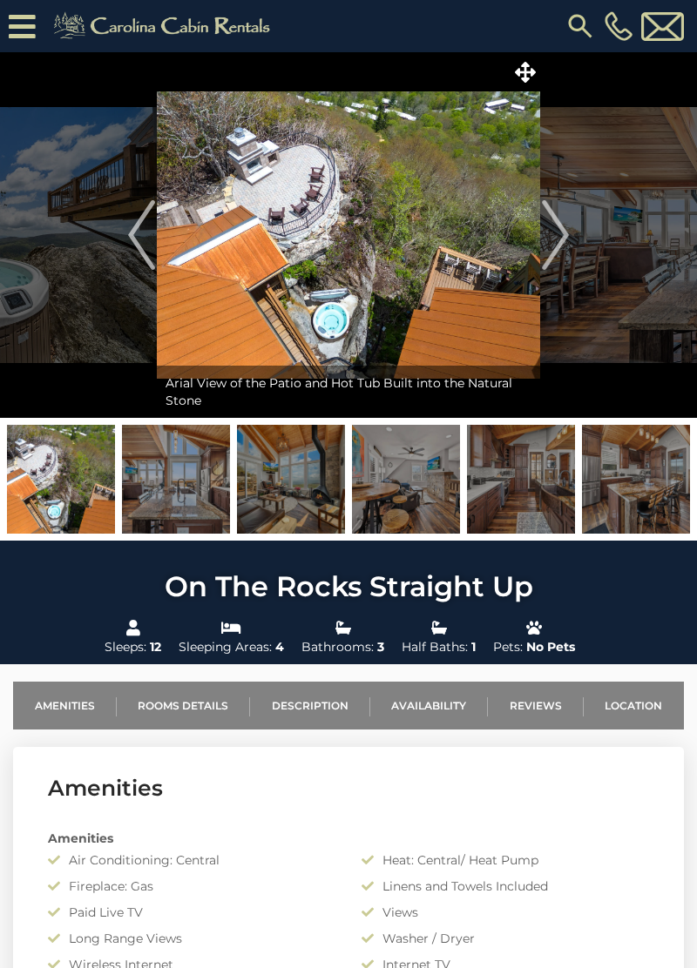
click at [141, 233] on img "Previous" at bounding box center [141, 235] width 26 height 70
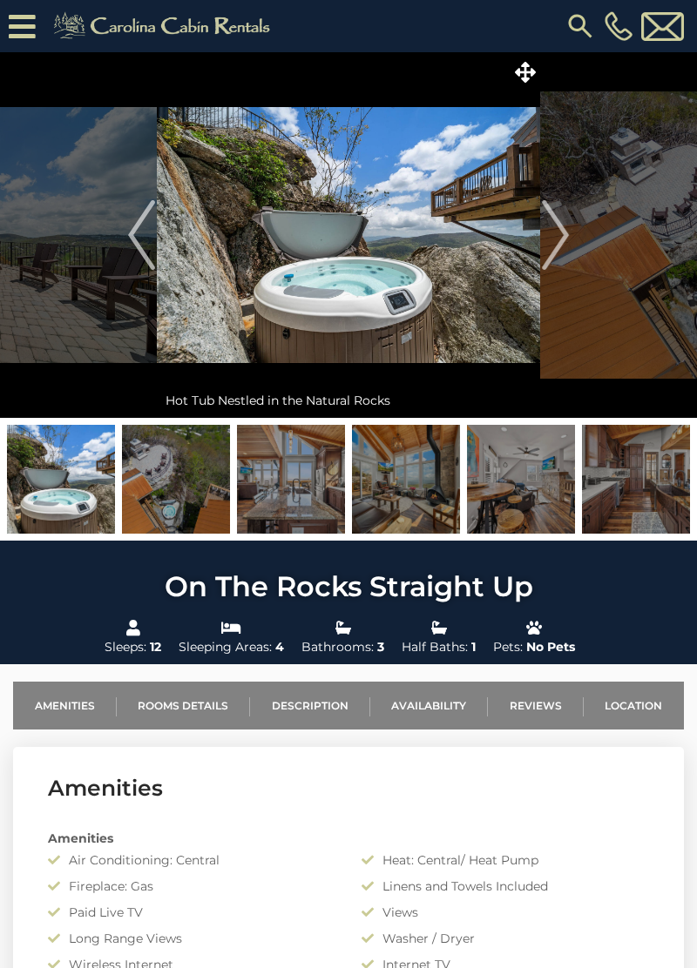
click at [544, 238] on img "Next" at bounding box center [555, 235] width 26 height 70
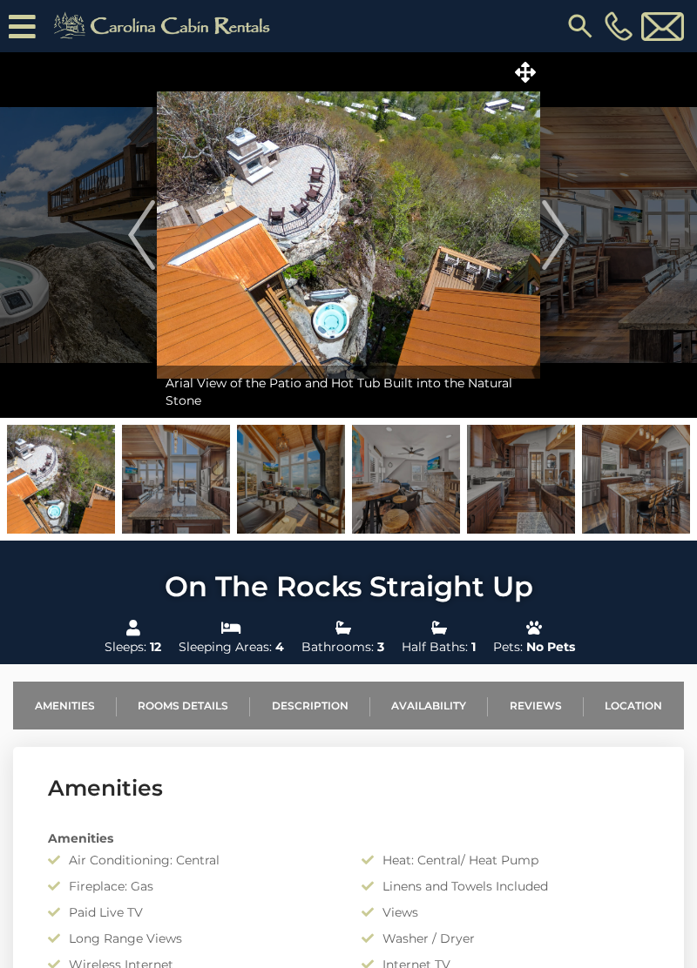
click at [566, 233] on img "Next" at bounding box center [555, 235] width 26 height 70
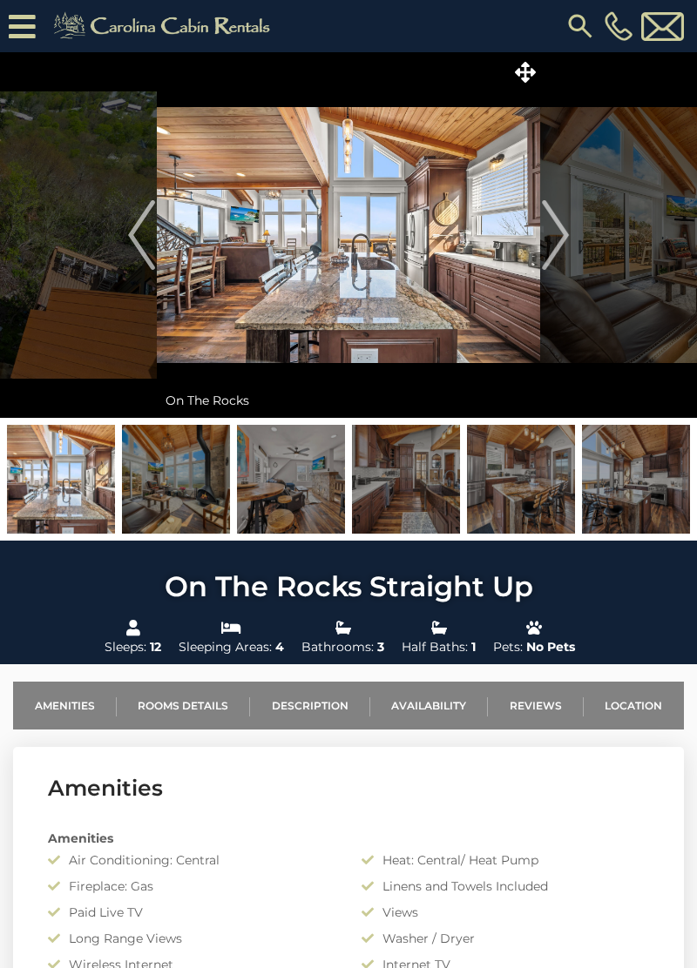
click at [543, 244] on img "Next" at bounding box center [555, 235] width 26 height 70
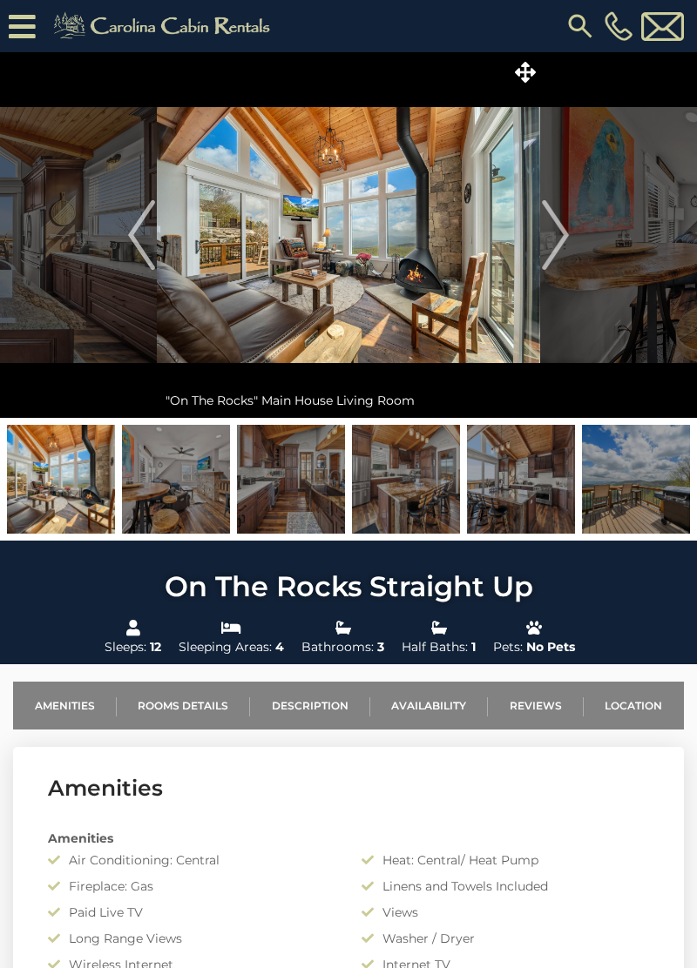
click at [548, 232] on img "Next" at bounding box center [555, 235] width 26 height 70
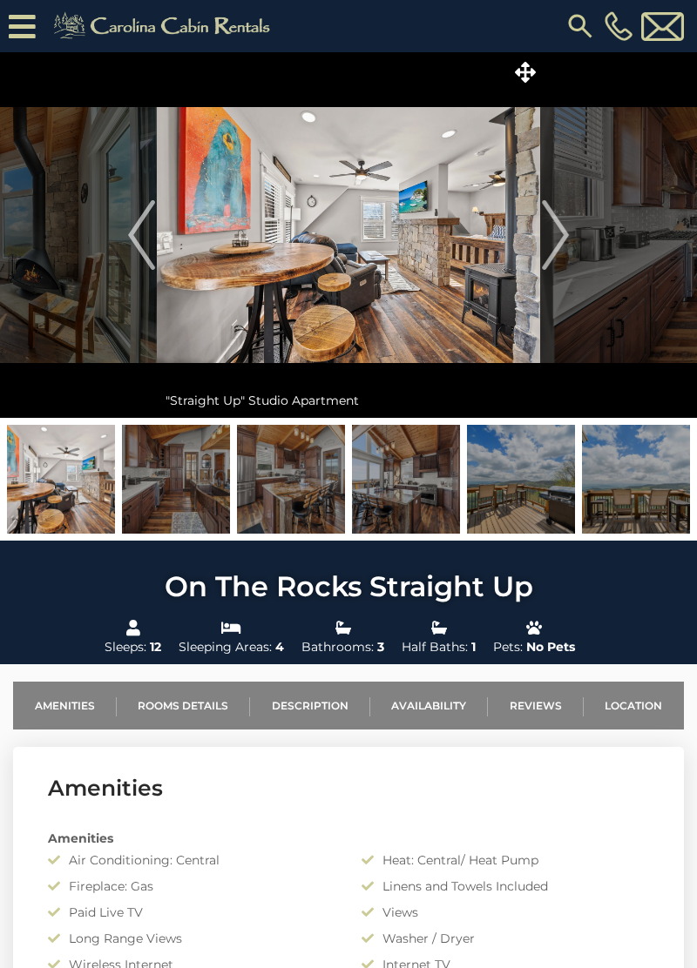
click at [557, 223] on img "Next" at bounding box center [555, 235] width 26 height 70
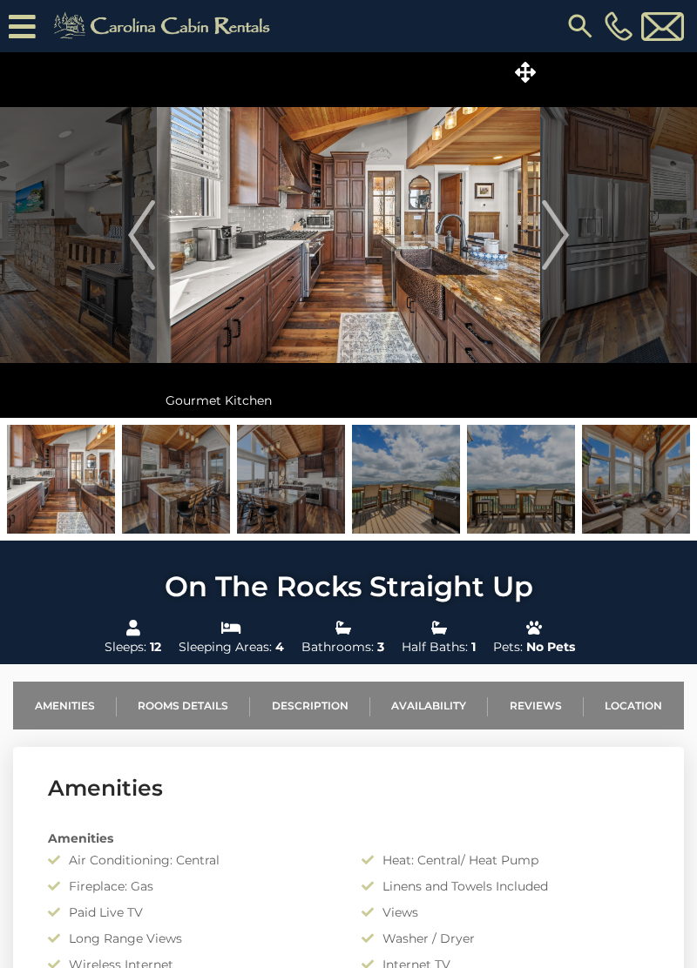
click at [566, 239] on img "Next" at bounding box center [555, 235] width 26 height 70
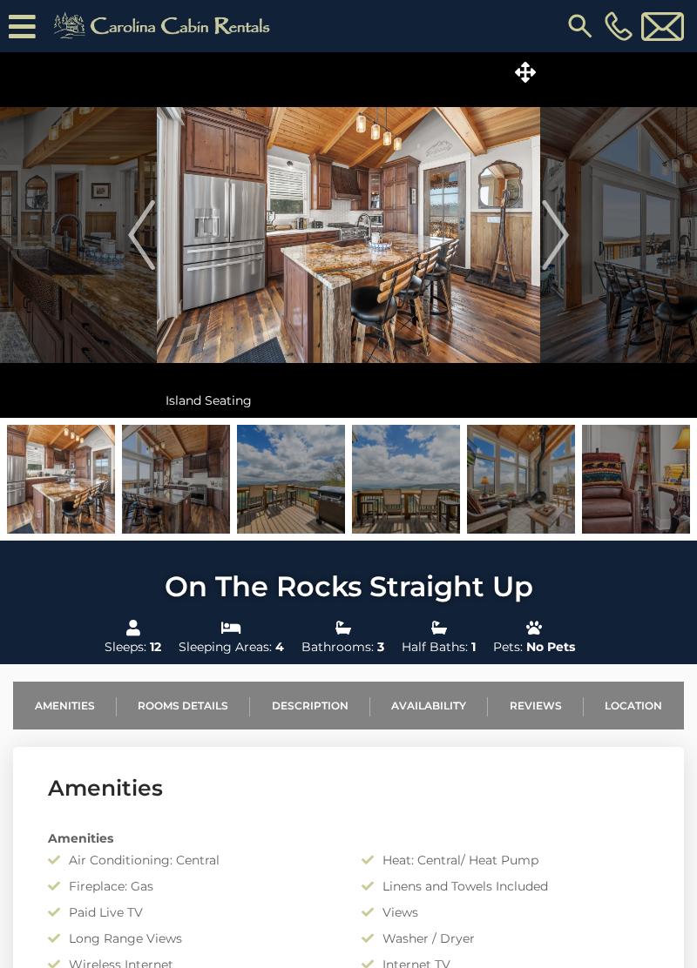
click at [552, 242] on img "Next" at bounding box center [555, 235] width 26 height 70
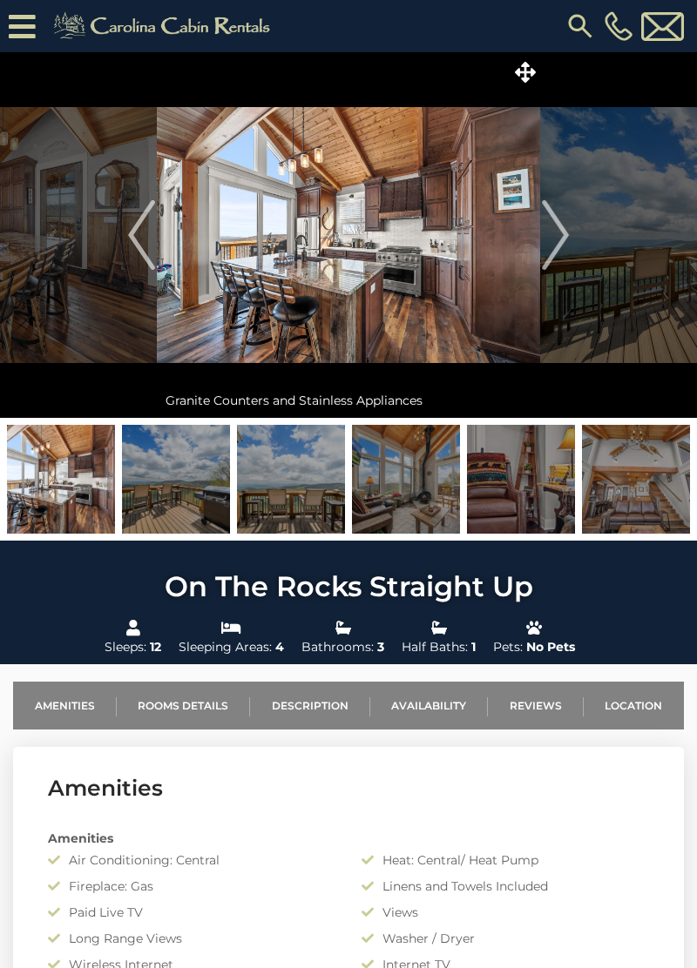
click at [549, 242] on img "Next" at bounding box center [555, 235] width 26 height 70
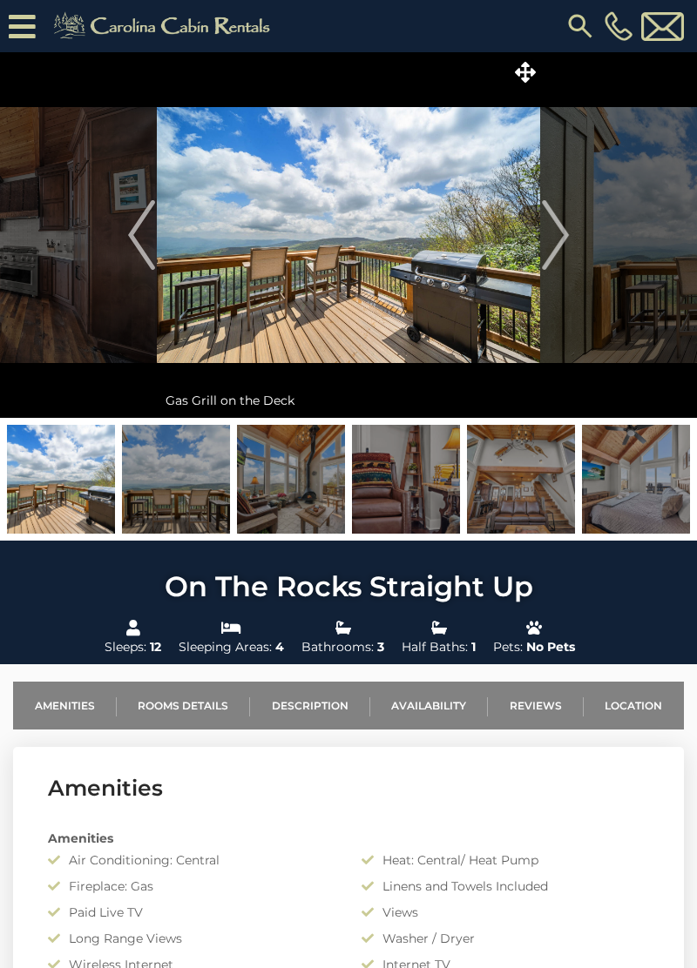
click at [552, 237] on img "Next" at bounding box center [555, 235] width 26 height 70
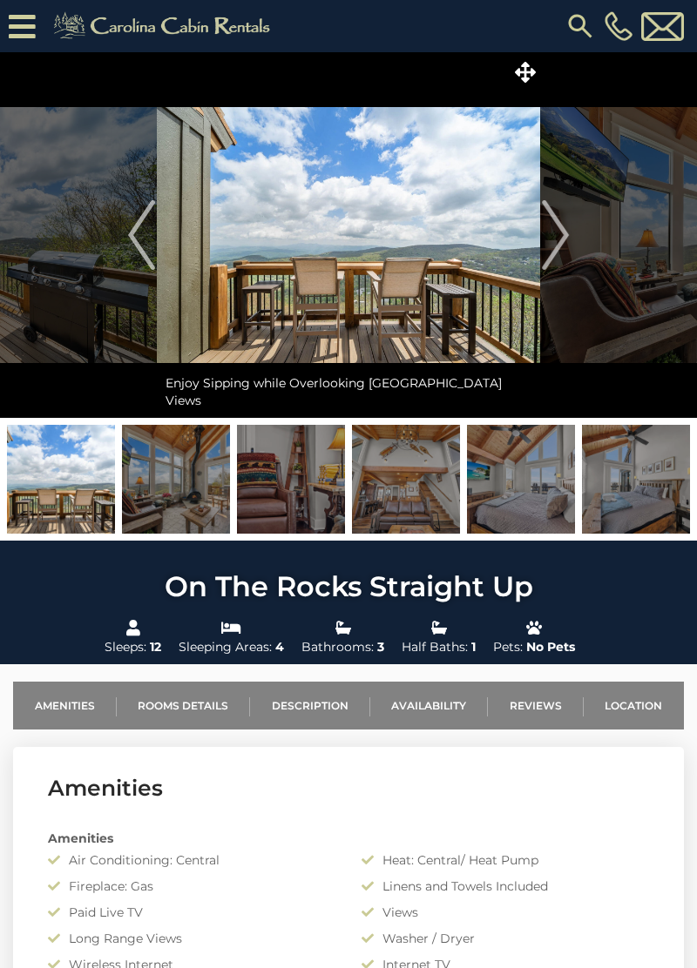
click at [560, 240] on img "Next" at bounding box center [555, 235] width 26 height 70
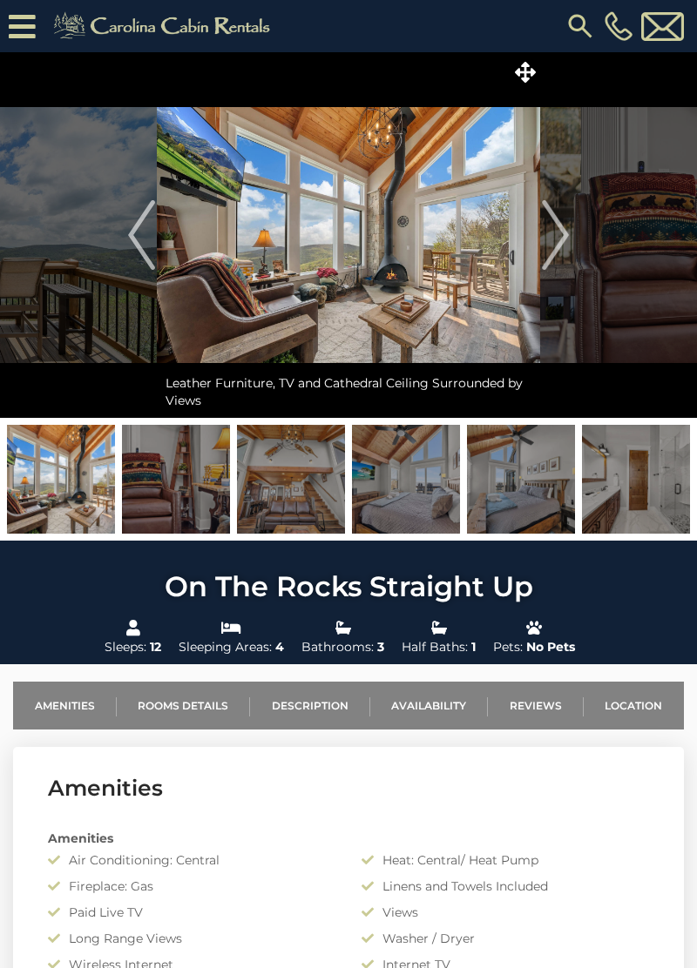
click at [556, 237] on img "Next" at bounding box center [555, 235] width 26 height 70
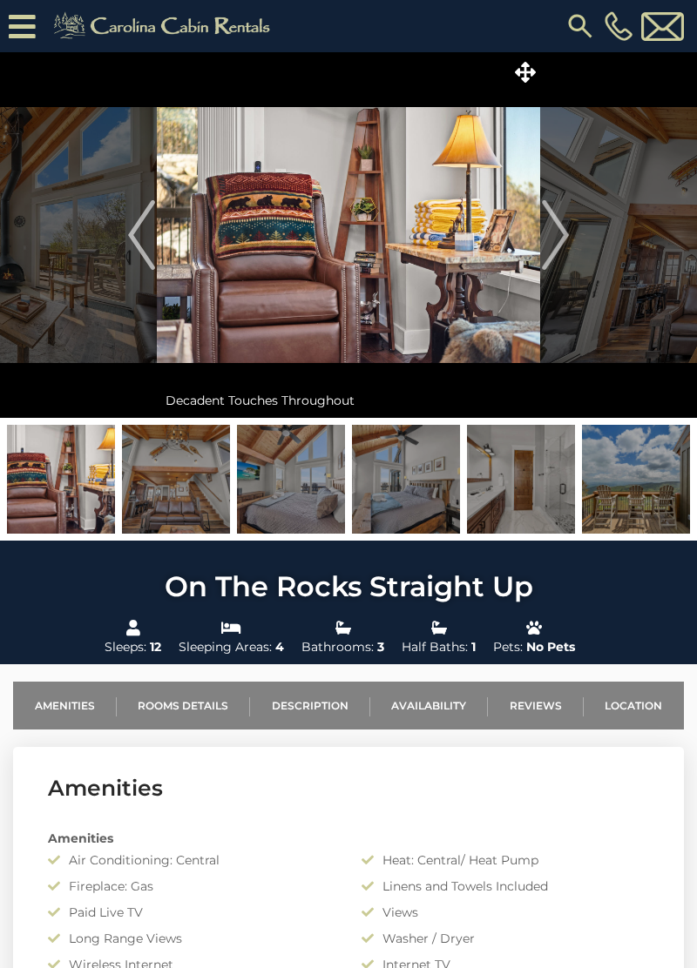
click at [556, 243] on img "Next" at bounding box center [555, 235] width 26 height 70
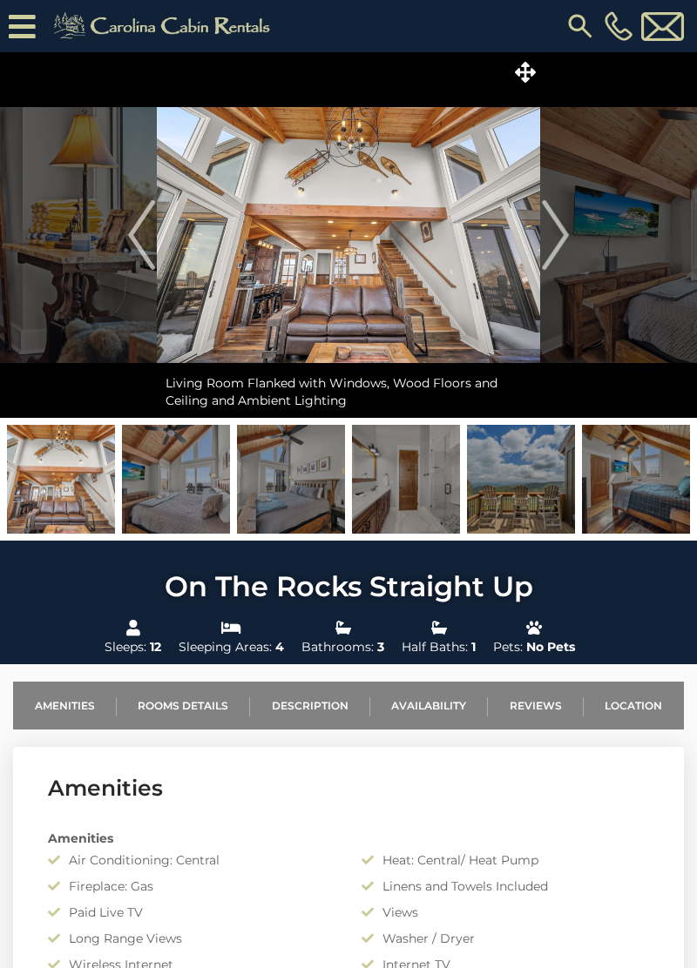
click at [556, 235] on img "Next" at bounding box center [555, 235] width 26 height 70
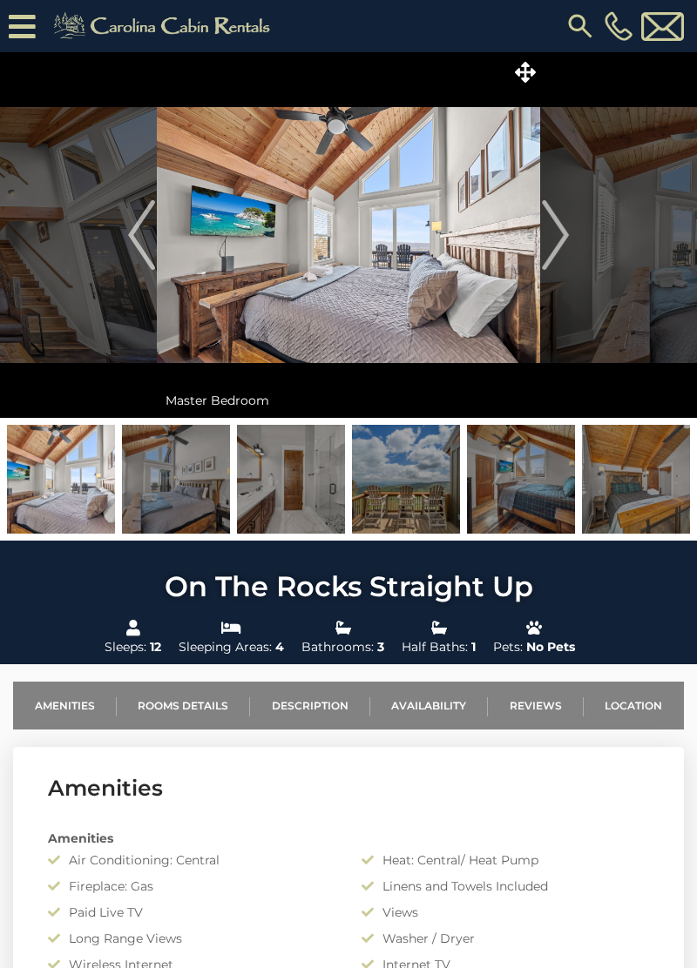
click at [556, 243] on img "Next" at bounding box center [555, 235] width 26 height 70
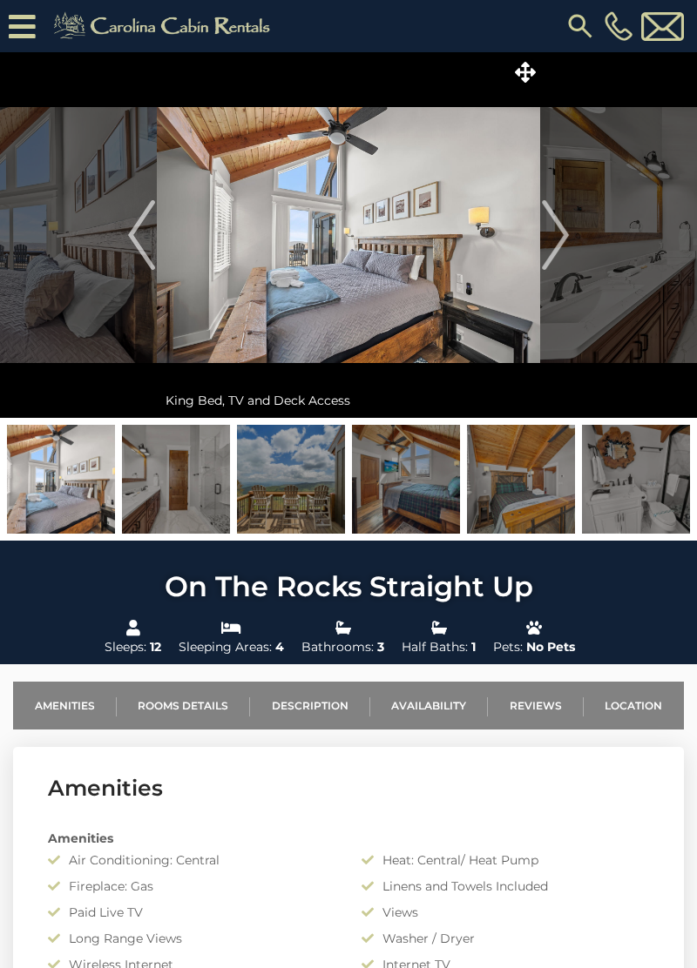
click at [552, 235] on img "Next" at bounding box center [555, 235] width 26 height 70
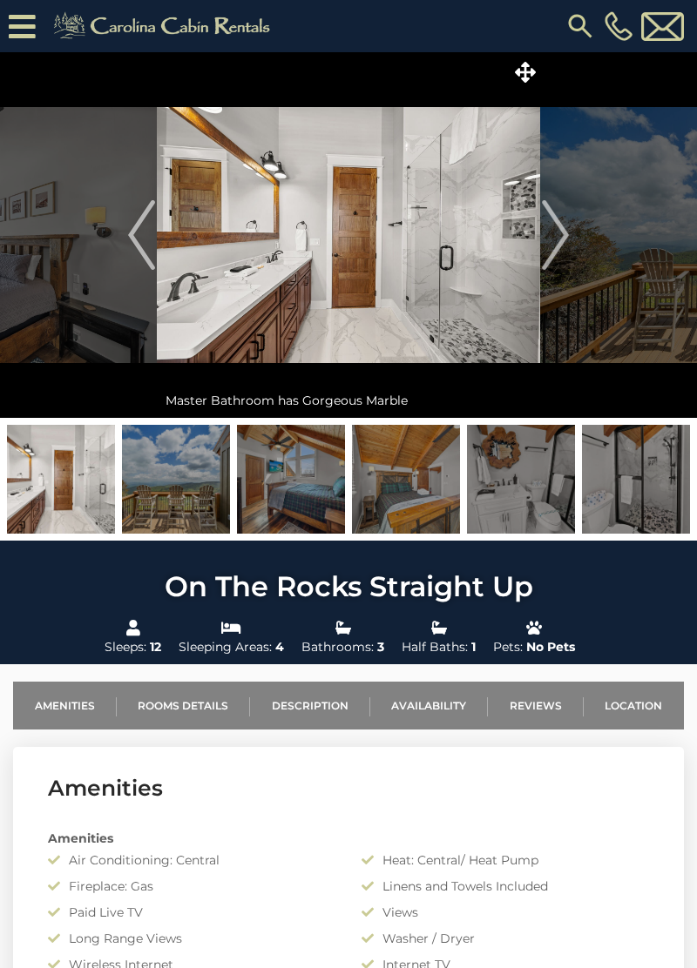
click at [549, 243] on img "Next" at bounding box center [555, 235] width 26 height 70
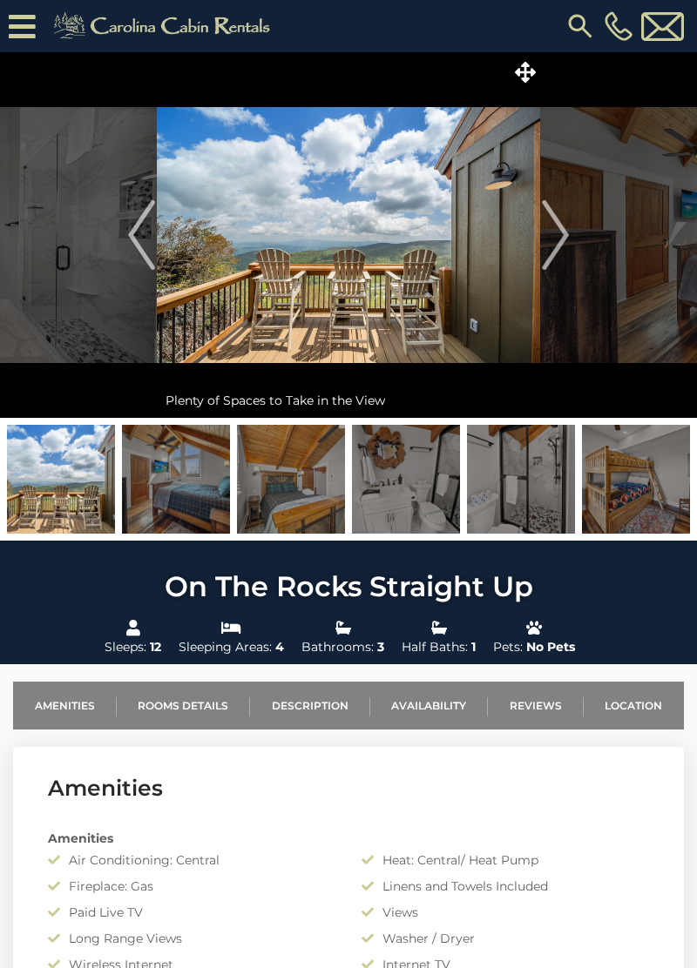
click at [559, 242] on img "Next" at bounding box center [555, 235] width 26 height 70
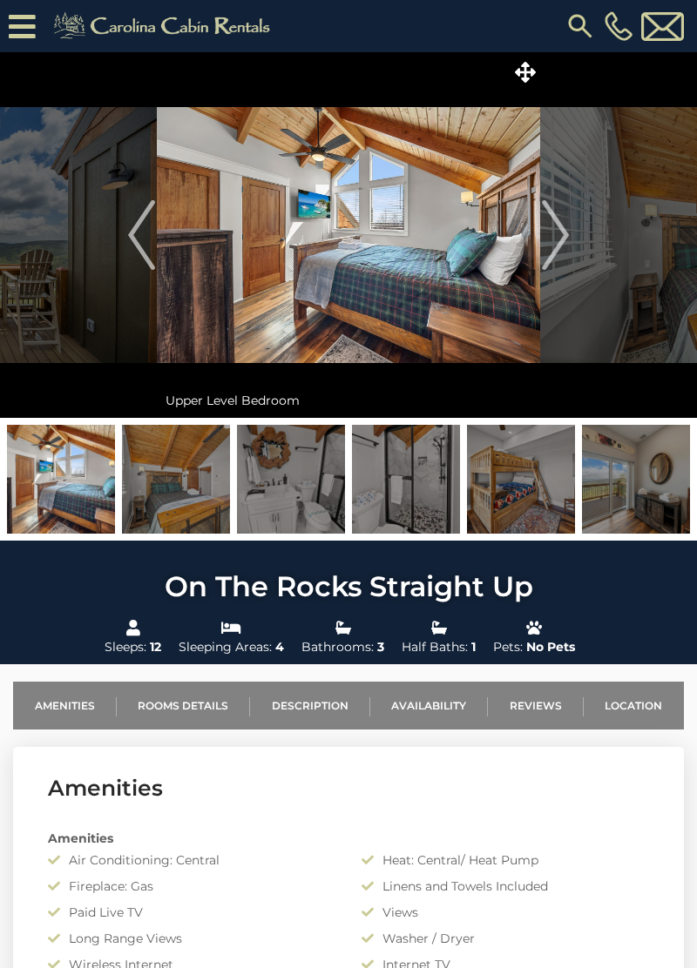
click at [559, 241] on img "Next" at bounding box center [555, 235] width 26 height 70
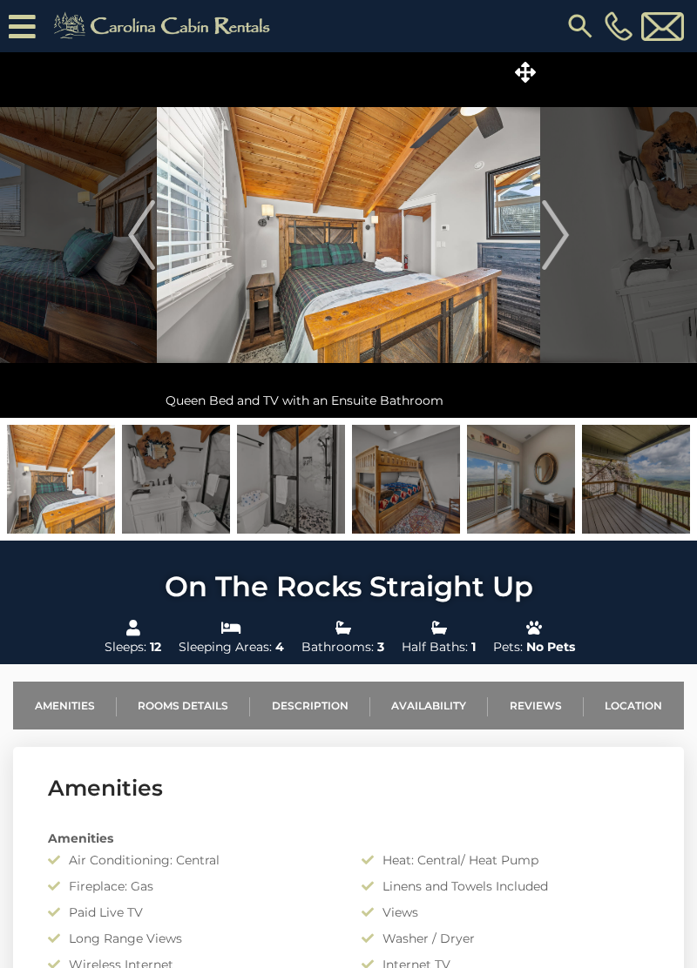
click at [552, 239] on img "Next" at bounding box center [555, 235] width 26 height 70
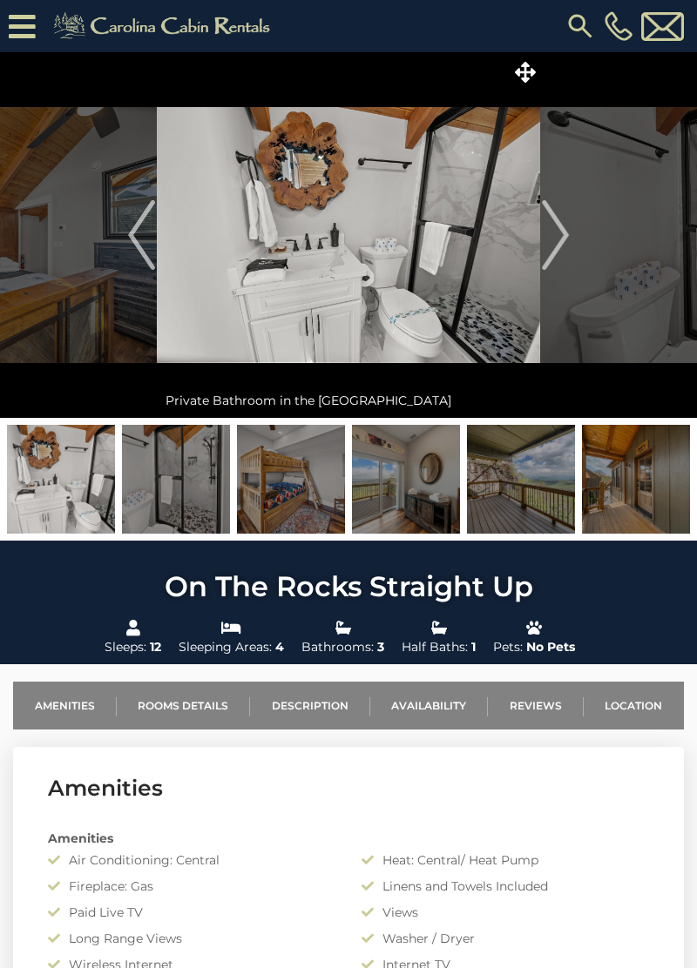
click at [558, 240] on img "Next" at bounding box center [555, 235] width 26 height 70
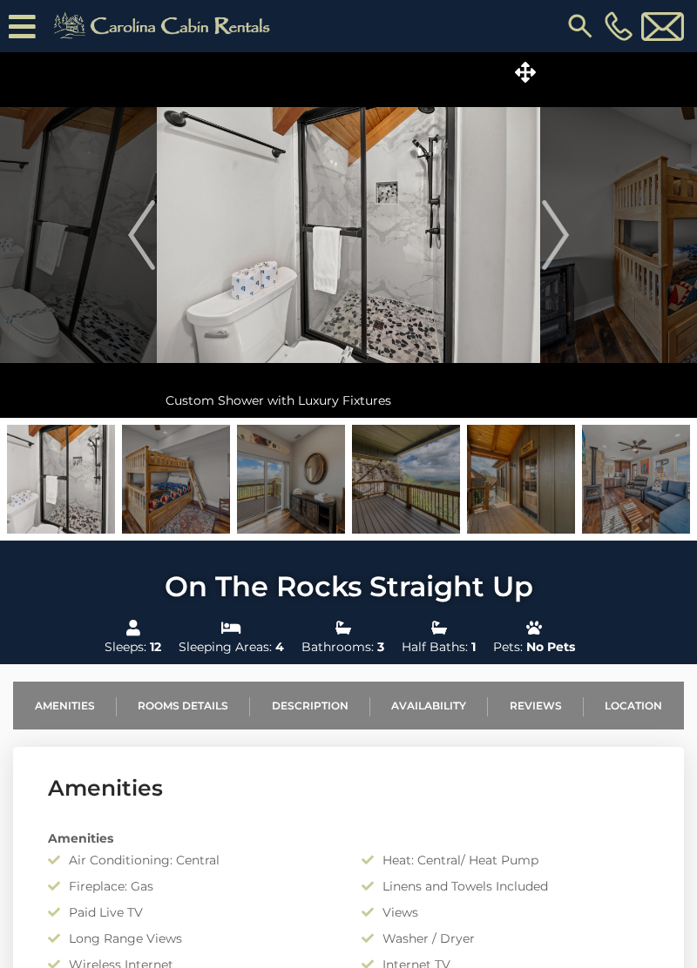
click at [561, 243] on img "Next" at bounding box center [555, 235] width 26 height 70
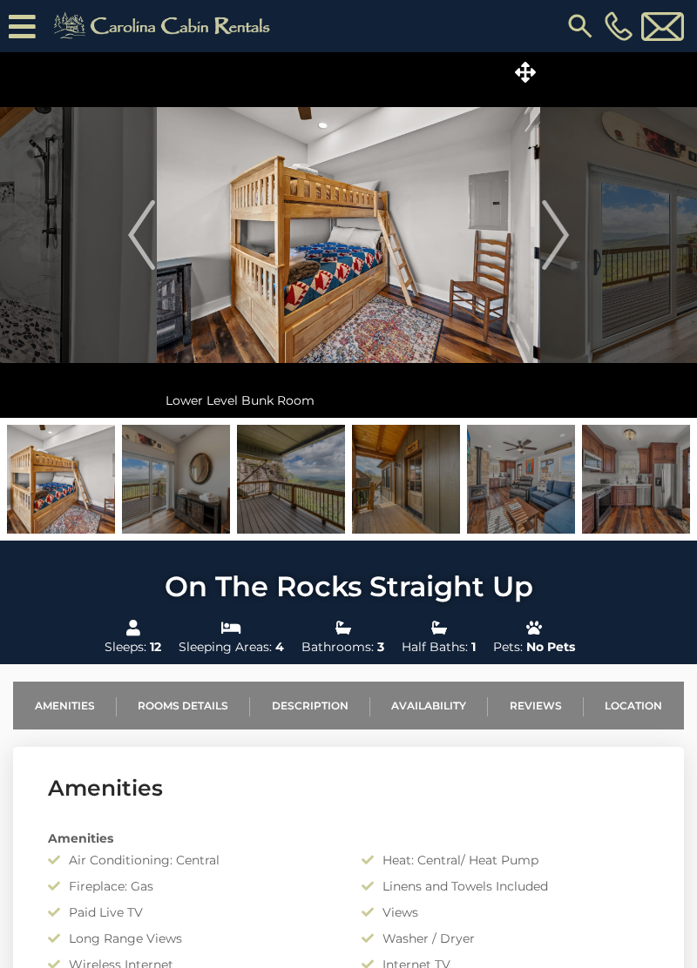
click at [557, 239] on img "Next" at bounding box center [555, 235] width 26 height 70
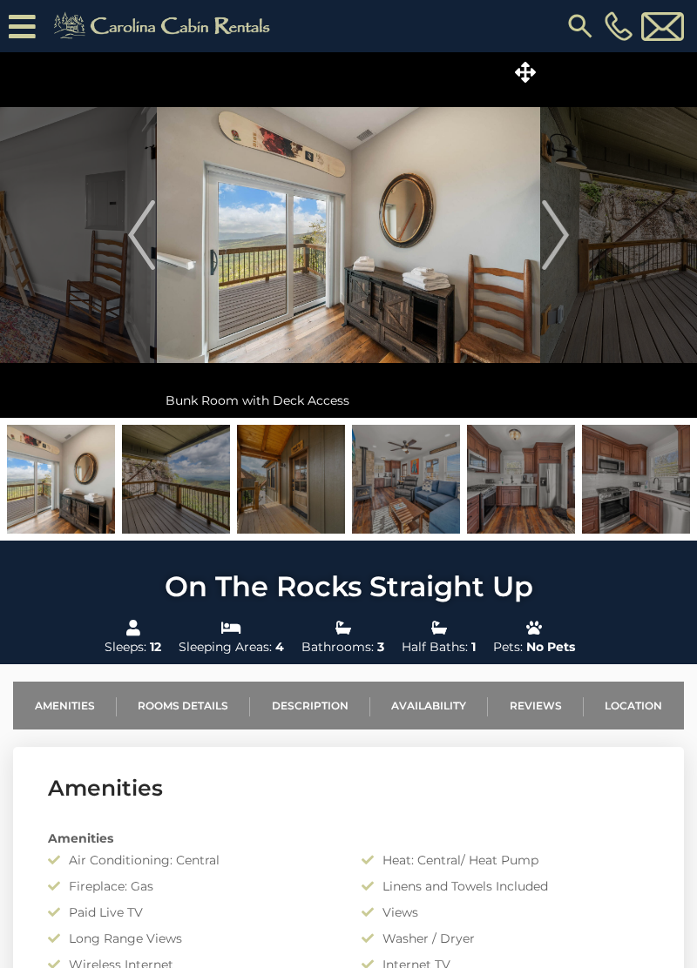
click at [556, 241] on img "Next" at bounding box center [555, 235] width 26 height 70
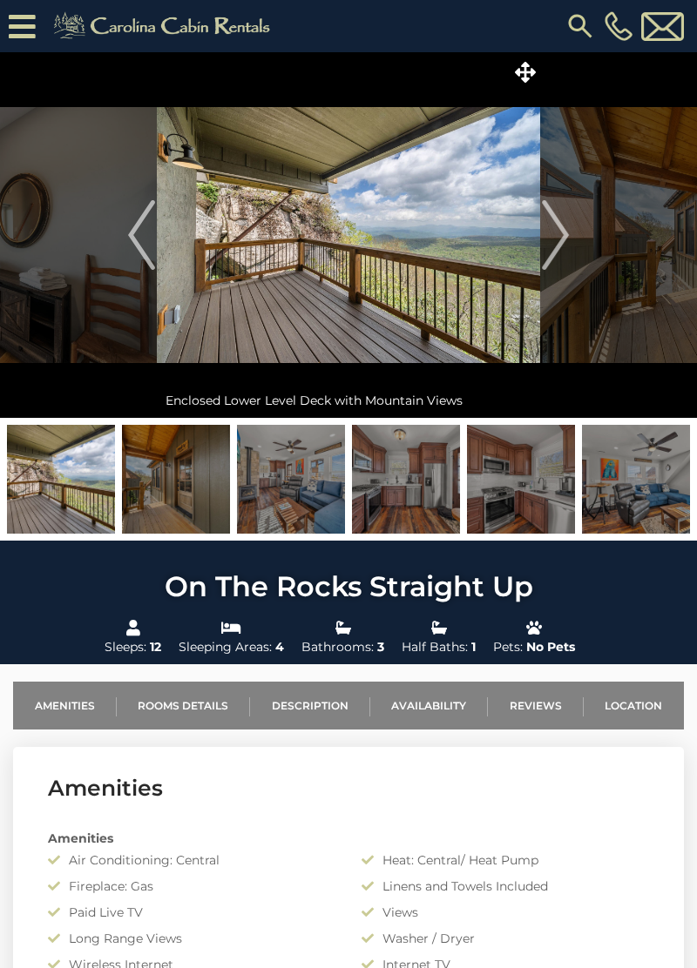
click at [557, 242] on img "Next" at bounding box center [555, 235] width 26 height 70
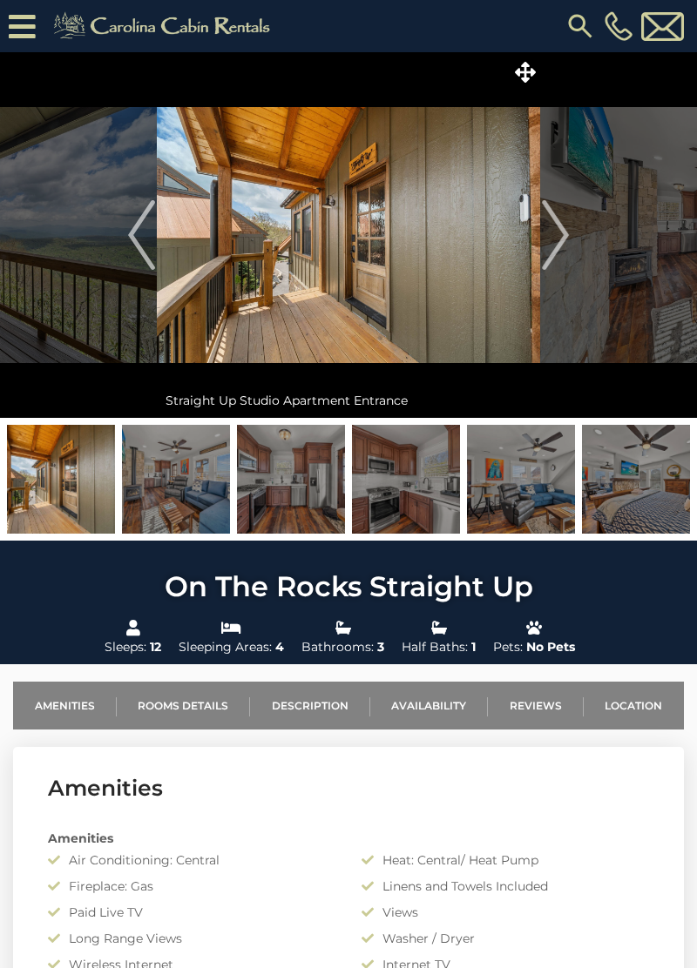
click at [556, 248] on img "Next" at bounding box center [555, 235] width 26 height 70
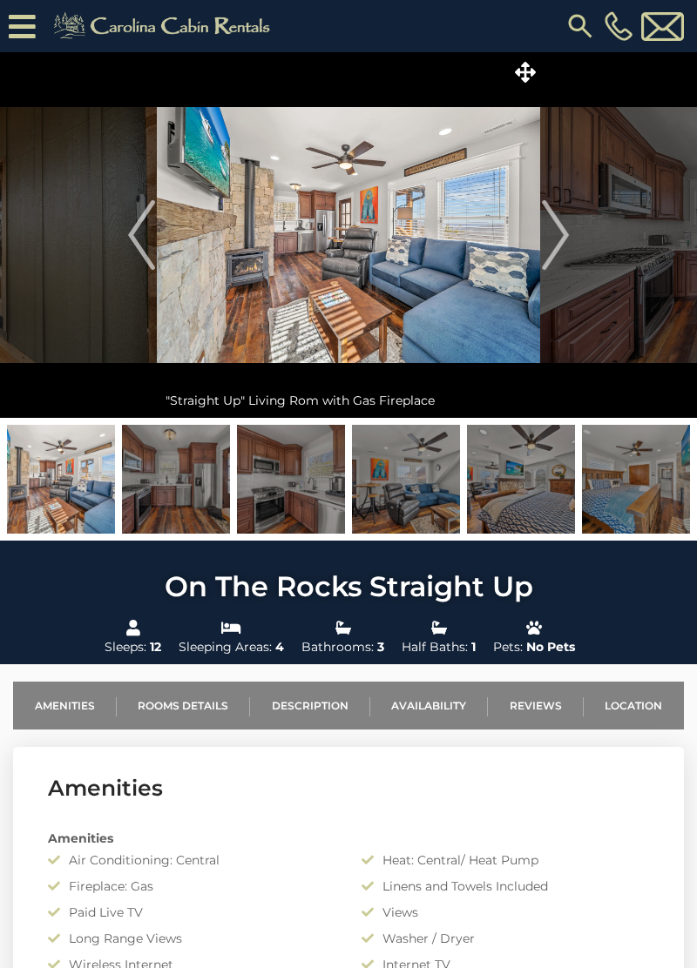
click at [556, 246] on img "Next" at bounding box center [555, 235] width 26 height 70
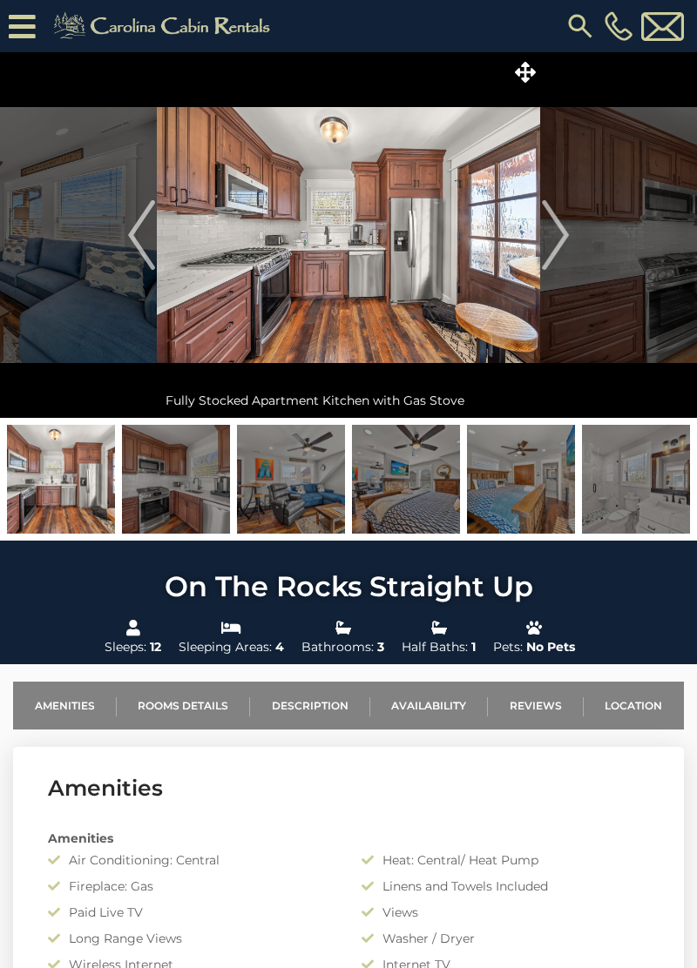
click at [557, 240] on img "Next" at bounding box center [555, 235] width 26 height 70
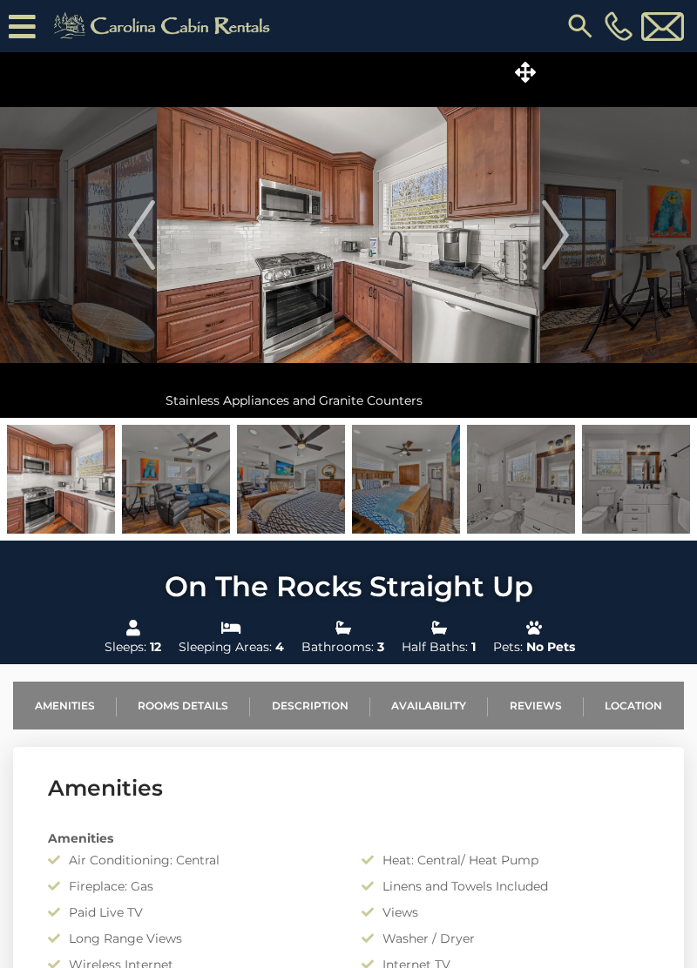
click at [558, 244] on img "Next" at bounding box center [555, 235] width 26 height 70
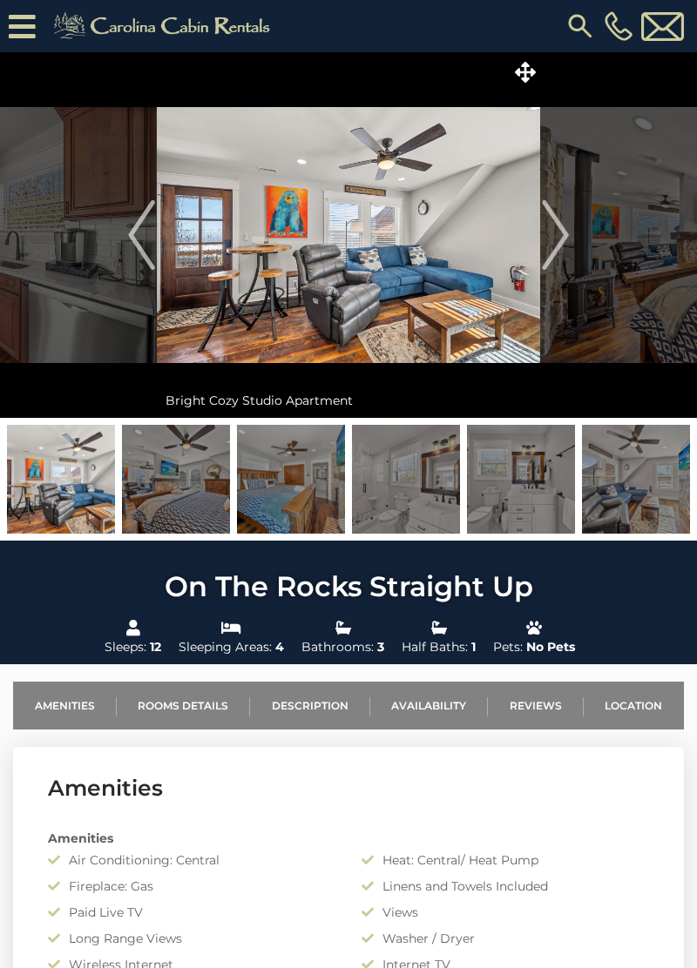
click at [558, 240] on img "Next" at bounding box center [555, 235] width 26 height 70
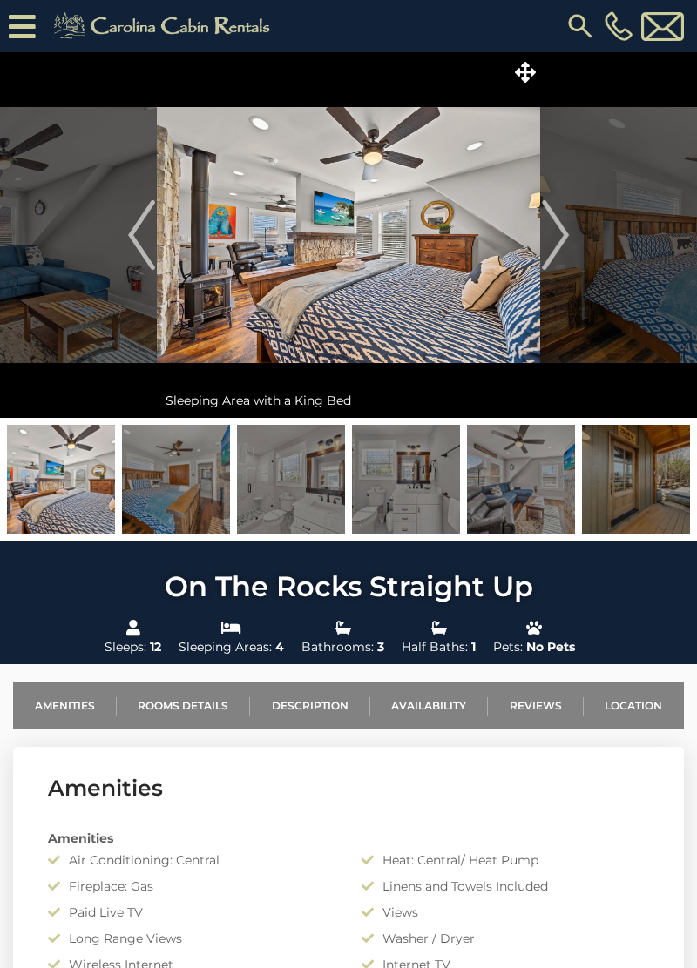
click at [559, 239] on img "Next" at bounding box center [555, 235] width 26 height 70
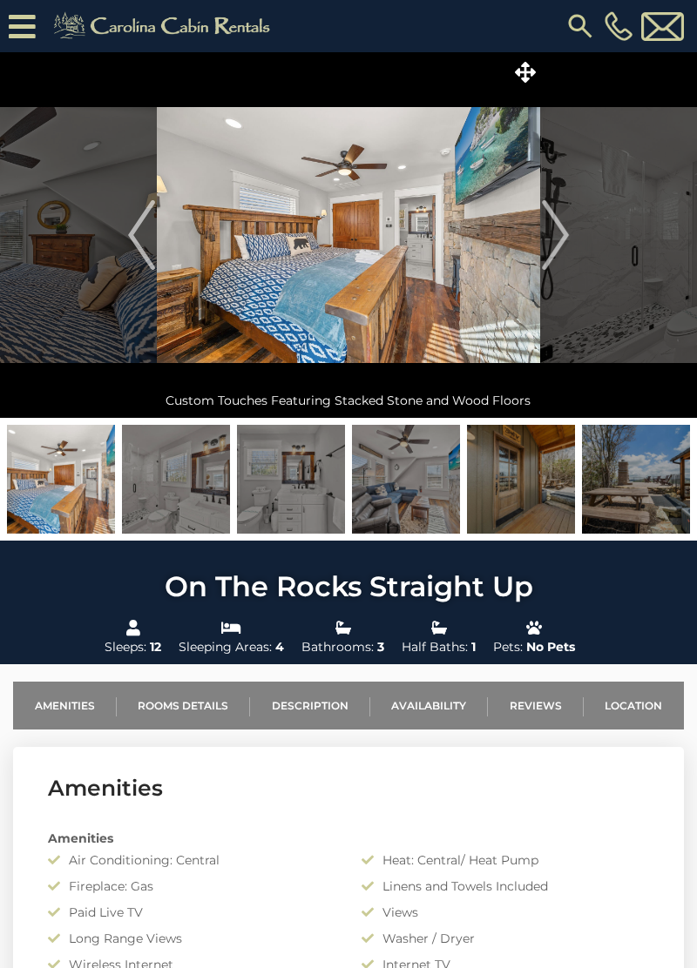
click at [552, 244] on img "Next" at bounding box center [555, 235] width 26 height 70
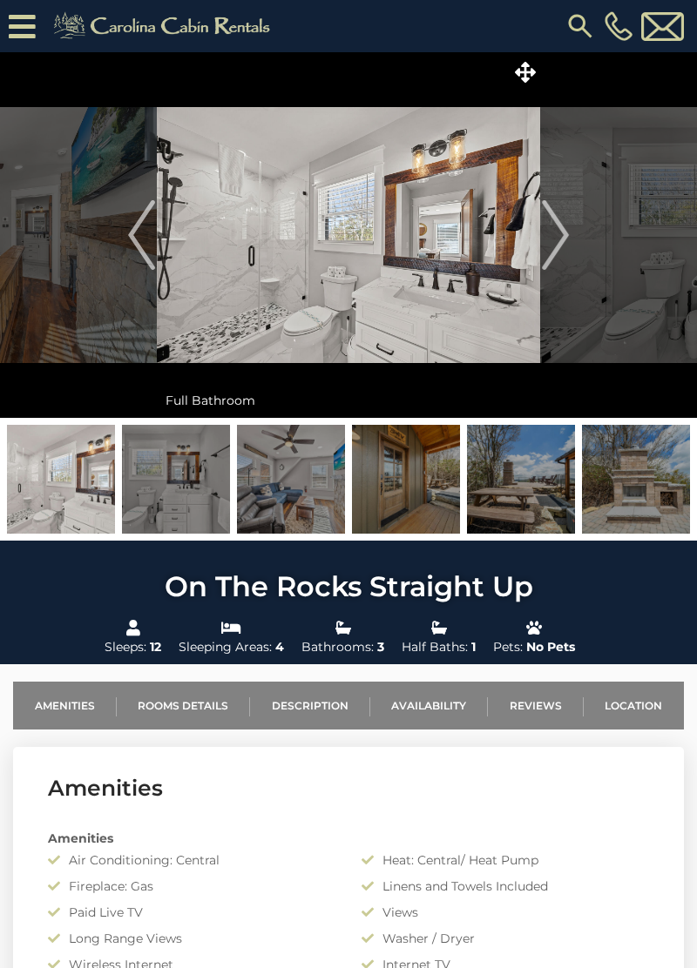
click at [559, 244] on img "Next" at bounding box center [555, 235] width 26 height 70
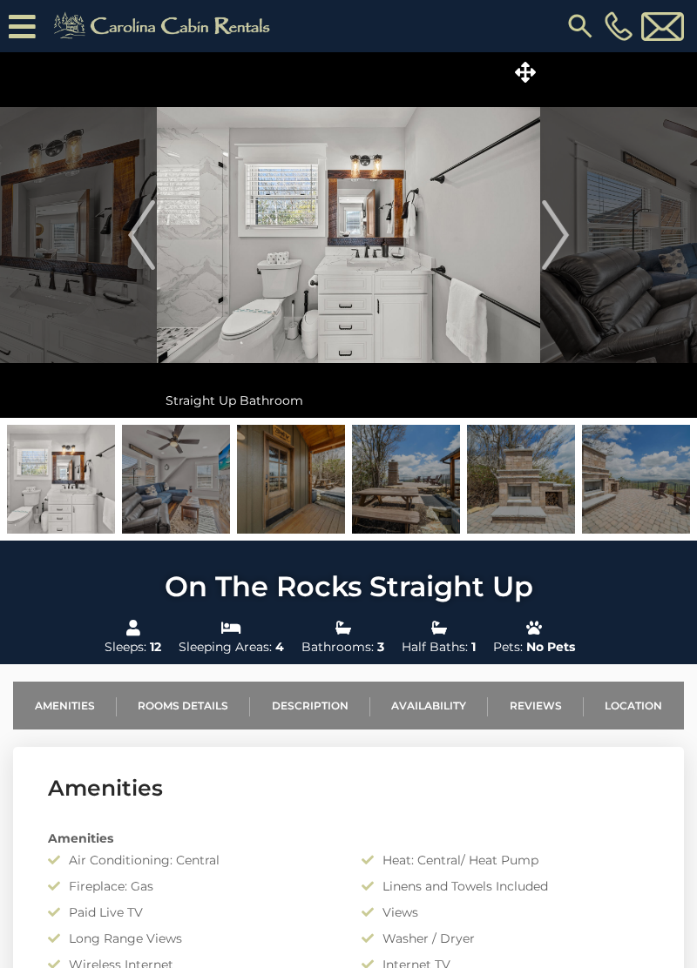
click at [559, 239] on img "Next" at bounding box center [555, 235] width 26 height 70
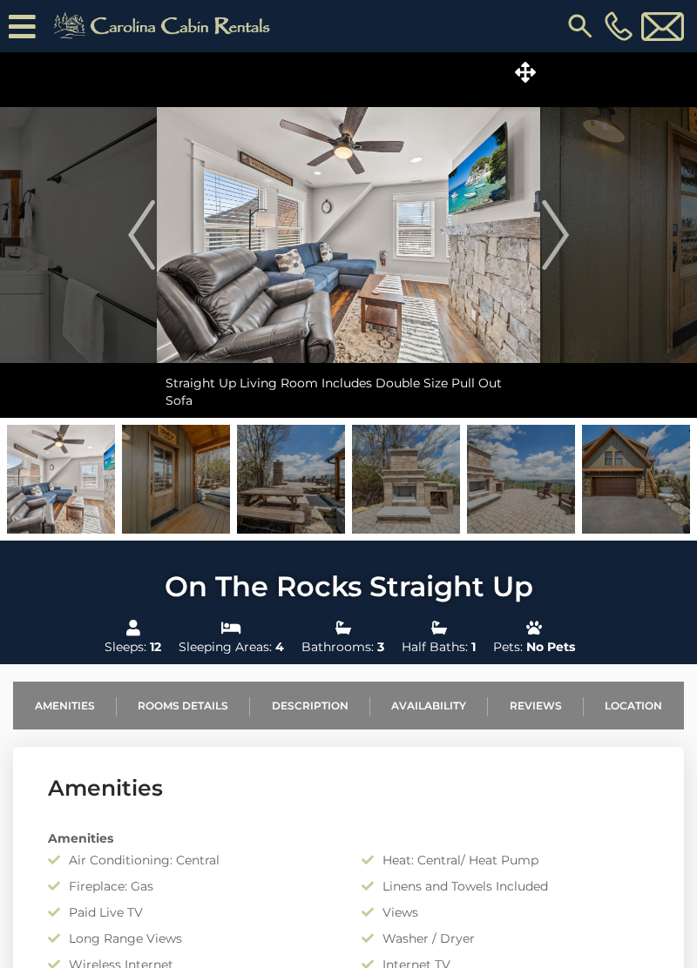
click at [559, 252] on img "Next" at bounding box center [555, 235] width 26 height 70
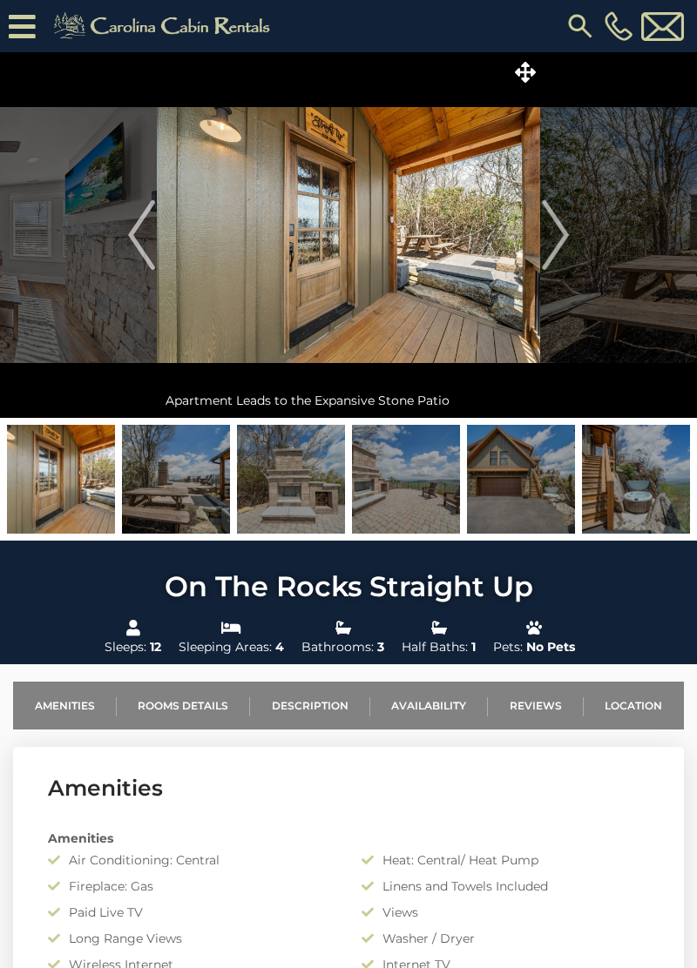
click at [550, 237] on img "Next" at bounding box center [555, 235] width 26 height 70
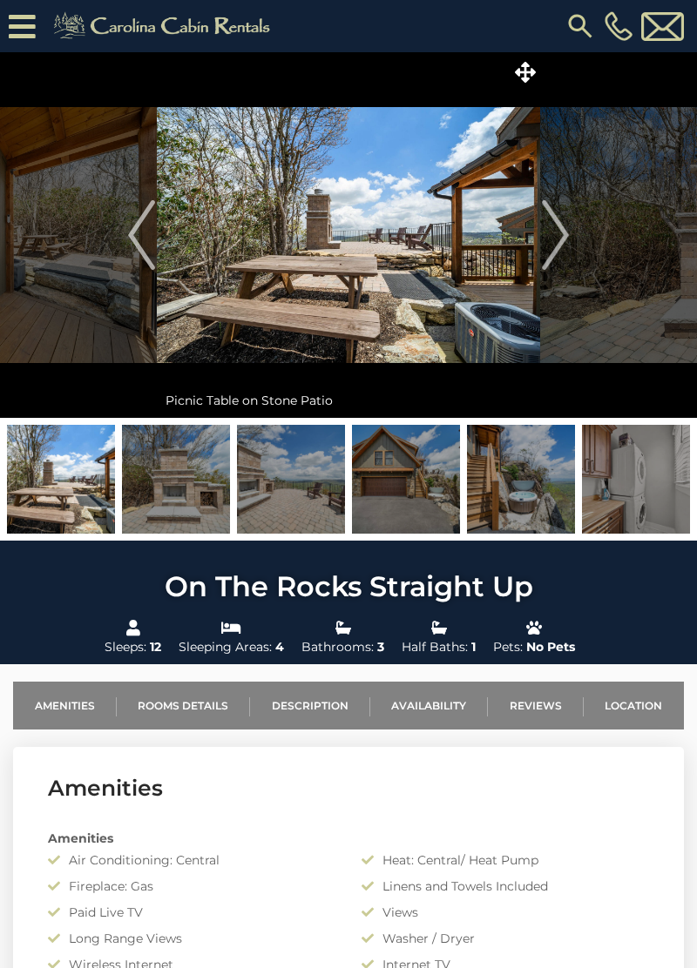
click at [559, 243] on img "Next" at bounding box center [555, 235] width 26 height 70
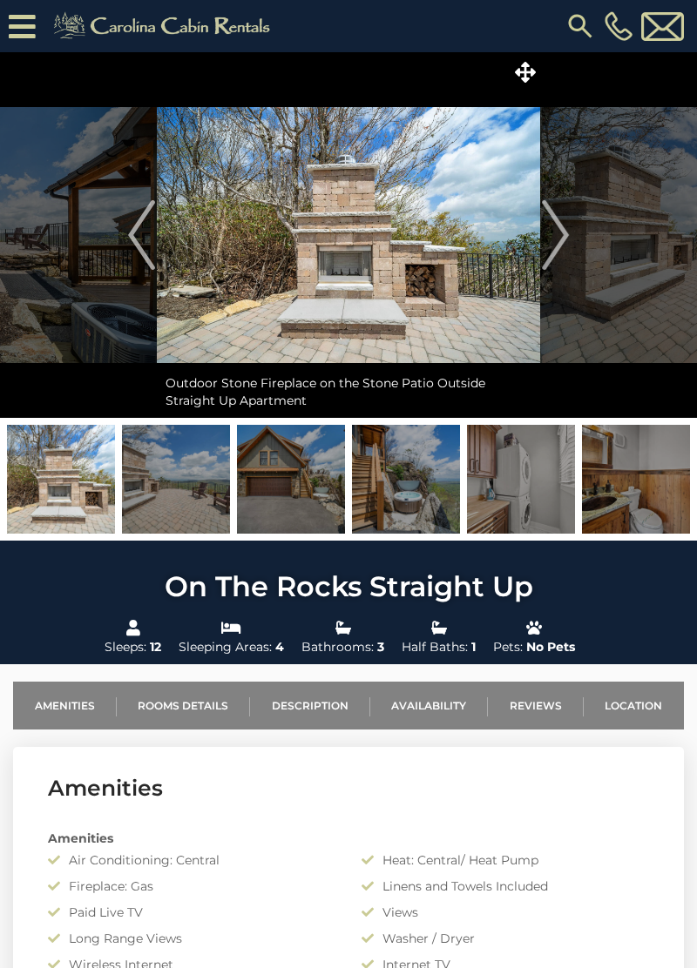
click at [557, 239] on img "Next" at bounding box center [555, 235] width 26 height 70
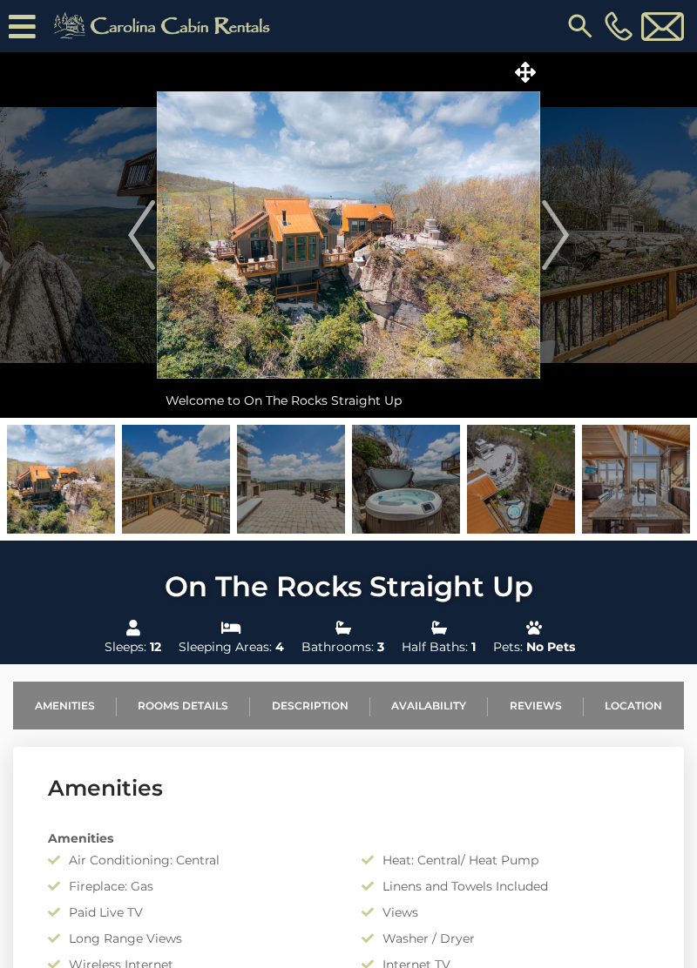
click at [564, 228] on img "Next" at bounding box center [555, 235] width 26 height 70
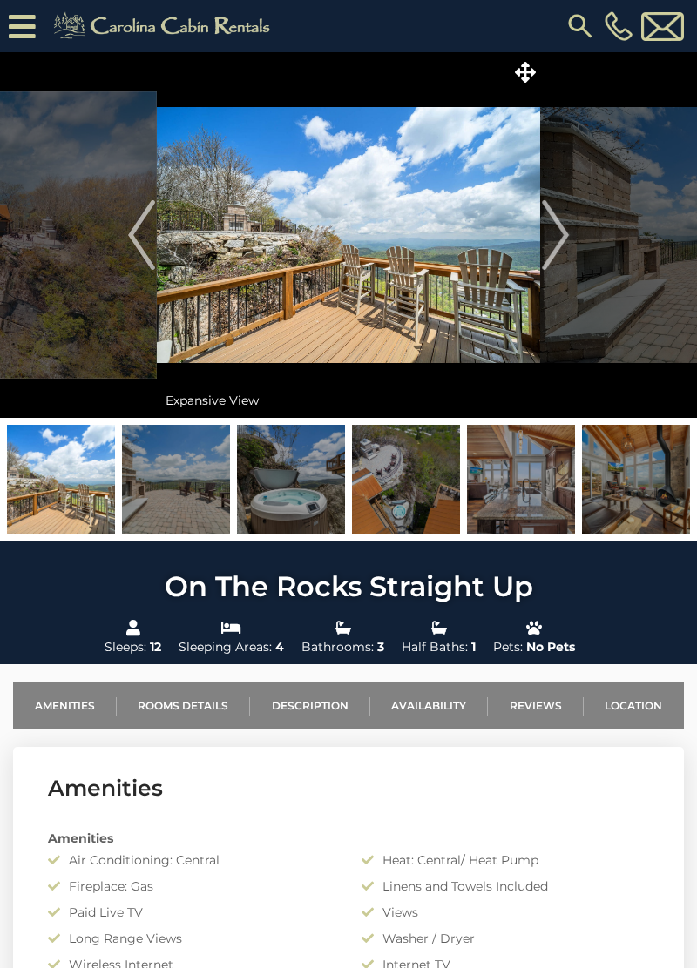
click at [540, 219] on button "Next" at bounding box center [555, 235] width 30 height 366
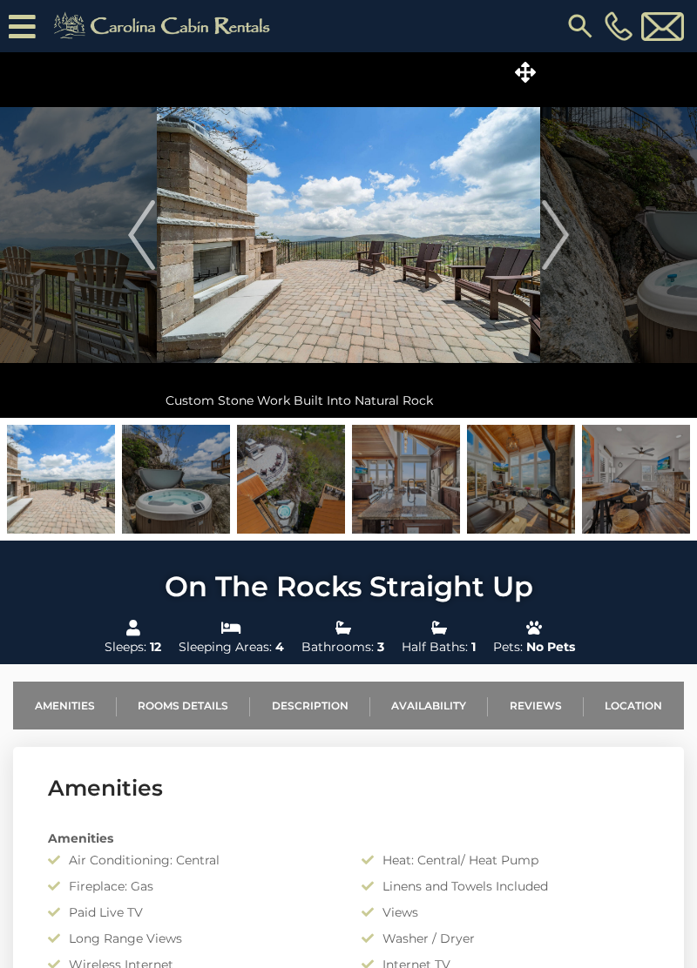
click at [541, 225] on button "Next" at bounding box center [555, 235] width 30 height 366
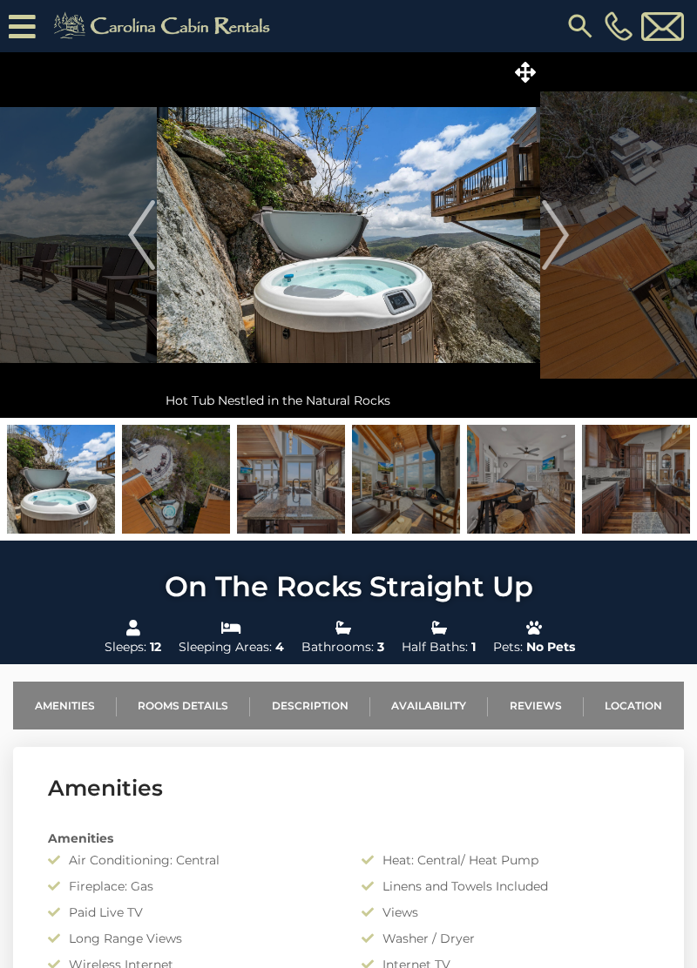
click at [564, 237] on img "Next" at bounding box center [555, 235] width 26 height 70
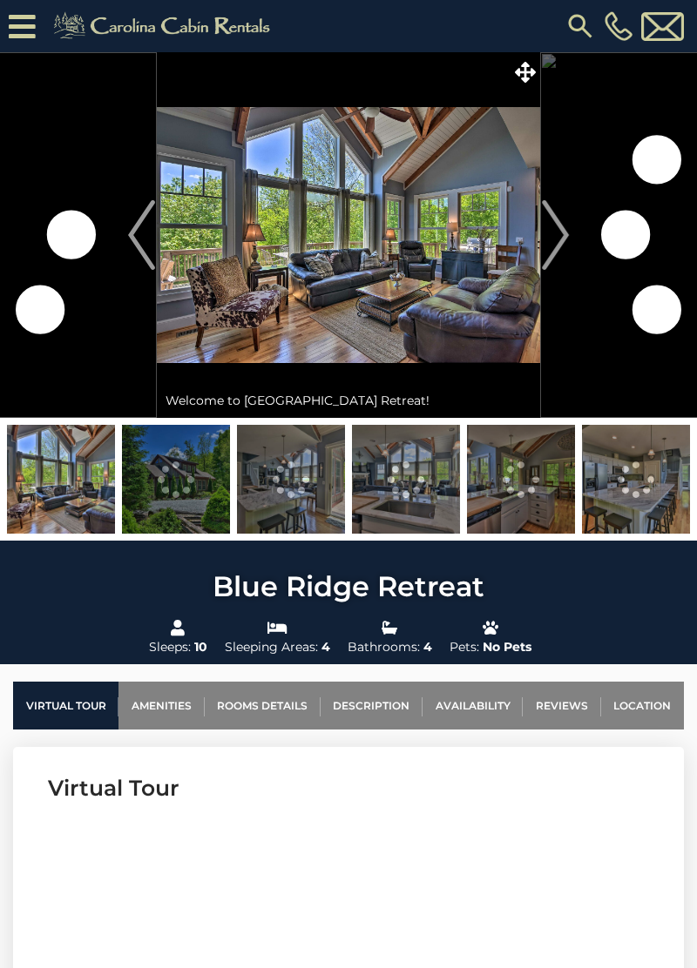
click at [562, 238] on img "Next" at bounding box center [555, 235] width 26 height 70
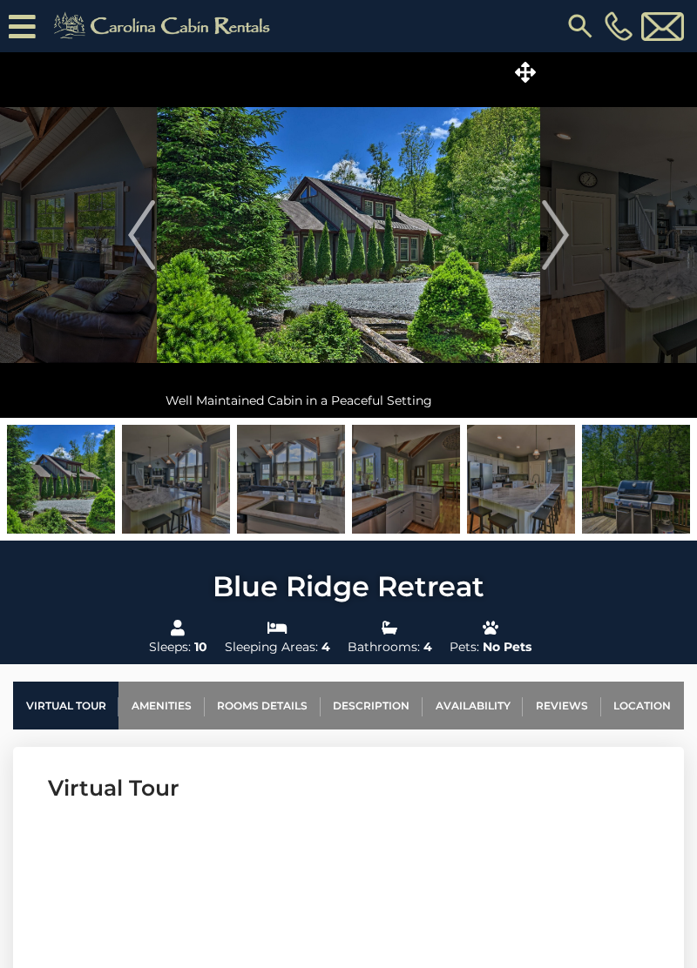
click at [536, 236] on img at bounding box center [348, 235] width 383 height 366
click at [544, 232] on img "Next" at bounding box center [555, 235] width 26 height 70
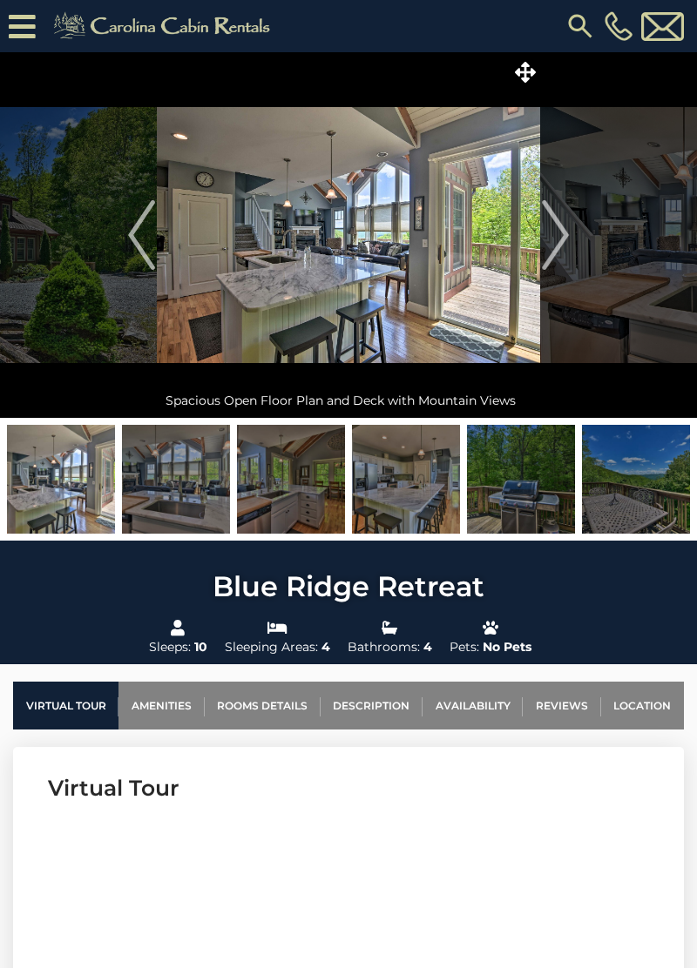
click at [557, 248] on img "Next" at bounding box center [555, 235] width 26 height 70
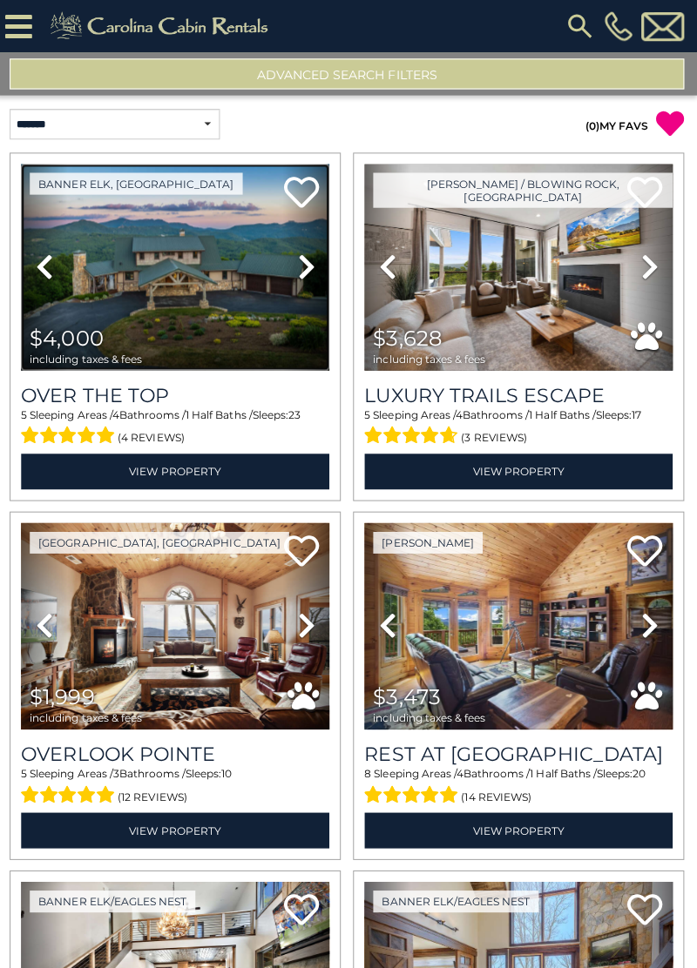
click at [254, 305] on img at bounding box center [177, 266] width 307 height 206
click at [208, 296] on img at bounding box center [177, 266] width 307 height 206
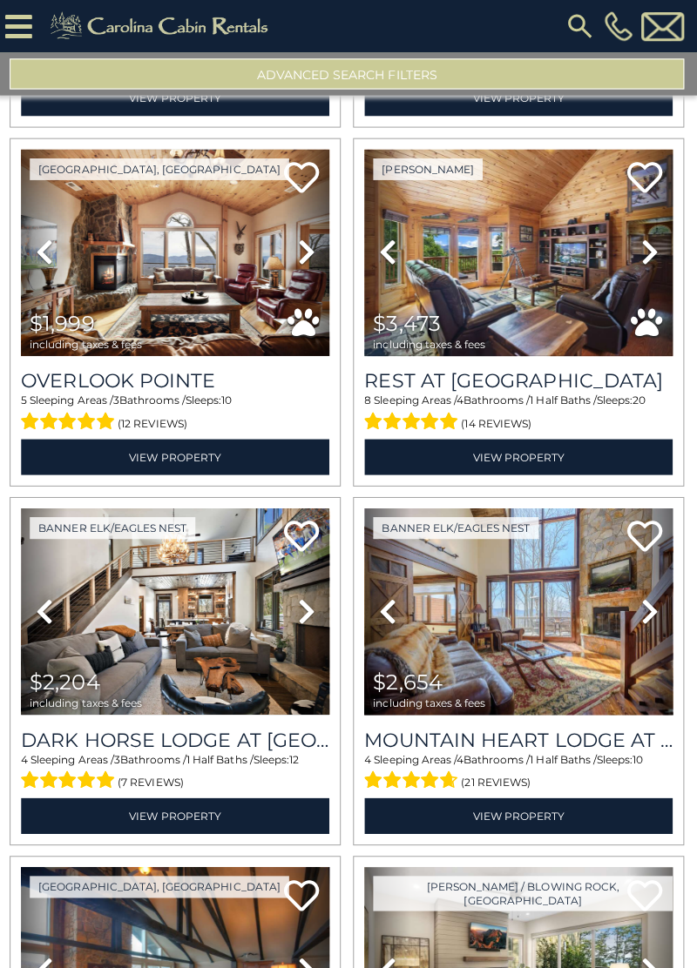
scroll to position [373, 0]
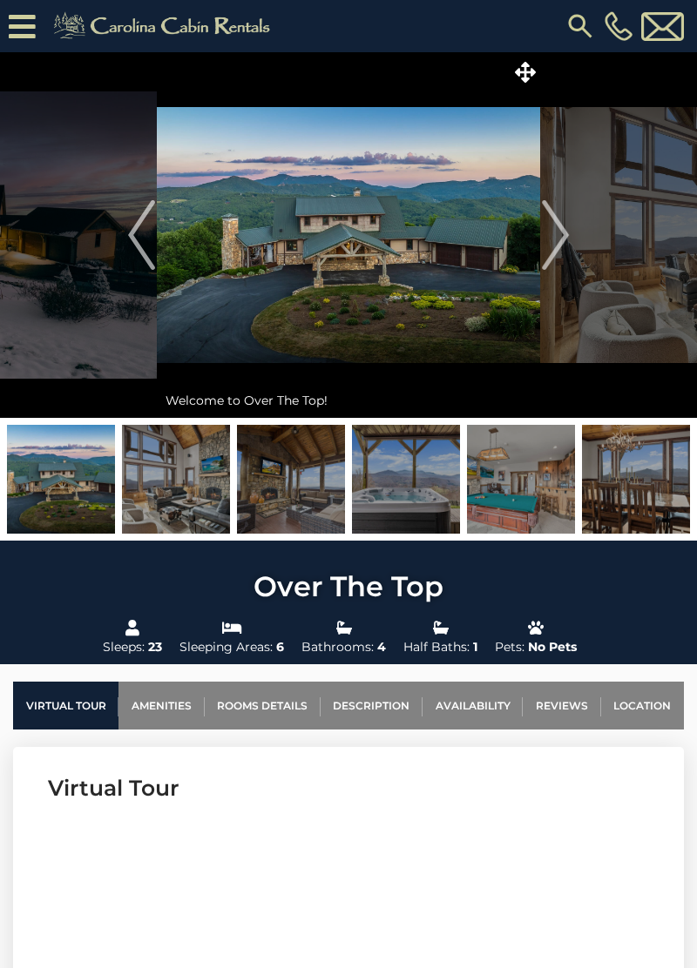
click at [545, 244] on img "Next" at bounding box center [555, 235] width 26 height 70
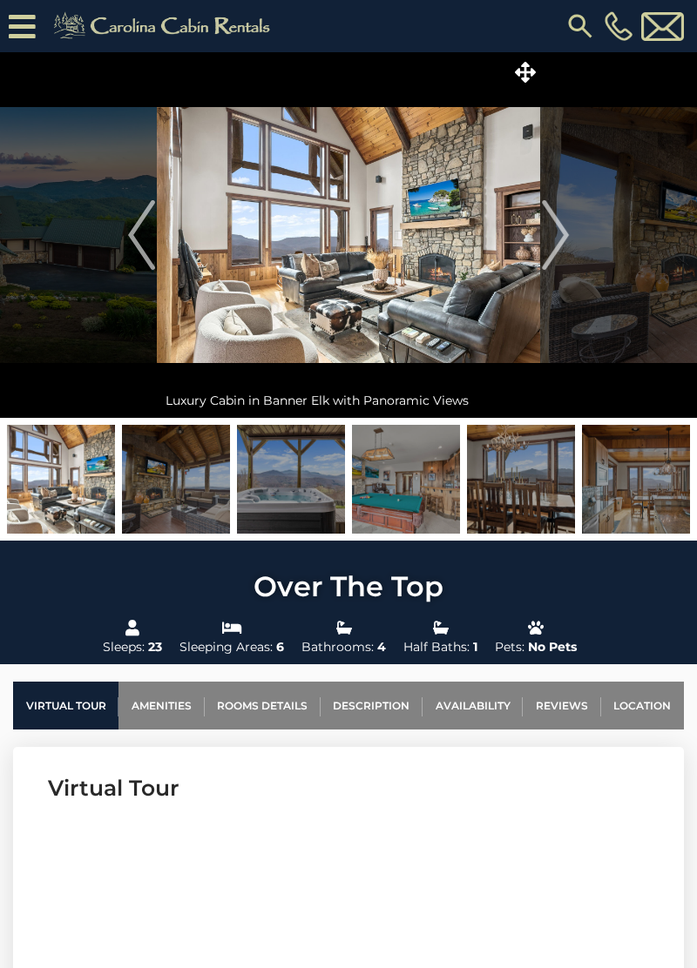
click at [553, 239] on img "Next" at bounding box center [555, 235] width 26 height 70
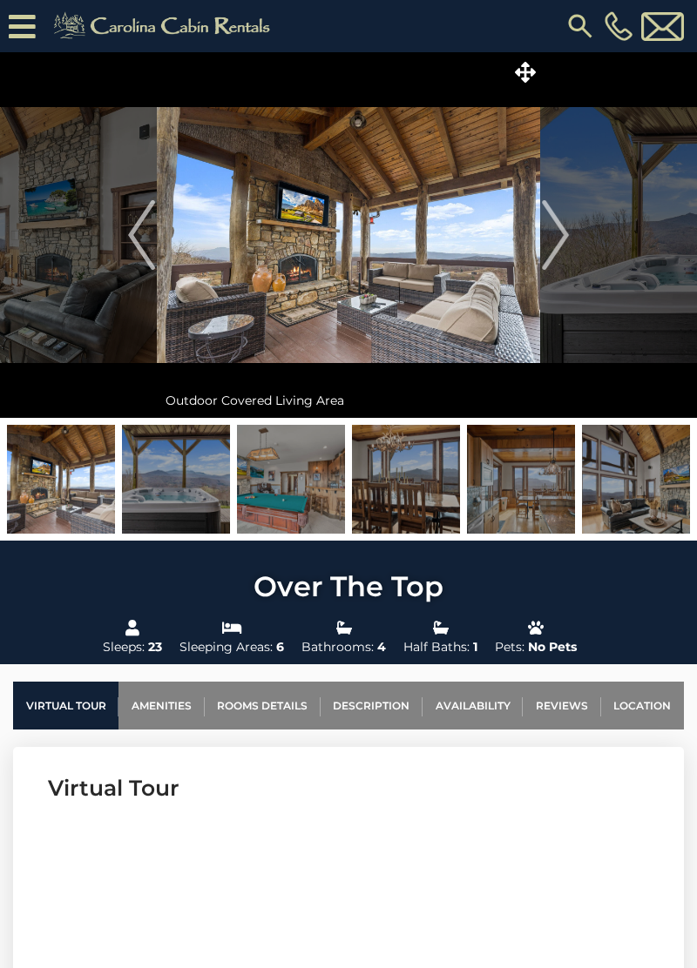
click at [557, 233] on img "Next" at bounding box center [555, 235] width 26 height 70
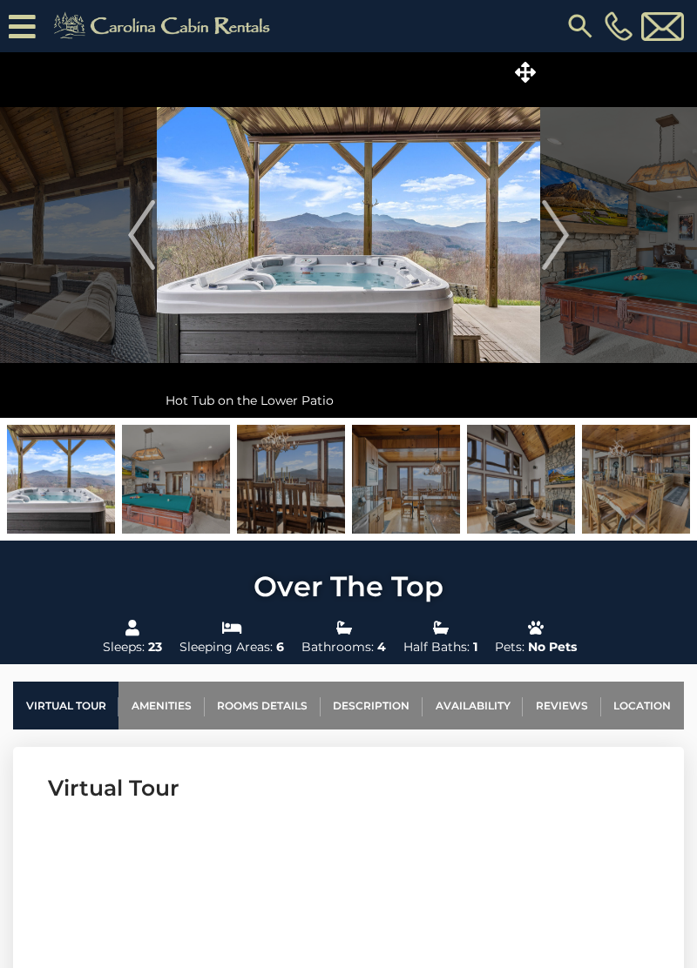
click at [563, 235] on img "Next" at bounding box center [555, 235] width 26 height 70
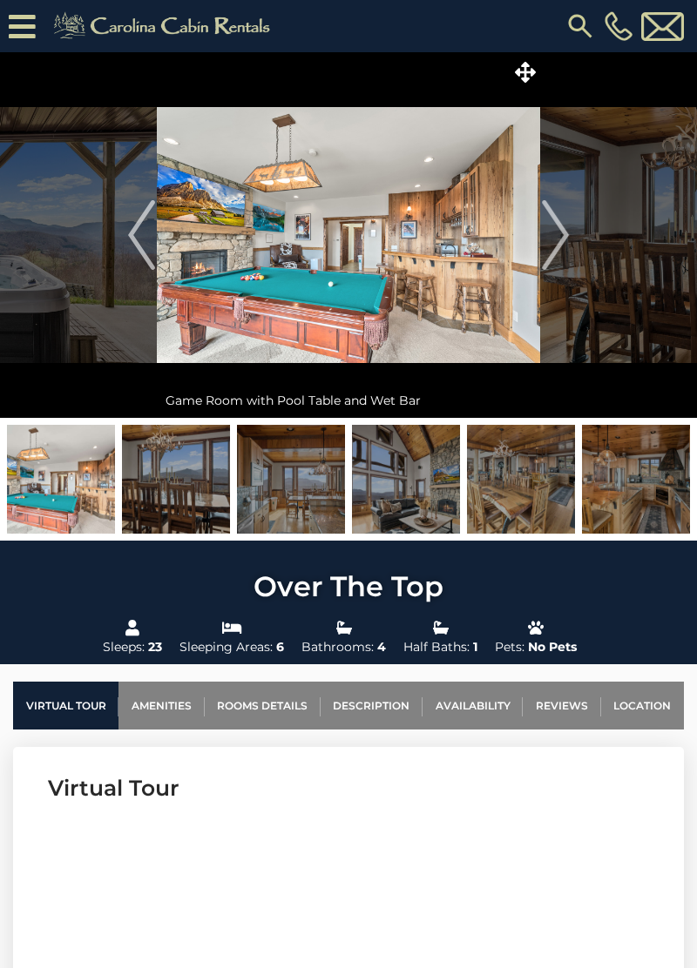
click at [558, 239] on img "Next" at bounding box center [555, 235] width 26 height 70
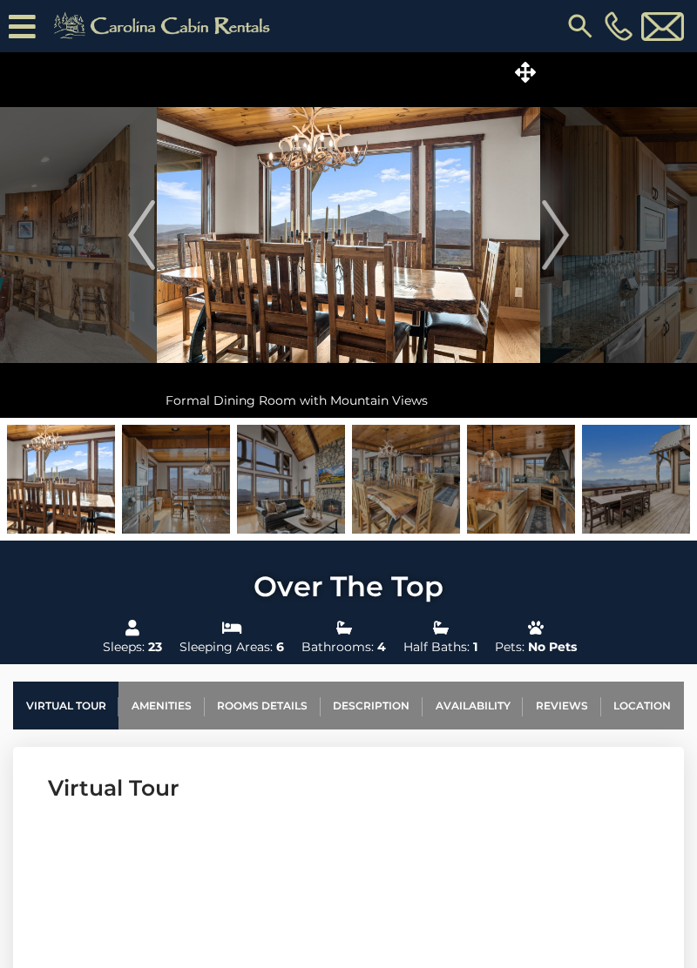
click at [559, 233] on img "Next" at bounding box center [555, 235] width 26 height 70
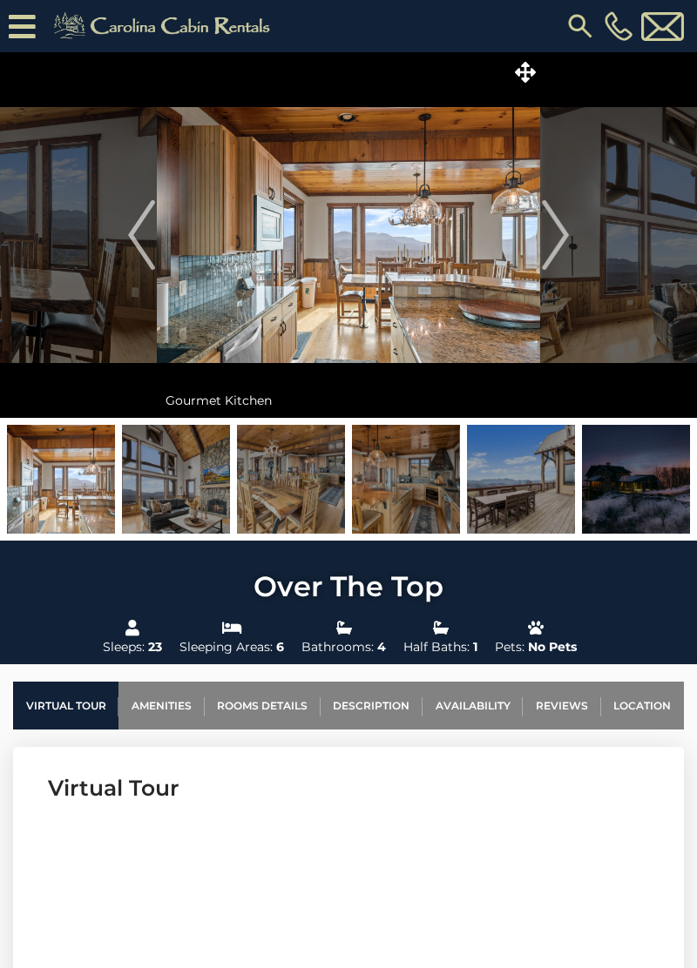
click at [552, 242] on img "Next" at bounding box center [555, 235] width 26 height 70
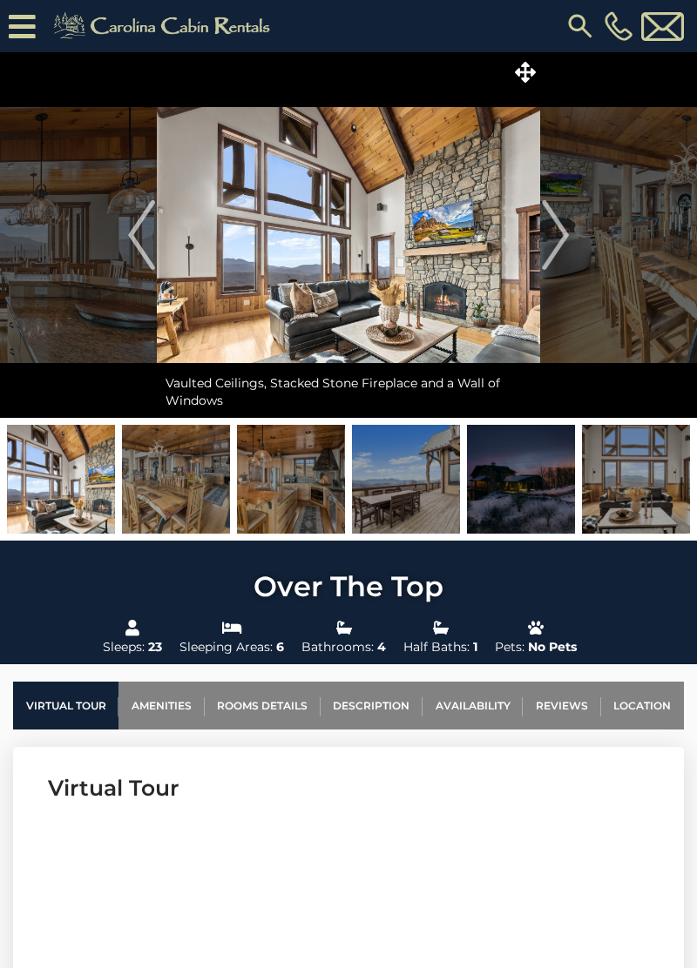
click at [549, 243] on img "Next" at bounding box center [555, 235] width 26 height 70
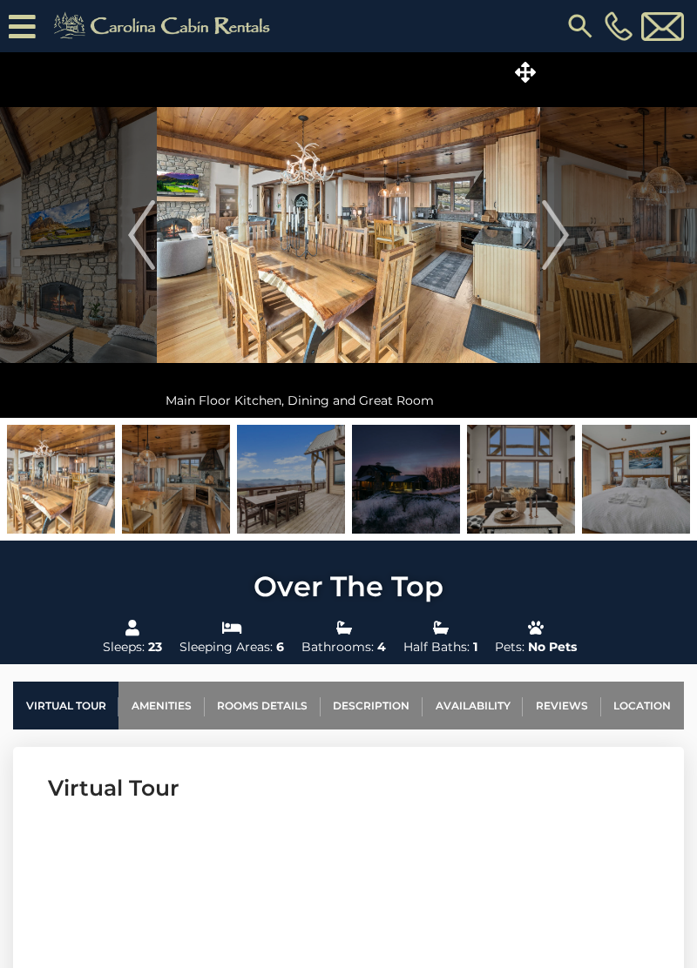
click at [552, 233] on img "Next" at bounding box center [555, 235] width 26 height 70
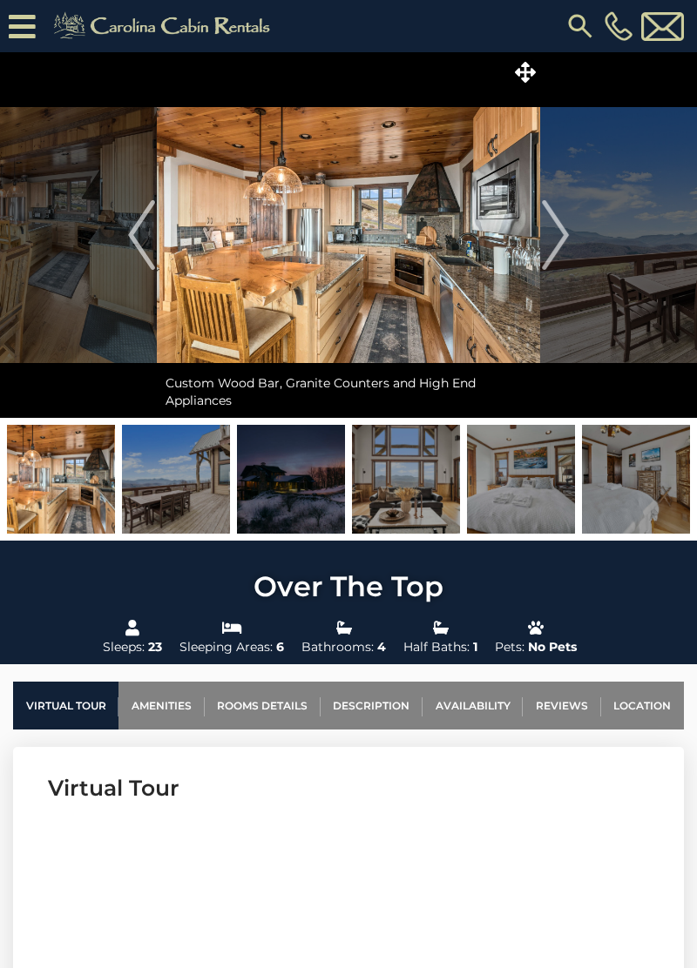
click at [554, 238] on img "Next" at bounding box center [555, 235] width 26 height 70
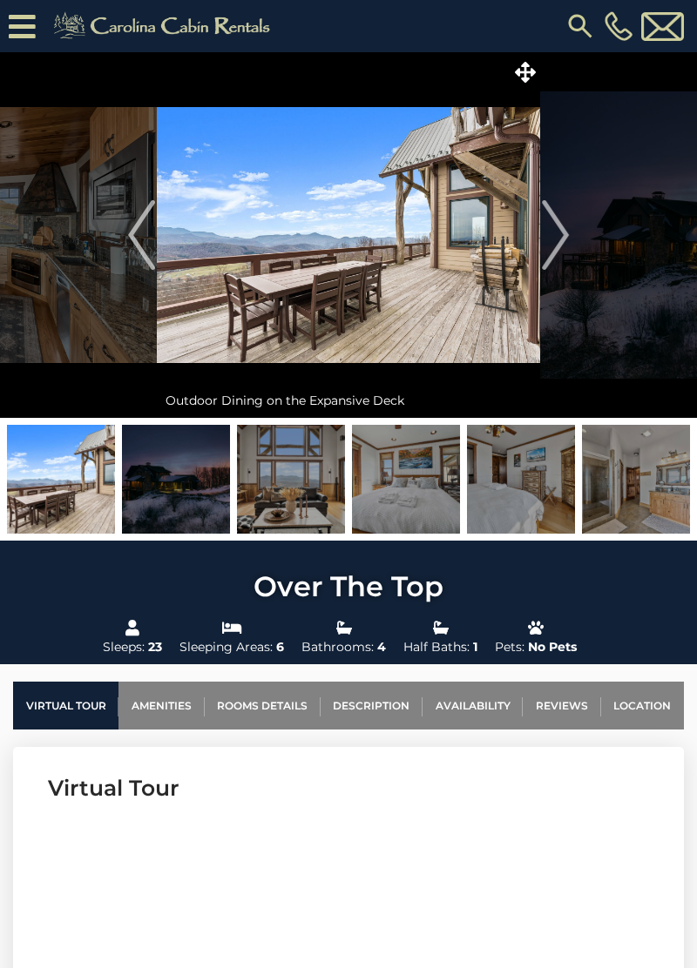
click at [566, 243] on img "Next" at bounding box center [555, 235] width 26 height 70
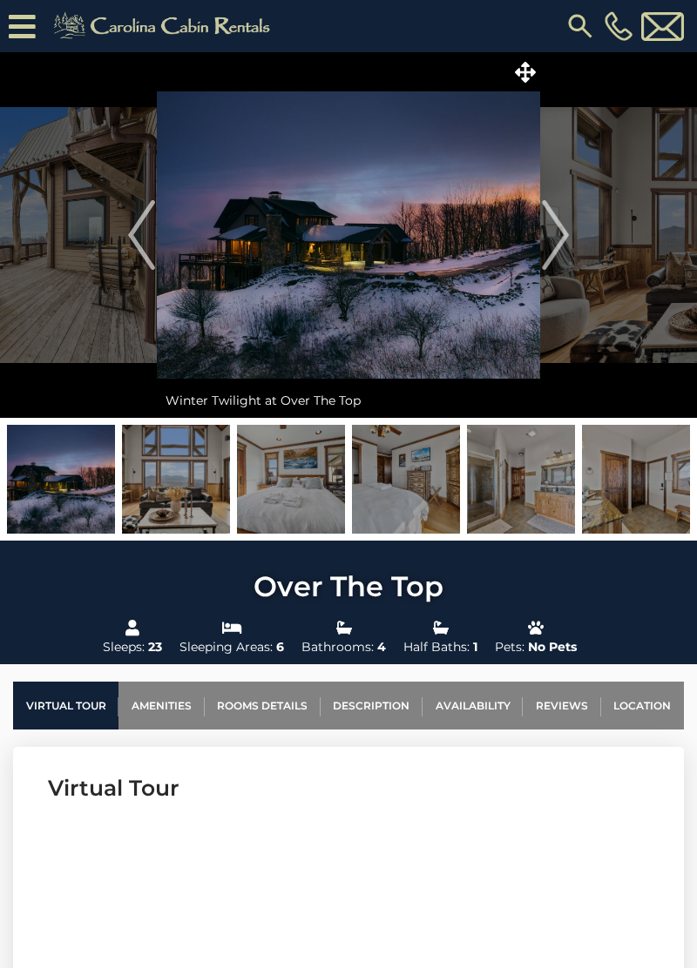
click at [548, 239] on img "Next" at bounding box center [555, 235] width 26 height 70
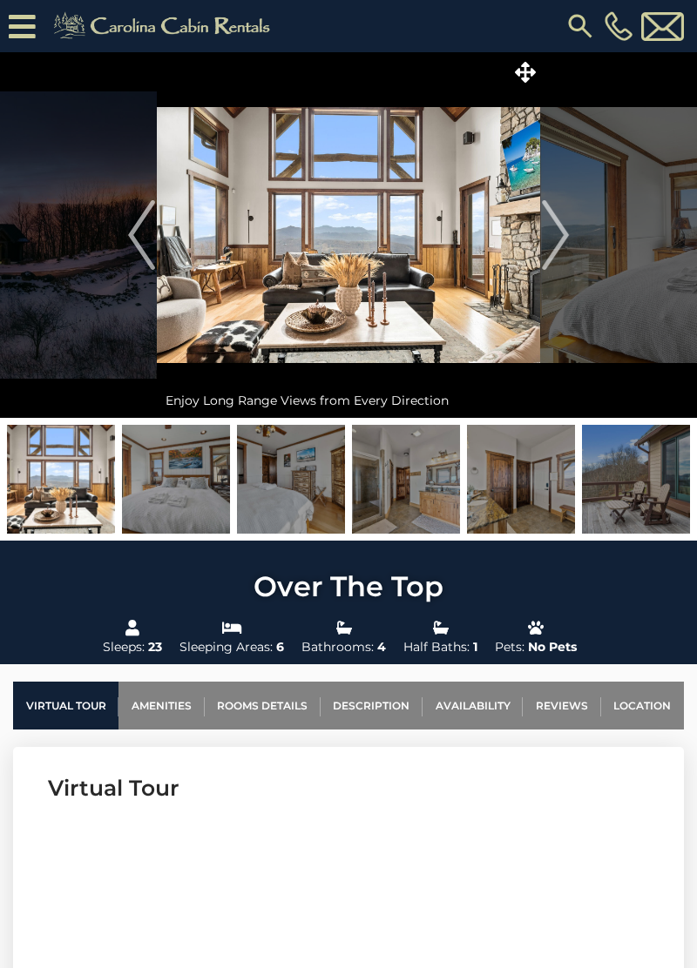
click at [554, 242] on img "Next" at bounding box center [555, 235] width 26 height 70
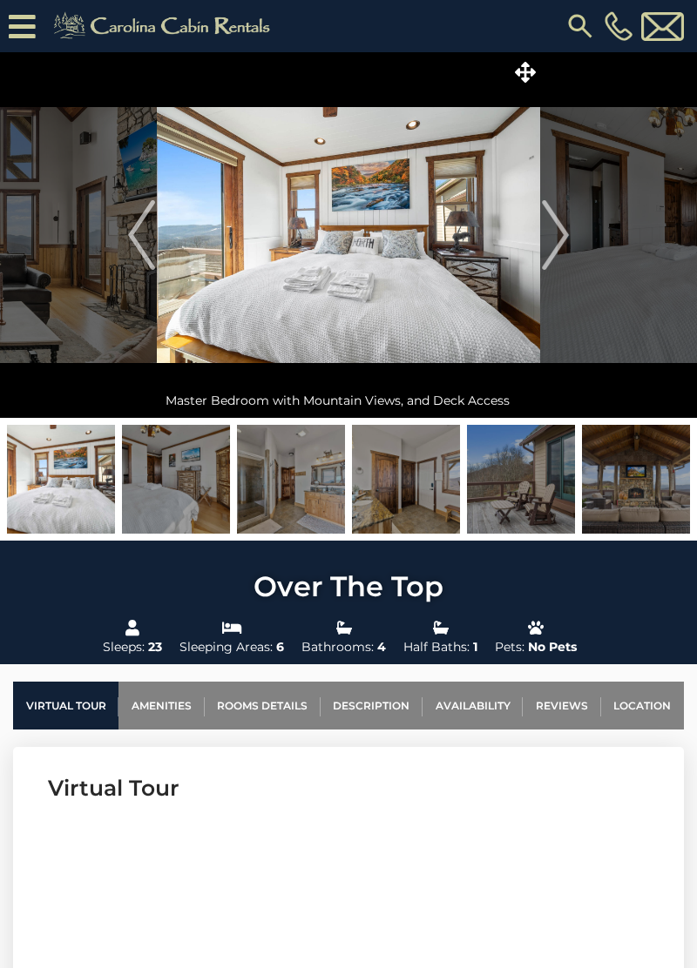
click at [568, 240] on img "Next" at bounding box center [555, 235] width 26 height 70
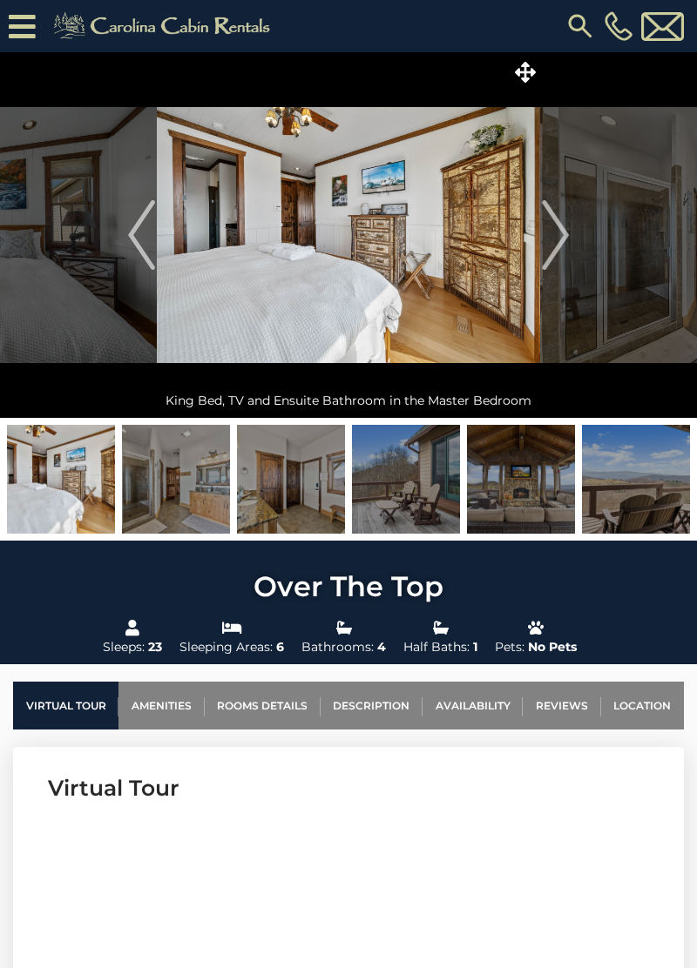
click at [555, 238] on img "Next" at bounding box center [555, 235] width 26 height 70
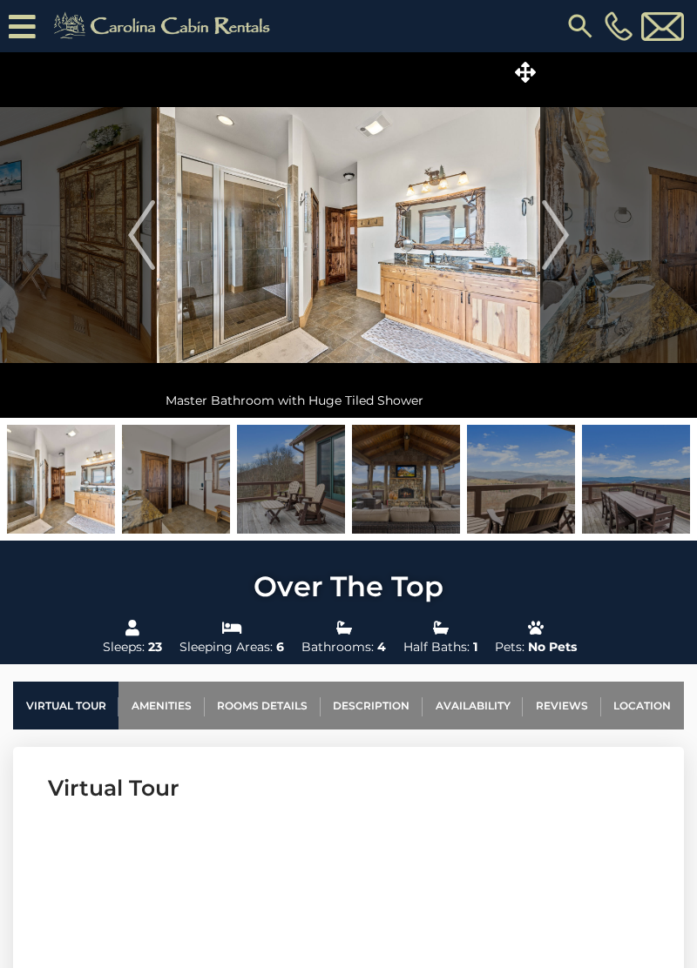
click at [556, 244] on img "Next" at bounding box center [555, 235] width 26 height 70
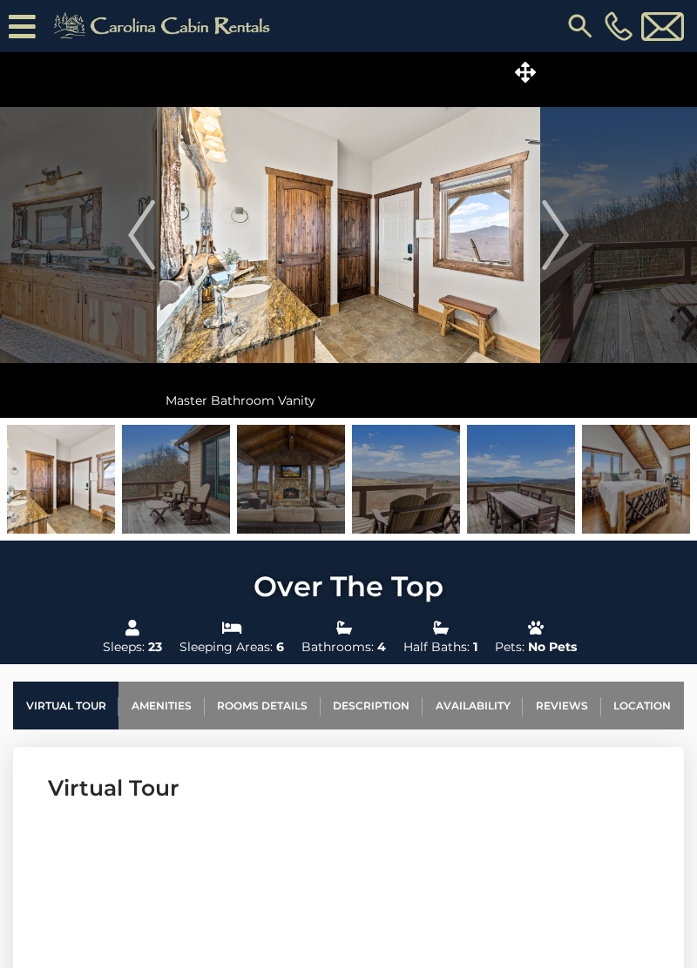
click at [557, 243] on img "Next" at bounding box center [555, 235] width 26 height 70
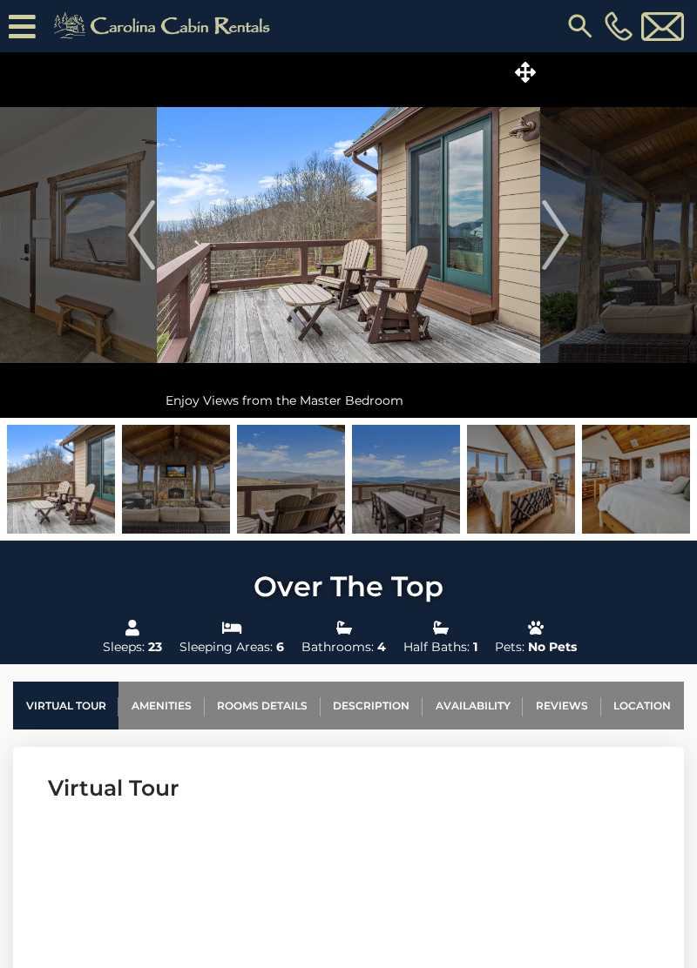
click at [559, 242] on img "Next" at bounding box center [555, 235] width 26 height 70
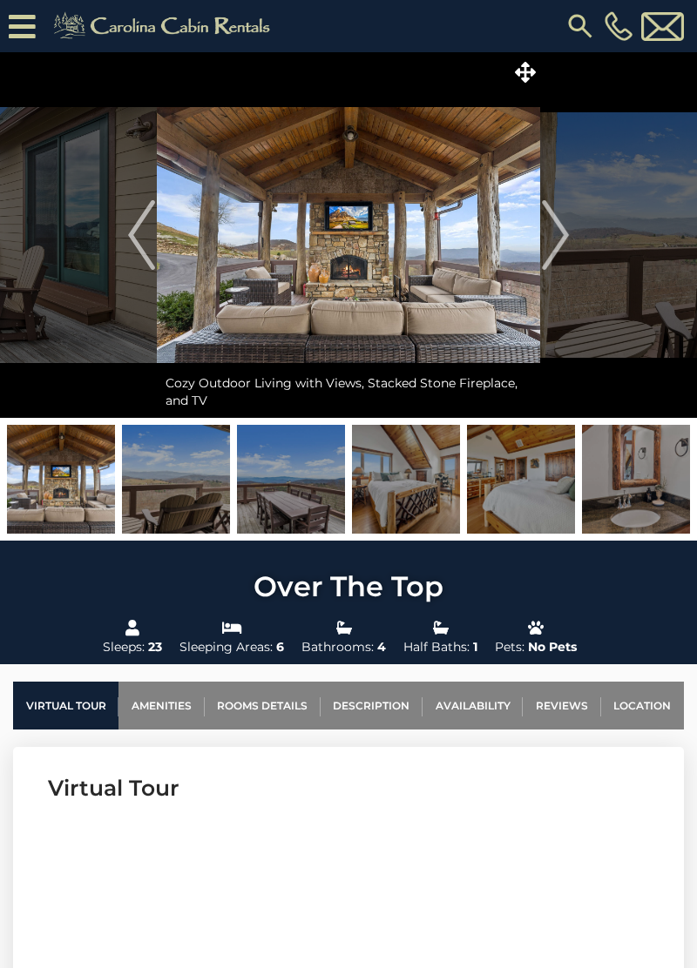
click at [557, 242] on img "Next" at bounding box center [555, 235] width 26 height 70
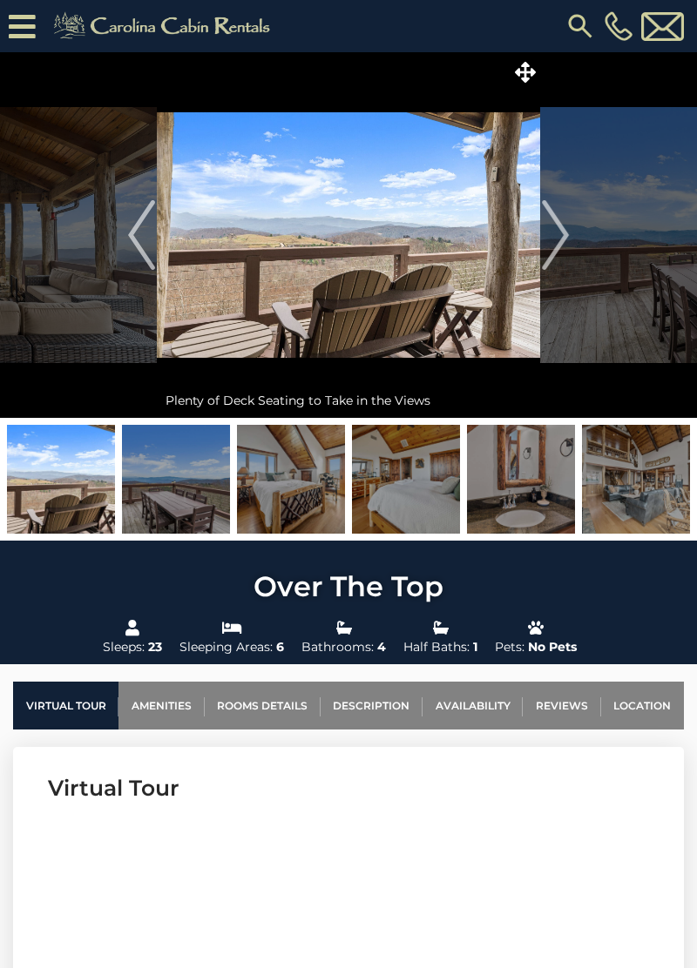
click at [557, 246] on img "Next" at bounding box center [555, 235] width 26 height 70
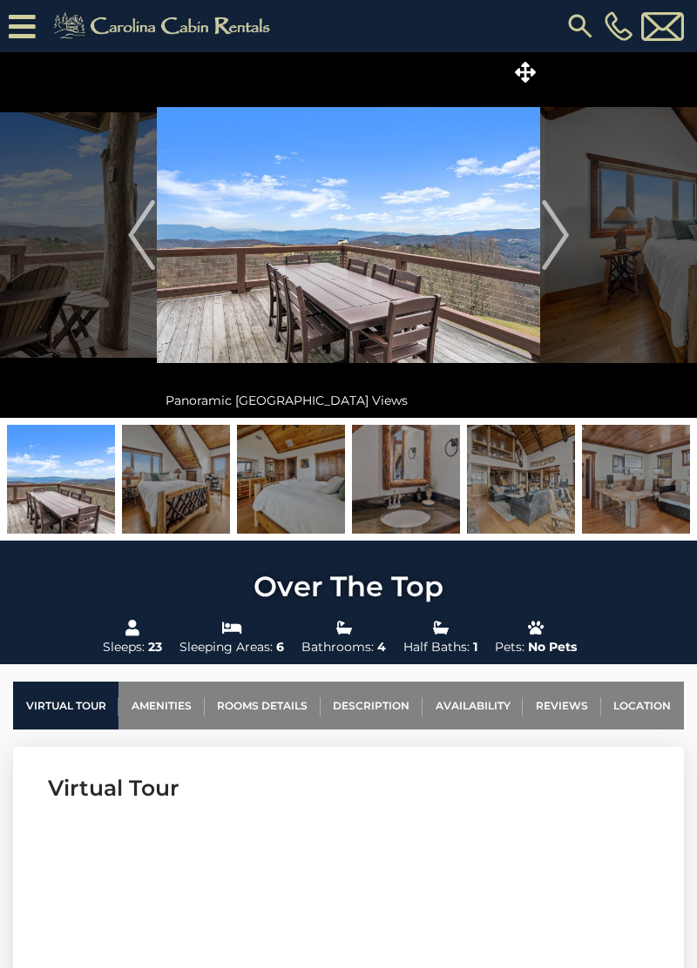
click at [551, 237] on img "Next" at bounding box center [555, 235] width 26 height 70
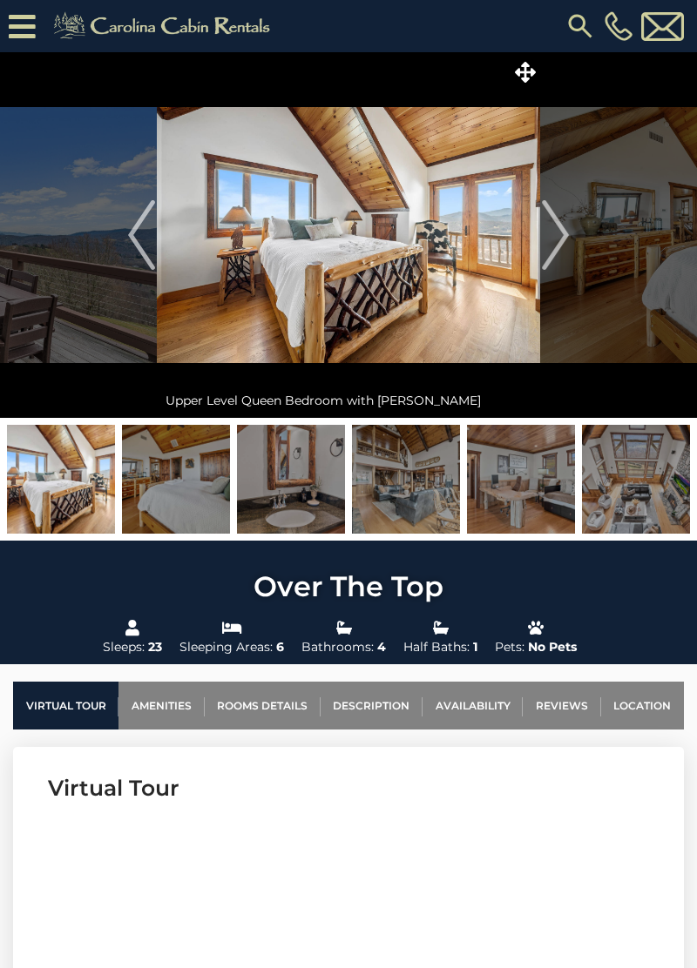
click at [554, 241] on img "Next" at bounding box center [555, 235] width 26 height 70
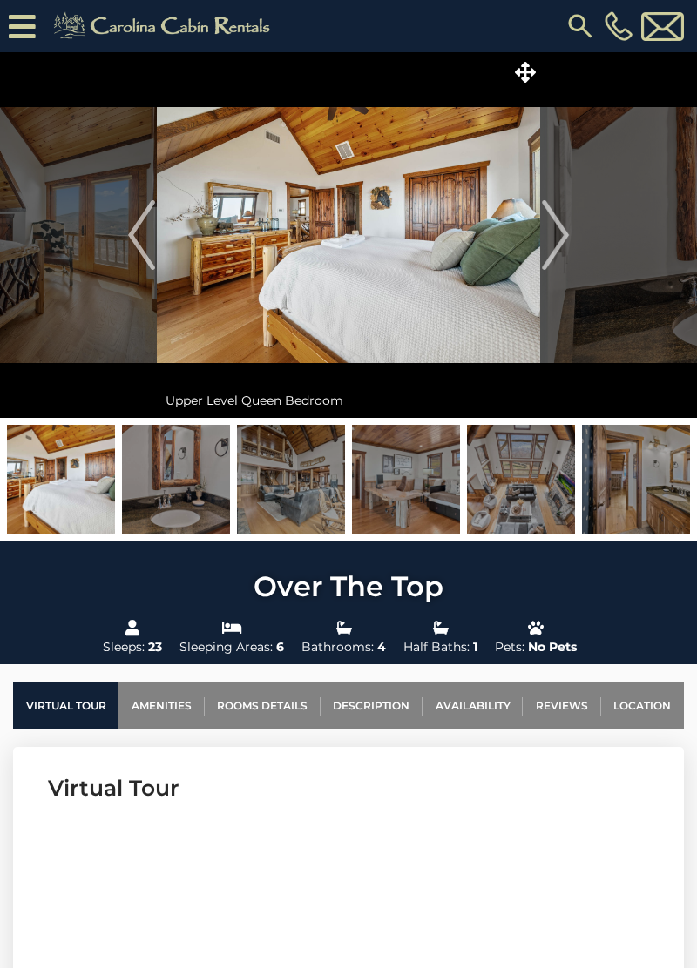
click at [551, 242] on img "Next" at bounding box center [555, 235] width 26 height 70
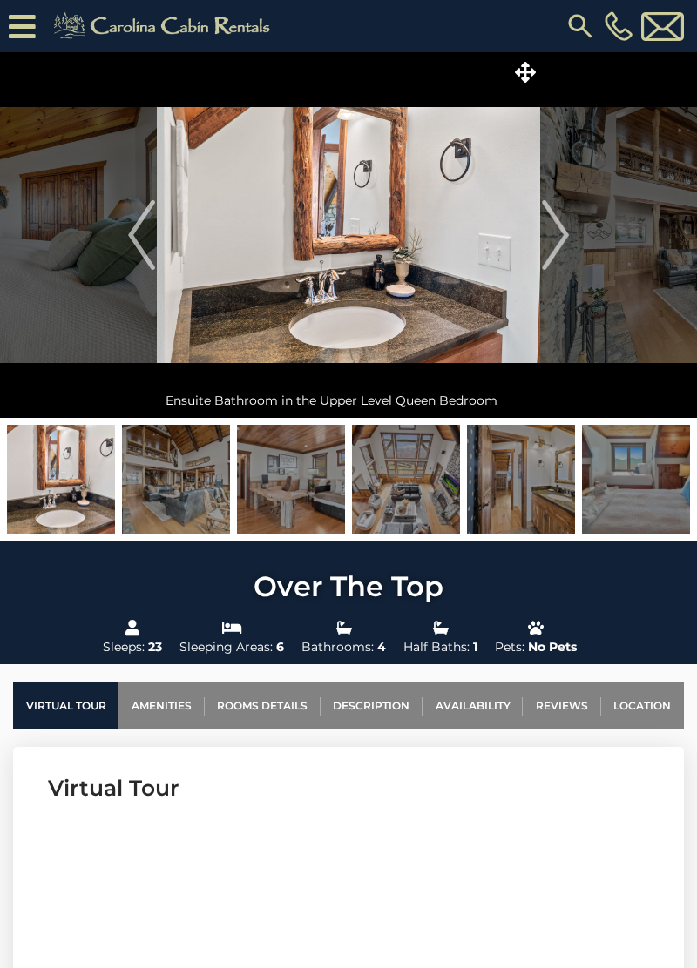
click at [550, 239] on img "Next" at bounding box center [555, 235] width 26 height 70
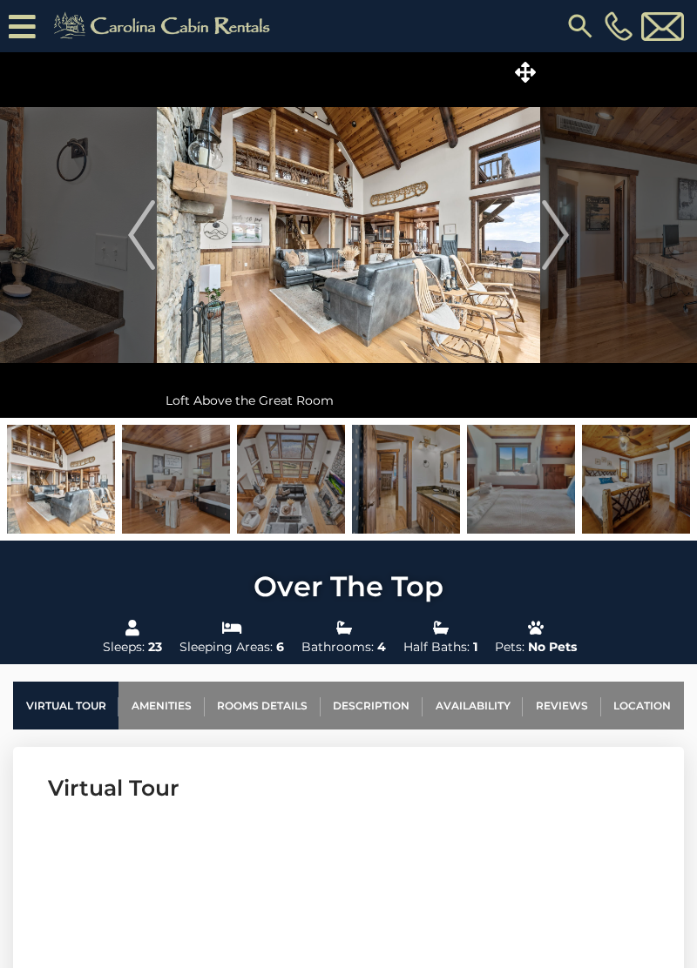
click at [550, 239] on img "Next" at bounding box center [555, 235] width 26 height 70
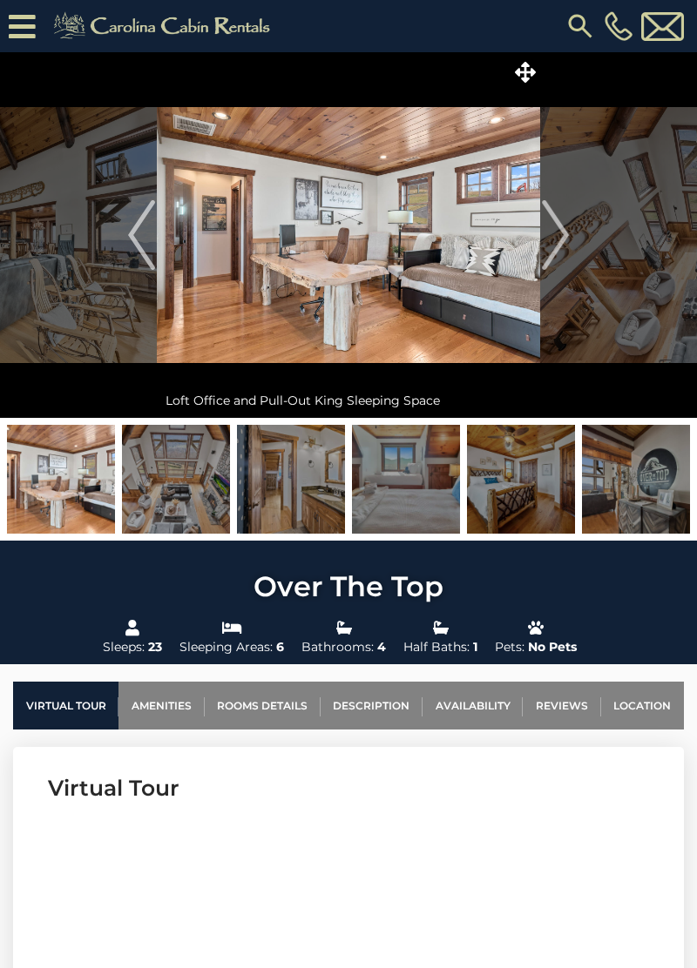
click at [550, 247] on img "Next" at bounding box center [555, 235] width 26 height 70
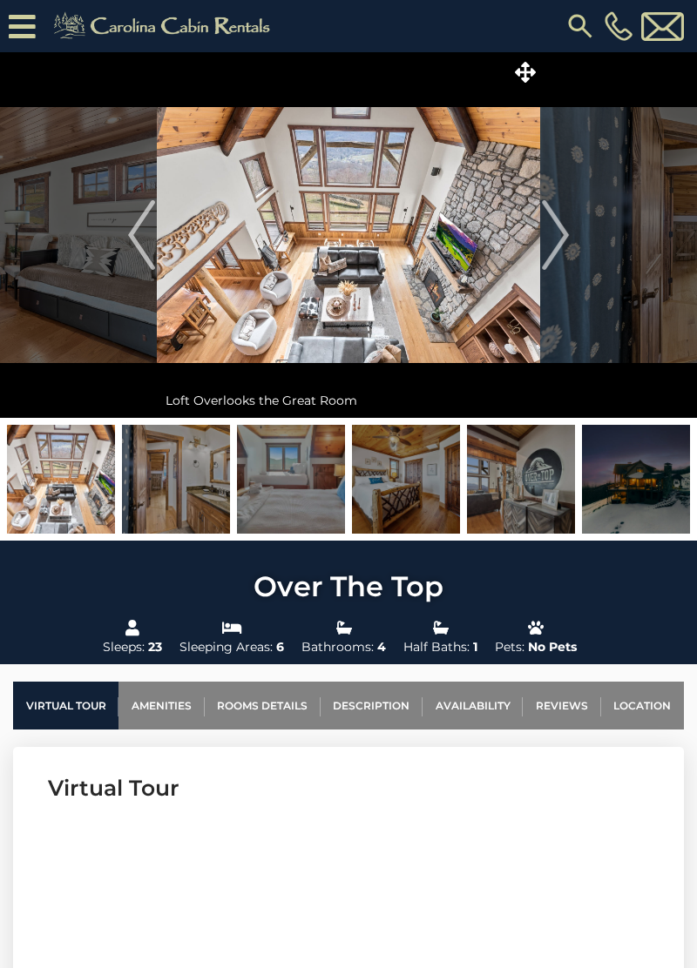
click at [548, 240] on img "Next" at bounding box center [555, 235] width 26 height 70
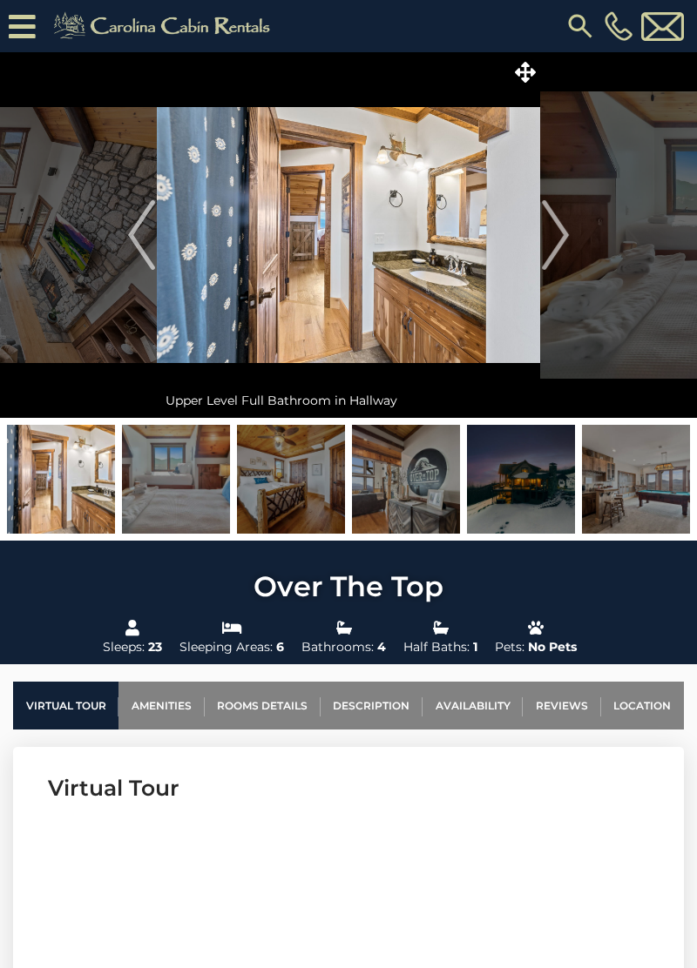
click at [545, 234] on img "Next" at bounding box center [555, 235] width 26 height 70
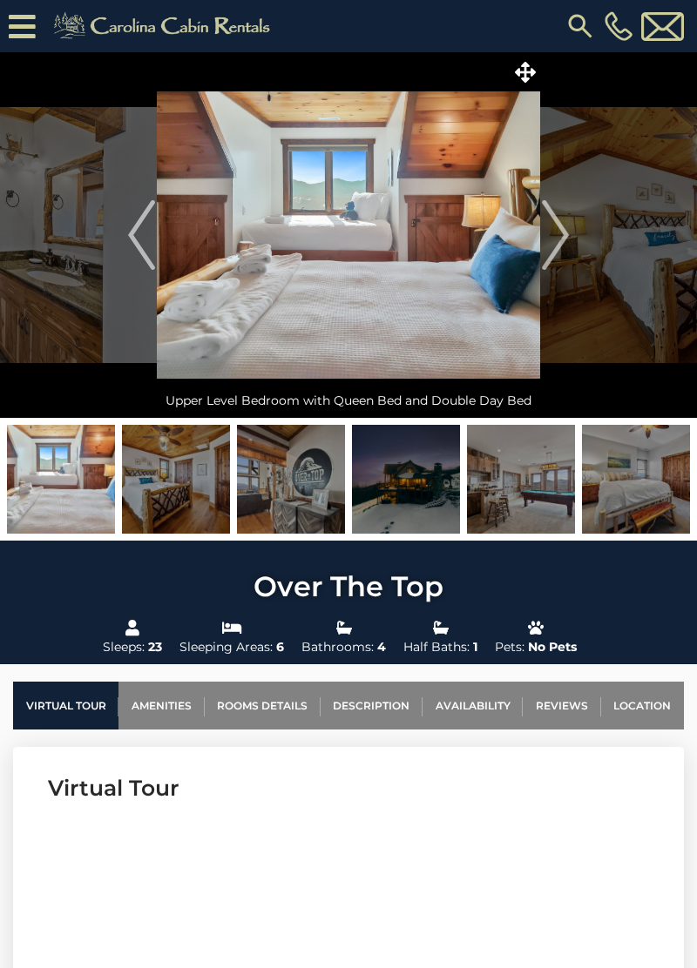
click at [546, 237] on img "Next" at bounding box center [555, 235] width 26 height 70
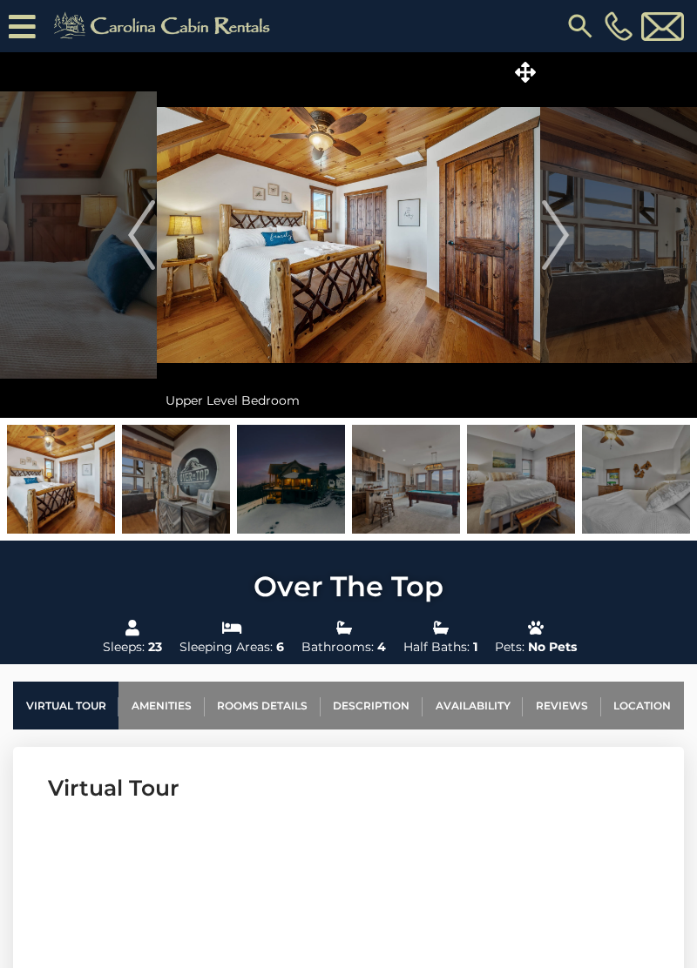
click at [557, 239] on img "Next" at bounding box center [555, 235] width 26 height 70
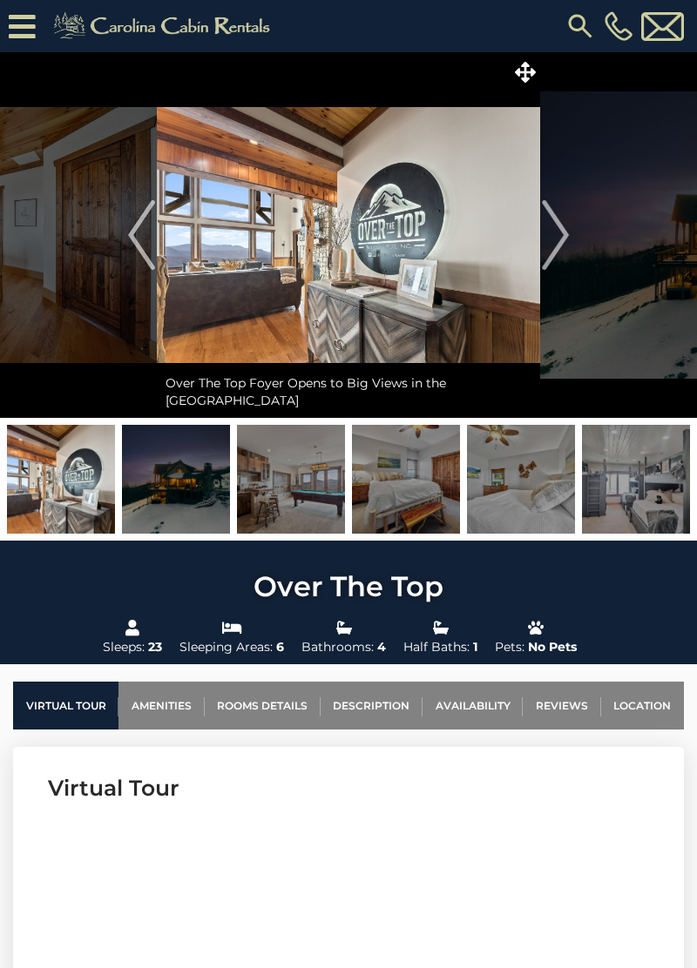
click at [554, 237] on img "Next" at bounding box center [555, 235] width 26 height 70
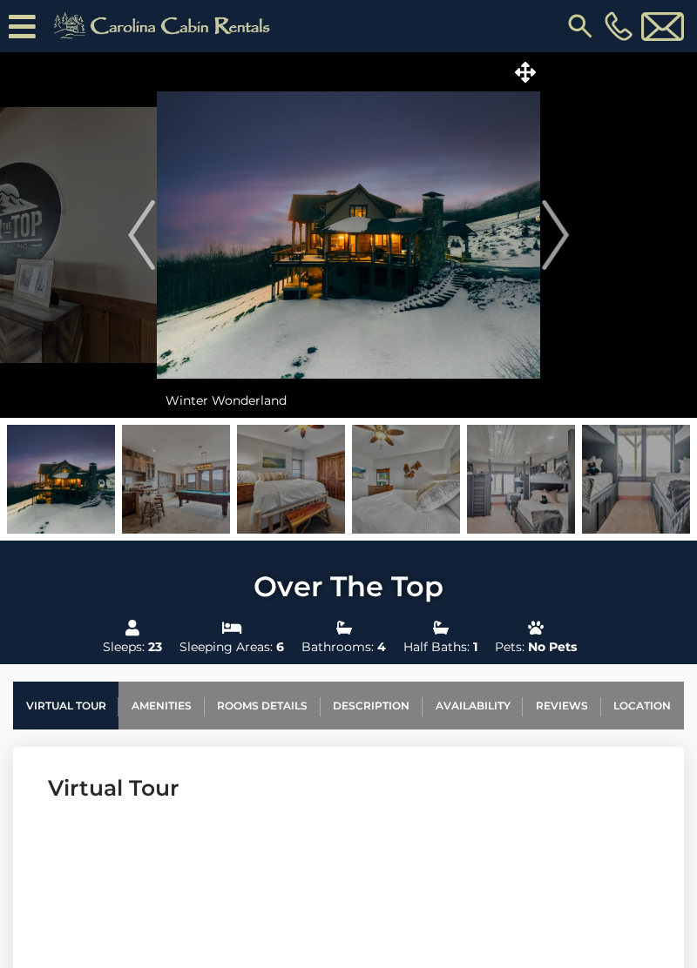
click at [549, 243] on img "Next" at bounding box center [555, 235] width 26 height 70
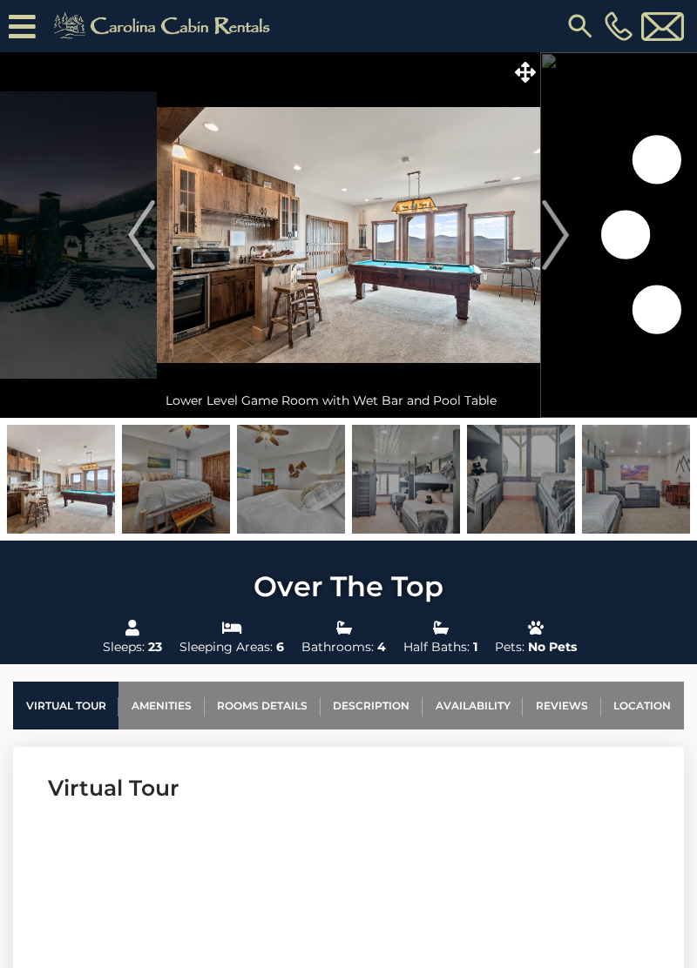
click at [549, 242] on img "Next" at bounding box center [555, 235] width 26 height 70
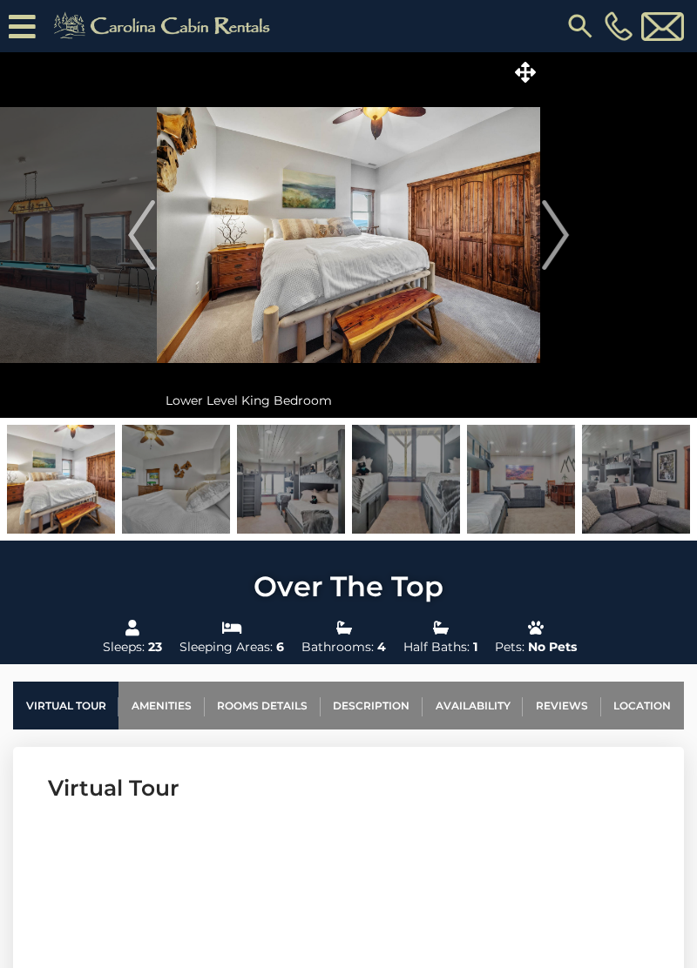
click at [554, 239] on img "Next" at bounding box center [555, 235] width 26 height 70
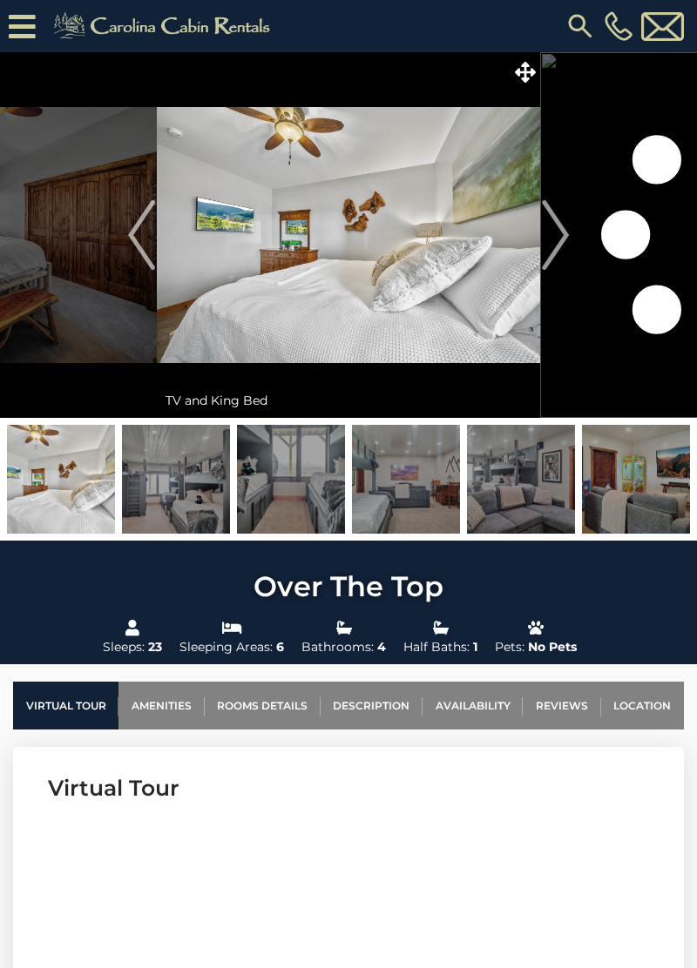
click at [554, 240] on img "Next" at bounding box center [555, 235] width 26 height 70
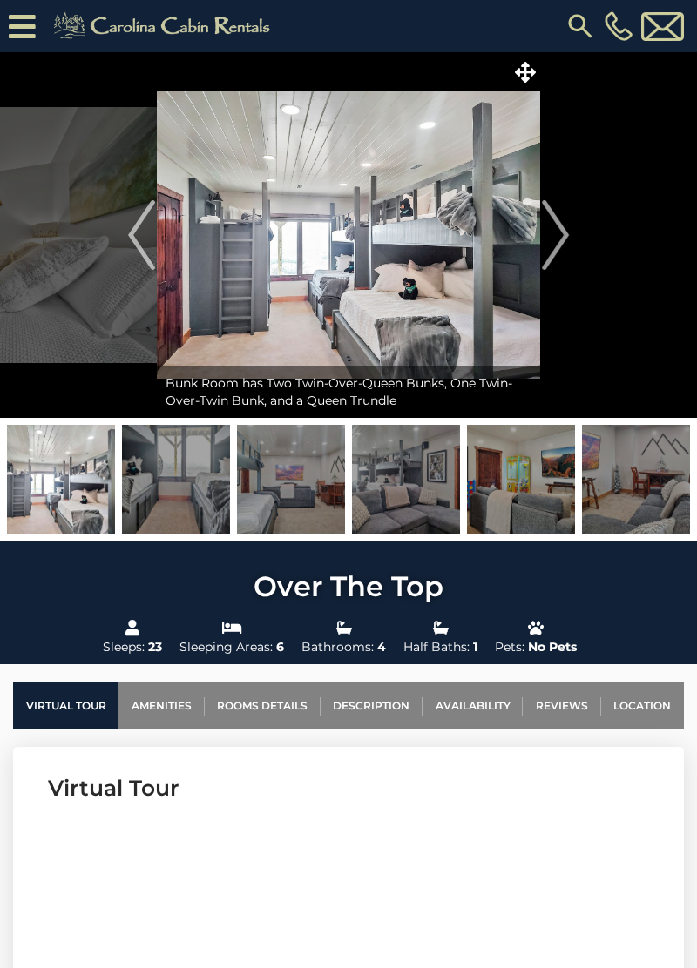
click at [550, 240] on img "Next" at bounding box center [555, 235] width 26 height 70
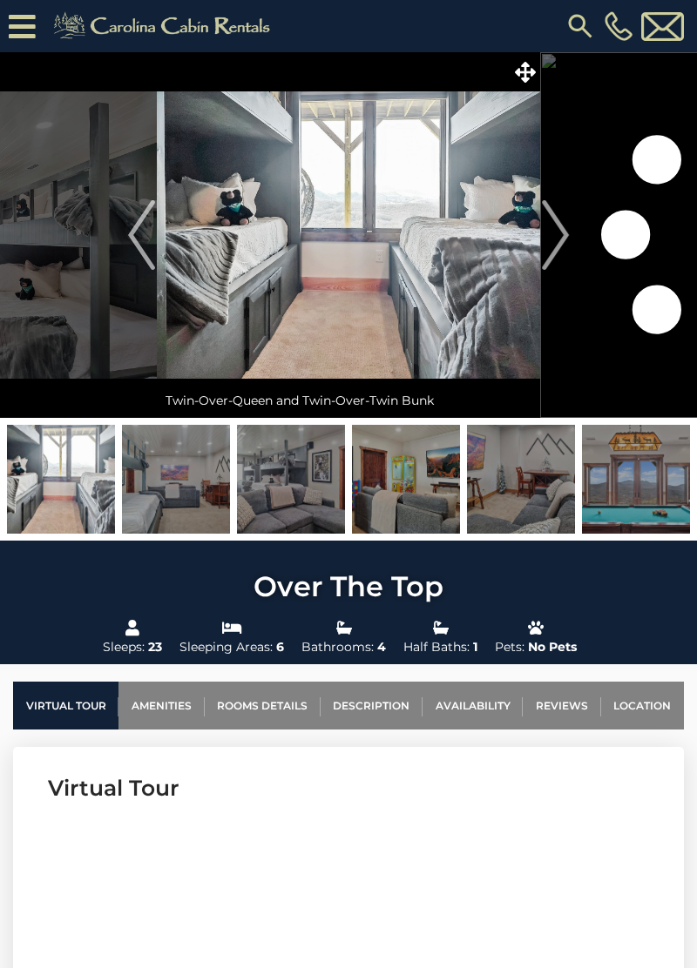
click at [563, 241] on img "Next" at bounding box center [555, 235] width 26 height 70
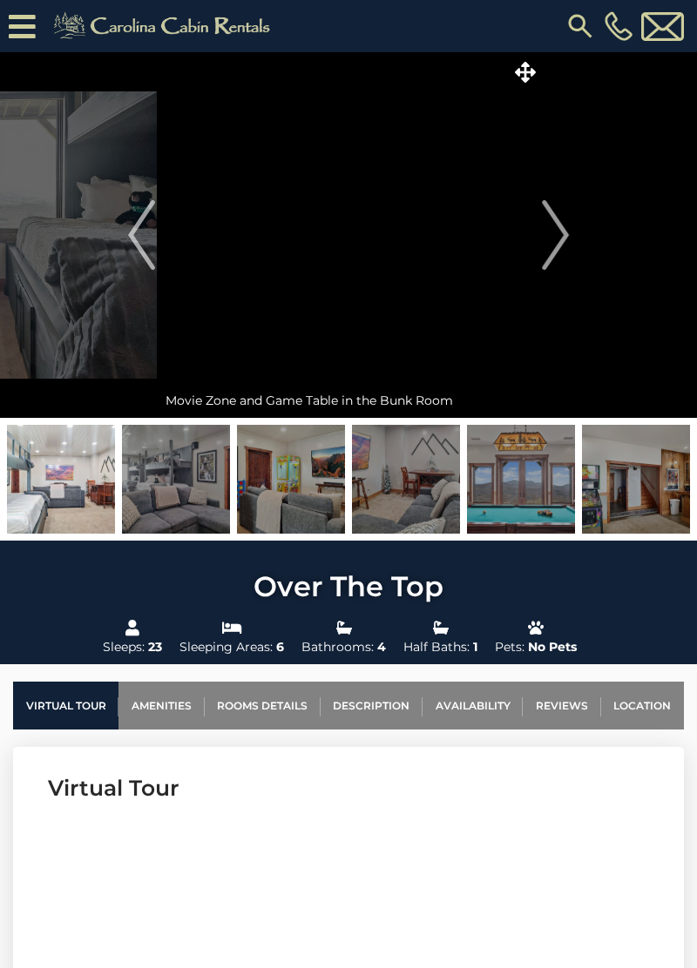
click at [549, 242] on img "Next" at bounding box center [555, 235] width 26 height 70
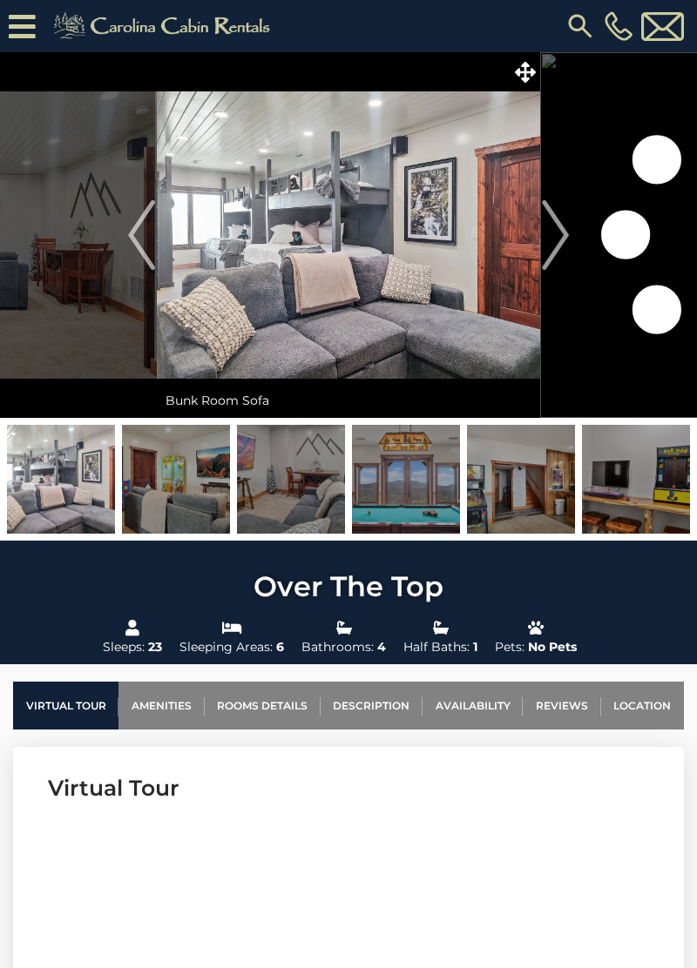
click at [557, 242] on img "Next" at bounding box center [555, 235] width 26 height 70
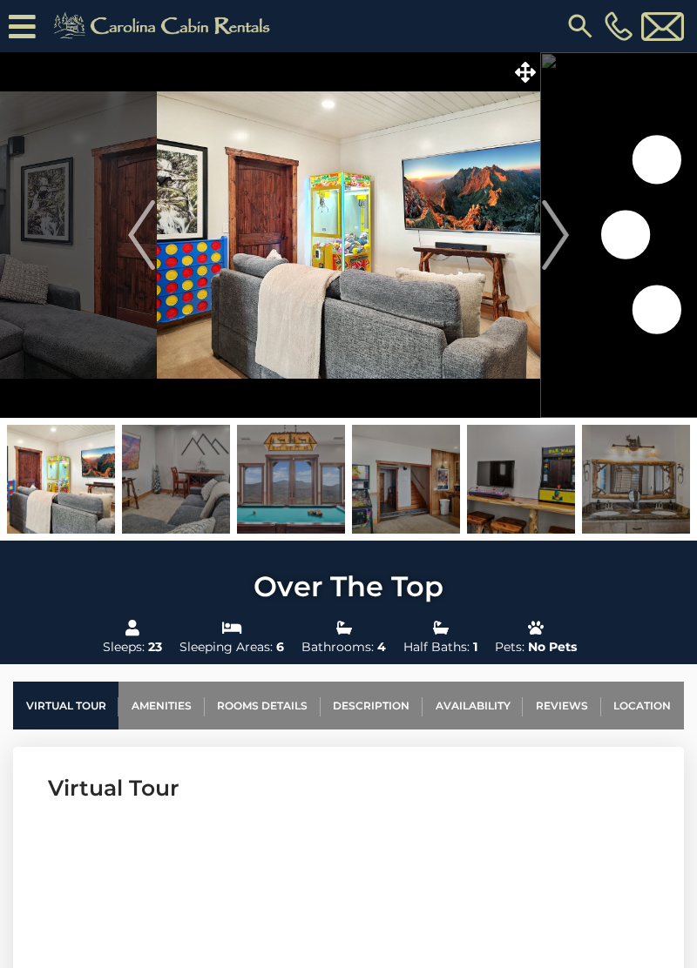
click at [549, 239] on img "Next" at bounding box center [555, 235] width 26 height 70
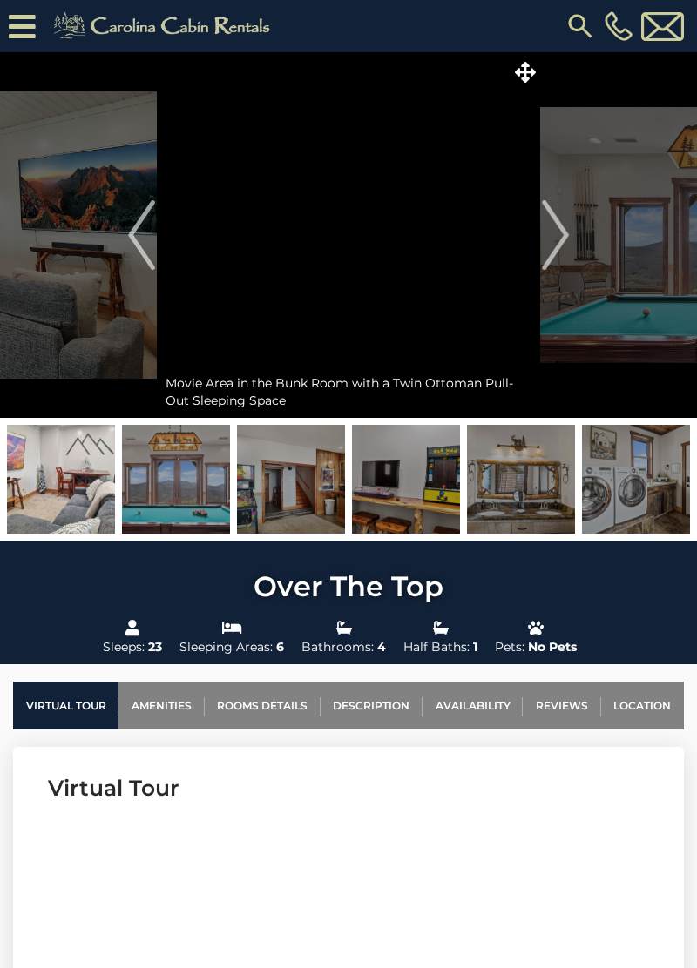
click at [552, 239] on img "Next" at bounding box center [555, 235] width 26 height 70
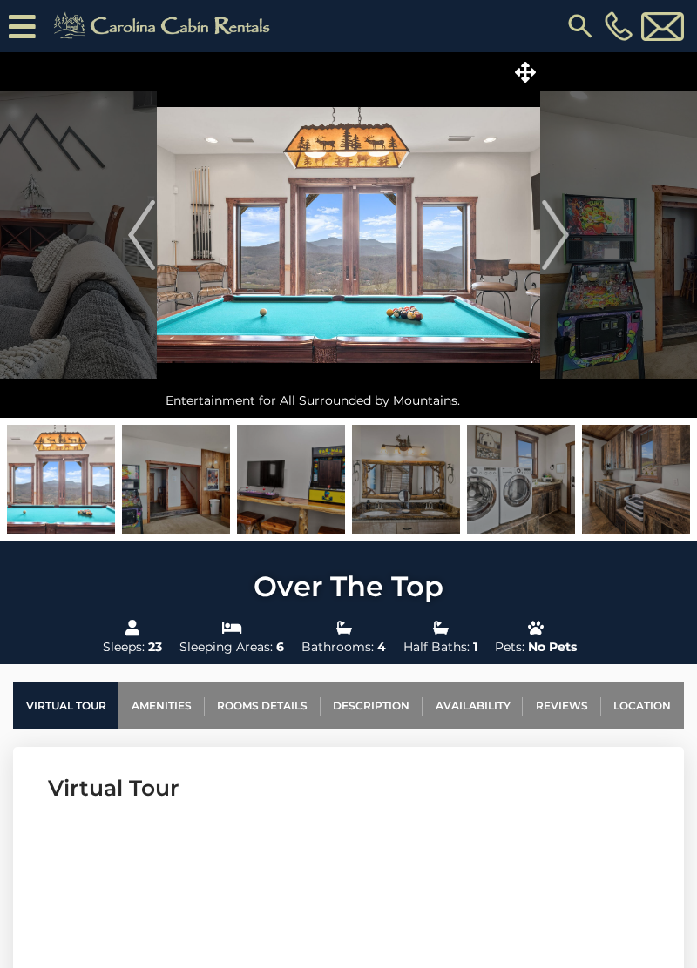
click at [550, 240] on img "Next" at bounding box center [555, 235] width 26 height 70
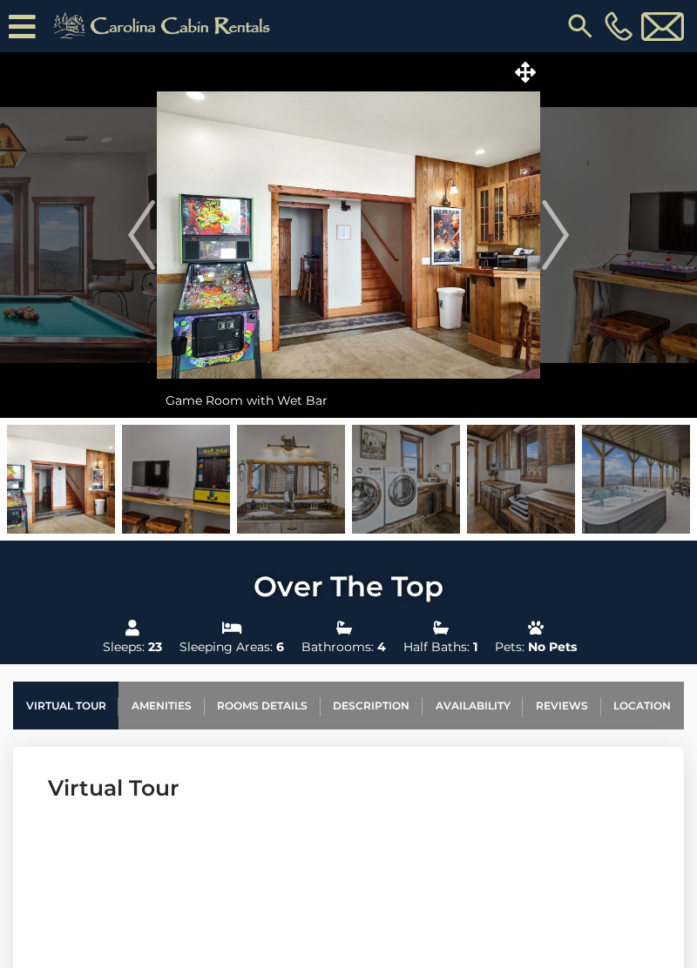
click at [556, 238] on img "Next" at bounding box center [555, 235] width 26 height 70
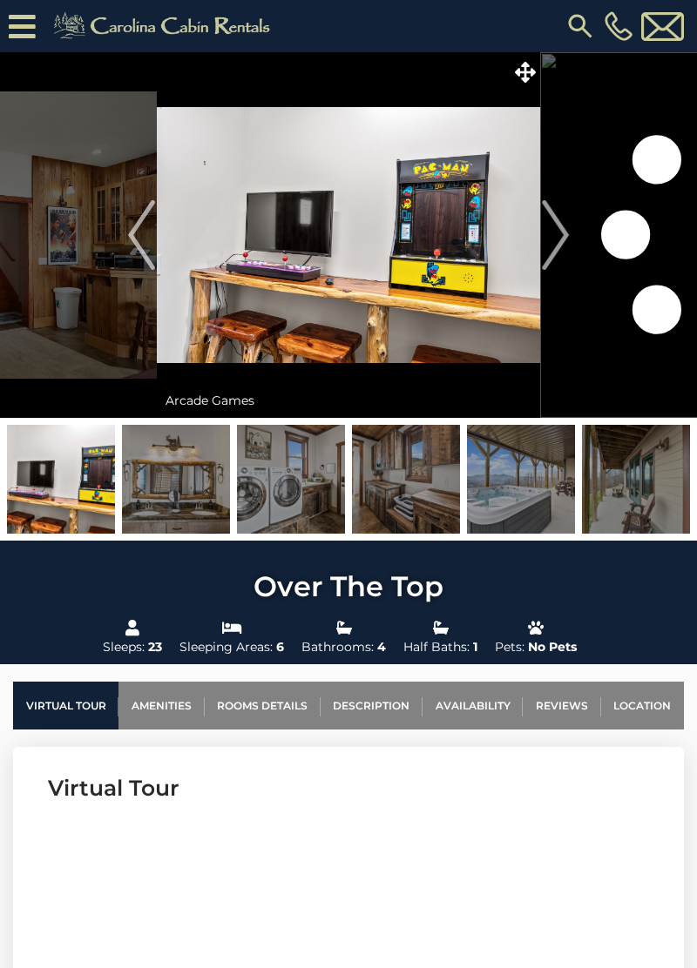
click at [557, 240] on img "Next" at bounding box center [555, 235] width 26 height 70
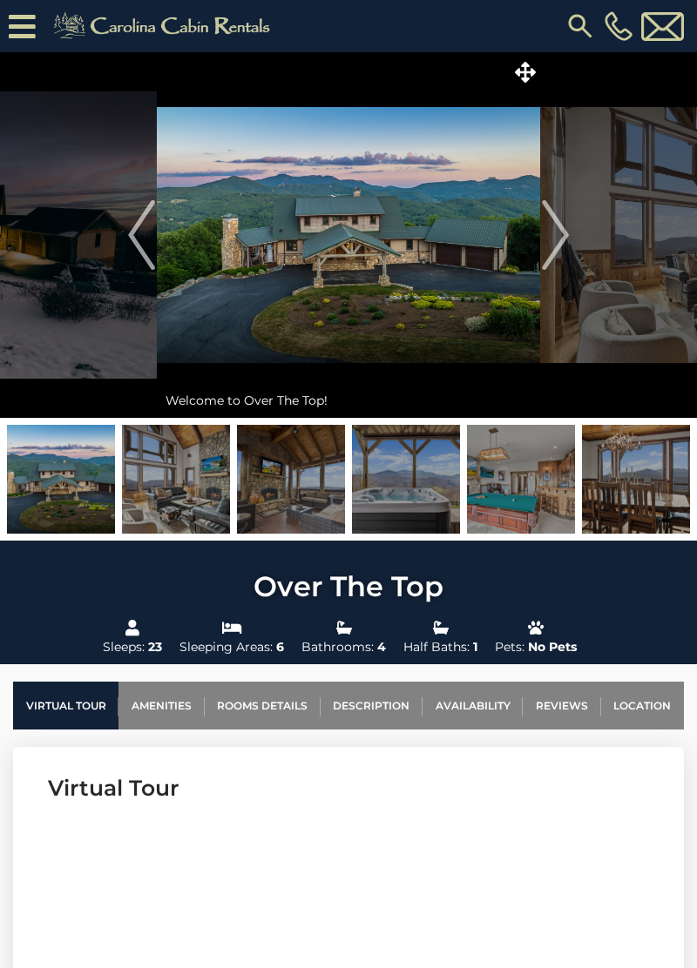
click at [552, 244] on img "Next" at bounding box center [555, 235] width 26 height 70
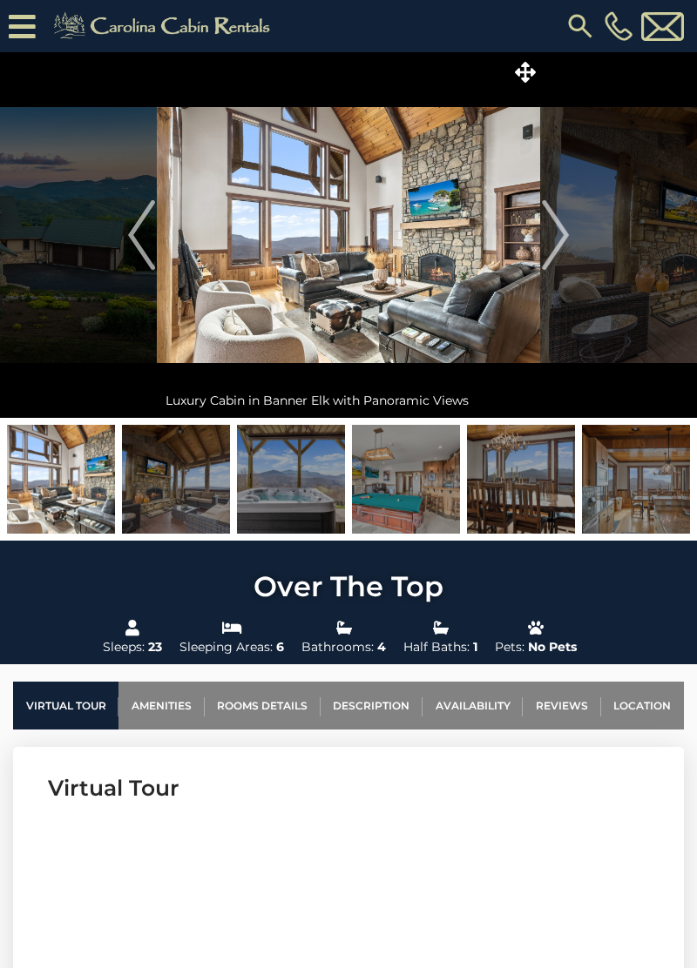
click at [563, 243] on img "Next" at bounding box center [555, 235] width 26 height 70
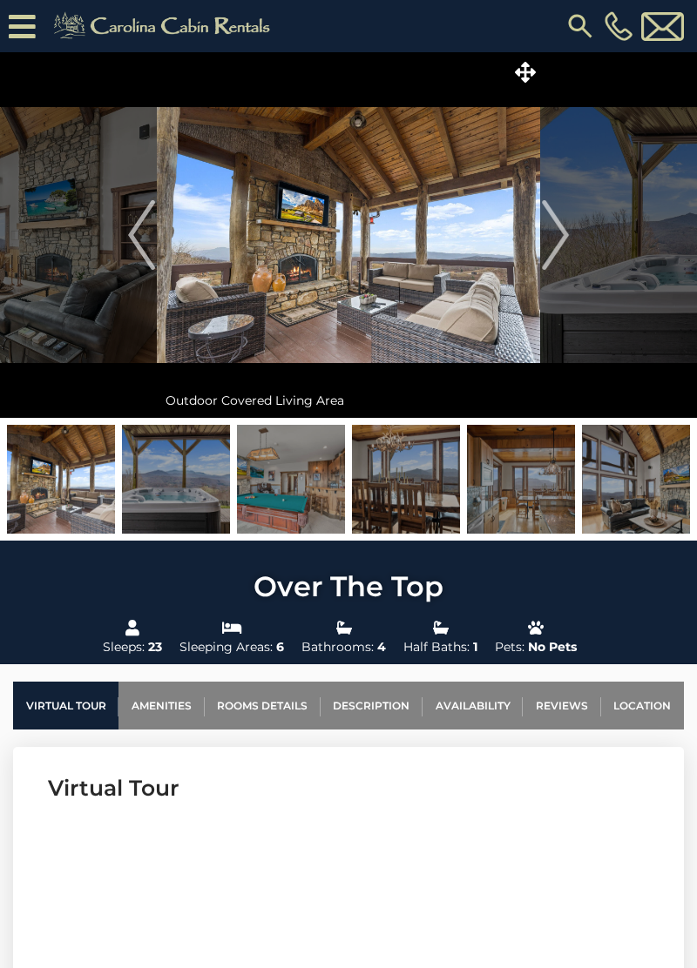
click at [550, 239] on img "Next" at bounding box center [555, 235] width 26 height 70
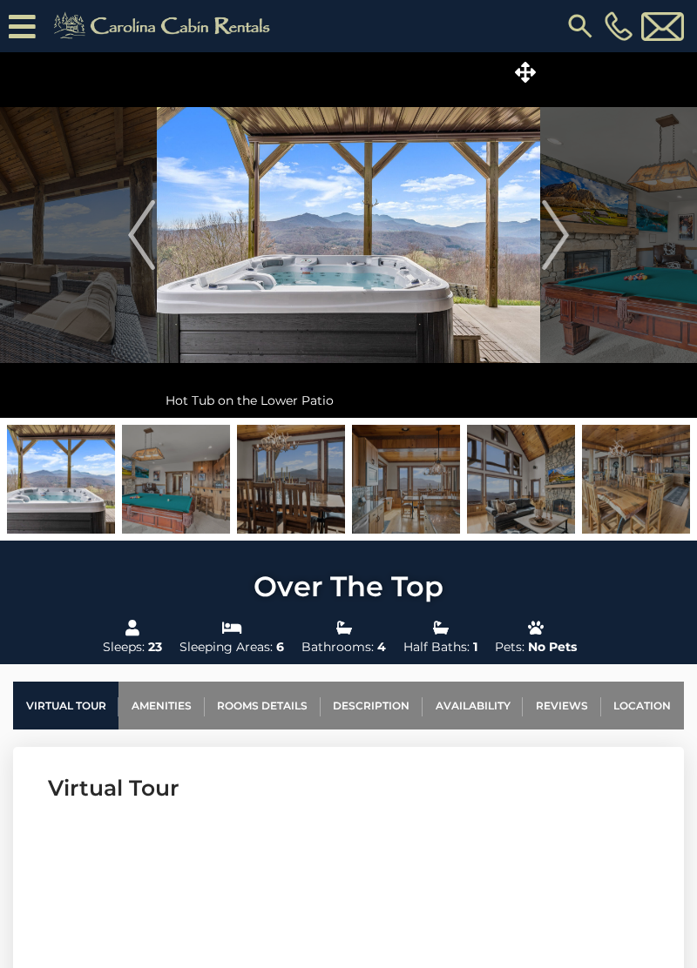
click at [562, 239] on img "Next" at bounding box center [555, 235] width 26 height 70
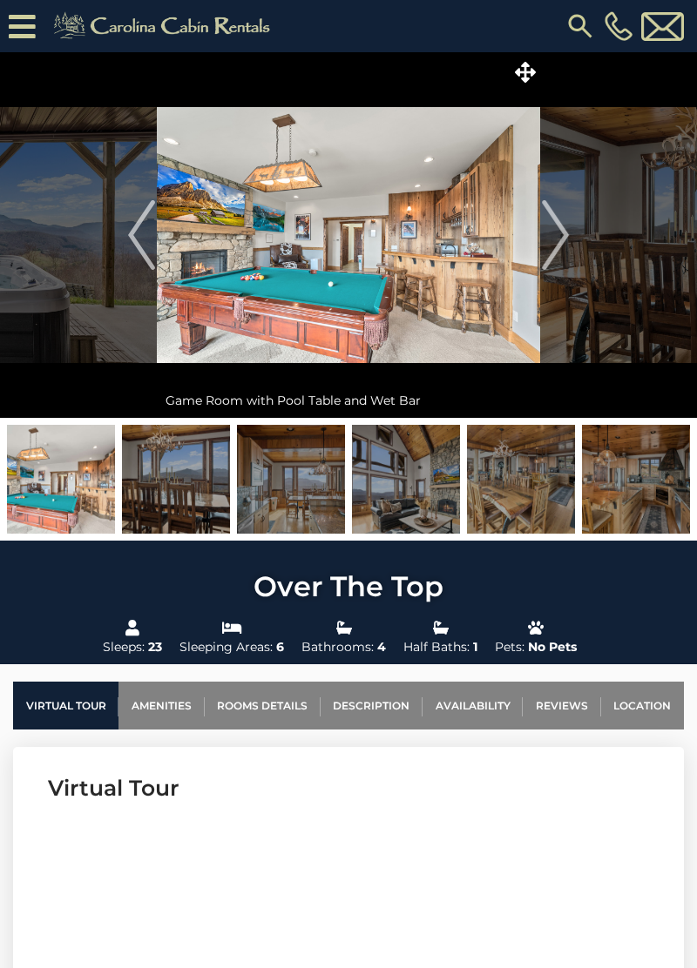
click at [550, 242] on img "Next" at bounding box center [555, 235] width 26 height 70
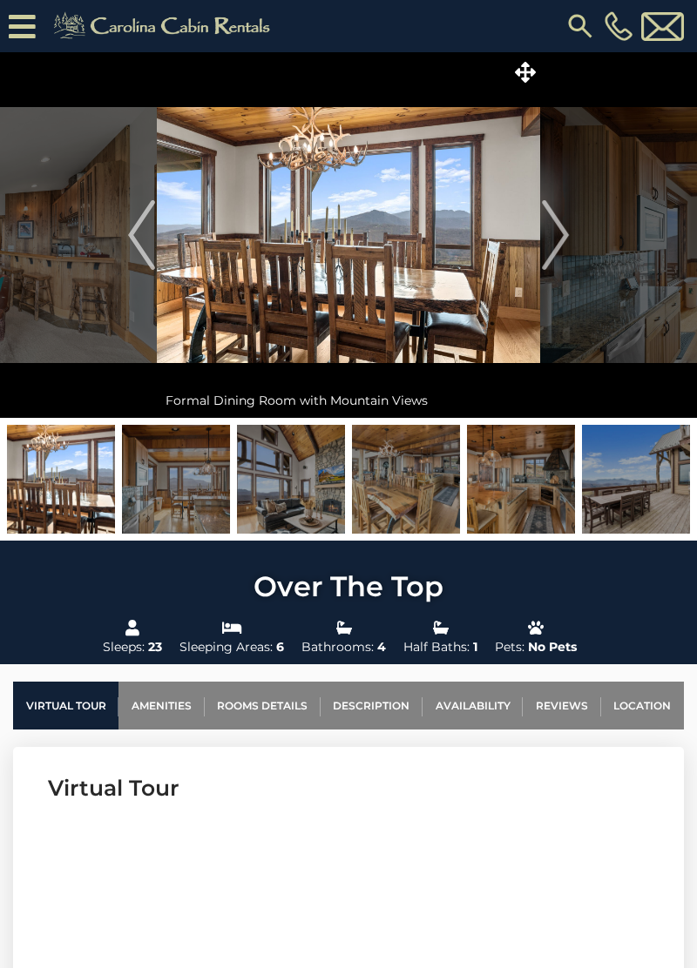
click at [554, 238] on img "Next" at bounding box center [555, 235] width 26 height 70
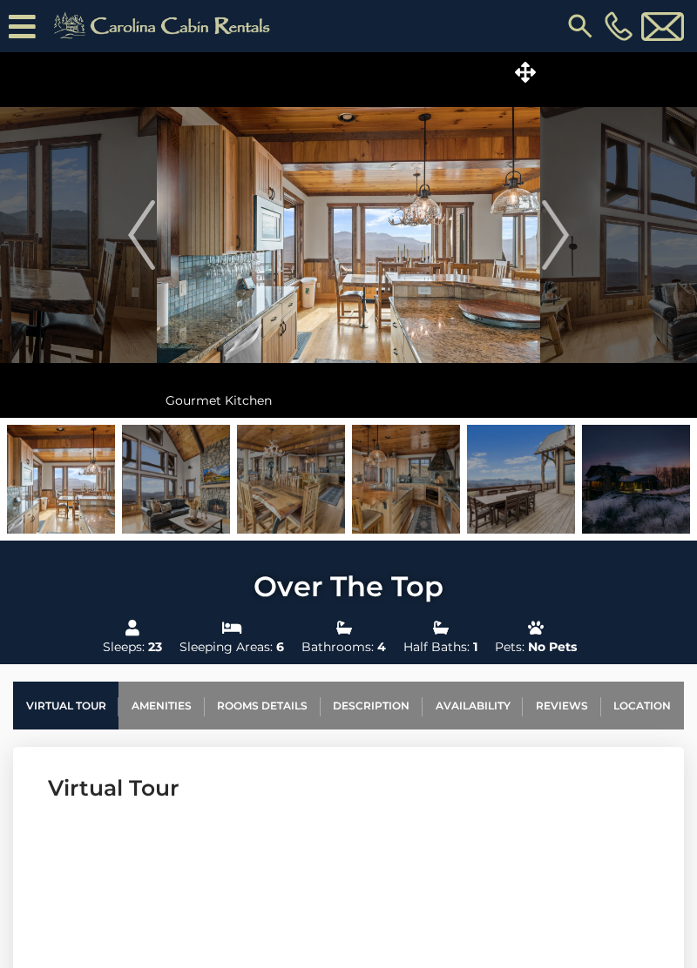
click at [556, 246] on img "Next" at bounding box center [555, 235] width 26 height 70
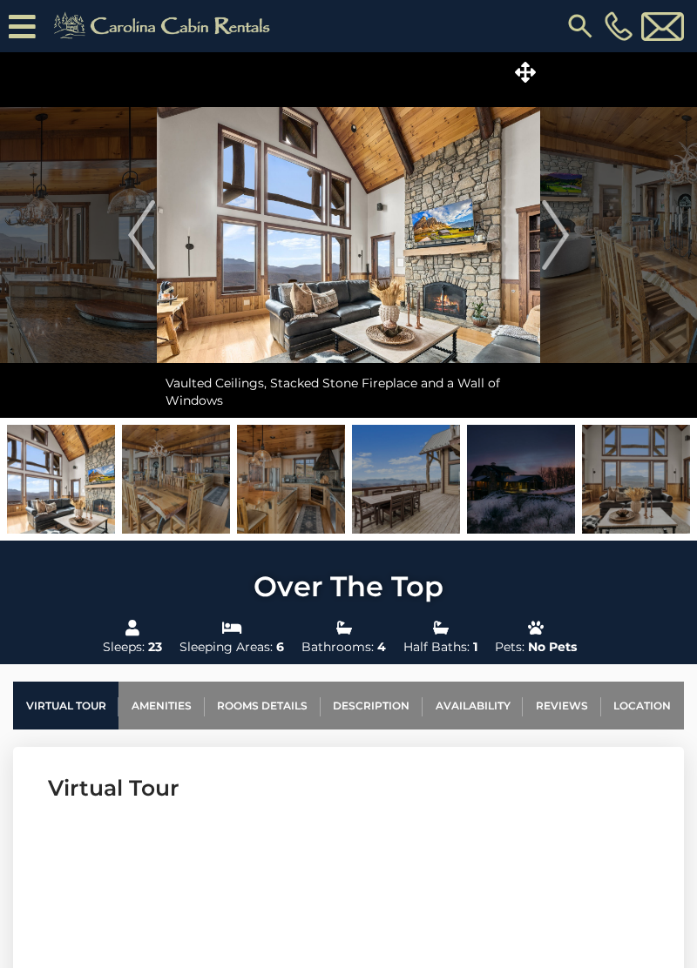
click at [553, 244] on img "Next" at bounding box center [555, 235] width 26 height 70
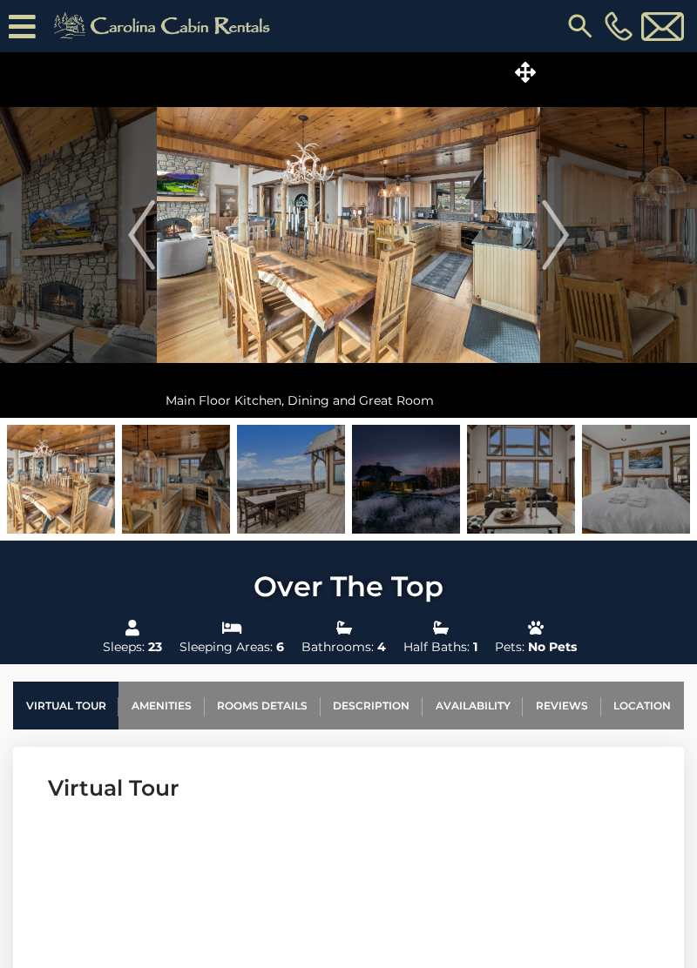
click at [555, 244] on img "Next" at bounding box center [555, 235] width 26 height 70
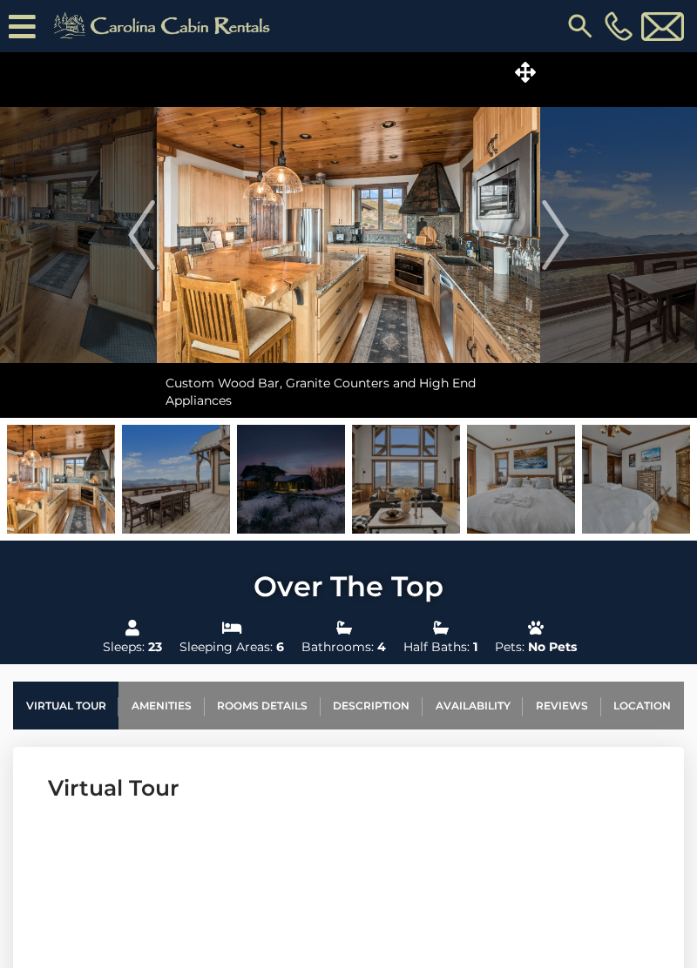
click at [563, 237] on img "Next" at bounding box center [555, 235] width 26 height 70
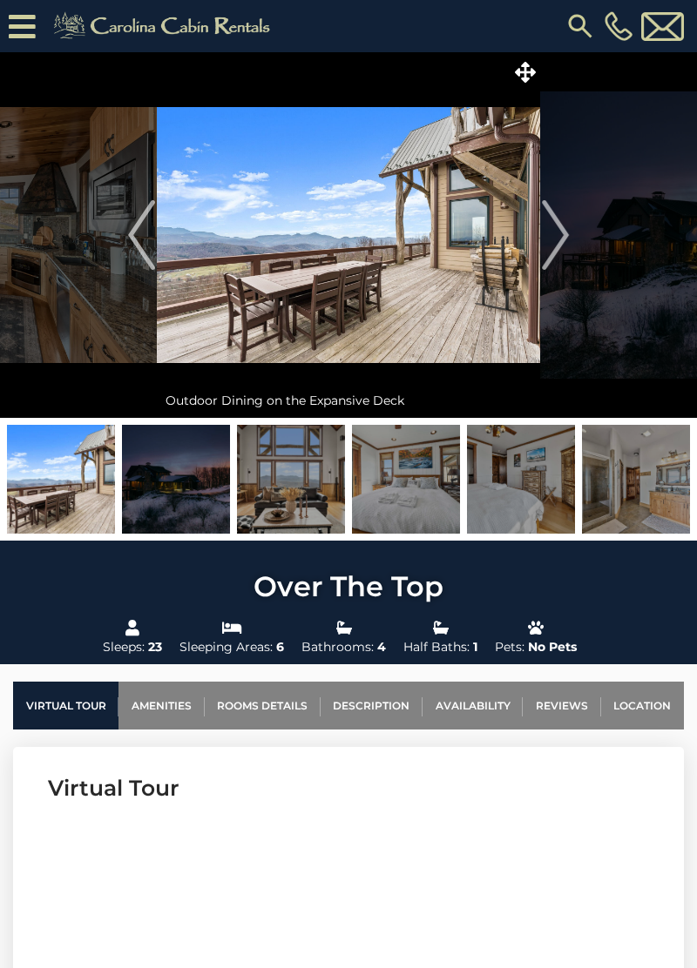
click at [552, 239] on img "Next" at bounding box center [555, 235] width 26 height 70
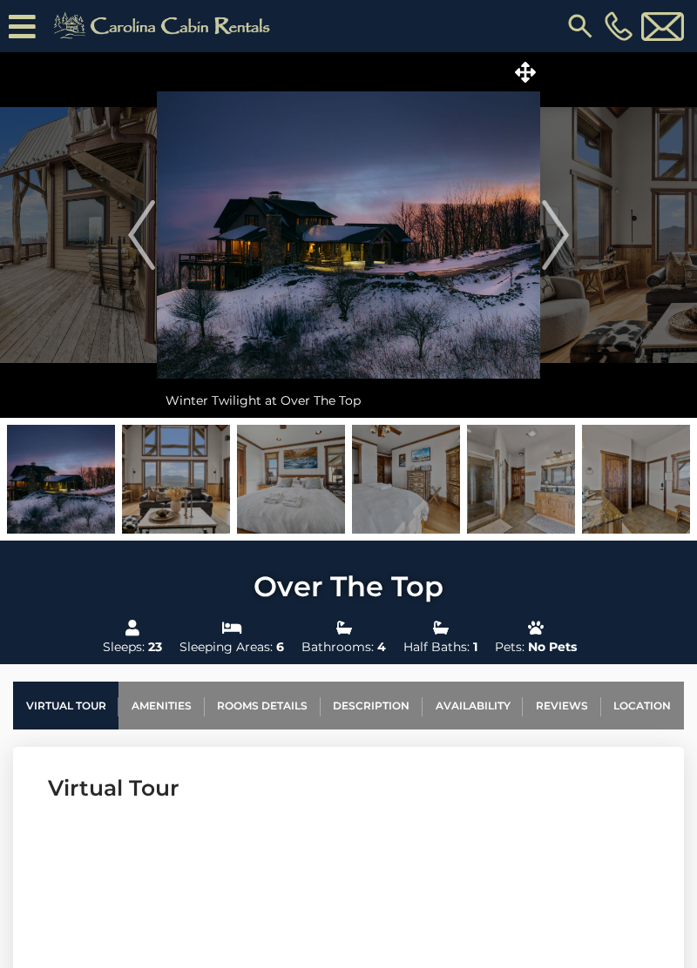
click at [555, 238] on img "Next" at bounding box center [555, 235] width 26 height 70
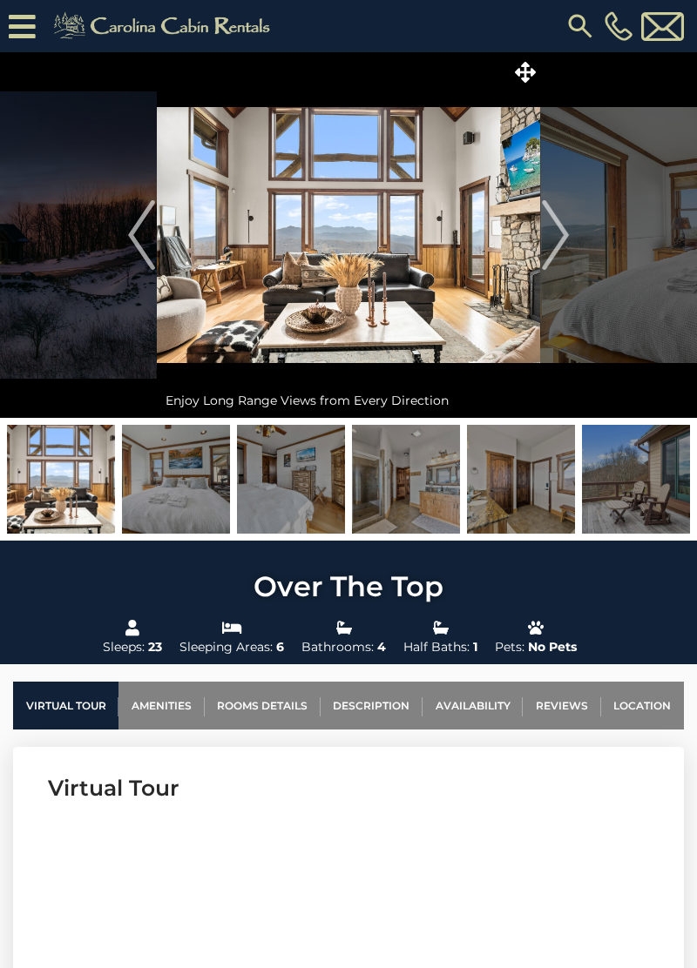
click at [546, 254] on img "Next" at bounding box center [555, 235] width 26 height 70
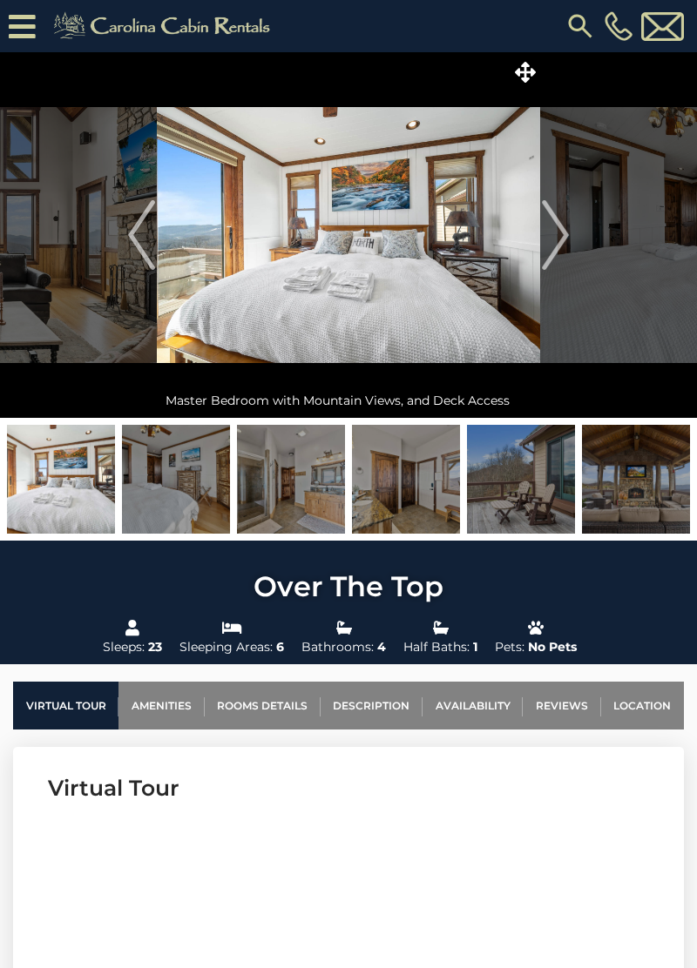
click at [552, 247] on img "Next" at bounding box center [555, 235] width 26 height 70
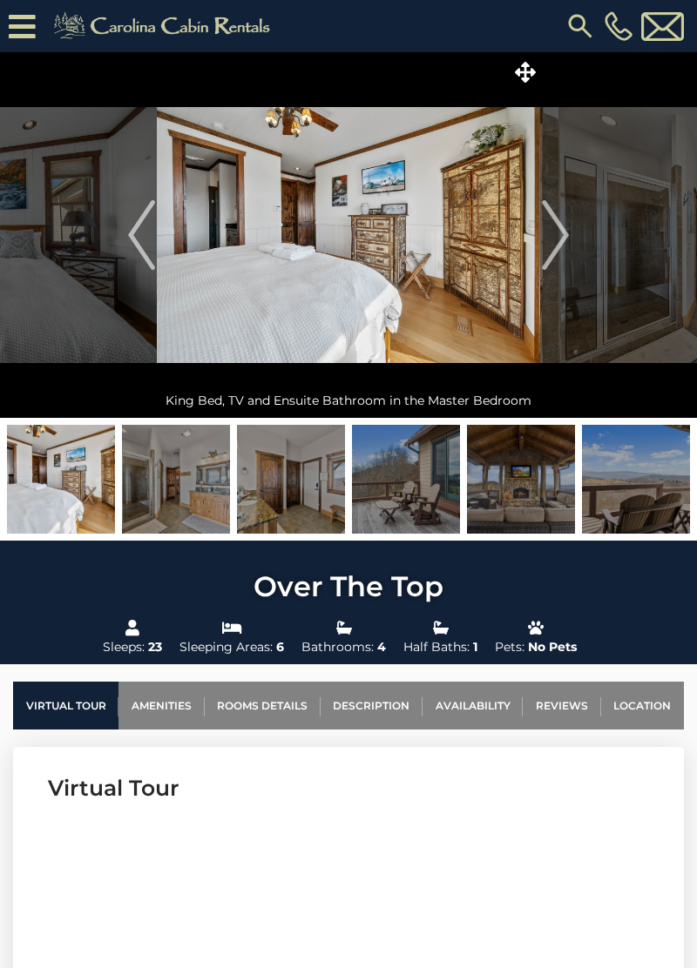
click at [553, 248] on img "Next" at bounding box center [555, 235] width 26 height 70
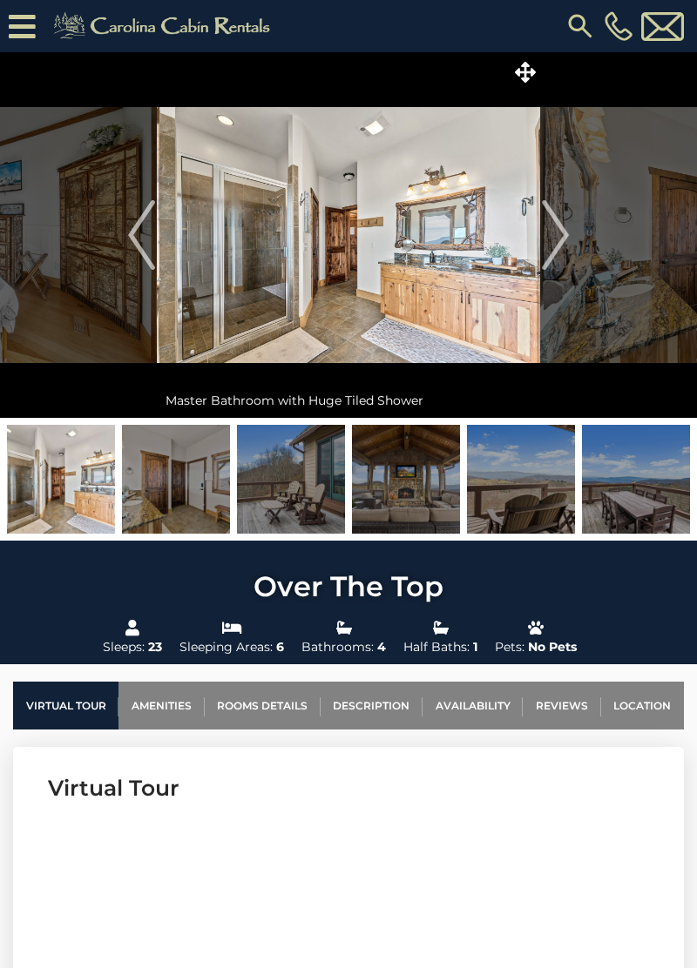
click at [556, 239] on img "Next" at bounding box center [555, 235] width 26 height 70
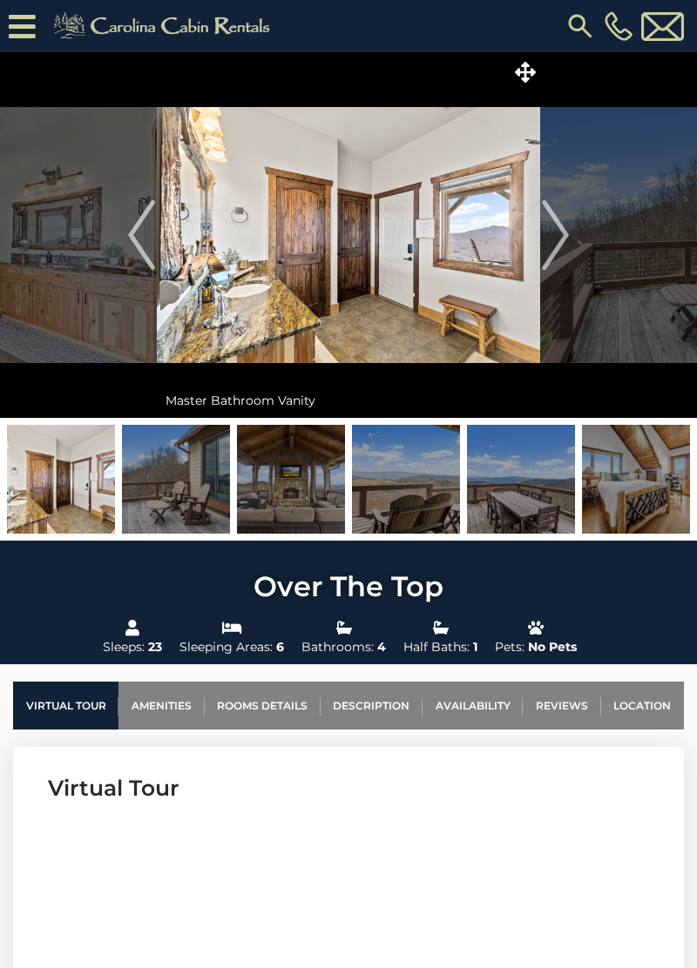
click at [547, 242] on img "Next" at bounding box center [555, 235] width 26 height 70
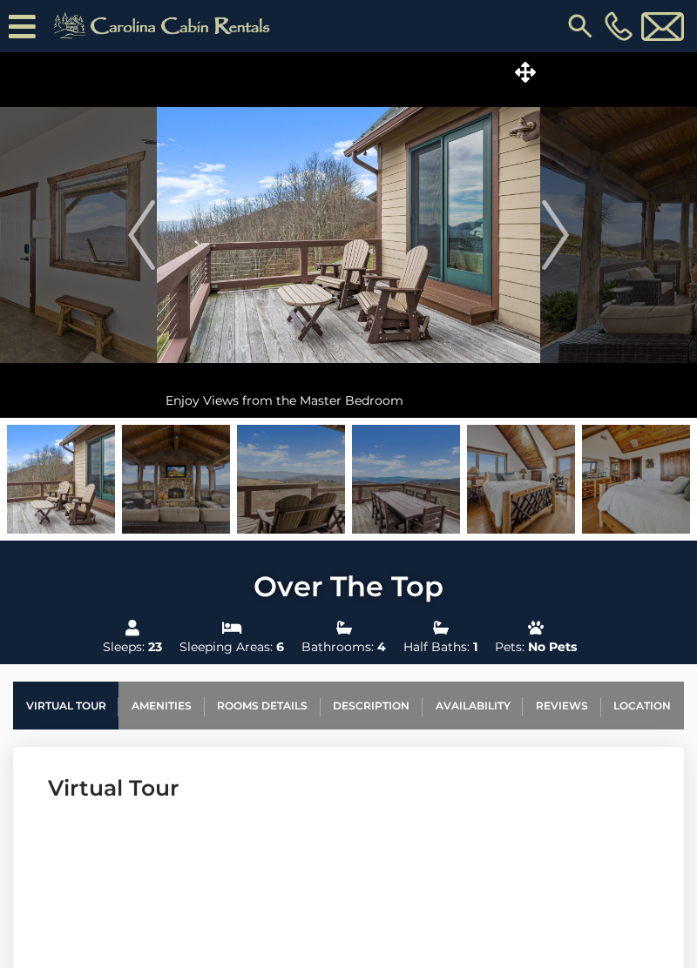
click at [554, 239] on img "Next" at bounding box center [555, 235] width 26 height 70
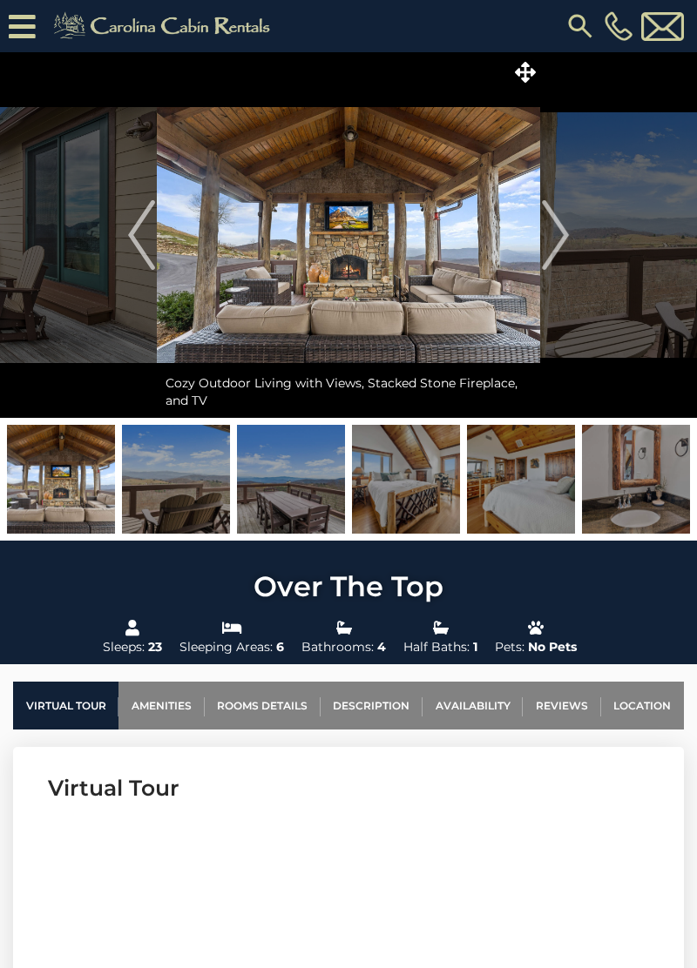
click at [550, 236] on img "Next" at bounding box center [555, 235] width 26 height 70
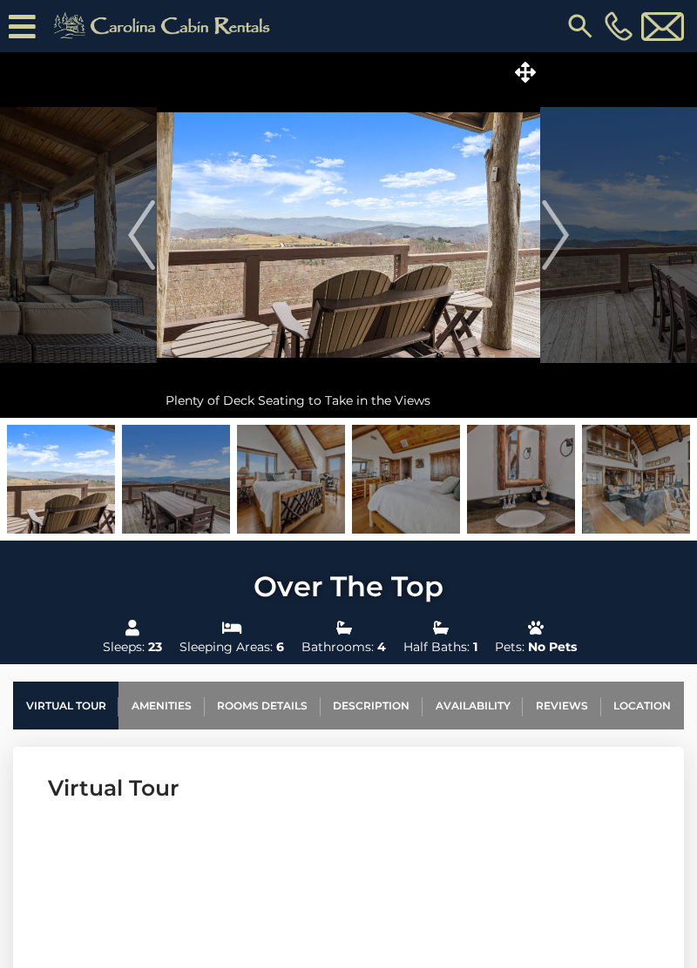
click at [552, 234] on img "Next" at bounding box center [555, 235] width 26 height 70
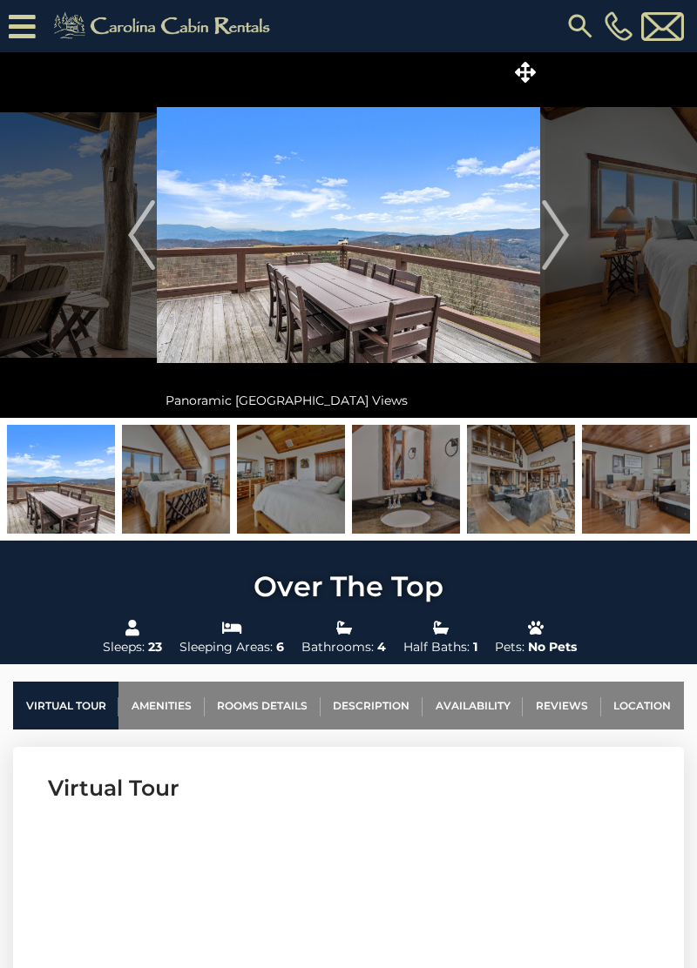
click at [556, 244] on img "Next" at bounding box center [555, 235] width 26 height 70
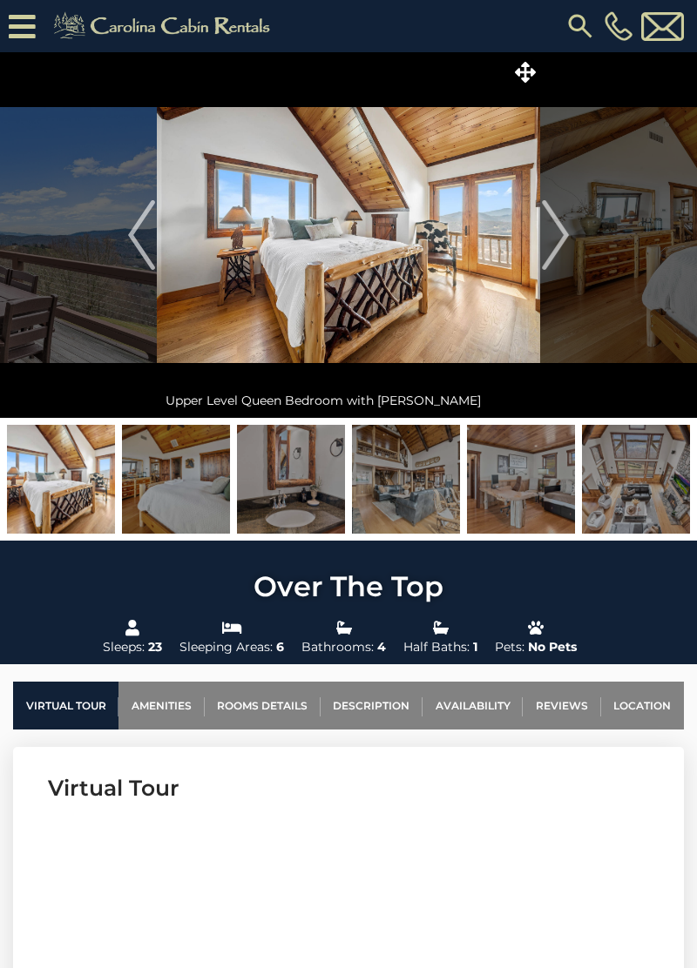
click at [548, 247] on img "Next" at bounding box center [555, 235] width 26 height 70
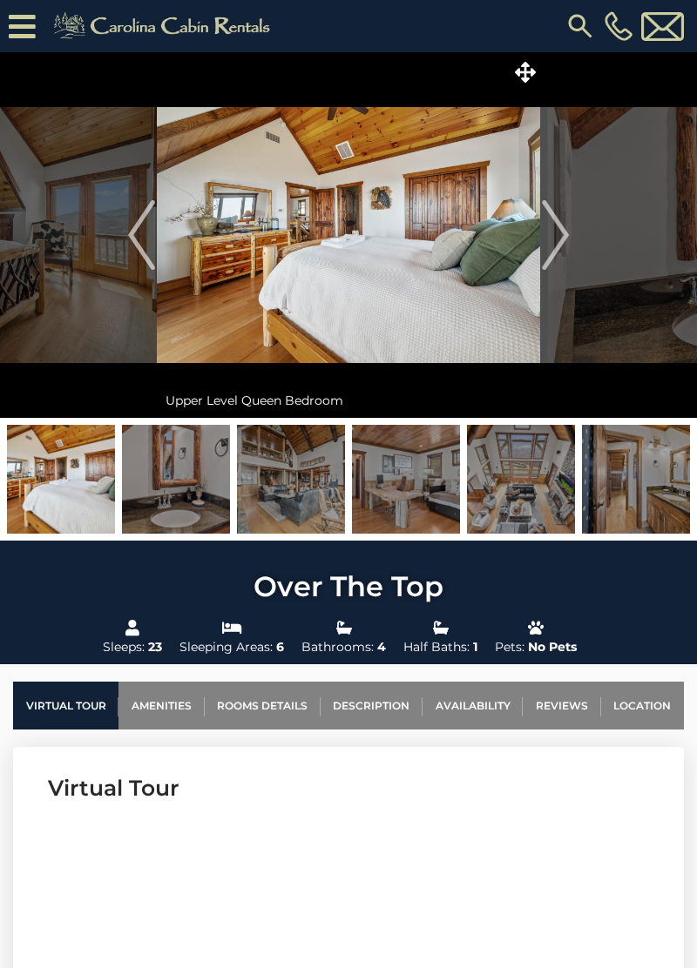
click at [545, 243] on img "Next" at bounding box center [555, 235] width 26 height 70
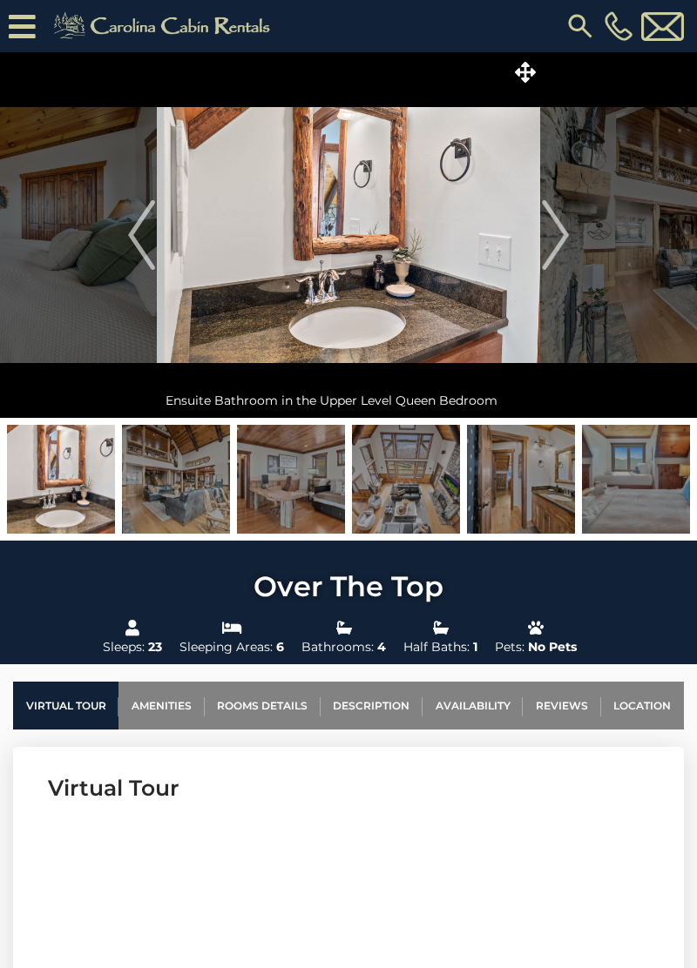
click at [557, 242] on img "Next" at bounding box center [555, 235] width 26 height 70
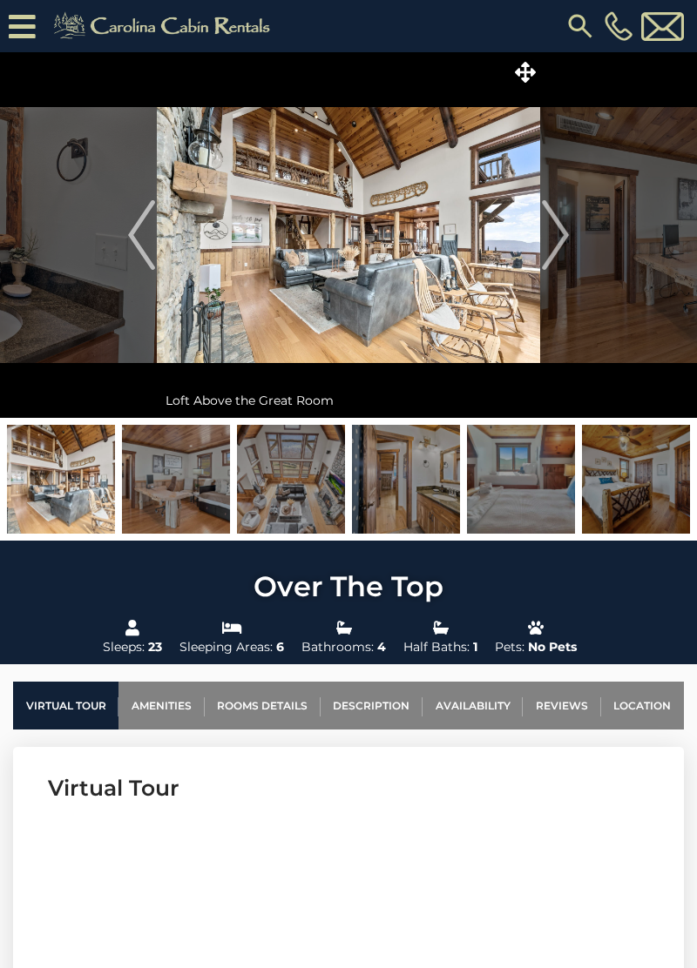
click at [559, 239] on img "Next" at bounding box center [555, 235] width 26 height 70
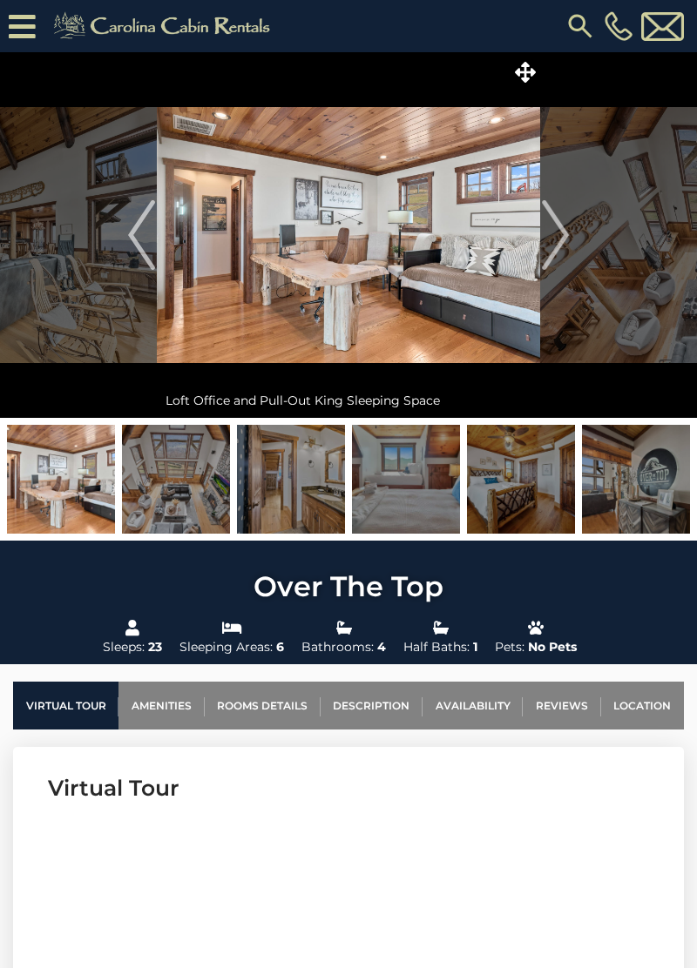
click at [556, 235] on img "Next" at bounding box center [555, 235] width 26 height 70
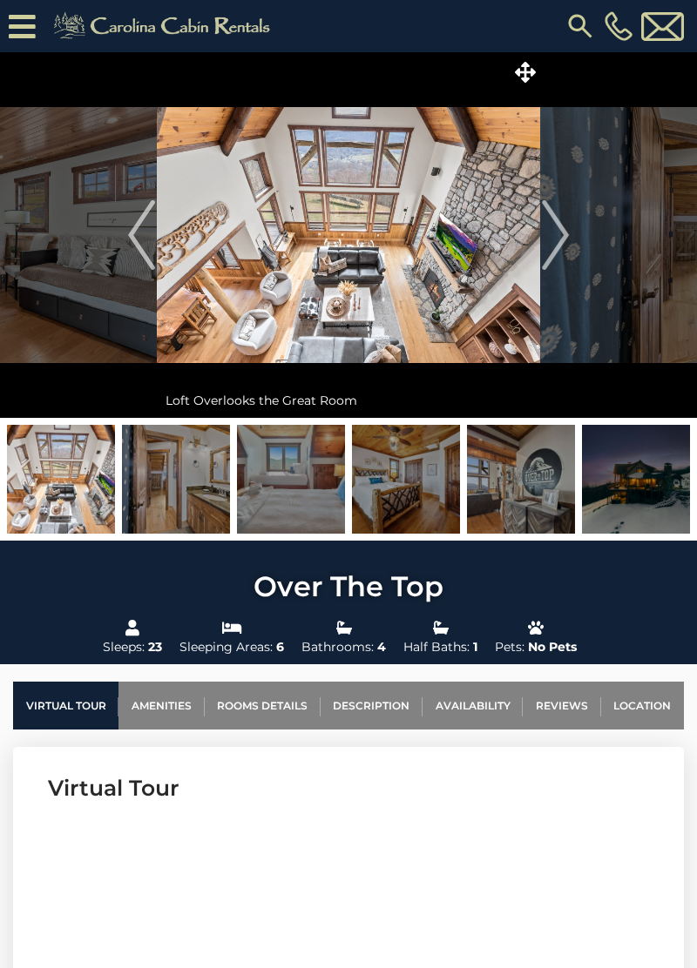
click at [556, 243] on img "Next" at bounding box center [555, 235] width 26 height 70
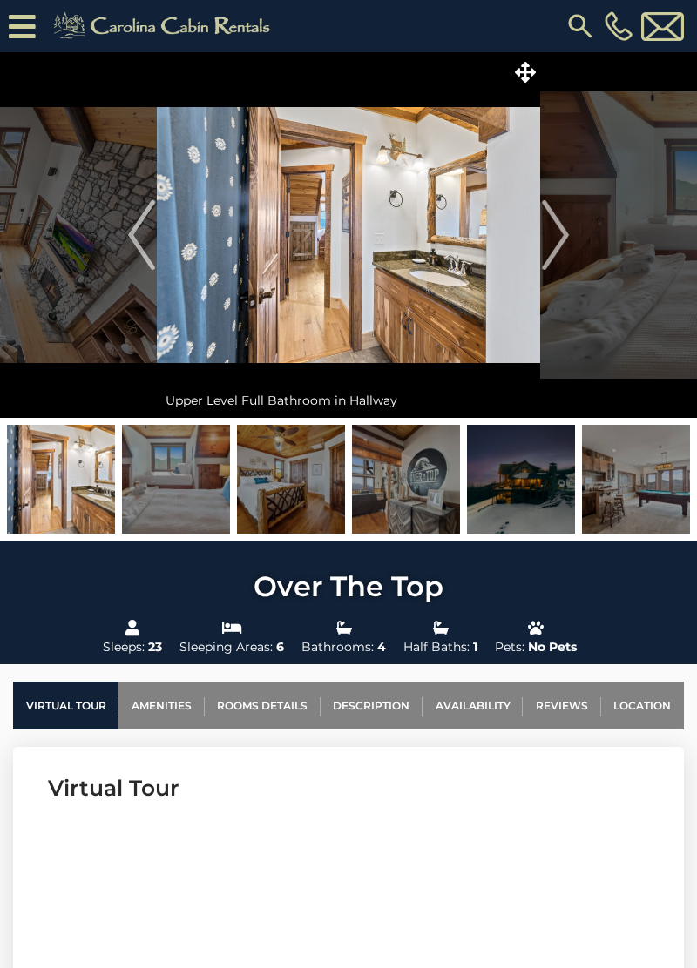
click at [558, 241] on img "Next" at bounding box center [555, 235] width 26 height 70
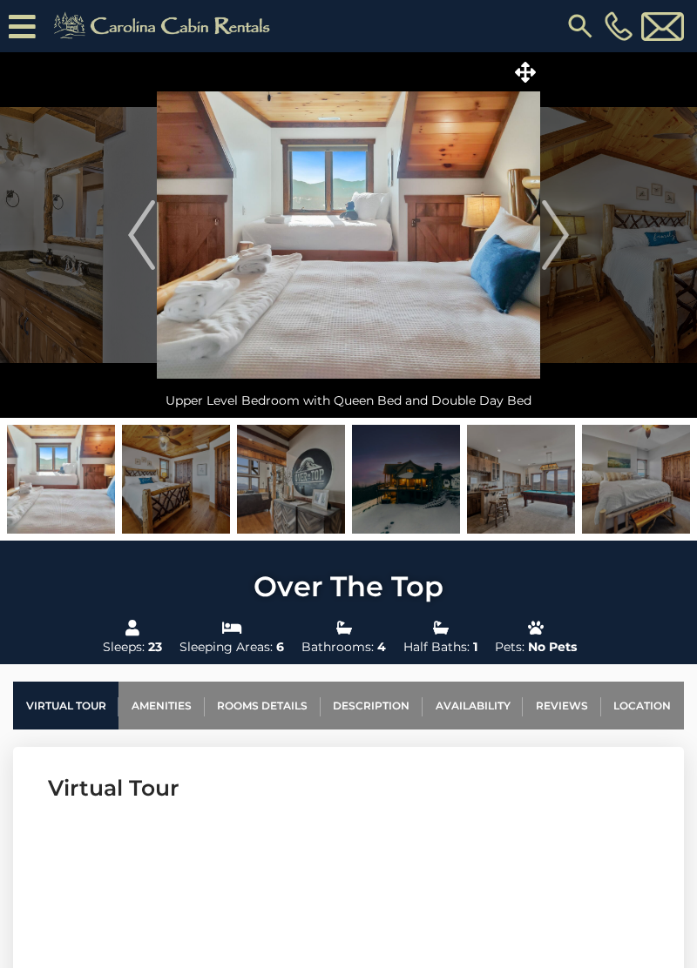
click at [552, 244] on img "Next" at bounding box center [555, 235] width 26 height 70
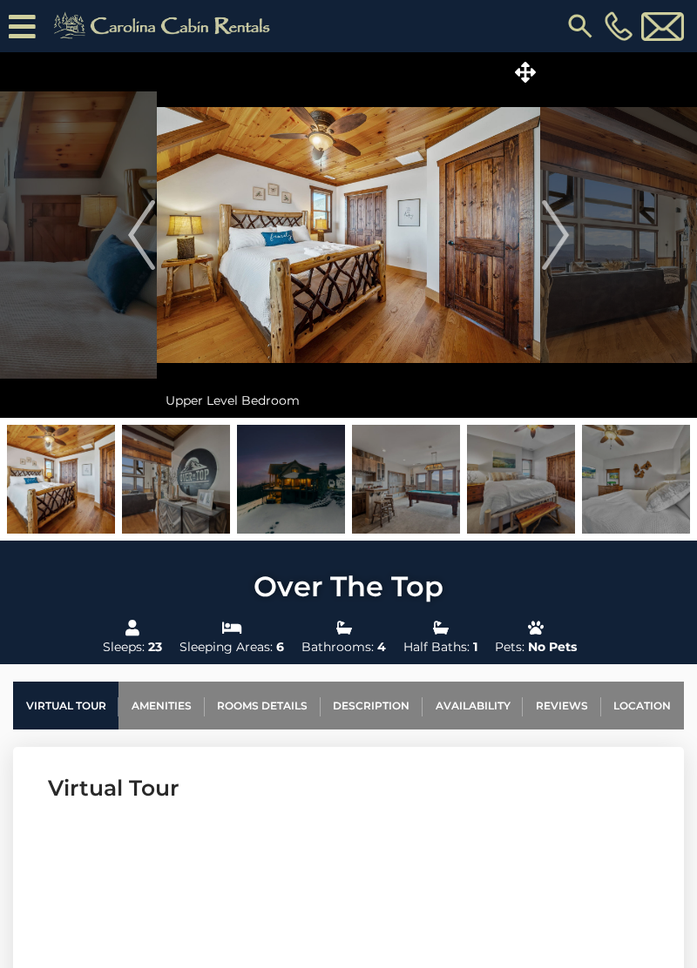
click at [563, 244] on img "Next" at bounding box center [555, 235] width 26 height 70
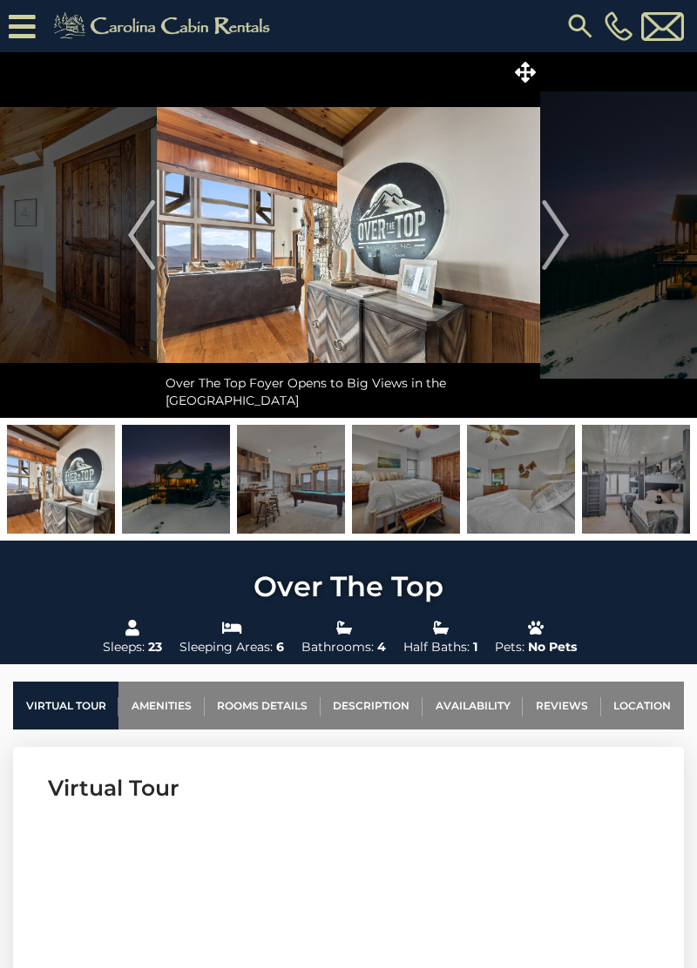
click at [556, 245] on img "Next" at bounding box center [555, 235] width 26 height 70
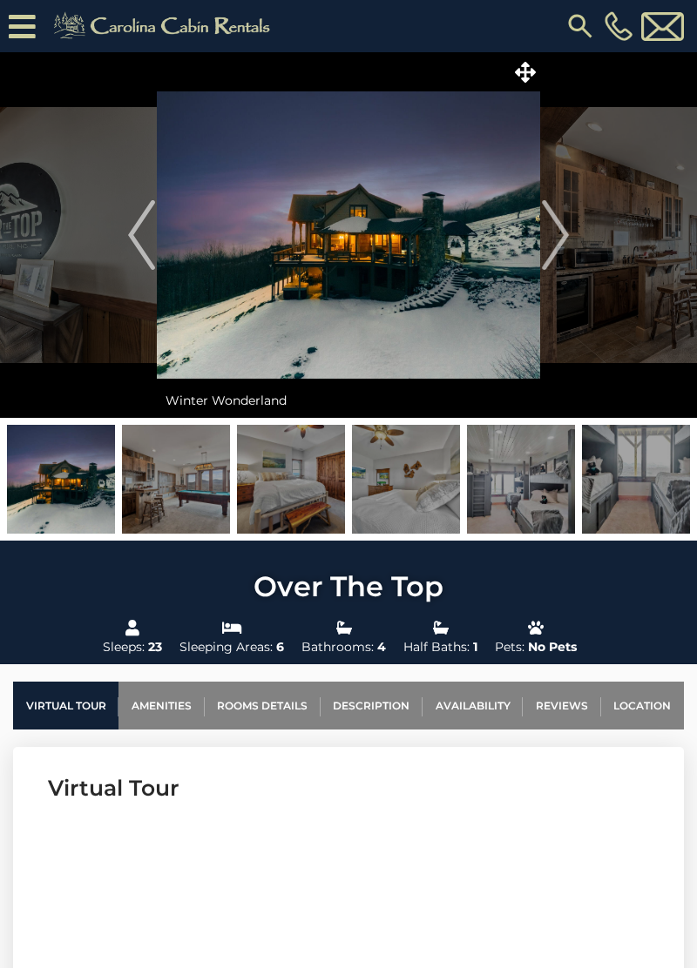
click at [548, 244] on img "Next" at bounding box center [555, 235] width 26 height 70
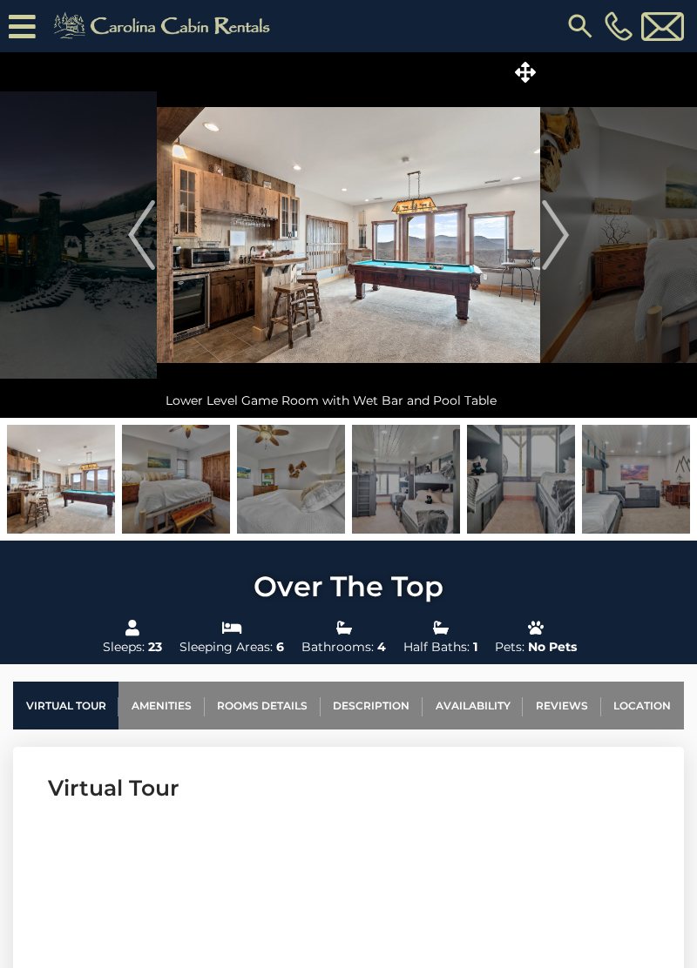
click at [553, 247] on img "Next" at bounding box center [555, 235] width 26 height 70
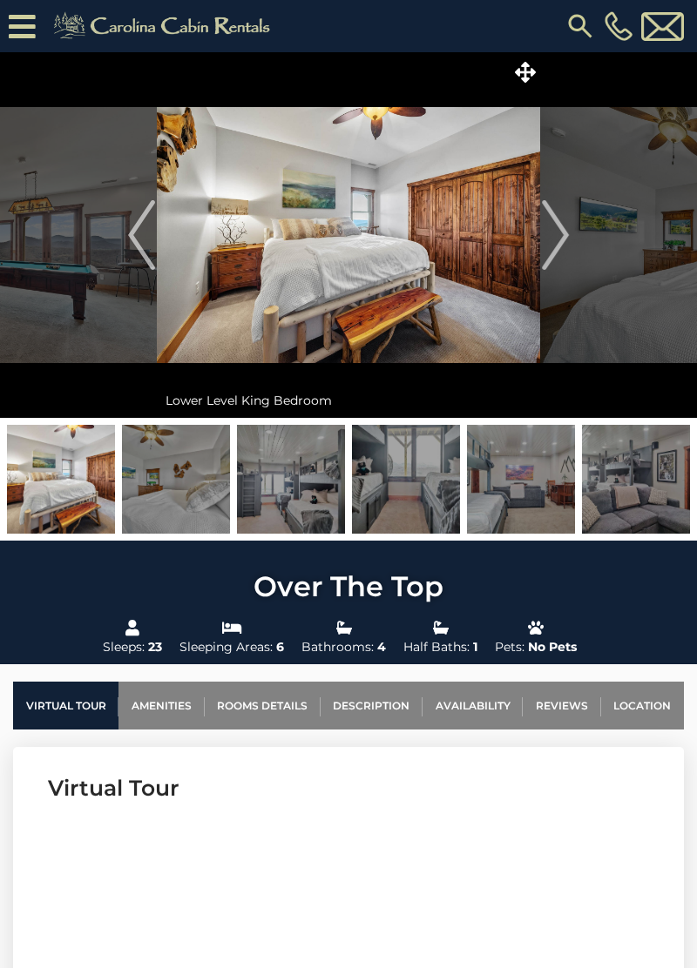
click at [561, 239] on img "Next" at bounding box center [555, 235] width 26 height 70
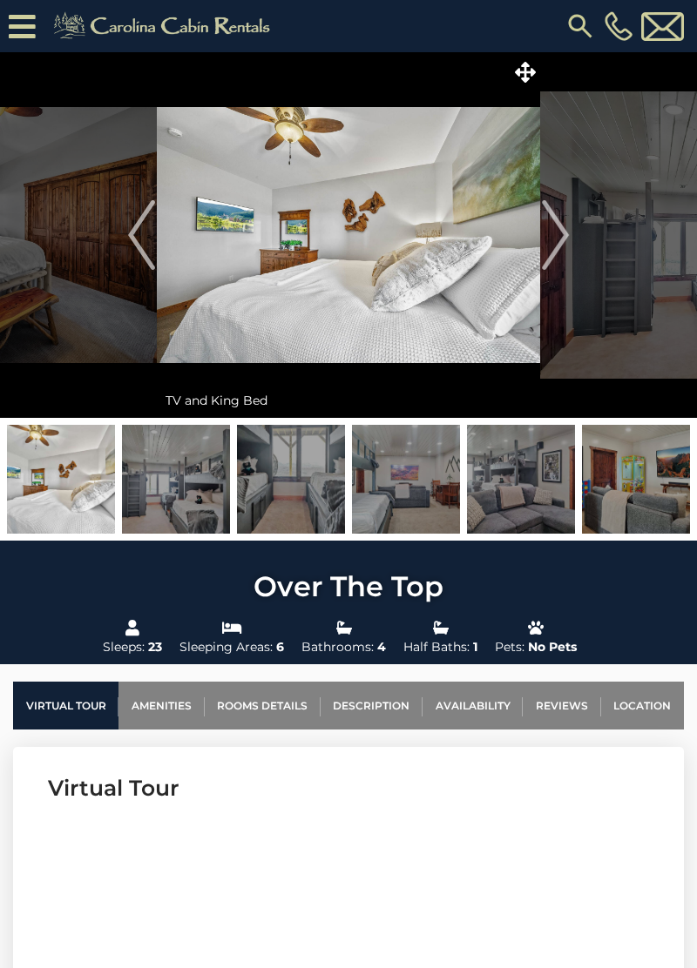
click at [545, 256] on img "Next" at bounding box center [555, 235] width 26 height 70
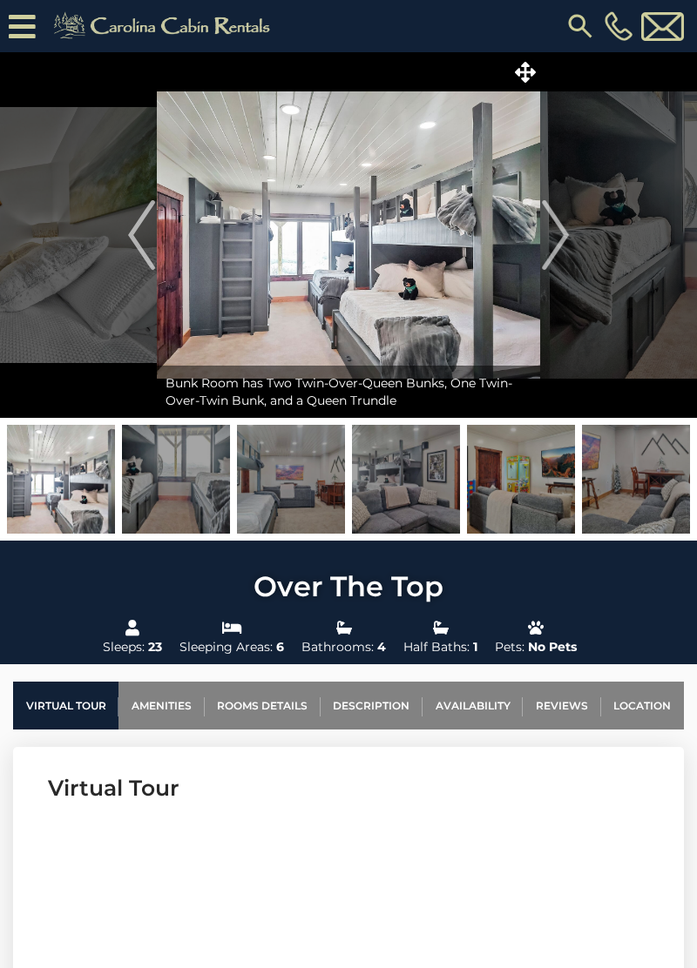
click at [550, 243] on img "Next" at bounding box center [555, 235] width 26 height 70
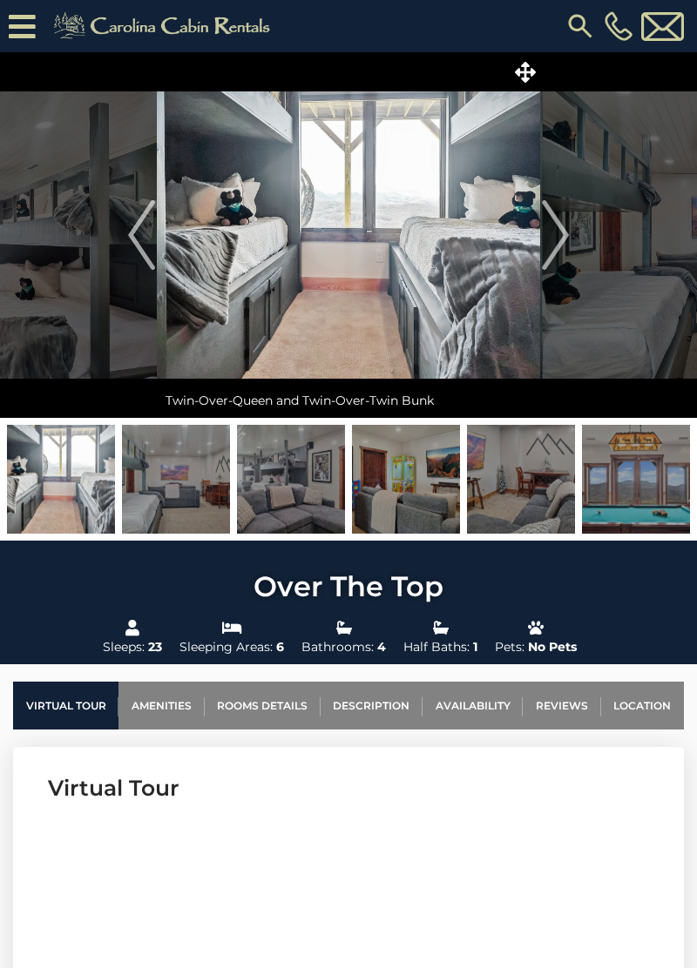
click at [555, 245] on img "Next" at bounding box center [555, 235] width 26 height 70
